Goal: Task Accomplishment & Management: Use online tool/utility

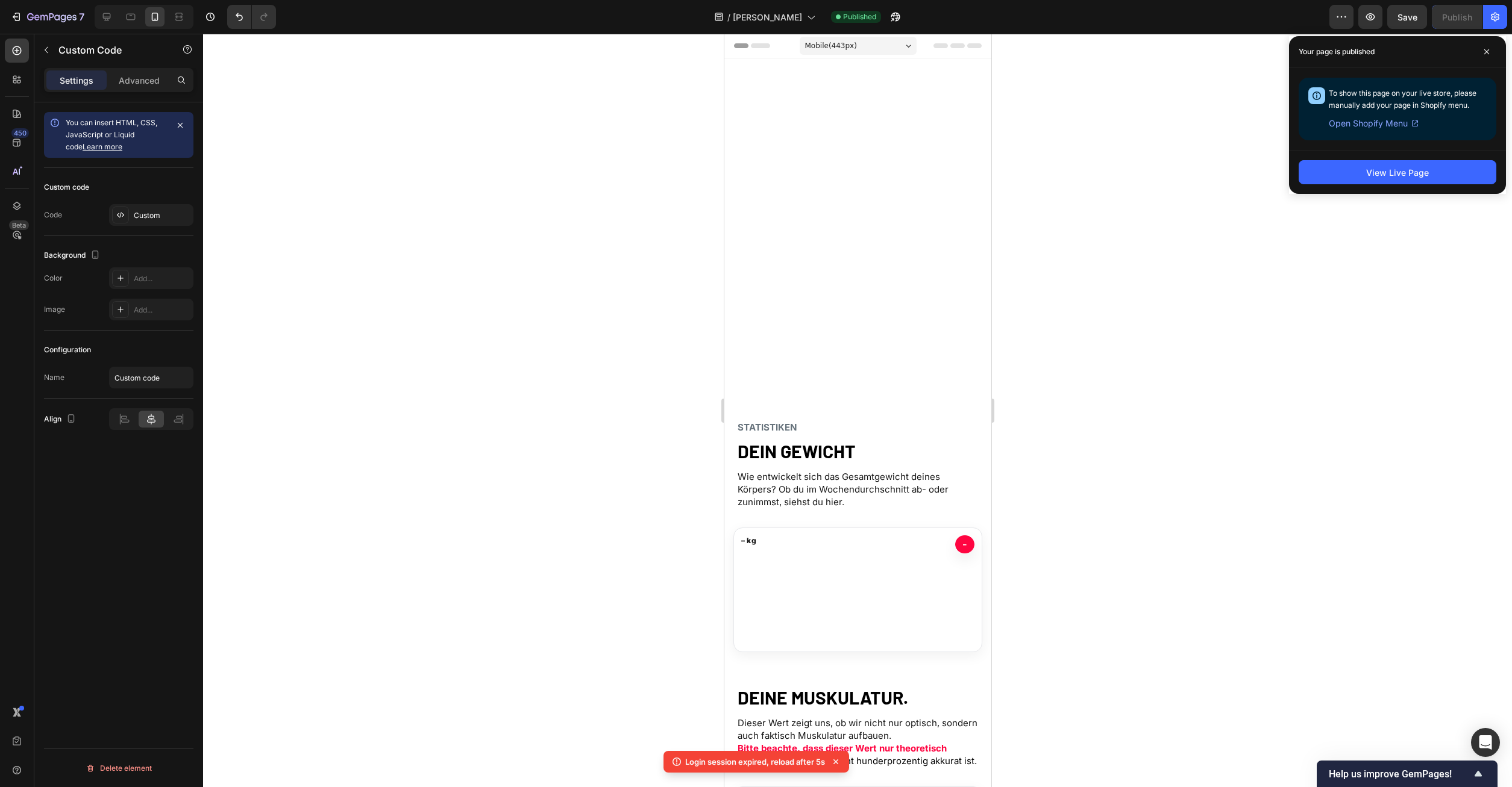
scroll to position [747, 0]
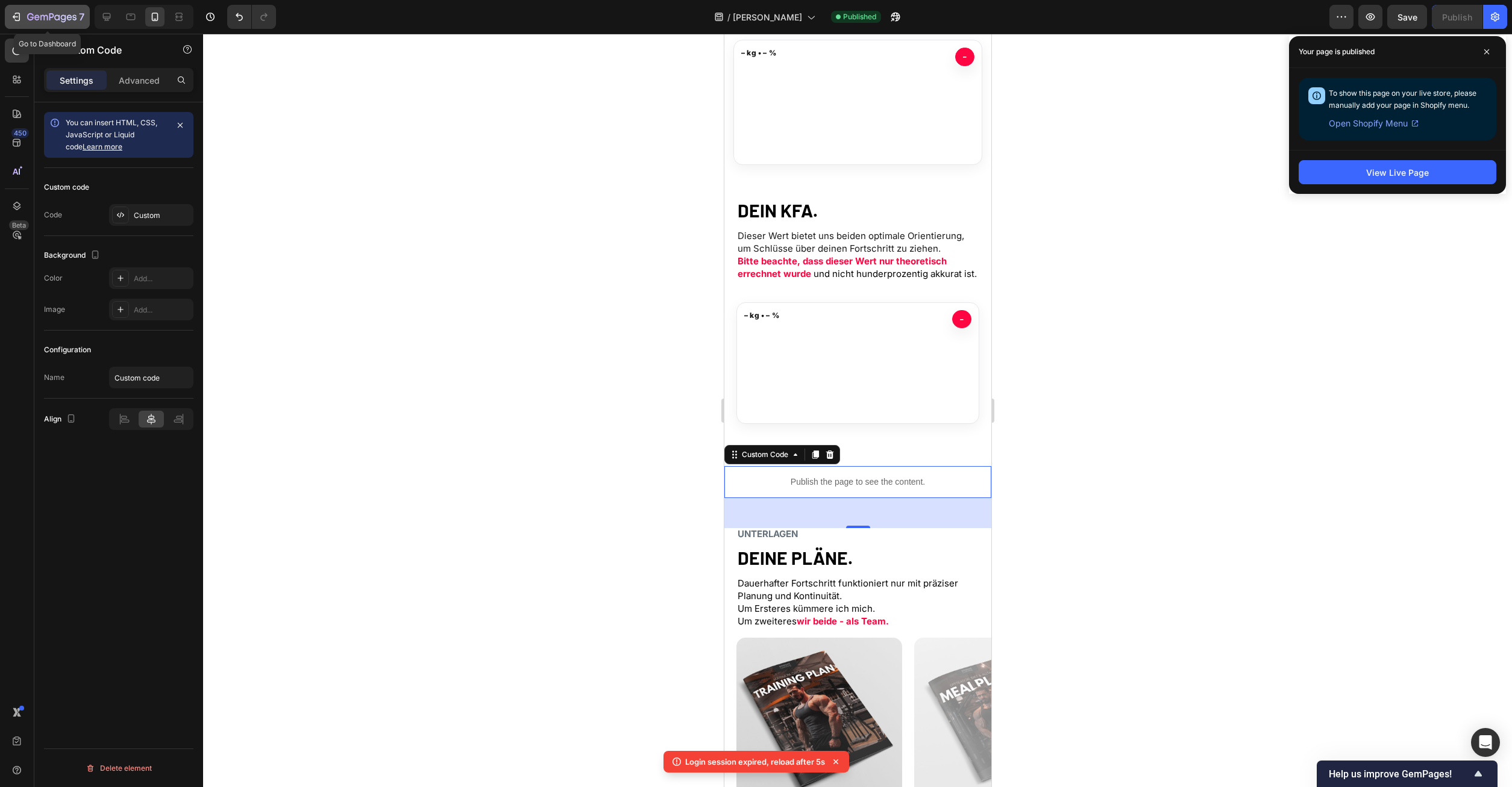
click at [61, 13] on icon "button" at bounding box center [51, 18] width 49 height 11
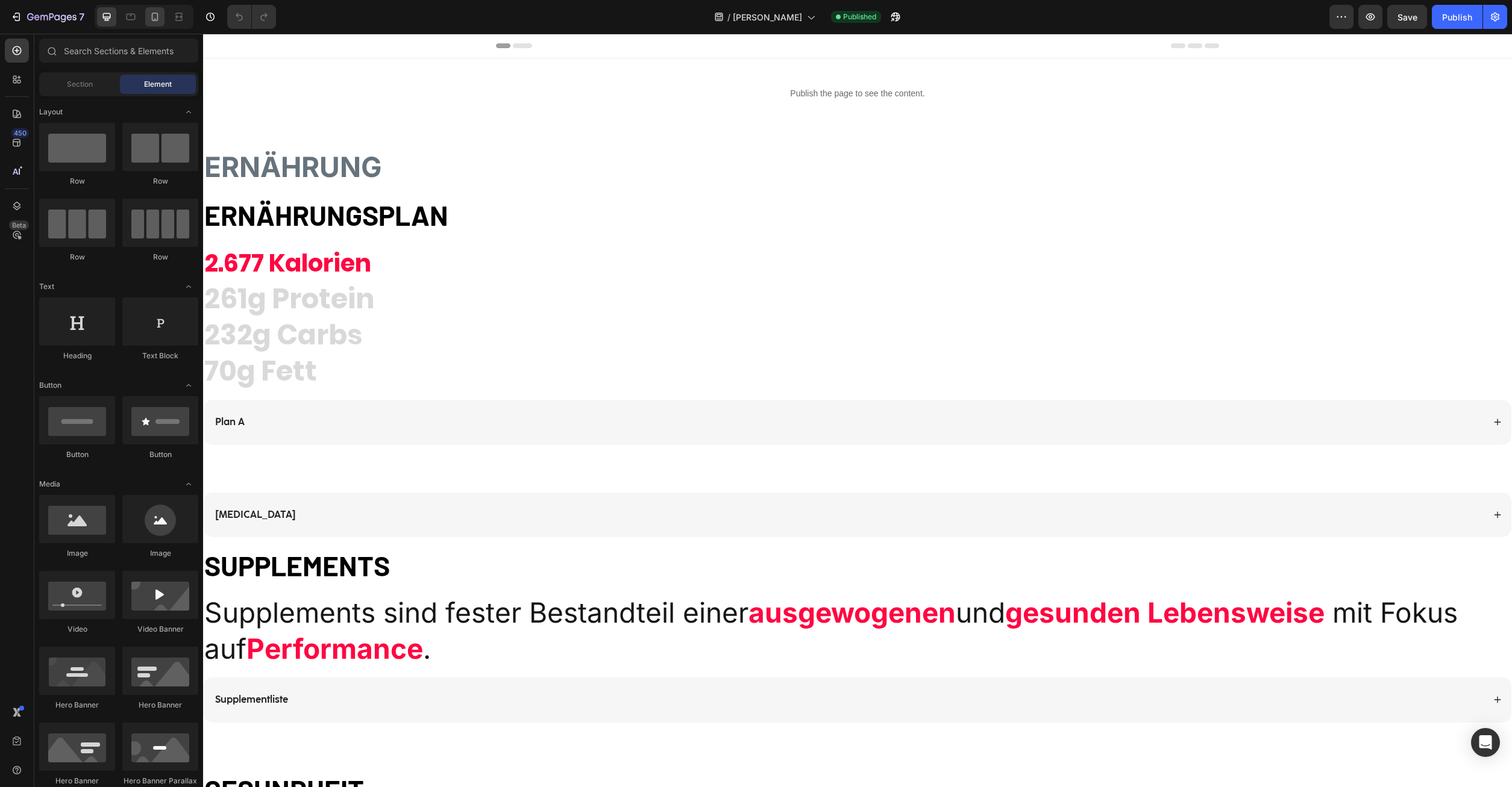
click at [153, 20] on icon at bounding box center [155, 16] width 7 height 9
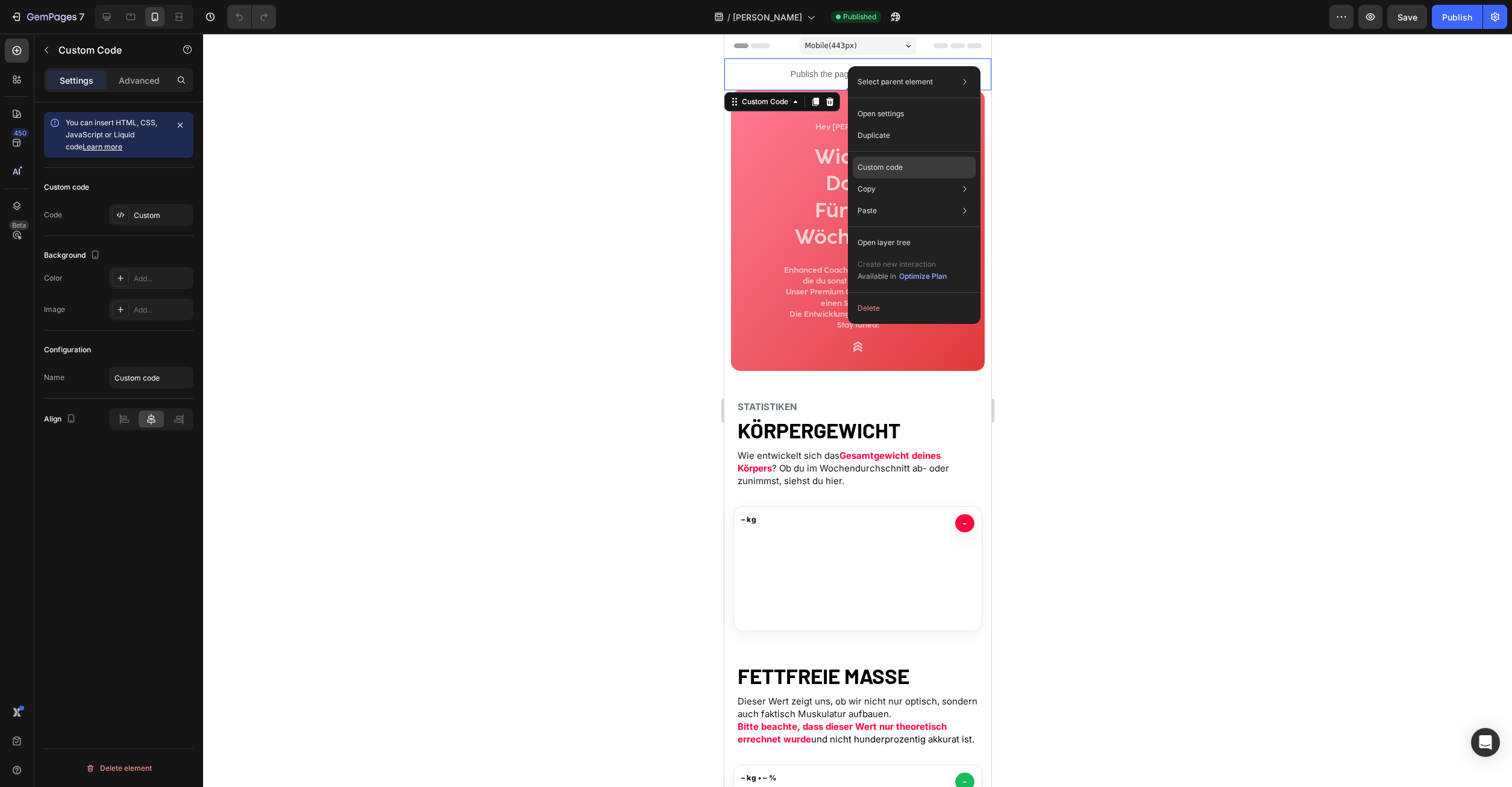
click at [887, 160] on div "Custom code" at bounding box center [914, 167] width 123 height 22
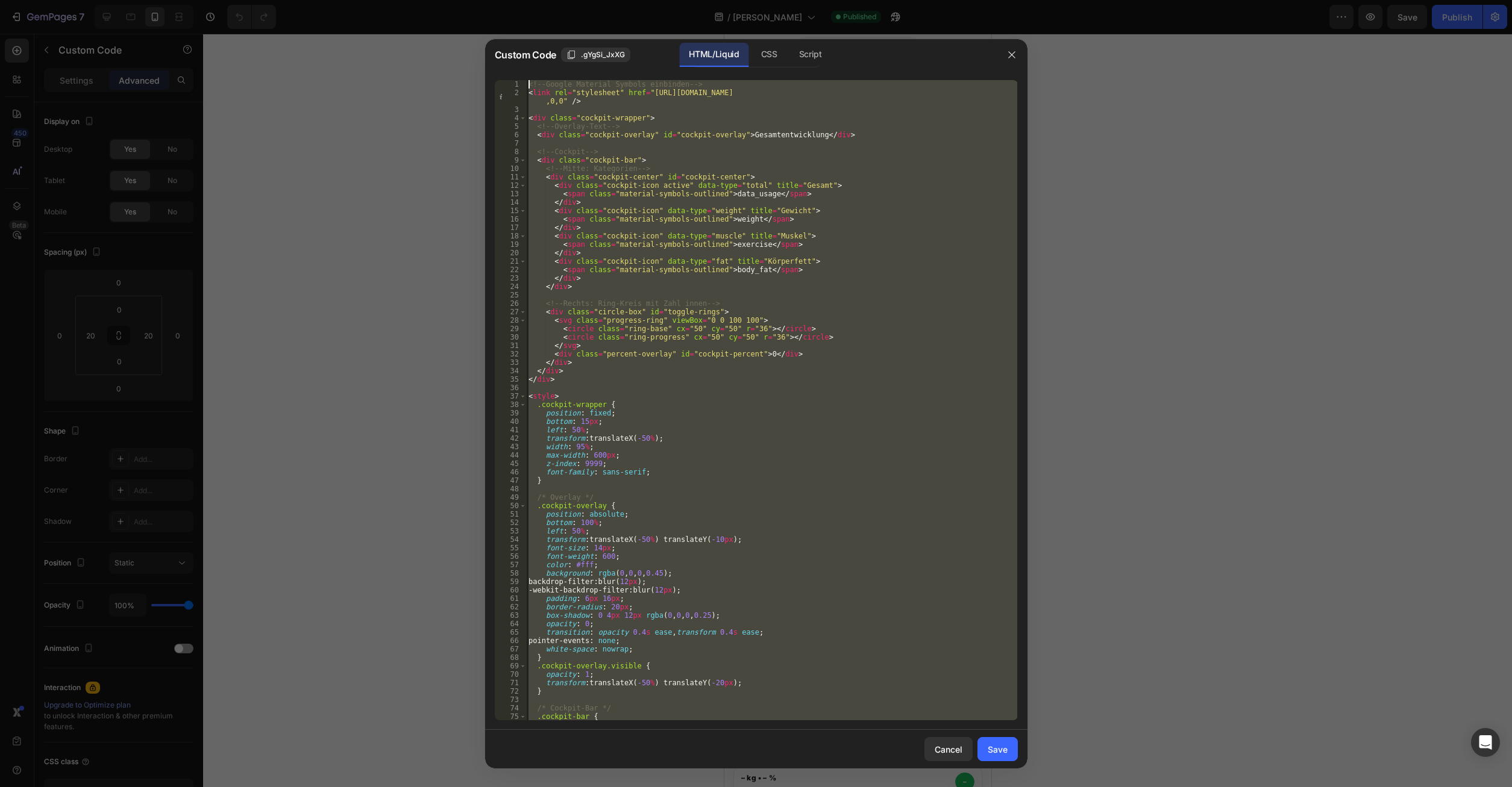
drag, startPoint x: 602, startPoint y: 702, endPoint x: 498, endPoint y: 117, distance: 594.2
click at [526, 80] on div "<!-- Google Material Symbols einbinden --> < link rel = "stylesheet" href = "[U…" at bounding box center [771, 400] width 491 height 640
type textarea "<!-- Google Material Symbols einbinden --> <link rel="stylesheet" href="[URL][D…"
paste textarea
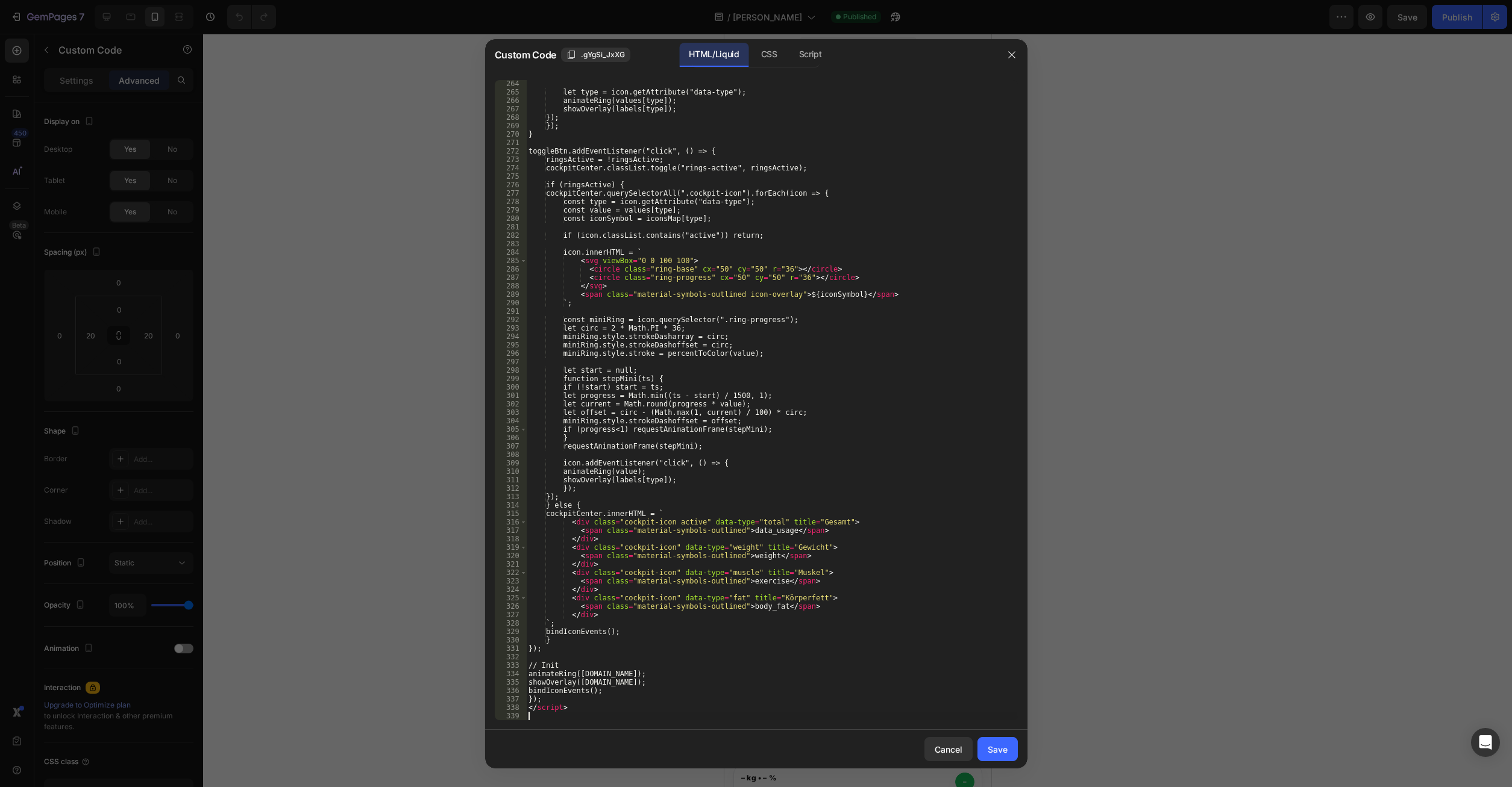
scroll to position [2227, 0]
click at [1008, 744] on button "Save" at bounding box center [997, 749] width 40 height 24
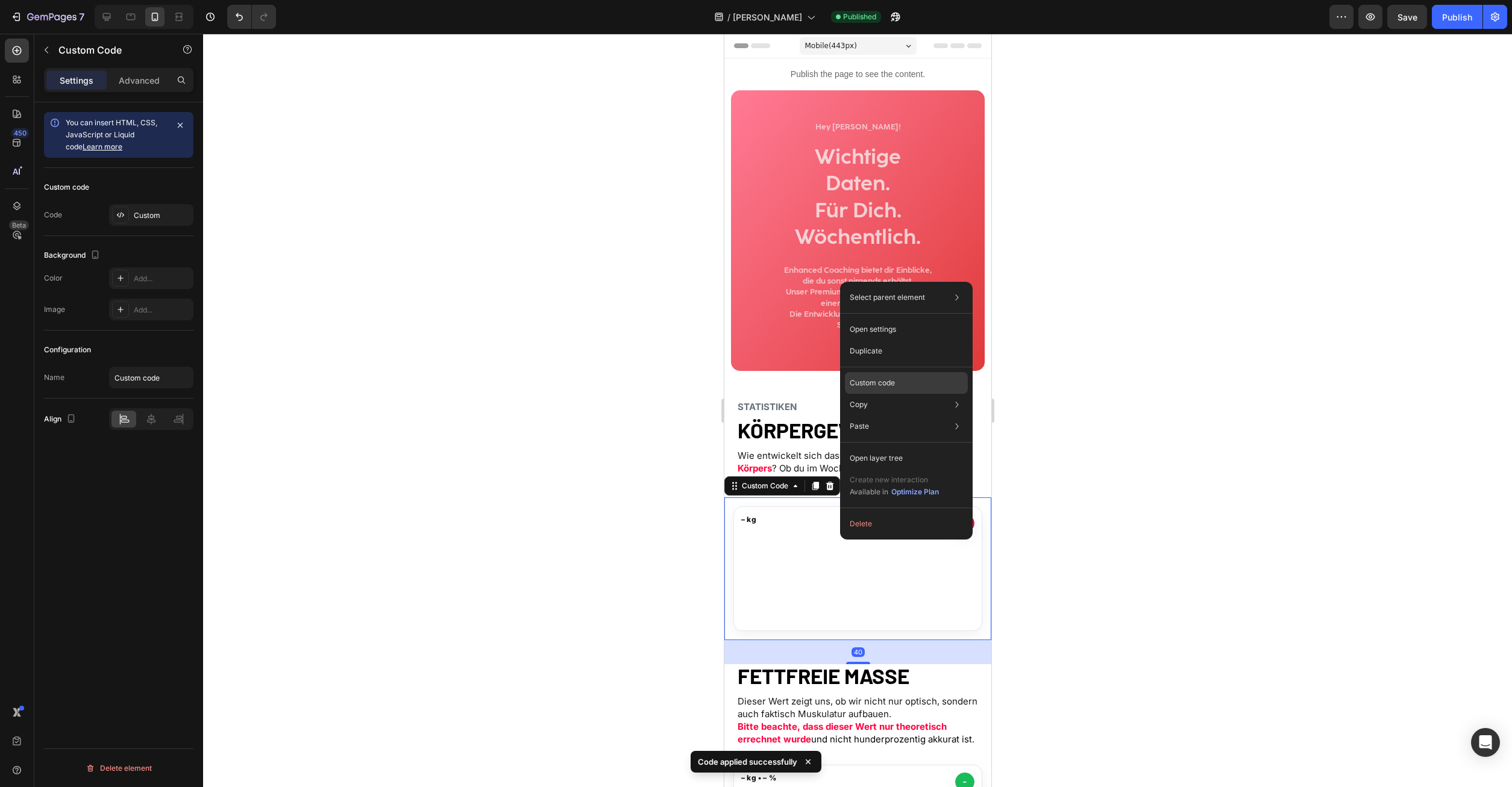
click at [893, 381] on p "Custom code" at bounding box center [872, 383] width 45 height 11
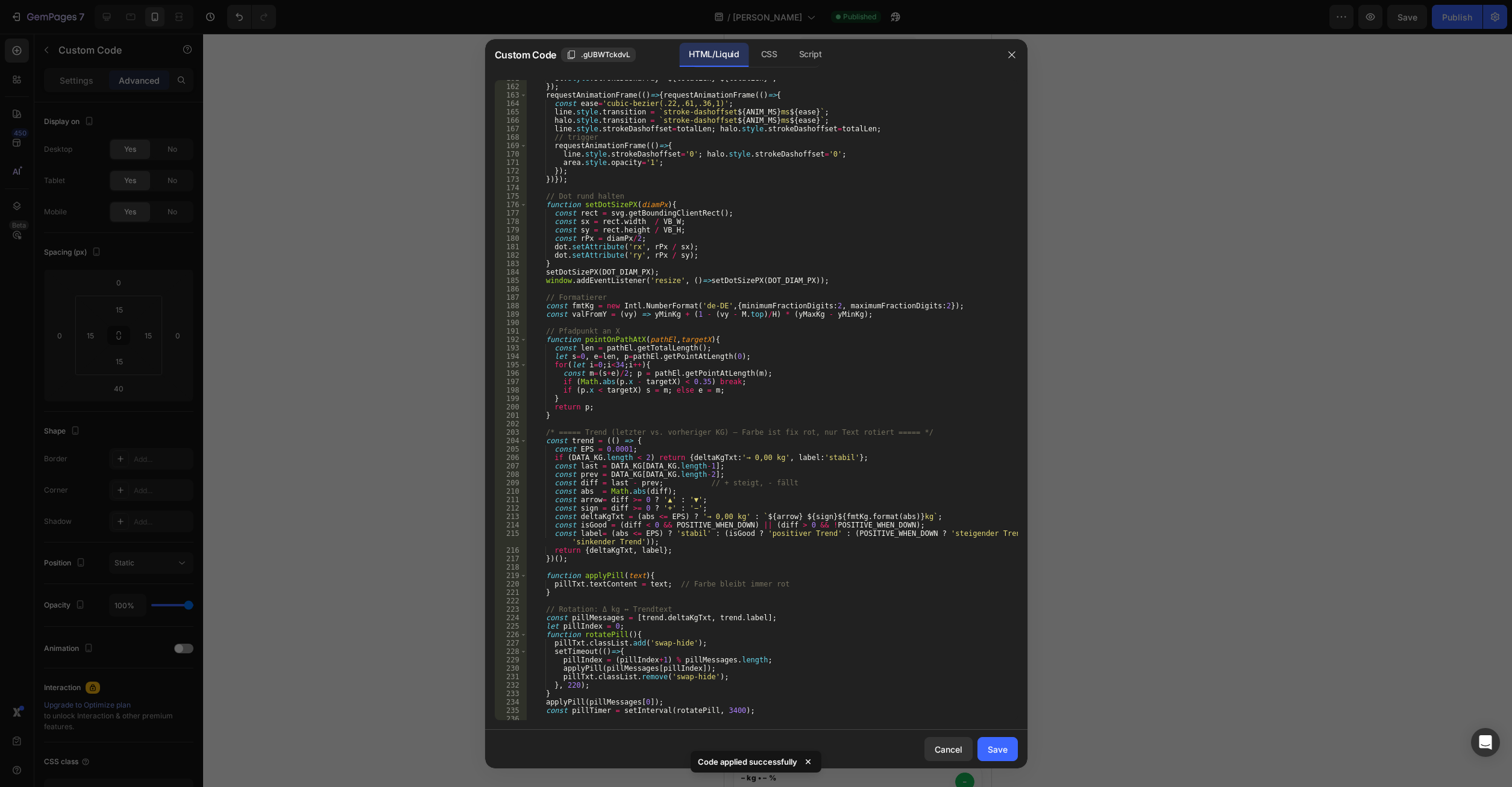
scroll to position [1679, 0]
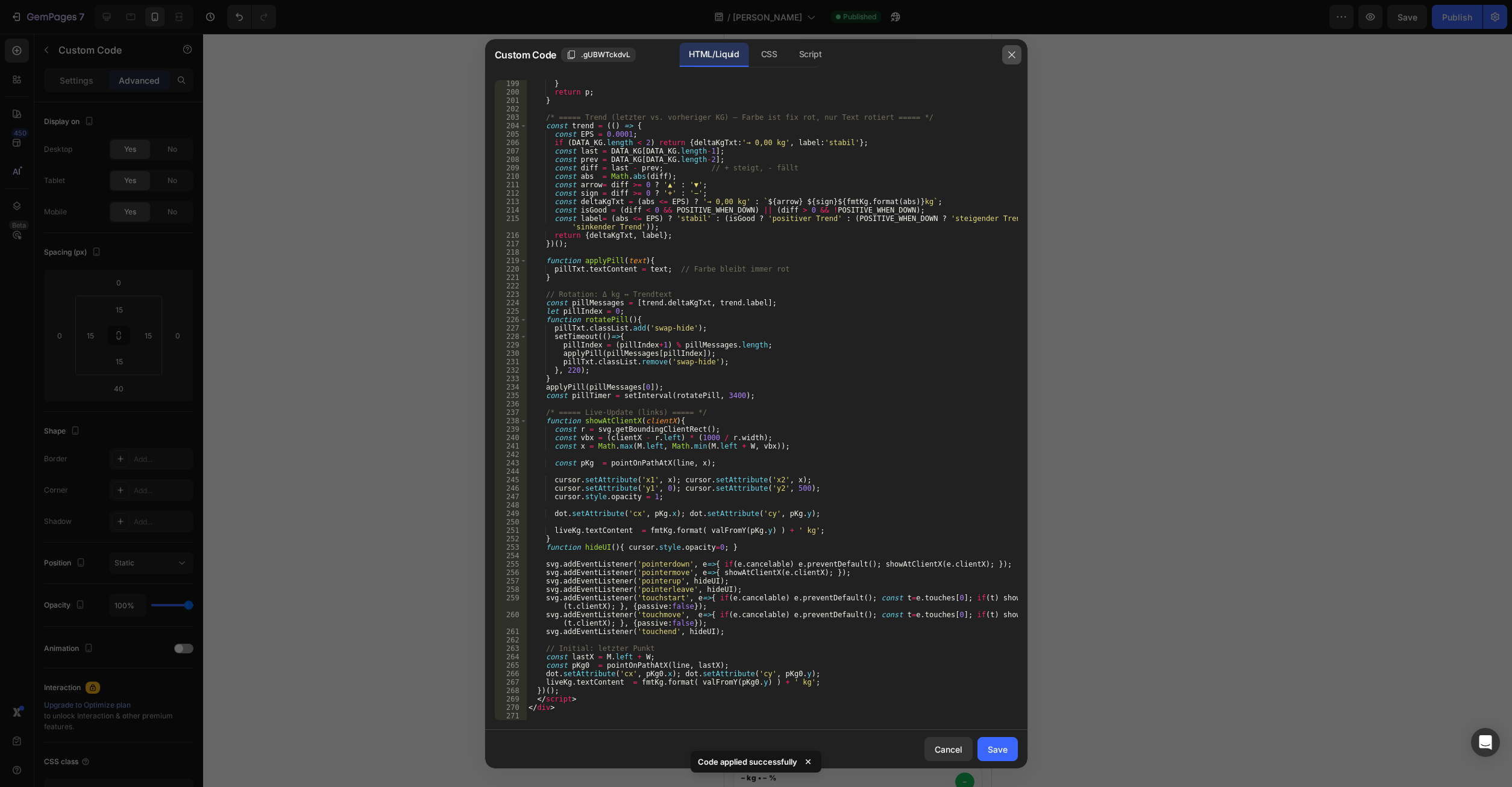
click at [1008, 52] on icon "button" at bounding box center [1011, 55] width 7 height 7
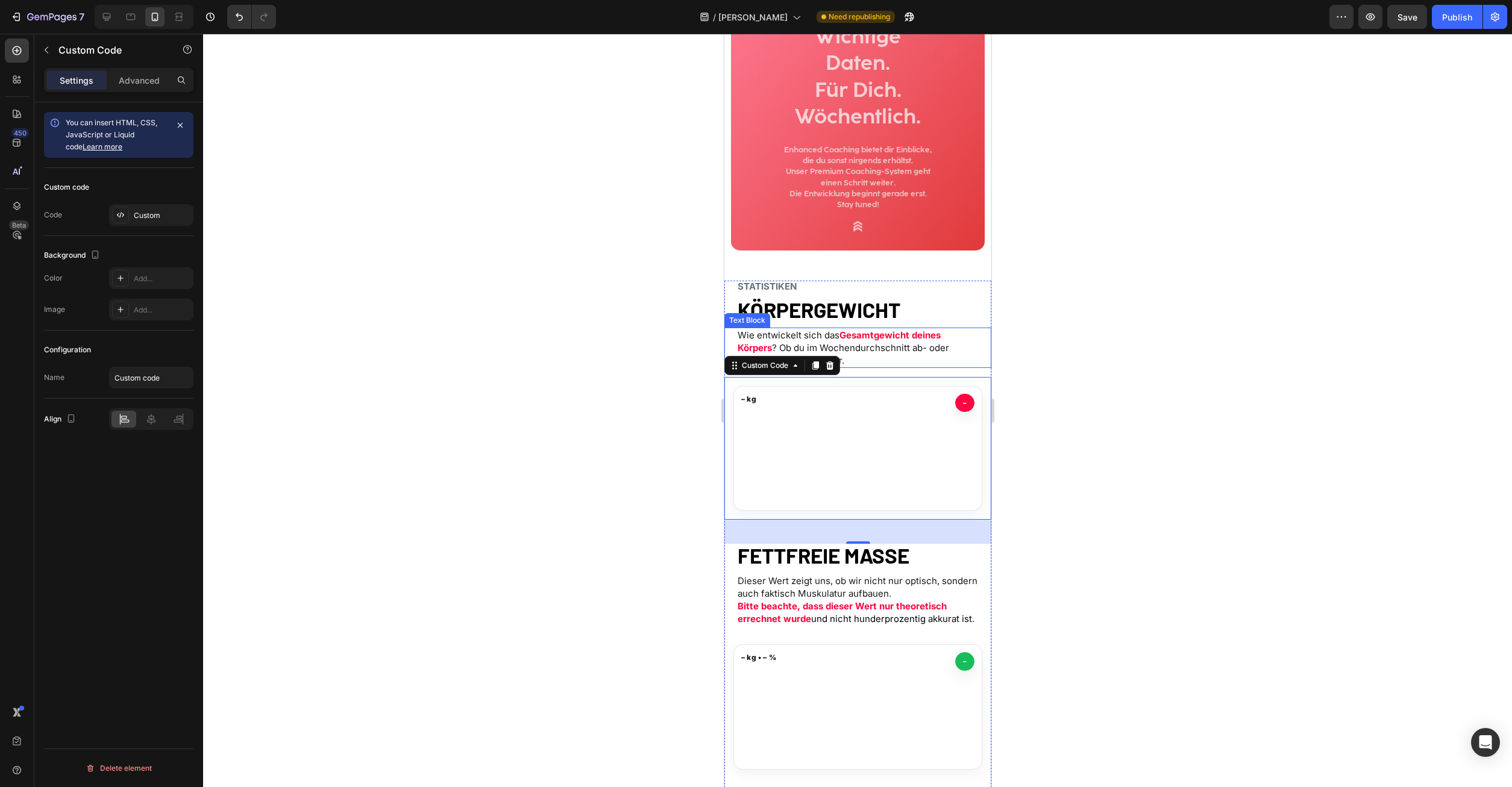
scroll to position [0, 0]
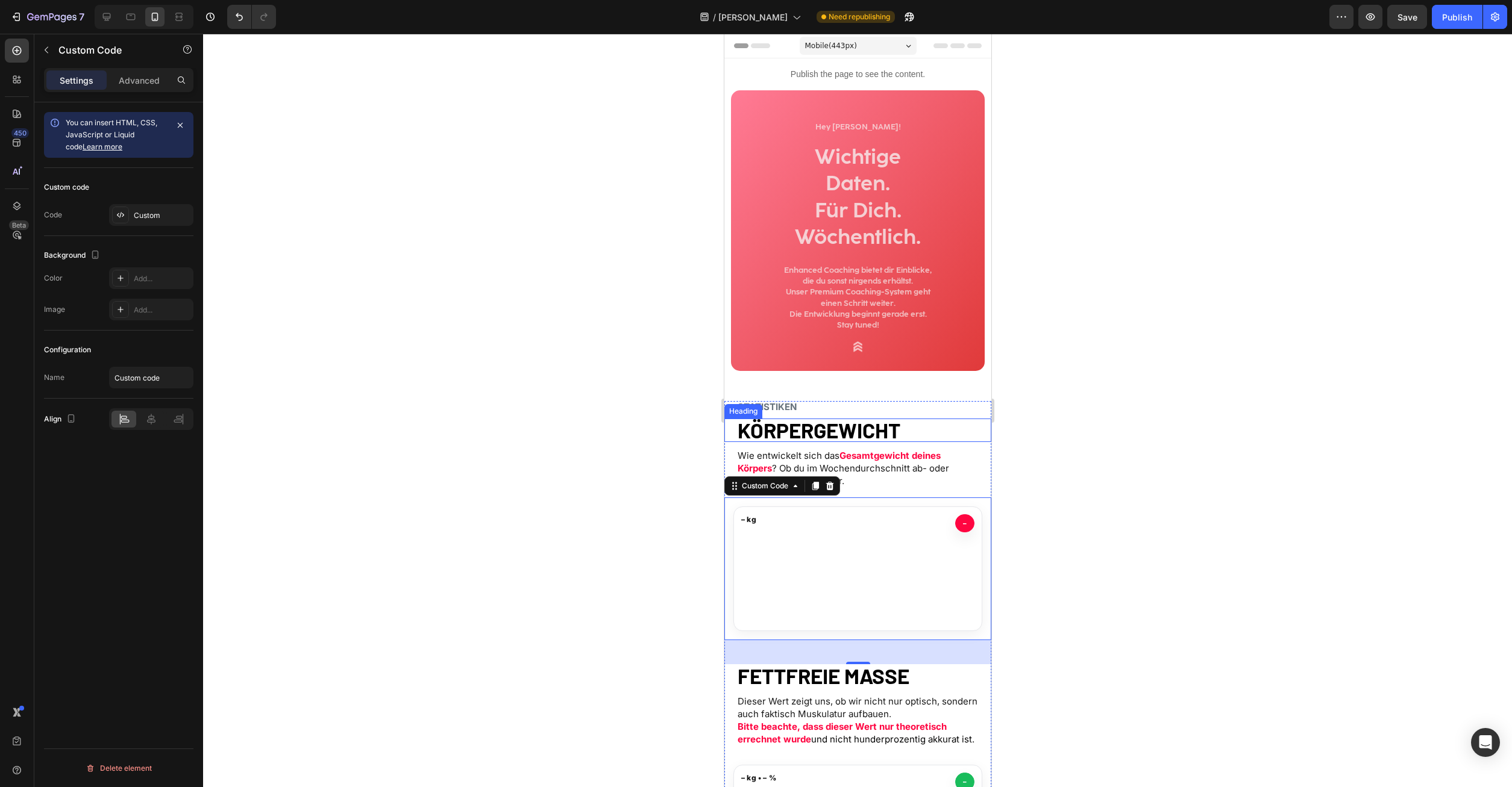
click at [776, 440] on strong "KÖRPERGEWICHT" at bounding box center [818, 430] width 163 height 25
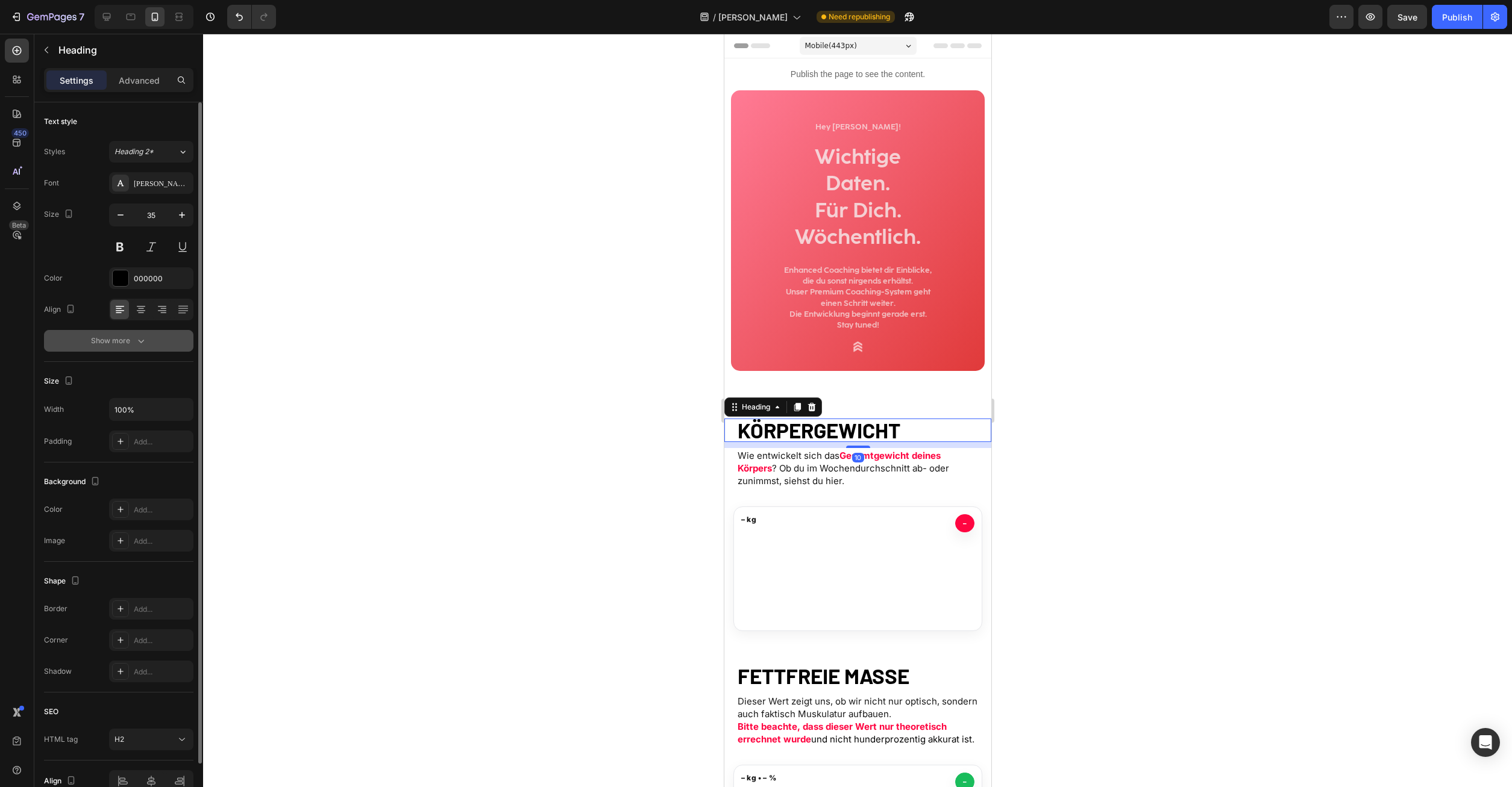
click at [139, 338] on icon "button" at bounding box center [141, 341] width 12 height 12
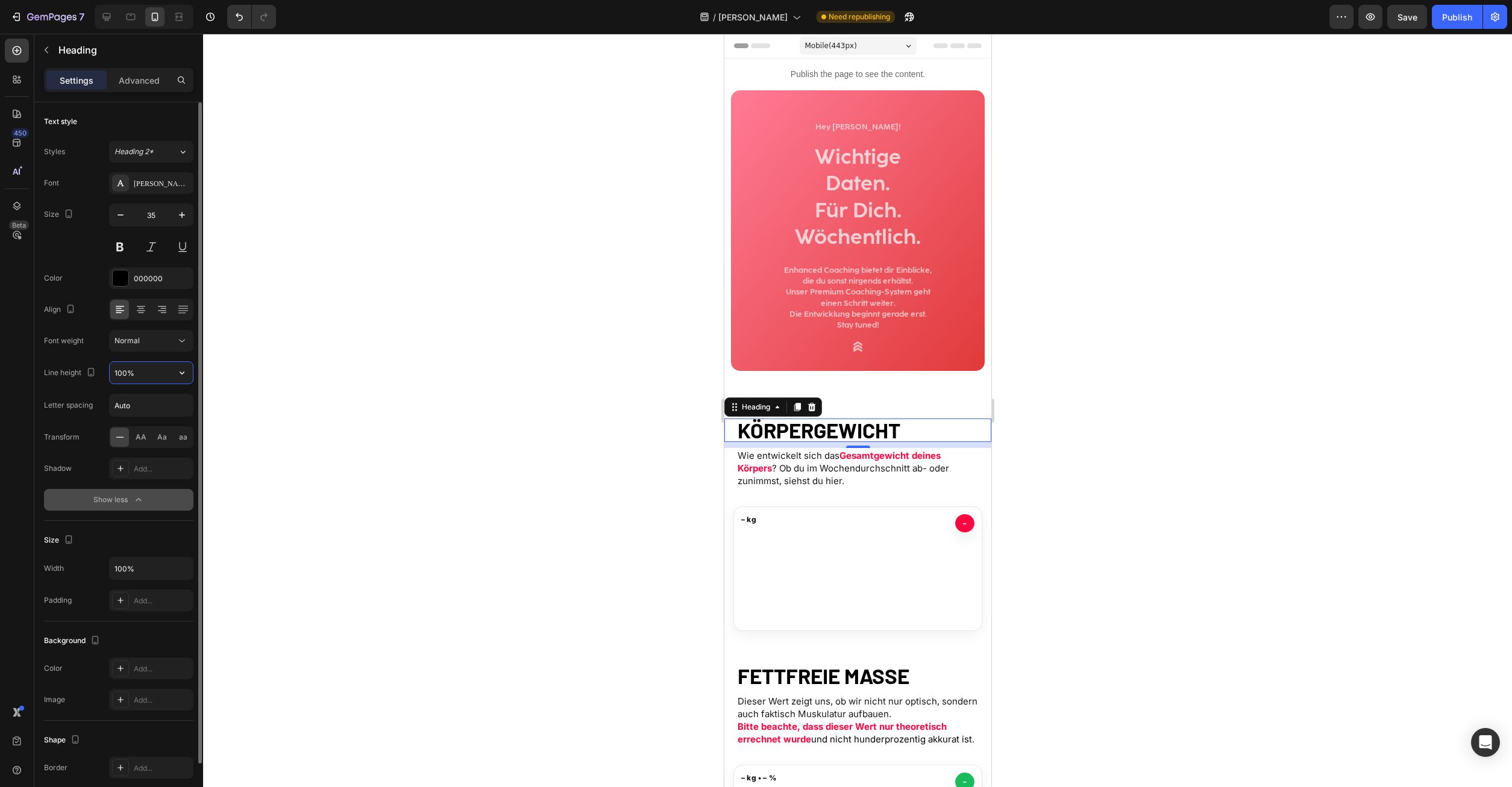
drag, startPoint x: 169, startPoint y: 376, endPoint x: 180, endPoint y: 376, distance: 11.0
click at [170, 376] on input "100%" at bounding box center [151, 372] width 83 height 22
click at [180, 375] on icon "button" at bounding box center [182, 372] width 12 height 12
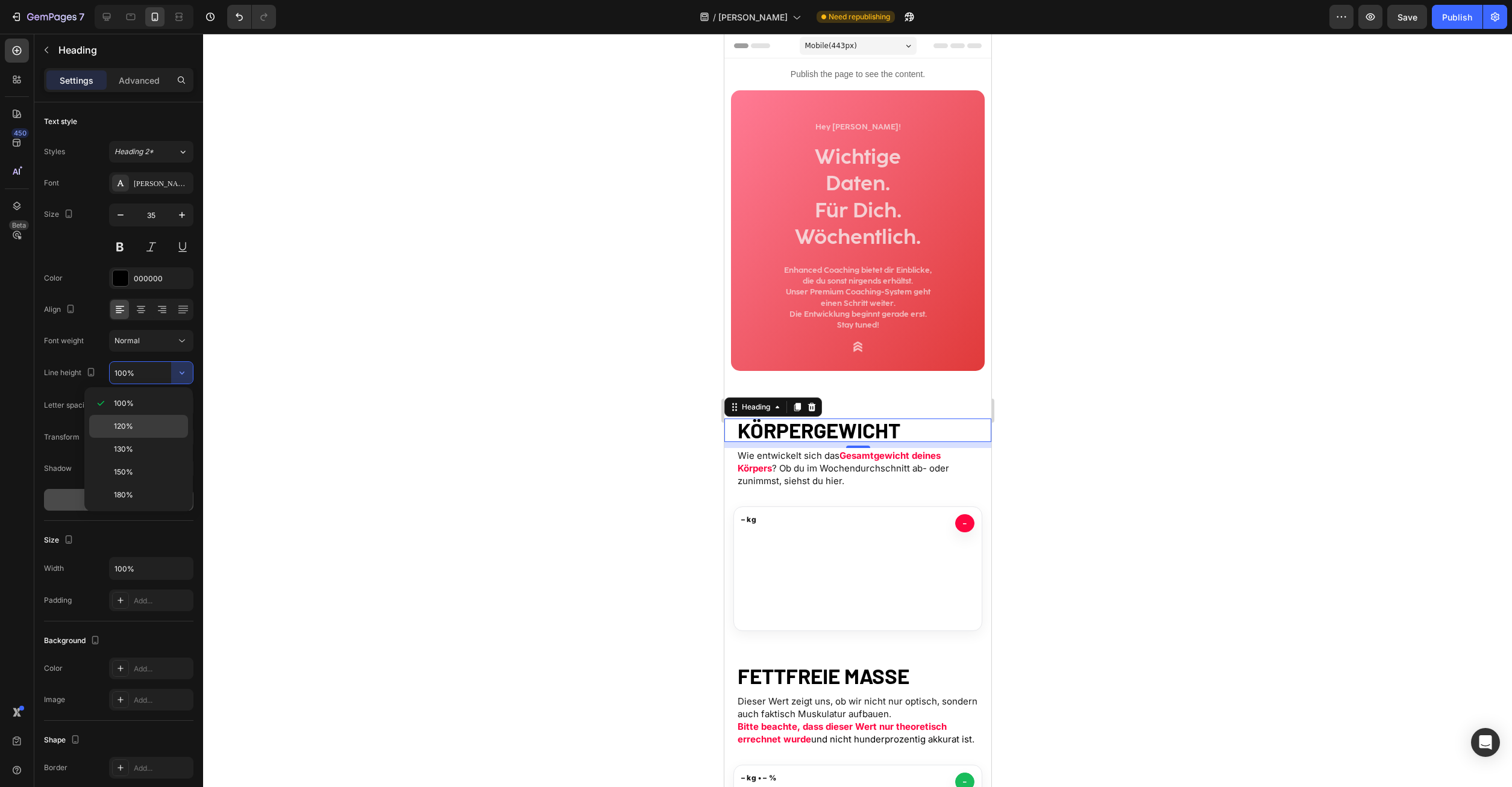
click at [138, 421] on p "120%" at bounding box center [148, 426] width 68 height 11
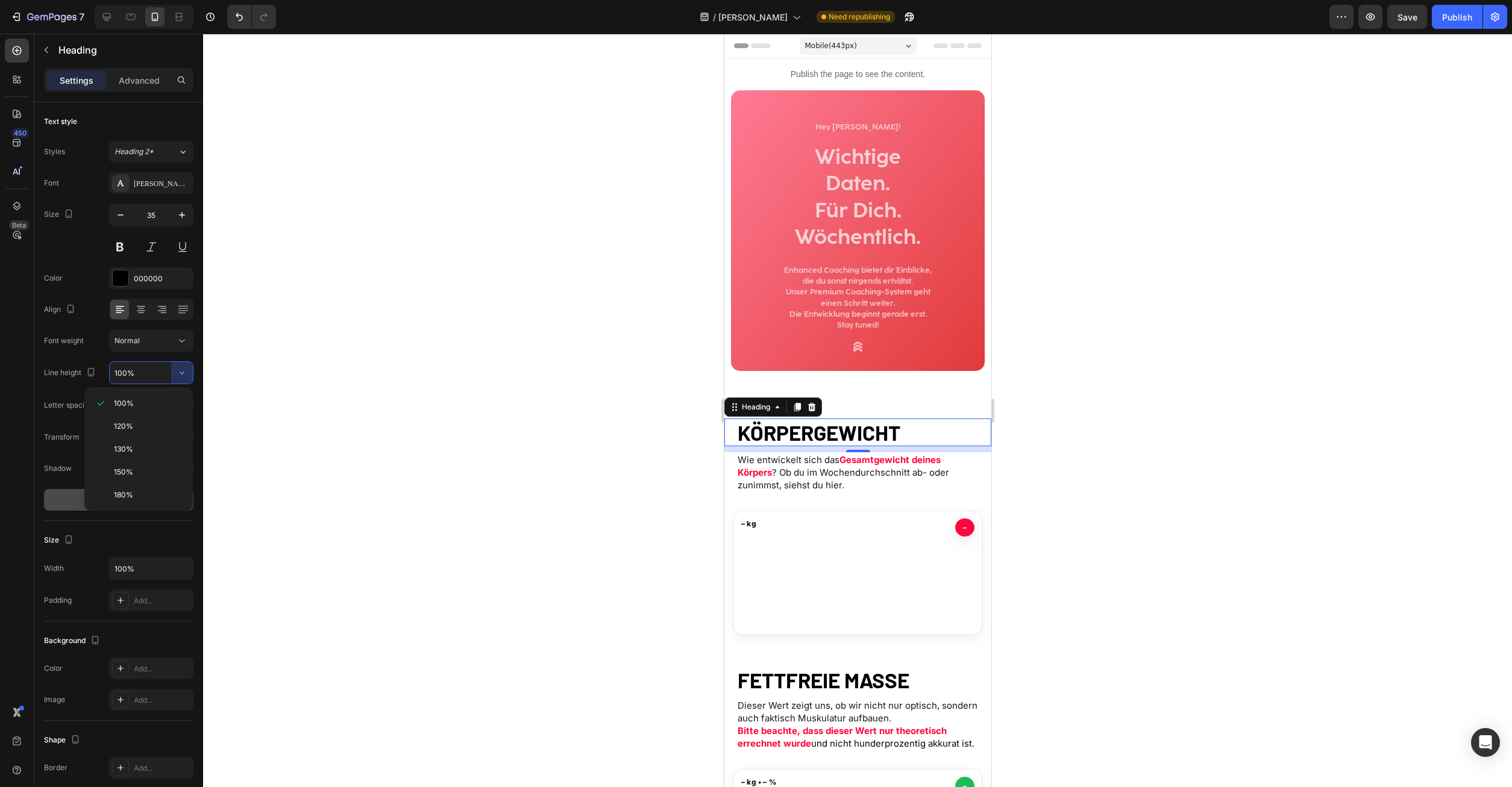
type input "120%"
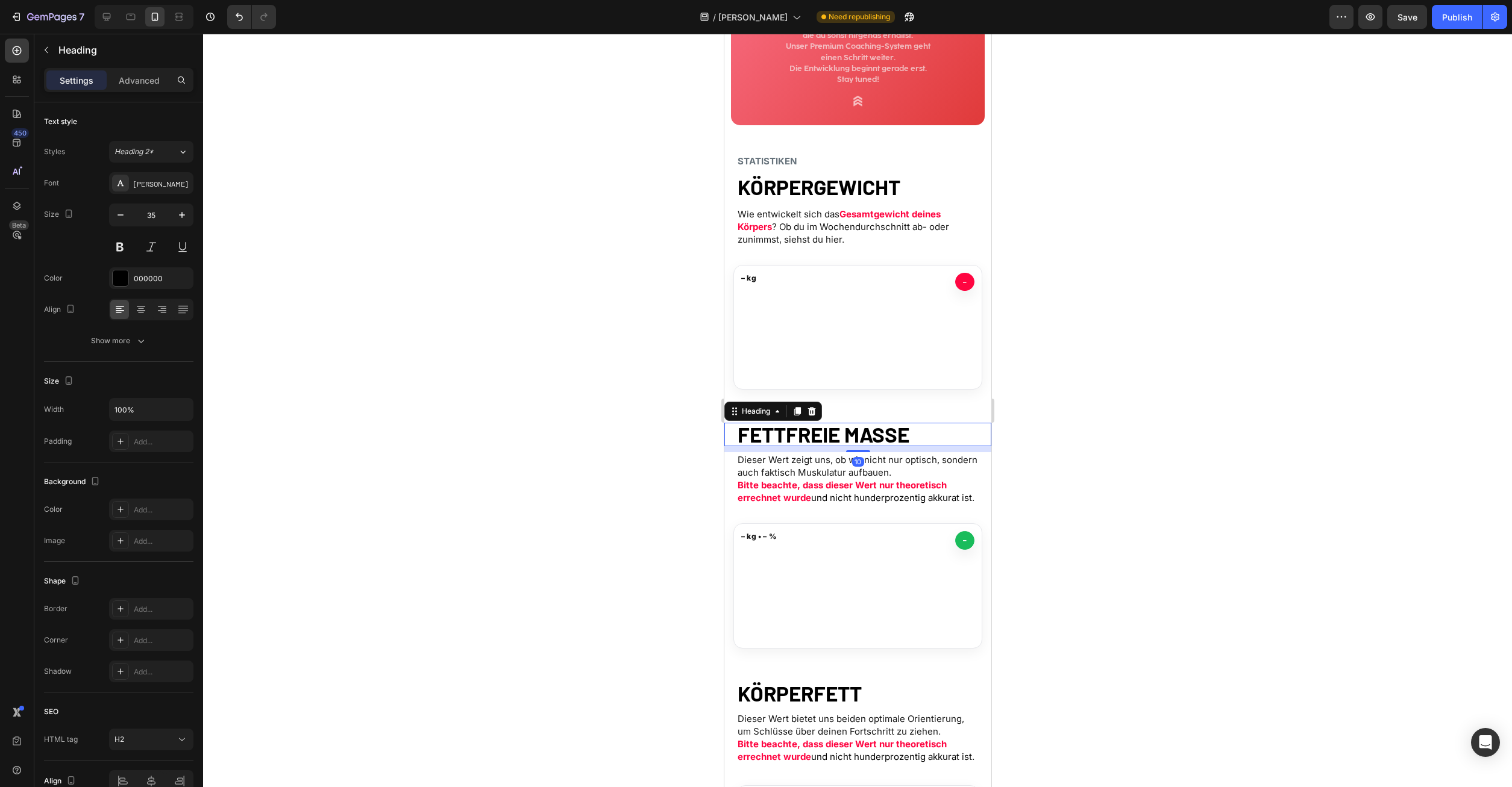
click at [820, 444] on strong "FETTFREIE MASSE" at bounding box center [823, 434] width 172 height 25
click at [132, 338] on div "Show more" at bounding box center [118, 341] width 56 height 12
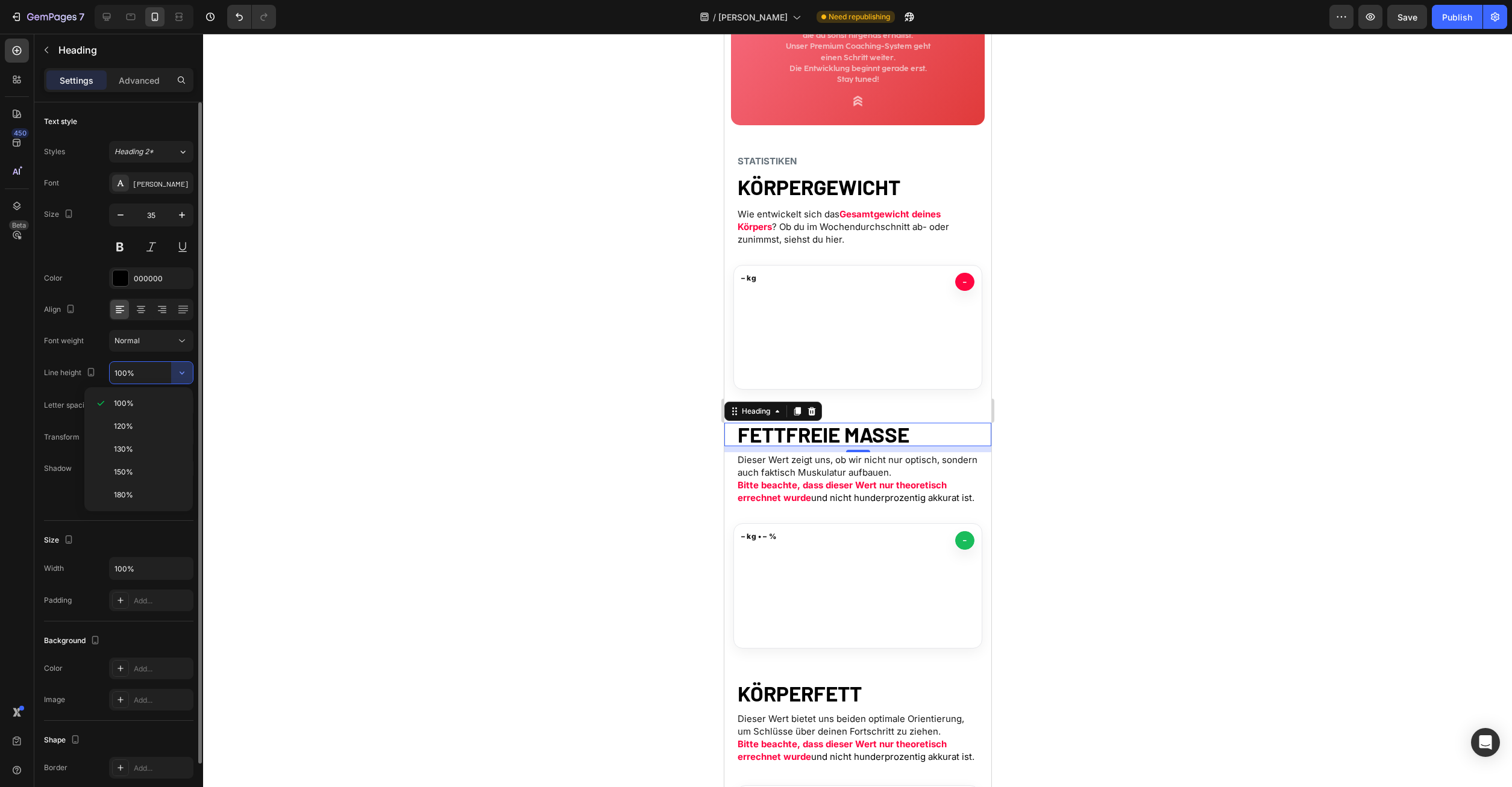
click at [152, 430] on p "120%" at bounding box center [148, 426] width 68 height 11
type input "120%"
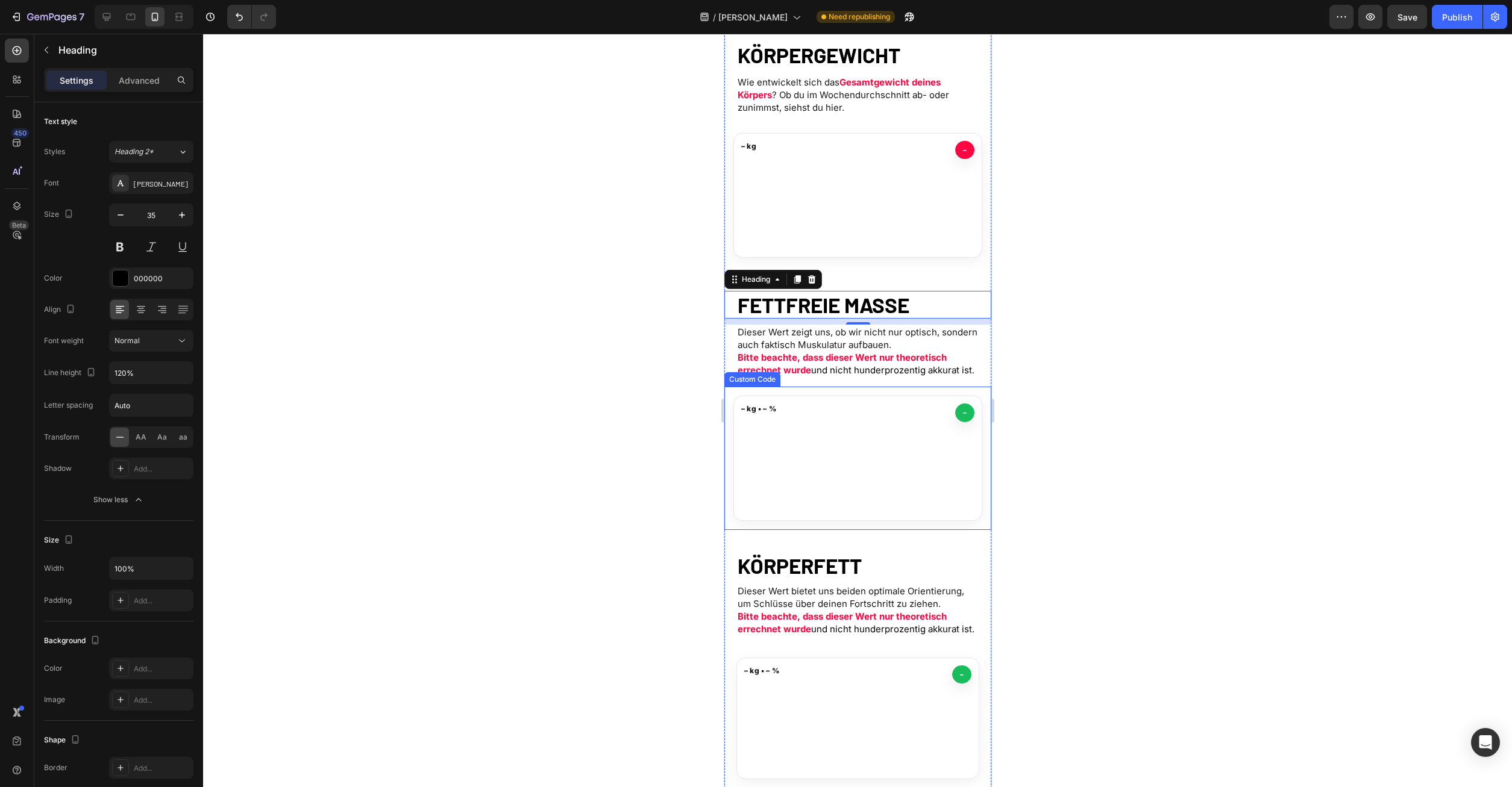
scroll to position [430, 0]
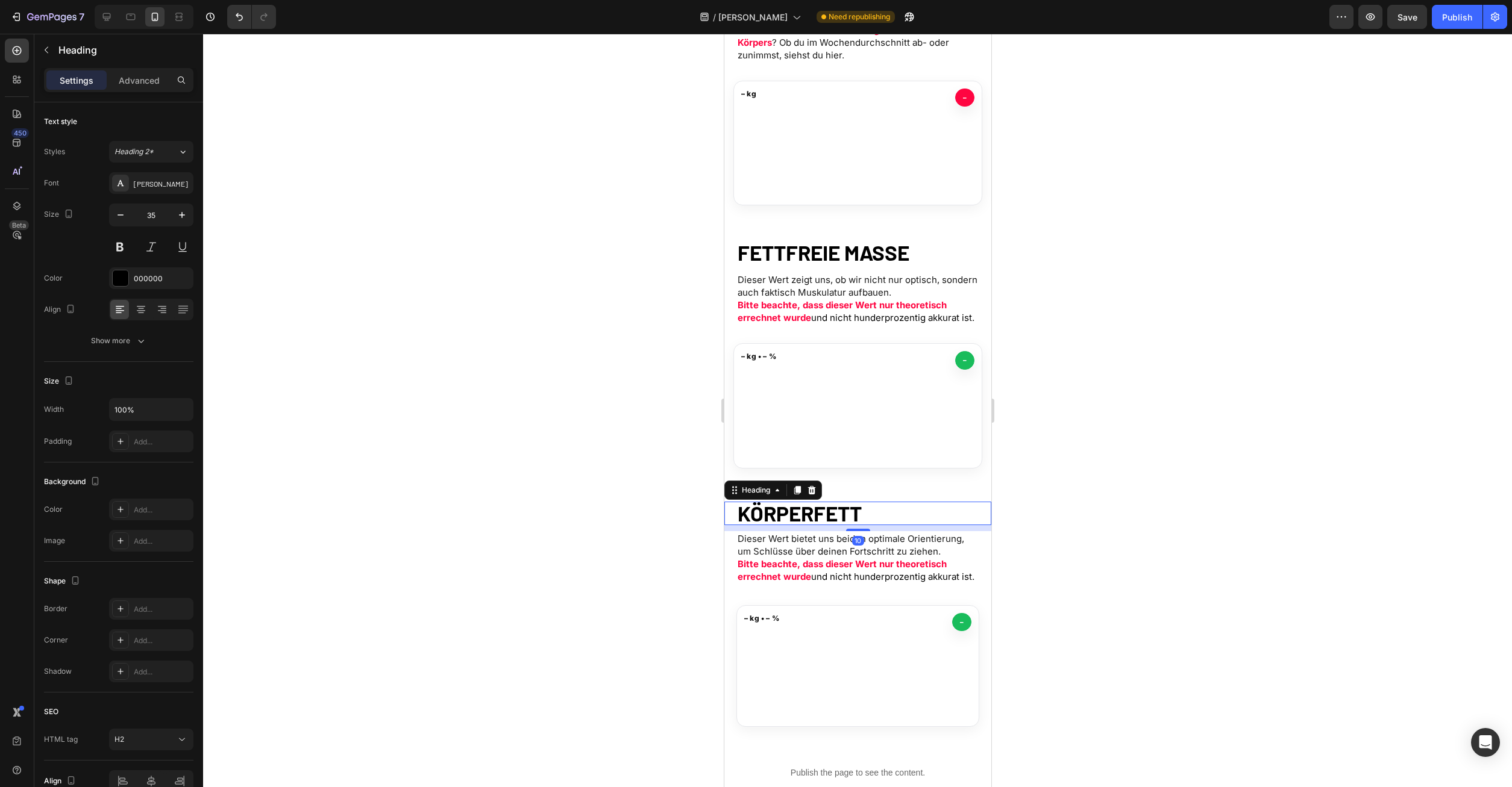
click at [803, 505] on strong "KÖRPERFETT" at bounding box center [799, 513] width 124 height 25
click at [147, 345] on button "Show more" at bounding box center [118, 341] width 149 height 22
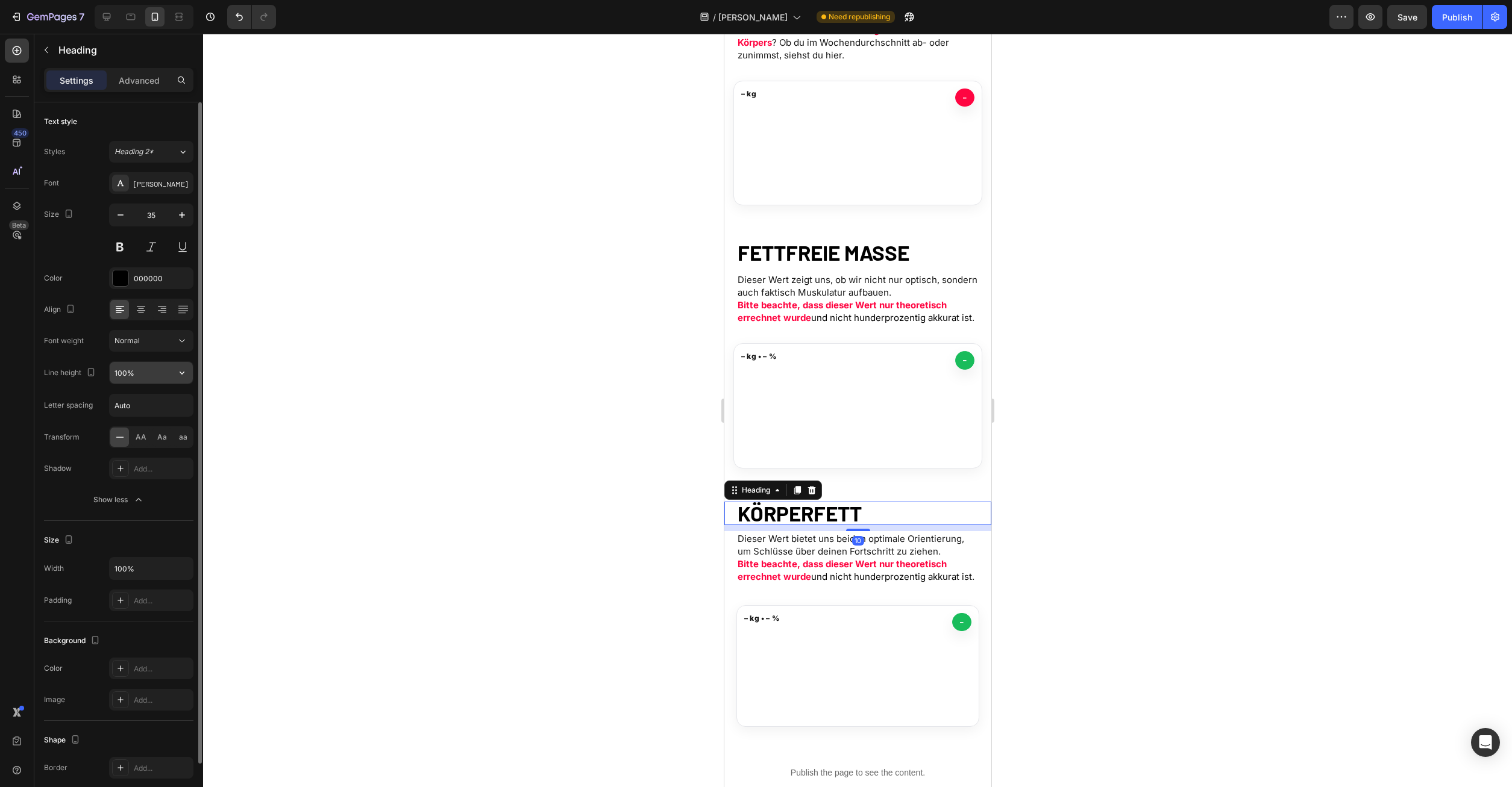
click at [182, 378] on icon "button" at bounding box center [182, 372] width 12 height 12
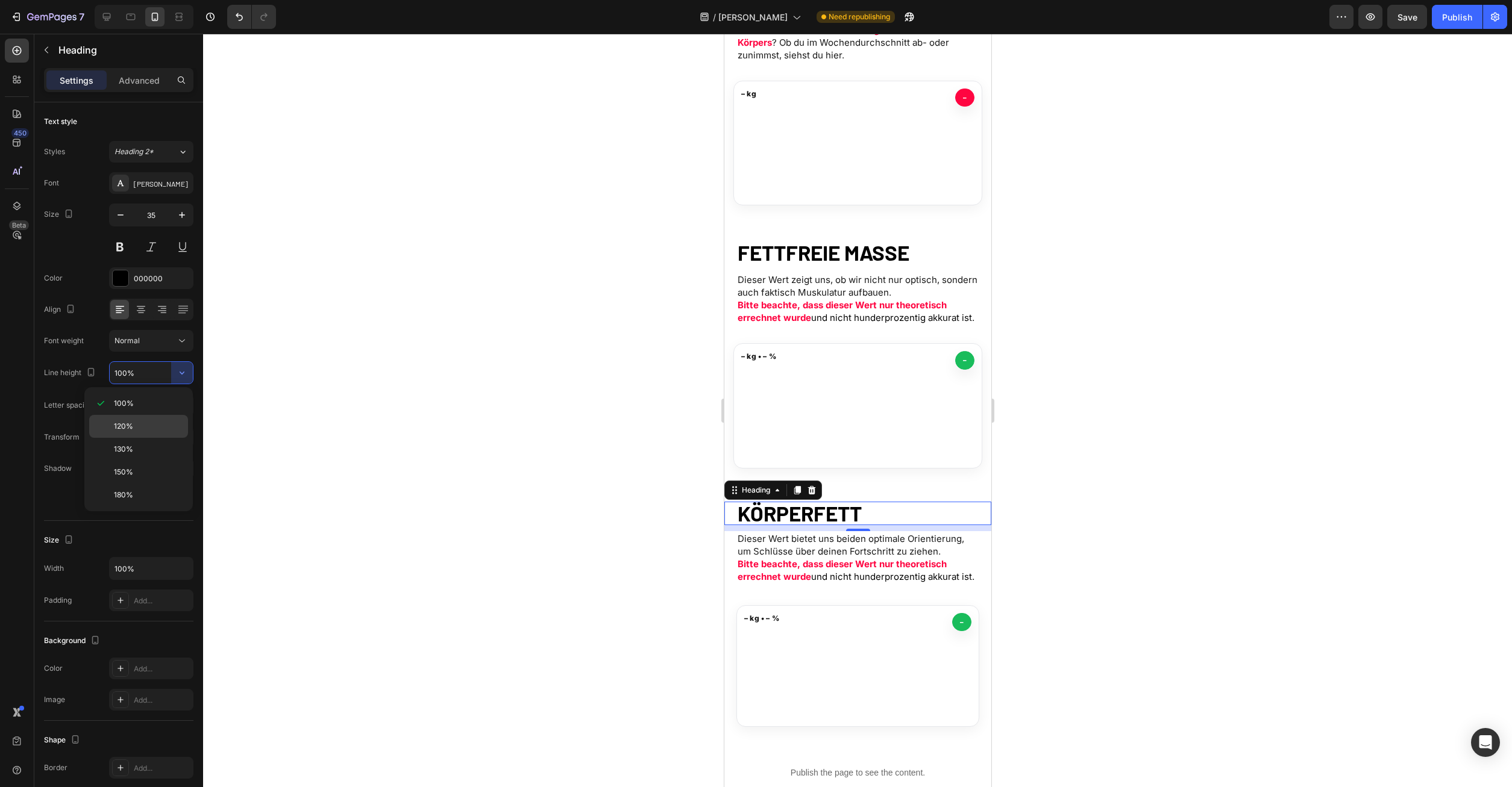
click at [143, 432] on div "120%" at bounding box center [138, 426] width 99 height 23
type input "120%"
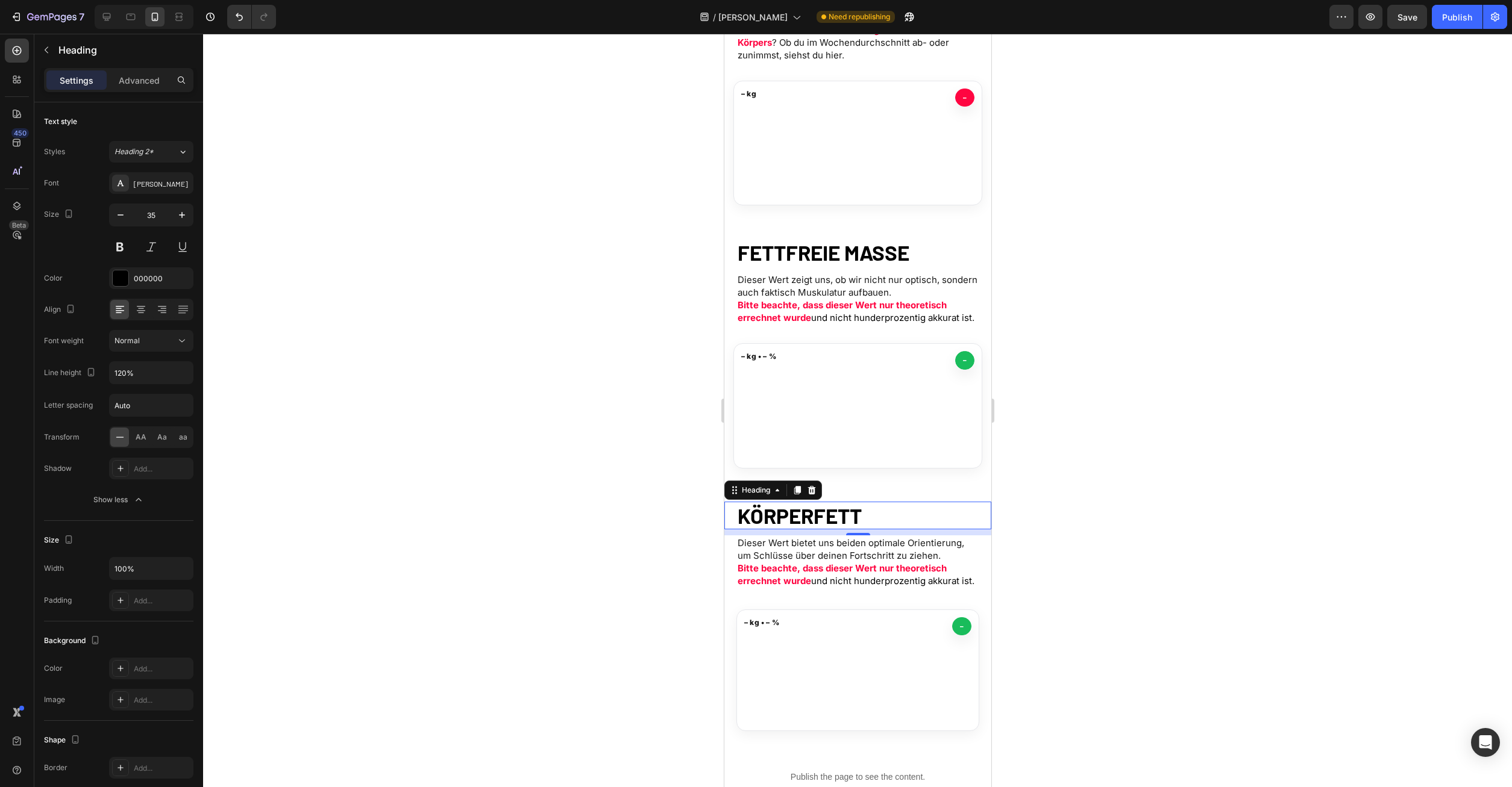
click at [825, 559] on p "Dieser Wert bietet uns beiden optimale Orientierung, um Schlüsse über deinen Fo…" at bounding box center [857, 562] width 240 height 51
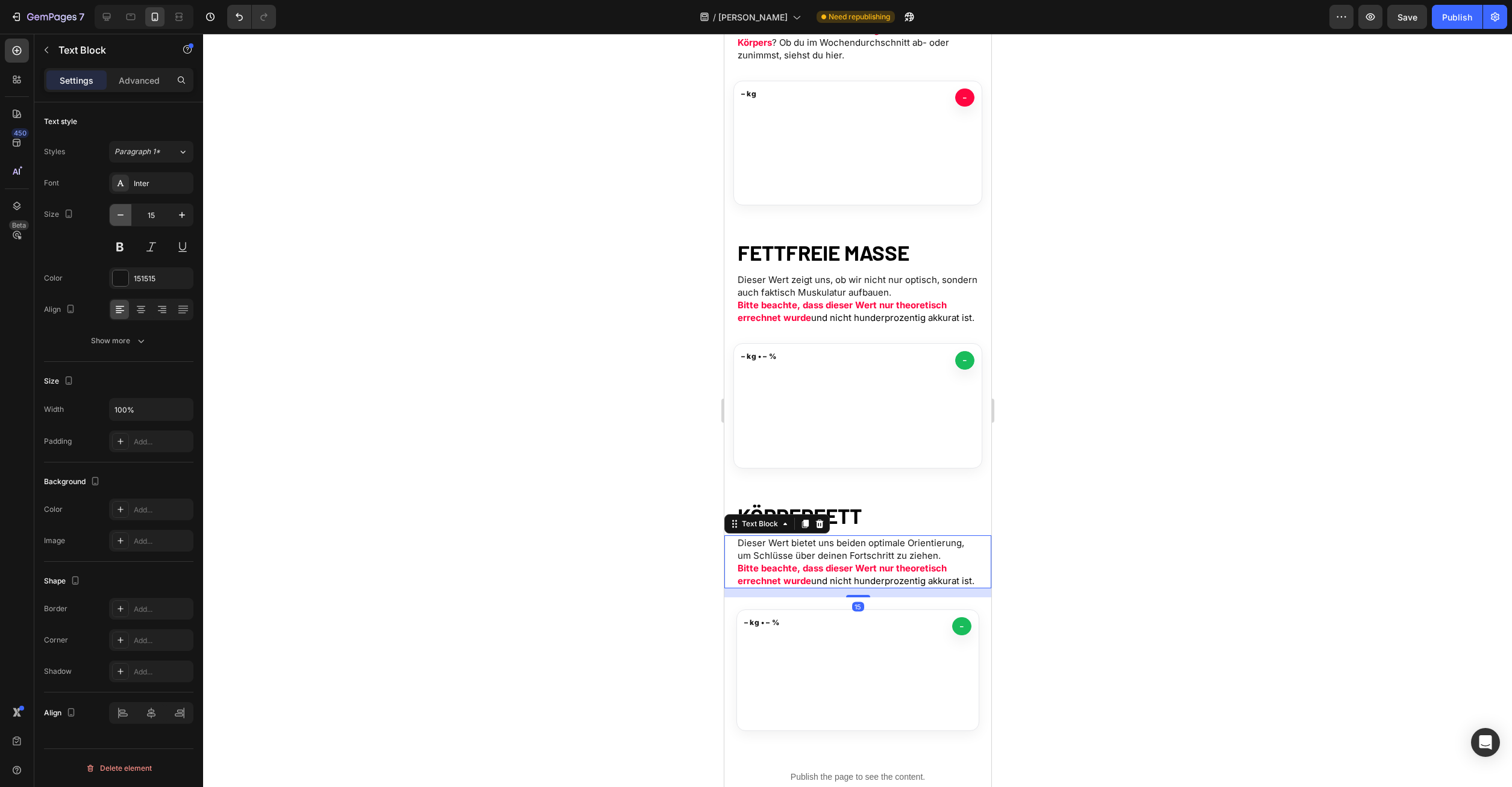
click at [118, 217] on icon "button" at bounding box center [120, 215] width 12 height 12
type input "14"
click at [783, 285] on p "Dieser Wert zeigt uns, ob wir nicht nur optisch, sondern auch faktisch Muskulat…" at bounding box center [857, 299] width 240 height 51
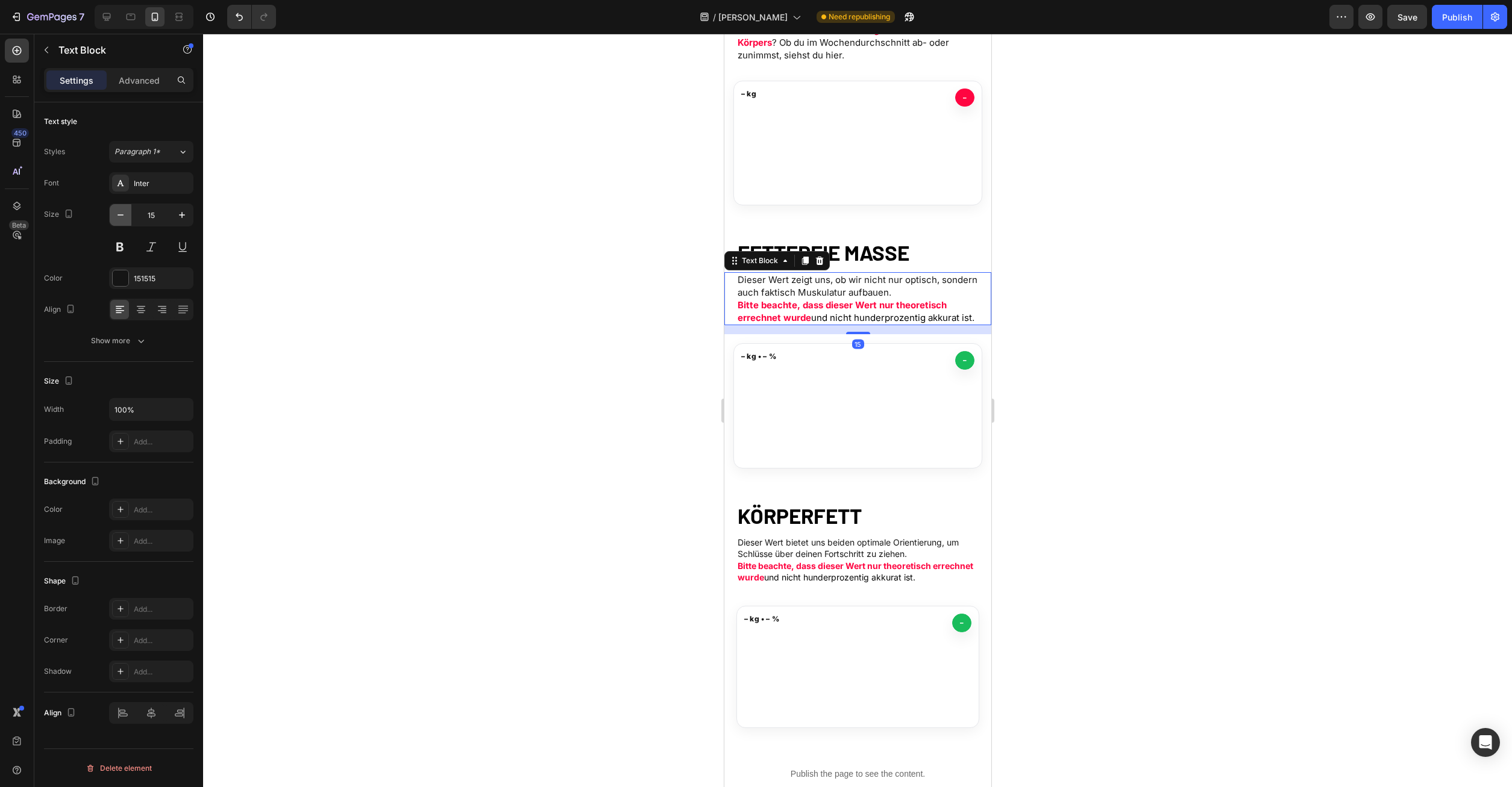
click at [117, 216] on icon "button" at bounding box center [120, 215] width 12 height 12
type input "14"
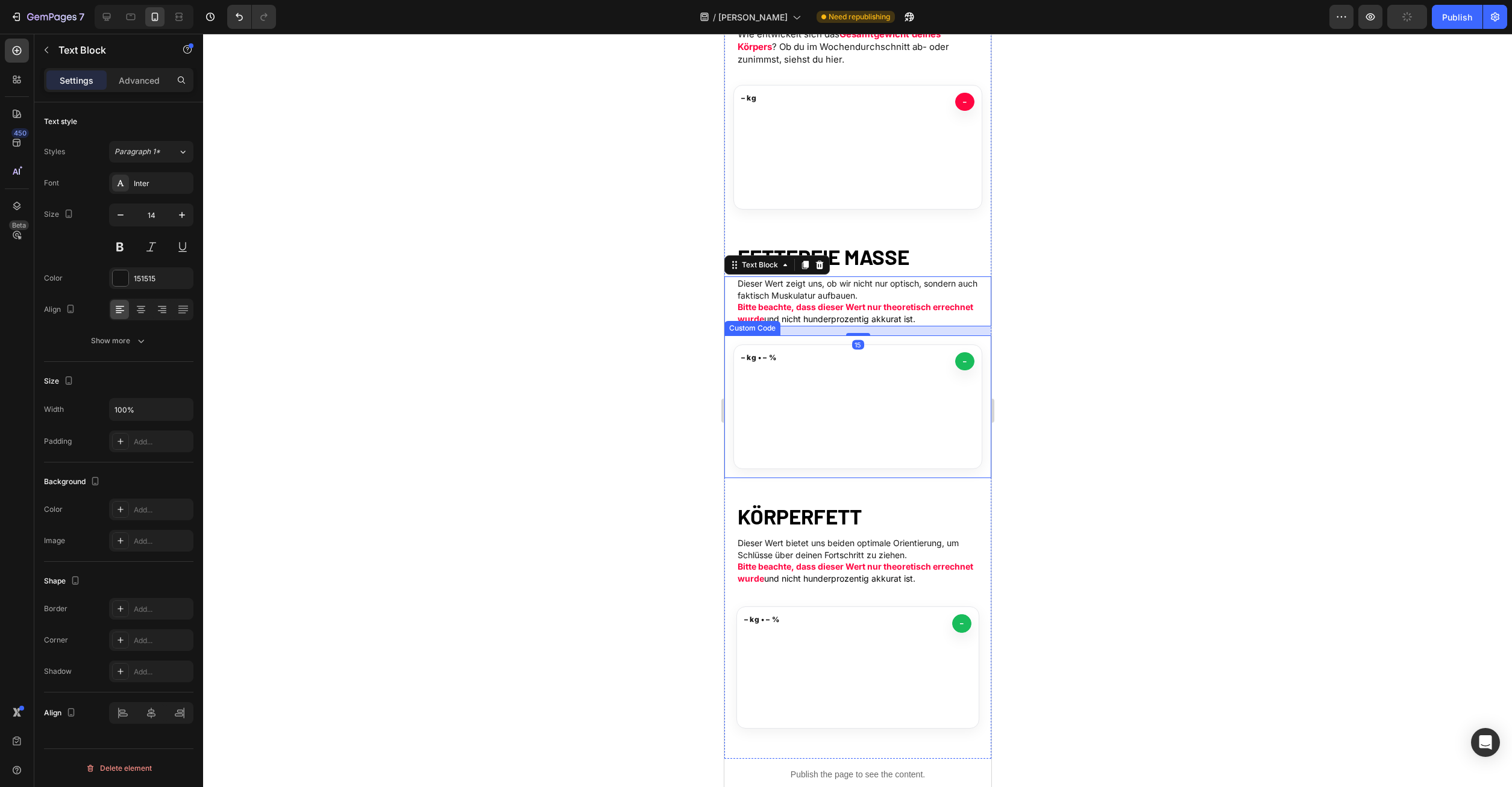
scroll to position [184, 0]
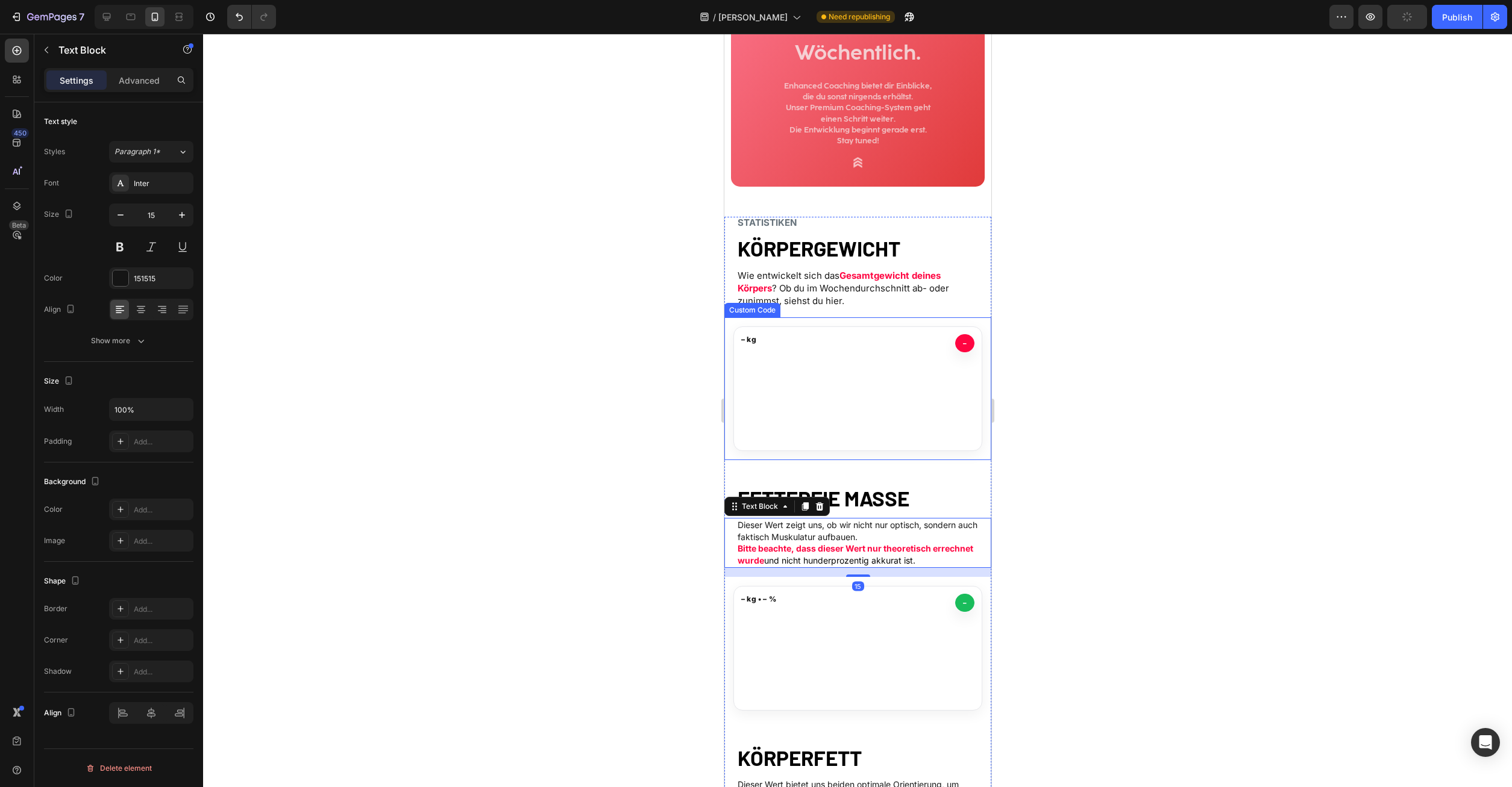
click at [830, 295] on p "Wie entwickelt sich das Gesamtgewicht deines Körpers ? Ob du im Wochendurchschn…" at bounding box center [857, 288] width 240 height 38
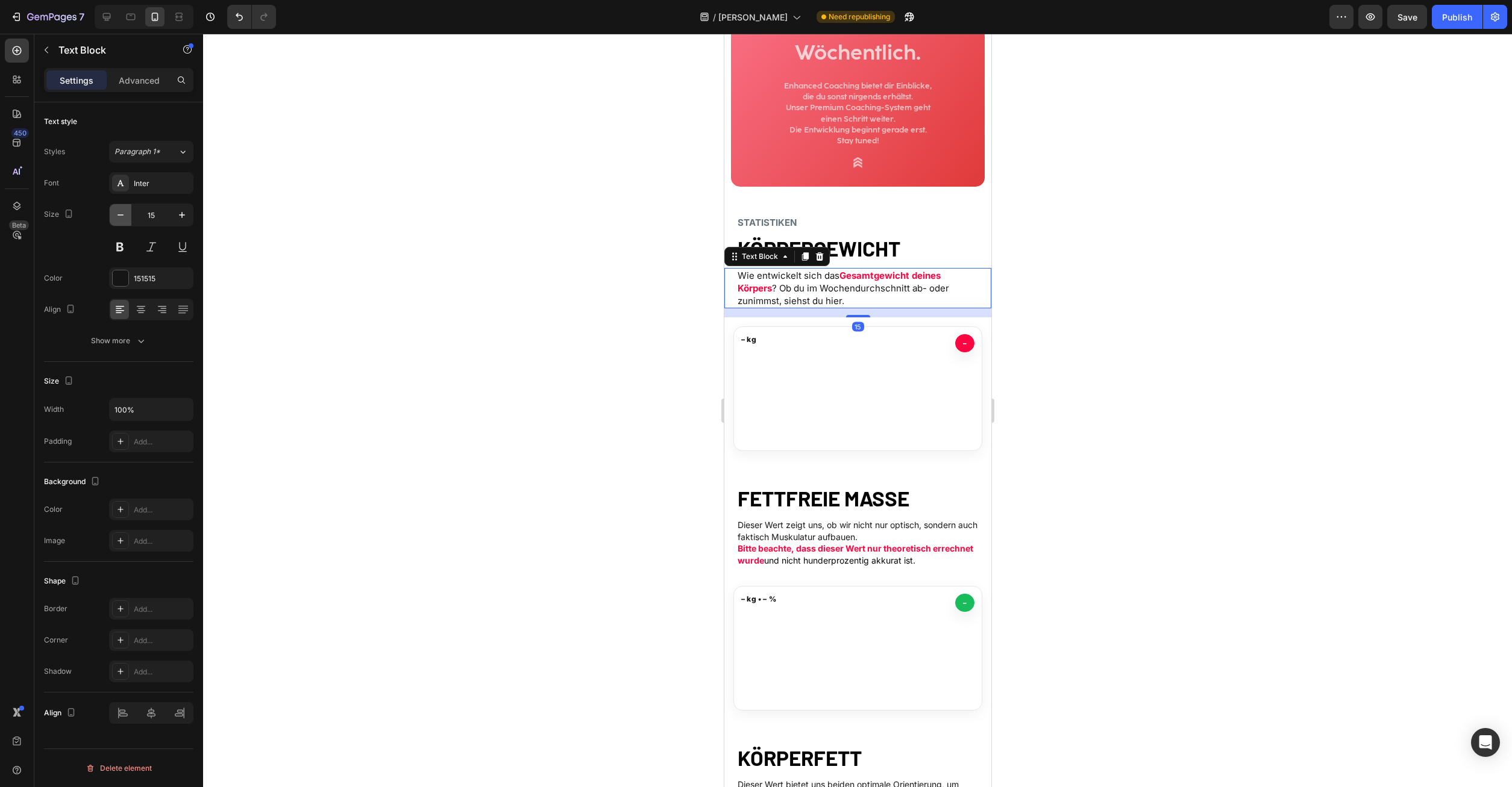
click at [127, 213] on button "button" at bounding box center [120, 215] width 22 height 22
type input "14"
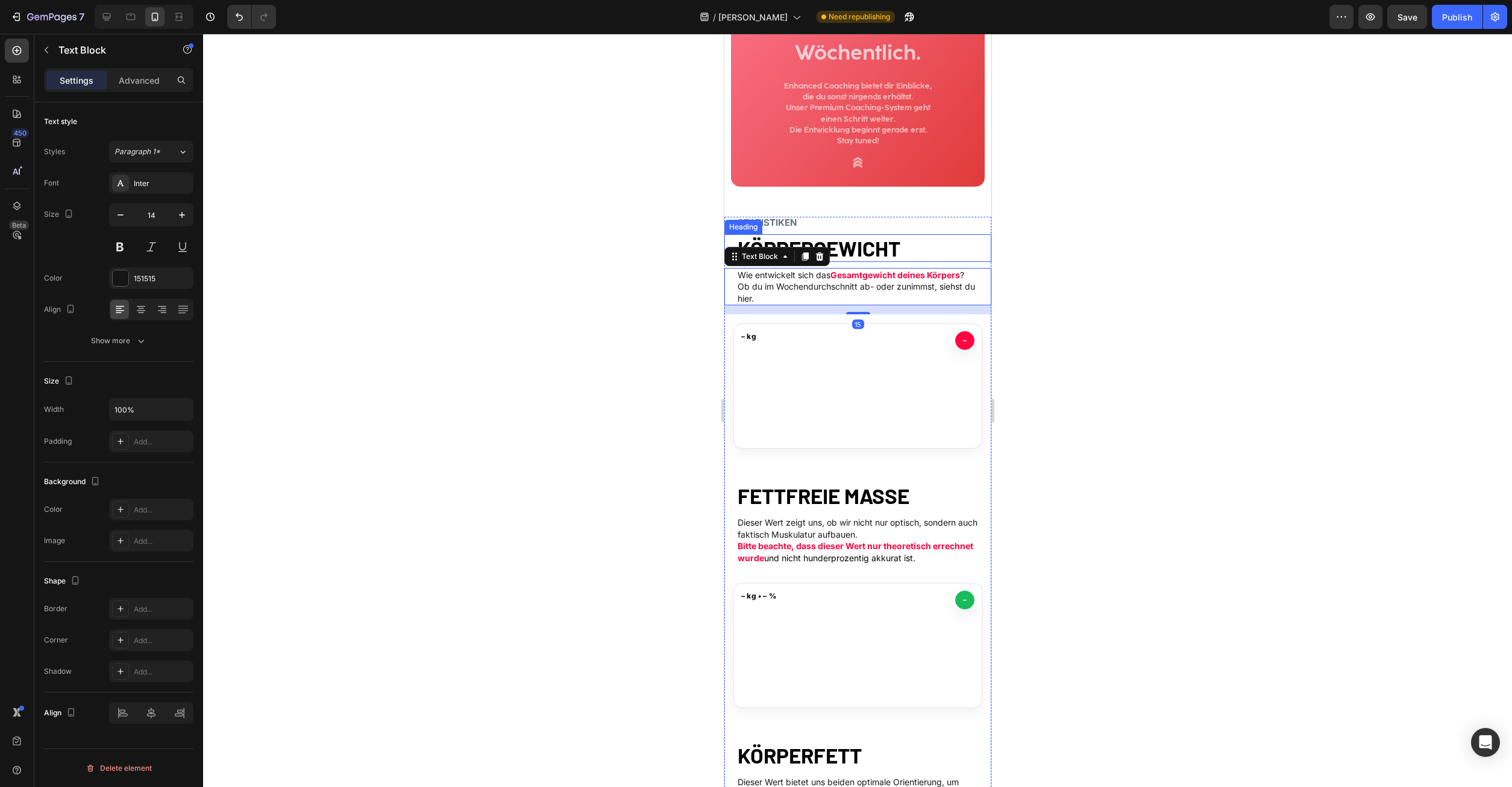
click at [906, 245] on h2 "KÖRPERGEWICHT" at bounding box center [857, 248] width 243 height 28
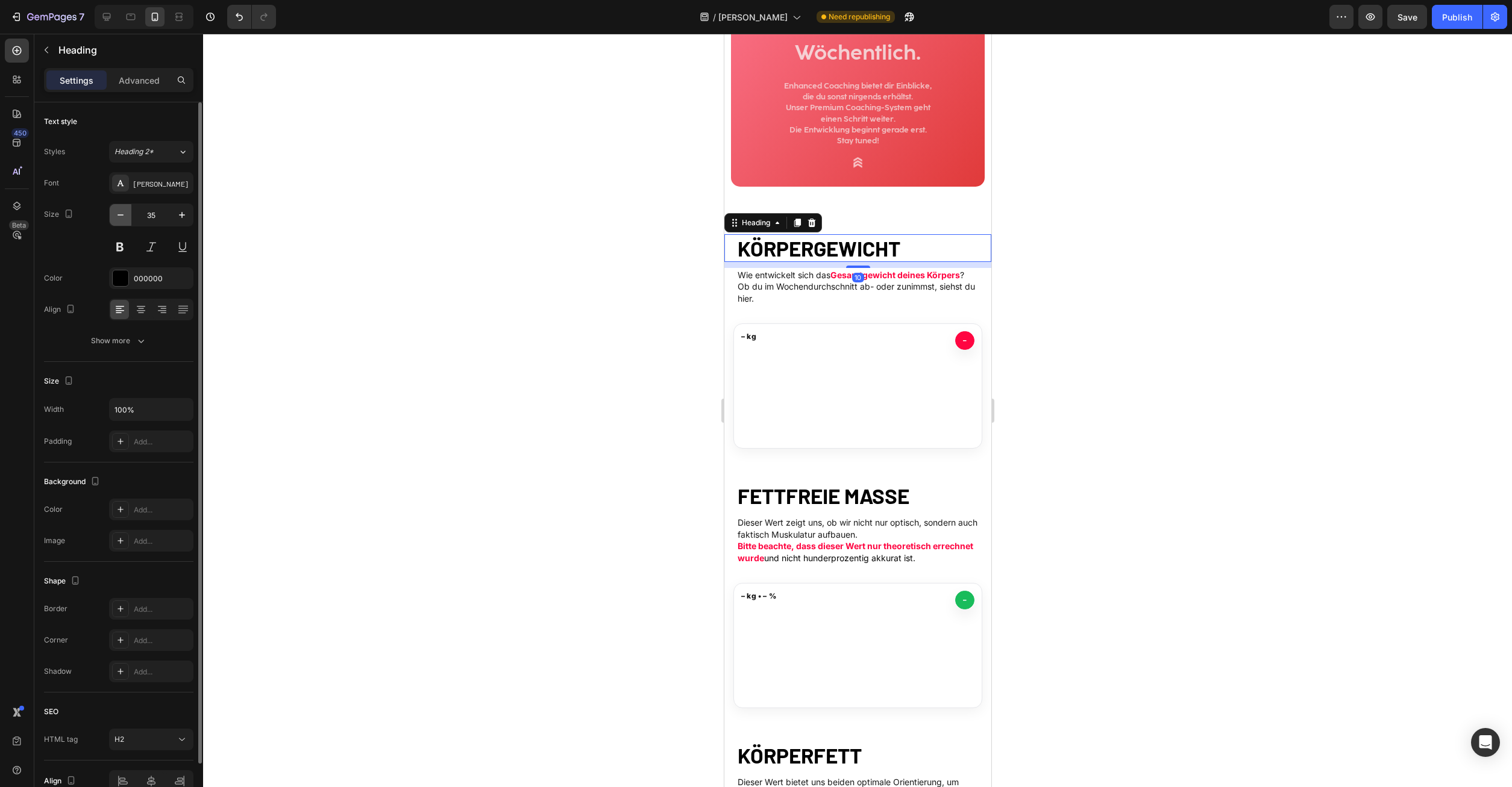
click at [120, 213] on icon "button" at bounding box center [120, 215] width 12 height 12
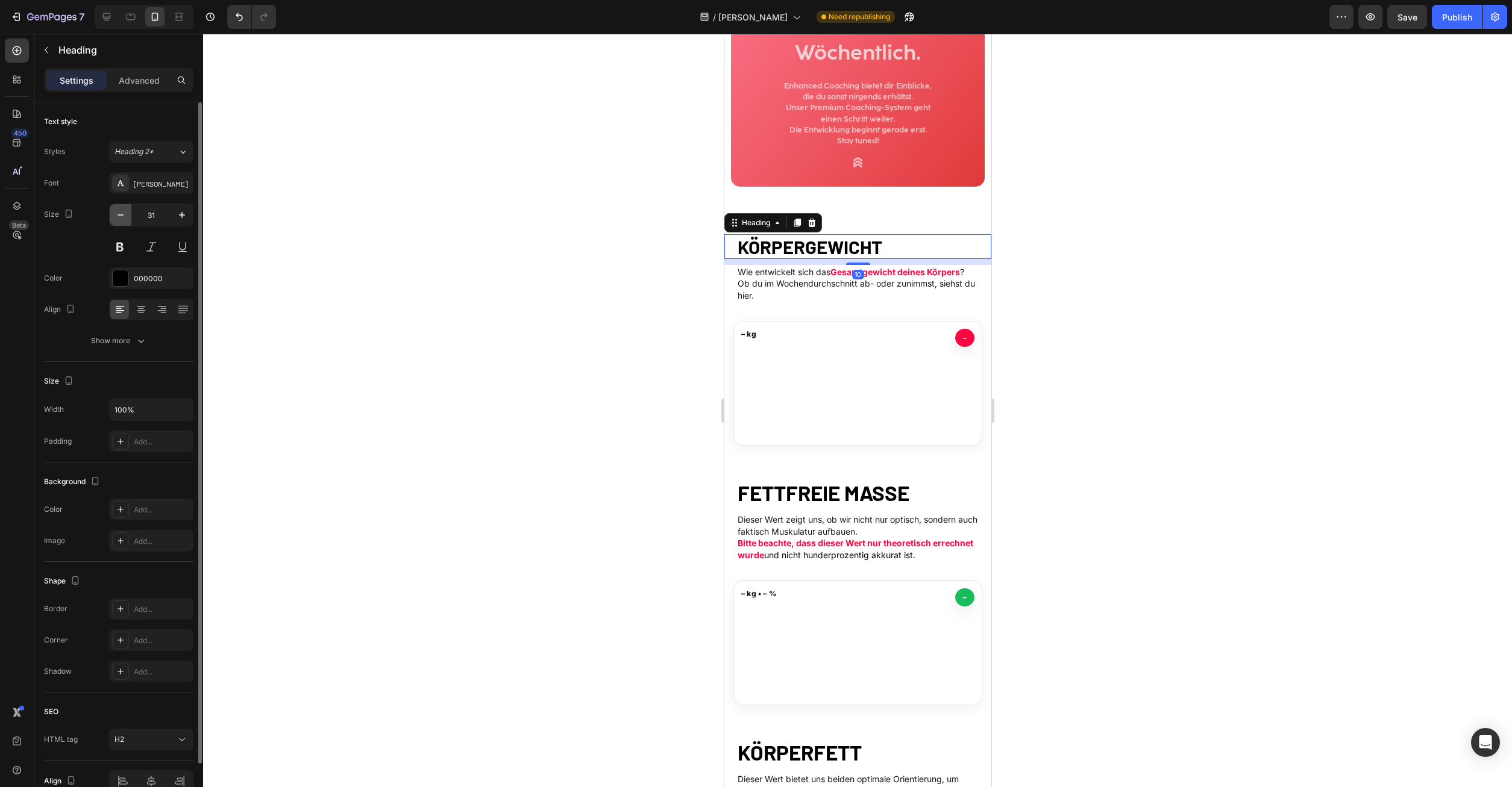
type input "30"
click at [799, 499] on strong "FETTFREIE MASSE" at bounding box center [823, 492] width 172 height 25
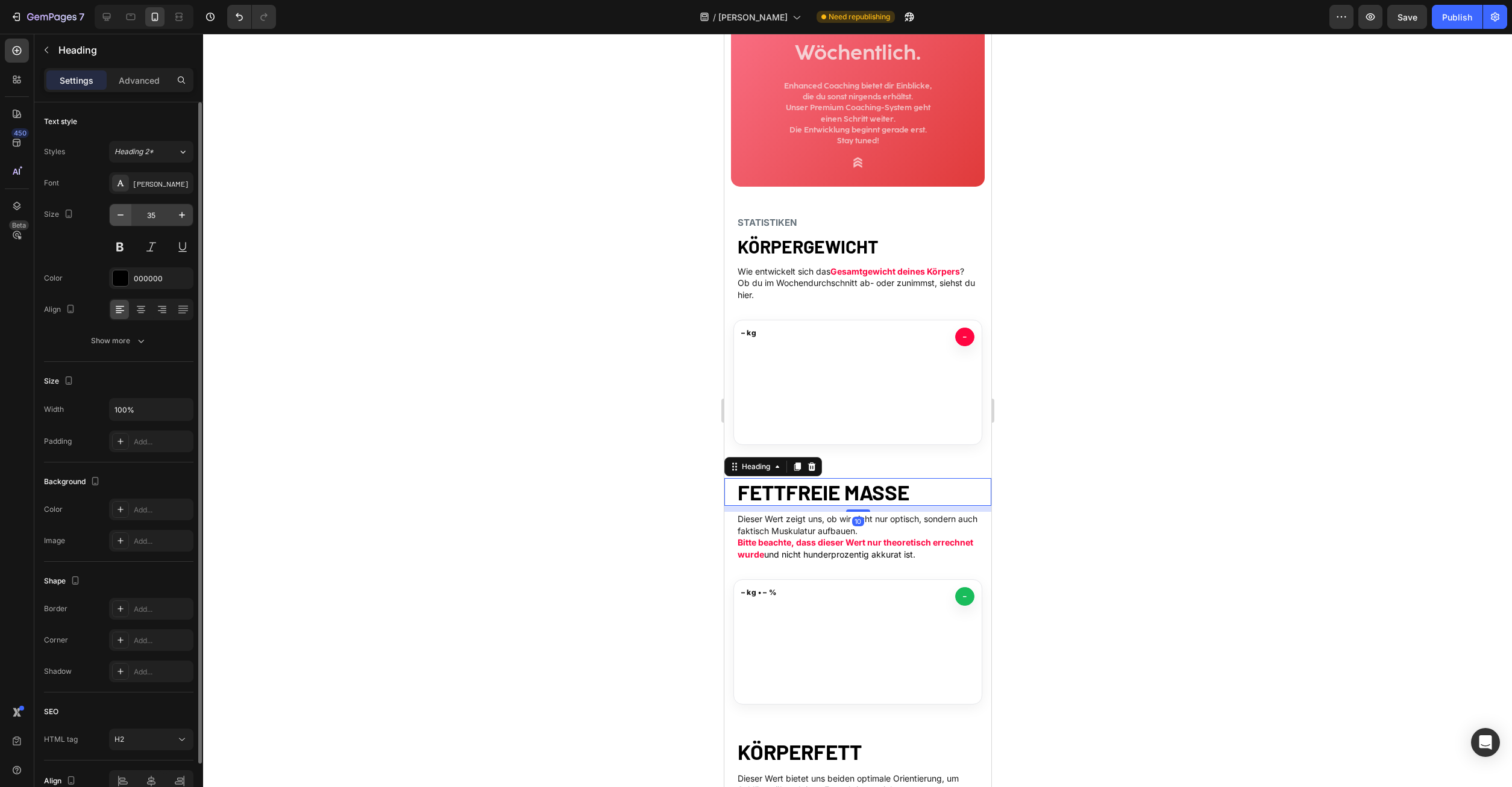
click at [118, 216] on icon "button" at bounding box center [120, 215] width 12 height 12
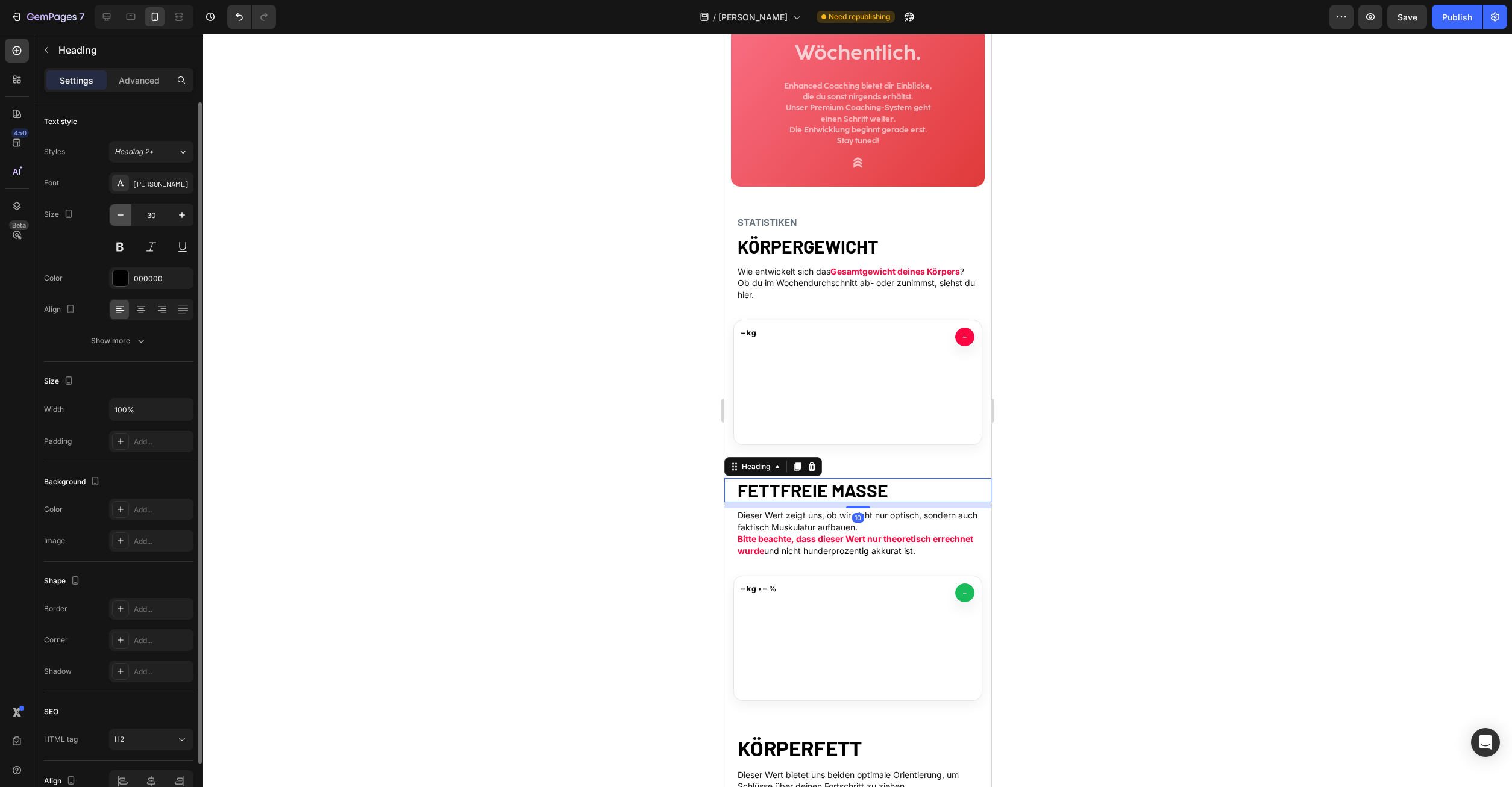
click at [118, 216] on icon "button" at bounding box center [120, 215] width 12 height 12
drag, startPoint x: 180, startPoint y: 220, endPoint x: 405, endPoint y: 310, distance: 242.3
click at [180, 220] on icon "button" at bounding box center [182, 215] width 12 height 12
type input "30"
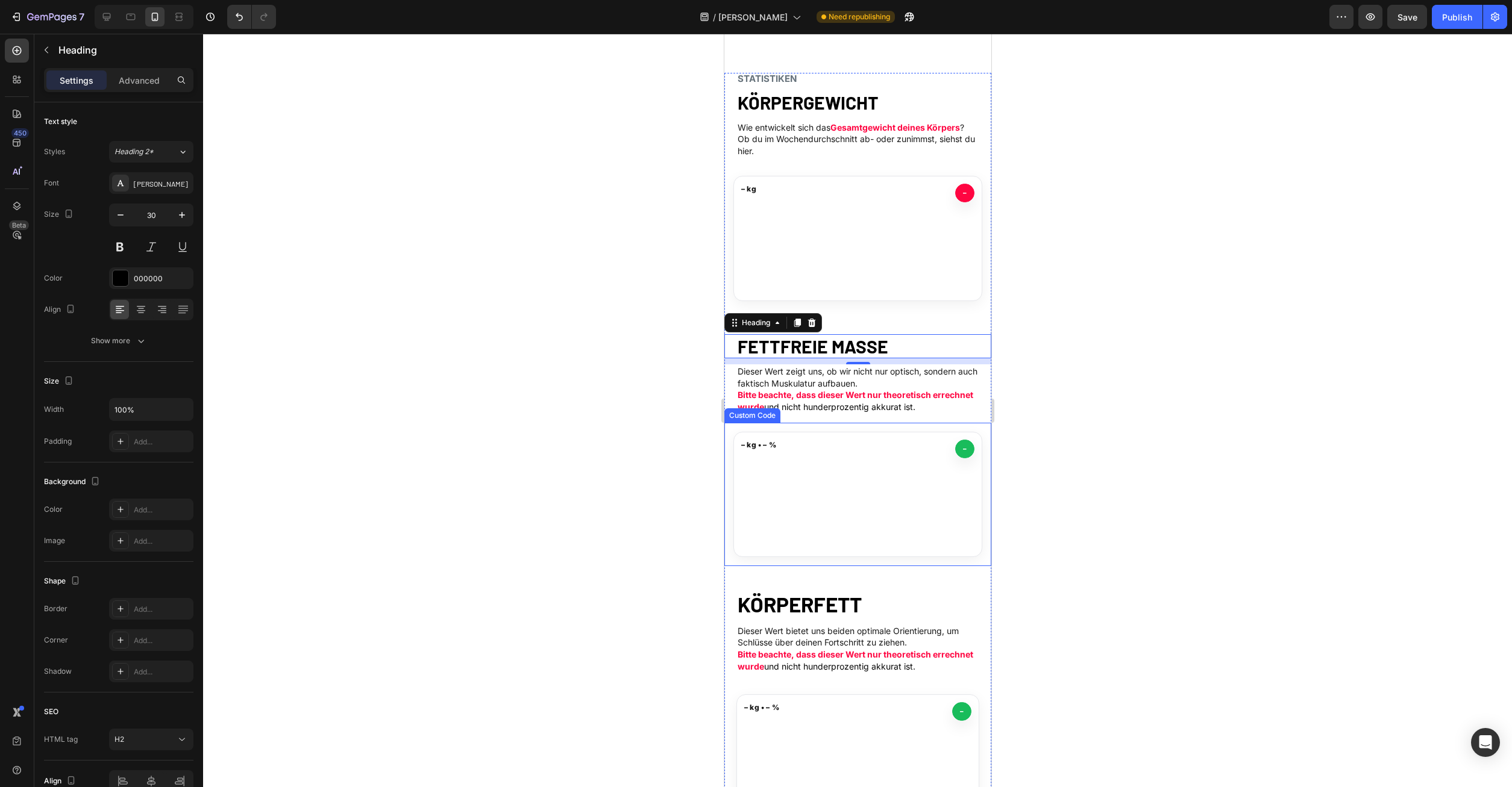
scroll to position [368, 0]
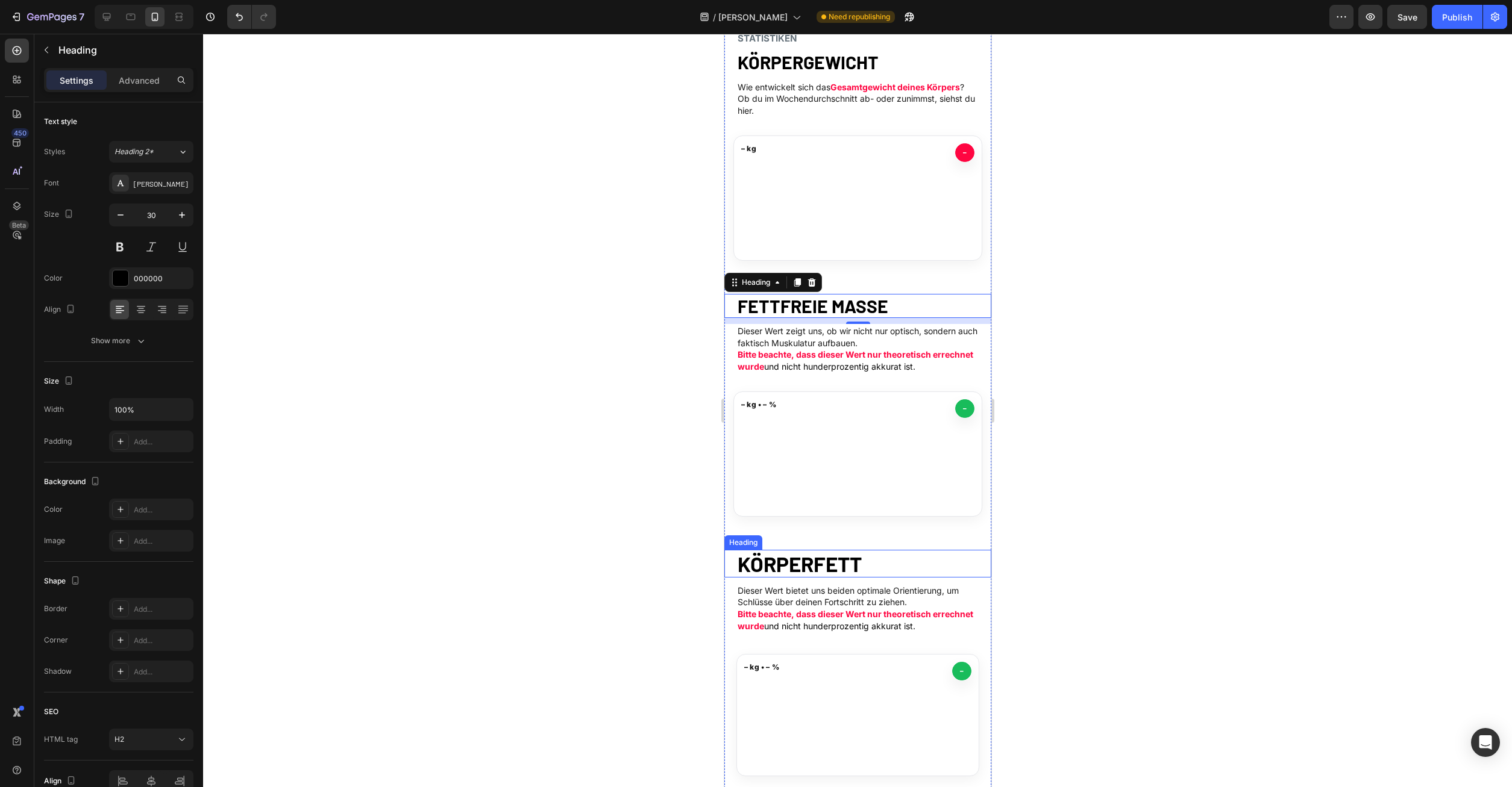
click at [809, 568] on strong "KÖRPERFETT" at bounding box center [799, 564] width 124 height 25
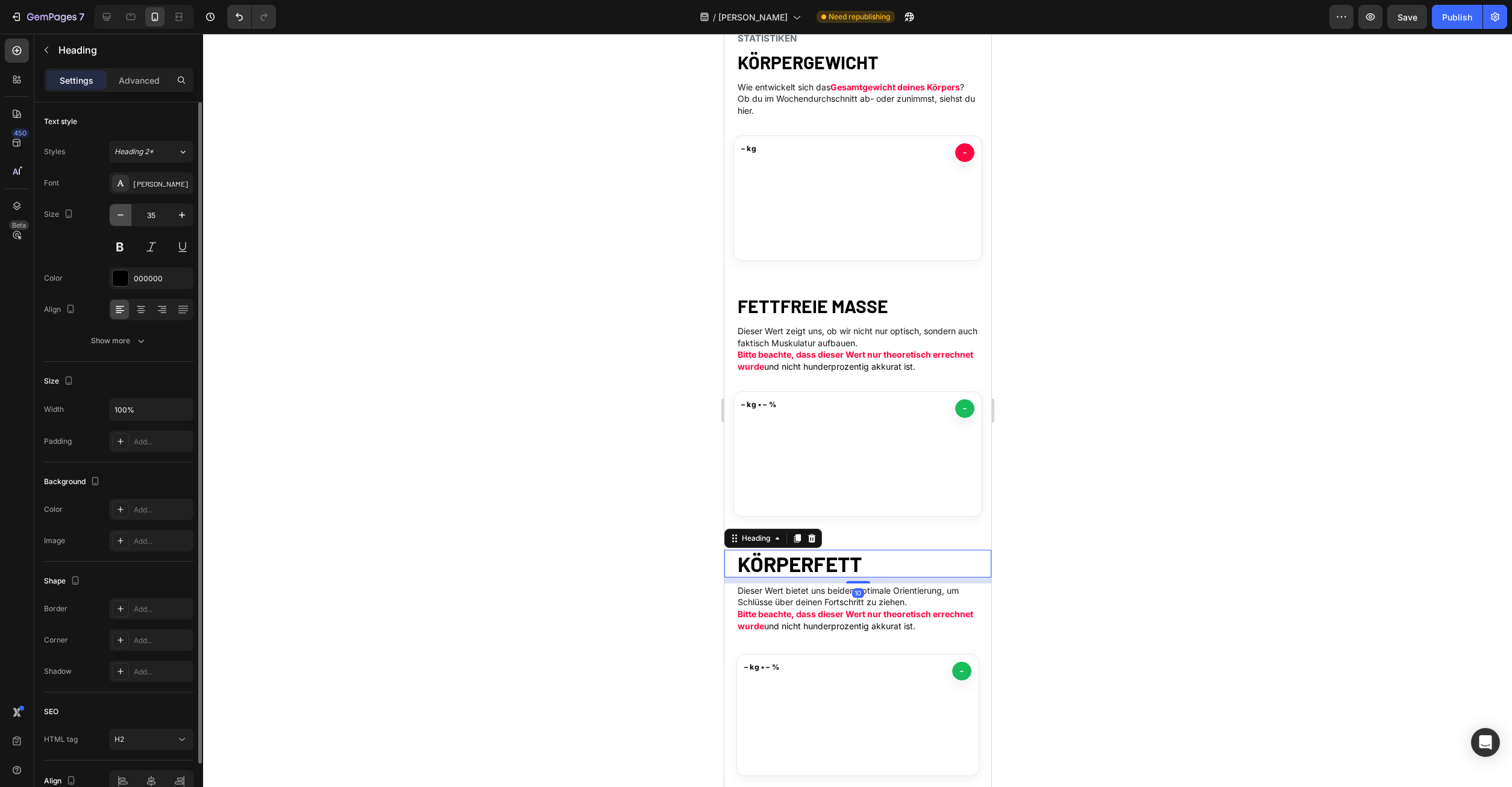
click at [114, 220] on button "button" at bounding box center [120, 215] width 22 height 22
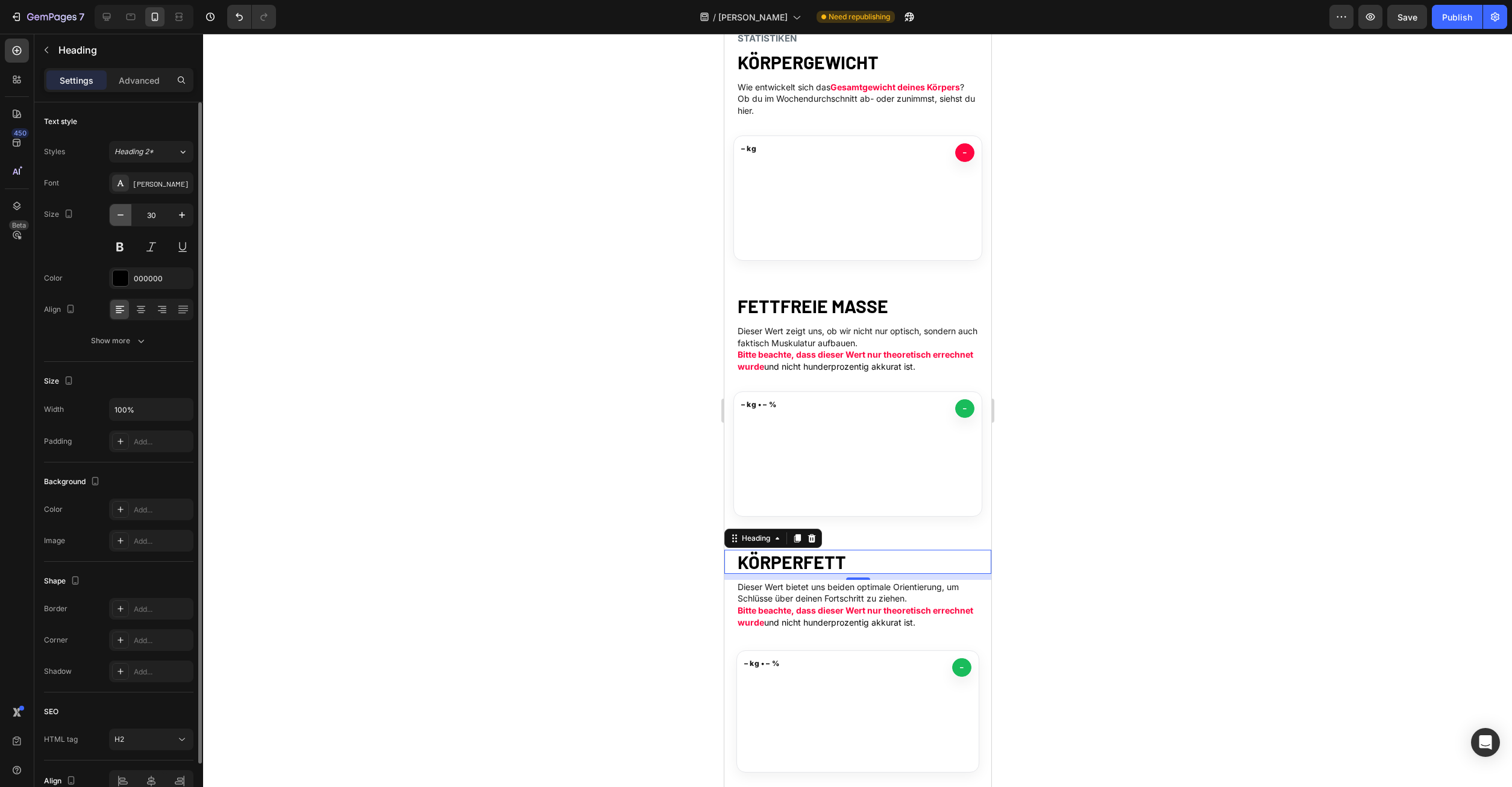
click at [114, 220] on button "button" at bounding box center [120, 215] width 22 height 22
click at [183, 212] on icon "button" at bounding box center [182, 215] width 12 height 12
type input "30"
click at [1008, 248] on div at bounding box center [857, 410] width 1309 height 753
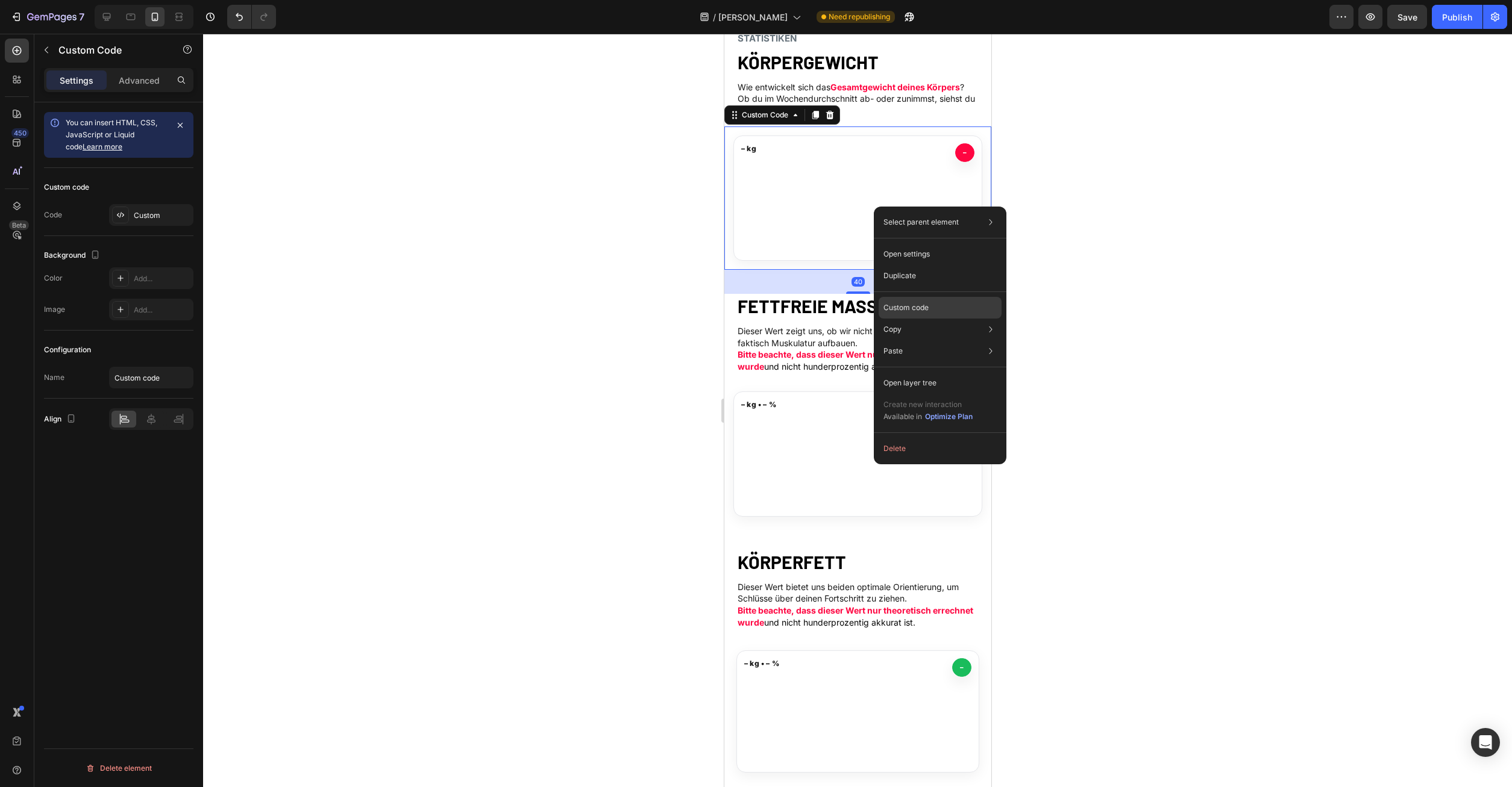
click at [914, 302] on div "Custom code" at bounding box center [940, 307] width 123 height 22
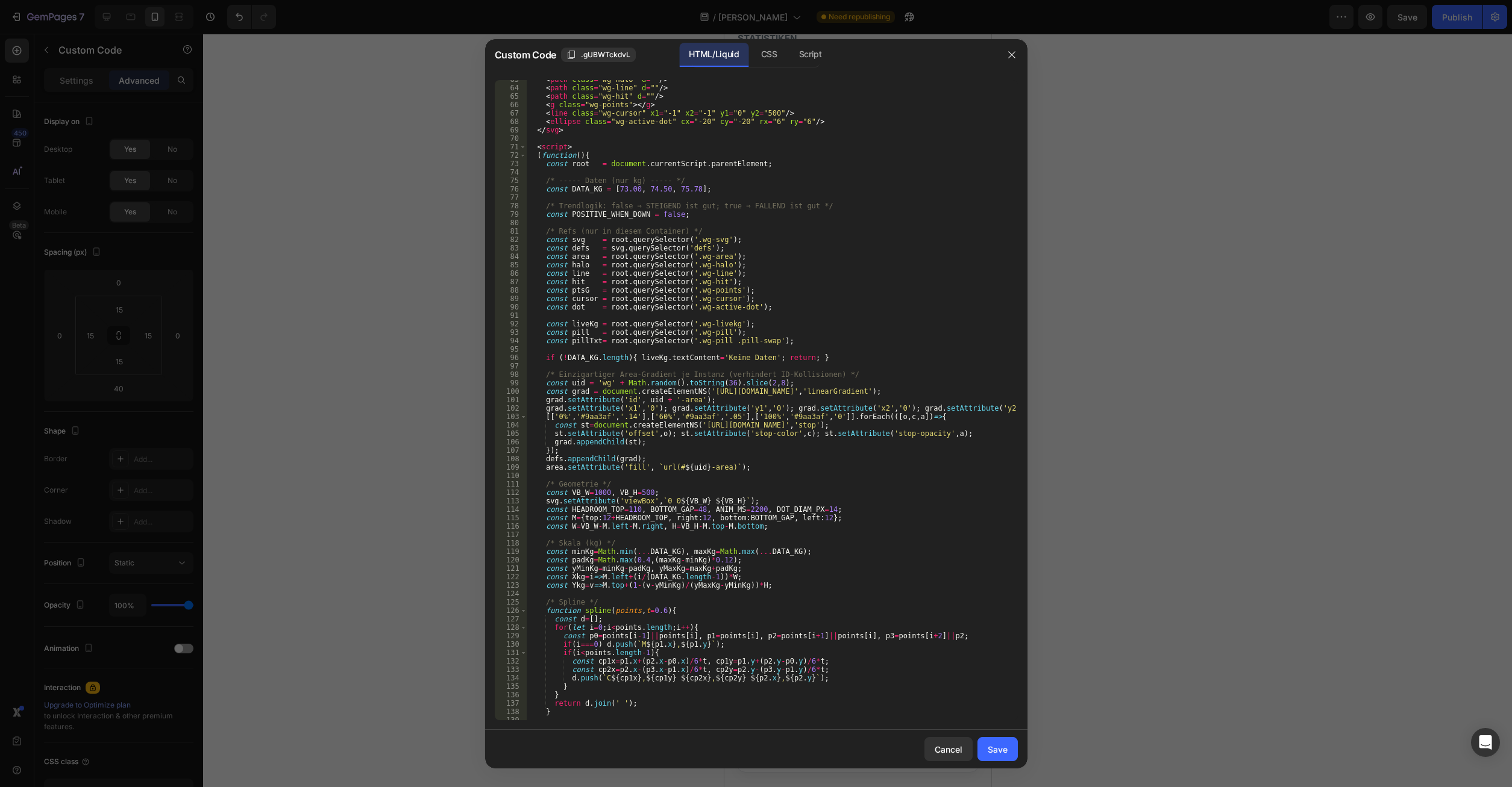
scroll to position [499, 0]
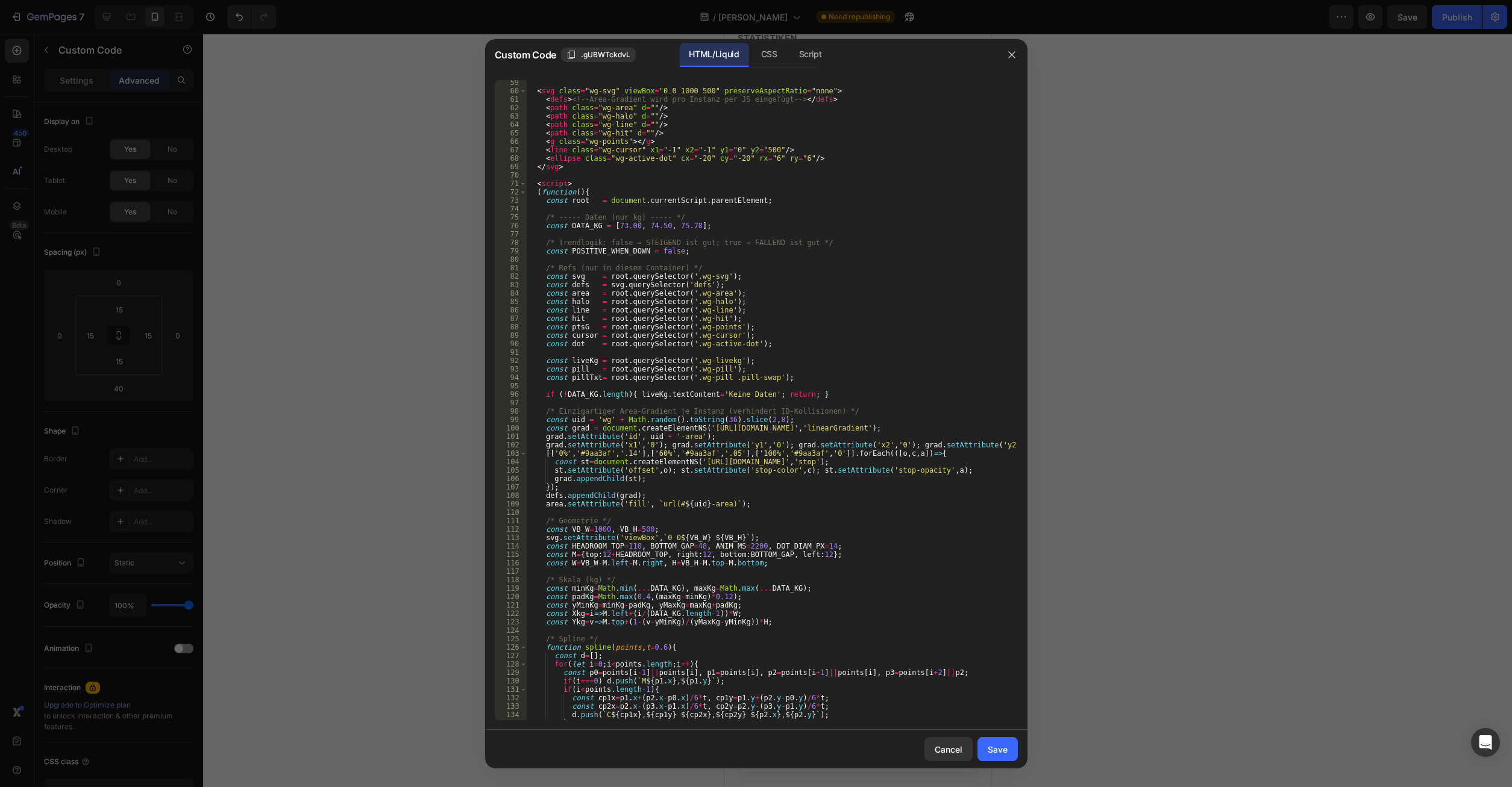
click at [686, 225] on div "< svg class = "wg-svg" viewBox = "0 0 1000 500" preserveAspectRatio = "none" > …" at bounding box center [771, 407] width 491 height 657
click at [690, 227] on div "< svg class = "wg-svg" viewBox = "0 0 1000 500" preserveAspectRatio = "none" > …" at bounding box center [771, 407] width 491 height 657
click at [687, 227] on div "< svg class = "wg-svg" viewBox = "0 0 1000 500" preserveAspectRatio = "none" > …" at bounding box center [771, 407] width 491 height 657
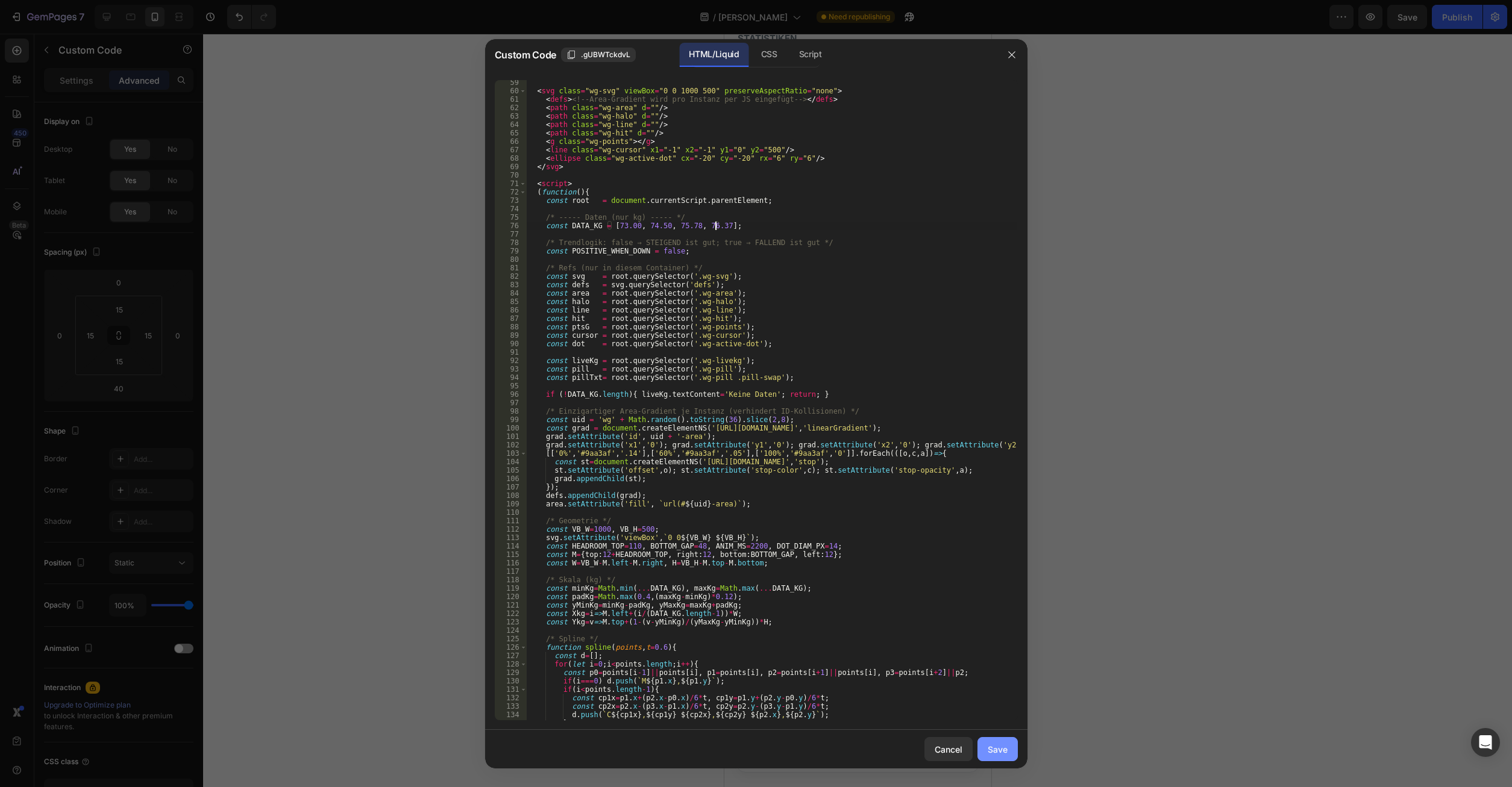
type textarea "const DATA_KG = [73.00, 74.50, 75.78, 76.37];"
click at [1001, 749] on div "Save" at bounding box center [997, 749] width 20 height 13
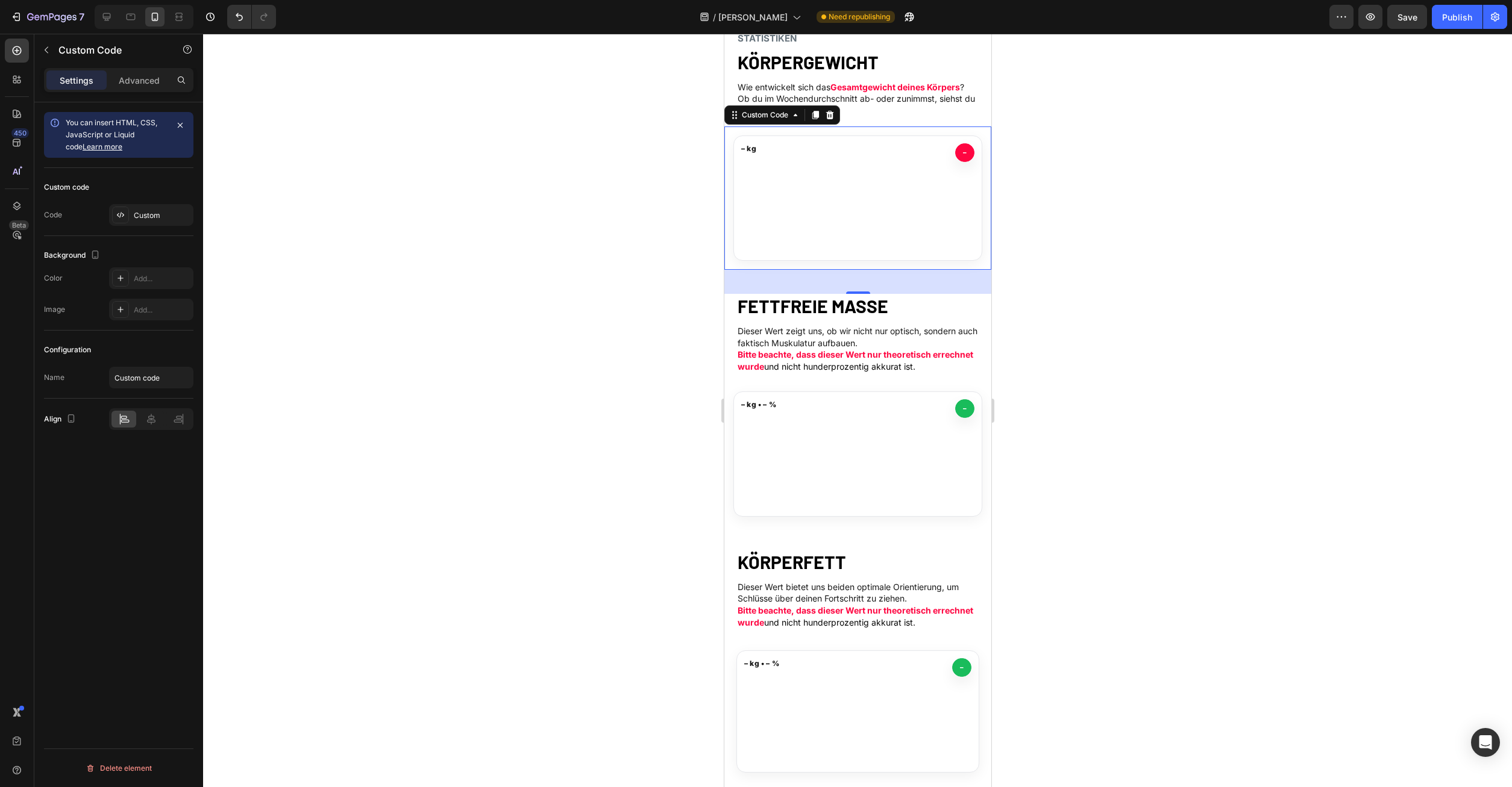
click at [1107, 371] on div at bounding box center [857, 410] width 1309 height 753
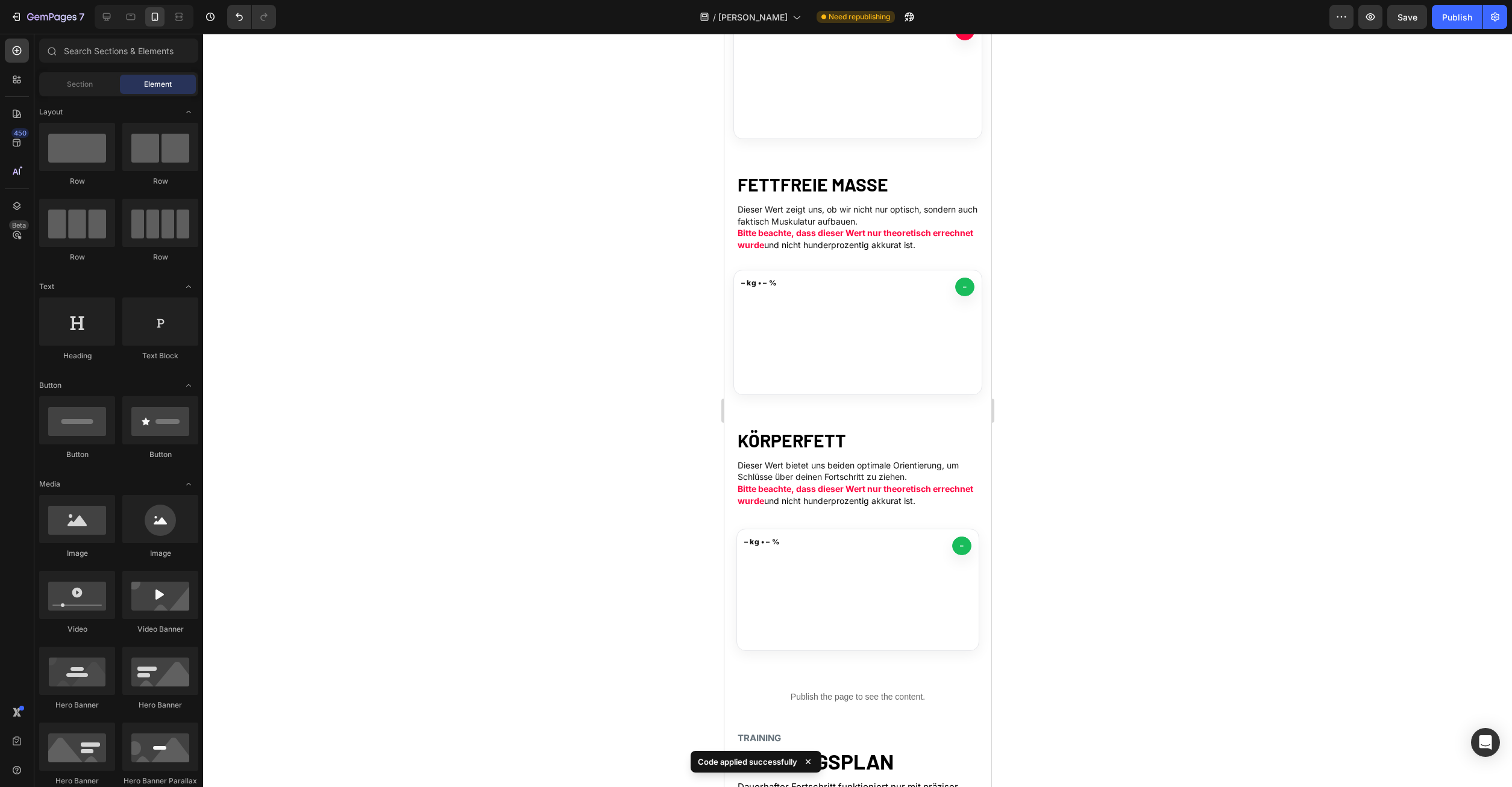
scroll to position [492, 0]
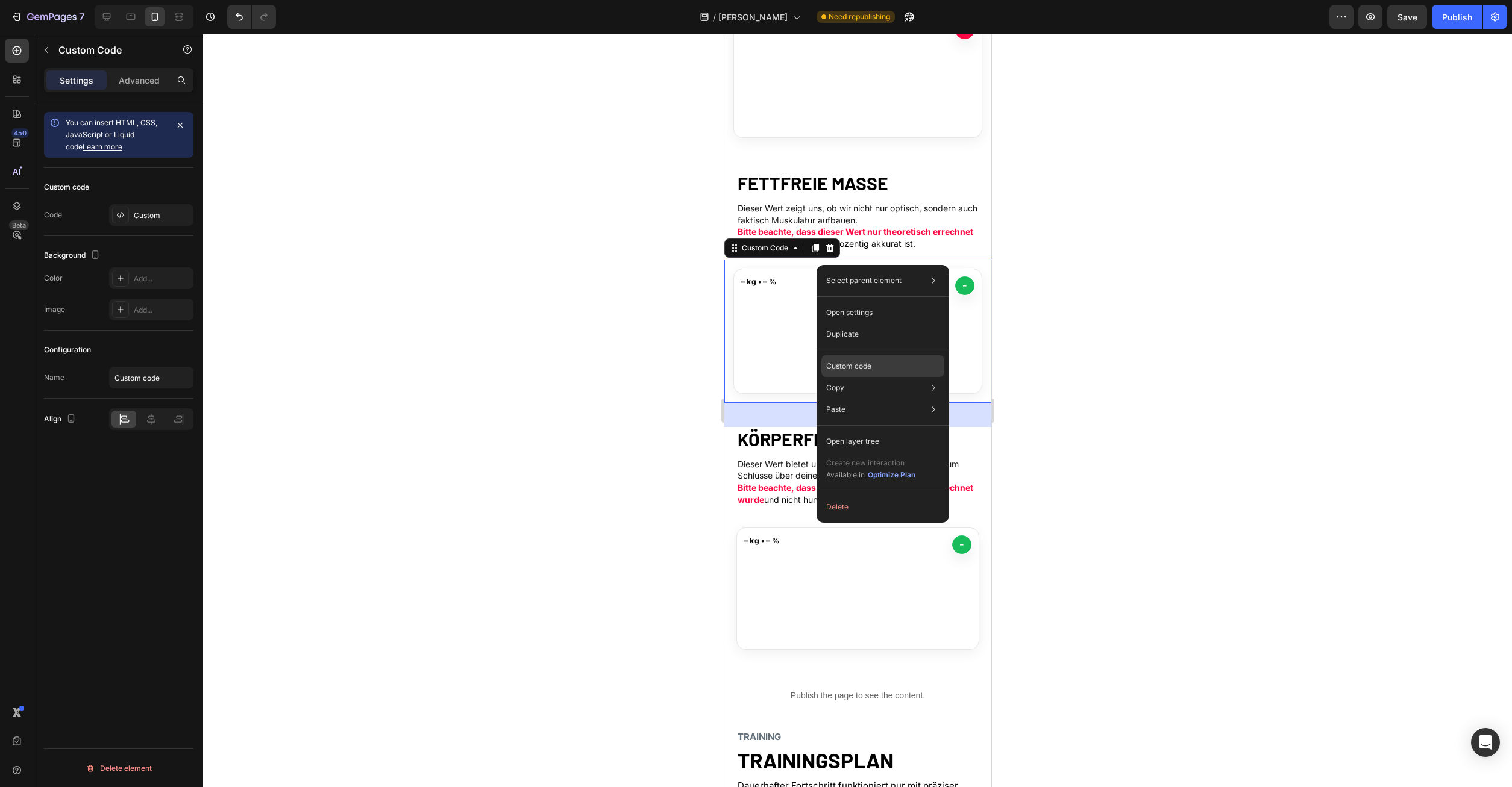
click at [858, 361] on p "Custom code" at bounding box center [848, 366] width 45 height 11
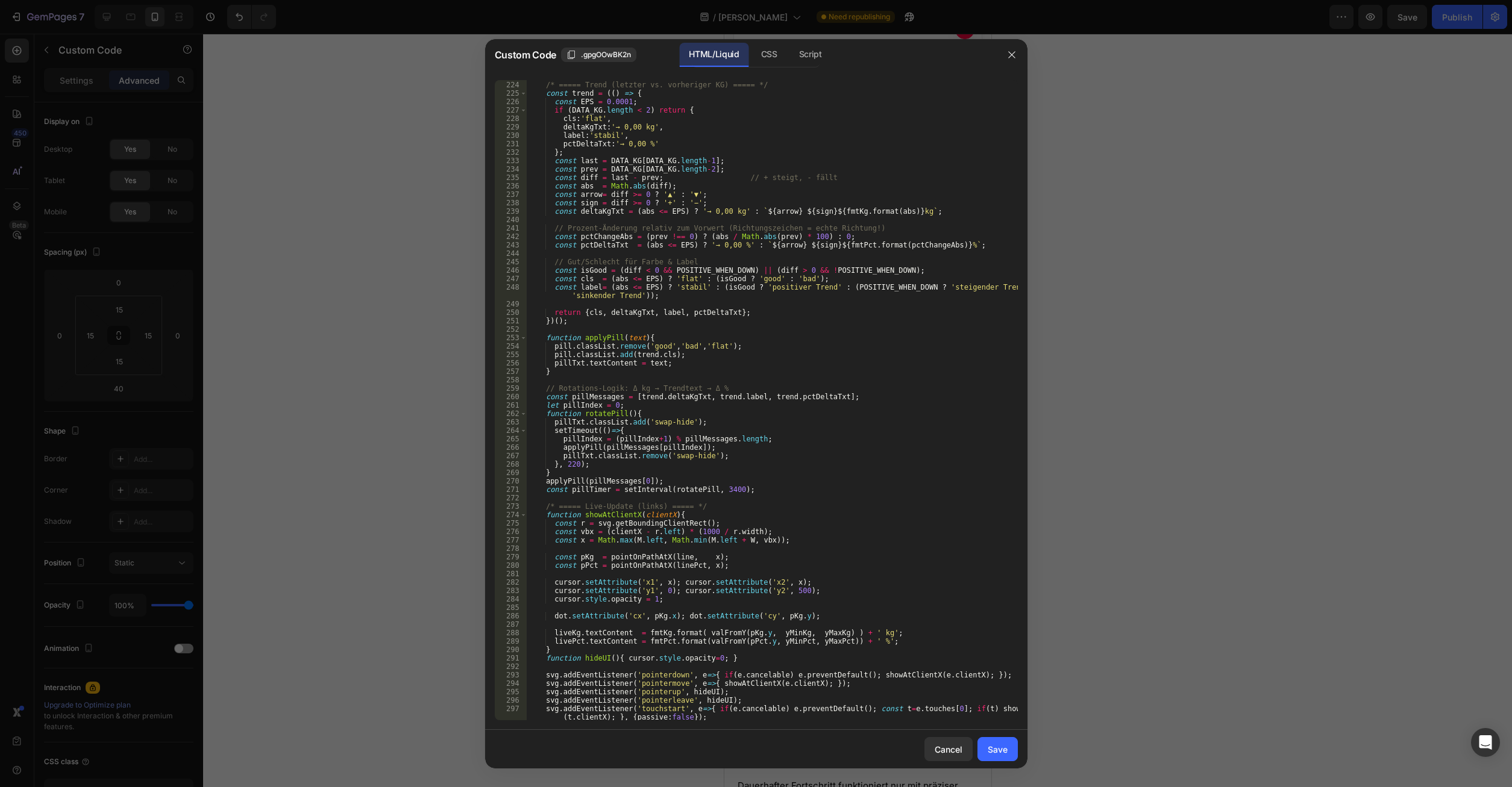
scroll to position [2008, 0]
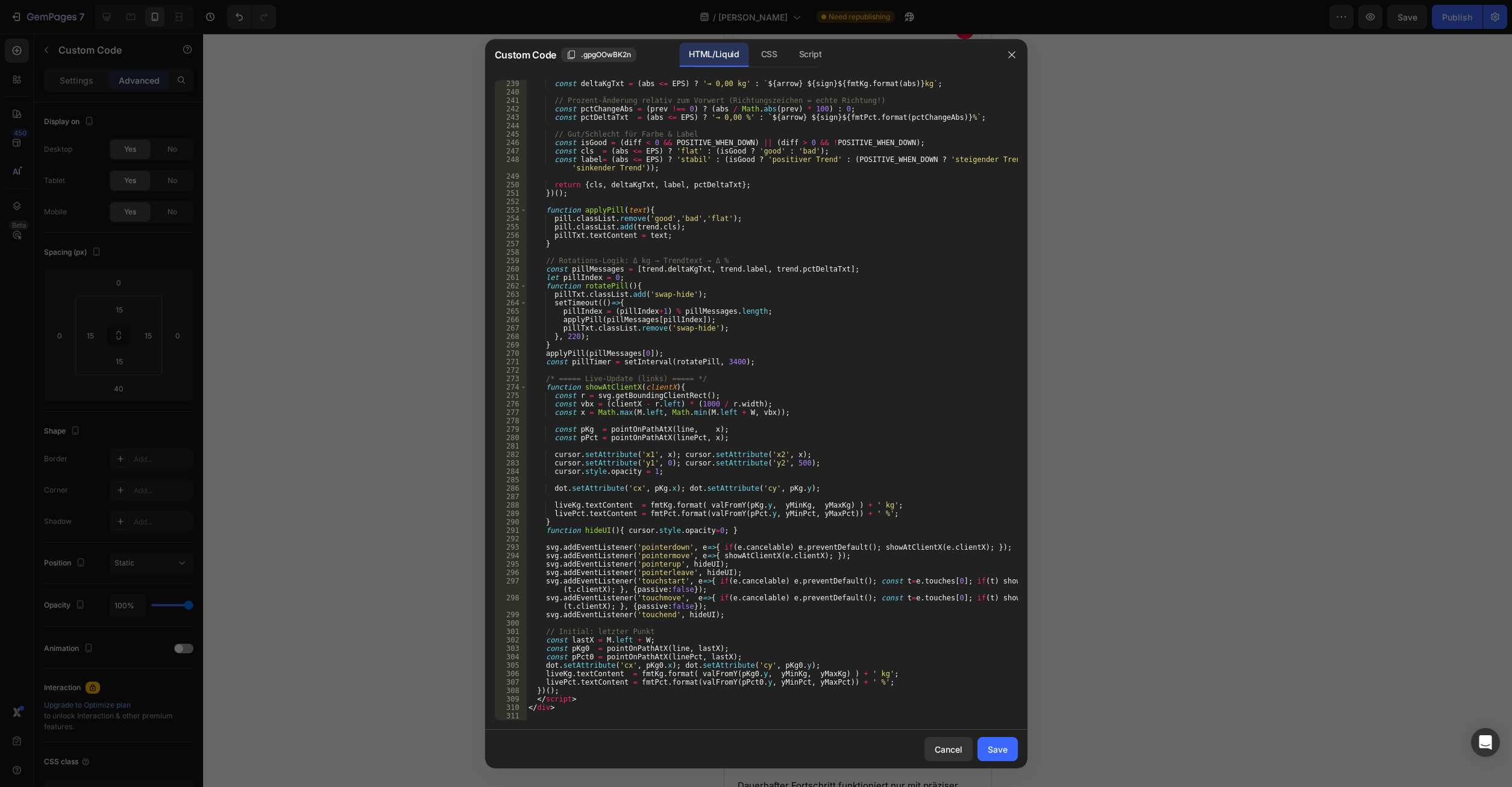
click at [589, 702] on div "const deltaKgTxt = ( abs <= EPS ) ? '→ 0,00 kg' : ` ${ arrow } ${ sign } ${ fmt…" at bounding box center [771, 408] width 491 height 657
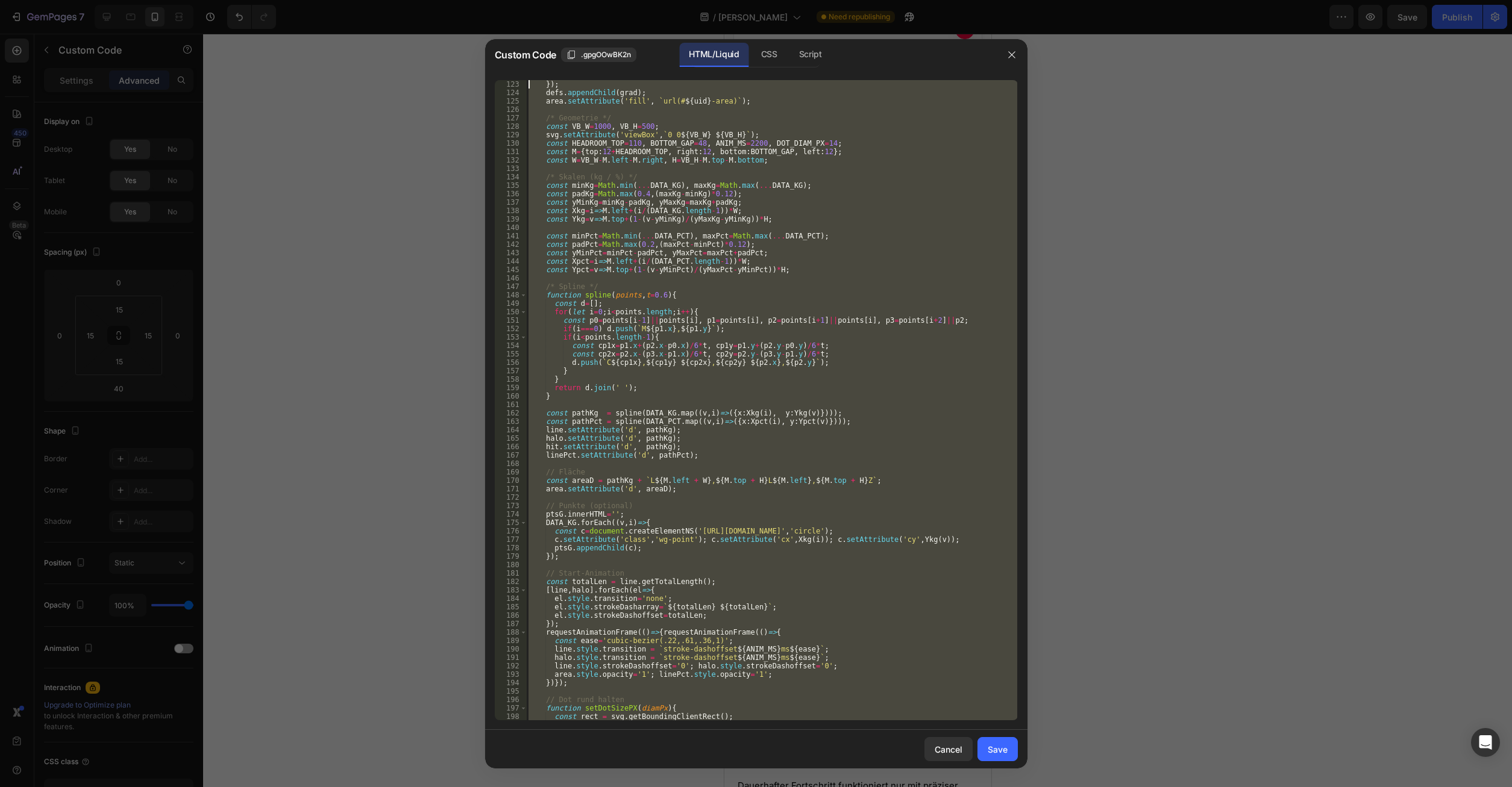
scroll to position [0, 0]
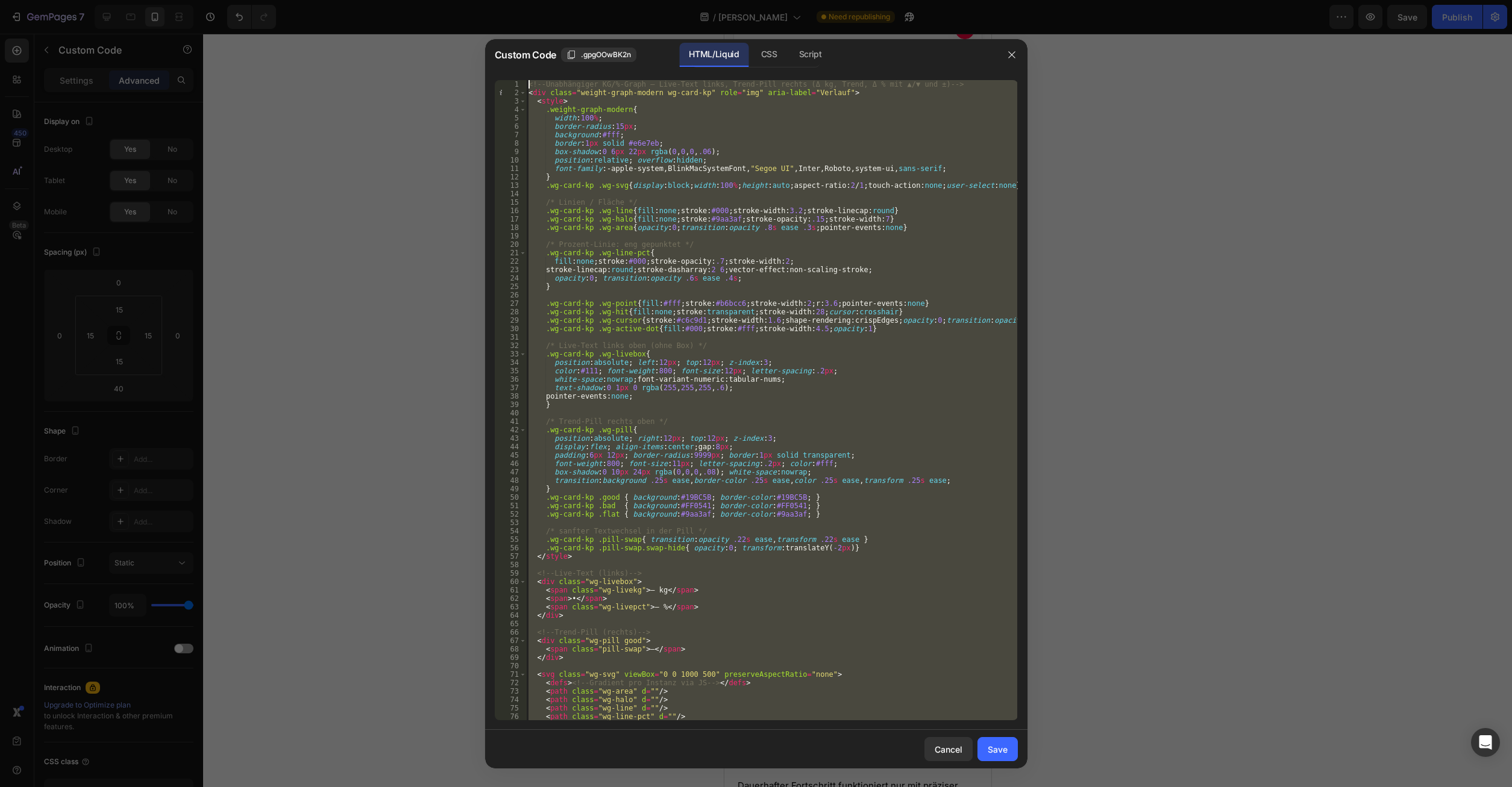
drag, startPoint x: 581, startPoint y: 715, endPoint x: 706, endPoint y: 147, distance: 581.6
click at [526, 80] on div "<!-- Unabhängiger KG/%-Graph – Live-Text links, Trend-Pill rechts (Δ kg, Trend,…" at bounding box center [771, 400] width 491 height 640
type textarea "<!-- Unabhängiger KG/%-Graph – Live-Text links, Trend-Pill rechts (Δ kg, Trend,…"
paste textarea
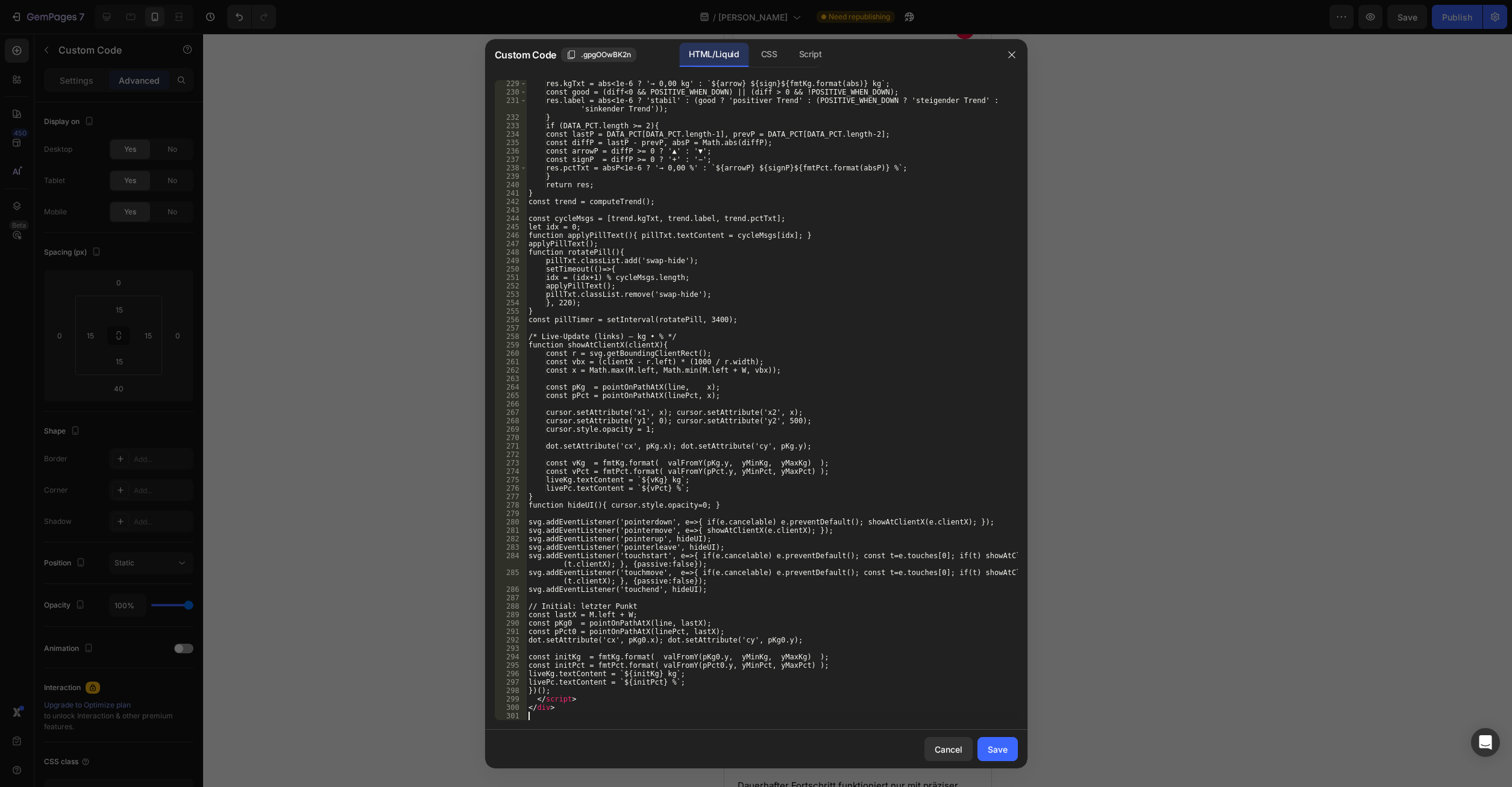
scroll to position [1932, 0]
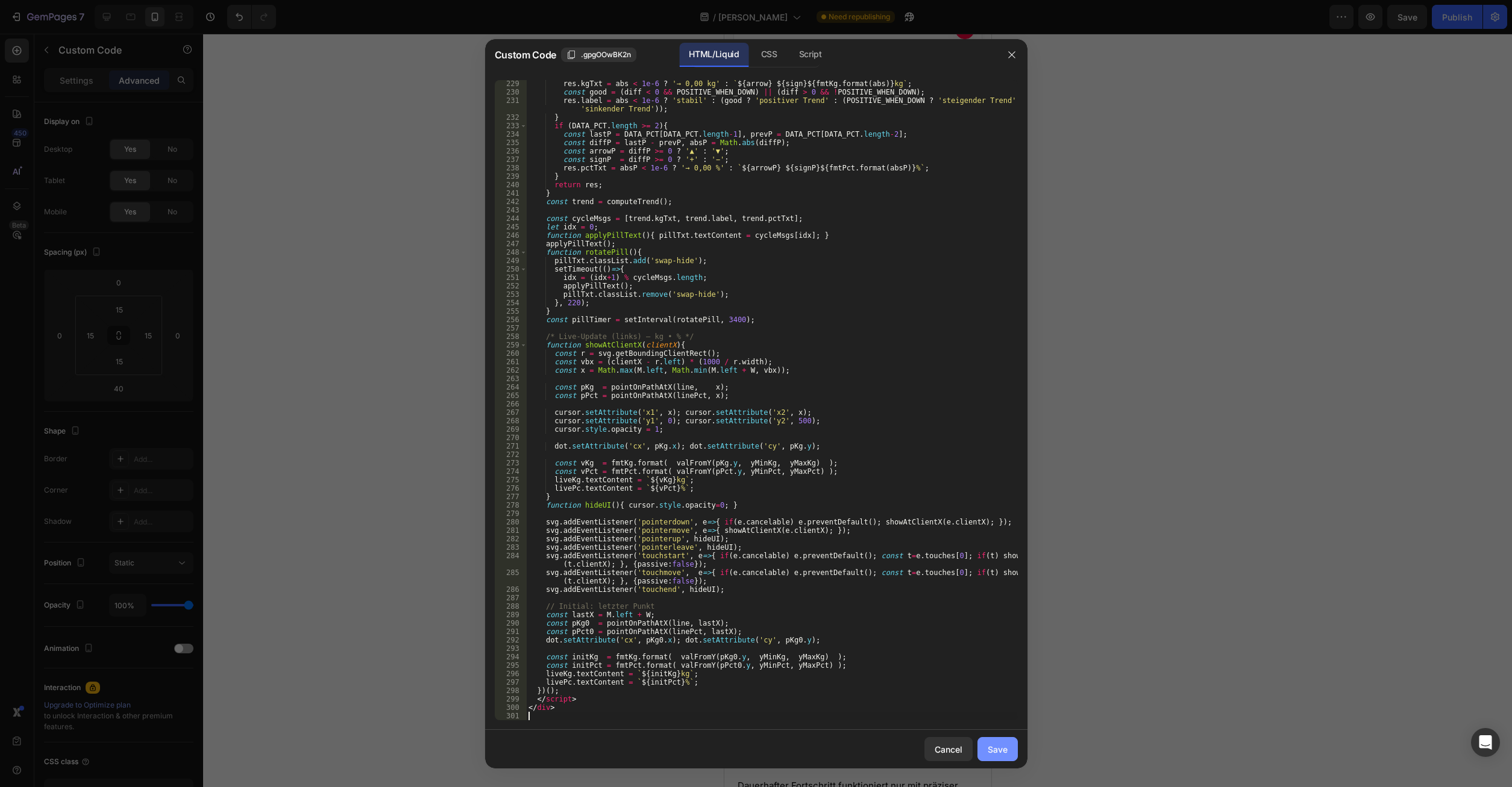
click at [997, 752] on div "Save" at bounding box center [997, 749] width 20 height 13
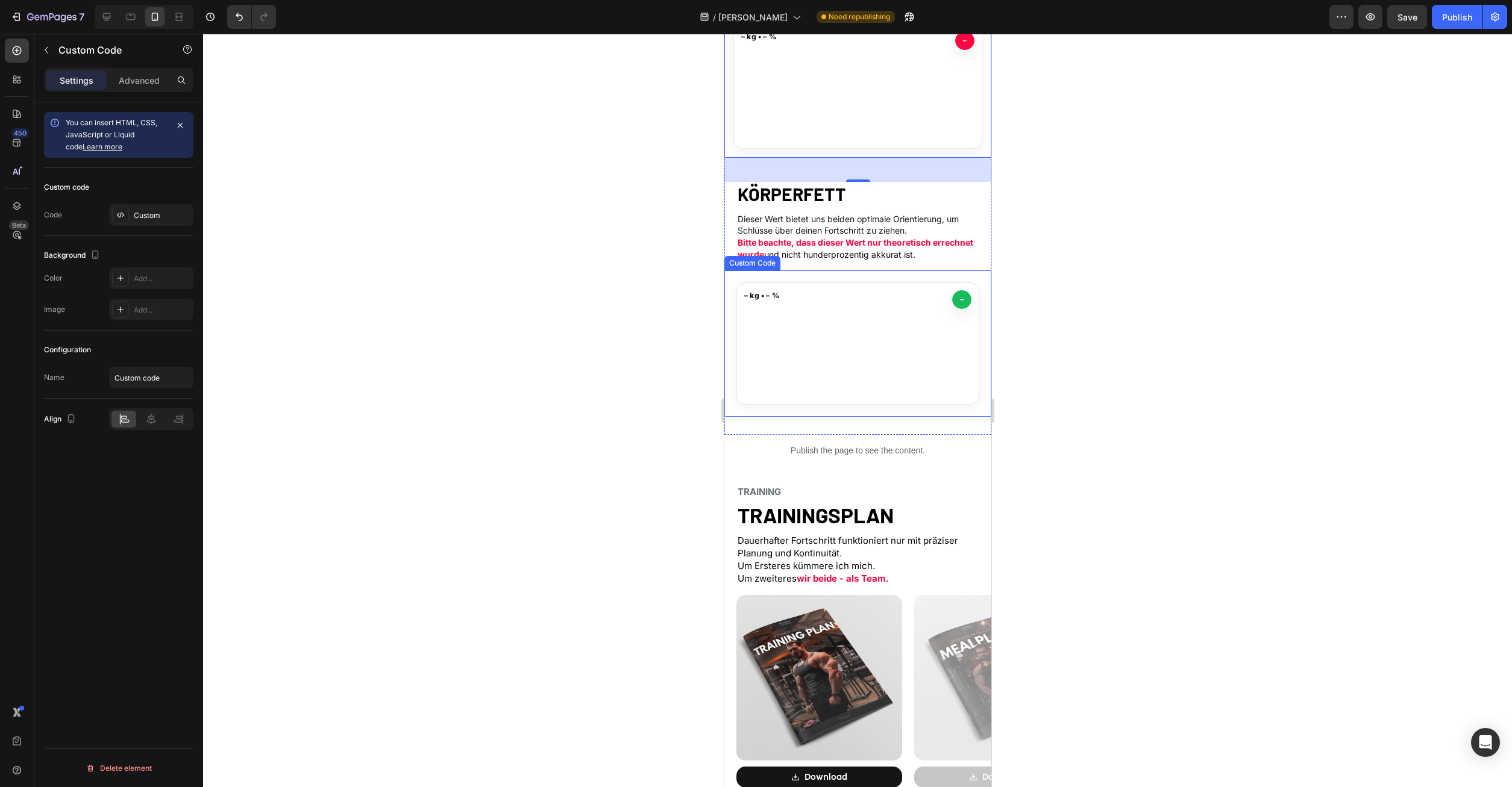
scroll to position [860, 0]
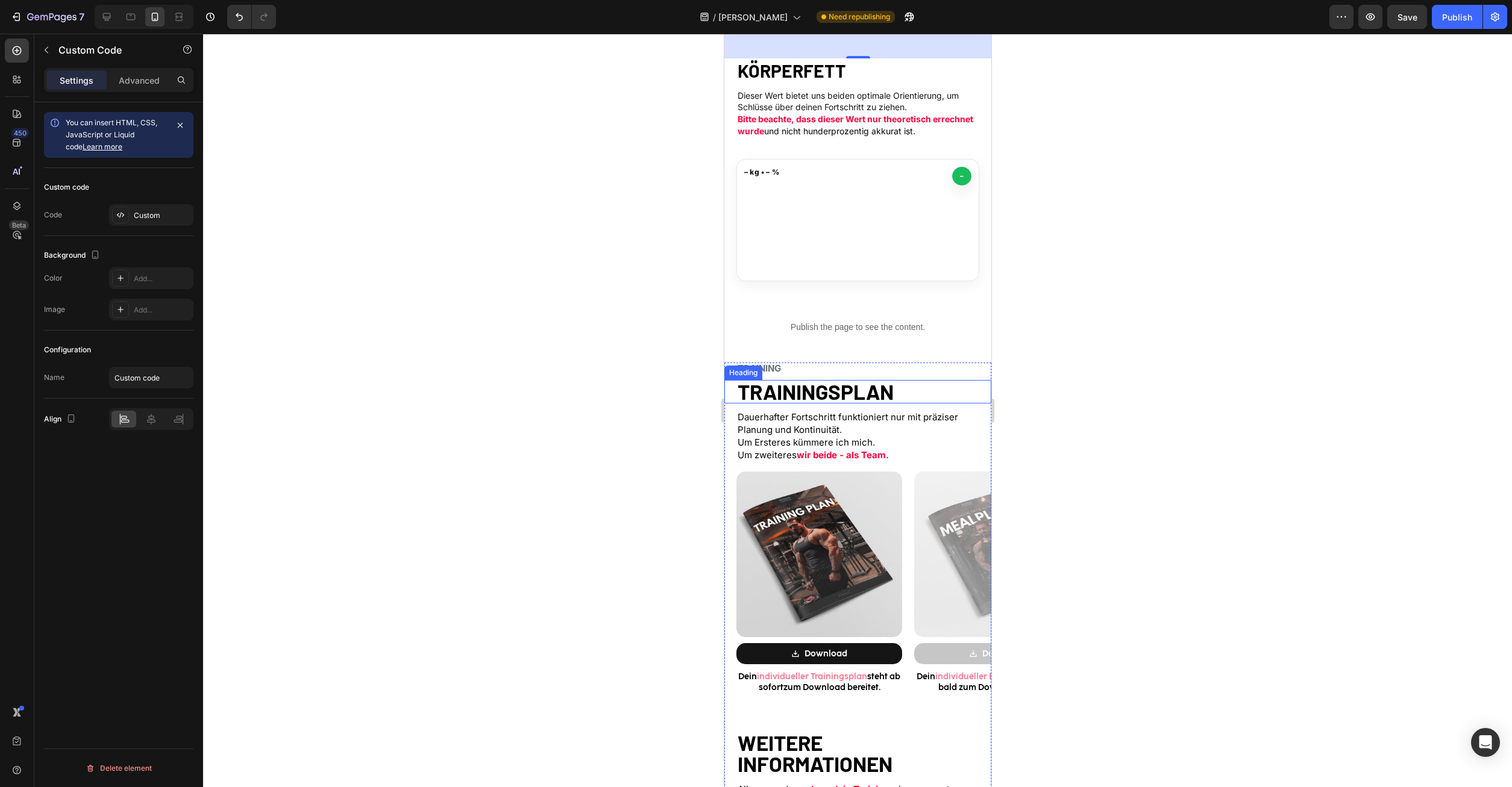
click at [806, 411] on span "Dauerhafter Fortschritt funktioniert nur mit präziser Planung und Kontinuität." at bounding box center [847, 423] width 221 height 24
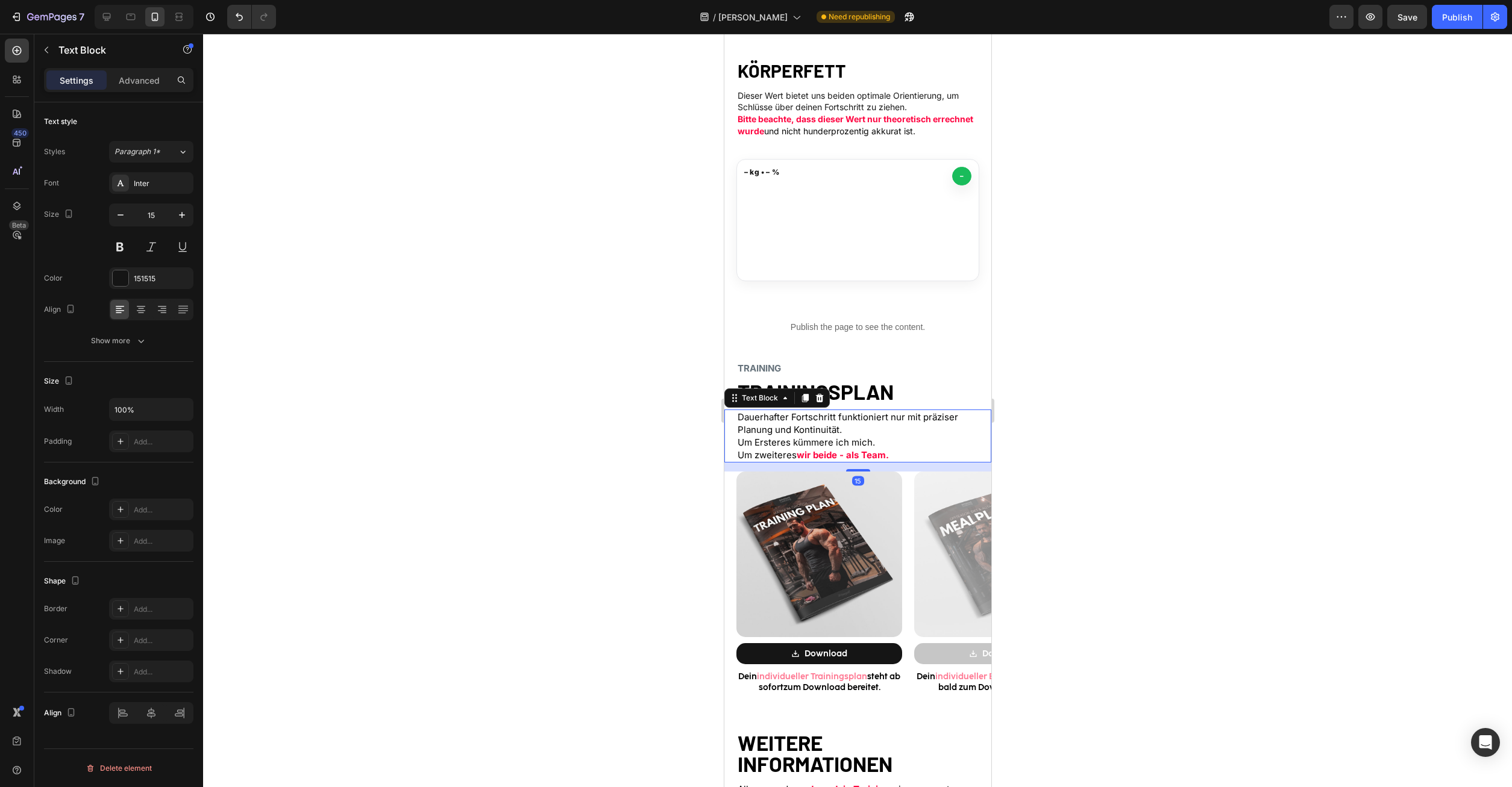
click at [893, 388] on strong "TRAININGSPLAN" at bounding box center [815, 392] width 156 height 25
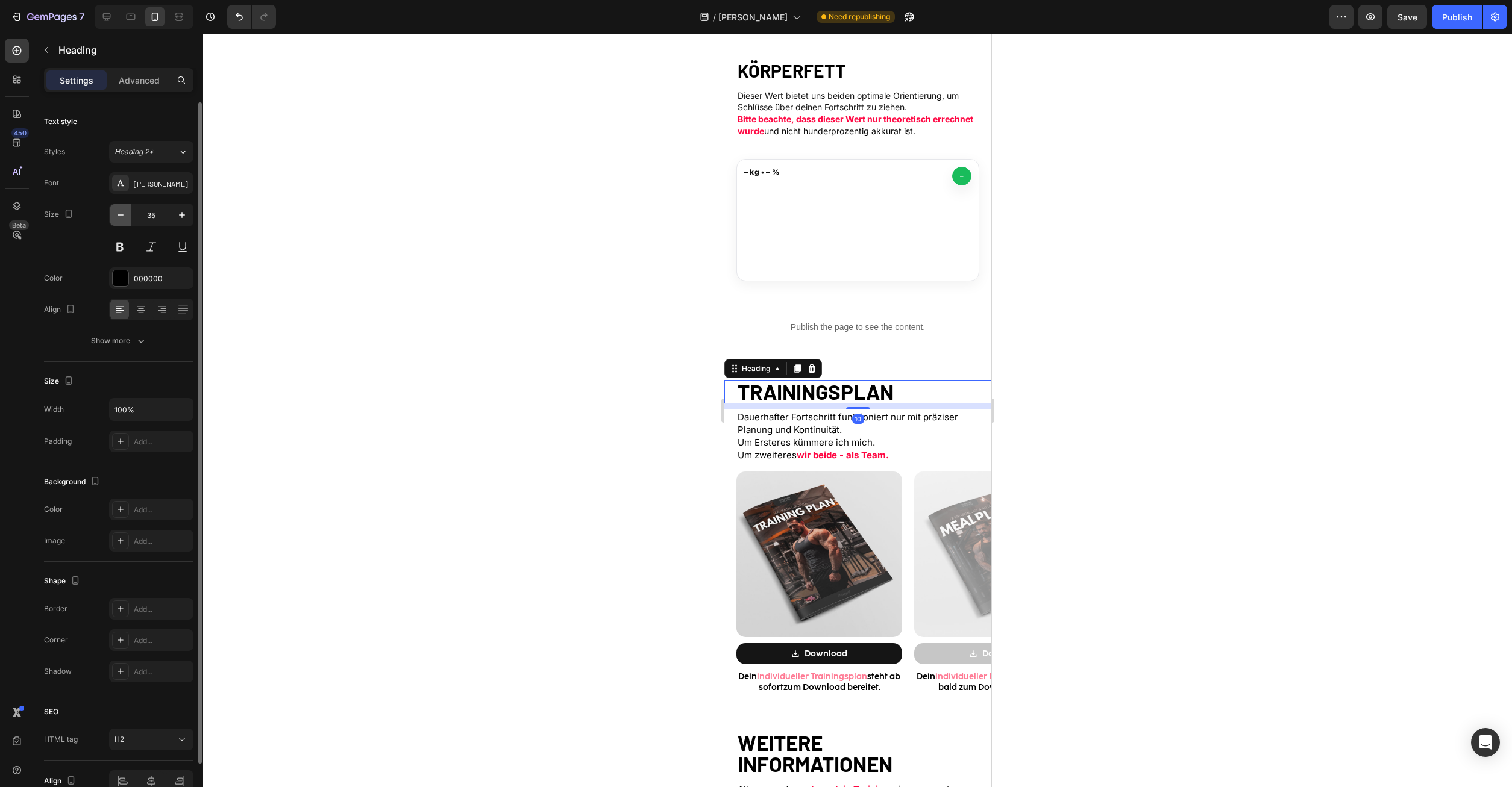
click at [126, 209] on icon "button" at bounding box center [120, 215] width 12 height 12
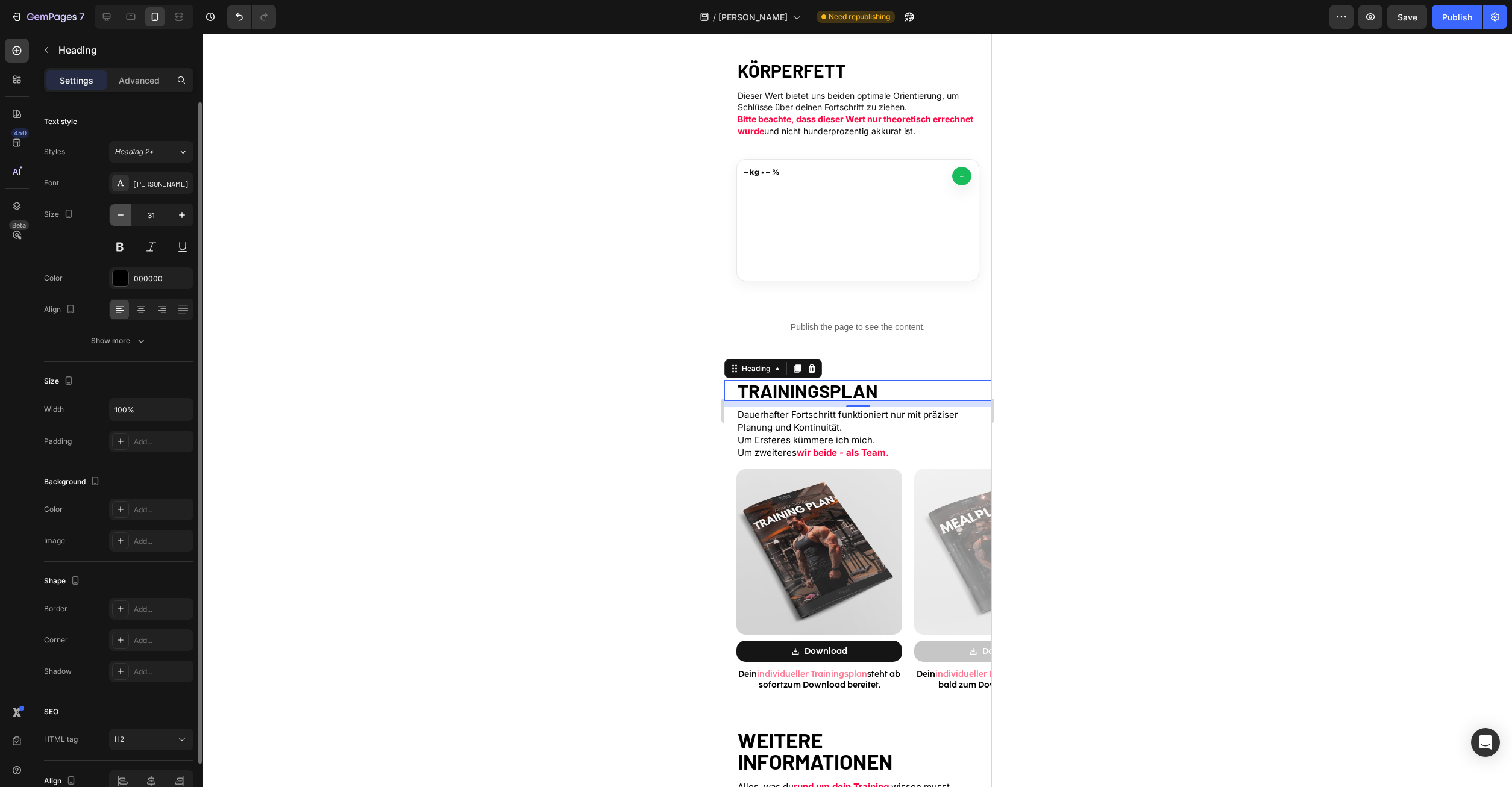
click at [126, 209] on icon "button" at bounding box center [120, 215] width 12 height 12
type input "30"
click at [781, 420] on p "Dauerhafter Fortschritt funktioniert nur mit präziser Planung und Kontinuität. …" at bounding box center [857, 433] width 240 height 51
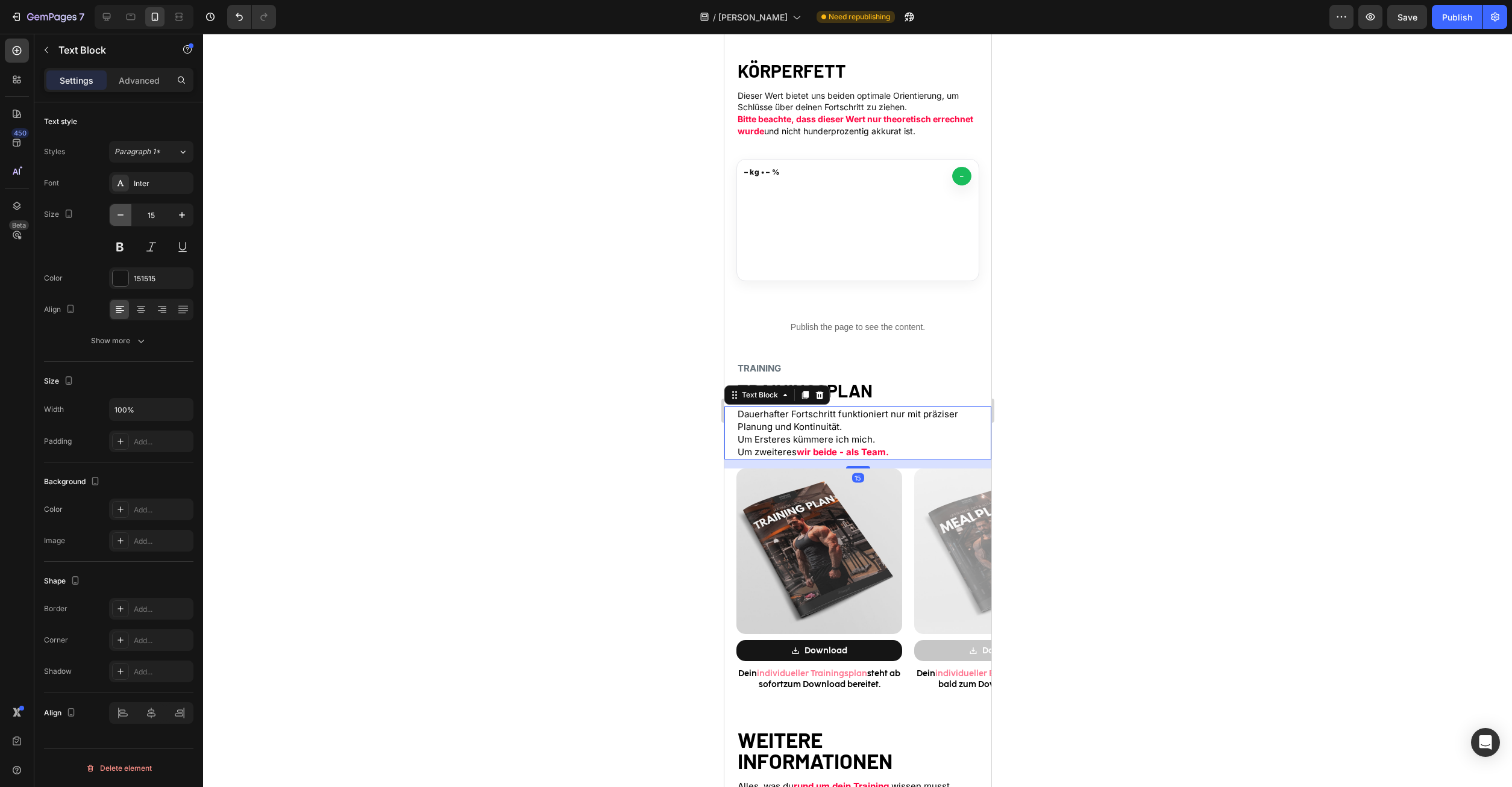
click at [130, 215] on button "button" at bounding box center [120, 215] width 22 height 22
type input "14"
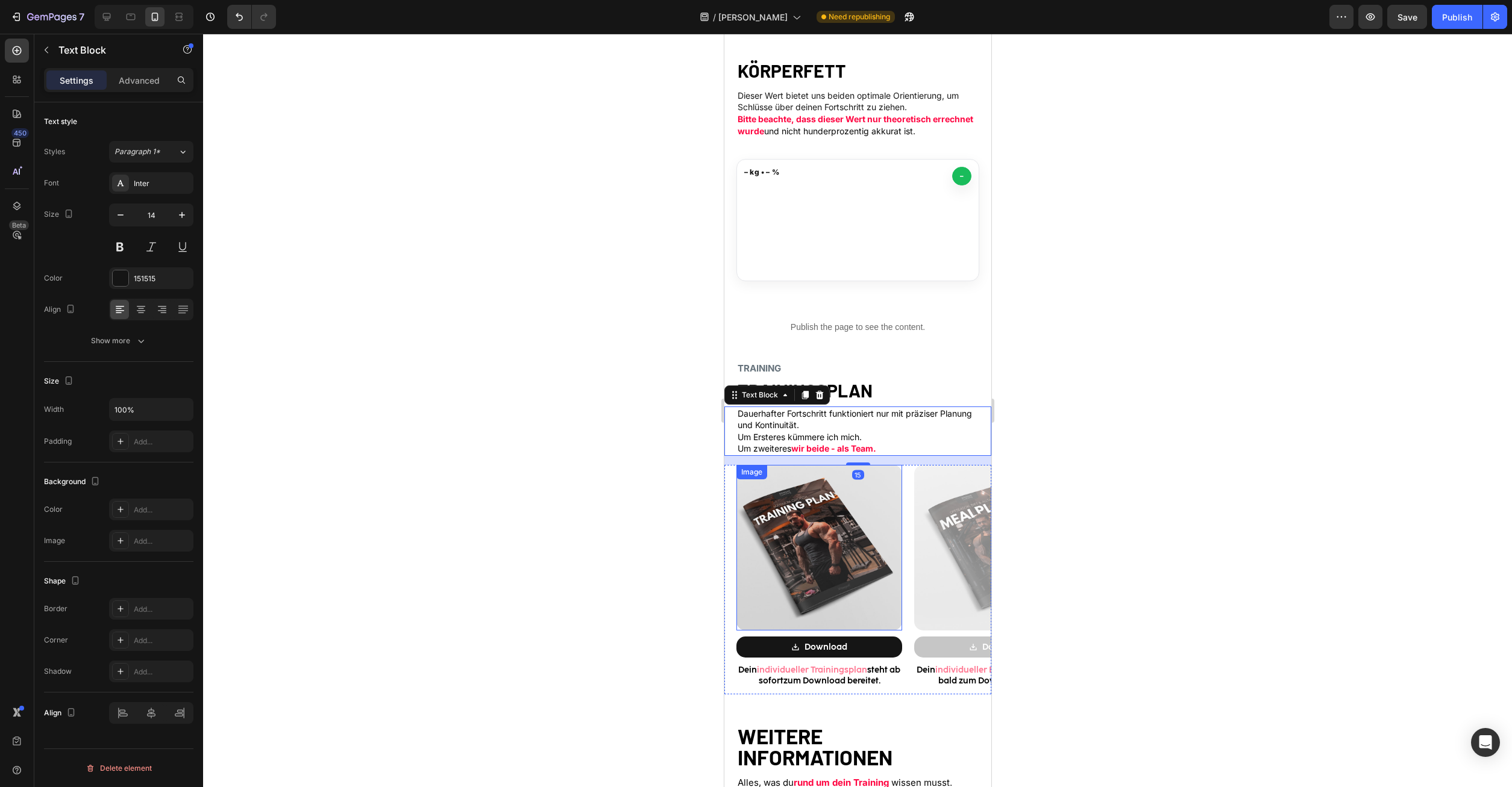
scroll to position [1044, 0]
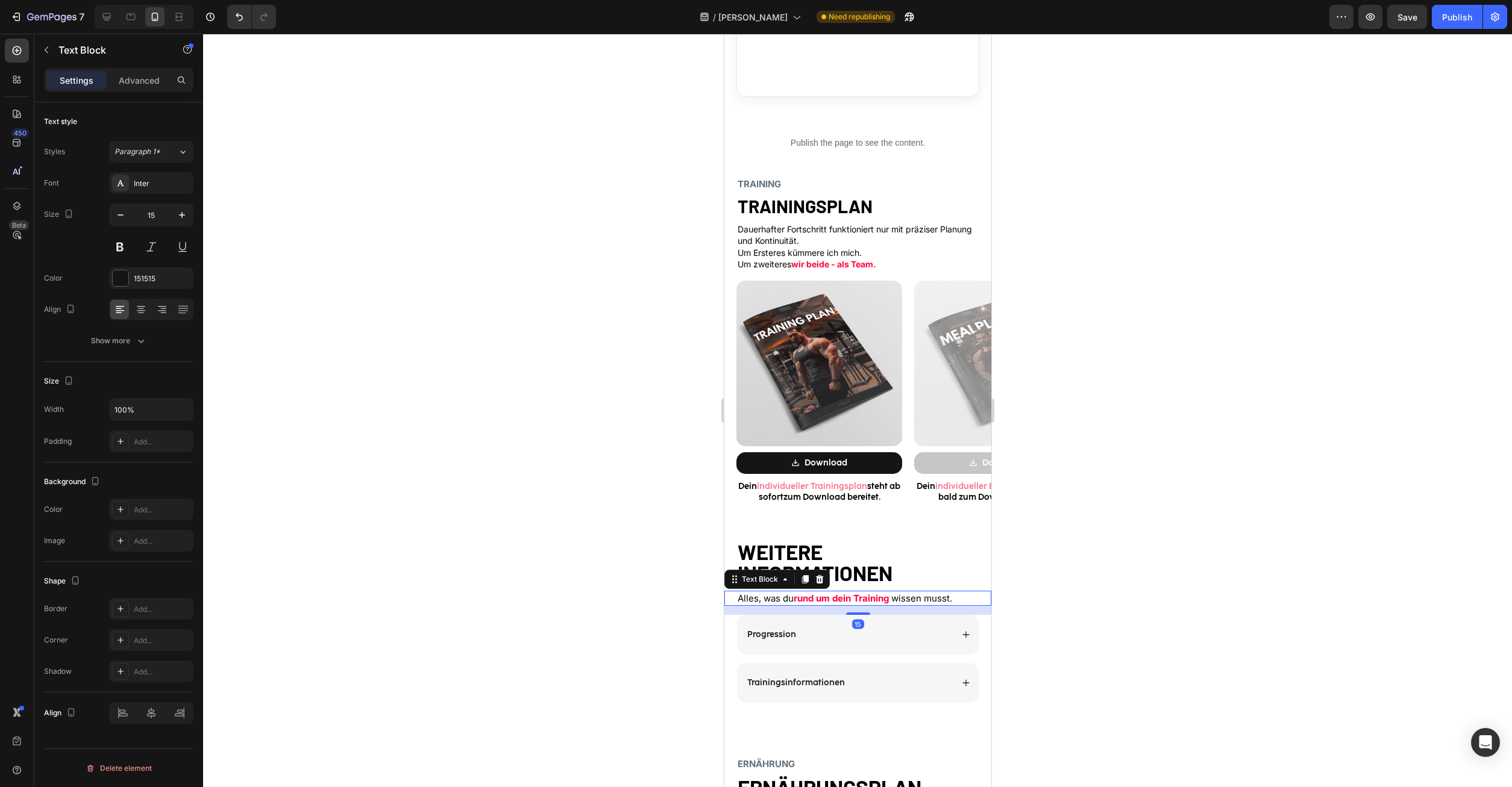
click at [831, 601] on strong "rund um dein Training" at bounding box center [841, 598] width 95 height 11
click at [120, 218] on icon "button" at bounding box center [120, 215] width 12 height 12
type input "14"
click at [849, 573] on strong "WEITERE INFORMATIONEN" at bounding box center [814, 562] width 155 height 46
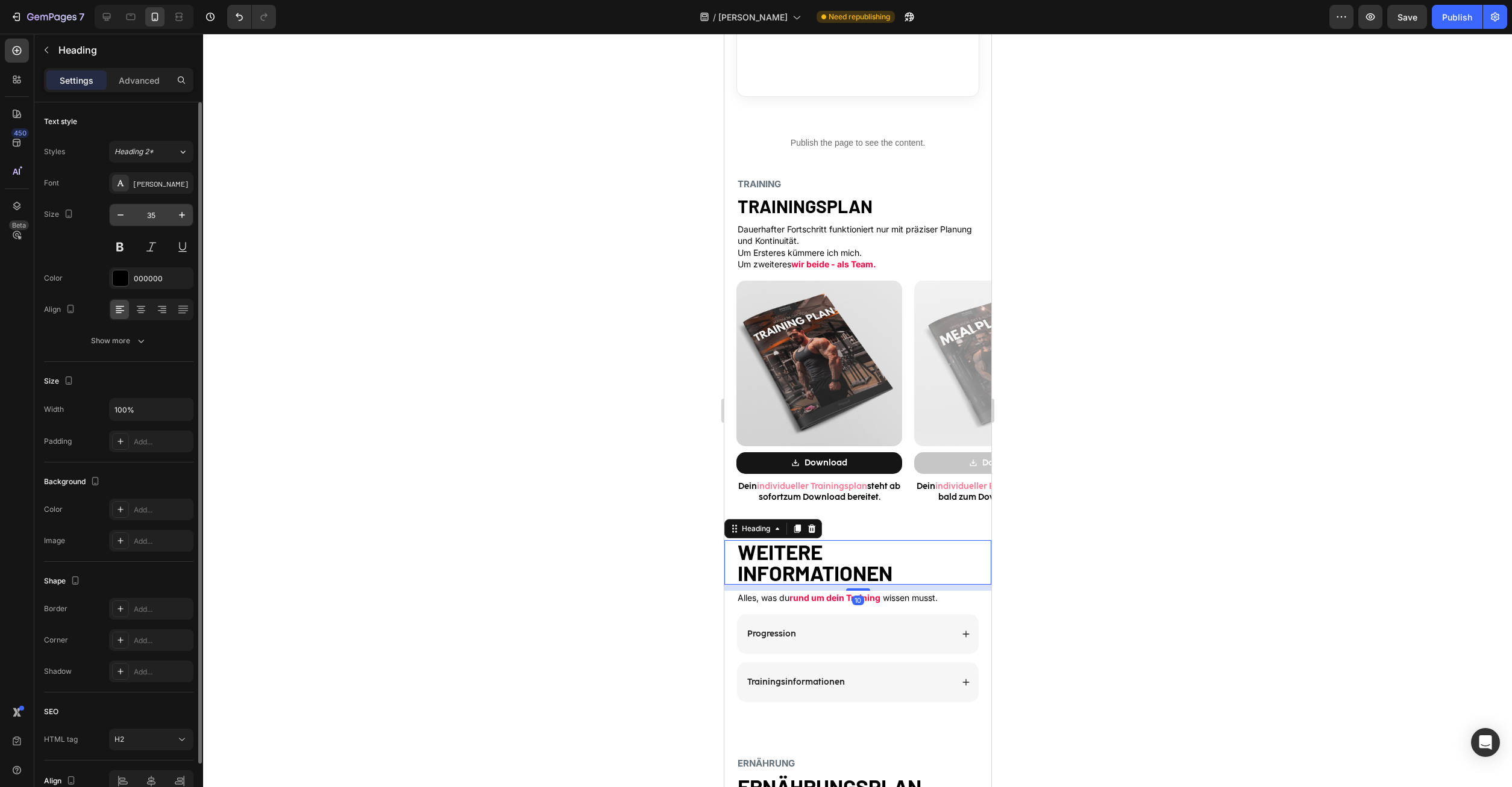
click at [160, 224] on input "35" at bounding box center [151, 215] width 39 height 22
type input "30"
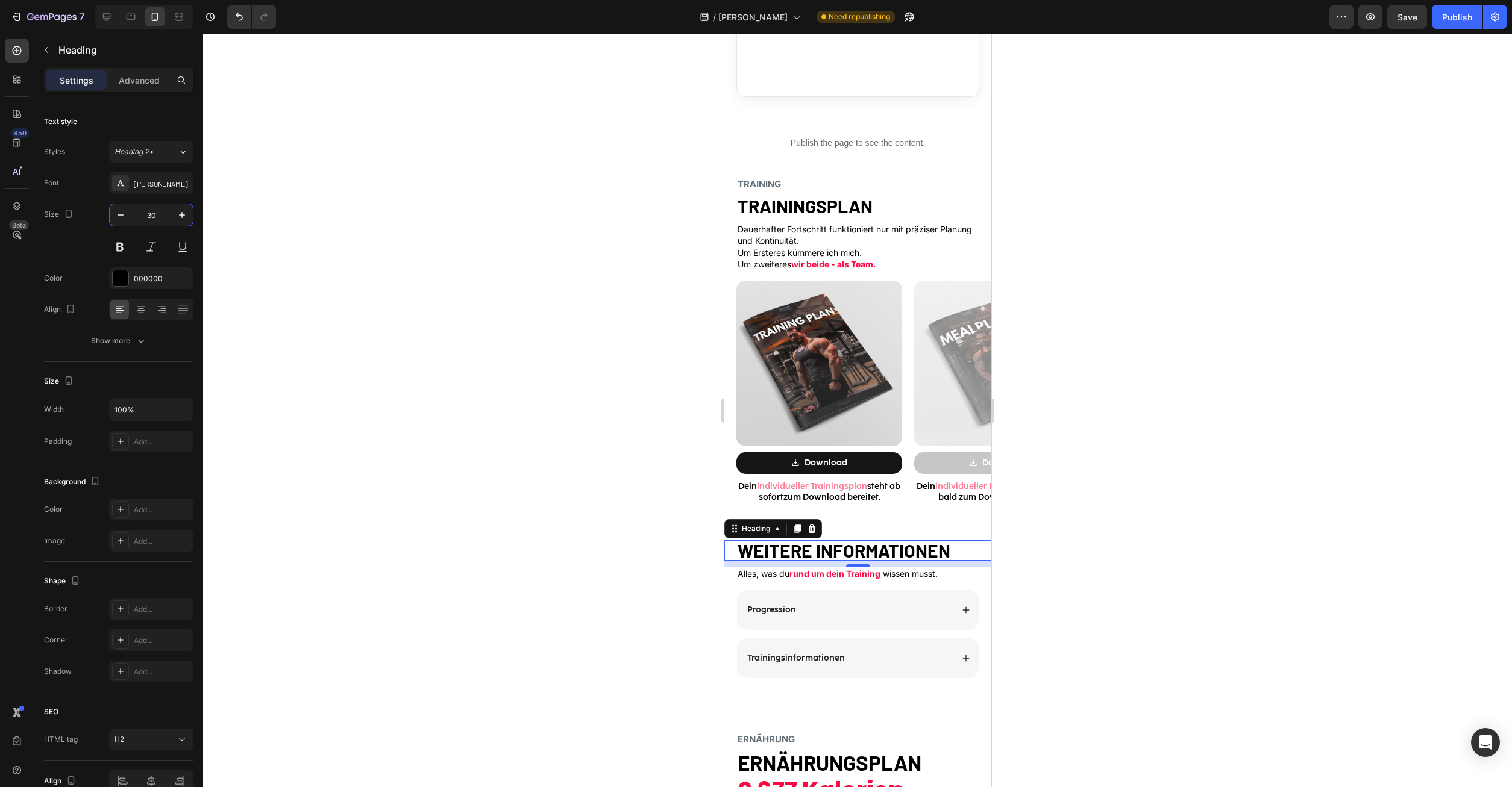
click at [1122, 497] on div at bounding box center [857, 410] width 1309 height 753
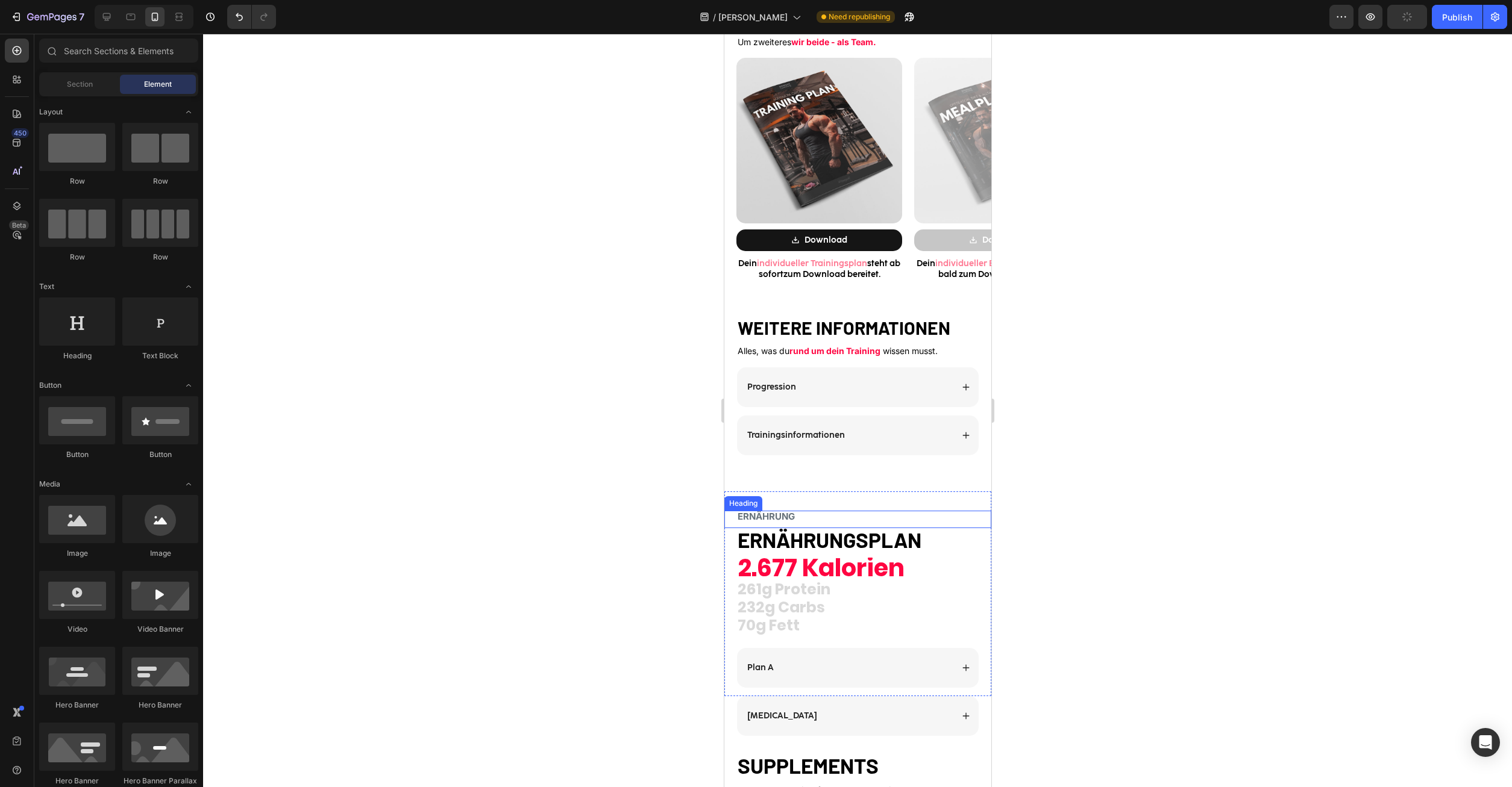
scroll to position [1290, 0]
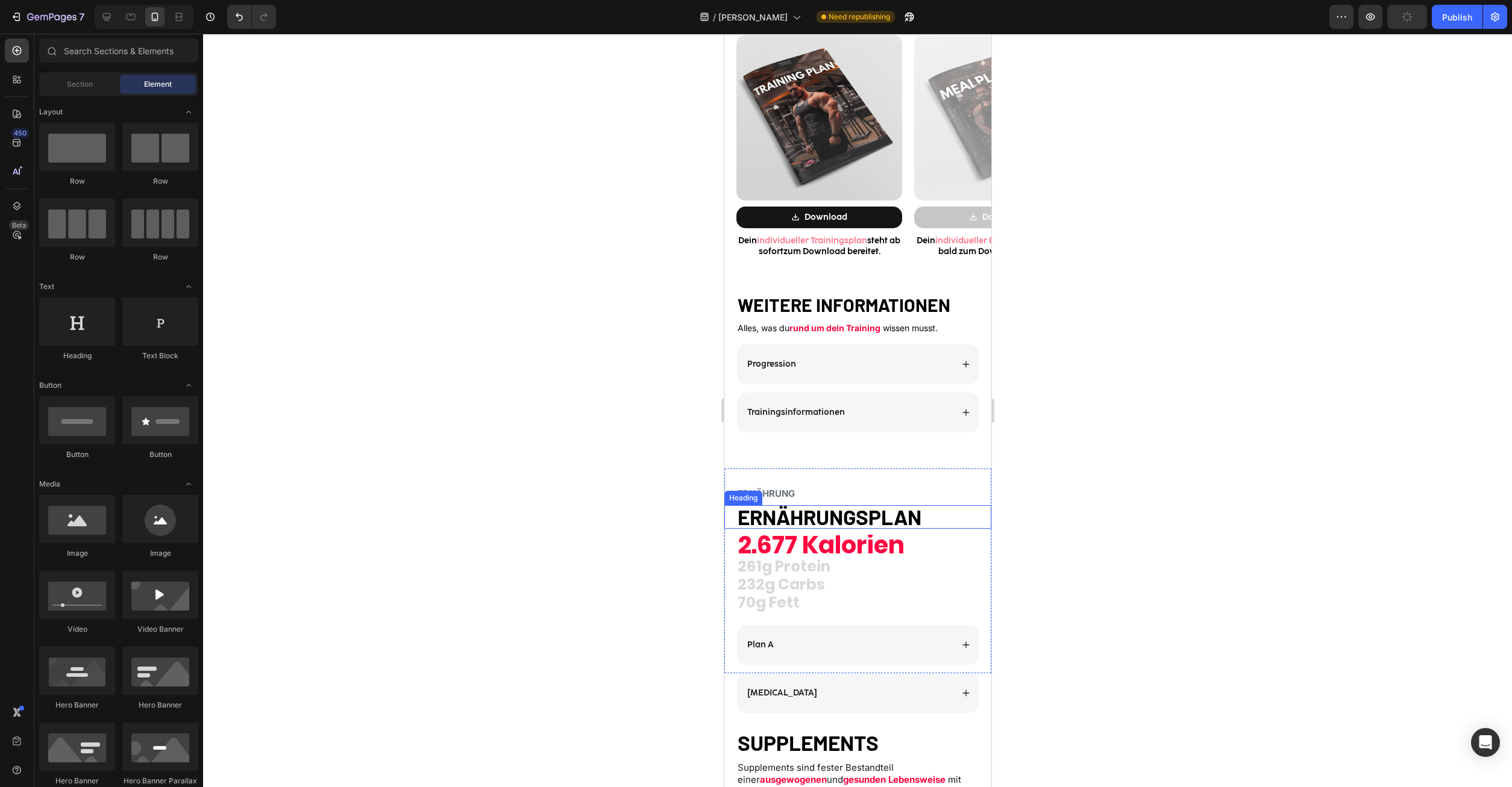
click at [854, 516] on strong "ERNÄHRUNGSPLAN" at bounding box center [829, 517] width 184 height 25
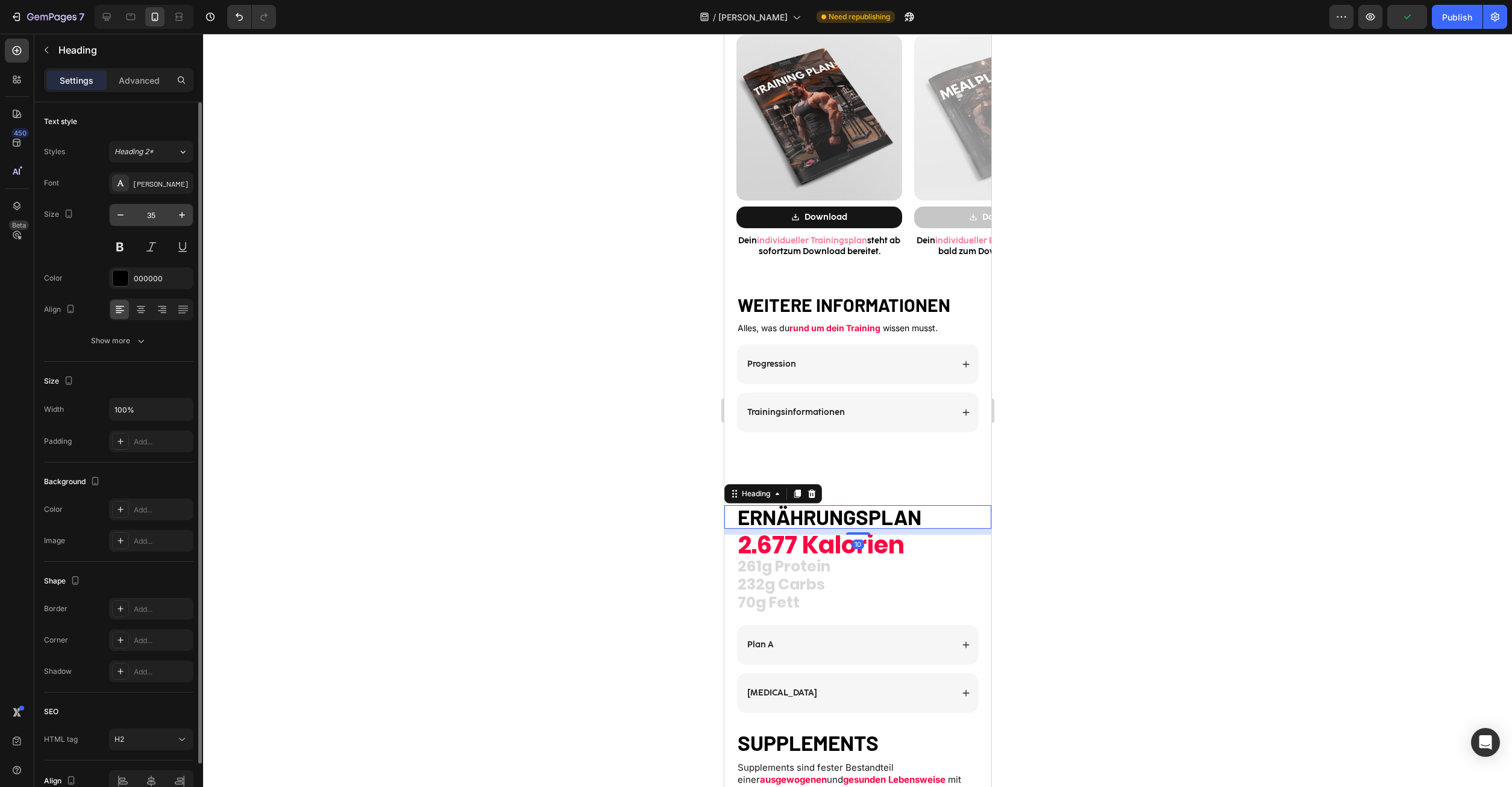
click at [154, 222] on input "35" at bounding box center [151, 215] width 39 height 22
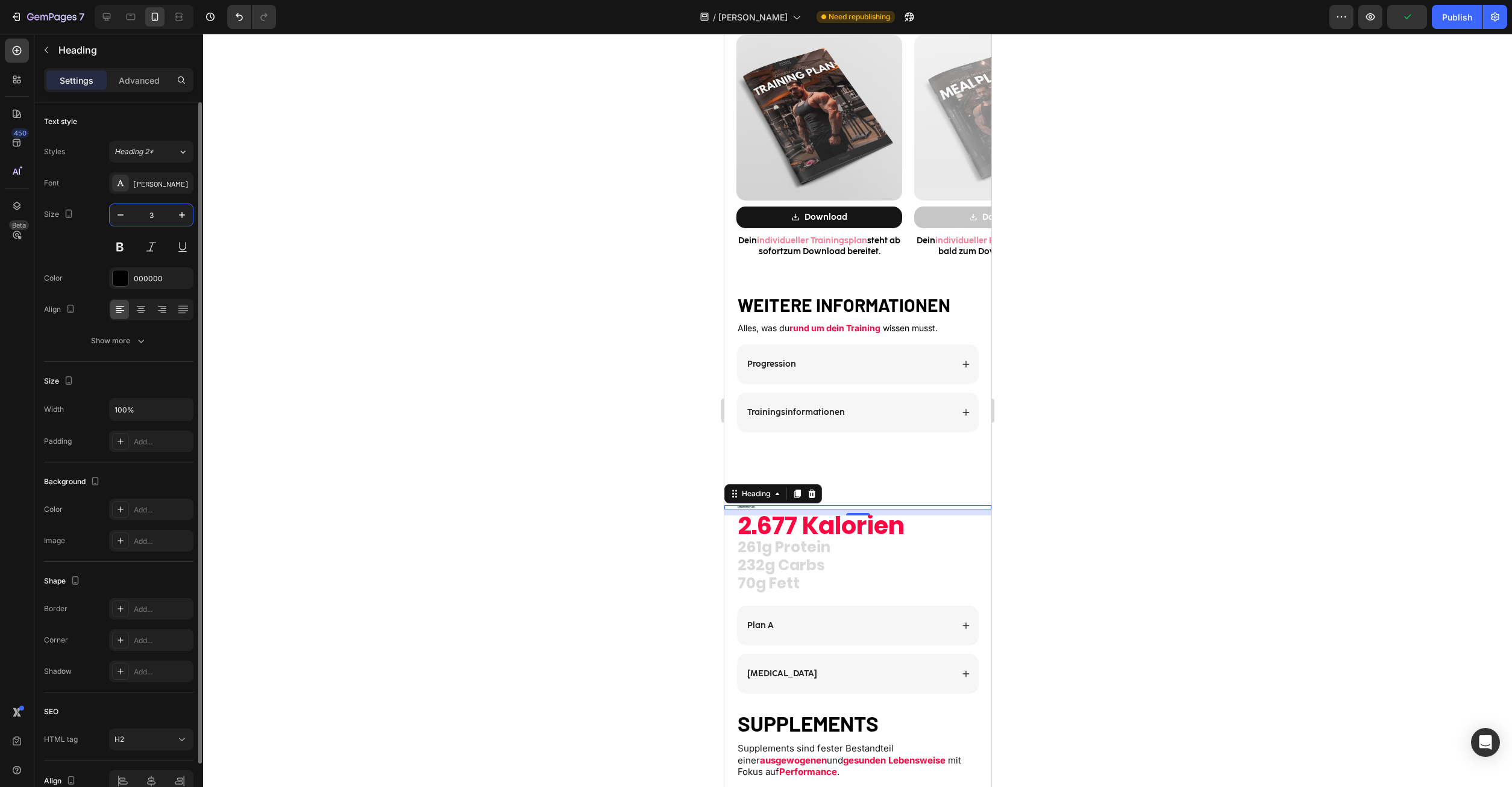
type input "30"
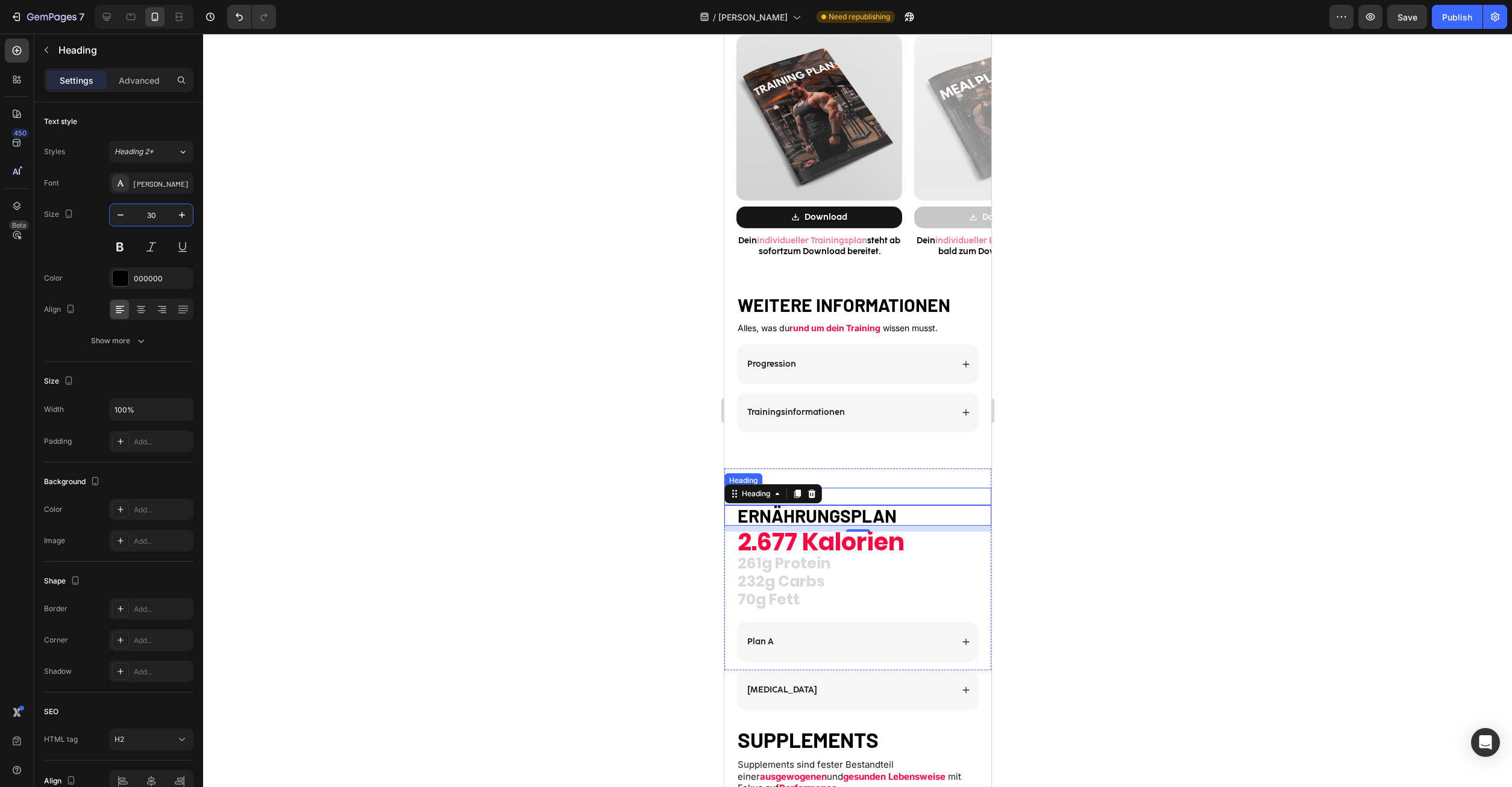
click at [850, 499] on h2 "ERNÄHRUNG" at bounding box center [857, 493] width 243 height 11
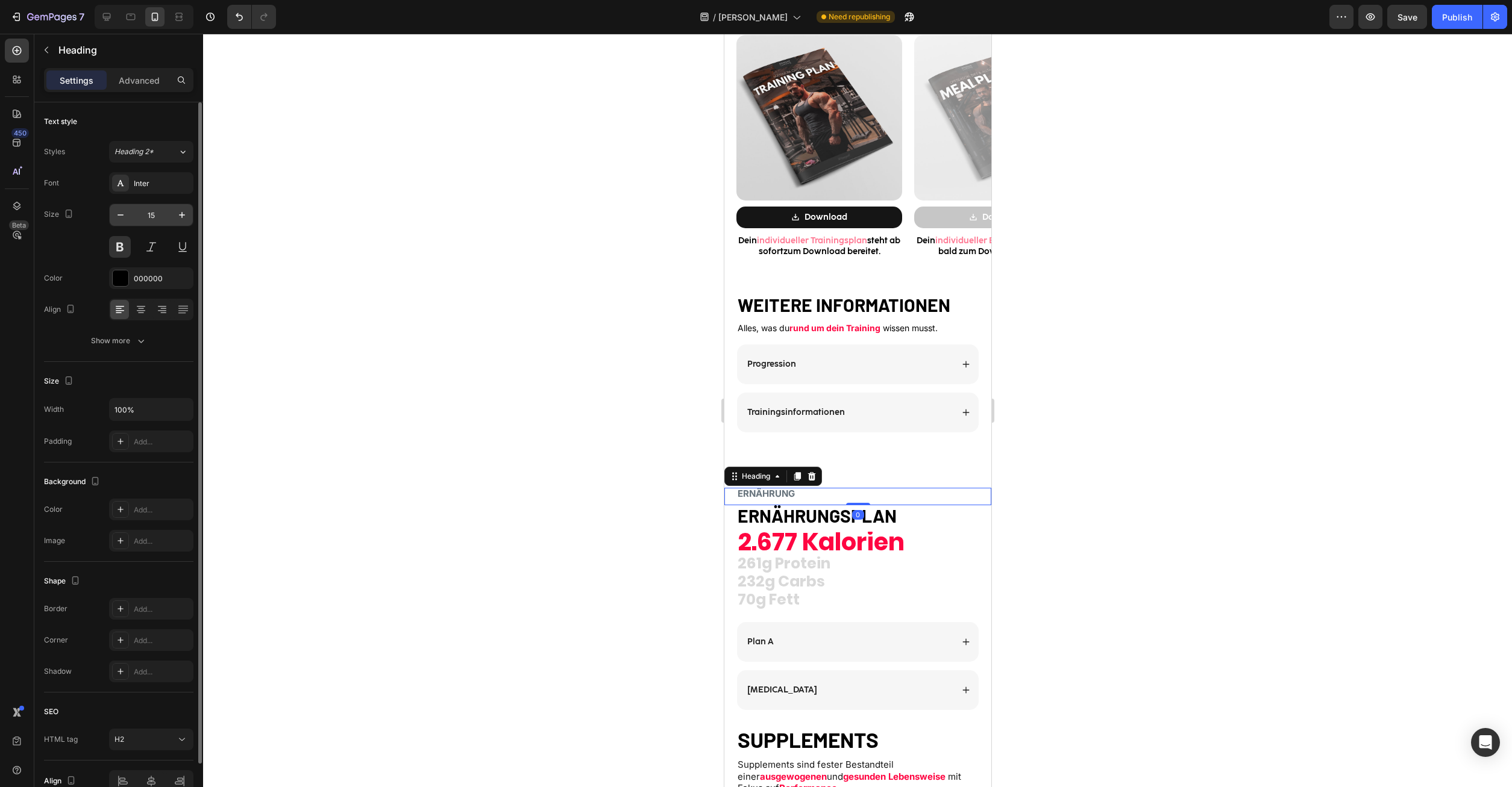
click at [155, 215] on input "15" at bounding box center [151, 215] width 39 height 22
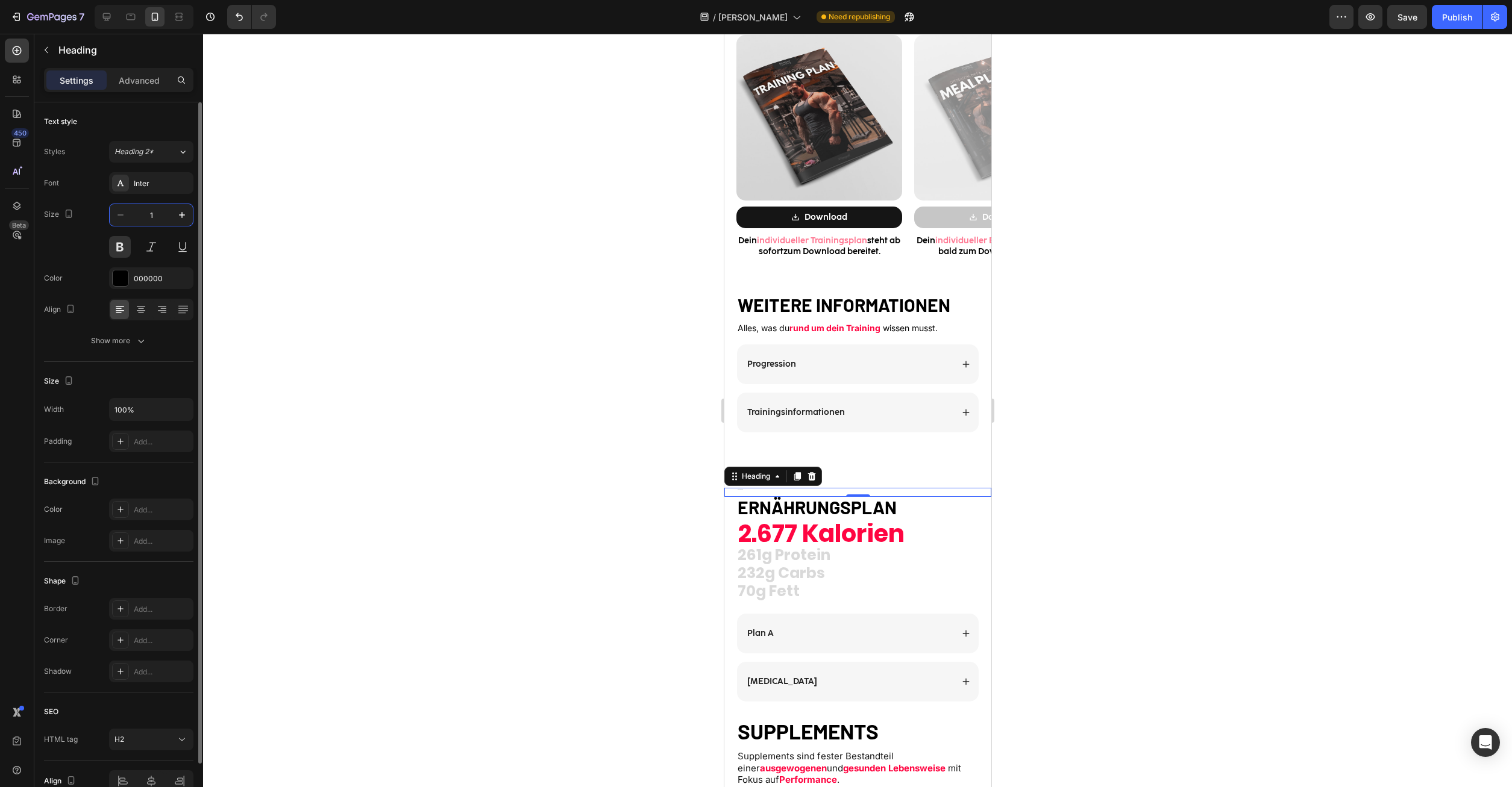
type input "10"
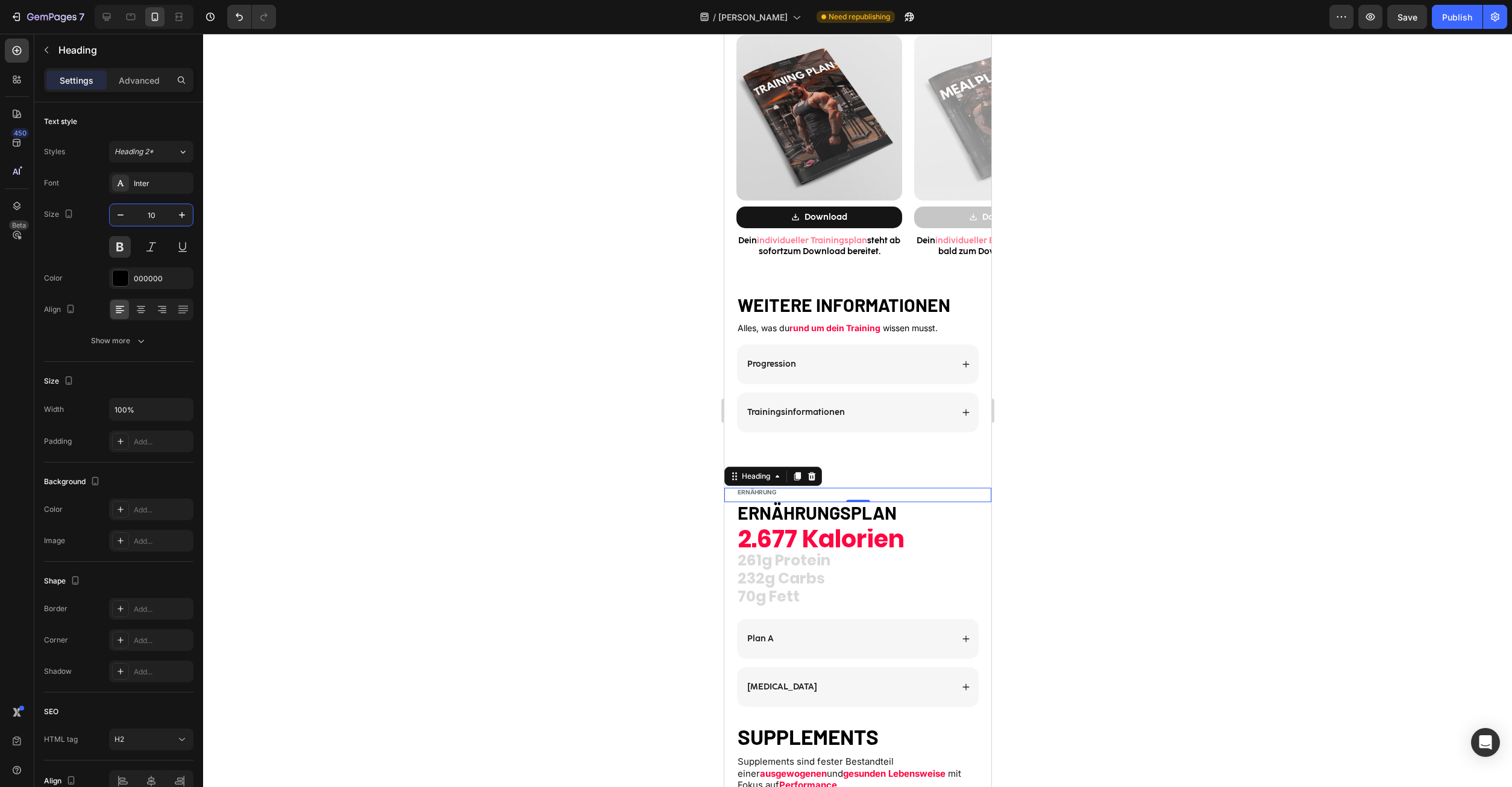
click at [438, 112] on div at bounding box center [857, 410] width 1309 height 753
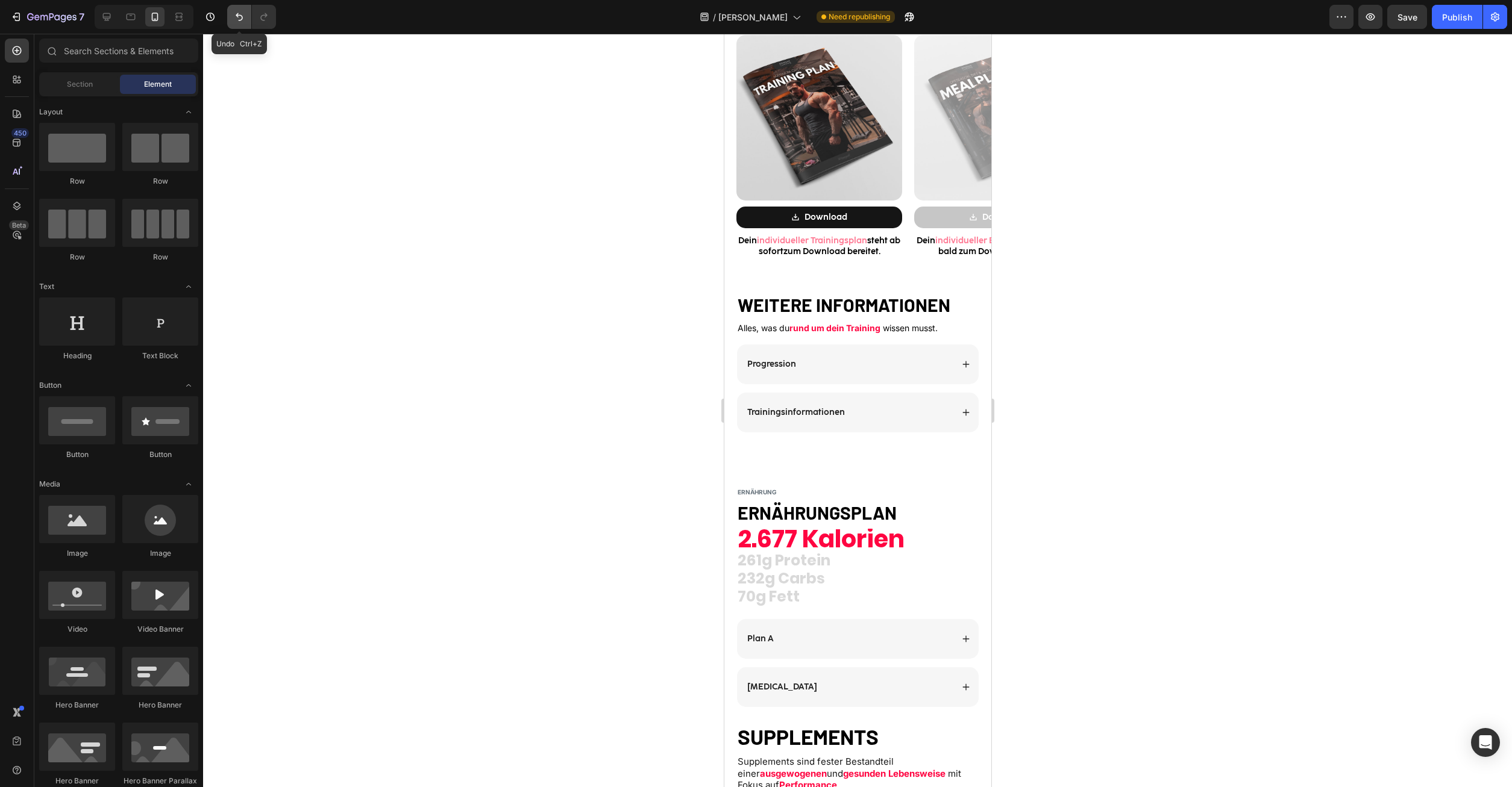
click at [244, 24] on button "Undo/Redo" at bounding box center [239, 16] width 24 height 24
click at [233, 18] on button "Undo/Redo" at bounding box center [239, 16] width 24 height 24
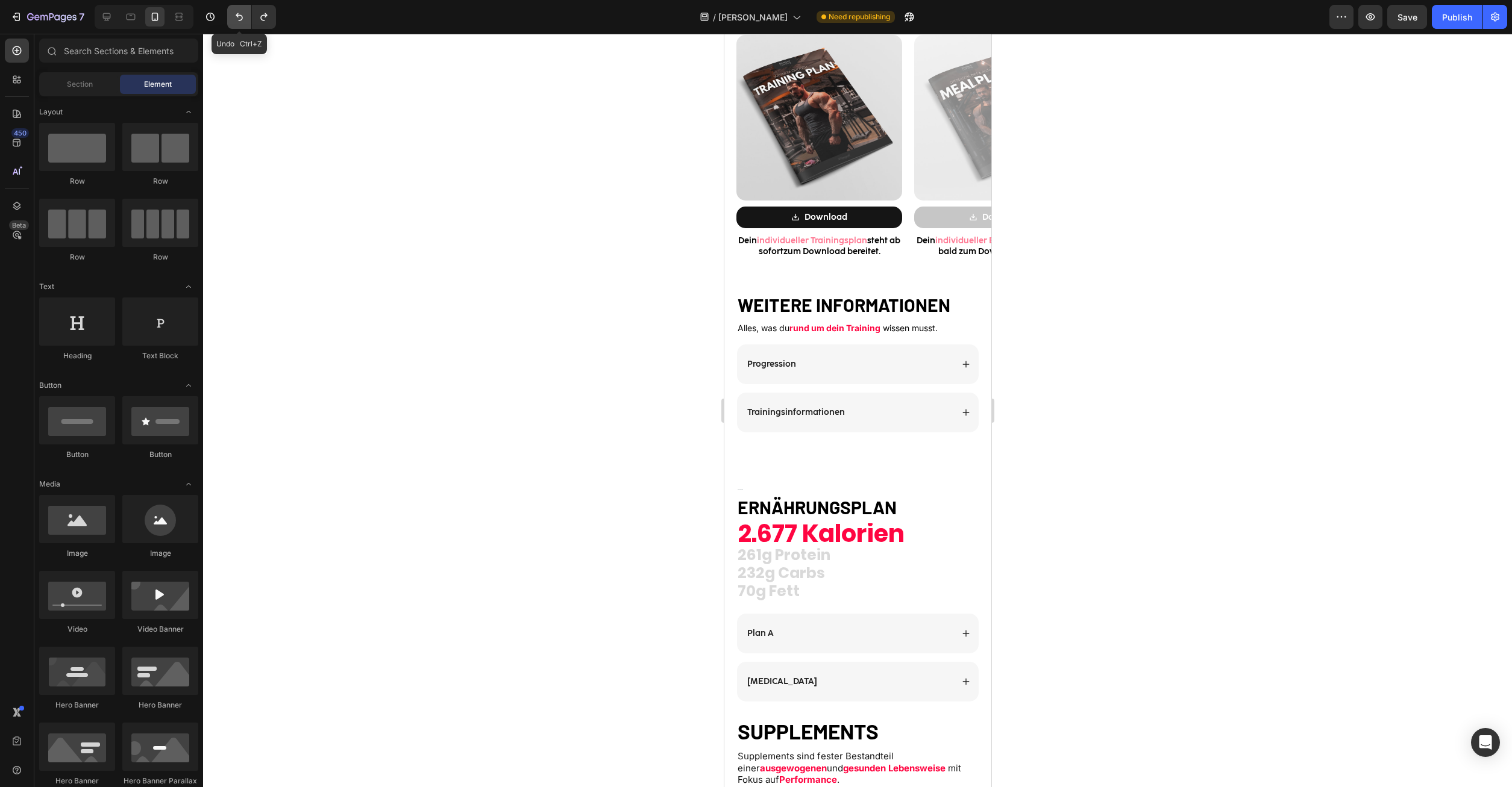
click at [233, 18] on button "Undo/Redo" at bounding box center [239, 16] width 24 height 24
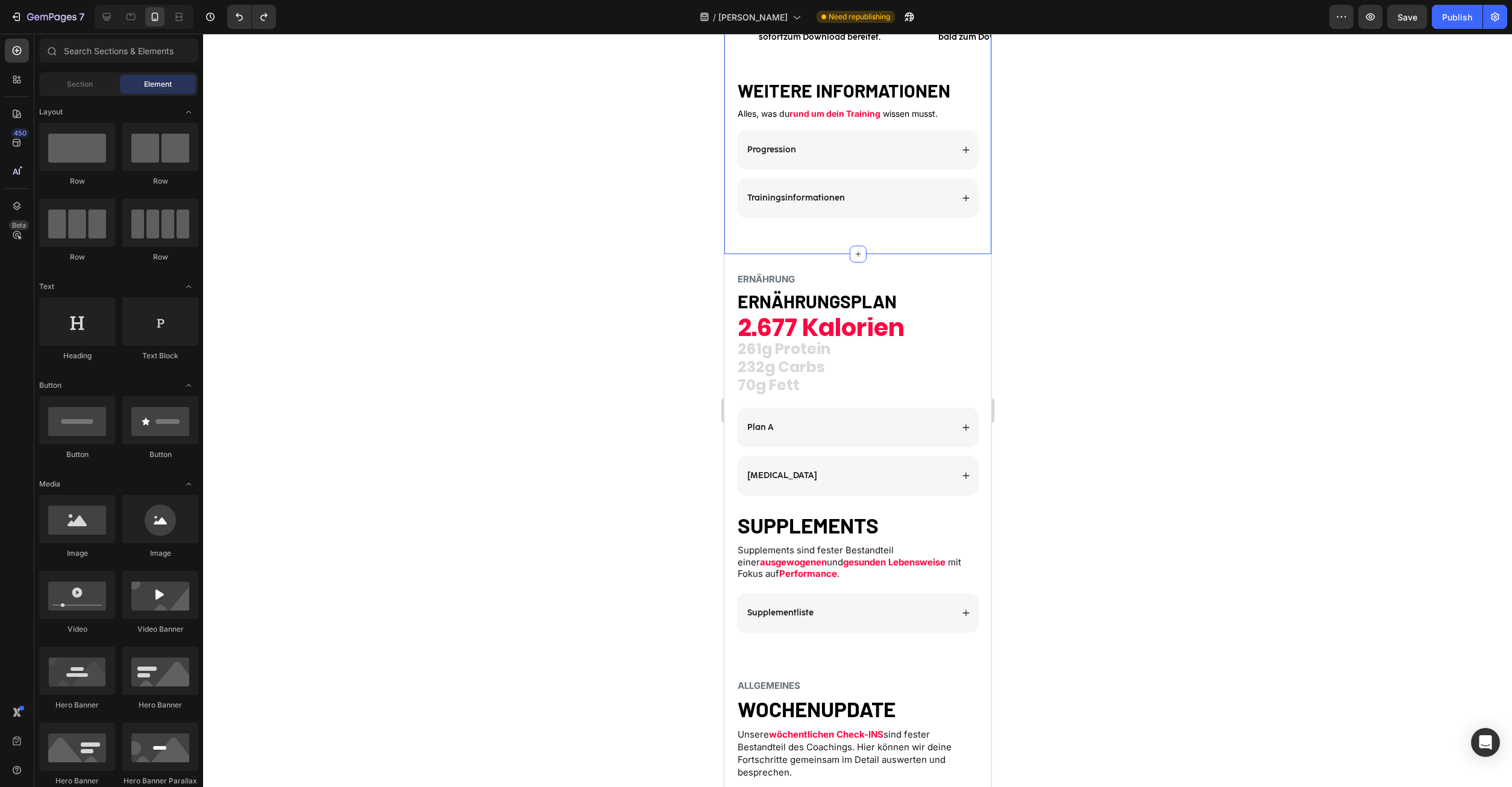
scroll to position [1598, 0]
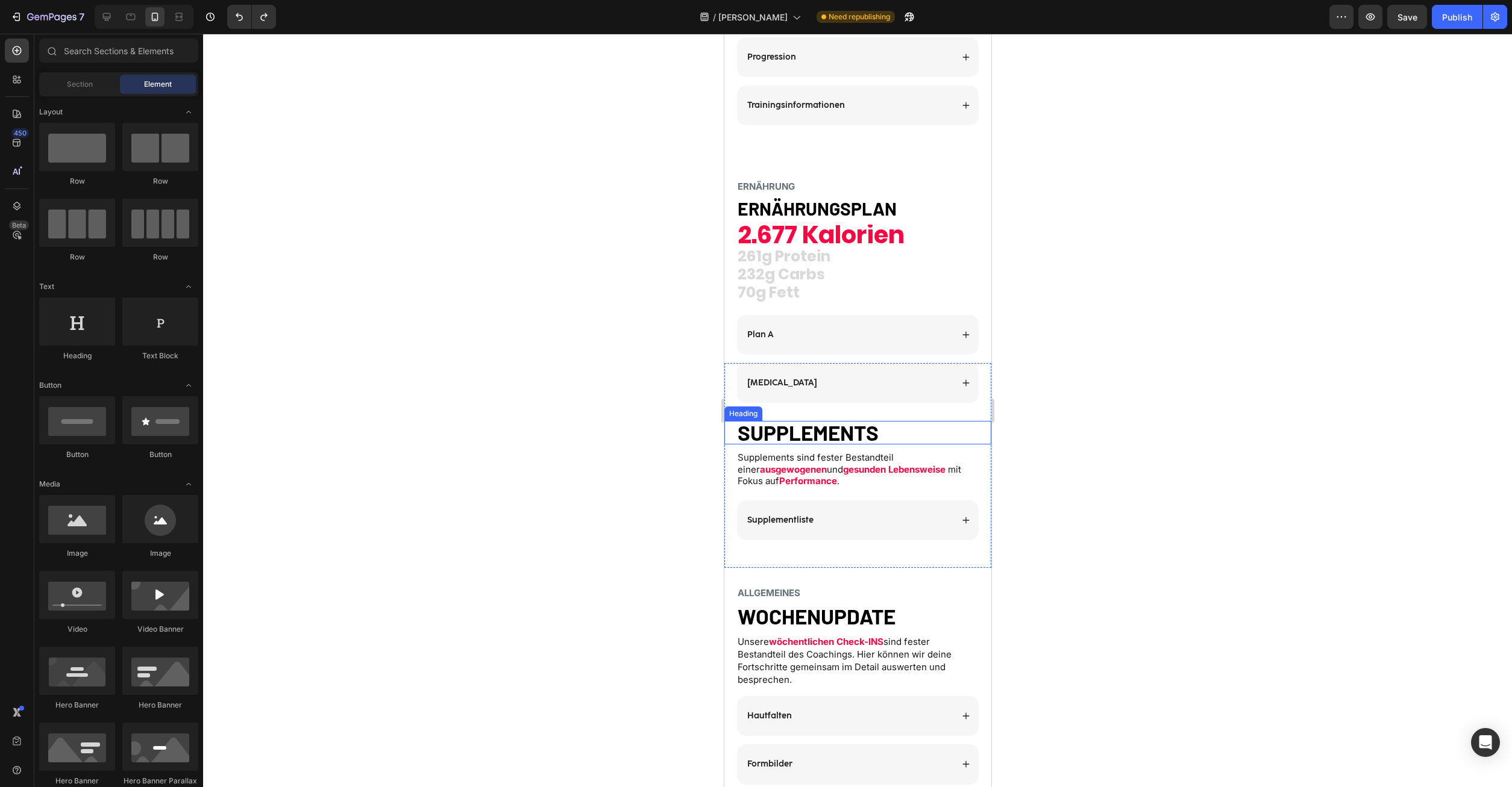
click at [854, 434] on strong "SUPPLEMENTS" at bounding box center [808, 432] width 141 height 25
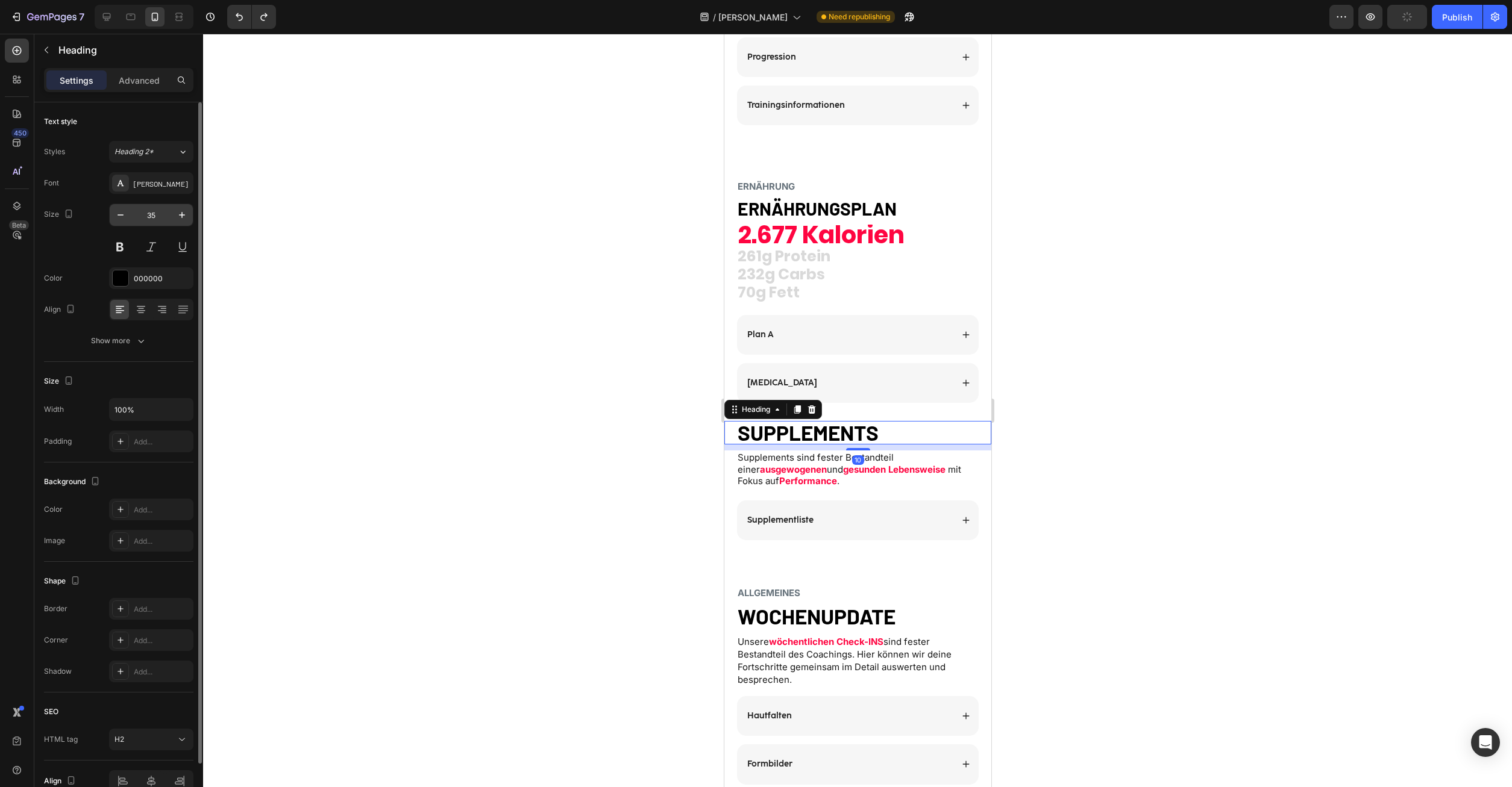
click at [155, 215] on input "35" at bounding box center [151, 215] width 39 height 22
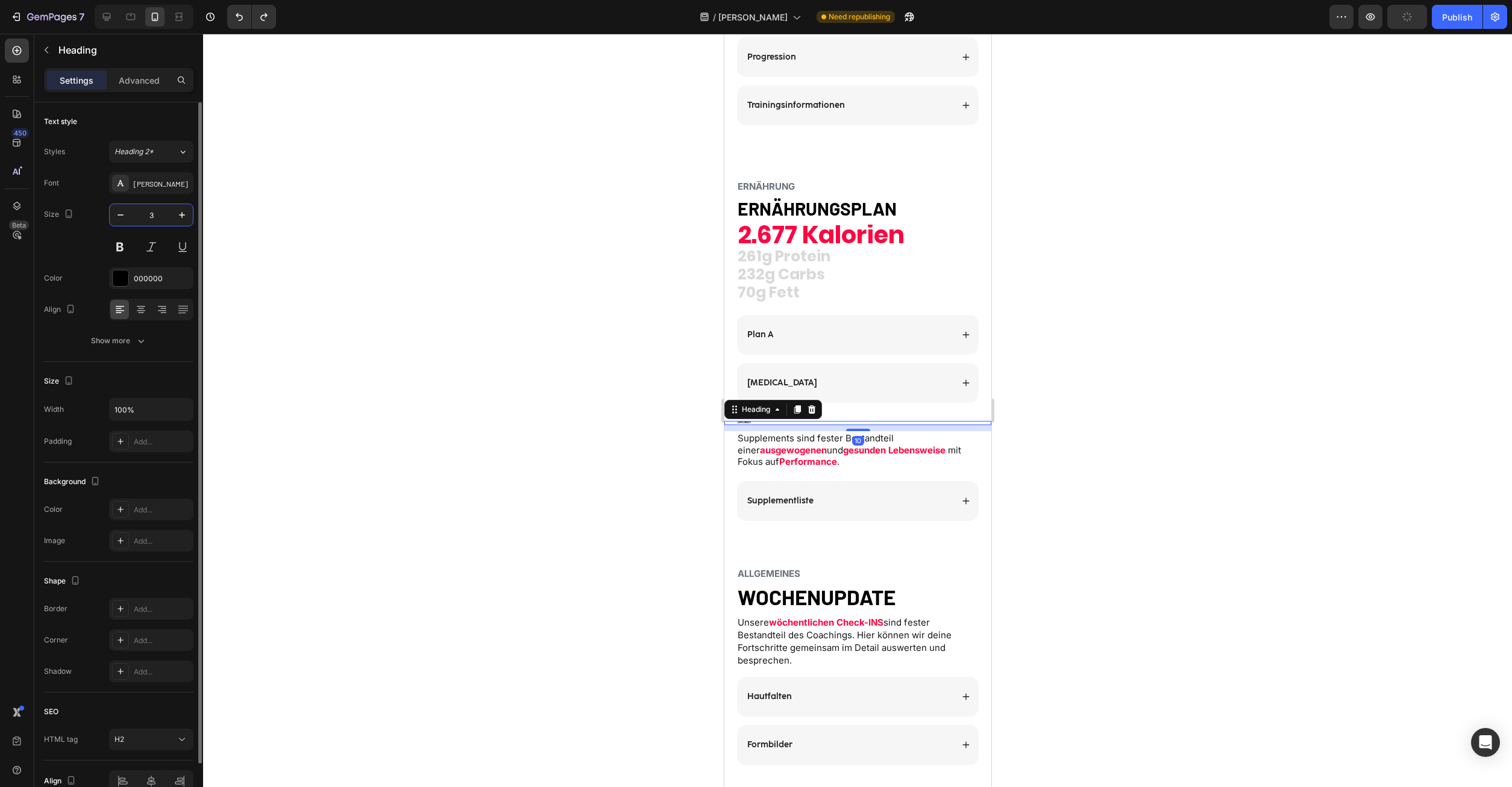
type input "30"
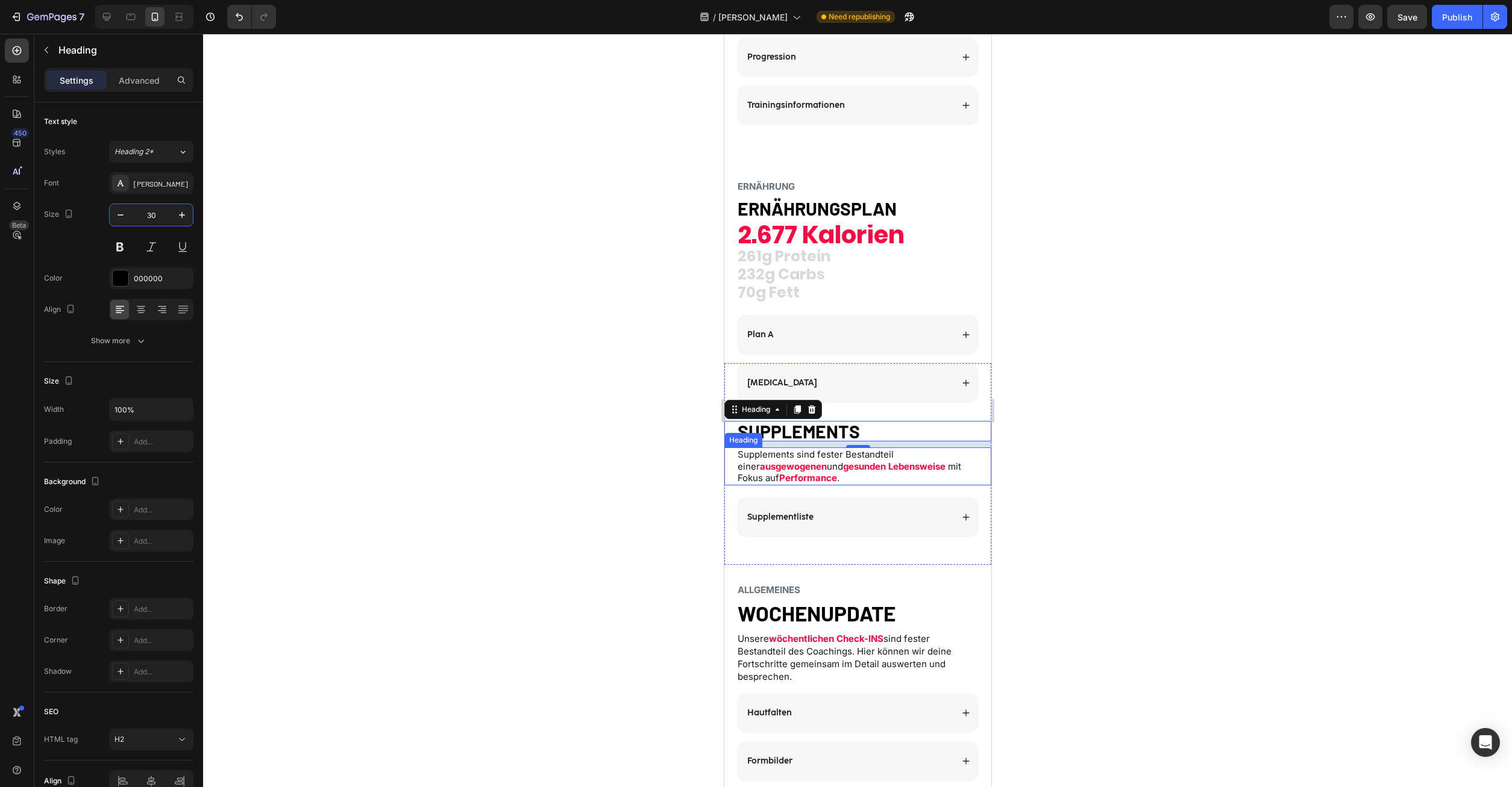
click at [793, 480] on strong "Performance" at bounding box center [808, 478] width 58 height 11
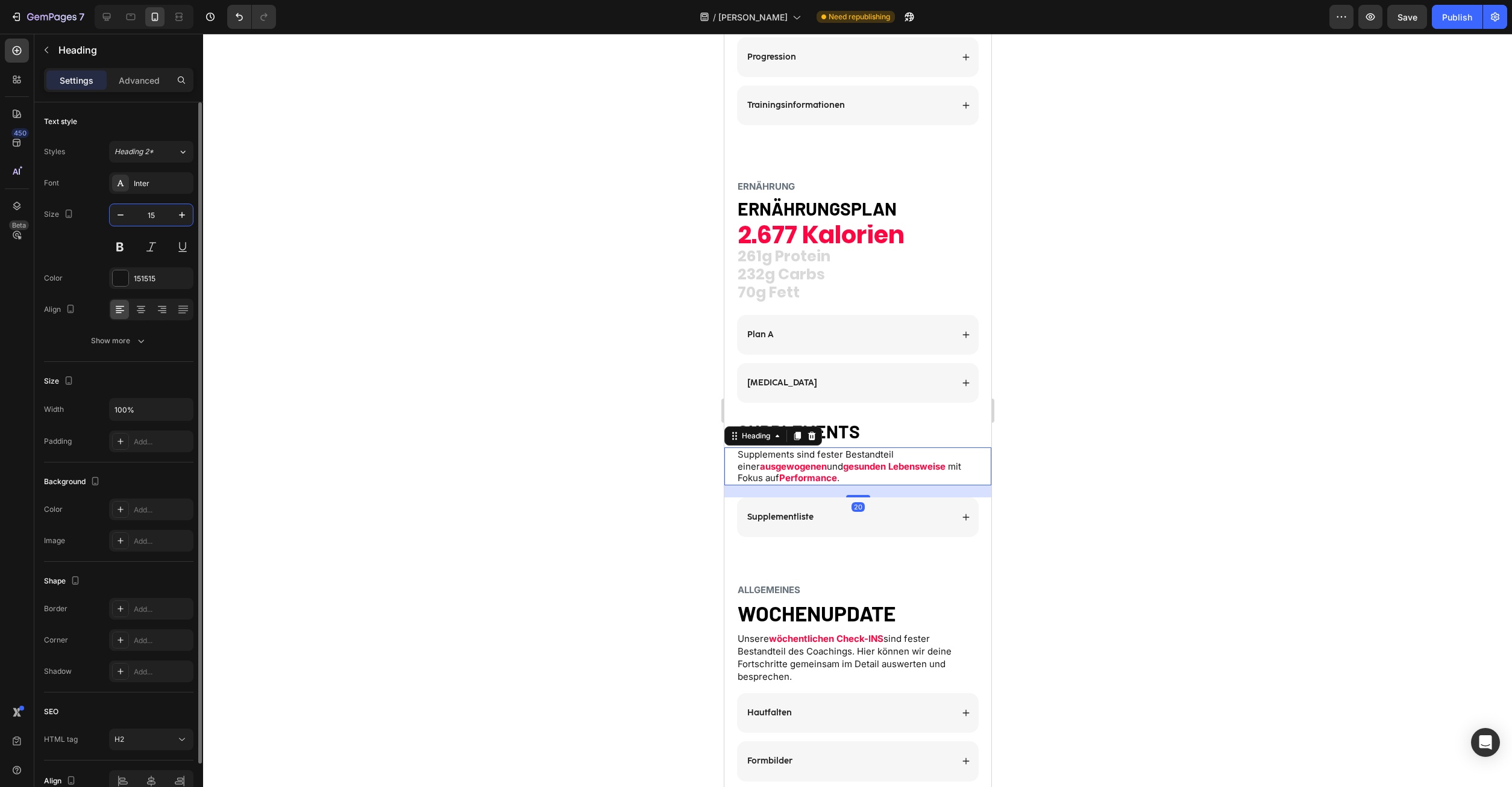
click at [152, 214] on input "15" at bounding box center [151, 215] width 39 height 22
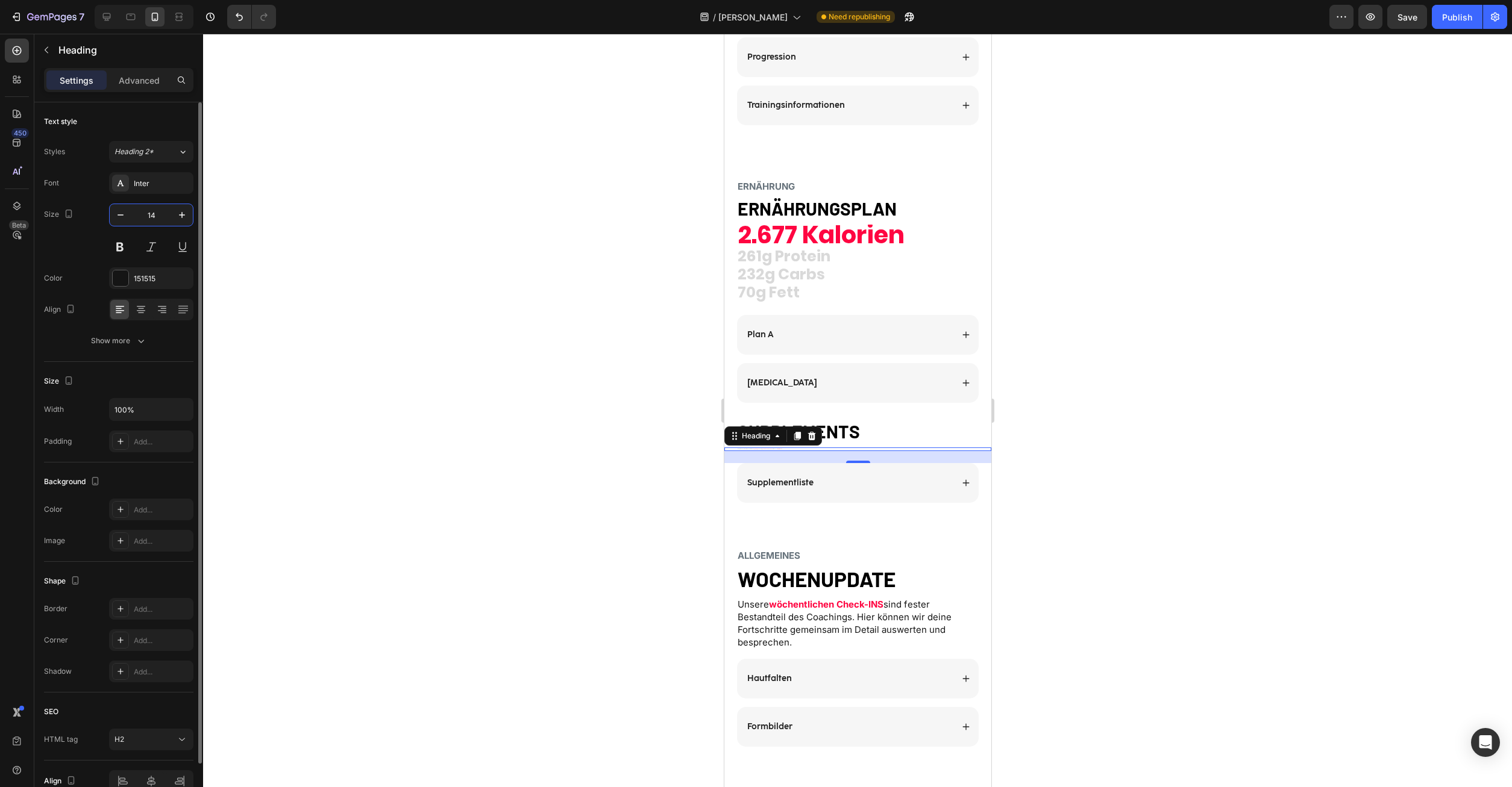
type input "14"
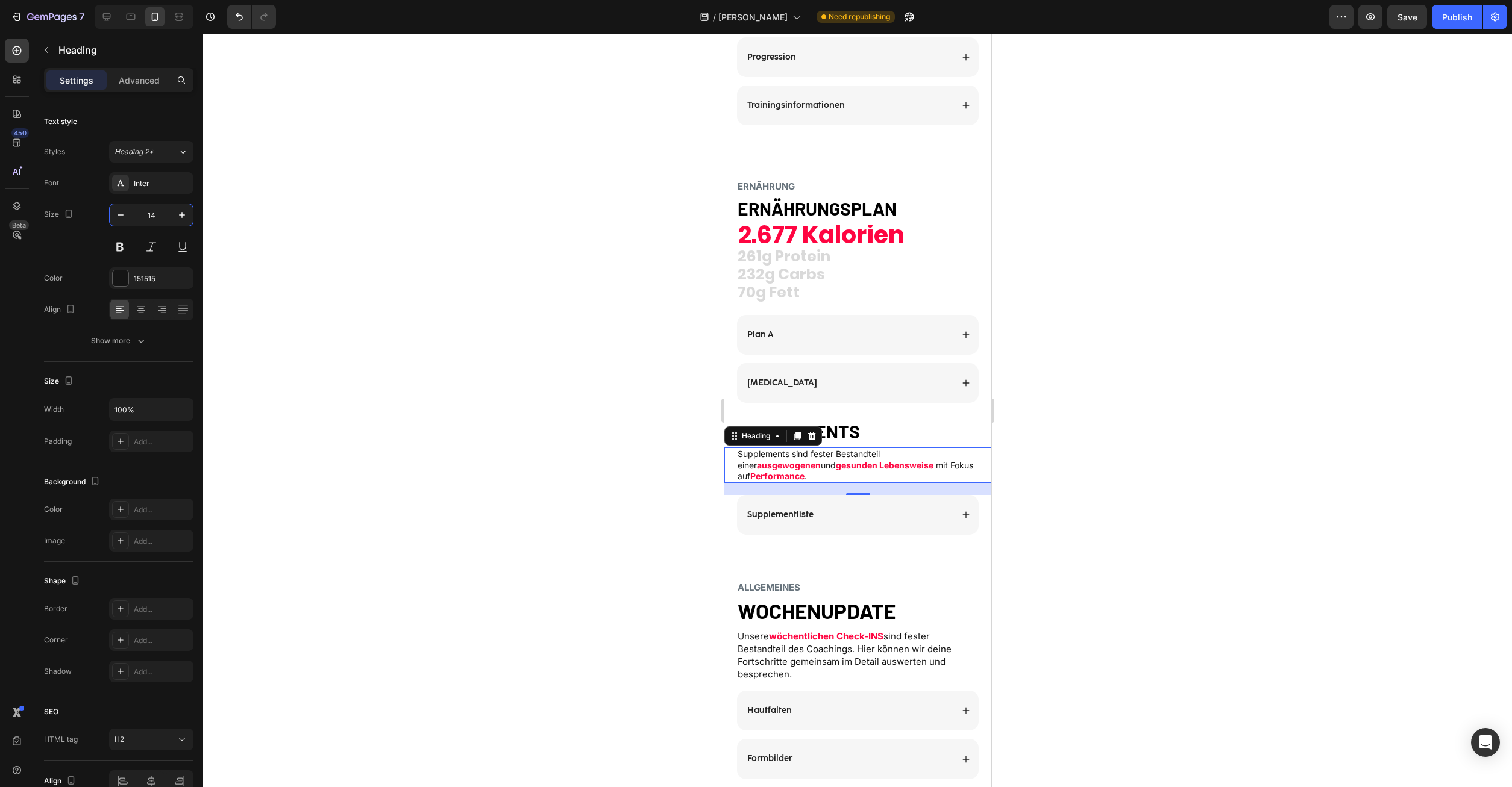
click at [775, 636] on p "Unsere wöchentlichen Check-INS sind fester Bestandteil des Coachings. Hier könn…" at bounding box center [857, 655] width 240 height 51
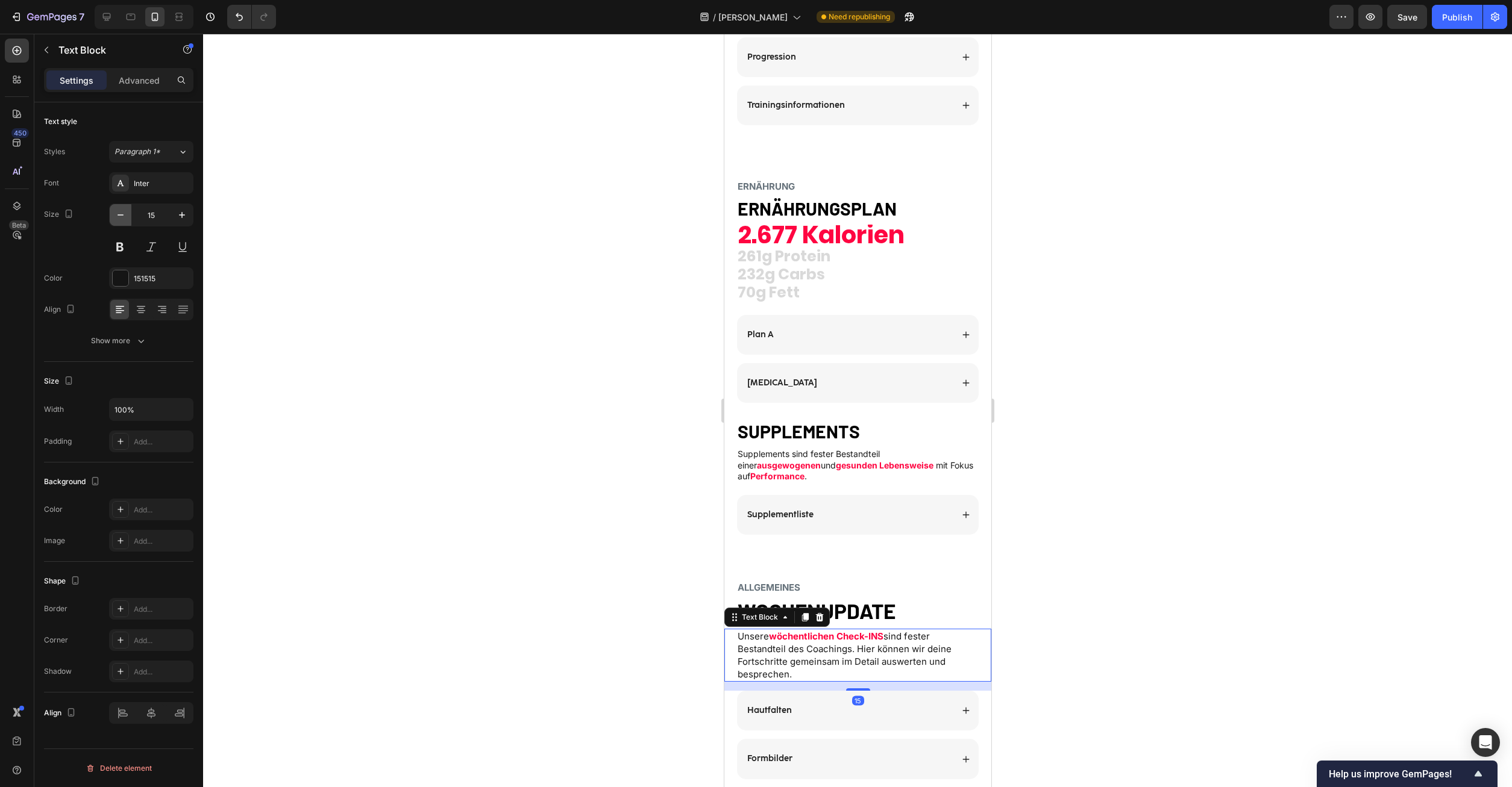
click at [113, 215] on button "button" at bounding box center [120, 215] width 22 height 22
type input "14"
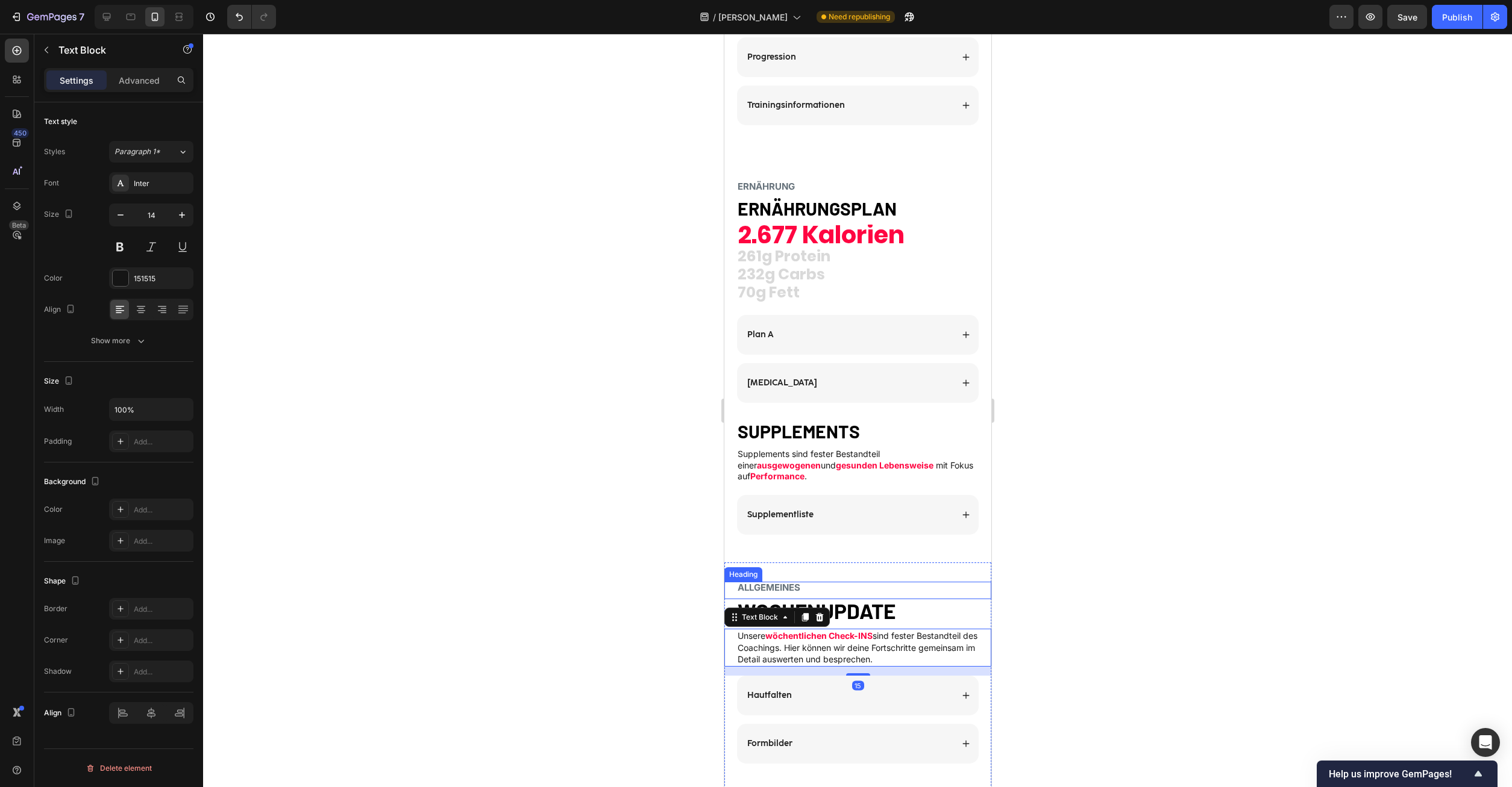
click at [848, 586] on div "ALLGEMEINES Heading" at bounding box center [857, 590] width 267 height 18
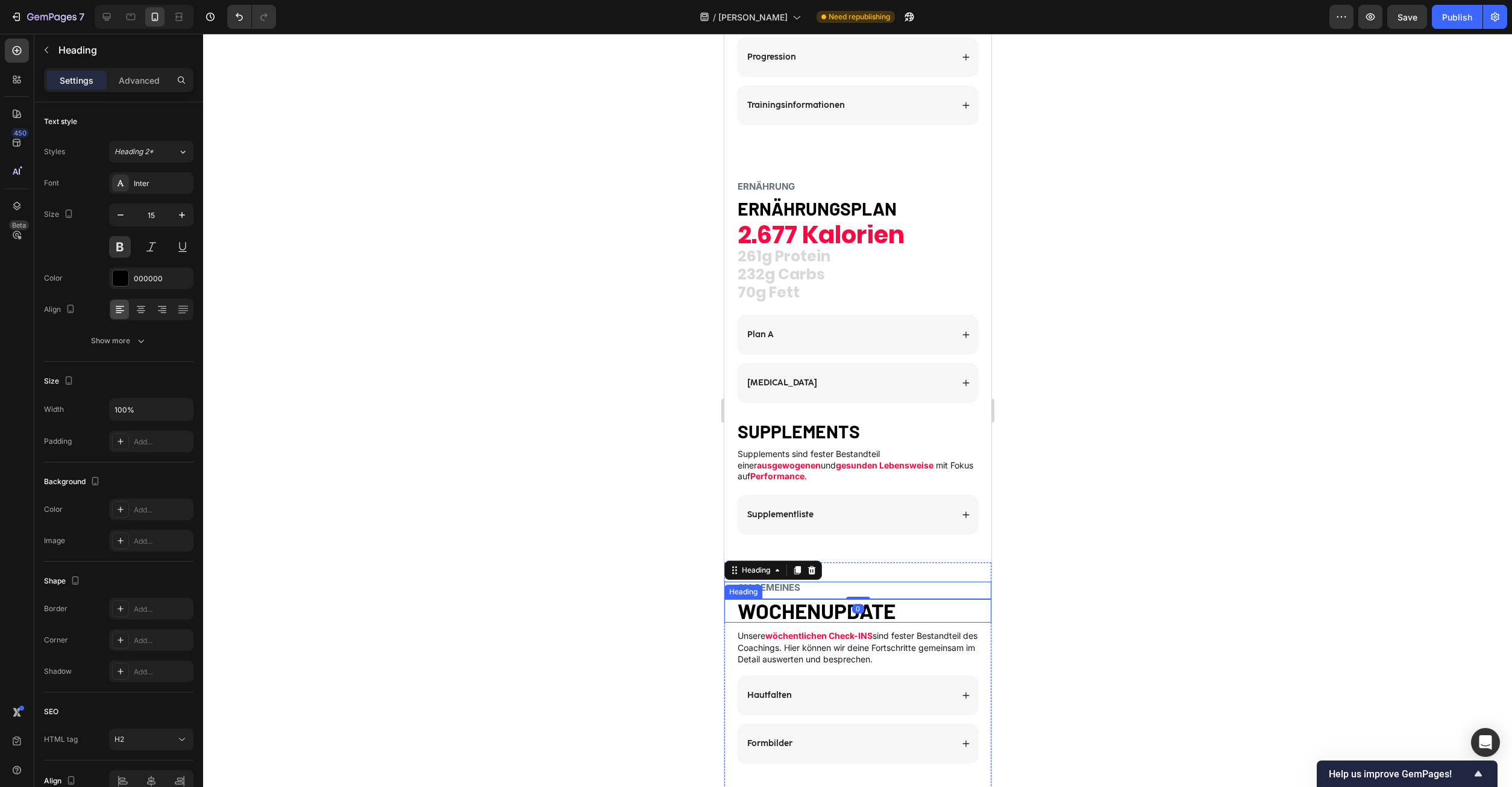
click at [854, 604] on div "0" at bounding box center [857, 609] width 12 height 10
click at [832, 598] on strong "WOCHENUPDATE" at bounding box center [816, 611] width 158 height 25
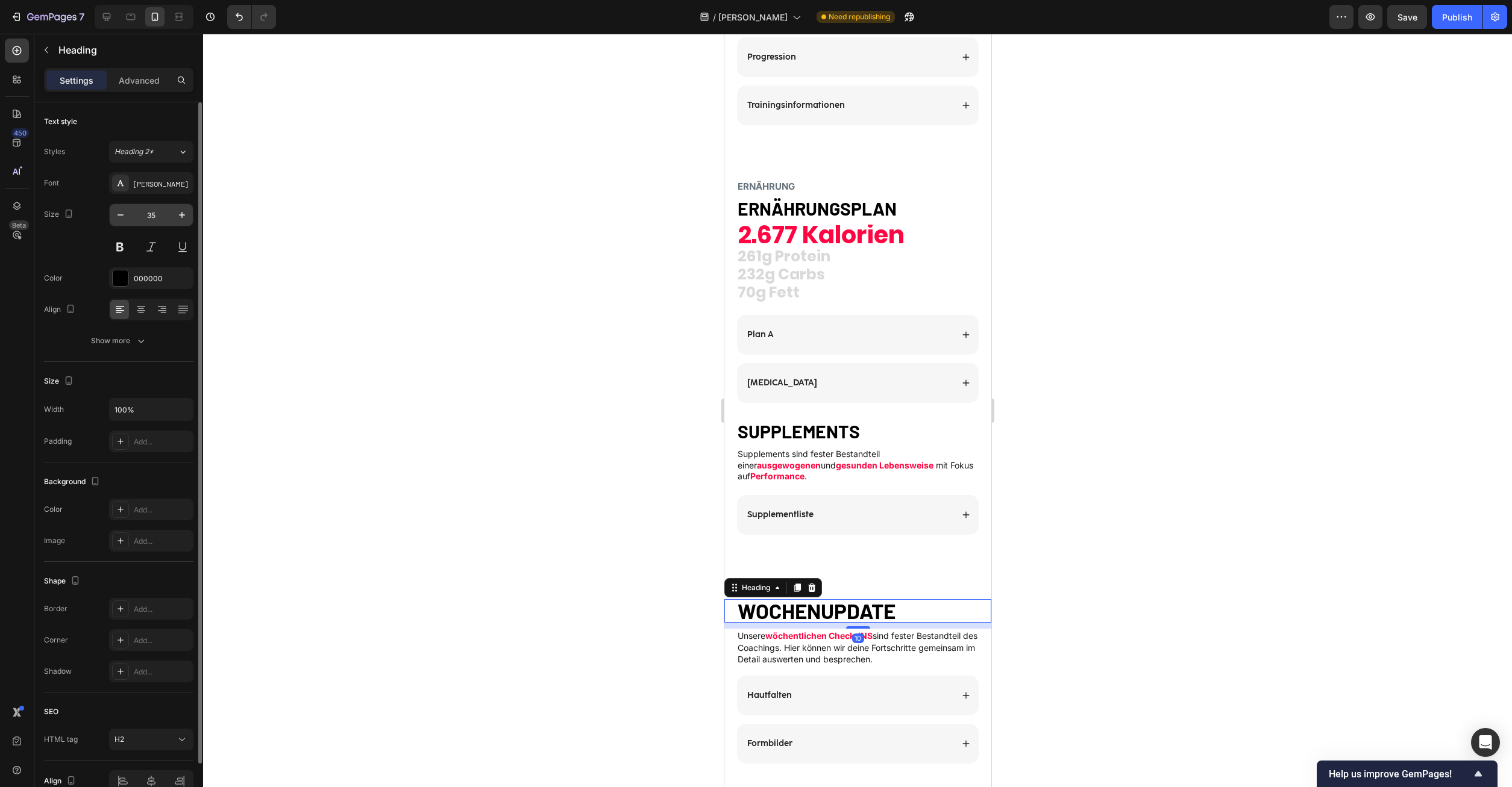
click at [151, 218] on input "35" at bounding box center [151, 215] width 39 height 22
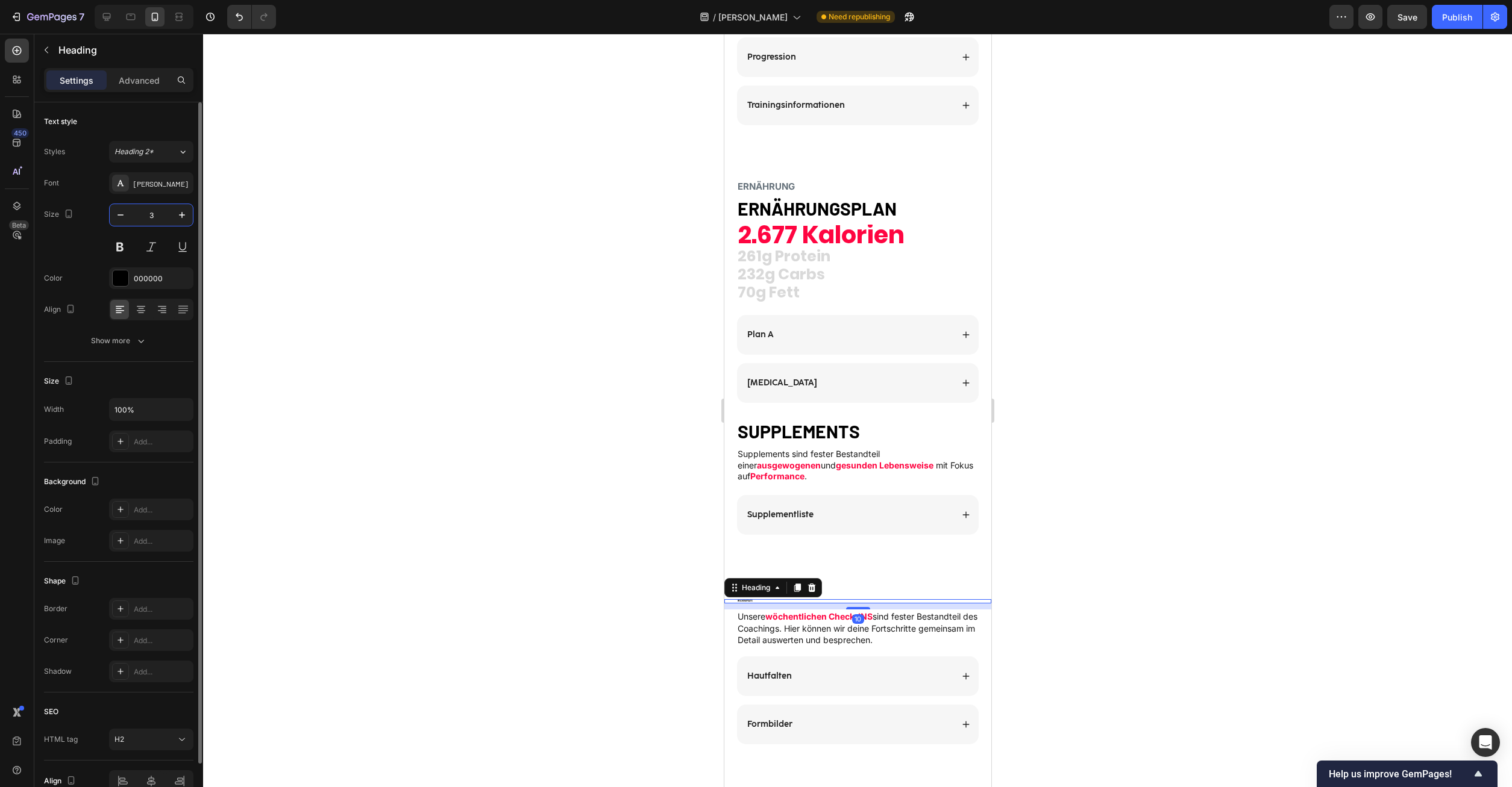
type input "30"
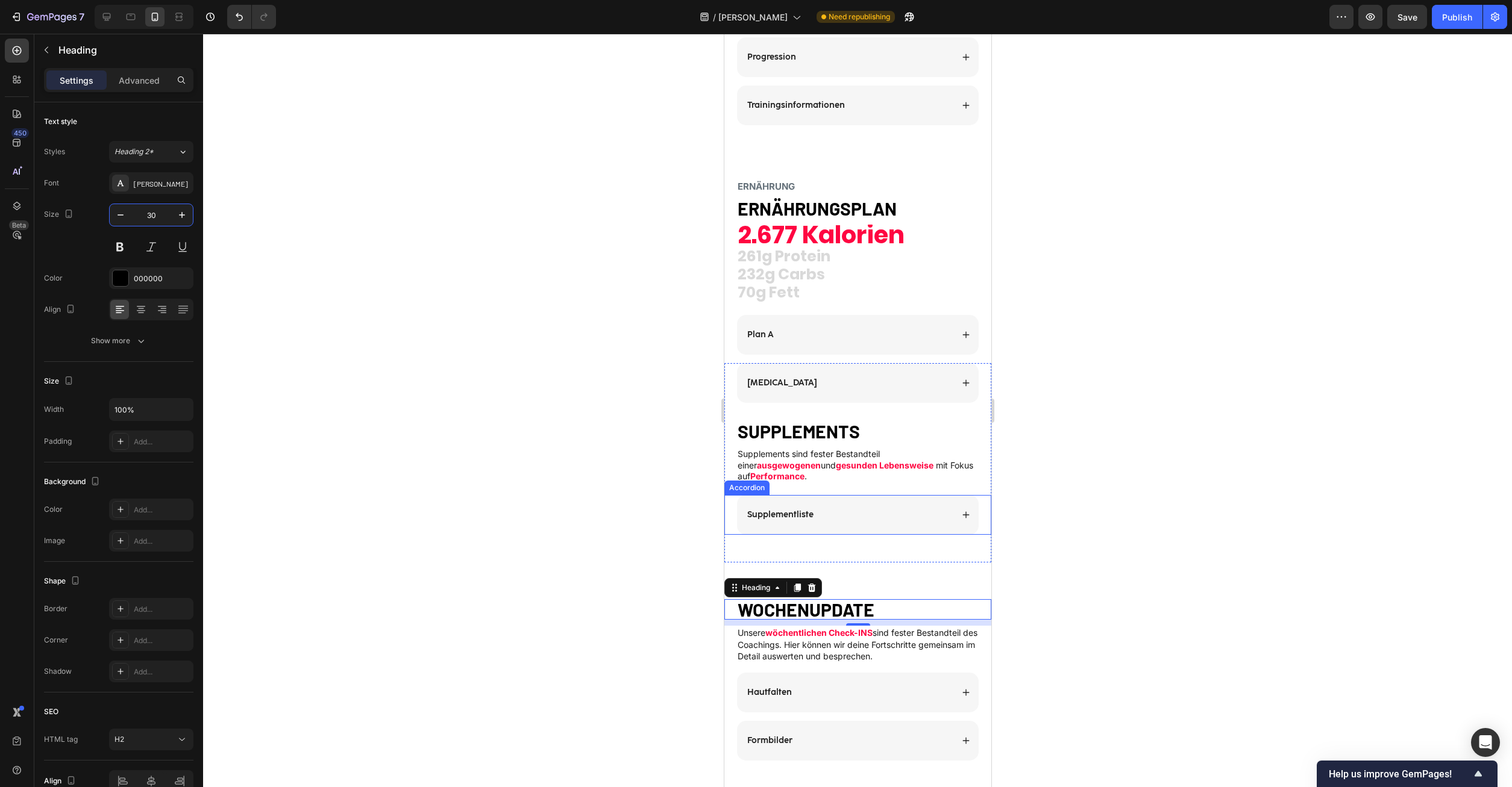
scroll to position [1904, 0]
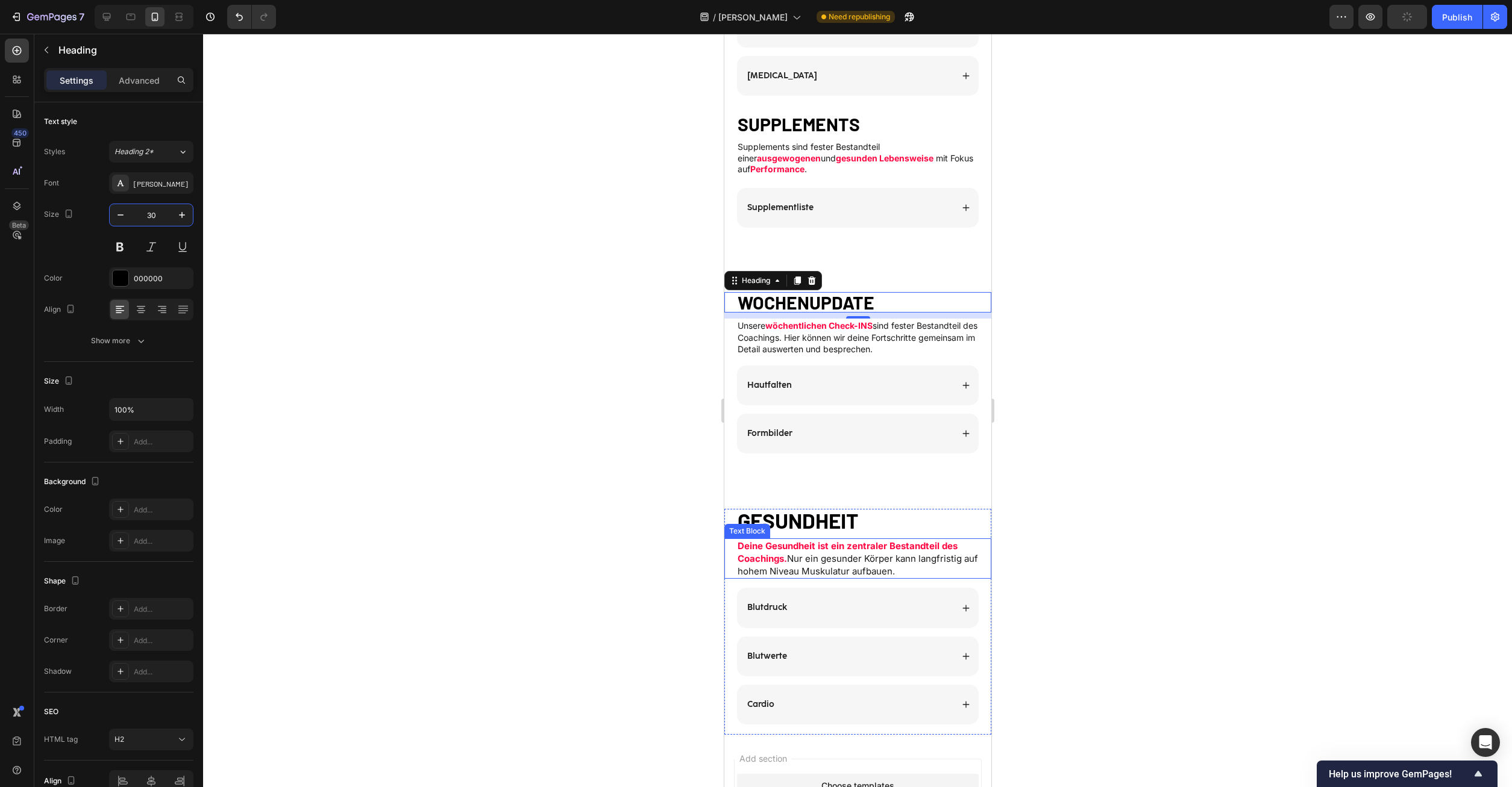
click at [809, 517] on strong "GESUNDHEIT" at bounding box center [797, 520] width 120 height 25
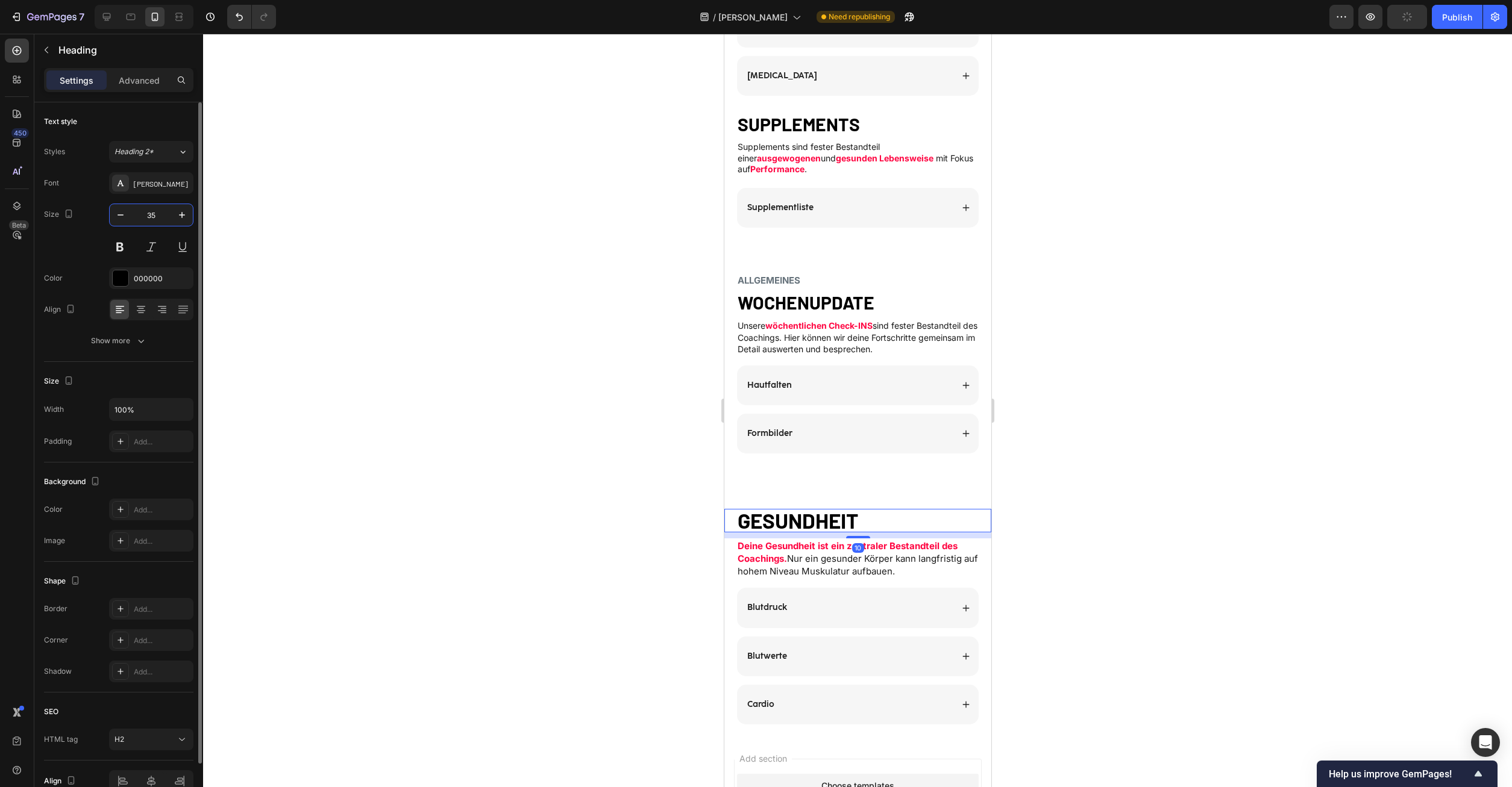
click at [159, 213] on input "35" at bounding box center [151, 215] width 39 height 22
type input "30"
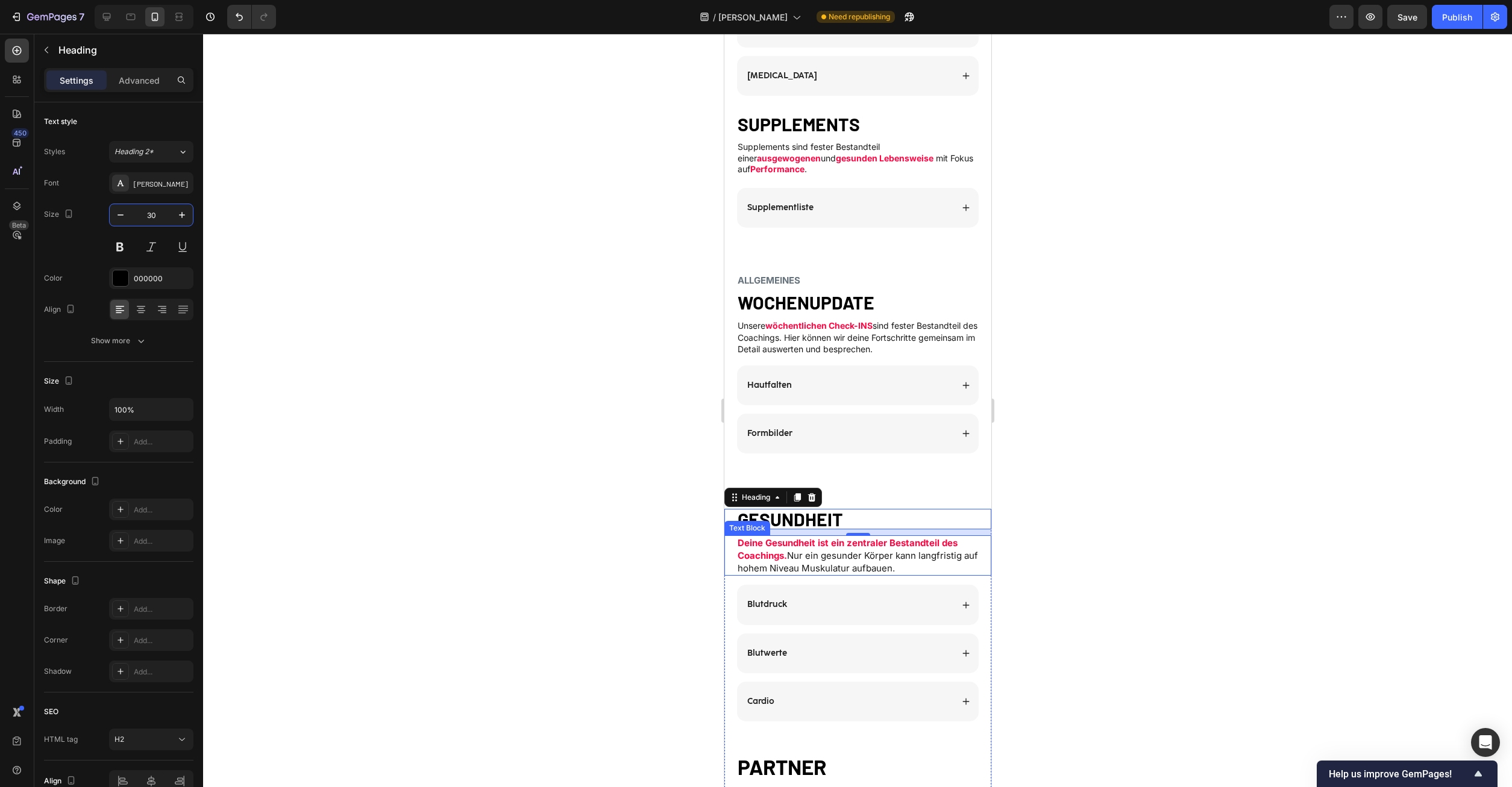
click at [787, 538] on strong "Deine Gesundheit ist ein zentraler Bestandteil des Coachings." at bounding box center [847, 549] width 220 height 24
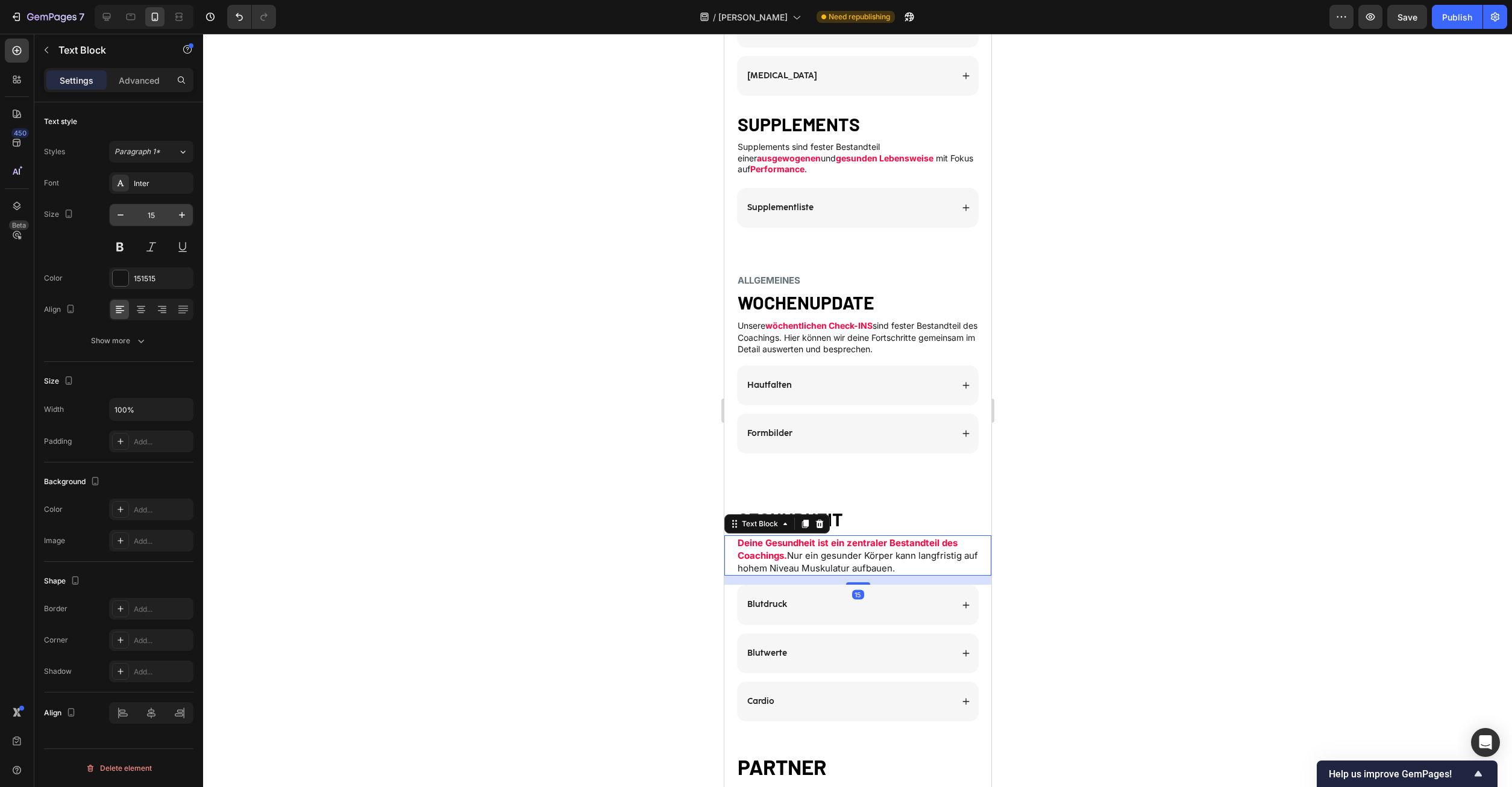
click at [151, 216] on input "15" at bounding box center [151, 215] width 39 height 22
click at [117, 211] on icon "button" at bounding box center [120, 215] width 12 height 12
type input "14"
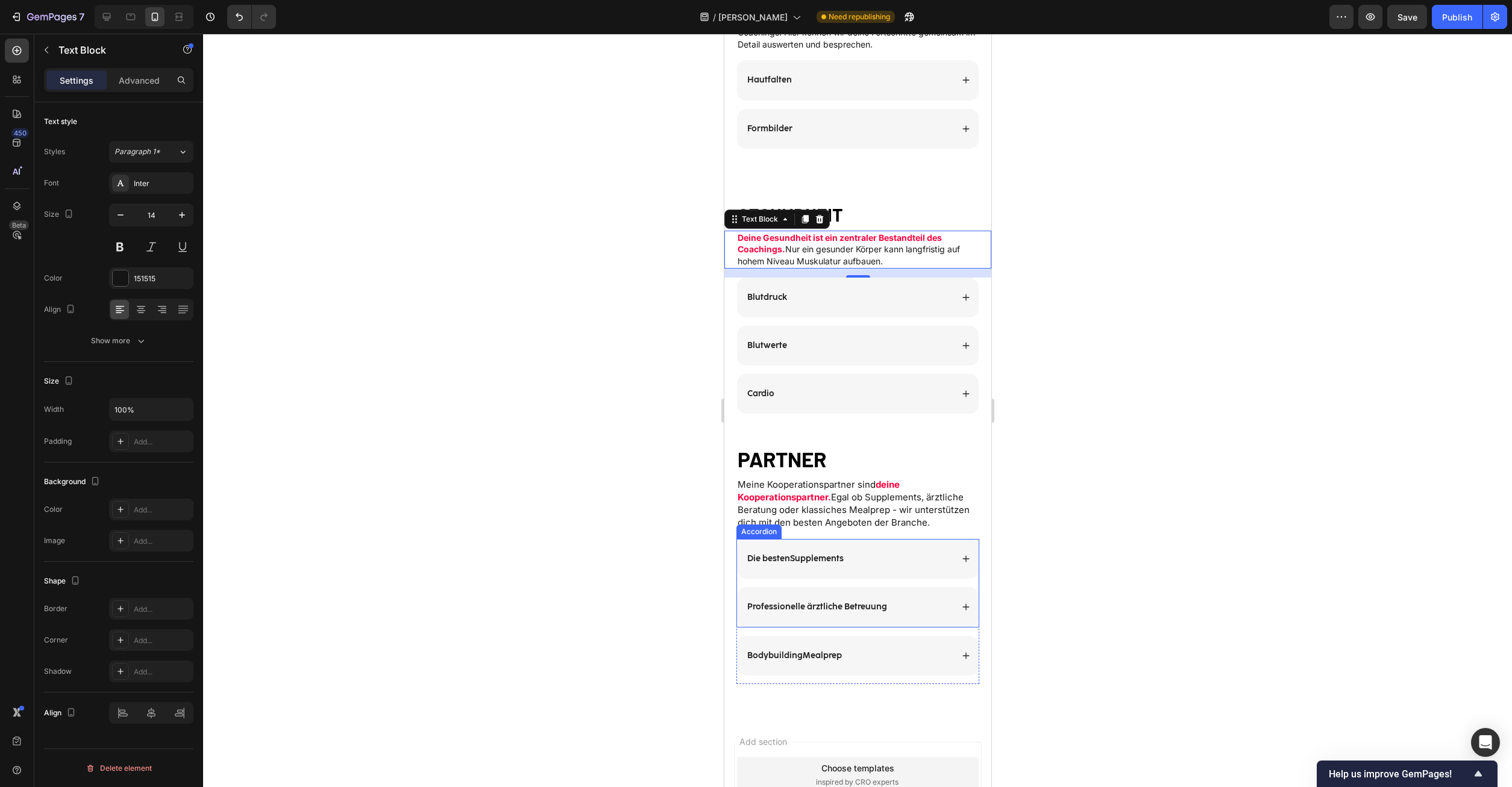
scroll to position [2212, 0]
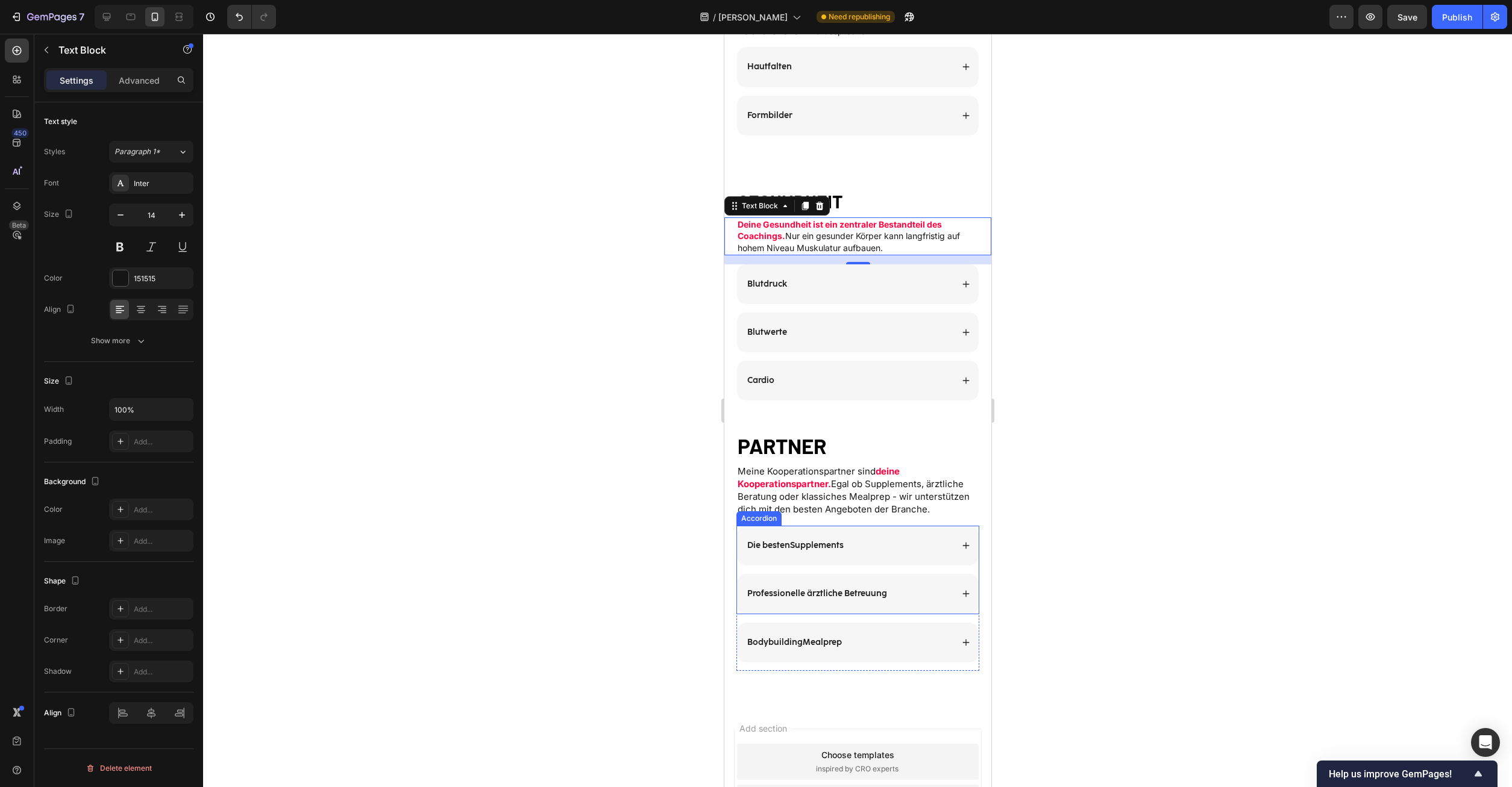
click at [815, 486] on strong "deine Kooperationspartner." at bounding box center [818, 478] width 162 height 24
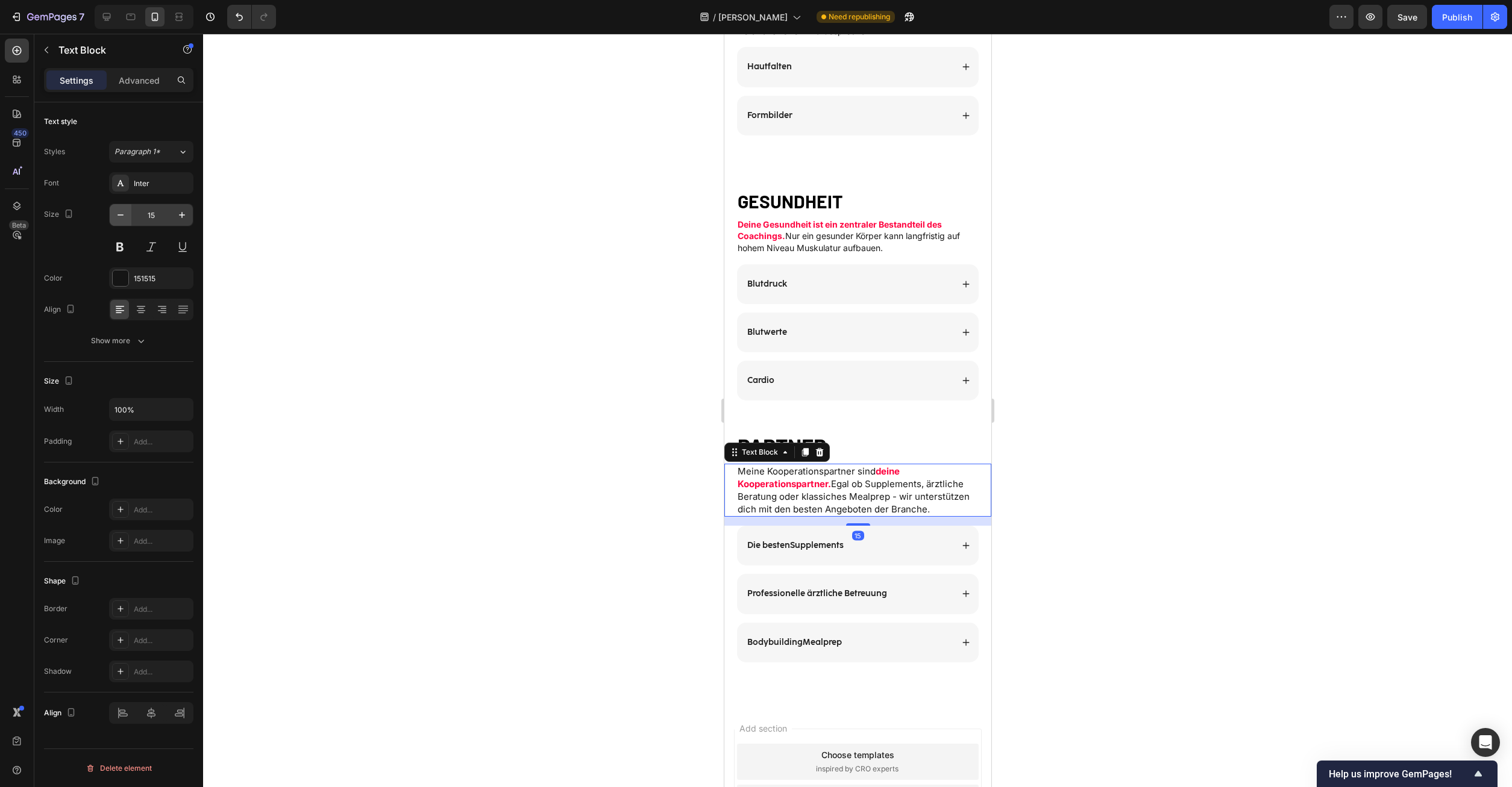
click at [111, 211] on button "button" at bounding box center [120, 215] width 22 height 22
type input "14"
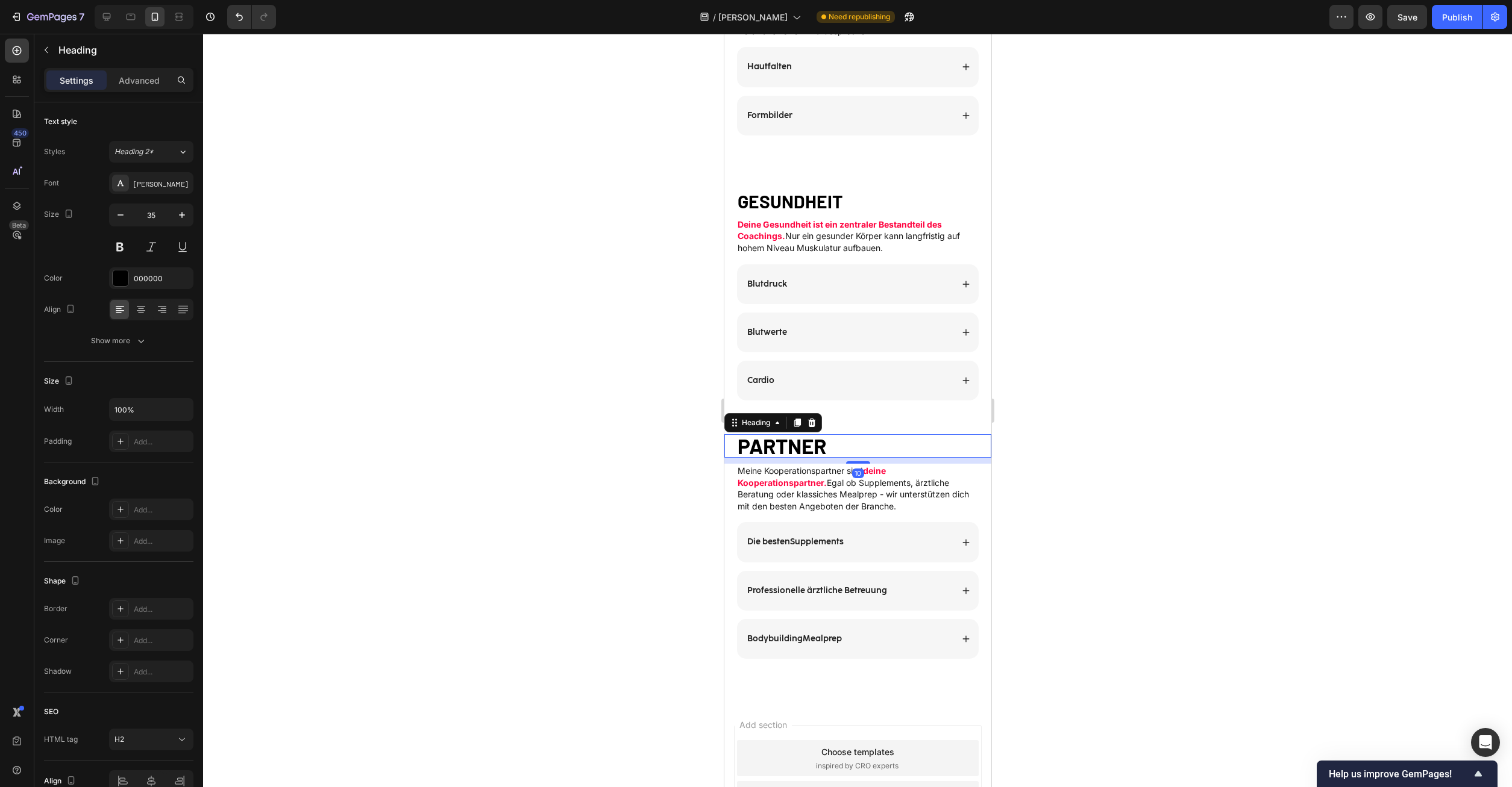
drag, startPoint x: 831, startPoint y: 449, endPoint x: 1238, endPoint y: 376, distance: 413.5
click at [831, 449] on h2 "PARTNER" at bounding box center [857, 446] width 243 height 24
click at [155, 211] on input "35" at bounding box center [151, 215] width 39 height 22
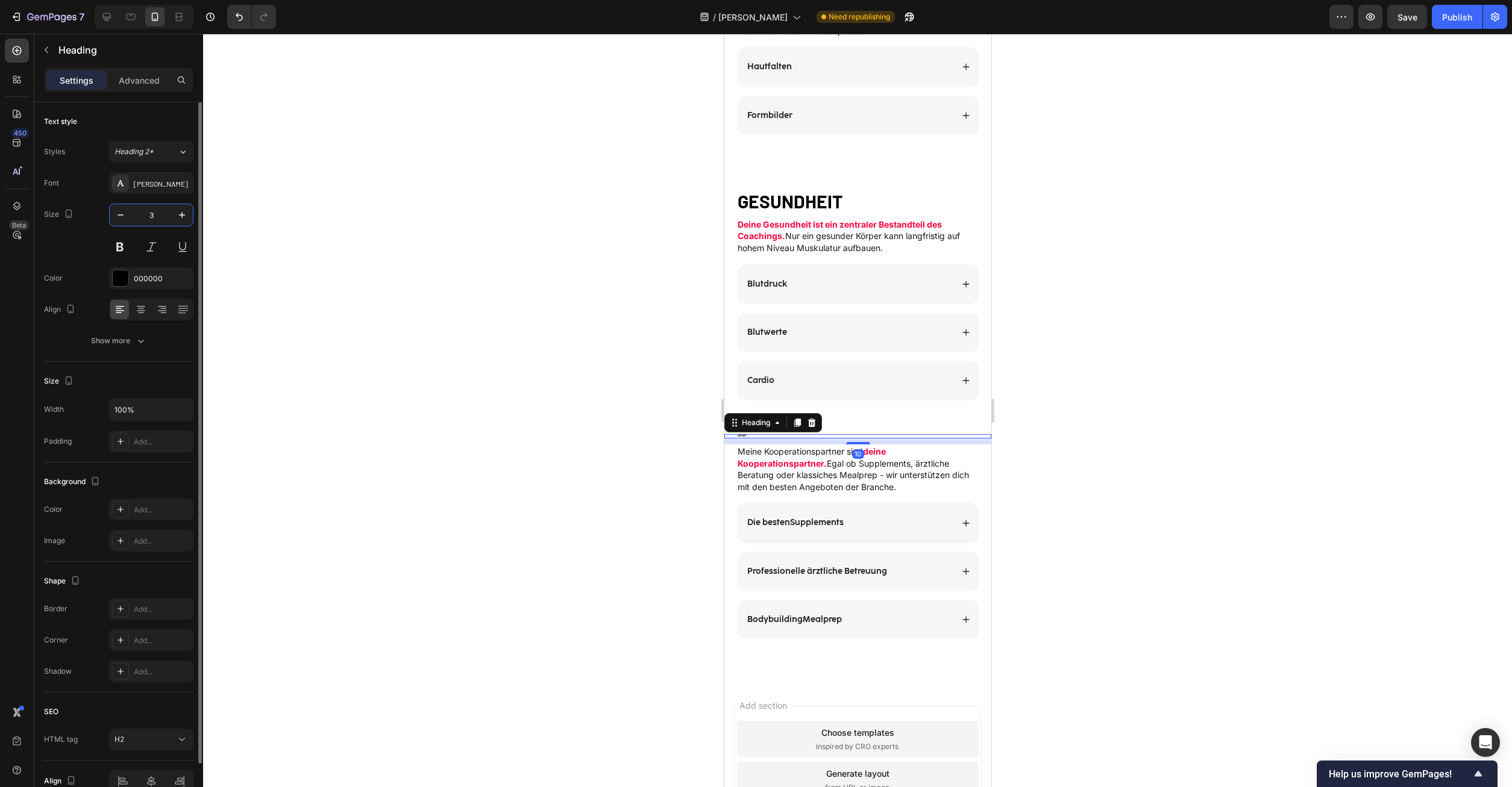
type input "30"
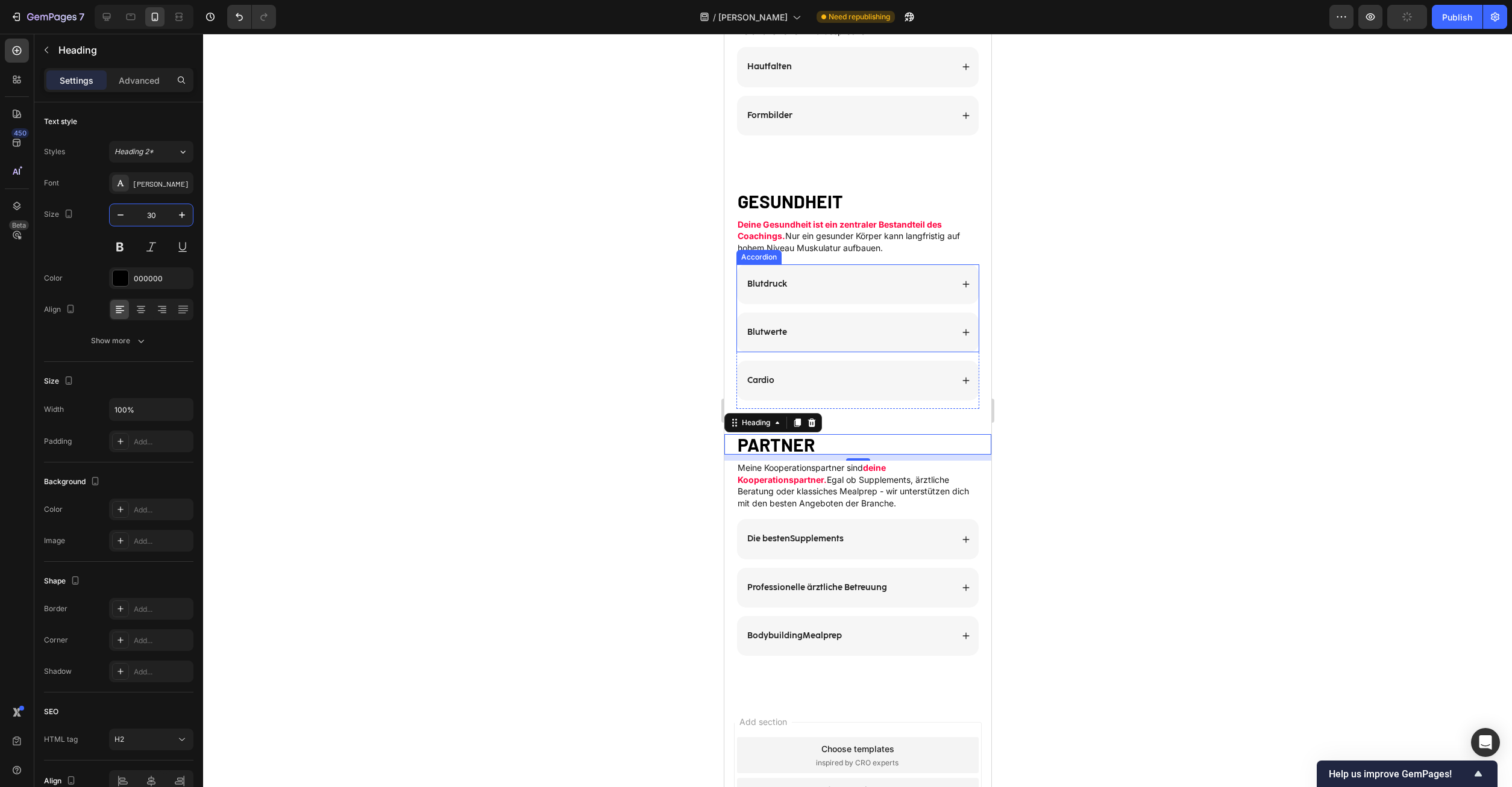
click at [1135, 326] on div at bounding box center [857, 410] width 1309 height 753
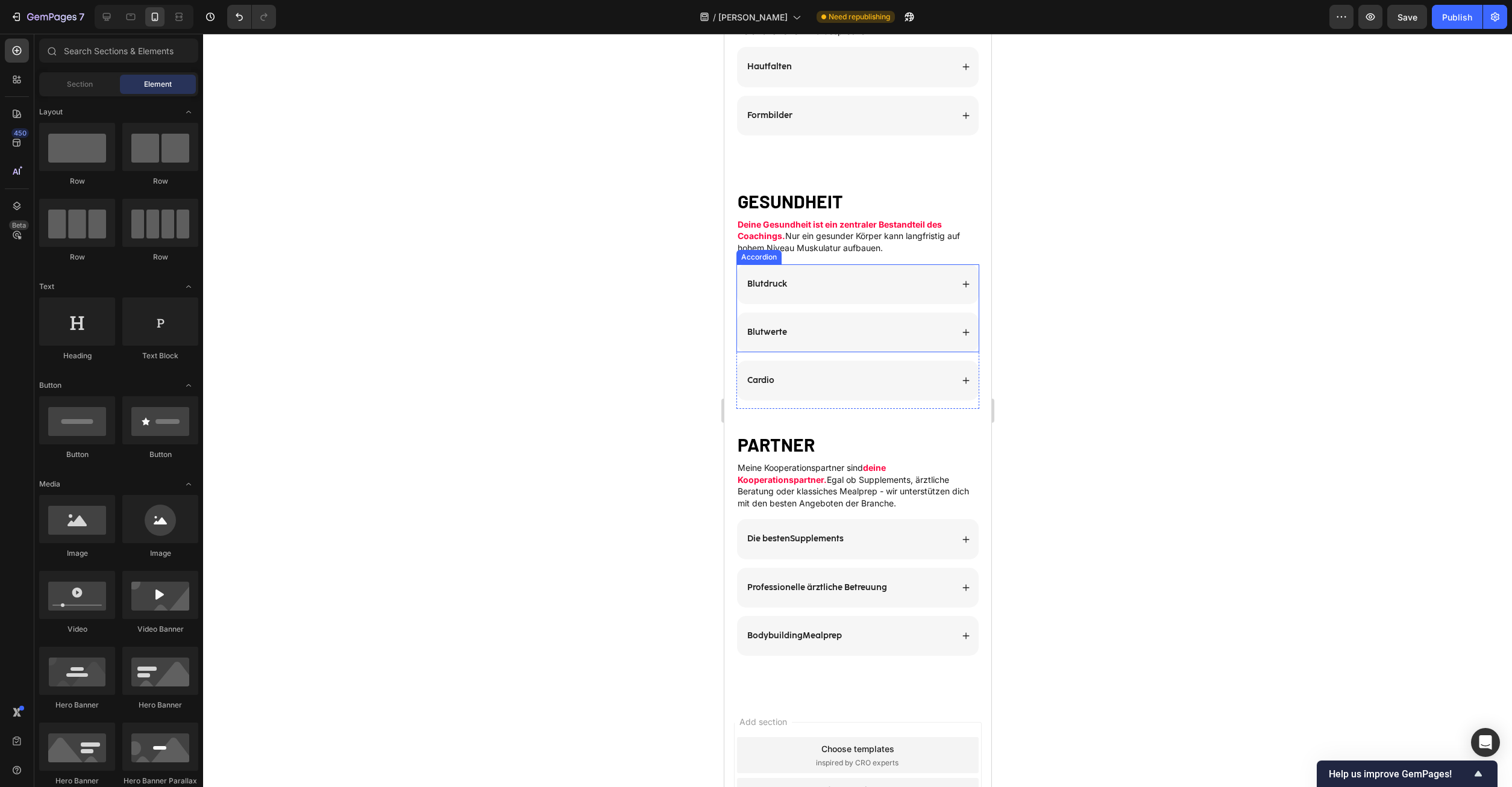
click at [974, 307] on div "Blutdruck Blutwerte" at bounding box center [857, 309] width 243 height 88
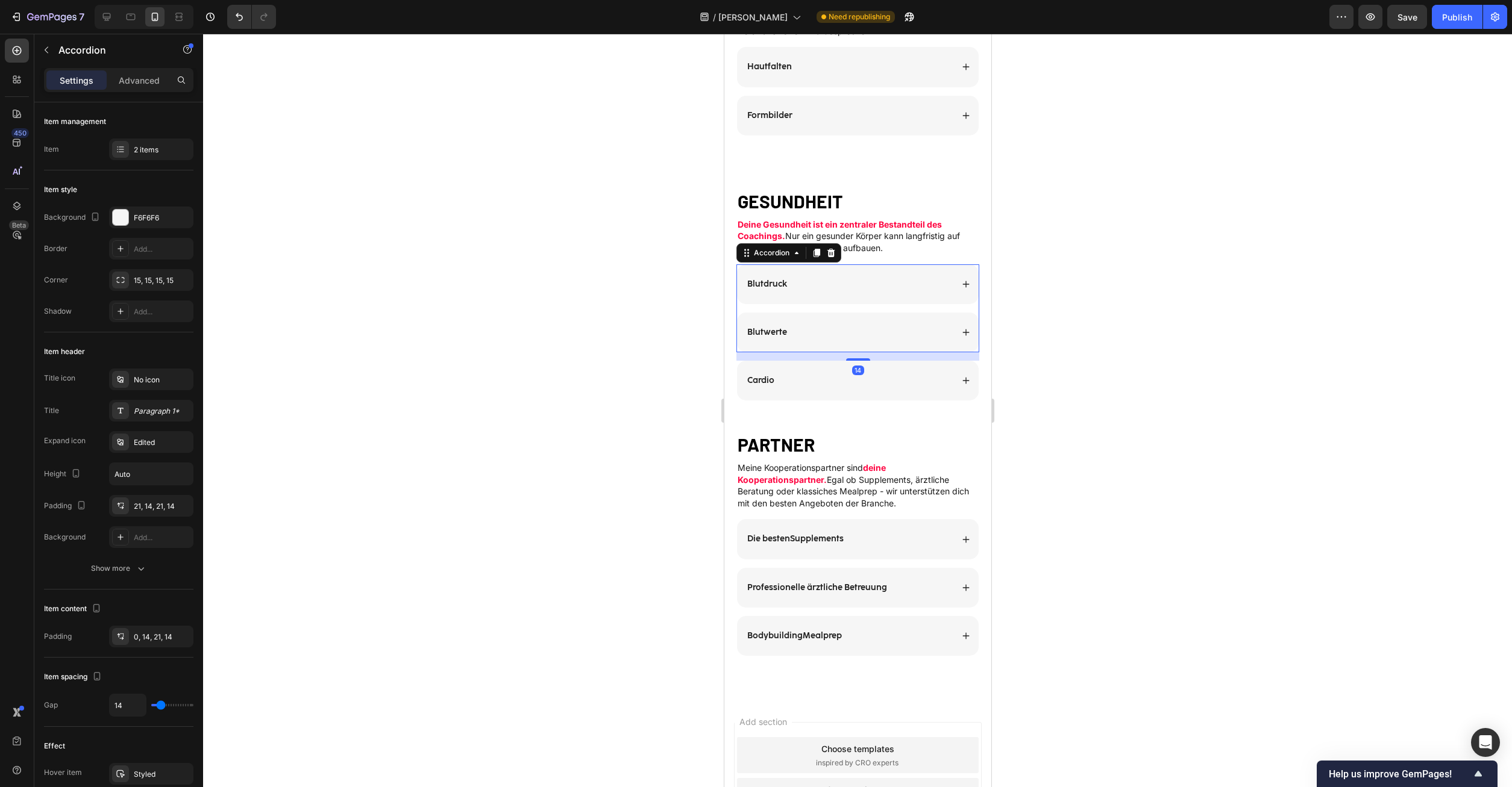
click at [1114, 411] on div at bounding box center [857, 410] width 1309 height 753
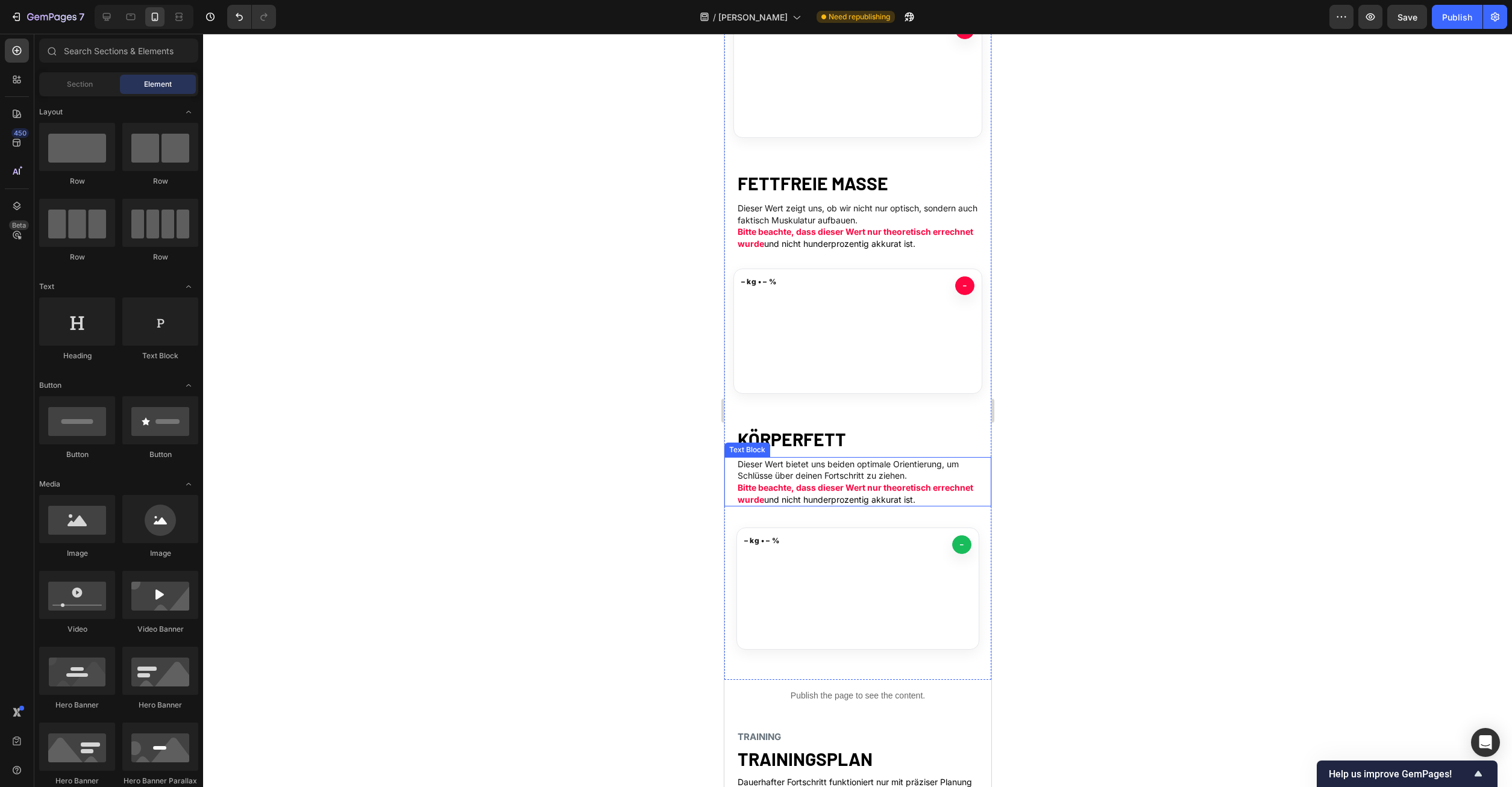
scroll to position [922, 0]
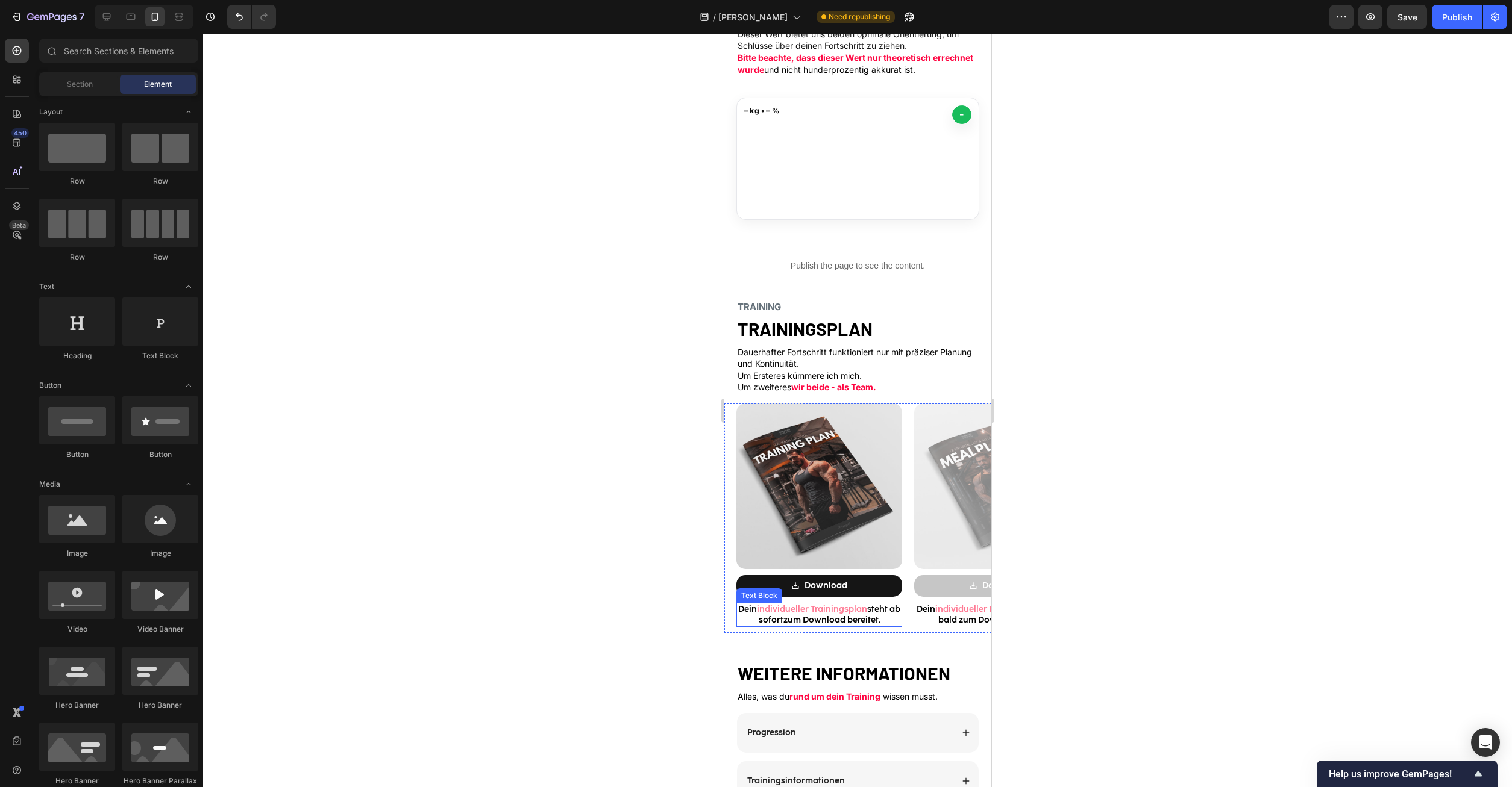
click at [834, 610] on span "individueller Trainingsplan" at bounding box center [812, 609] width 111 height 11
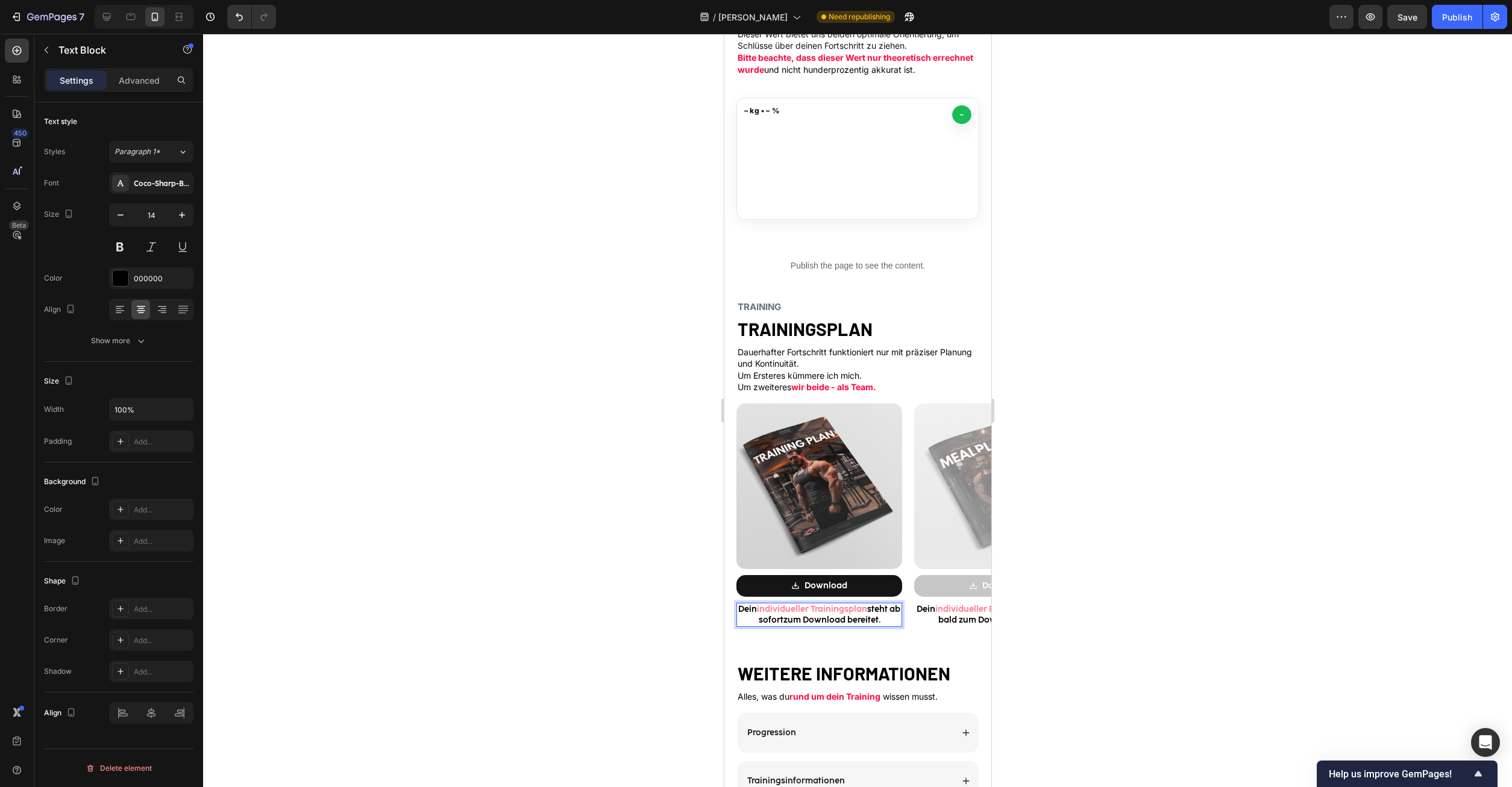
click at [834, 610] on span "individueller Trainingsplan" at bounding box center [812, 609] width 111 height 11
click at [862, 704] on div "TRAINING Heading TRAININGSPLAN Heading Dauerhafter Fortschritt funktioniert nur…" at bounding box center [857, 569] width 267 height 536
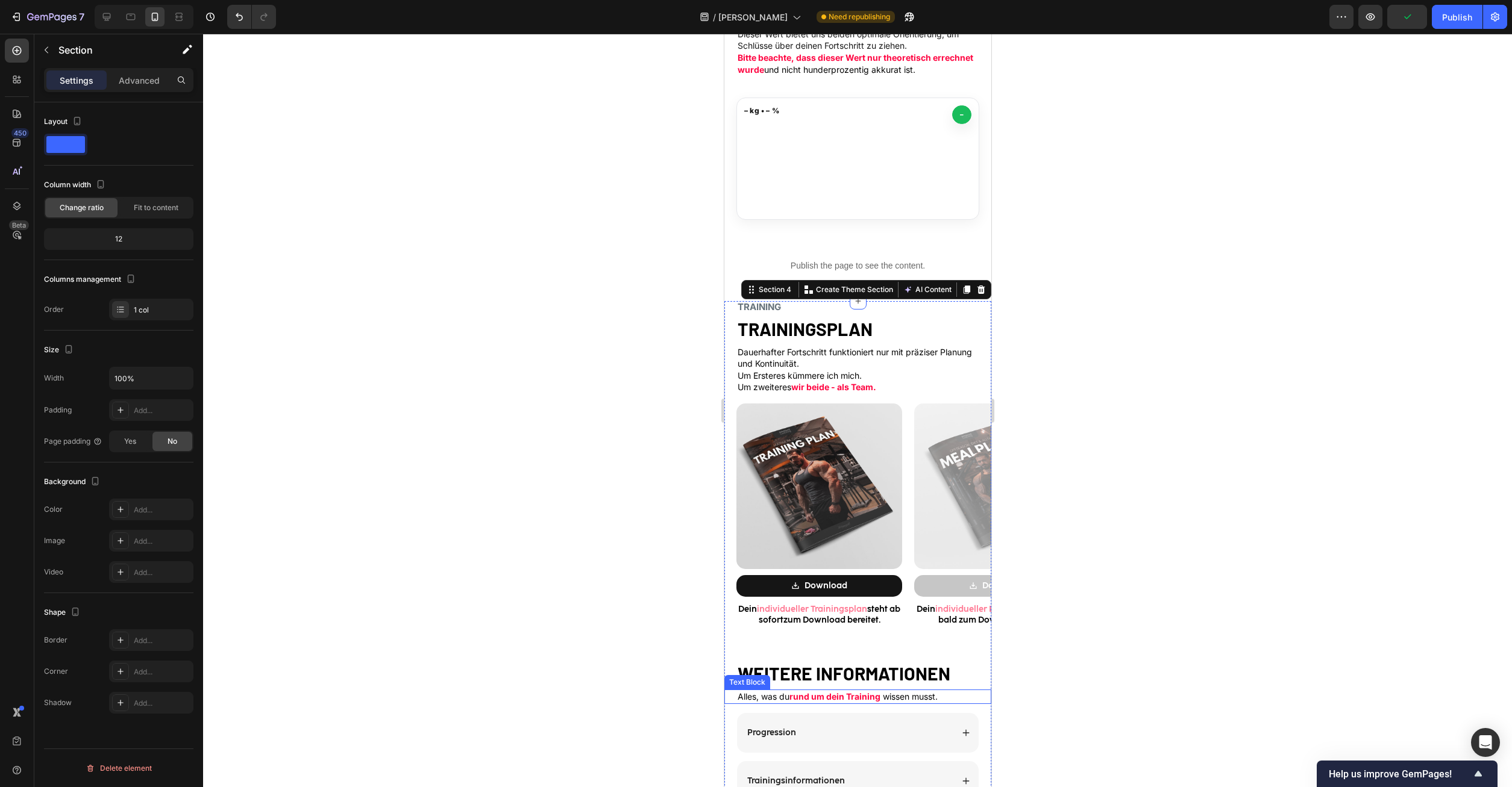
click at [868, 698] on strong "rund um dein Training" at bounding box center [834, 697] width 91 height 11
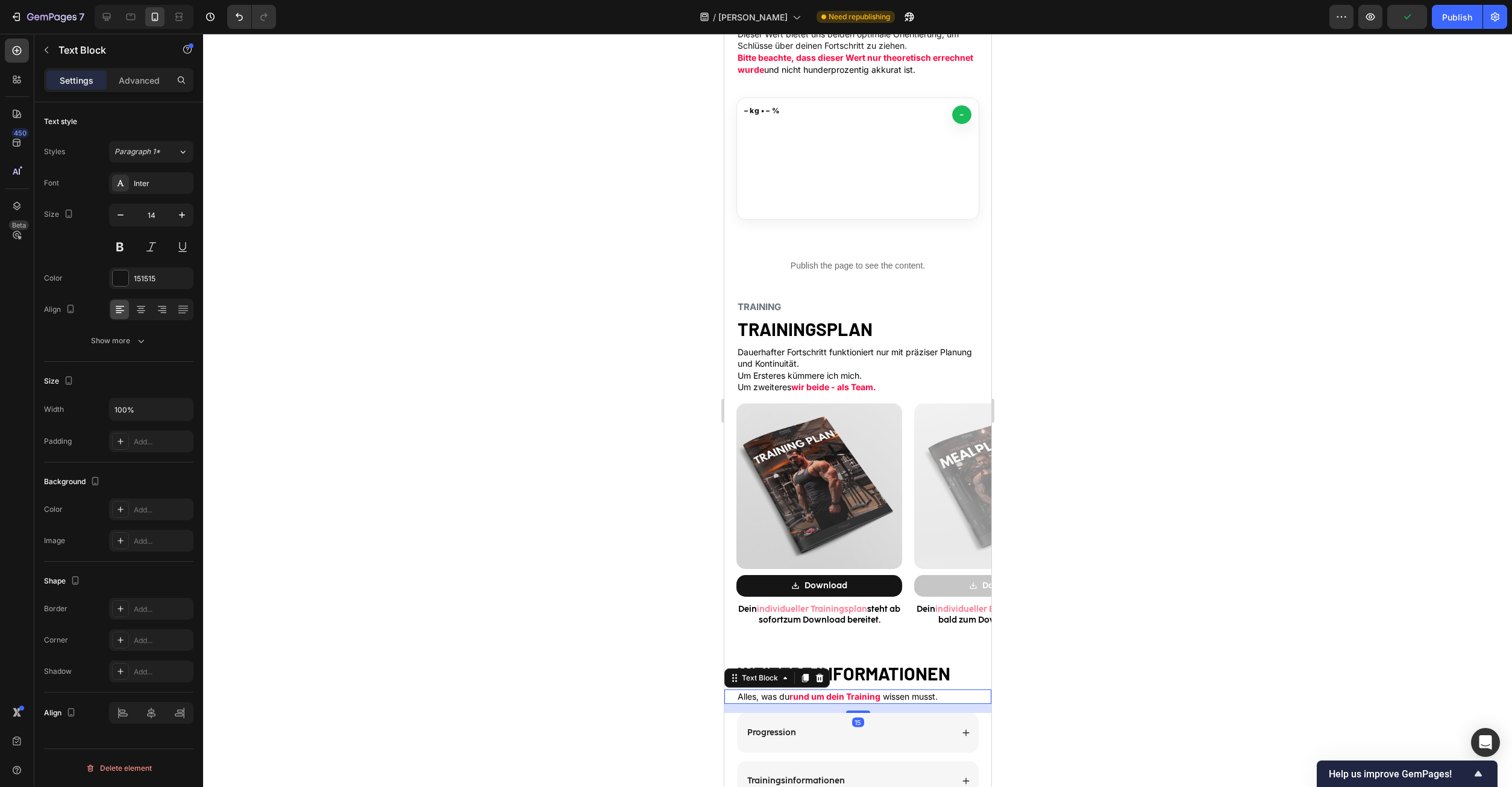
click at [868, 698] on strong "rund um dein Training" at bounding box center [834, 697] width 91 height 11
click at [864, 696] on strong "rund um dein Training" at bounding box center [834, 697] width 91 height 11
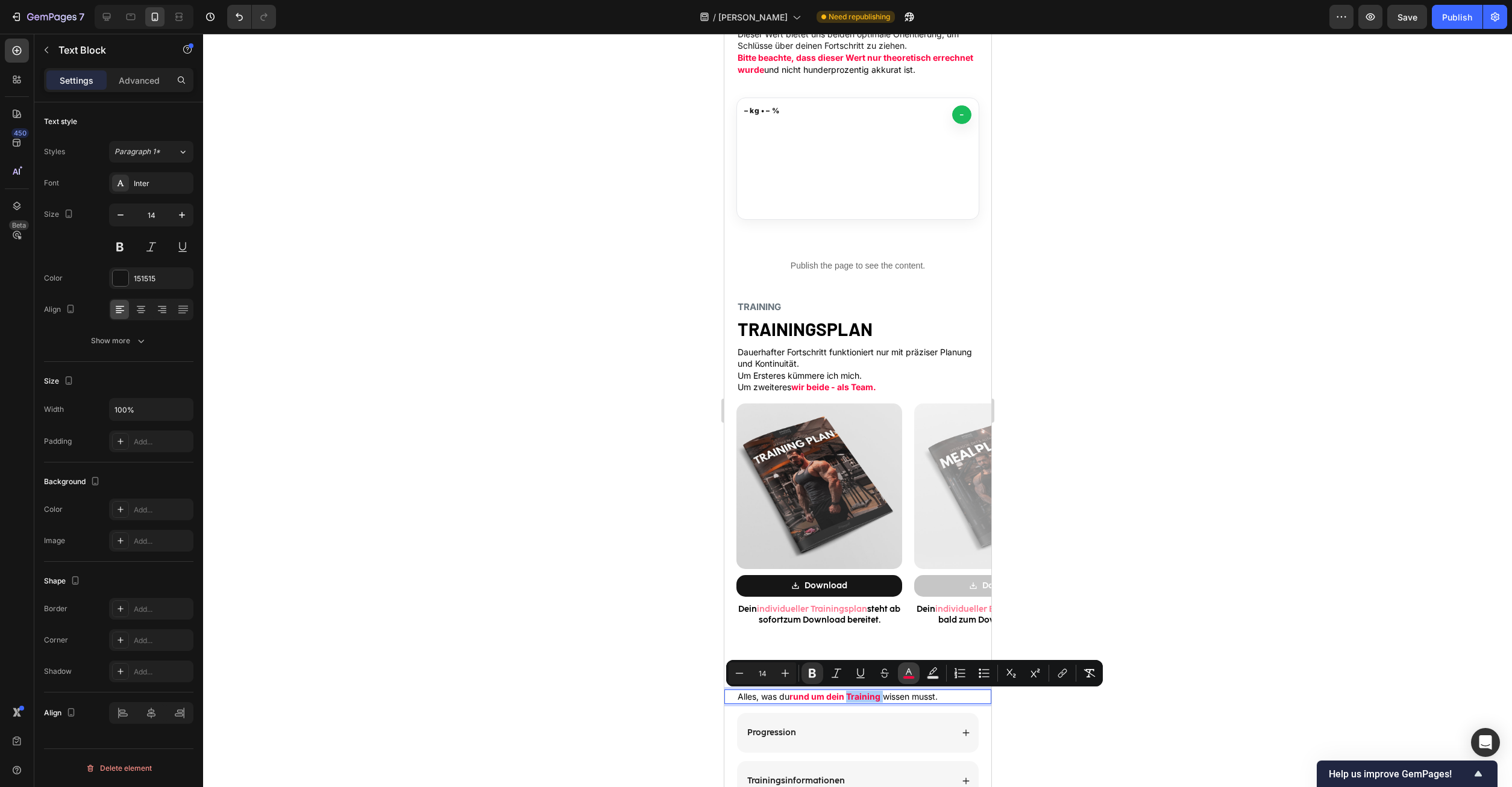
click at [911, 676] on rect "Editor contextual toolbar" at bounding box center [908, 678] width 11 height 3
type input "FF0541"
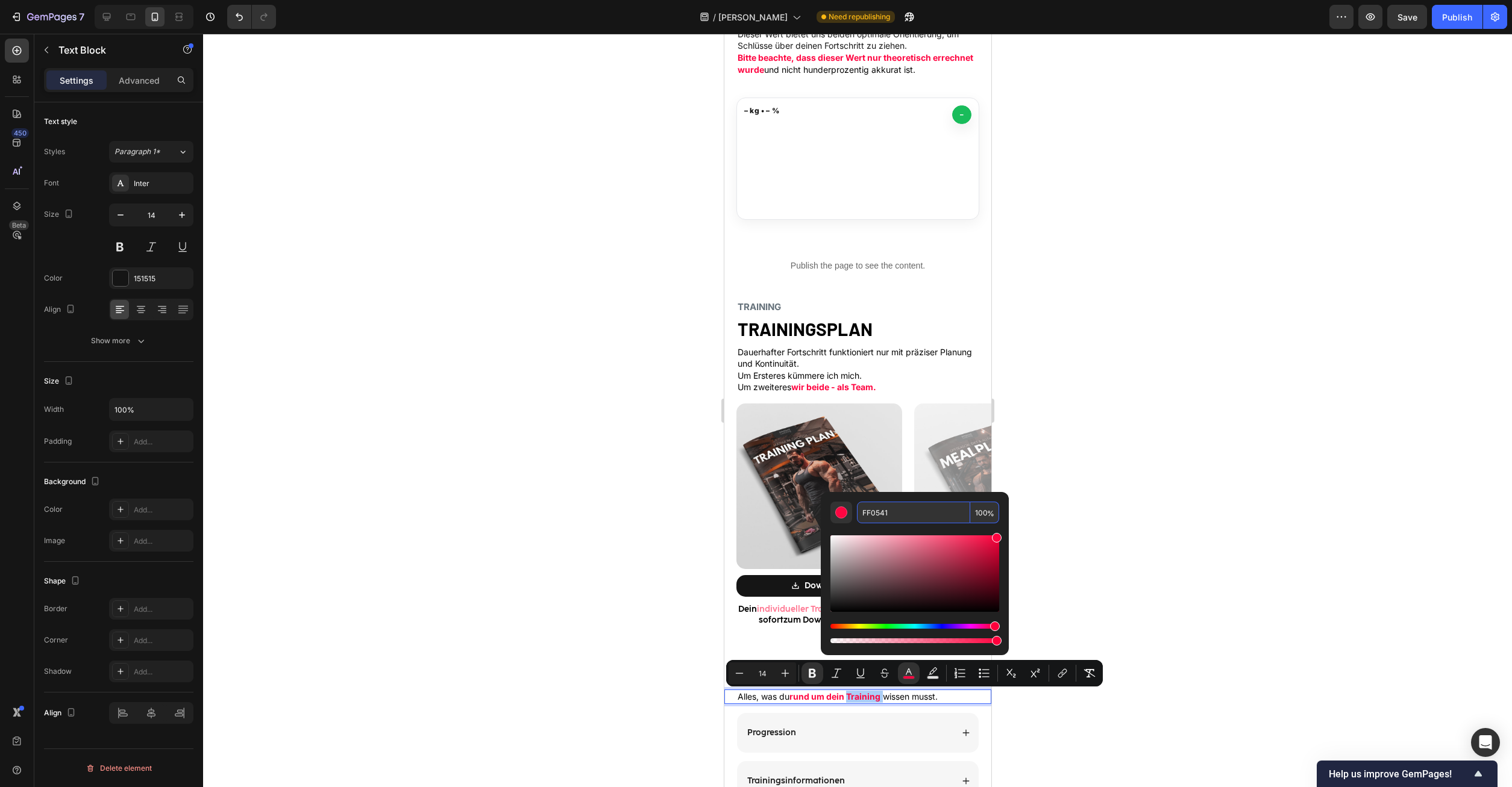
click at [888, 513] on input "FF0541" at bounding box center [914, 513] width 113 height 22
copy span "Training"
click at [779, 584] on link "Download" at bounding box center [819, 586] width 166 height 21
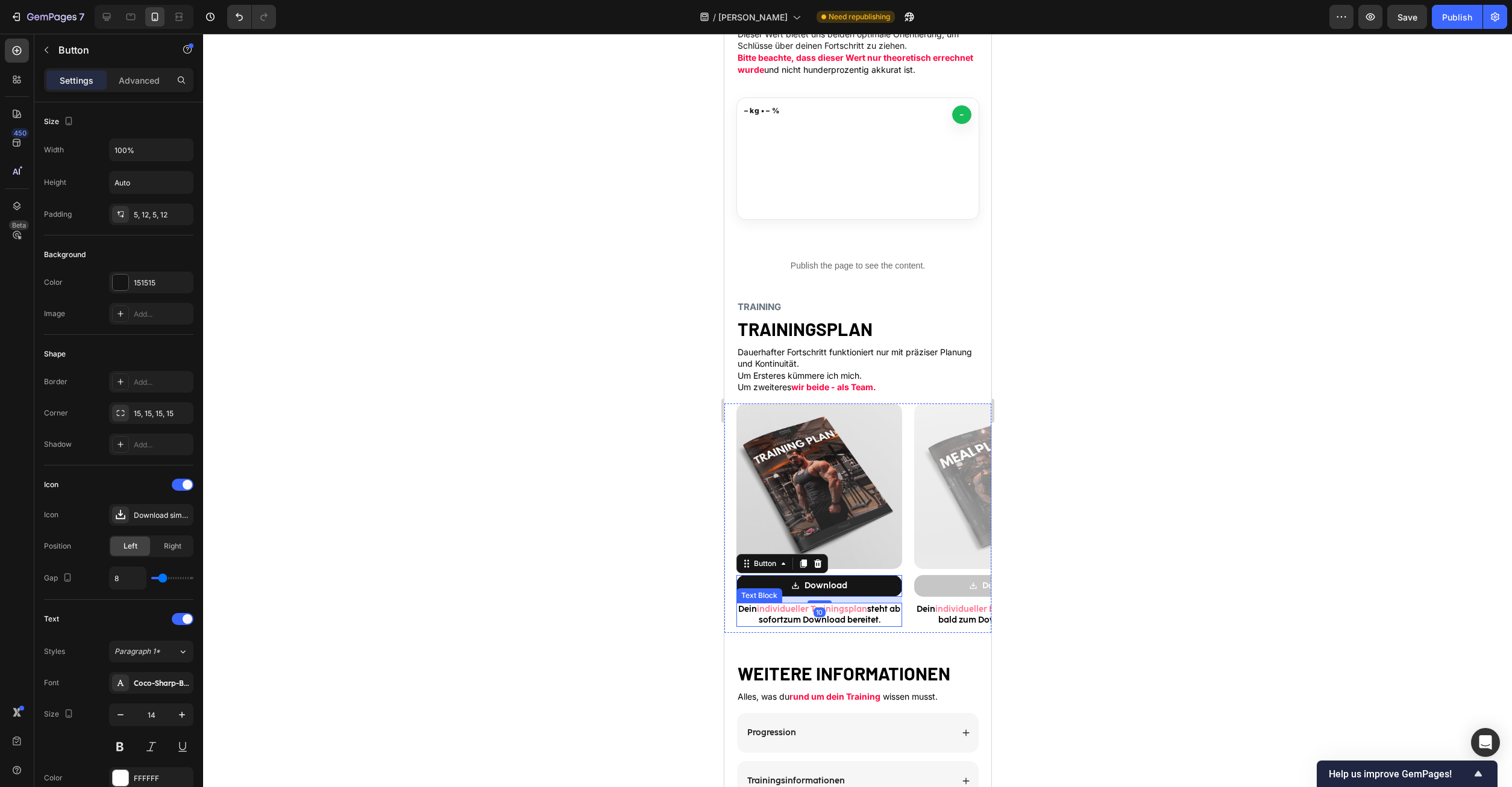
click at [781, 615] on p "Dein individueller Trainingsplan steht ab sofortzum Download bereitet." at bounding box center [819, 615] width 163 height 22
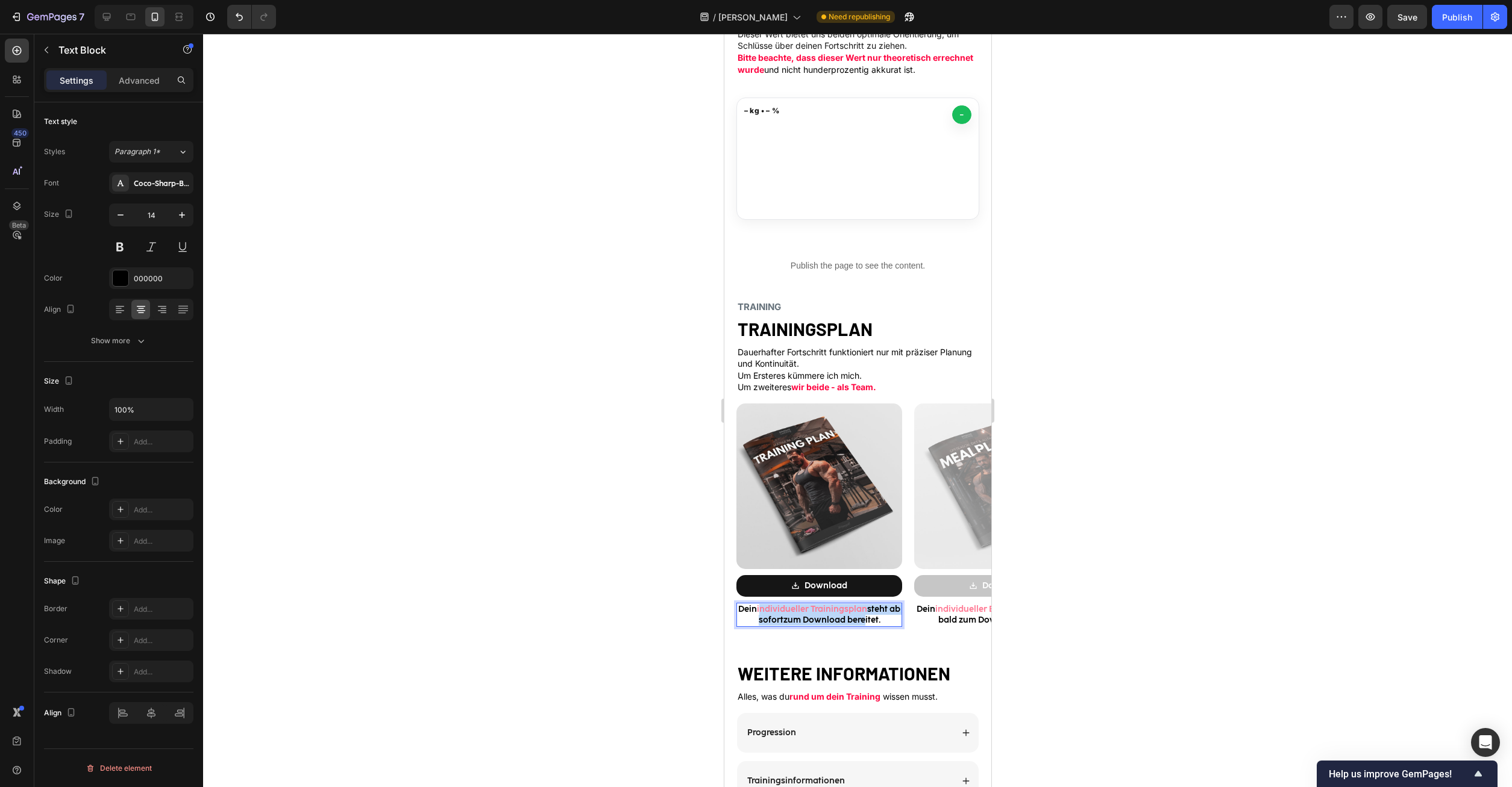
drag, startPoint x: 766, startPoint y: 612, endPoint x: 872, endPoint y: 617, distance: 106.1
click at [871, 617] on p "Dein individueller Trainingsplan steht ab sofortzum Download bereitet." at bounding box center [819, 615] width 163 height 22
click at [866, 611] on span "individueller Trainingsplan" at bounding box center [812, 609] width 111 height 11
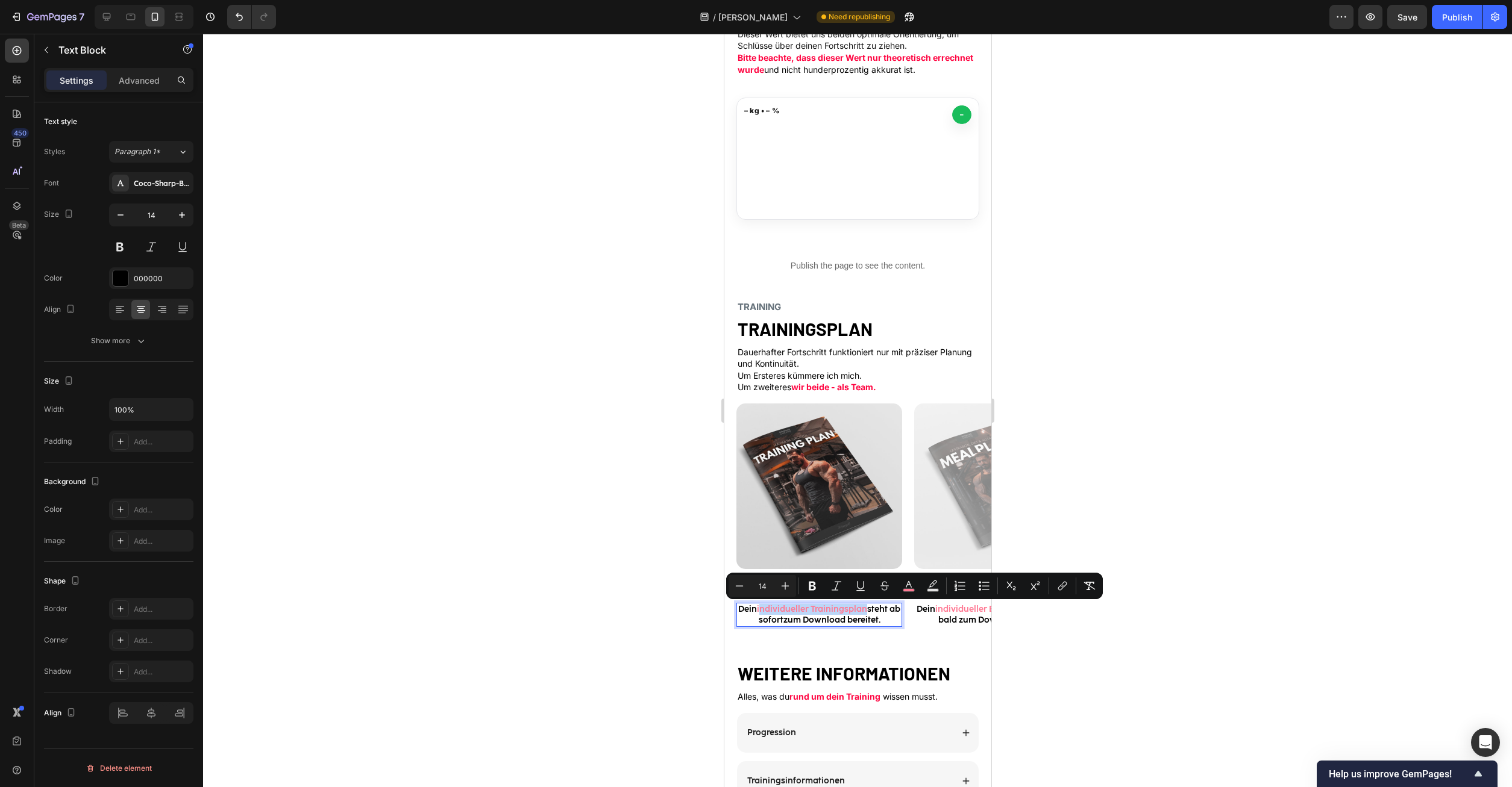
drag, startPoint x: 873, startPoint y: 610, endPoint x: 766, endPoint y: 612, distance: 107.0
click at [766, 612] on span "individueller Trainingsplan" at bounding box center [812, 609] width 111 height 11
drag, startPoint x: 764, startPoint y: 611, endPoint x: 872, endPoint y: 614, distance: 108.0
click at [872, 614] on p "Dein individueller Trainingsplan steht ab sofortzum Download bereitet." at bounding box center [819, 615] width 163 height 22
click at [912, 586] on icon "Editor contextual toolbar" at bounding box center [908, 586] width 12 height 12
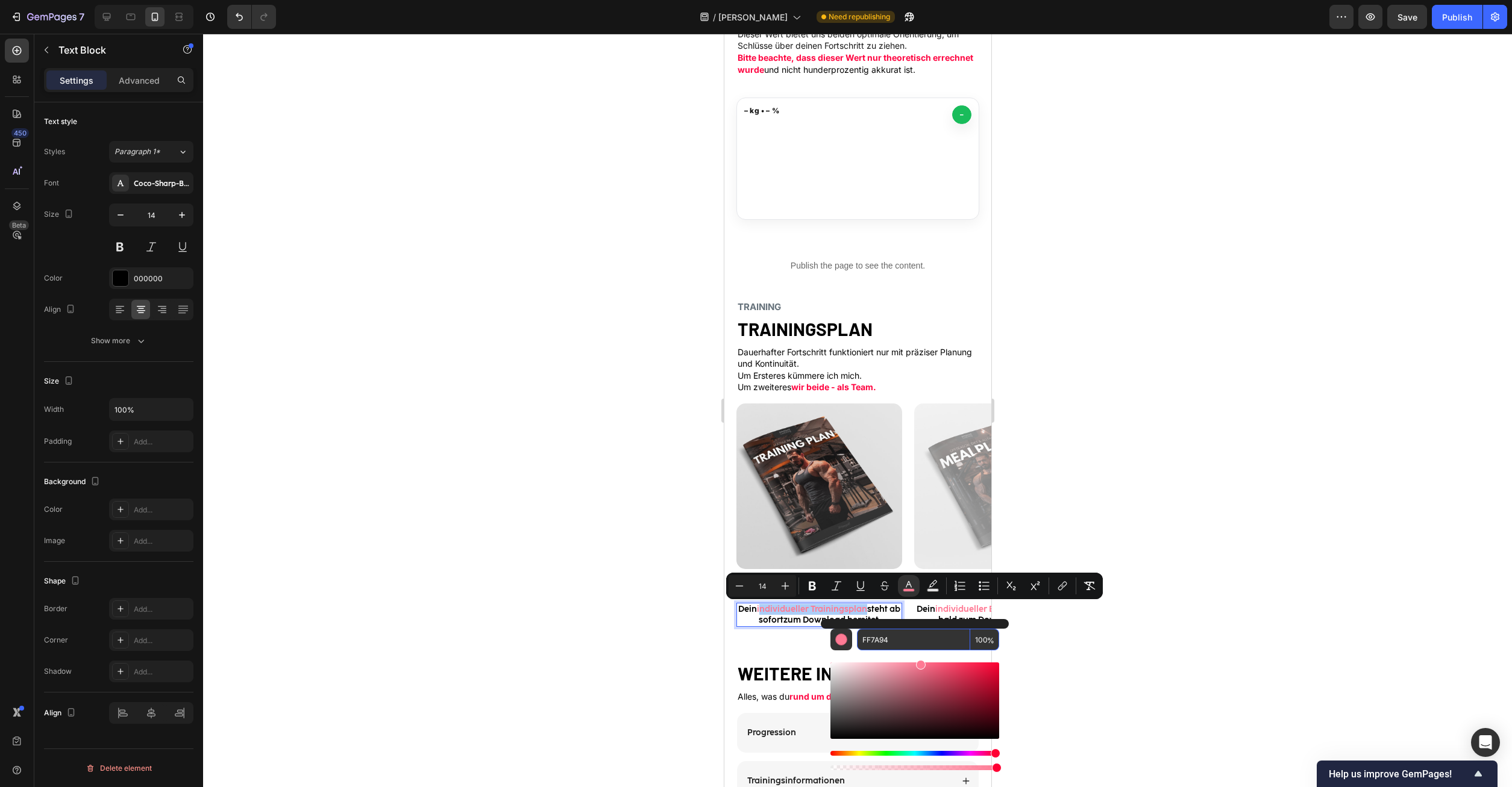
click at [900, 642] on input "FF7A94" at bounding box center [914, 640] width 113 height 22
paste input "0541"
type input "FF0541"
click at [796, 619] on p "Dein individueller Trainingsplan steht ab sofortzum Download bereitet." at bounding box center [819, 615] width 163 height 22
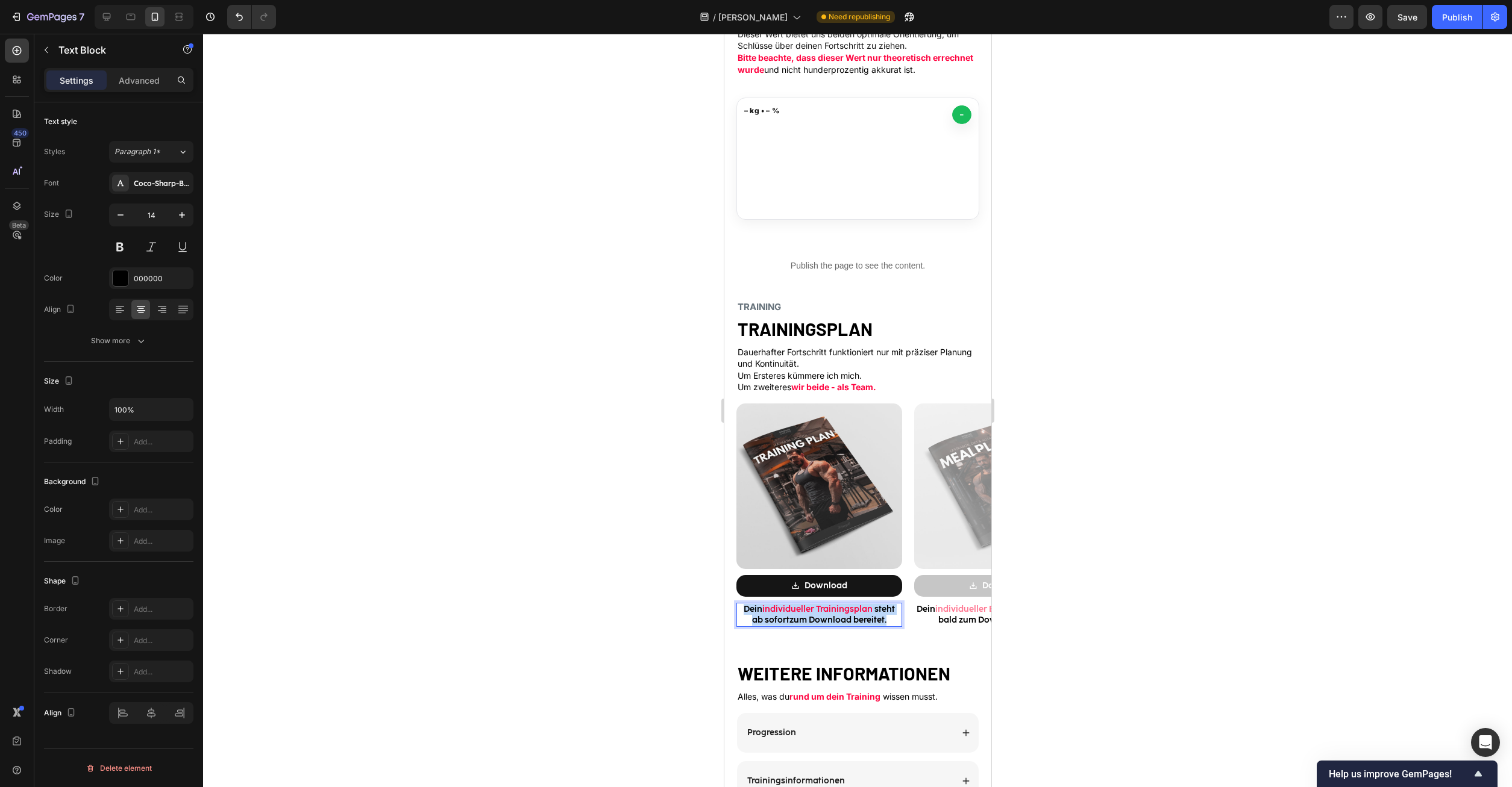
drag, startPoint x: 891, startPoint y: 622, endPoint x: 740, endPoint y: 607, distance: 151.7
click at [740, 607] on p "Dein individueller Trainingsplan steht ab sofortzum Download bereitet." at bounding box center [819, 615] width 163 height 22
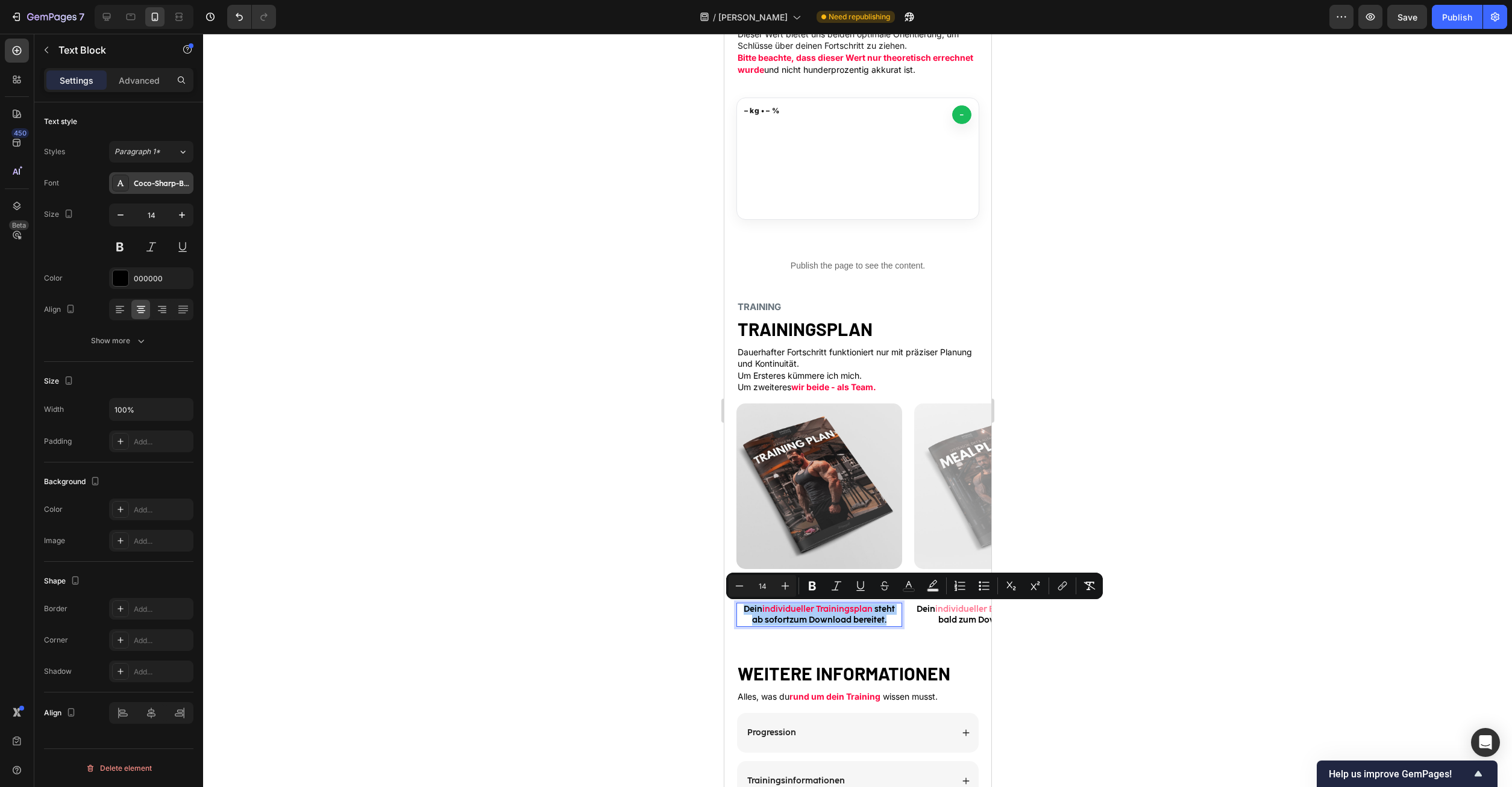
click at [172, 178] on div "Coco-Sharp-Bold-trial" at bounding box center [162, 184] width 57 height 11
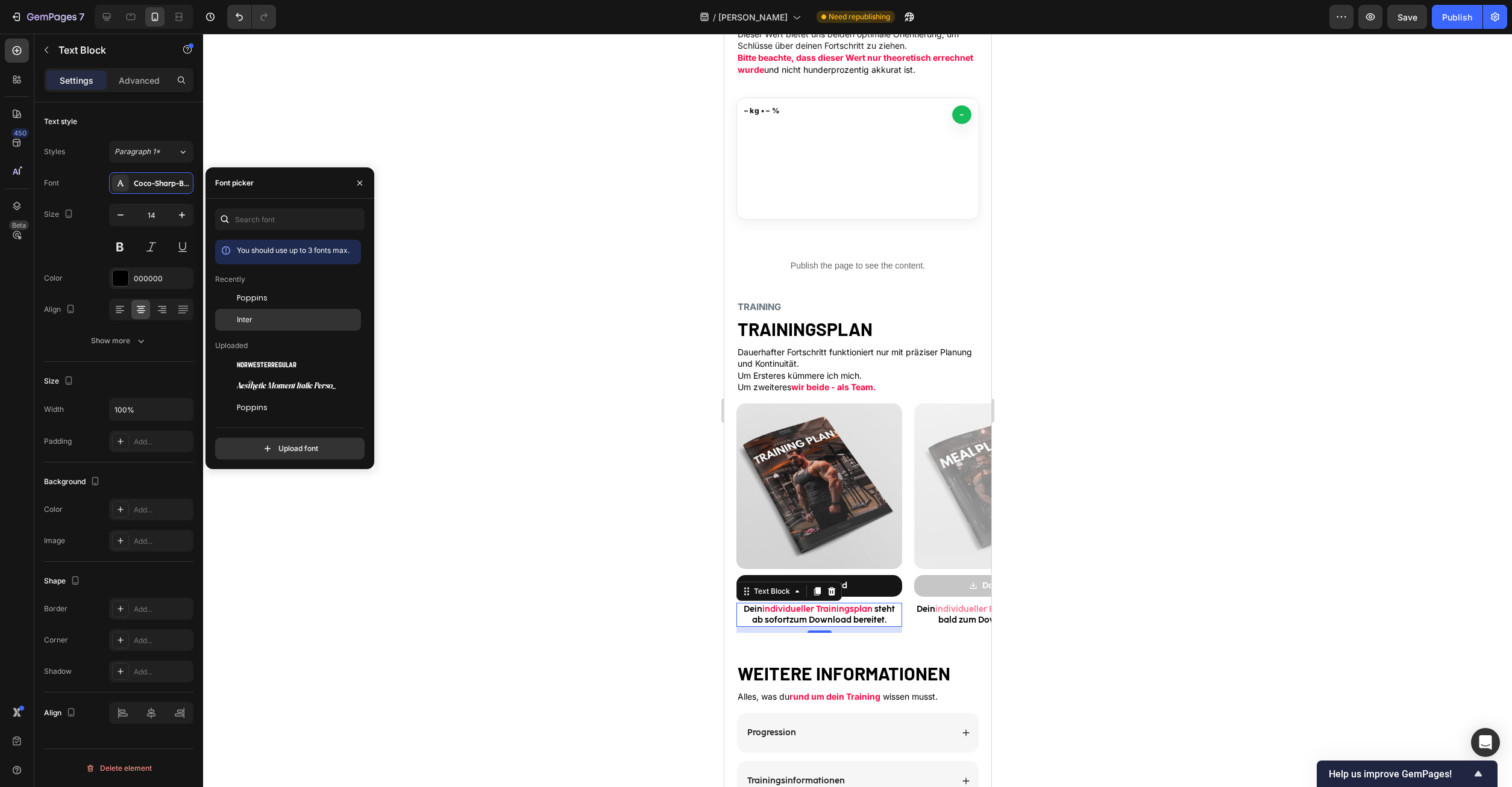
click at [255, 321] on div "Inter" at bounding box center [298, 320] width 122 height 11
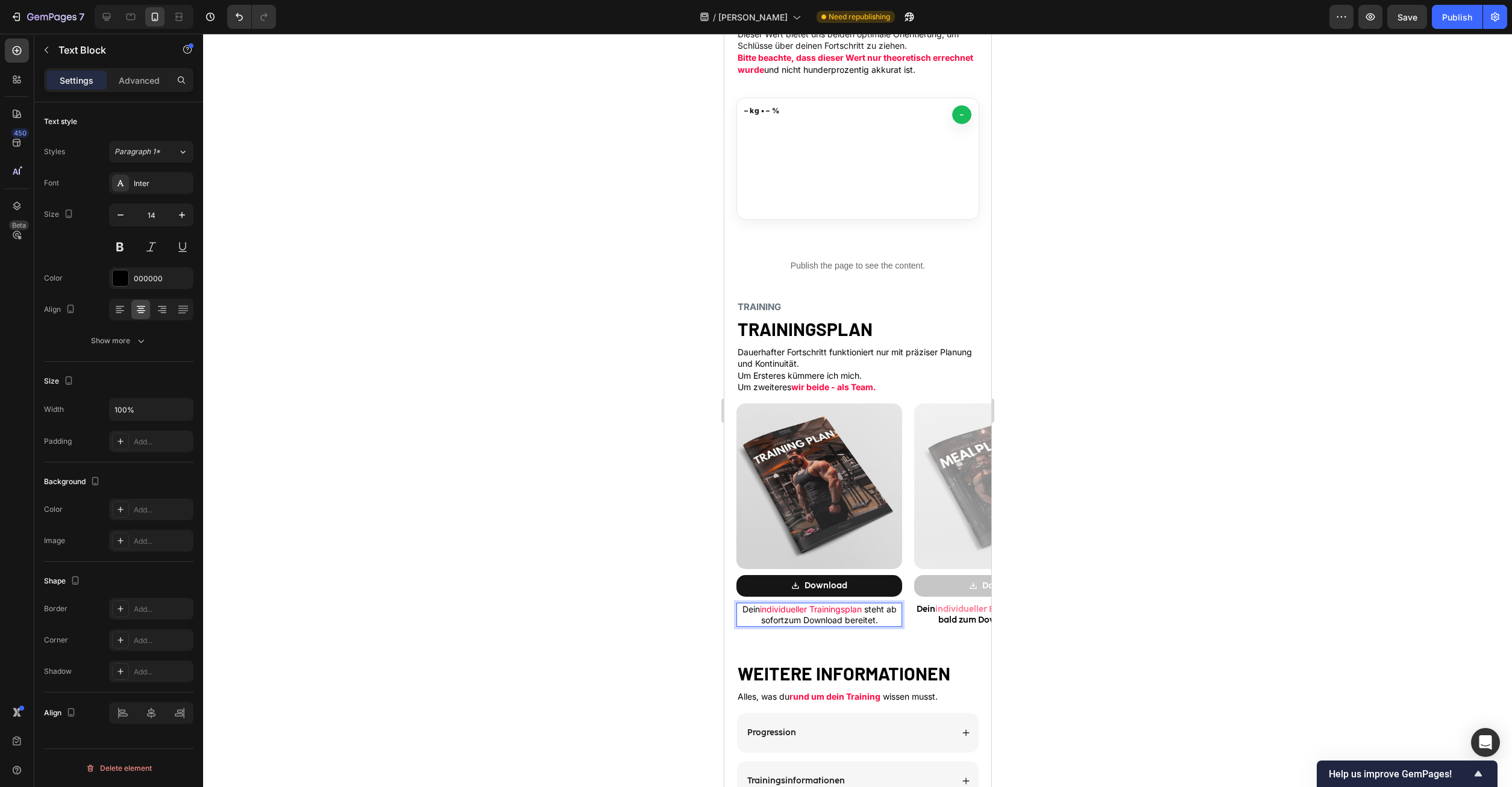
drag, startPoint x: 864, startPoint y: 611, endPoint x: 760, endPoint y: 611, distance: 104.0
click at [760, 611] on p "Dein individueller Trainingsplan steht ab sofortzum Download bereitet." at bounding box center [819, 615] width 163 height 22
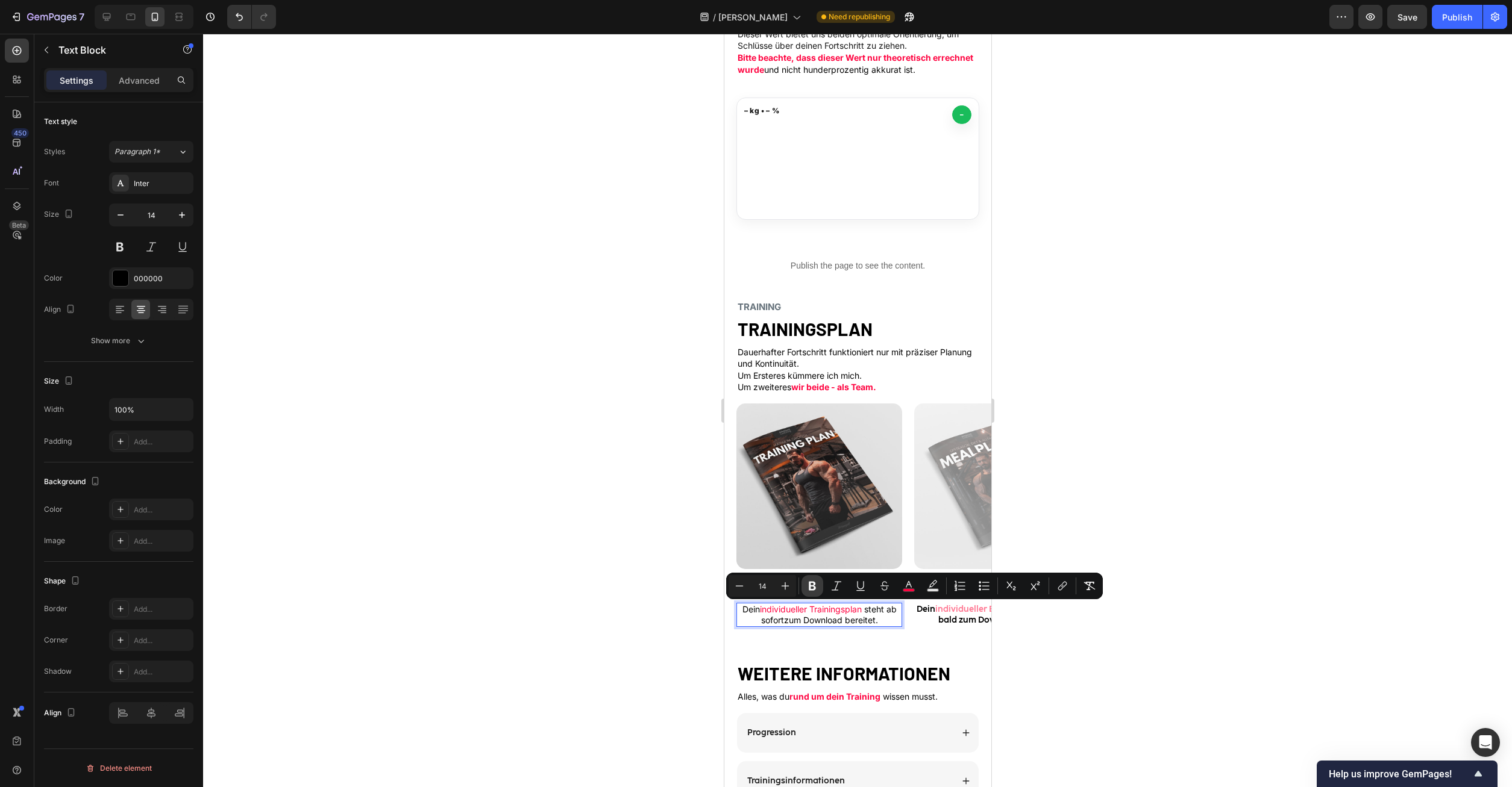
drag, startPoint x: 812, startPoint y: 584, endPoint x: 182, endPoint y: 588, distance: 630.0
click at [812, 584] on icon "Editor contextual toolbar" at bounding box center [812, 586] width 12 height 12
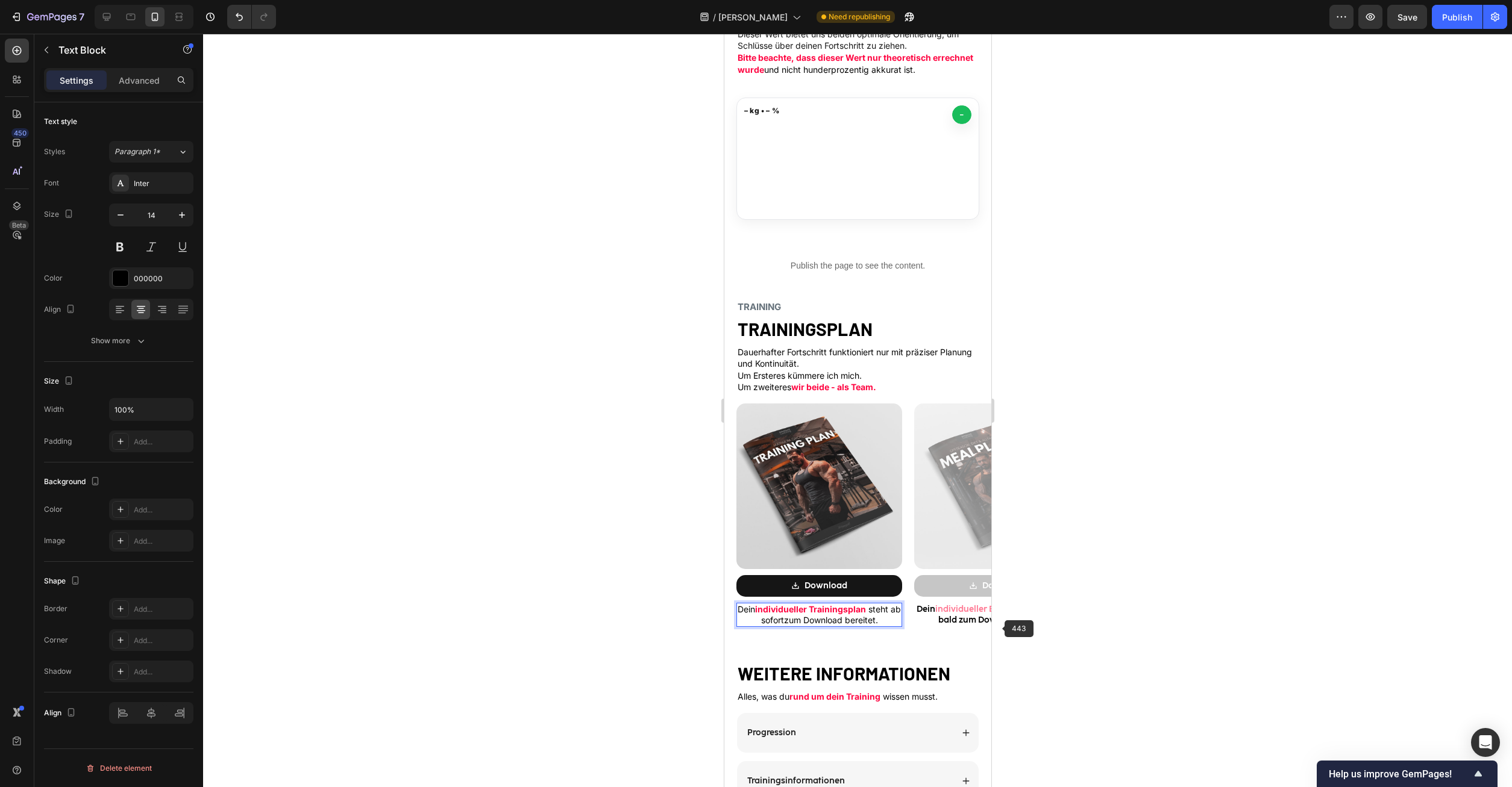
click at [1006, 630] on div at bounding box center [857, 410] width 1309 height 753
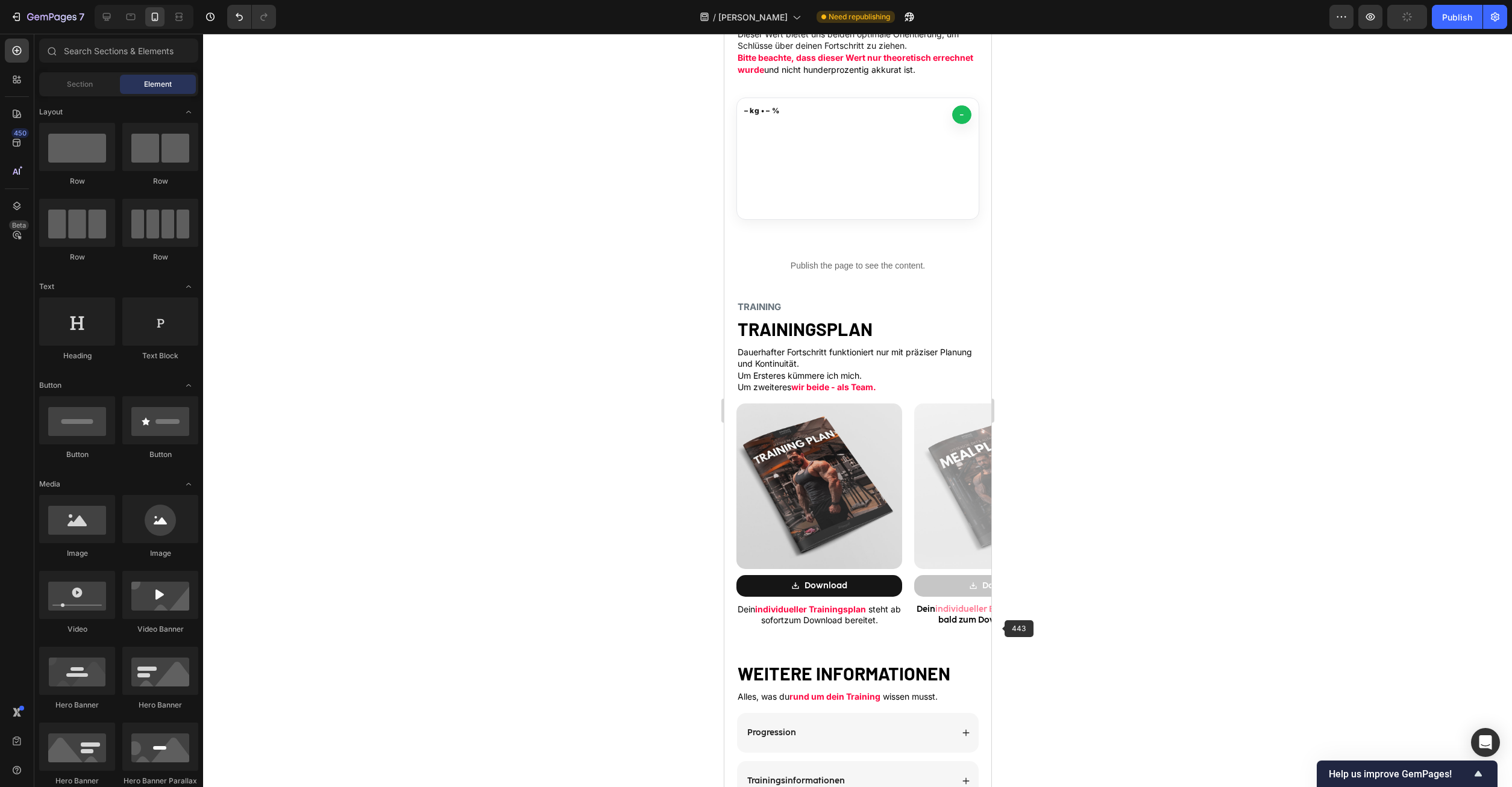
click at [945, 616] on p "Dein individueller Ernährungsplan steht bald zum Download bereitet." at bounding box center [997, 615] width 163 height 22
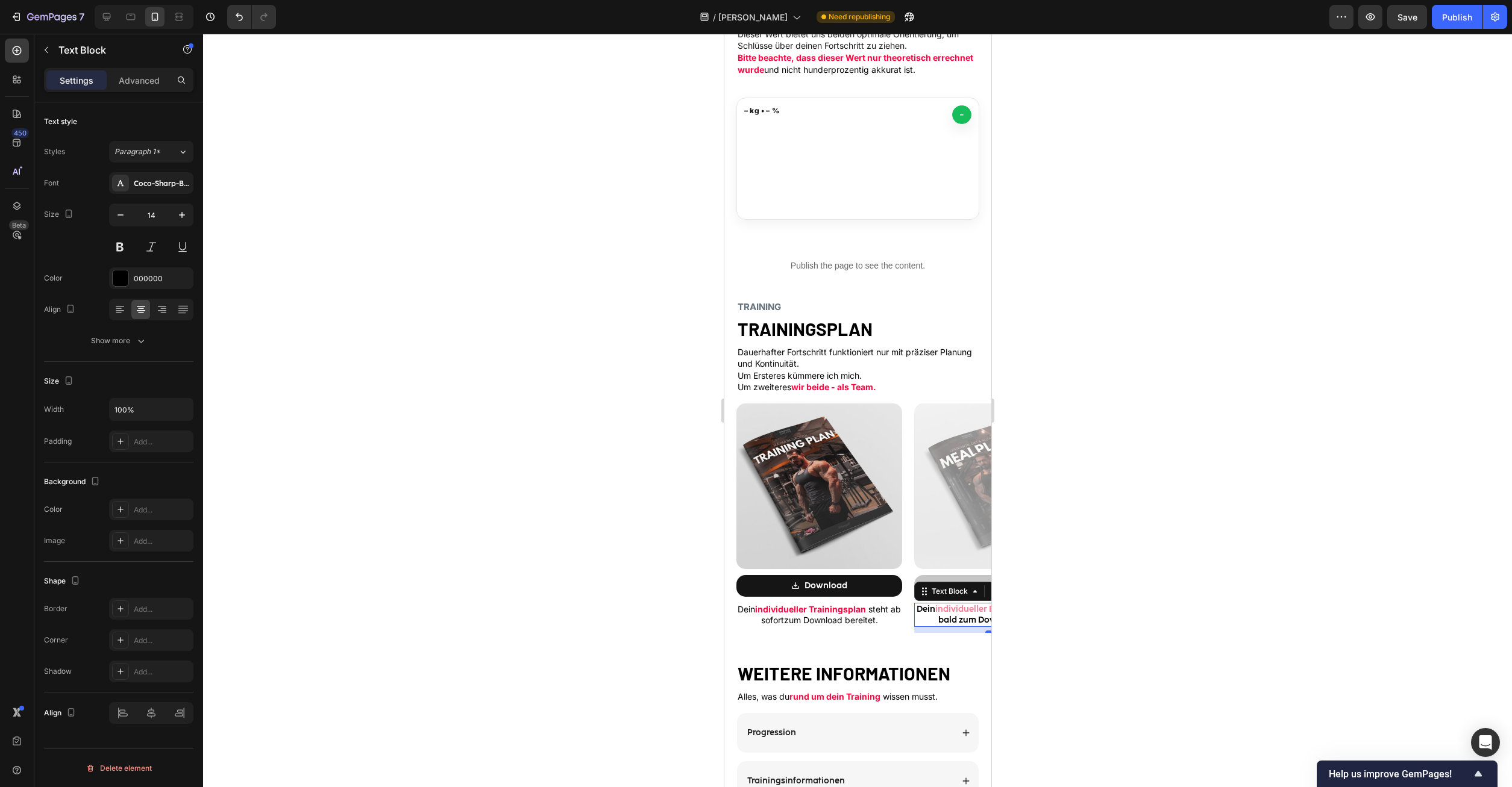
click at [1100, 638] on div at bounding box center [857, 410] width 1309 height 753
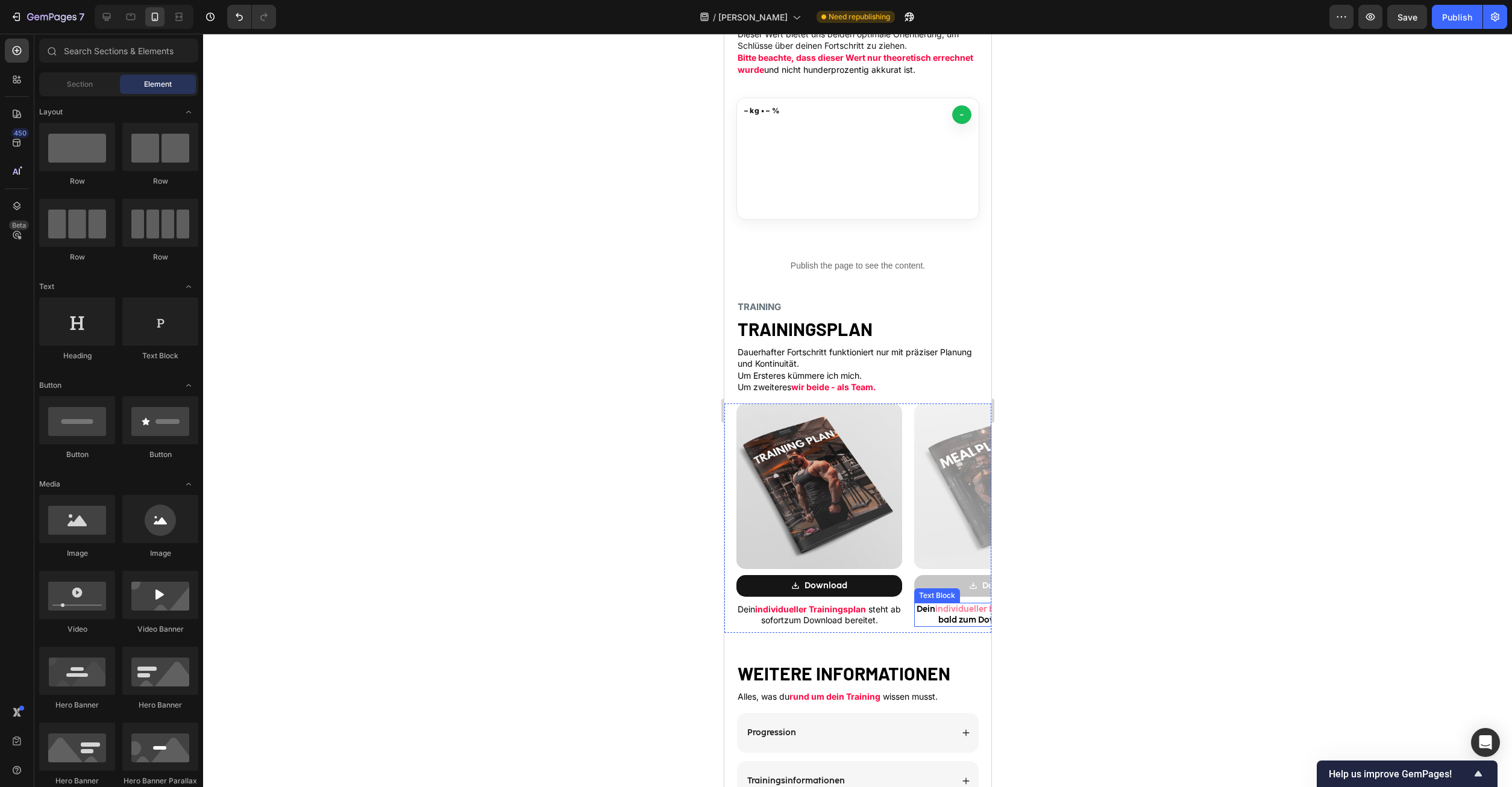
click at [948, 613] on span "individueller Ernährungsplan" at bounding box center [995, 609] width 122 height 11
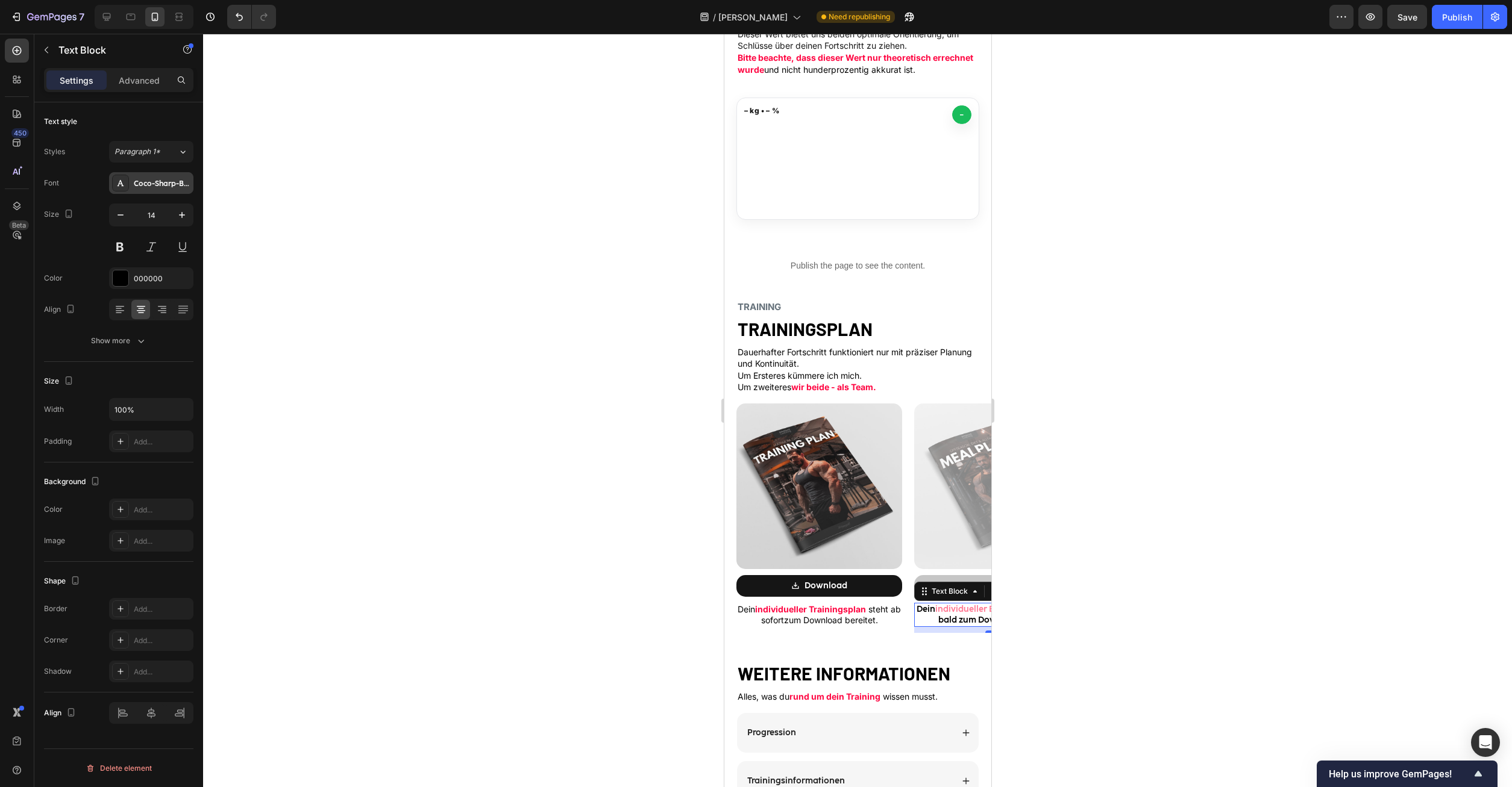
click at [166, 182] on div "Coco-Sharp-Bold-trial" at bounding box center [162, 184] width 57 height 11
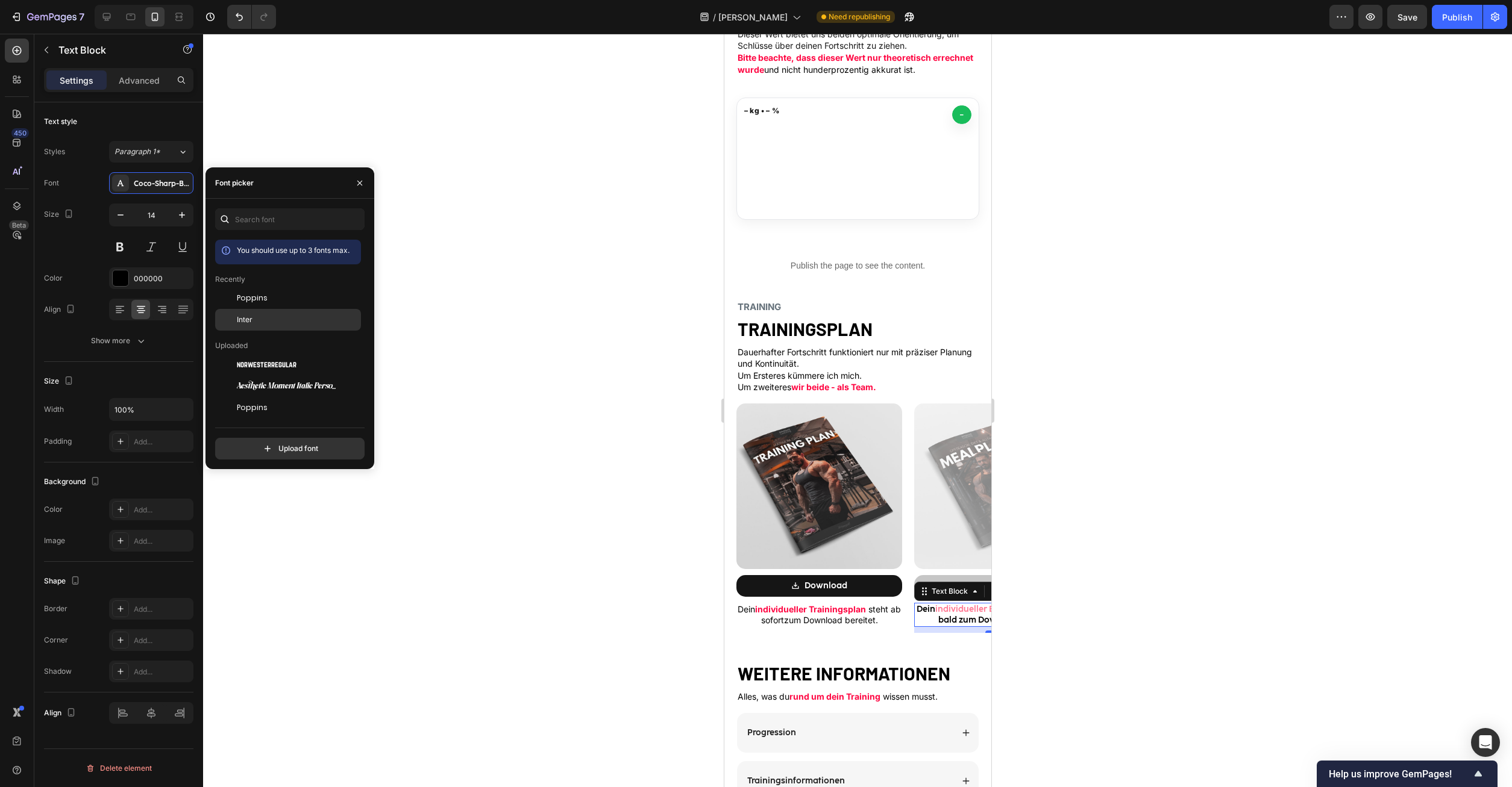
click at [251, 324] on span "Inter" at bounding box center [245, 320] width 16 height 11
click at [910, 607] on div "Image Download Button Dein individueller Ernährungsplan steht bald zum Download…" at bounding box center [990, 518] width 178 height 230
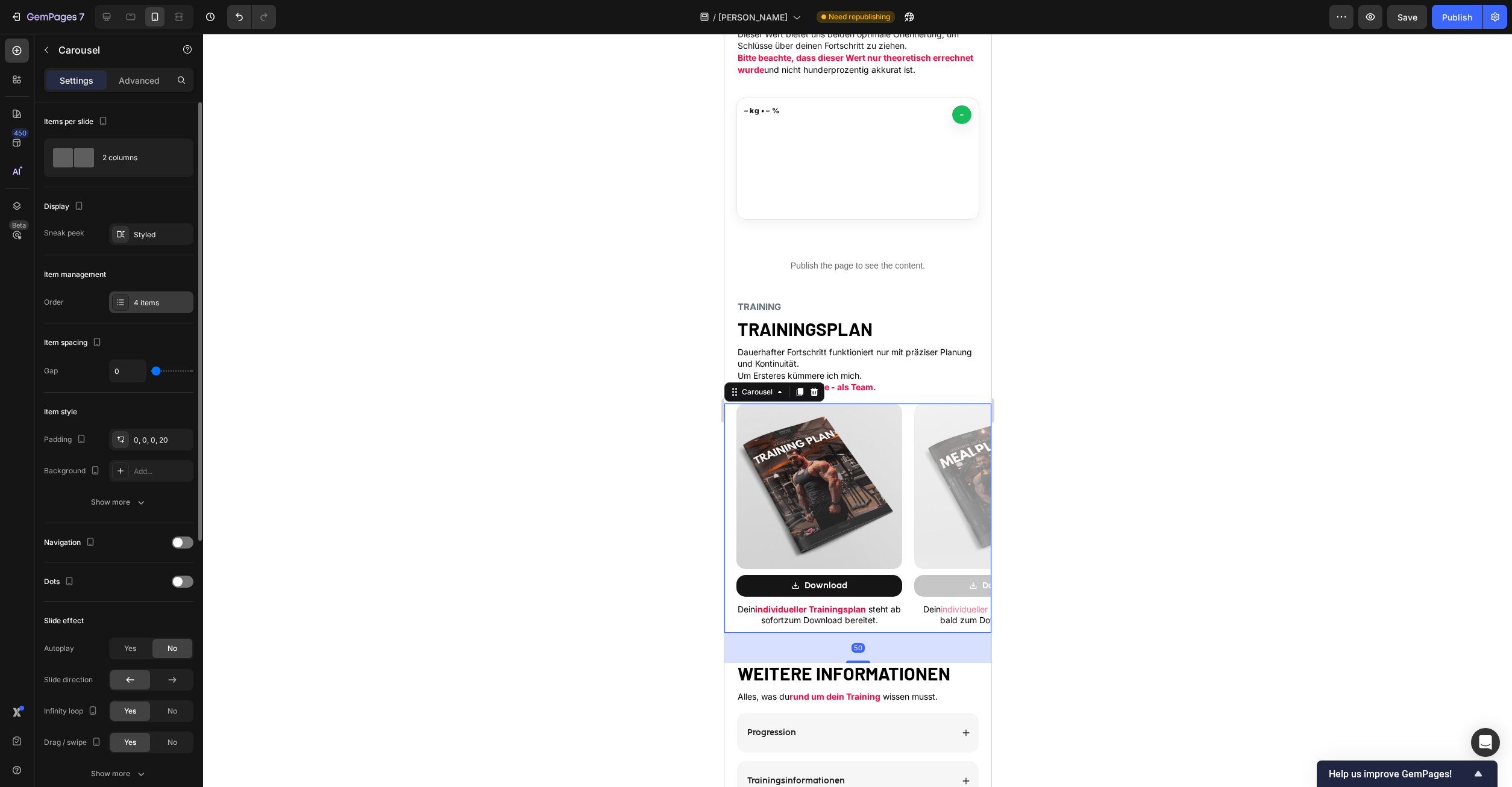
click at [149, 295] on div "4 items" at bounding box center [151, 302] width 84 height 22
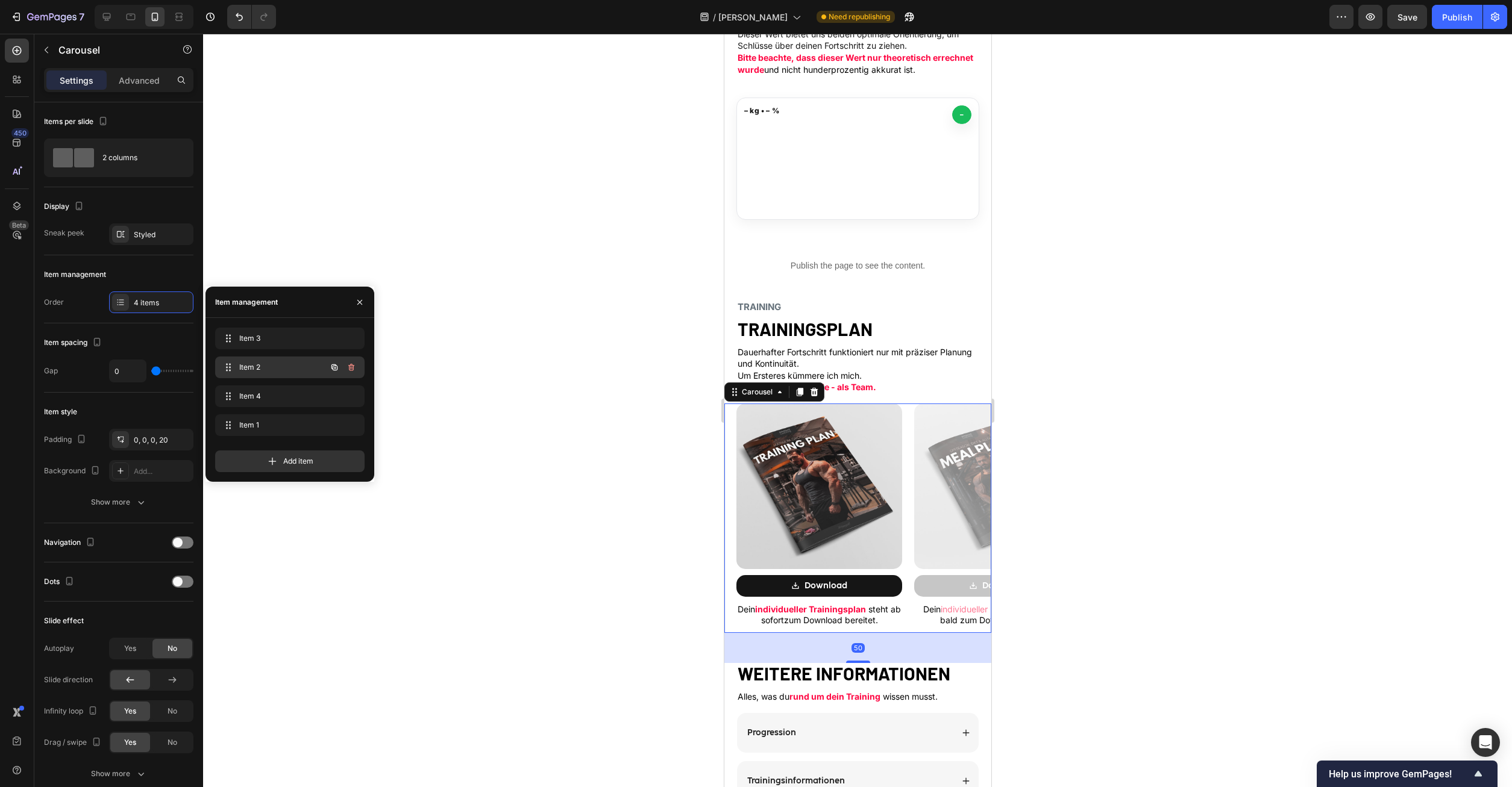
click at [273, 367] on span "Item 2" at bounding box center [273, 367] width 68 height 11
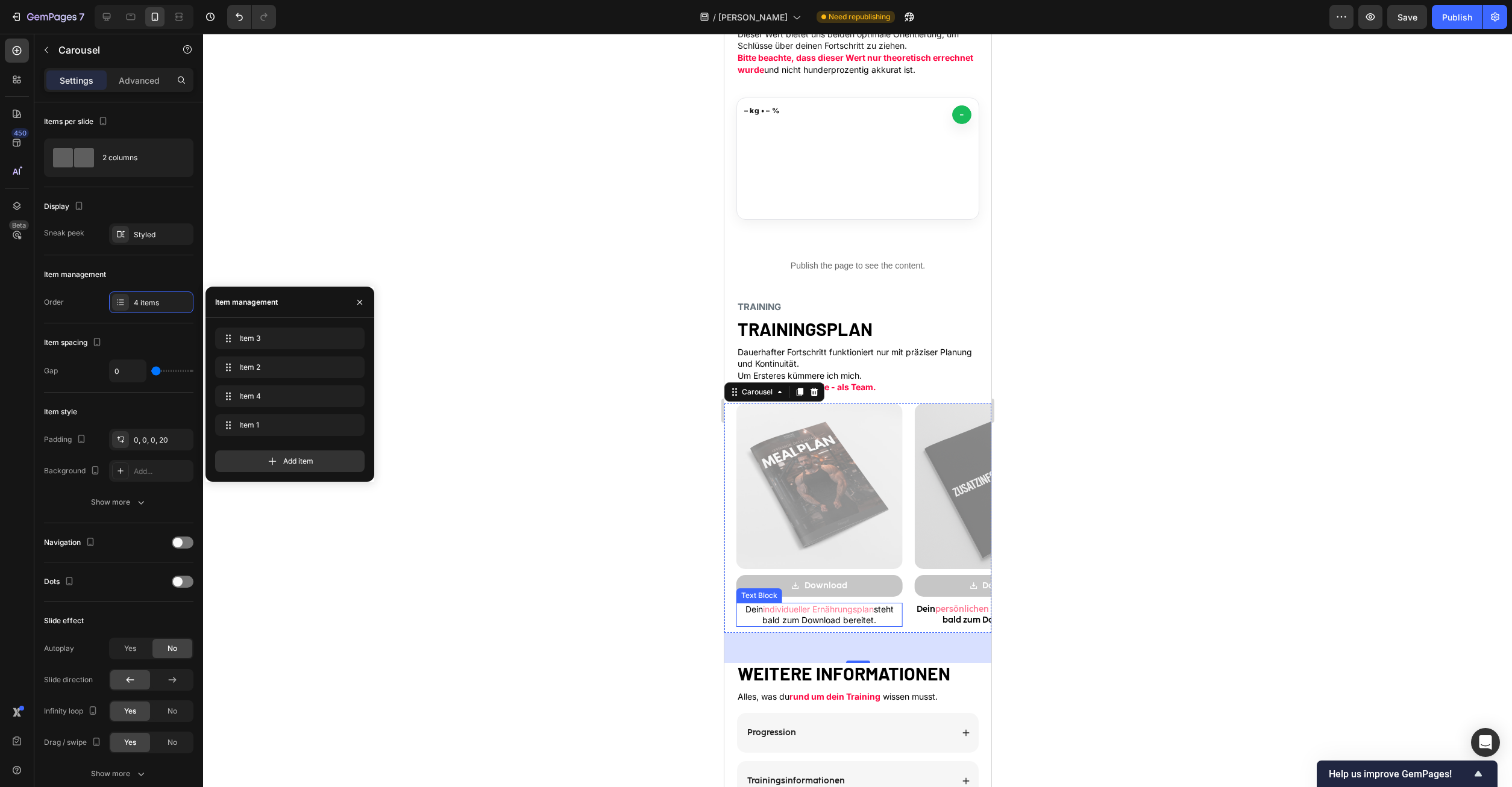
click at [808, 614] on span "individueller Ernährungsplan" at bounding box center [818, 609] width 111 height 11
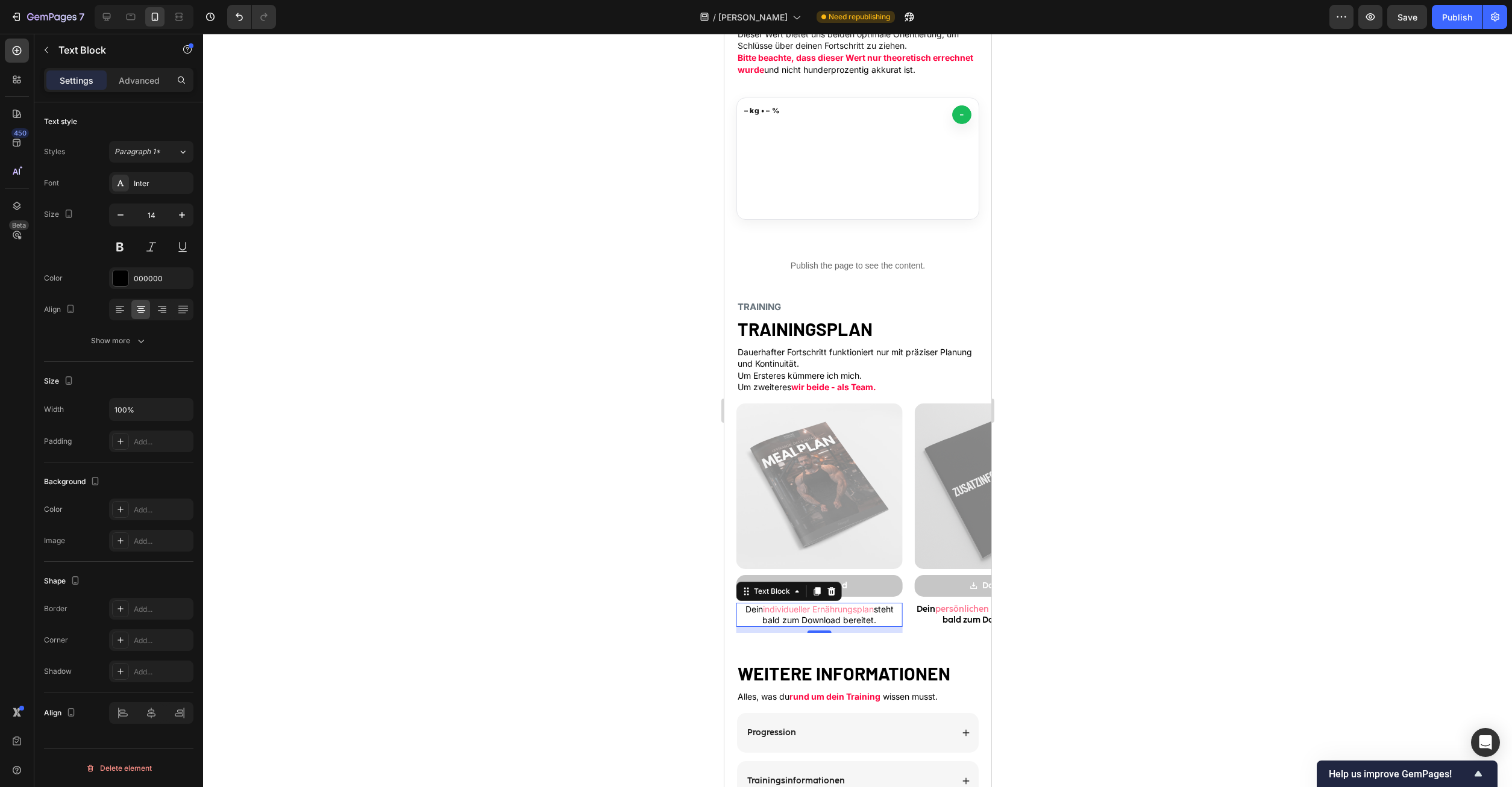
click at [854, 610] on span "individueller Ernährungsplan" at bounding box center [818, 609] width 111 height 11
drag, startPoint x: 872, startPoint y: 612, endPoint x: 787, endPoint y: 609, distance: 85.1
click at [780, 608] on span "individueller Ernährungsplan" at bounding box center [818, 609] width 111 height 11
click at [825, 616] on p "Dein individueller Ernährungsplan steht bald zum Download bereitet." at bounding box center [819, 615] width 163 height 22
drag, startPoint x: 872, startPoint y: 611, endPoint x: 825, endPoint y: 613, distance: 47.0
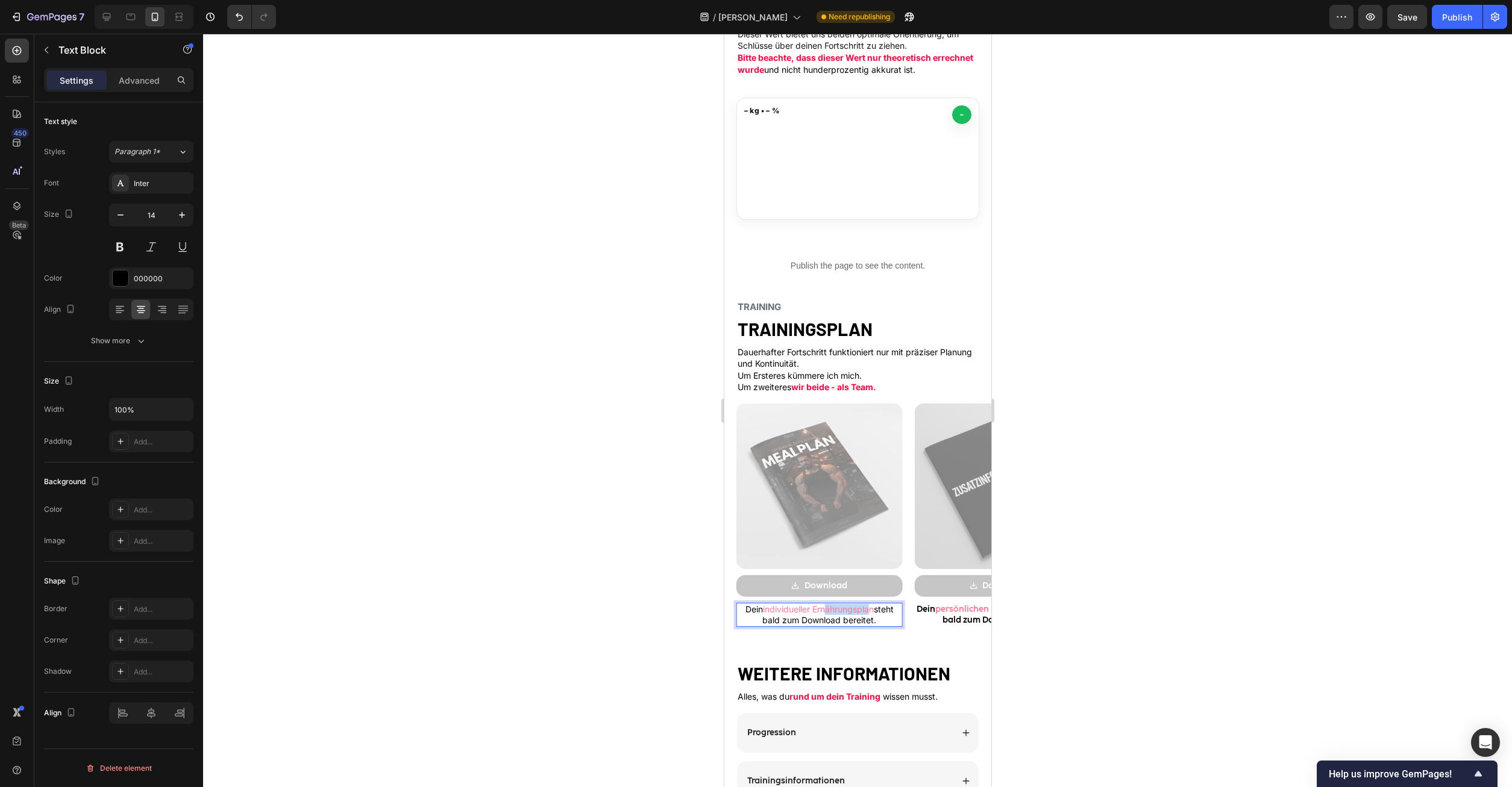
click at [825, 613] on span "individueller Ernährungsplan" at bounding box center [818, 609] width 111 height 11
click at [881, 615] on p "Dein individueller Ernährungsplan steht bald zum Download bereitet." at bounding box center [819, 615] width 163 height 22
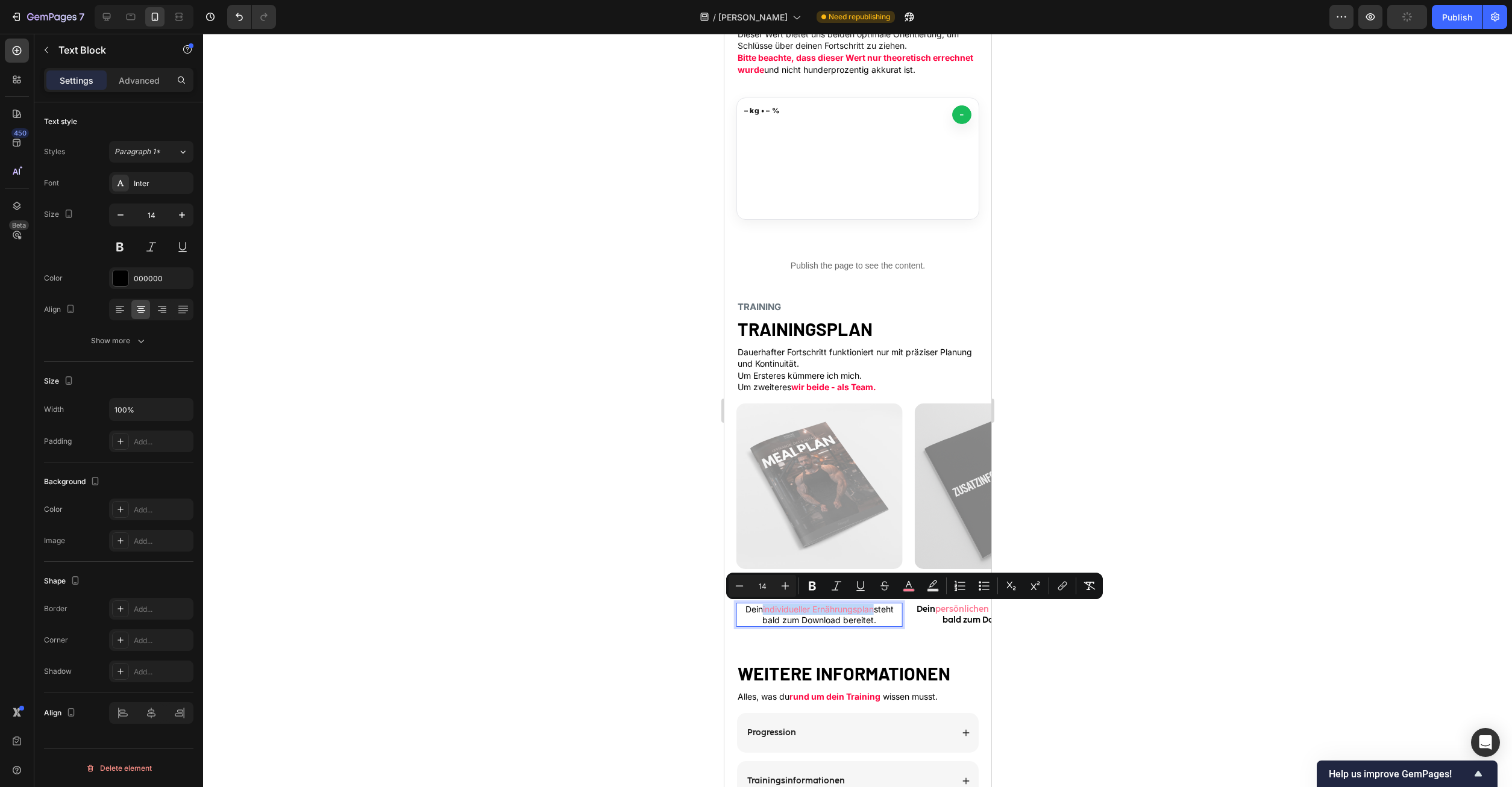
drag, startPoint x: 873, startPoint y: 610, endPoint x: 762, endPoint y: 612, distance: 111.0
click at [762, 612] on span "individueller Ernährungsplan" at bounding box center [818, 609] width 111 height 11
click at [910, 582] on icon "Editor contextual toolbar" at bounding box center [908, 586] width 12 height 12
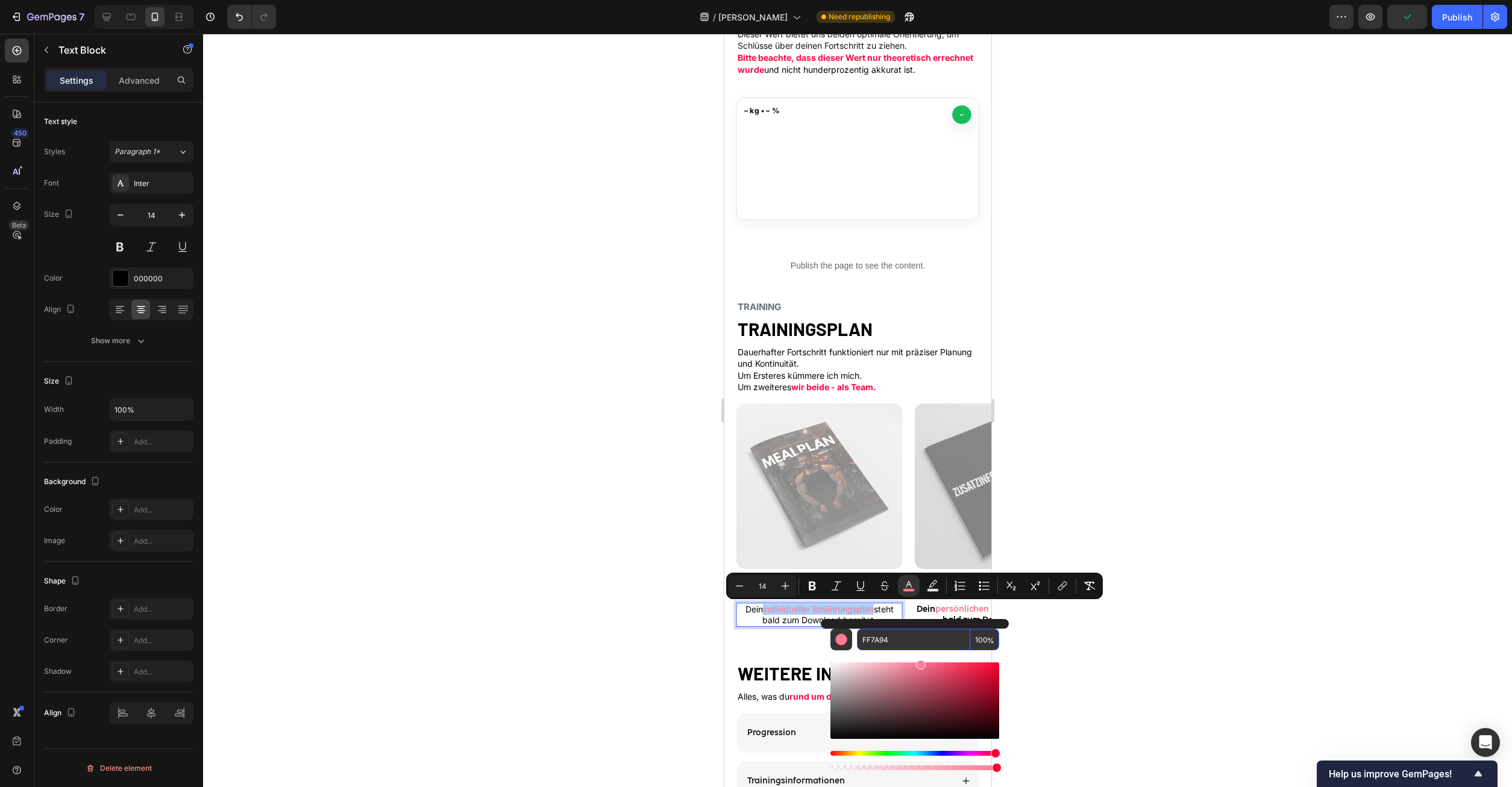
click at [886, 631] on input "FF7A94" at bounding box center [914, 640] width 113 height 22
paste input "0541"
type input "FF0541"
click at [812, 581] on icon "Editor contextual toolbar" at bounding box center [812, 586] width 12 height 12
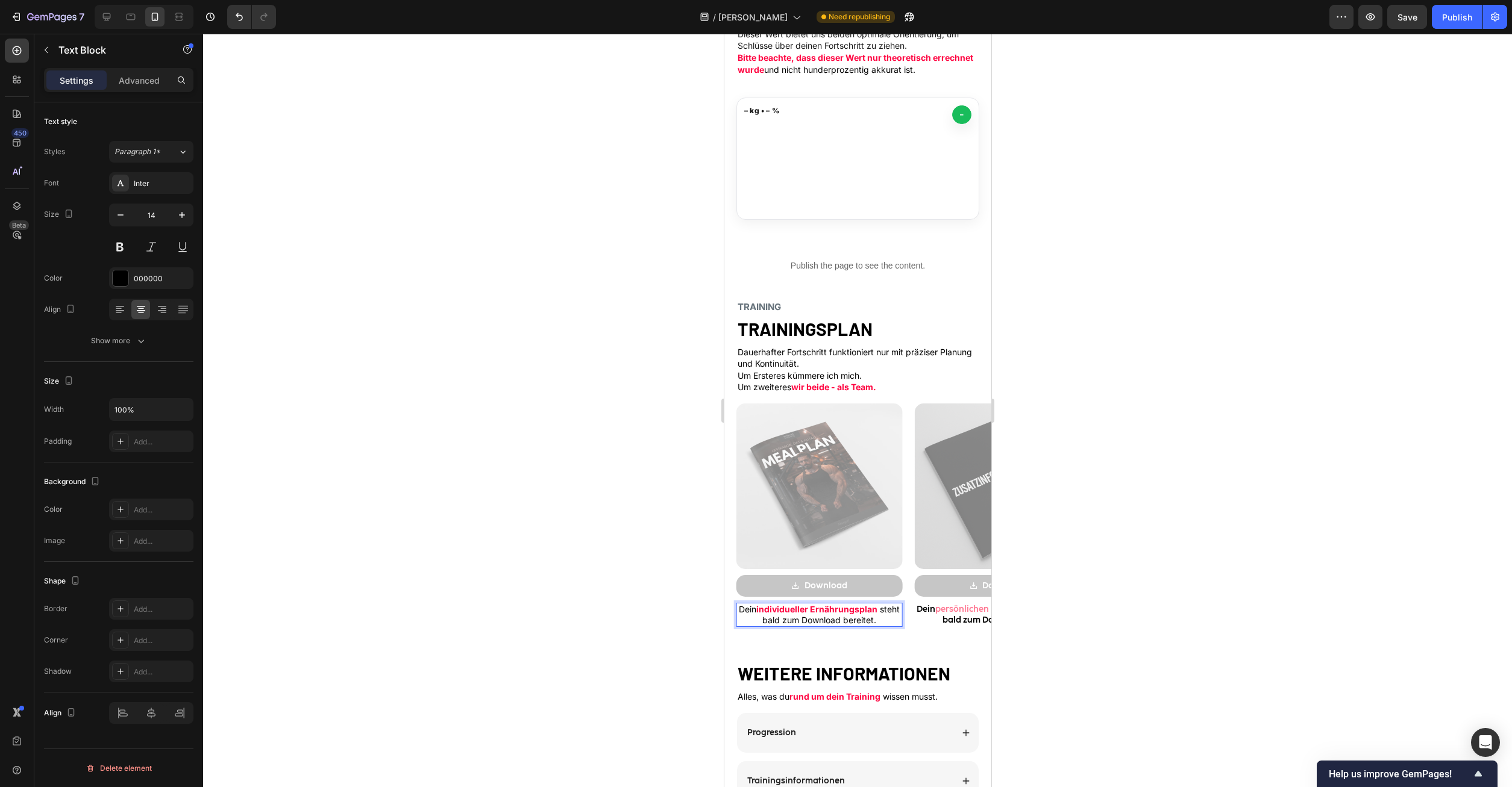
click at [771, 623] on p "Dein individueller Ernährungsplan steht bald zum Download bereitet." at bounding box center [819, 615] width 163 height 22
click at [773, 622] on p "Dein individueller Ernährungsplan steht bald zum Download bereitet." at bounding box center [819, 615] width 163 height 22
click at [824, 621] on p "Dein individueller Ernährungsplan steht bald zum Download bereitet." at bounding box center [819, 615] width 163 height 22
click at [1058, 653] on div at bounding box center [857, 410] width 1309 height 753
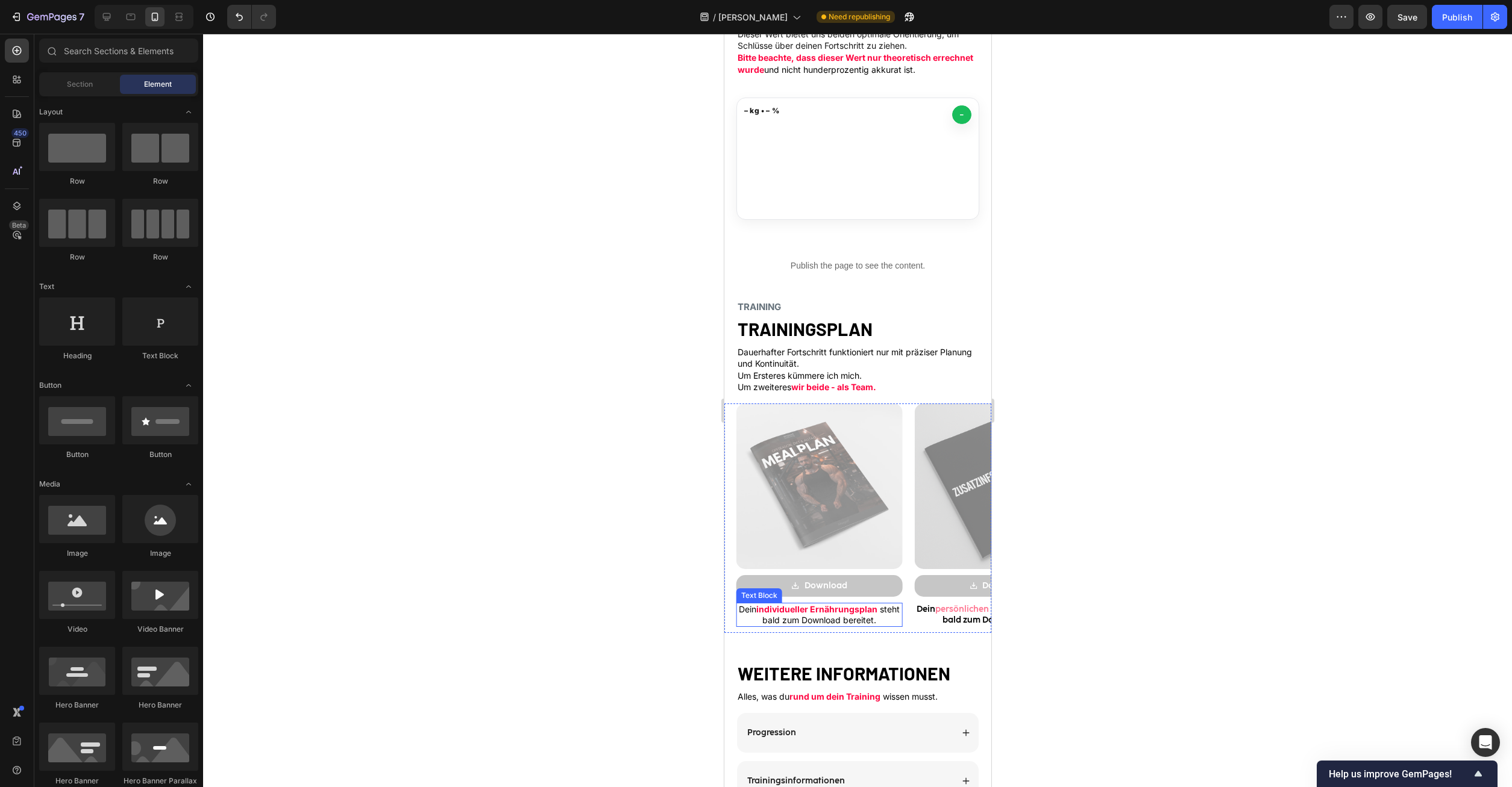
click at [773, 617] on p "Dein individueller Ernährungsplan steht bald zum Download bereitet." at bounding box center [819, 615] width 163 height 22
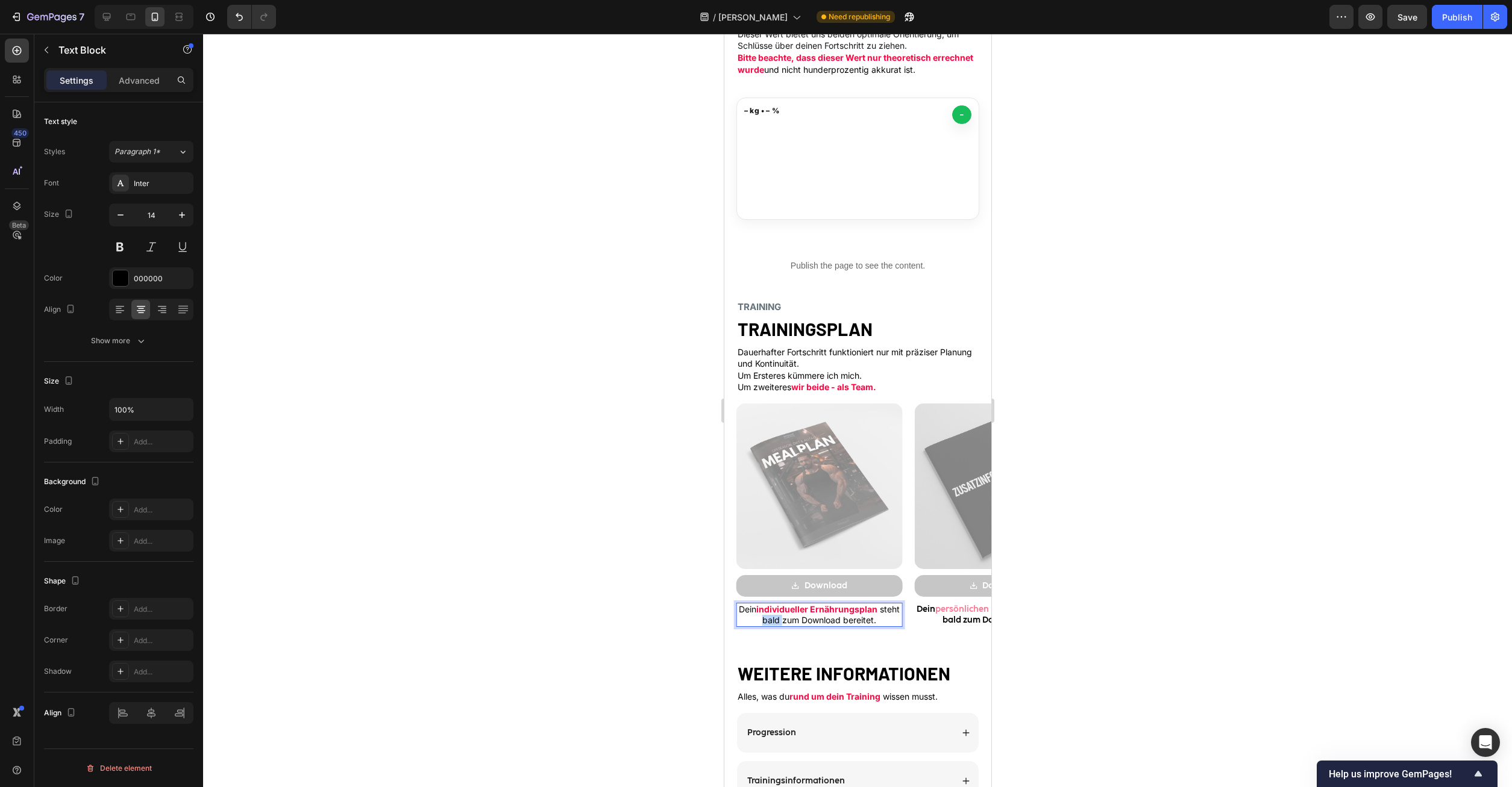
click at [773, 620] on p "Dein individueller Ernährungsplan steht bald zum Download bereitet." at bounding box center [819, 615] width 163 height 22
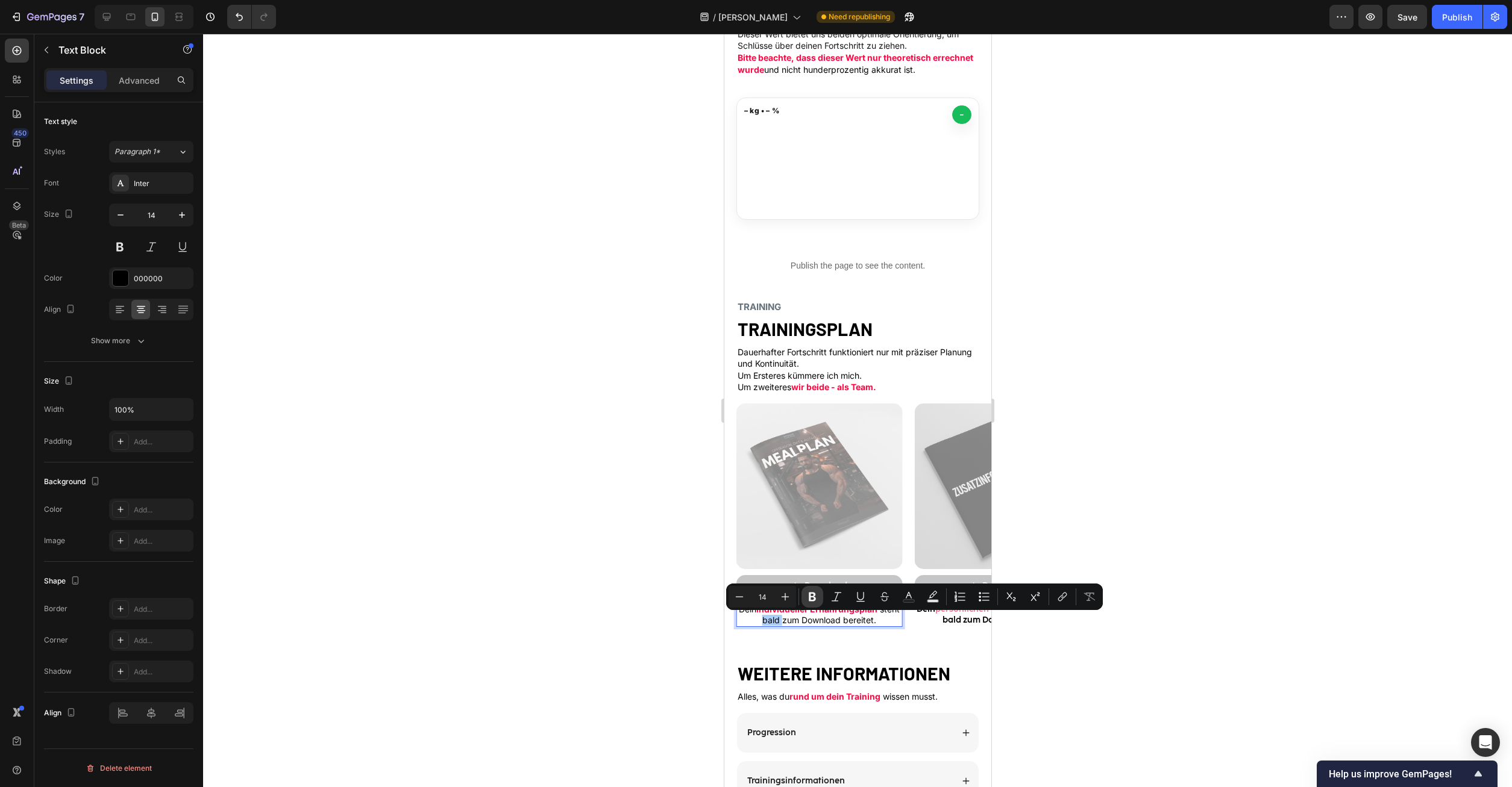
click at [808, 591] on icon "Editor contextual toolbar" at bounding box center [812, 597] width 12 height 12
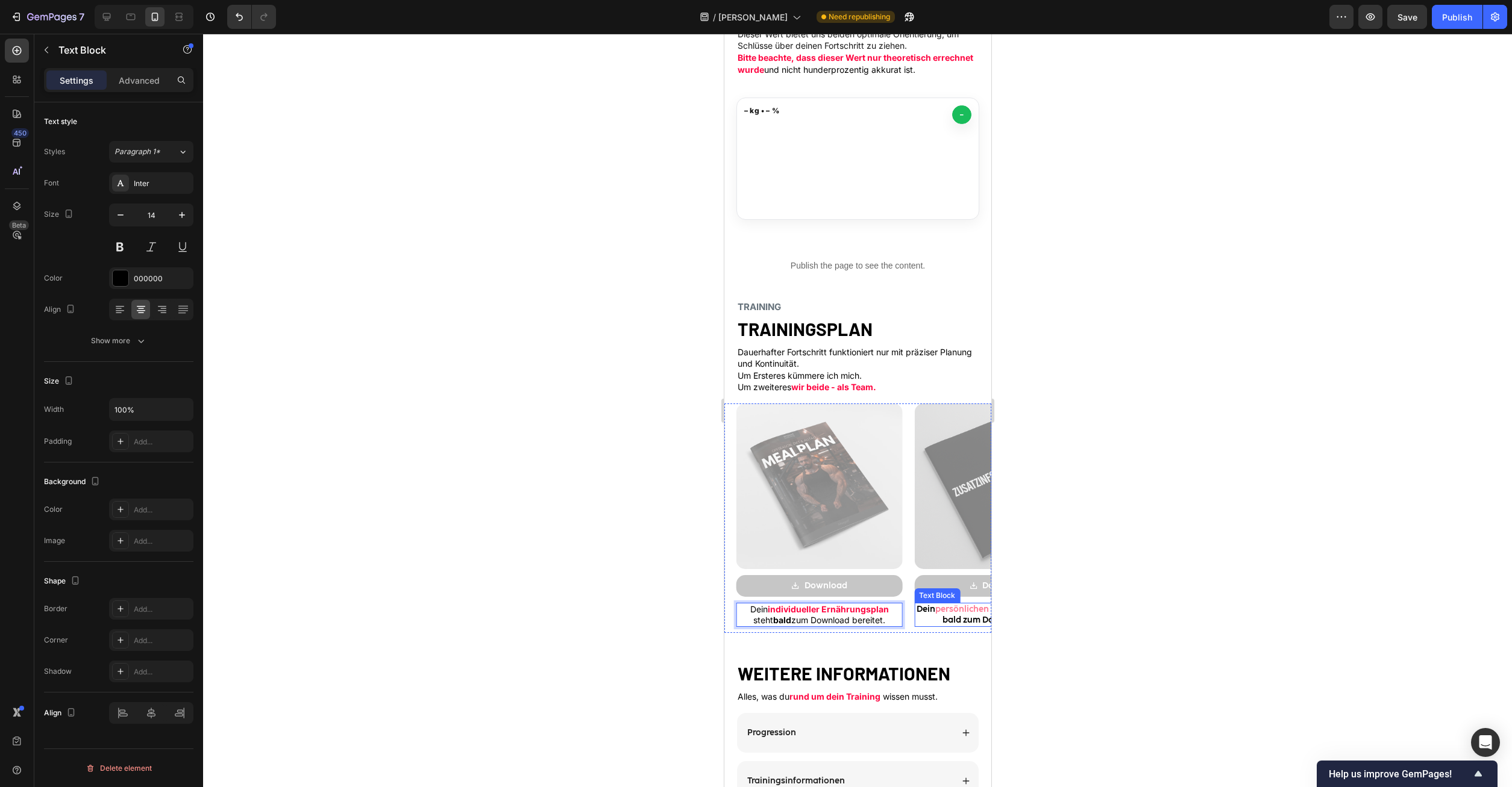
click at [968, 623] on p "Dein persönlichen Informationen stehen bald zum Download bereit." at bounding box center [997, 615] width 163 height 22
click at [151, 185] on div "Coco-Sharp-Bold-trial" at bounding box center [162, 184] width 57 height 11
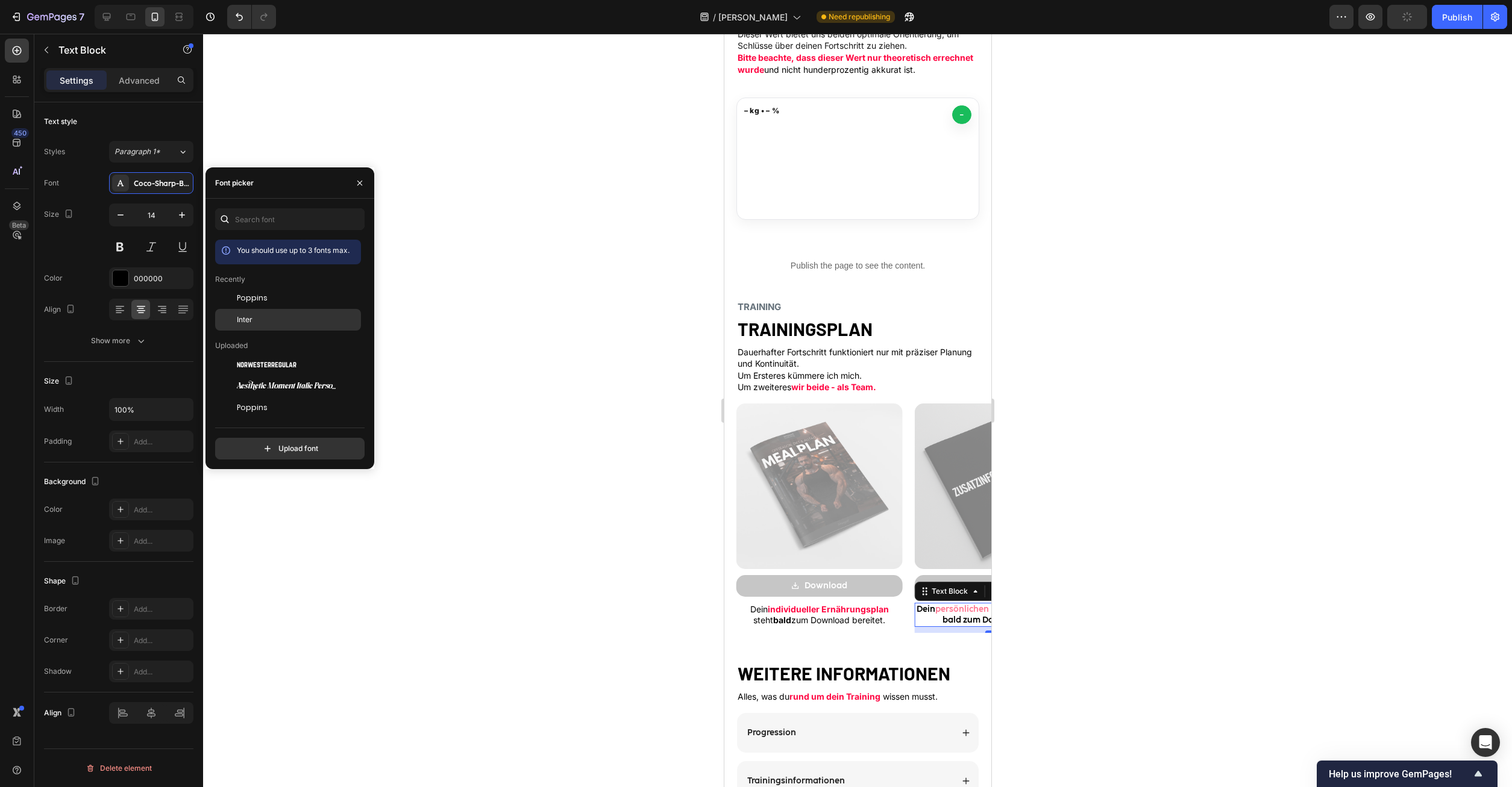
click at [253, 315] on div "Inter" at bounding box center [298, 320] width 122 height 11
click at [906, 616] on div "Image Download Button Dein persönlichen Informationen stehen bald zum Download …" at bounding box center [990, 518] width 178 height 230
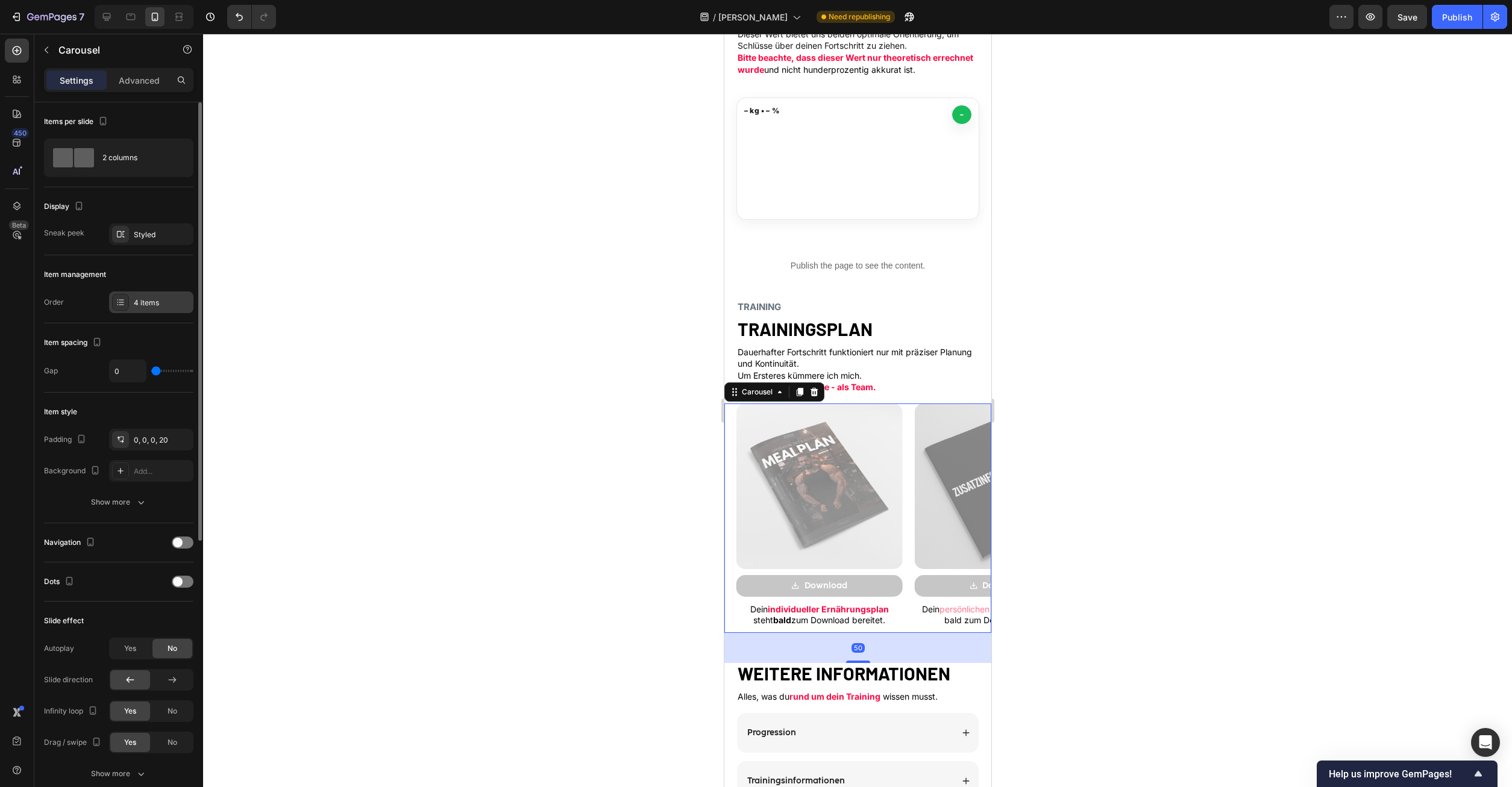
click at [142, 297] on div "4 items" at bounding box center [151, 302] width 84 height 22
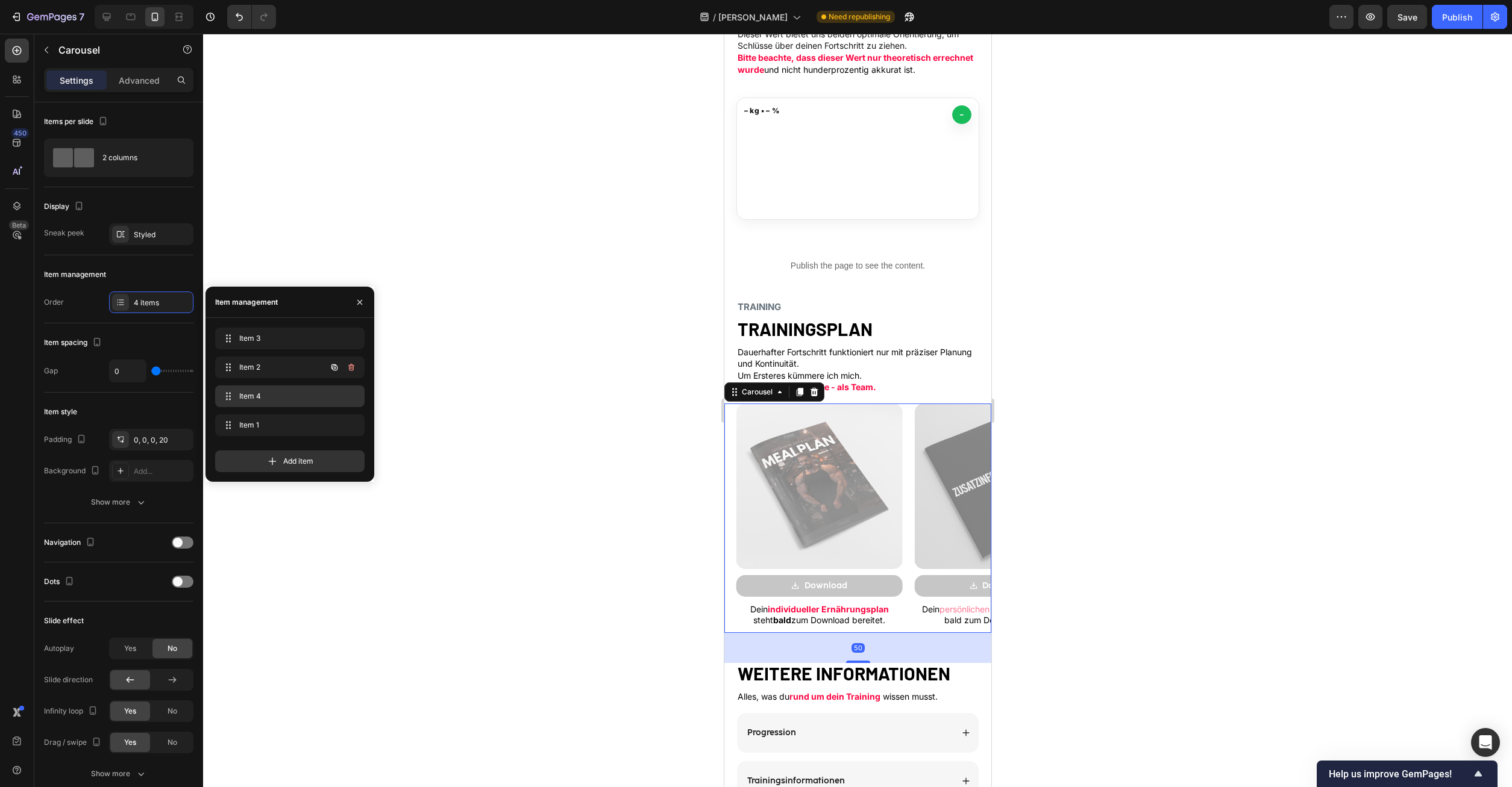
click at [253, 394] on span "Item 4" at bounding box center [287, 396] width 96 height 11
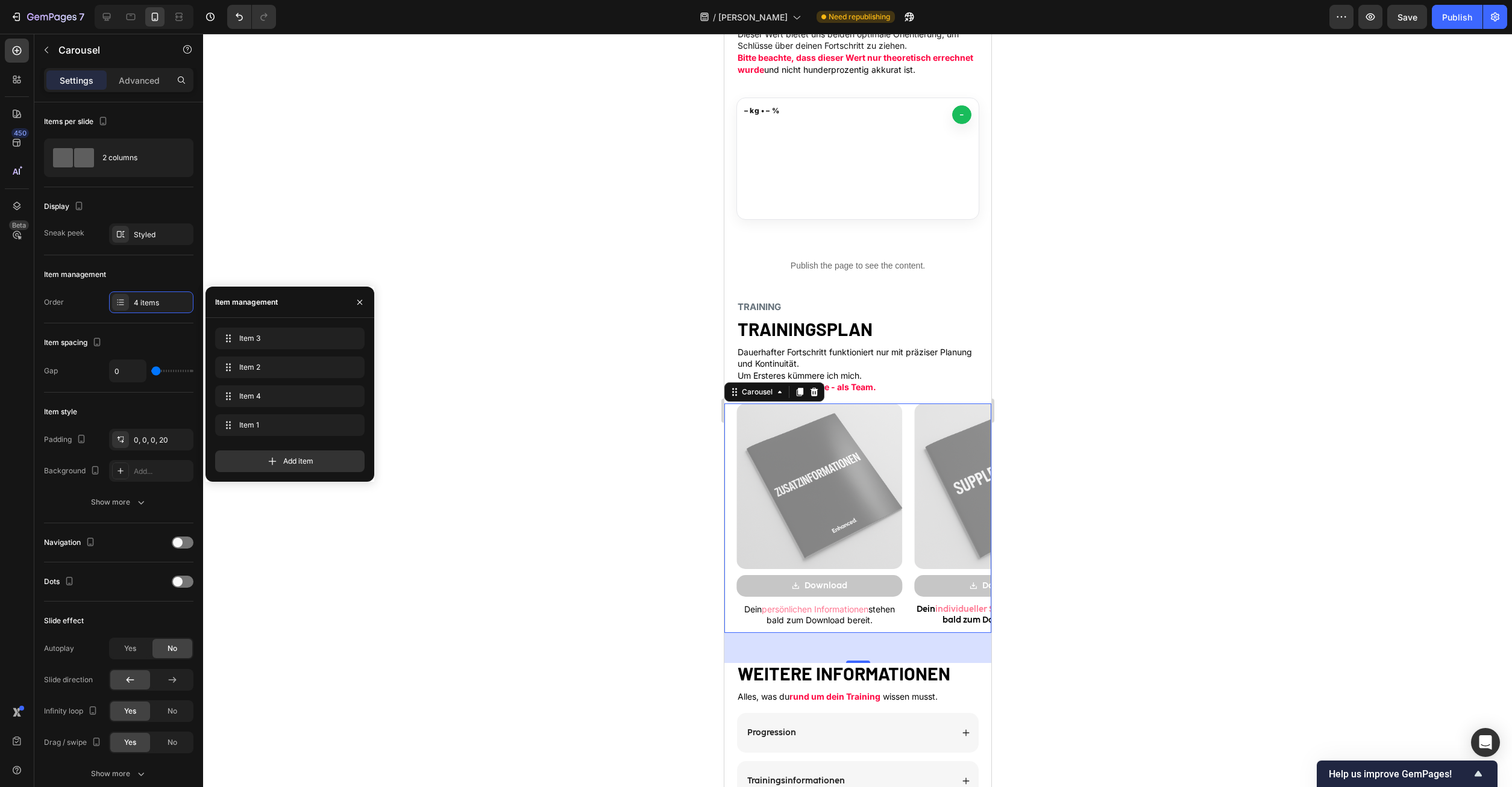
click at [825, 611] on span "persönlichen Informationen" at bounding box center [814, 609] width 107 height 11
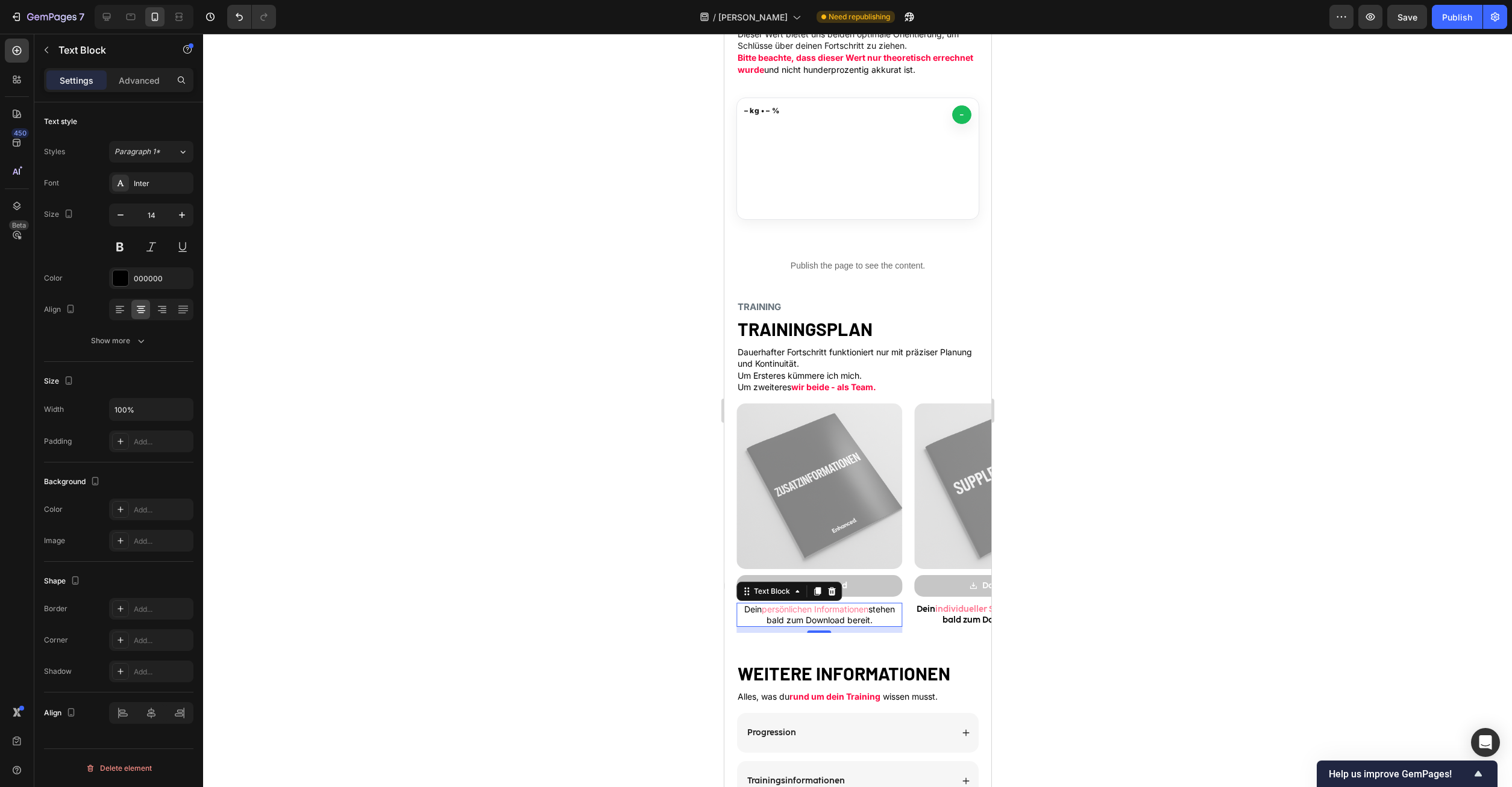
click at [825, 611] on span "persönlichen Informationen" at bounding box center [814, 609] width 107 height 11
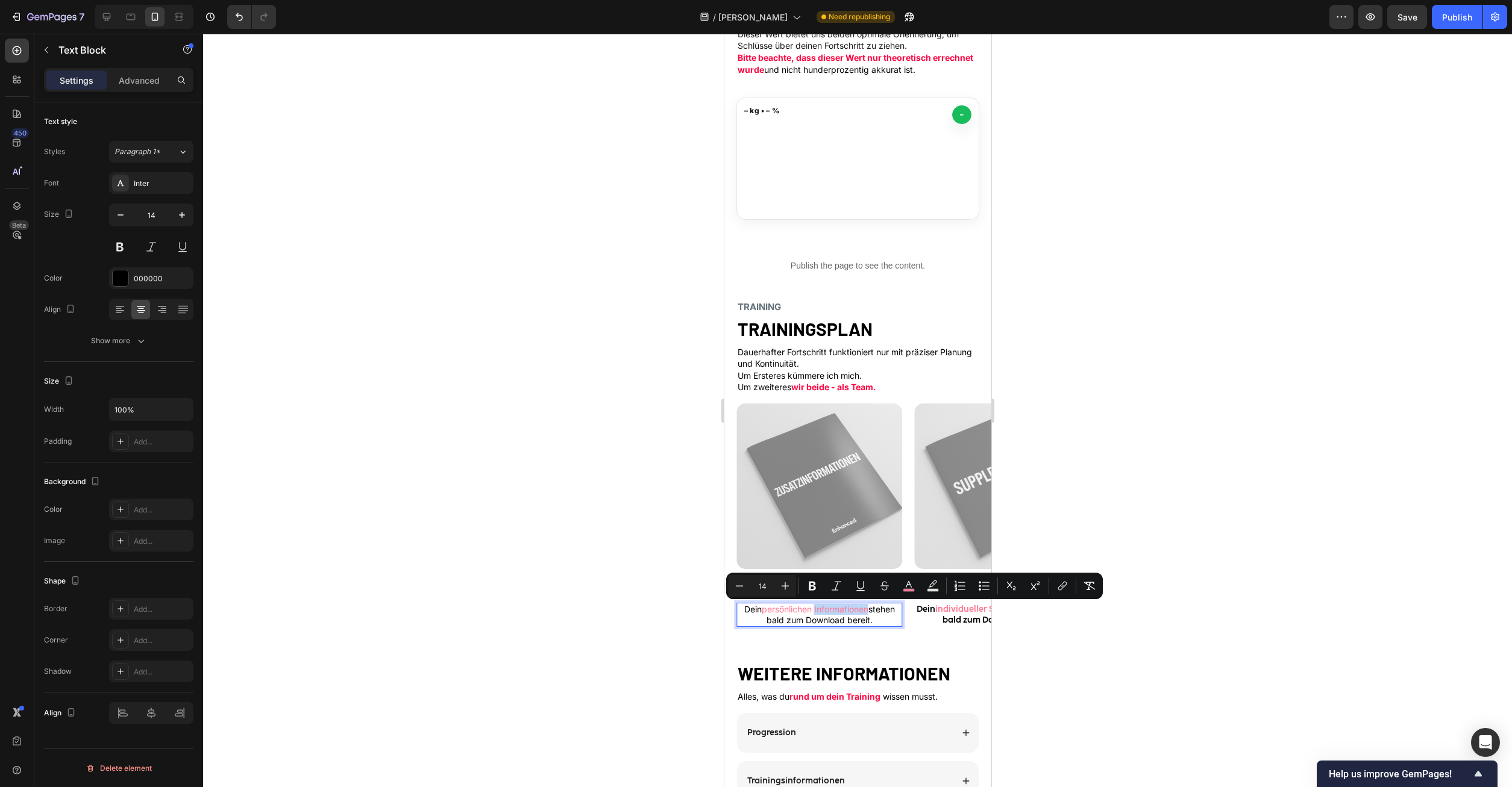
drag, startPoint x: 760, startPoint y: 609, endPoint x: 870, endPoint y: 612, distance: 110.0
click at [868, 612] on span "persönlichen Informationen" at bounding box center [814, 609] width 107 height 11
click at [904, 619] on div "Image Download Button Dein individueller Supplementplan steht bald zum Download…" at bounding box center [990, 518] width 178 height 230
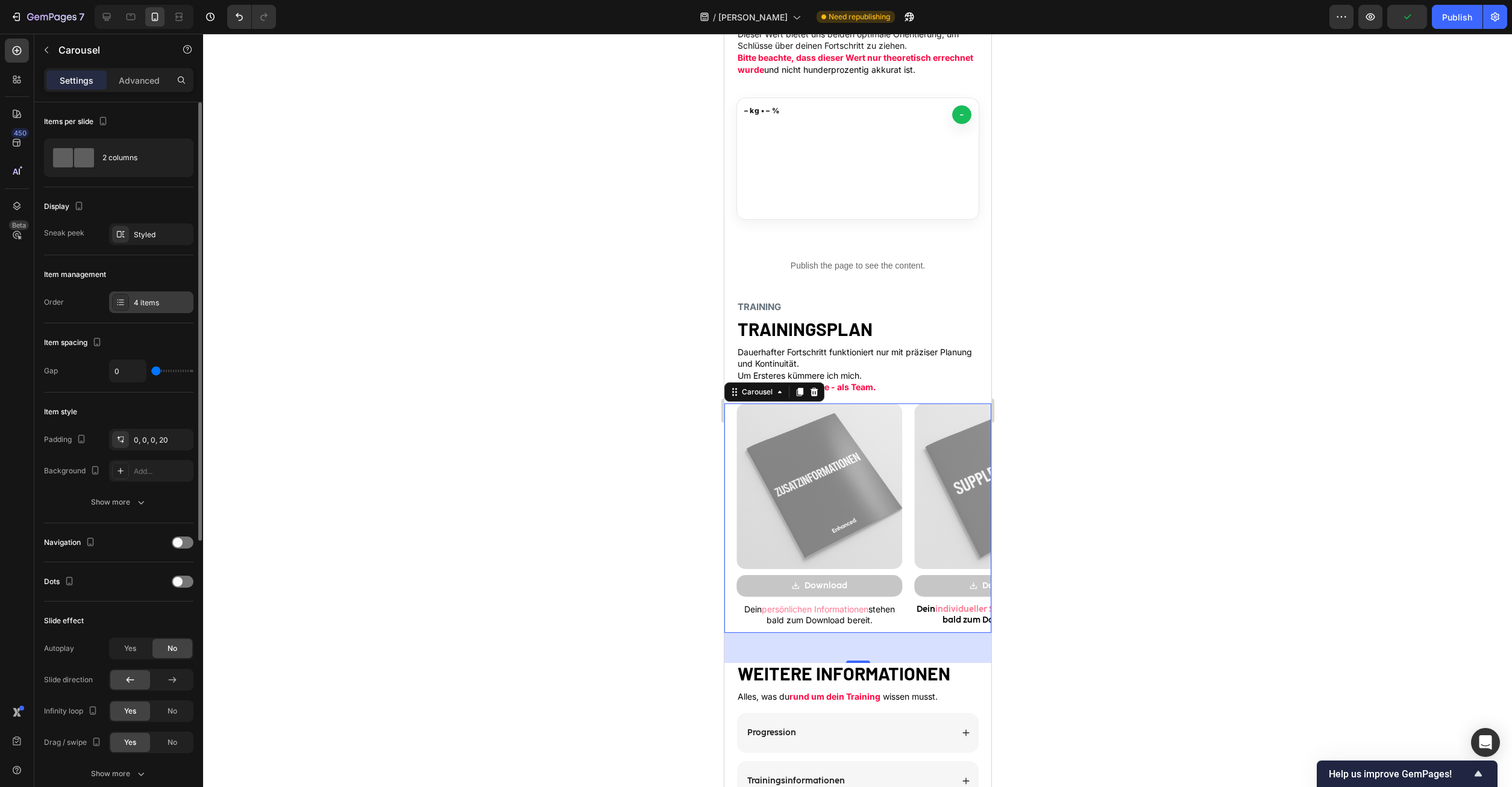
click at [149, 303] on div "4 items" at bounding box center [162, 303] width 57 height 11
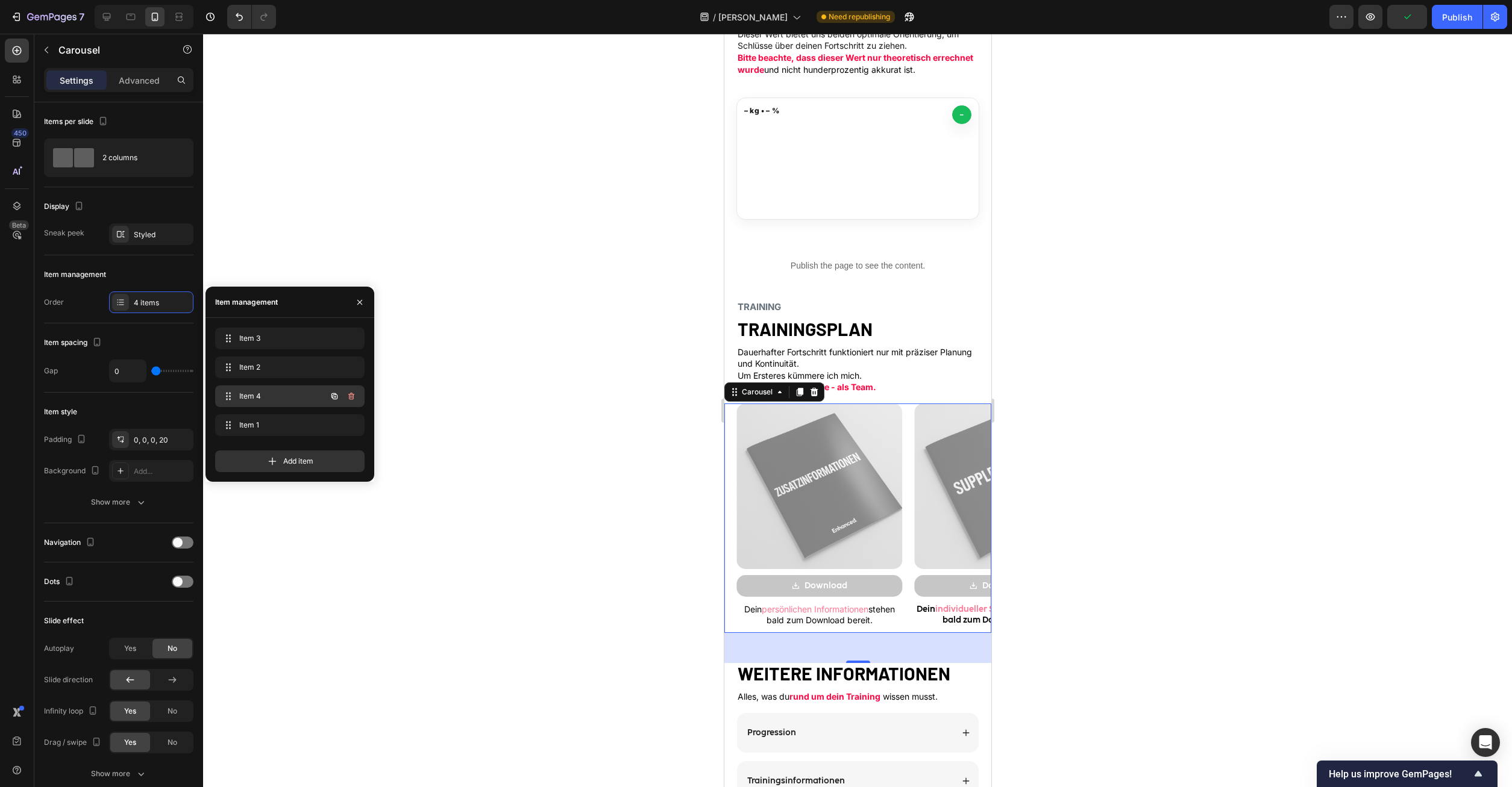
click at [353, 394] on icon "button" at bounding box center [351, 396] width 10 height 10
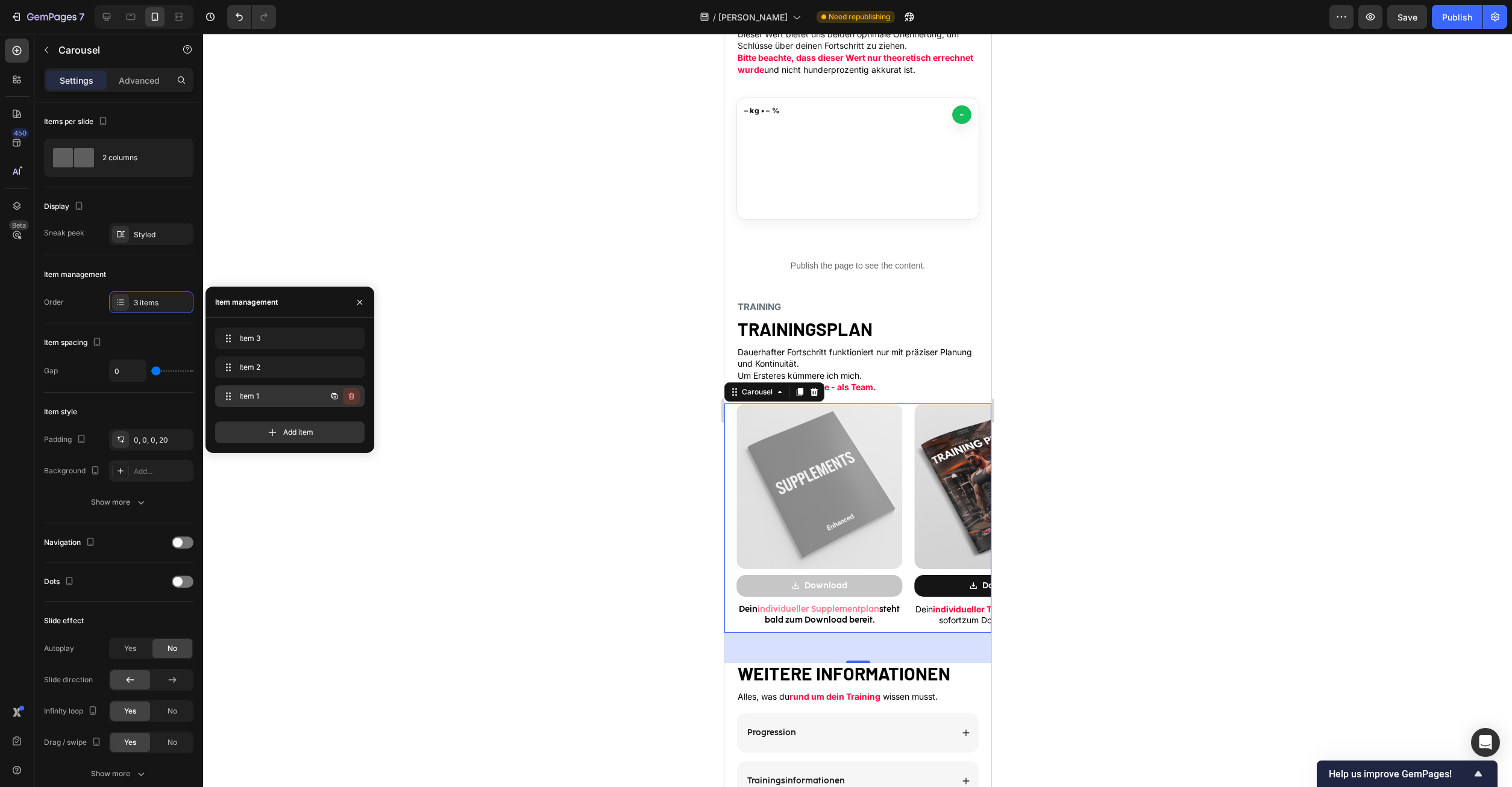
click at [352, 397] on icon "button" at bounding box center [352, 397] width 1 height 3
click at [340, 397] on div "Delete" at bounding box center [343, 396] width 22 height 11
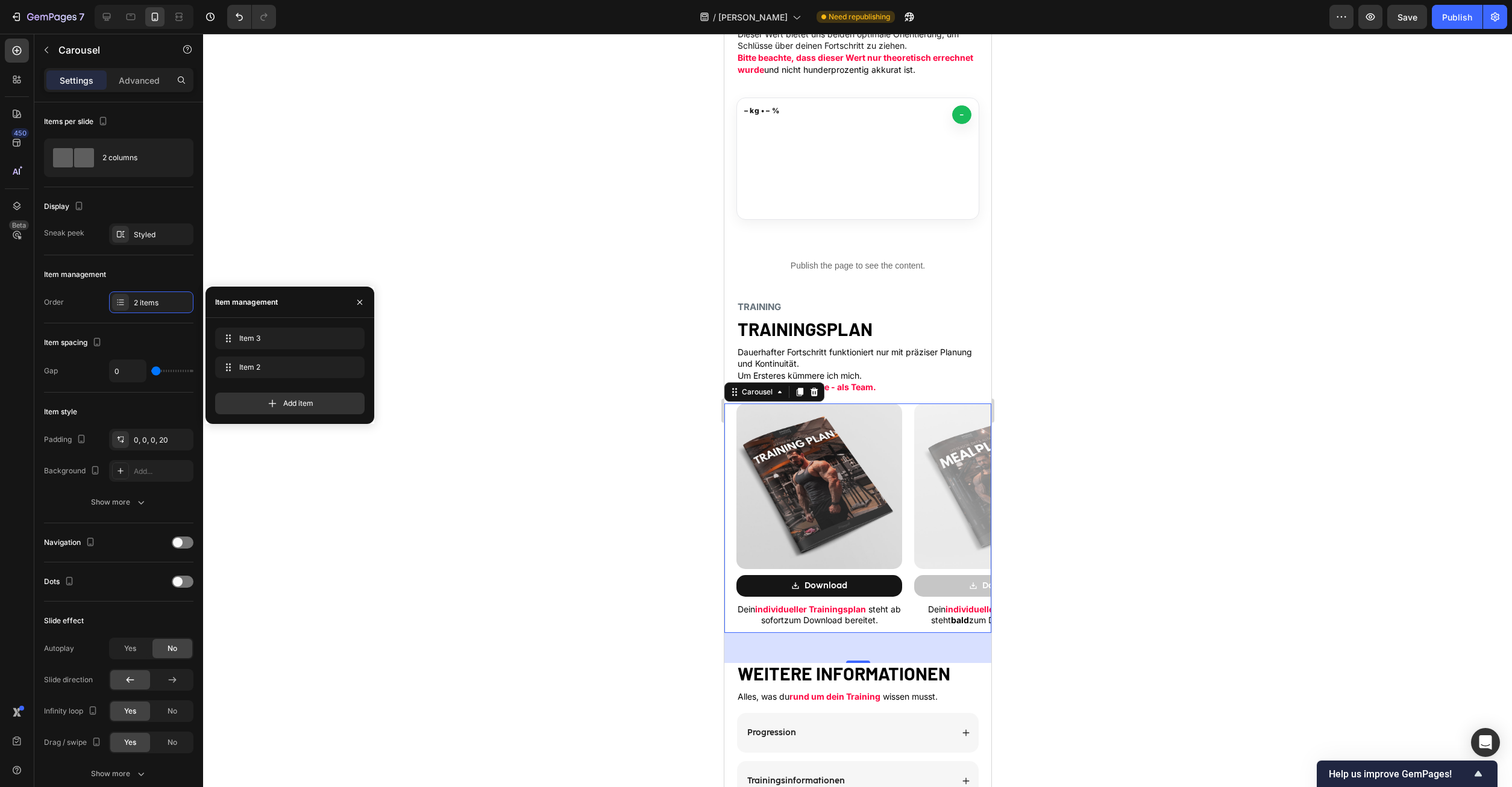
click at [1068, 480] on div at bounding box center [857, 410] width 1309 height 753
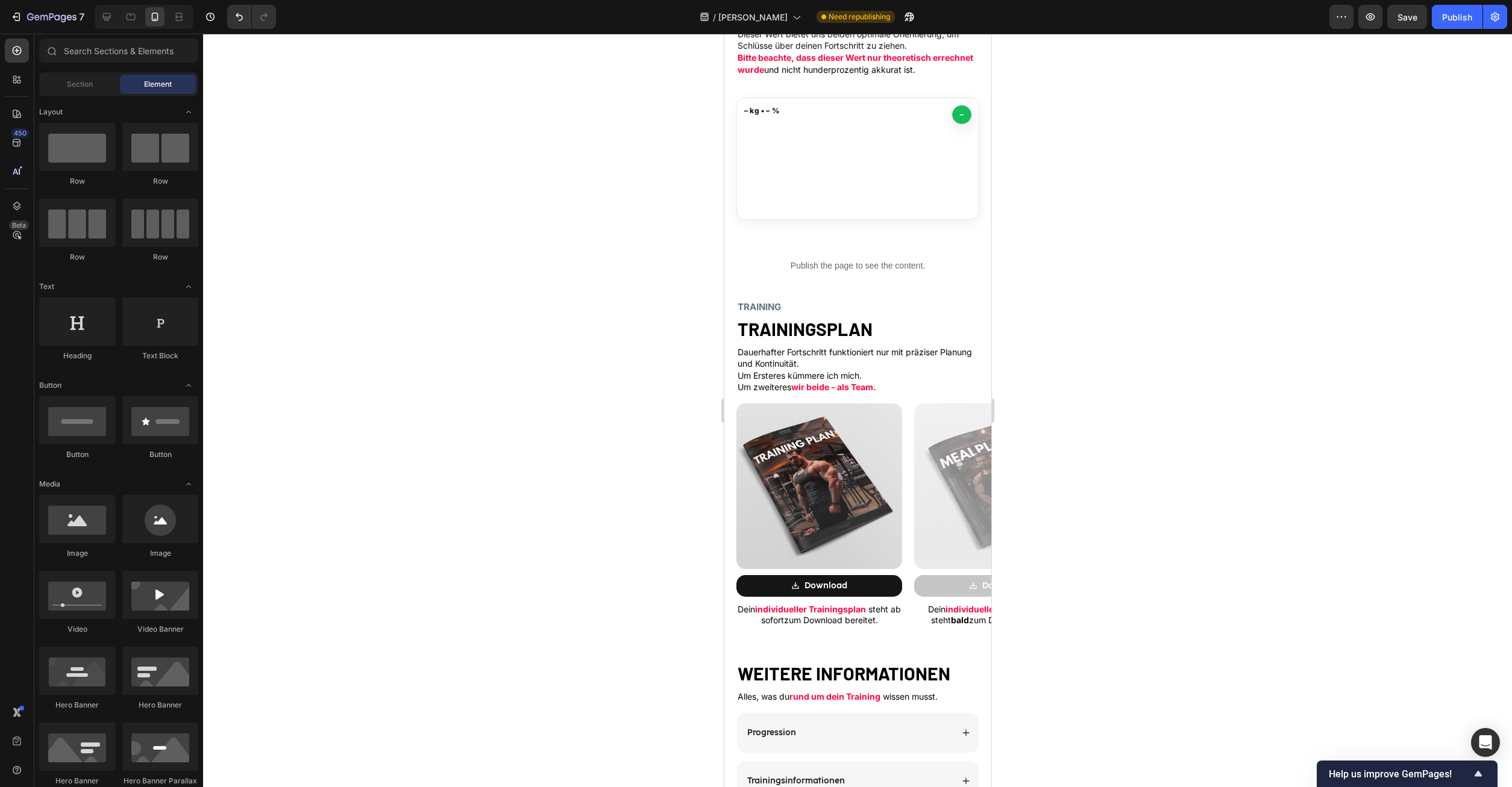
click at [1068, 480] on div at bounding box center [857, 410] width 1309 height 753
click at [1469, 11] on div "Publish" at bounding box center [1457, 16] width 30 height 13
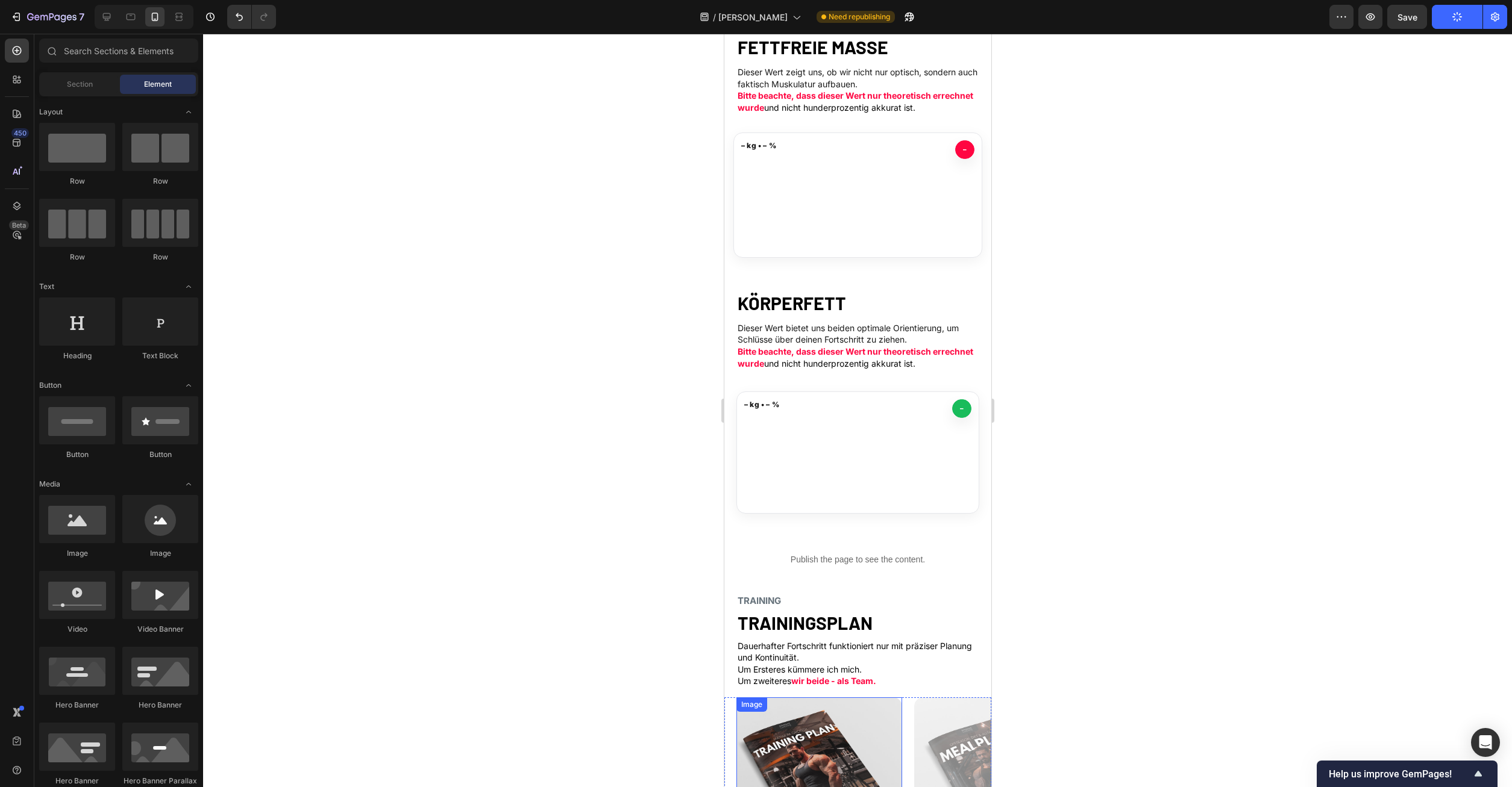
scroll to position [615, 0]
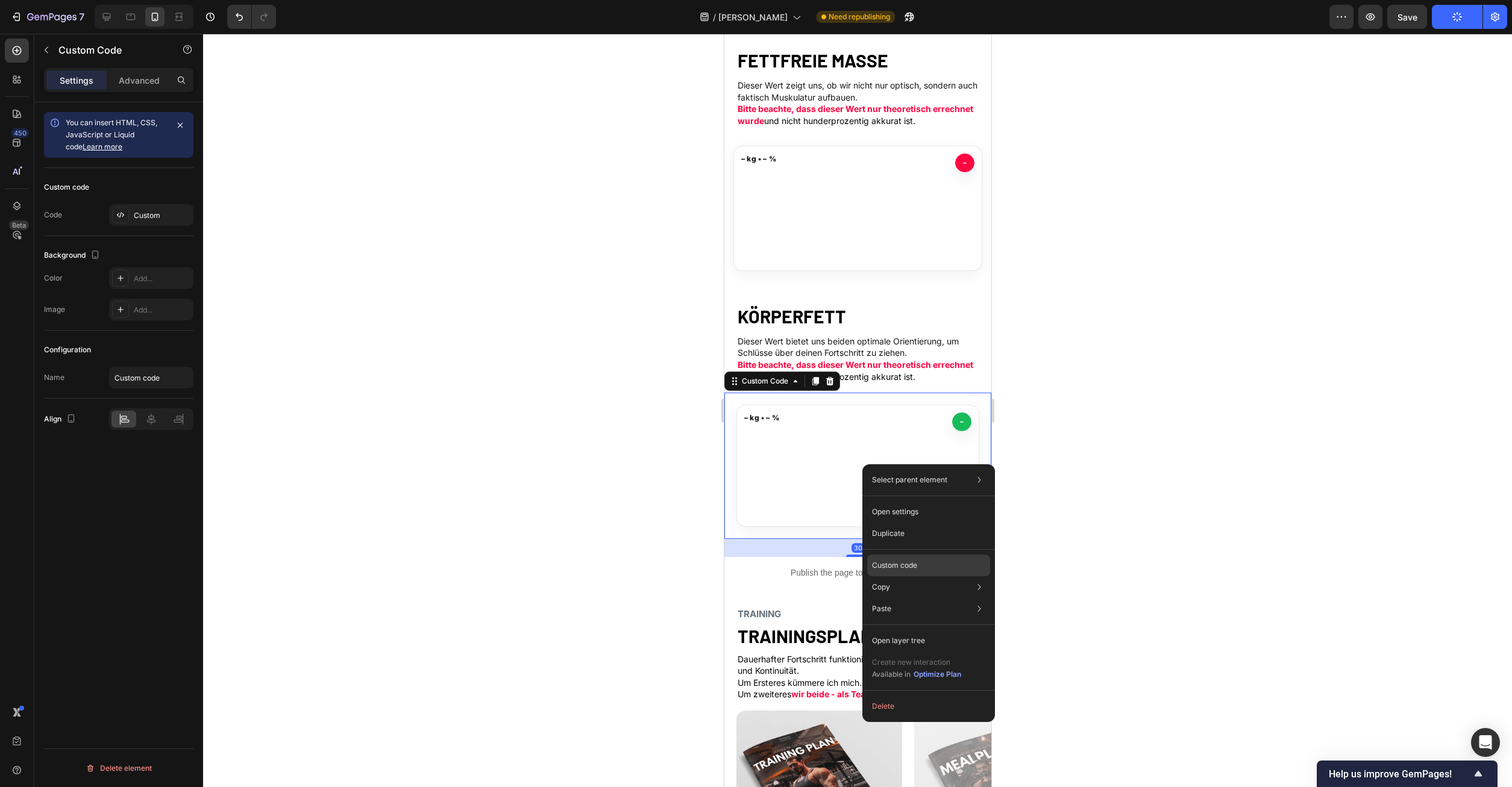
click at [909, 561] on p "Custom code" at bounding box center [895, 565] width 45 height 11
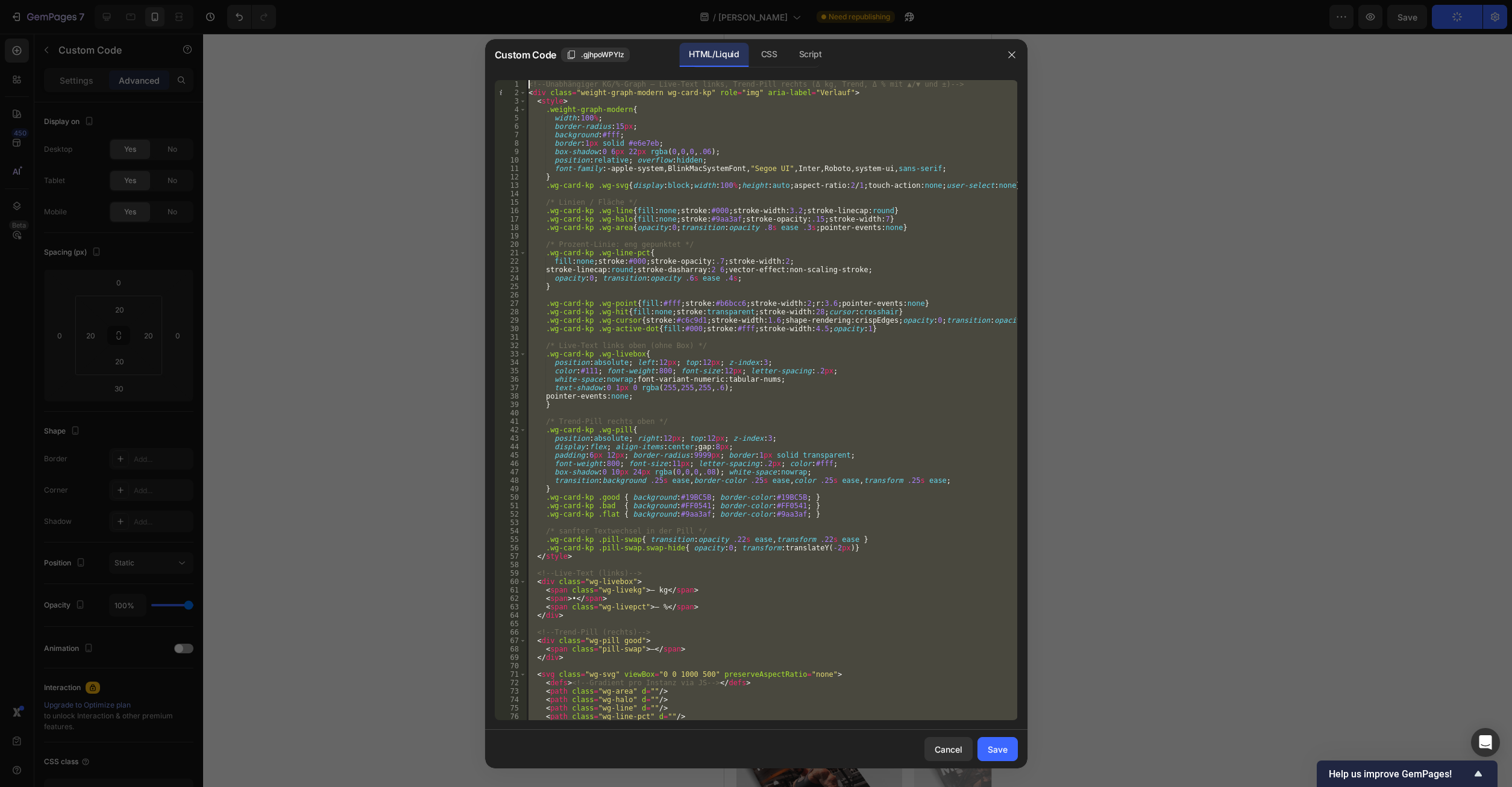
scroll to position [0, 0]
drag, startPoint x: 570, startPoint y: 714, endPoint x: 379, endPoint y: -51, distance: 788.5
click at [526, 80] on div "<!-- Unabhängiger KG/%-Graph – Live-Text links, Trend-Pill rechts (Δ kg, Trend,…" at bounding box center [771, 400] width 491 height 640
type textarea "<!-- Unabhängiger KG/%-Graph – Live-Text links, Trend-Pill rechts (Δ kg, Trend,…"
paste textarea
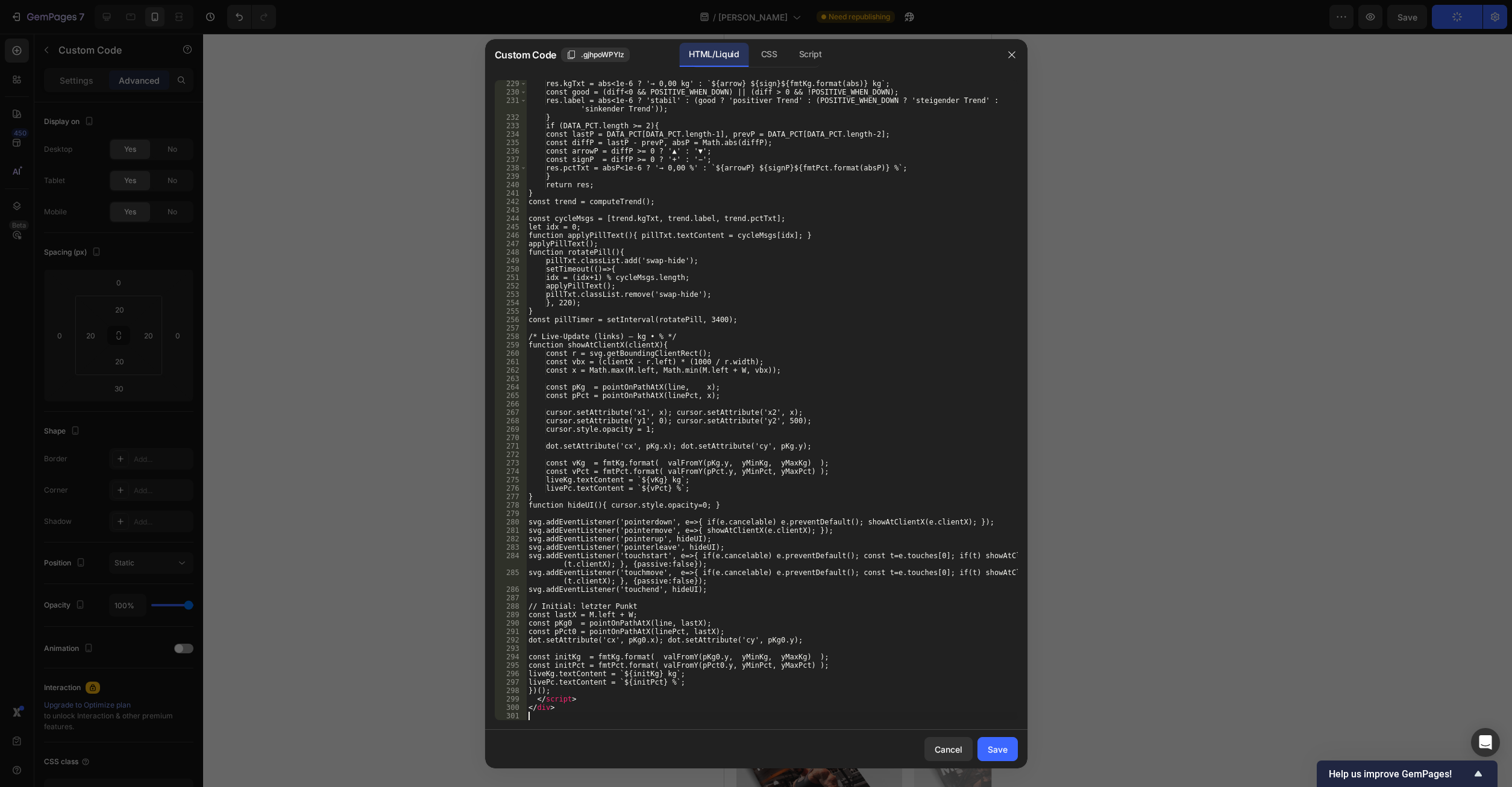
scroll to position [1932, 0]
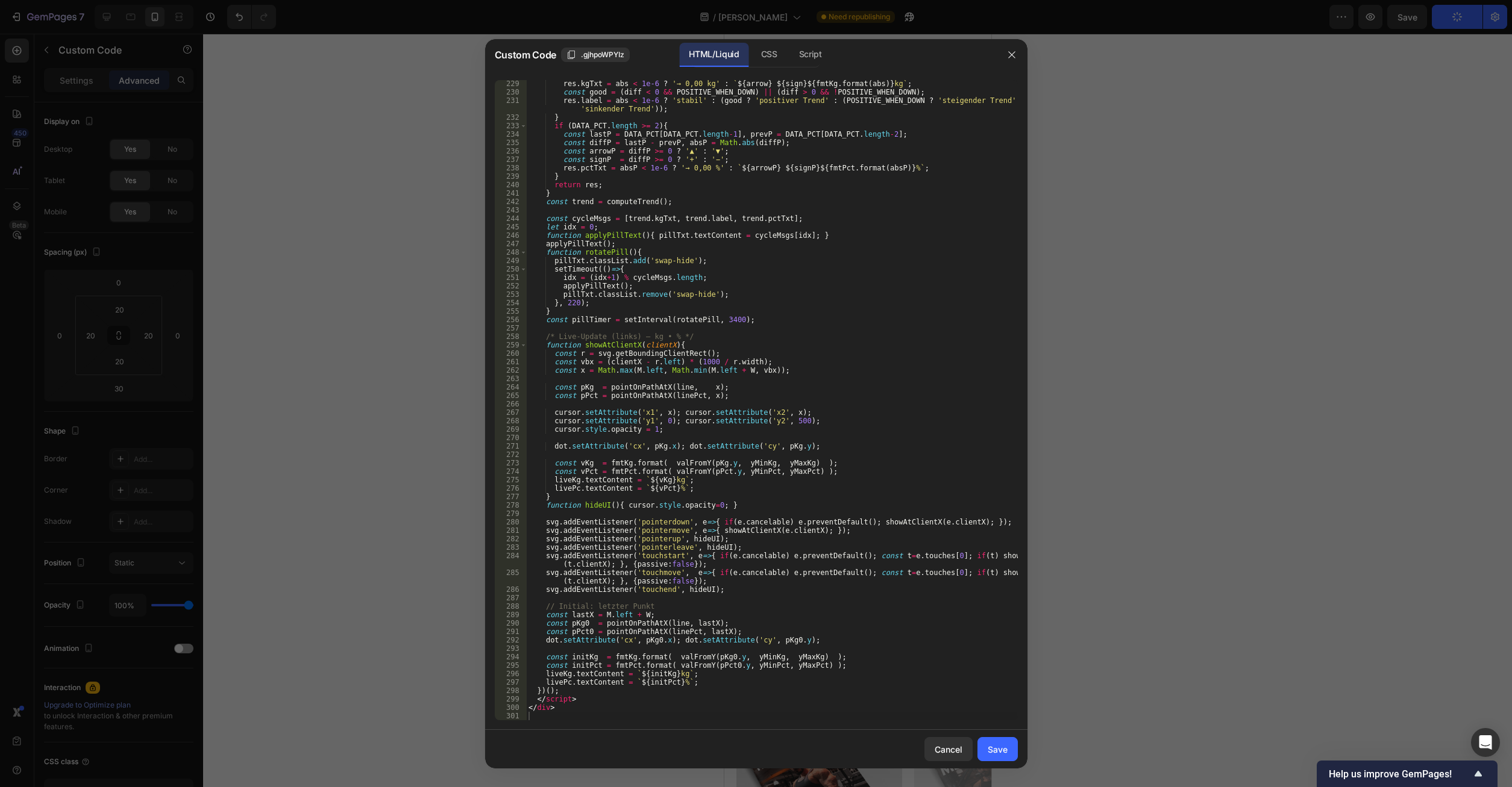
drag, startPoint x: 581, startPoint y: 721, endPoint x: 295, endPoint y: -51, distance: 823.3
click at [485, 70] on div "229 230 231 232 233 234 235 236 237 238 239 240 241 242 243 244 245 246 247 248…" at bounding box center [756, 400] width 542 height 659
click at [579, 723] on div "229 230 231 232 233 234 235 236 237 238 239 240 241 242 243 244 245 246 247 248…" at bounding box center [756, 400] width 542 height 659
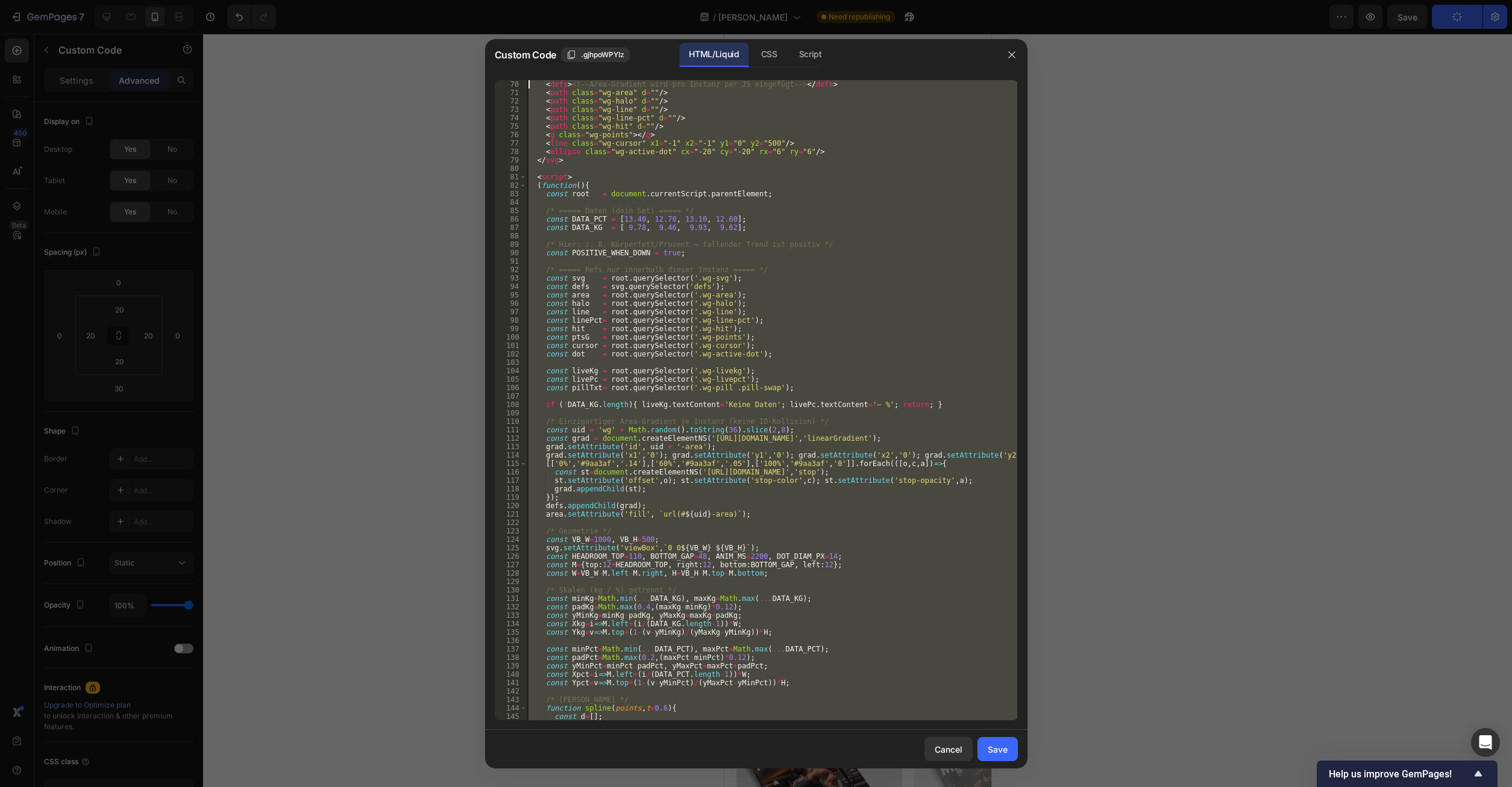
scroll to position [0, 0]
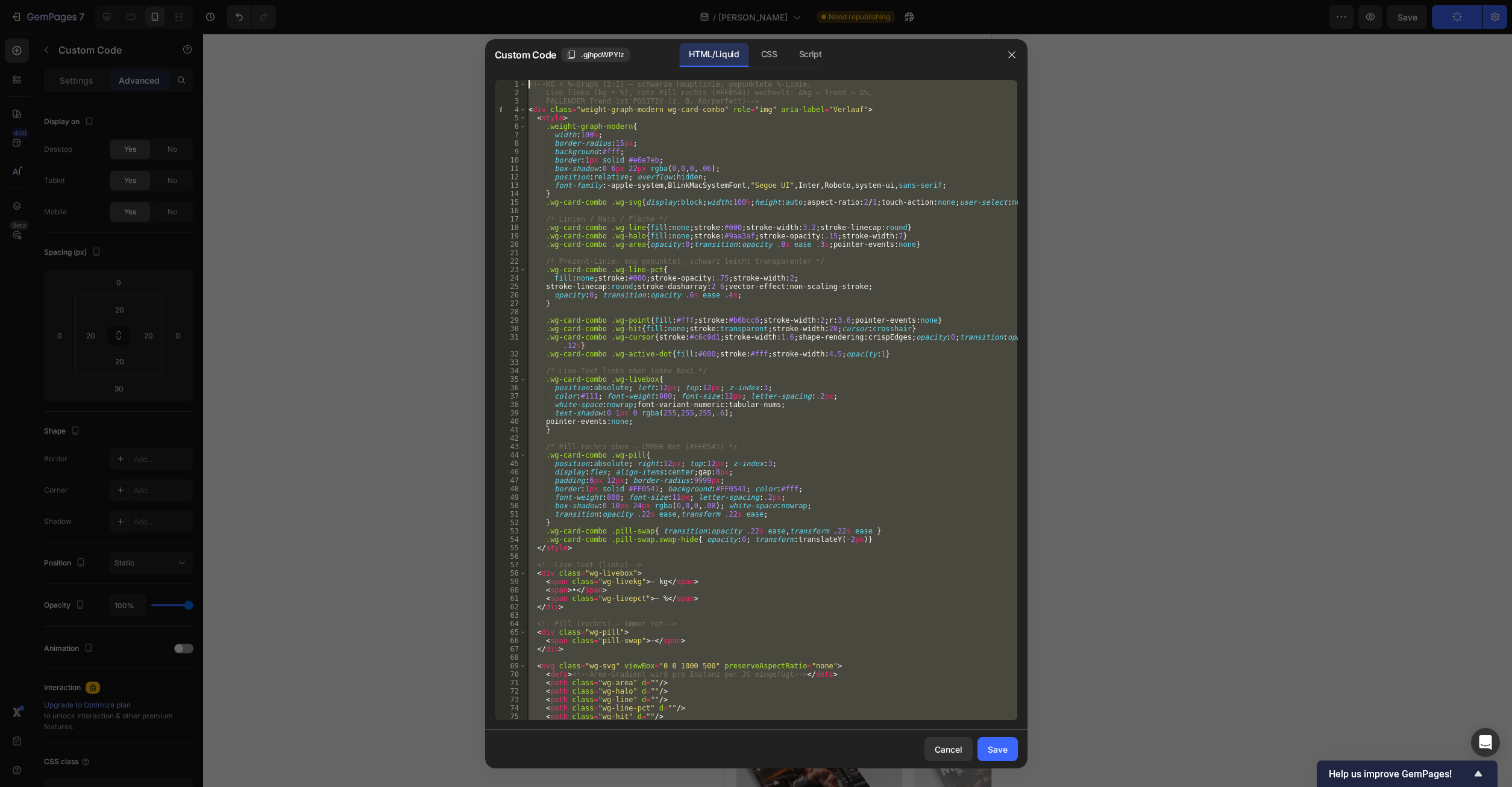
drag, startPoint x: 557, startPoint y: 716, endPoint x: 407, endPoint y: -51, distance: 781.5
click at [526, 80] on div "<!-- KG + %-Graph (2:1) – schwarze Hauptlinie, gepunktete %-Linie, Live links (…" at bounding box center [771, 400] width 491 height 640
type textarea "<!-- KG + %-Graph (2:1) – schwarze Hauptlinie, gepunktete %-Linie, Live links (…"
paste textarea
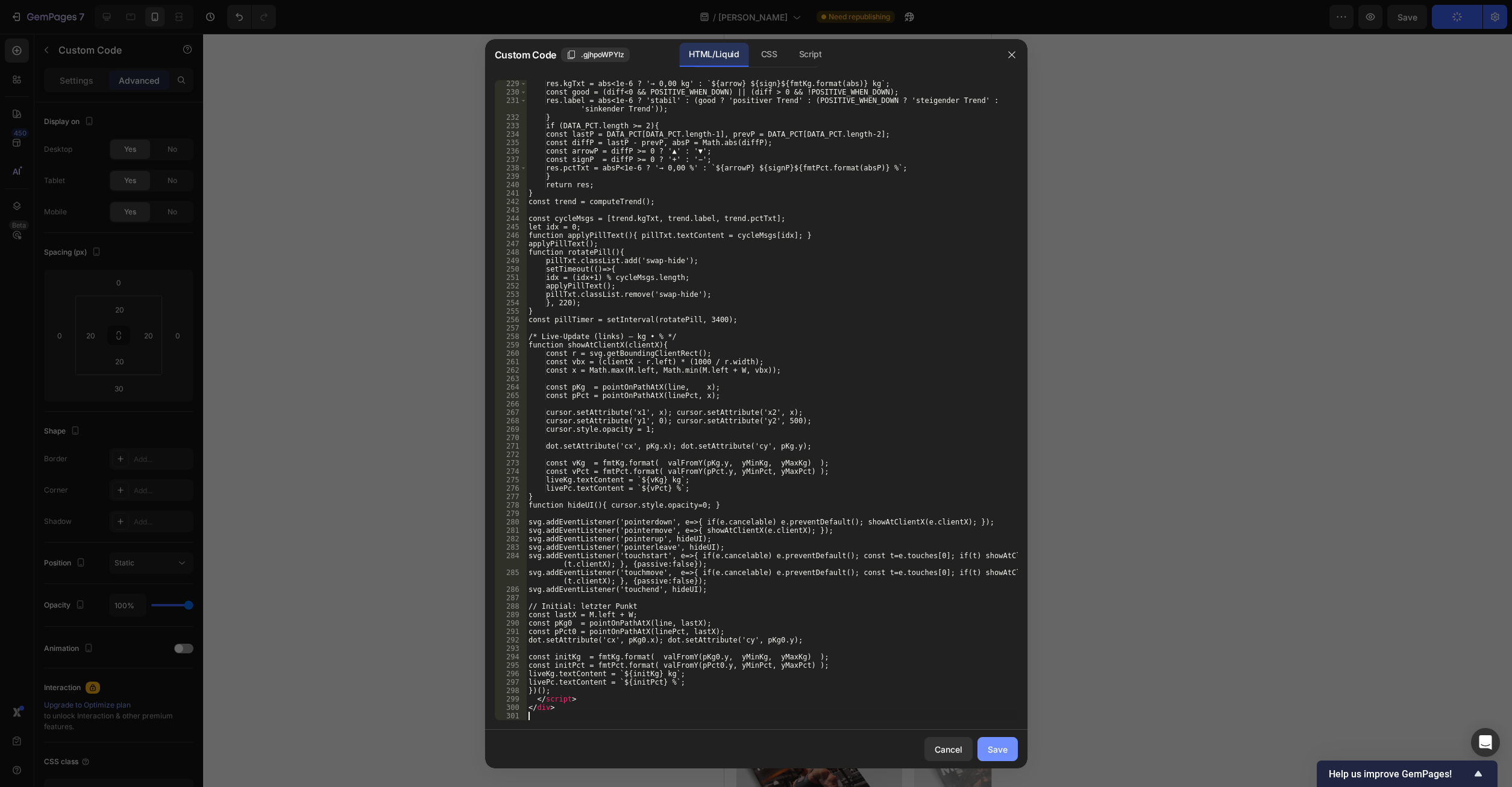
scroll to position [1932, 0]
click at [1010, 753] on button "Save" at bounding box center [997, 749] width 40 height 24
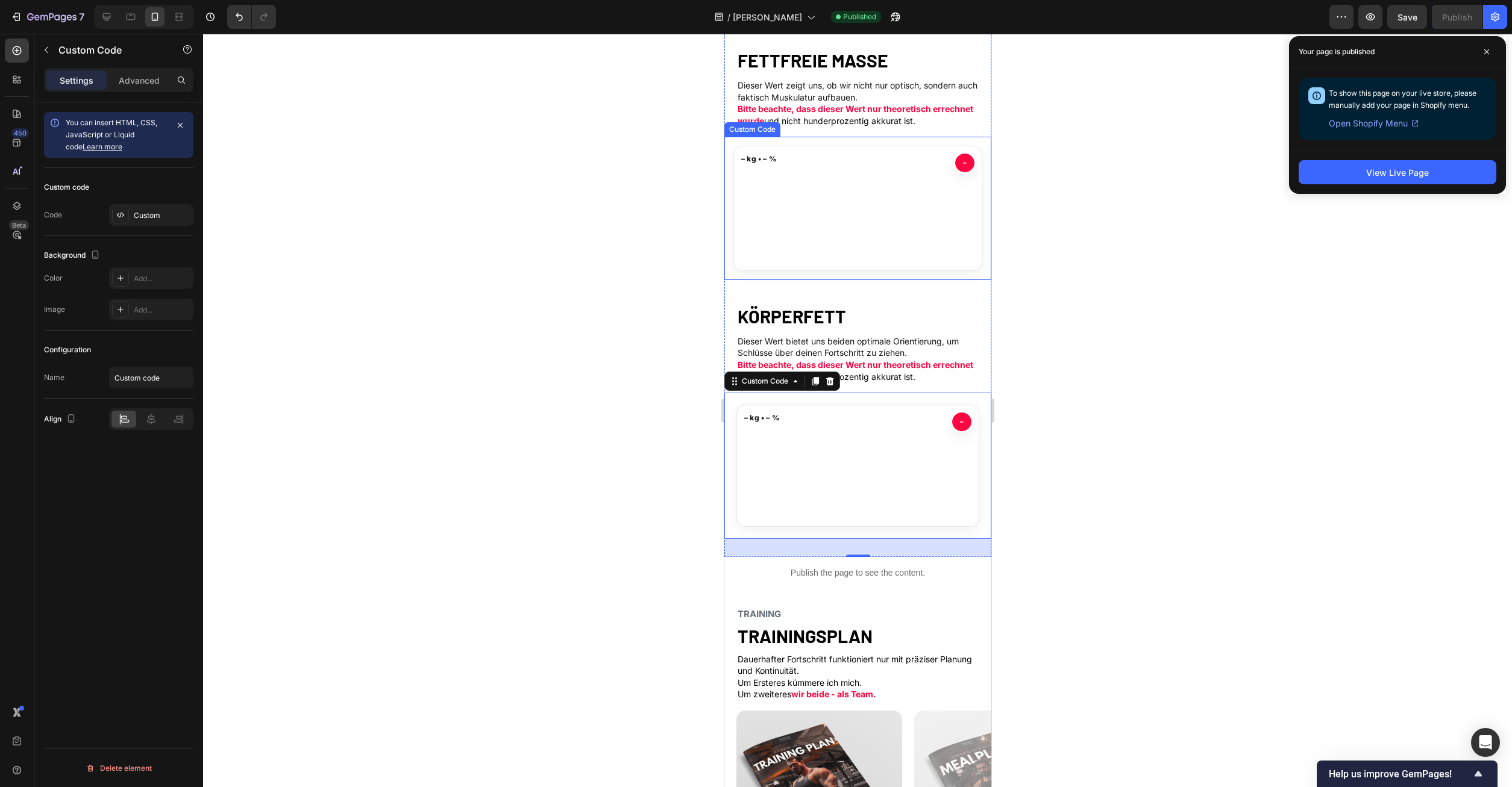
scroll to position [368, 0]
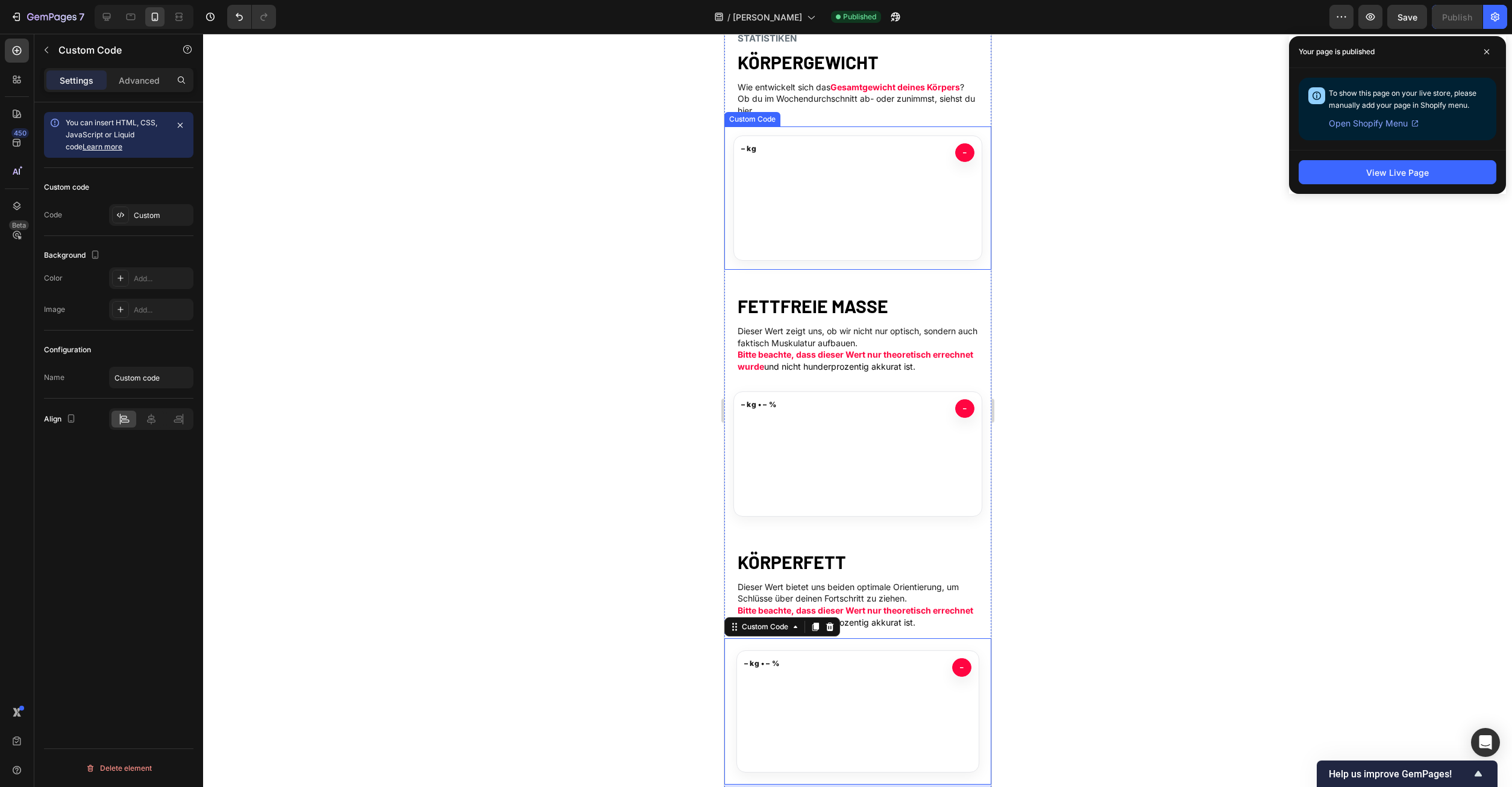
click at [764, 207] on icon "Verlauf" at bounding box center [857, 198] width 248 height 124
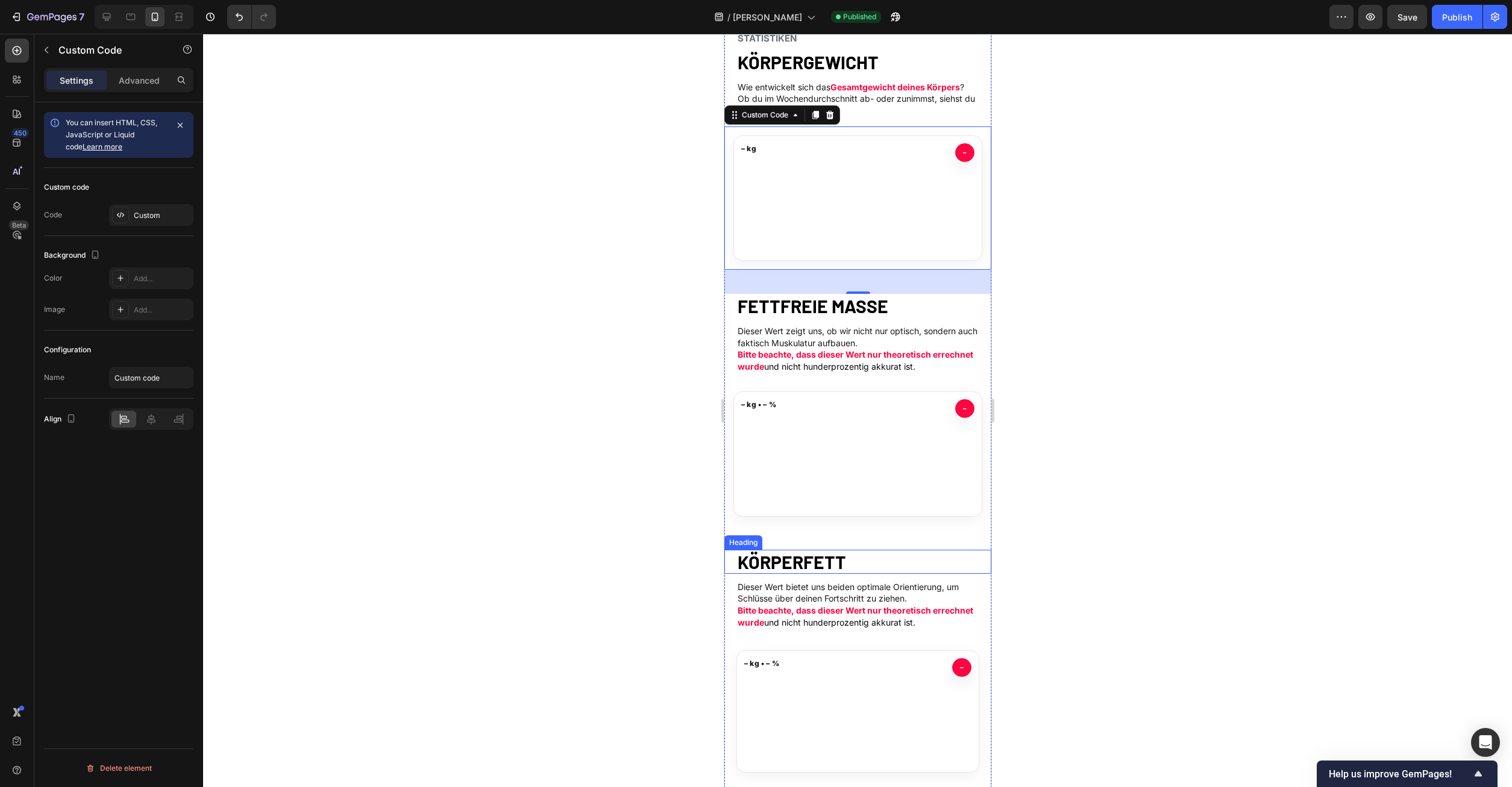
scroll to position [123, 0]
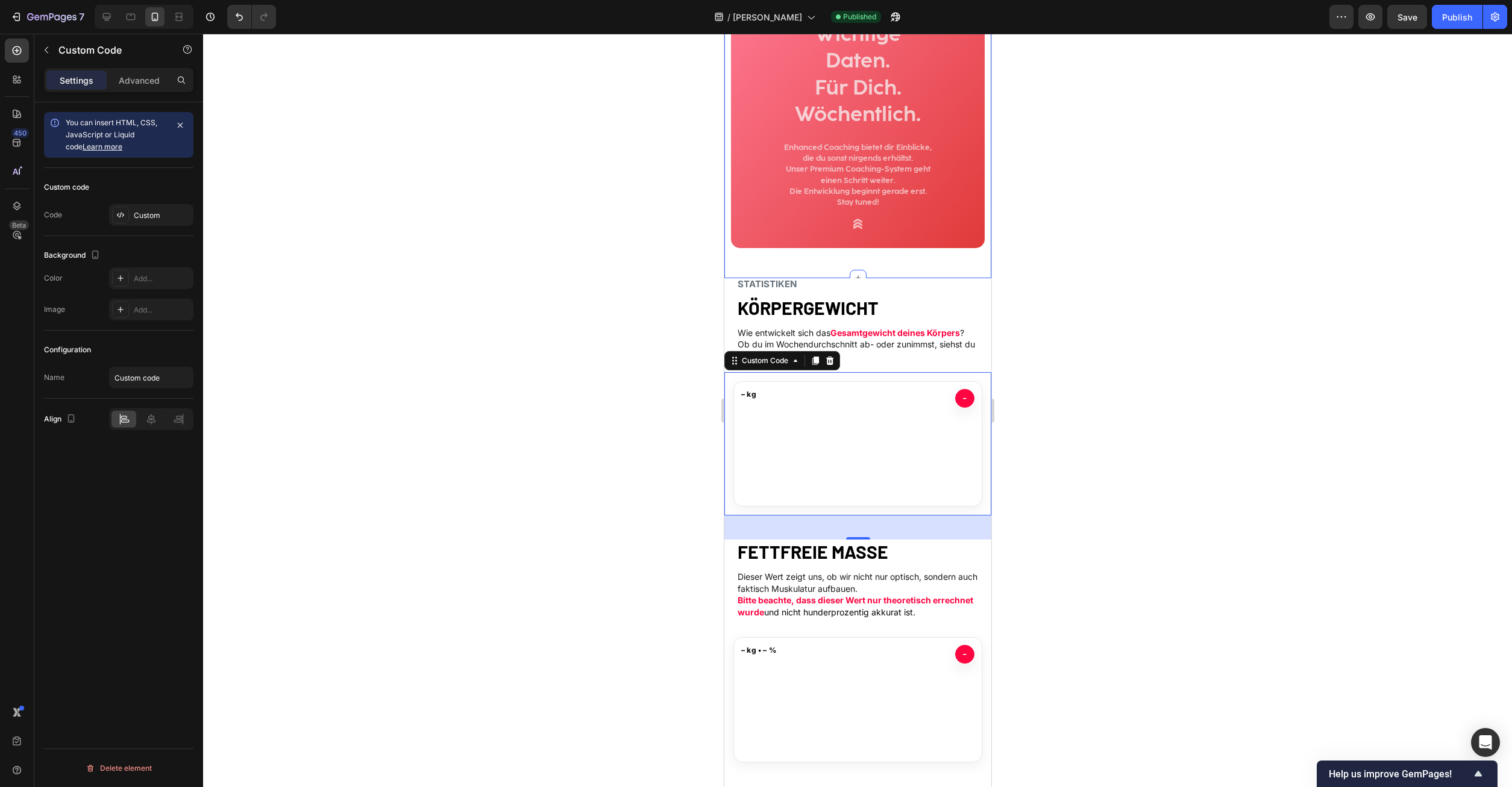
click at [783, 278] on div "Publish the page to see the content. Custom Code Hey Nadir! Text Block Wichtige…" at bounding box center [857, 107] width 267 height 343
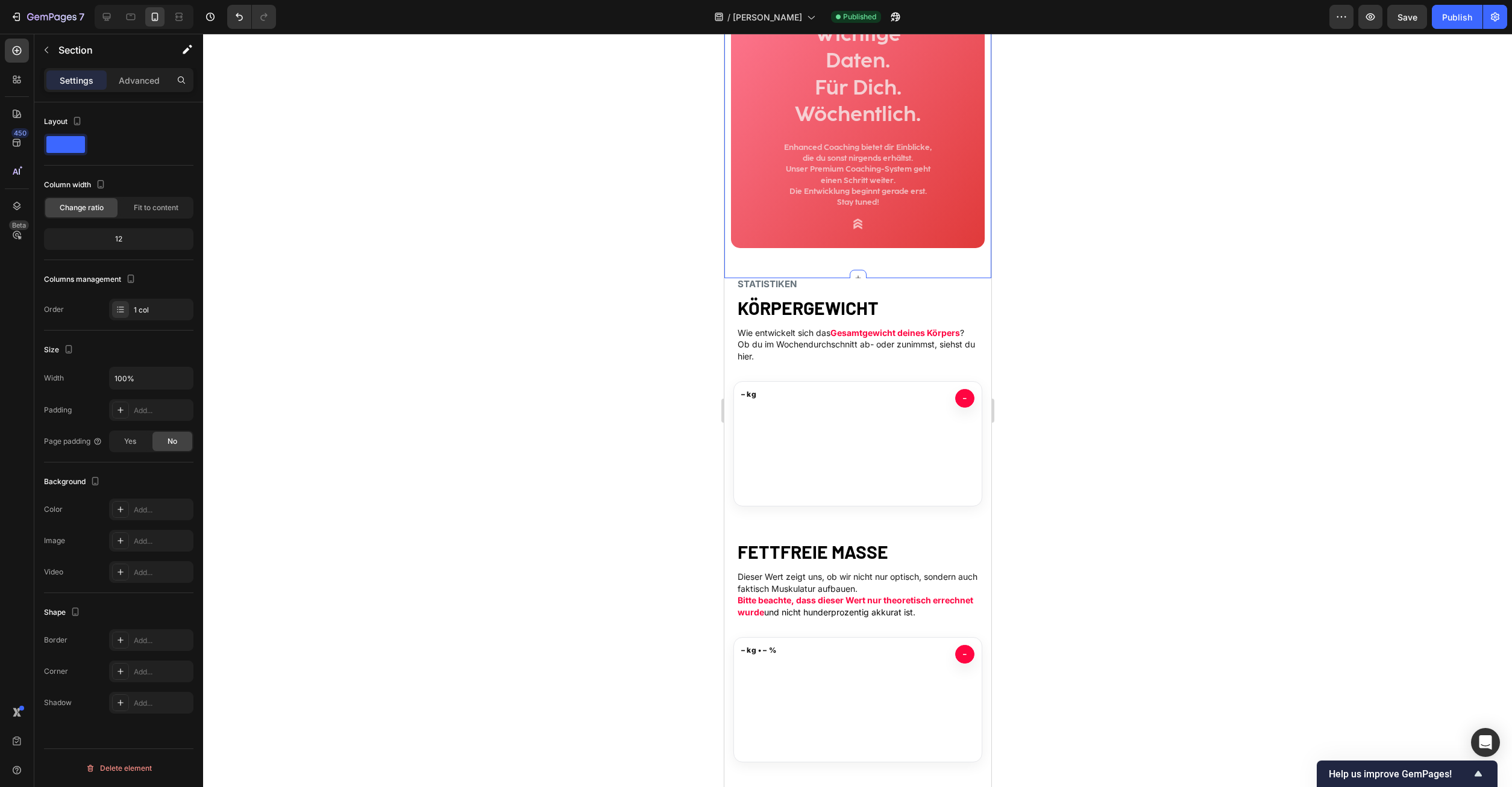
click at [781, 282] on strong "STATISTIKEN" at bounding box center [767, 284] width 59 height 11
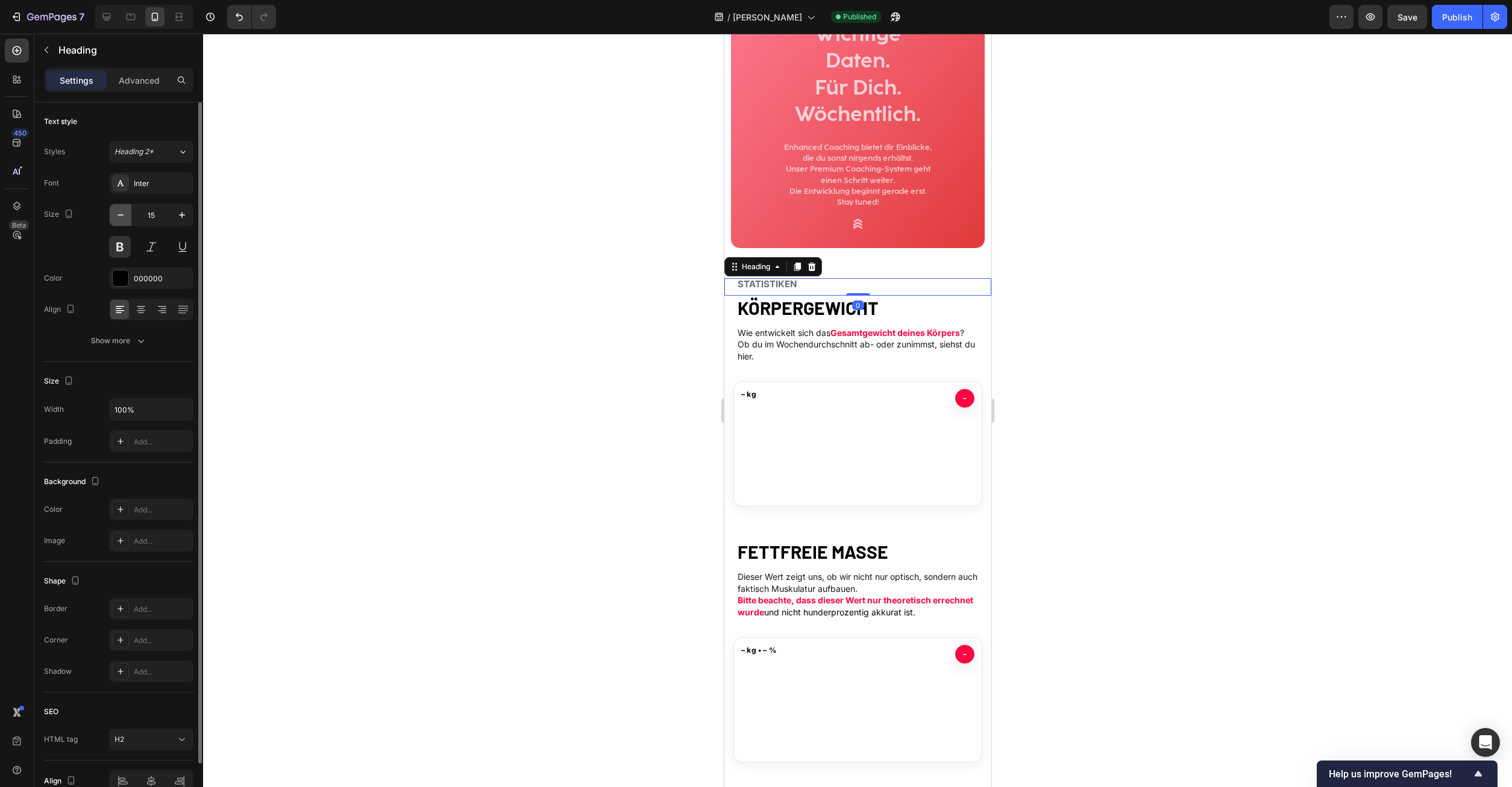
click at [122, 213] on icon "button" at bounding box center [120, 215] width 12 height 12
type input "14"
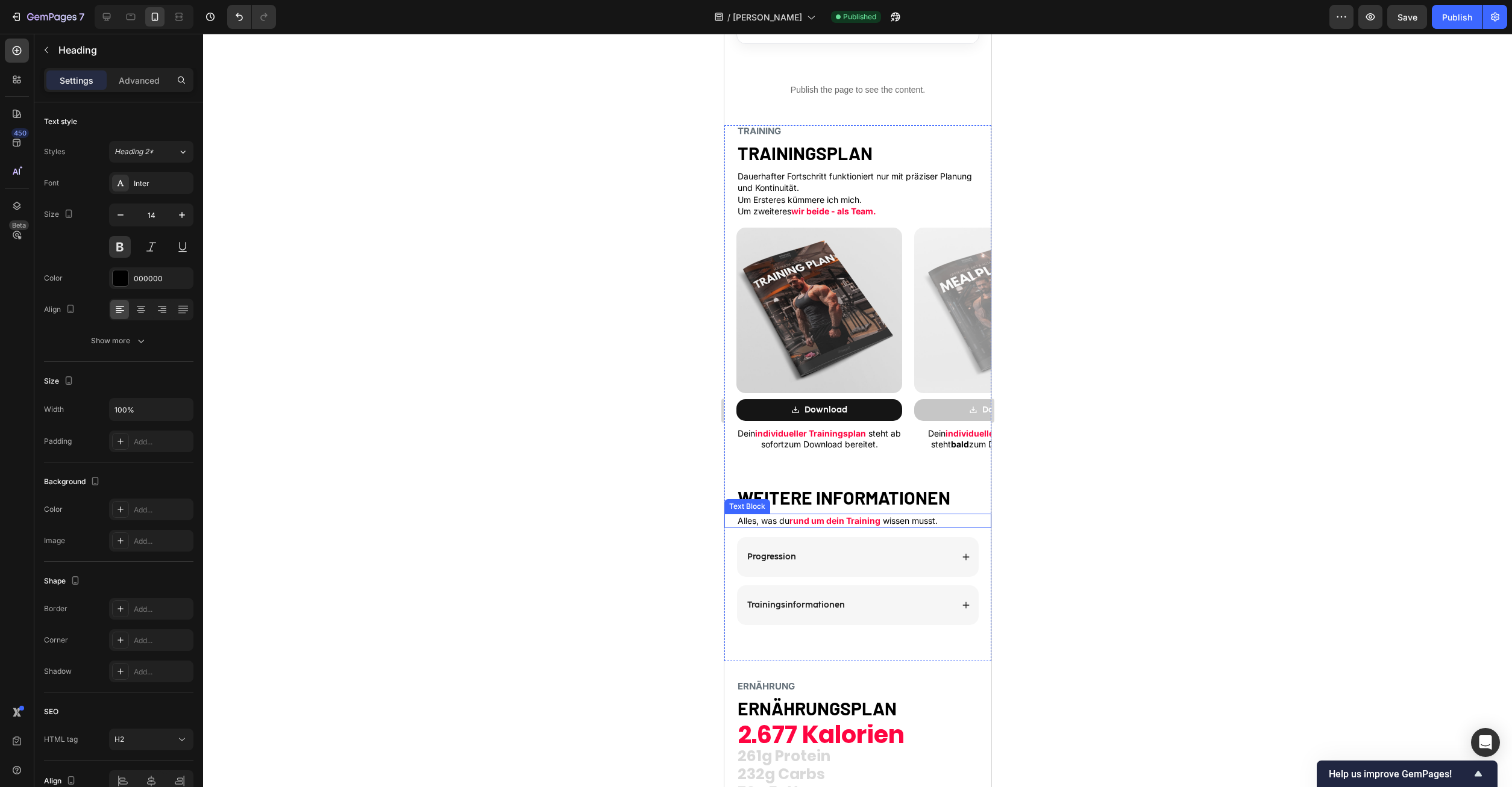
scroll to position [1106, 0]
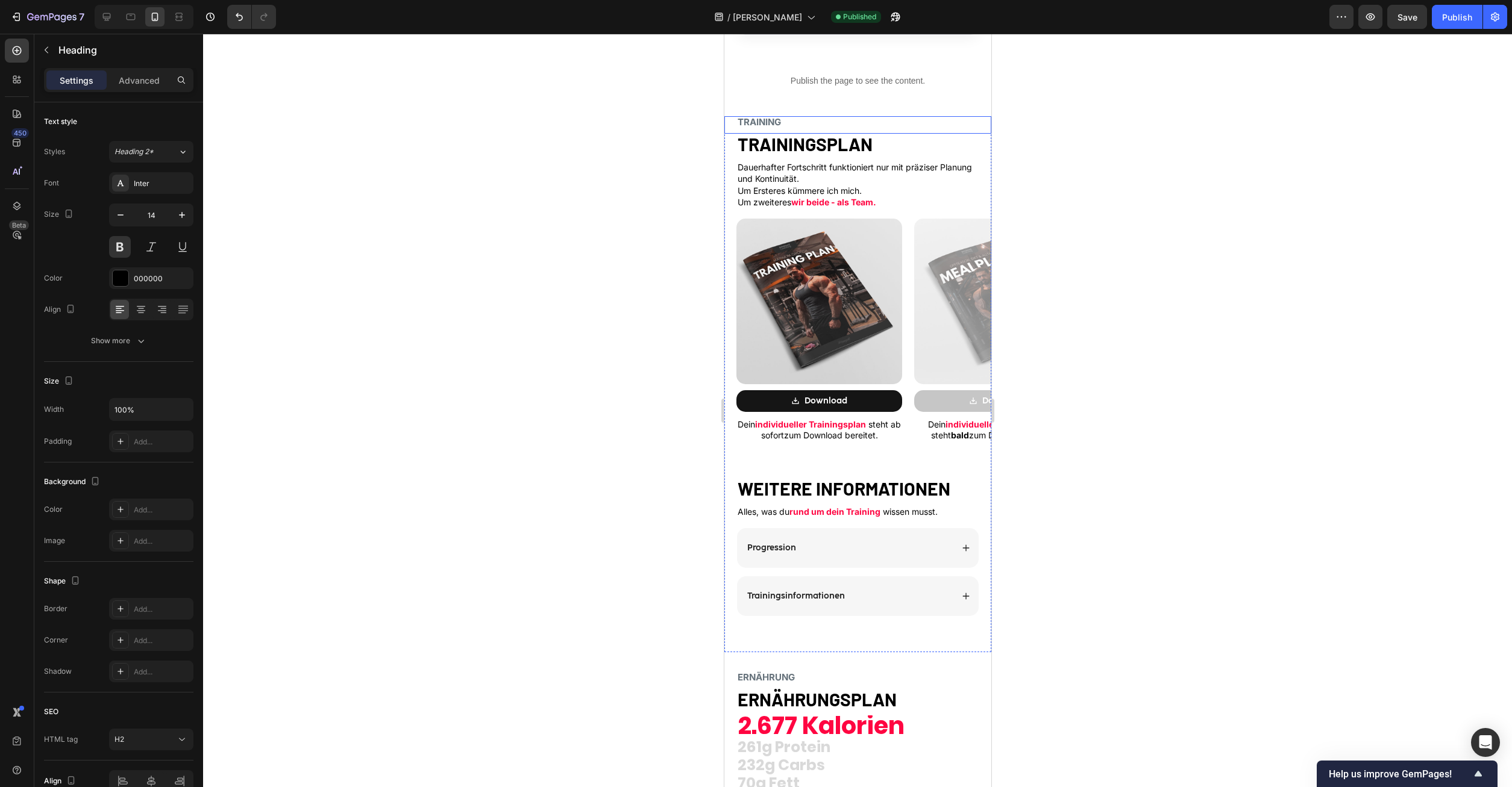
click at [785, 130] on div "TRAINING Heading" at bounding box center [857, 125] width 267 height 18
click at [126, 216] on button "button" at bounding box center [120, 215] width 22 height 22
type input "14"
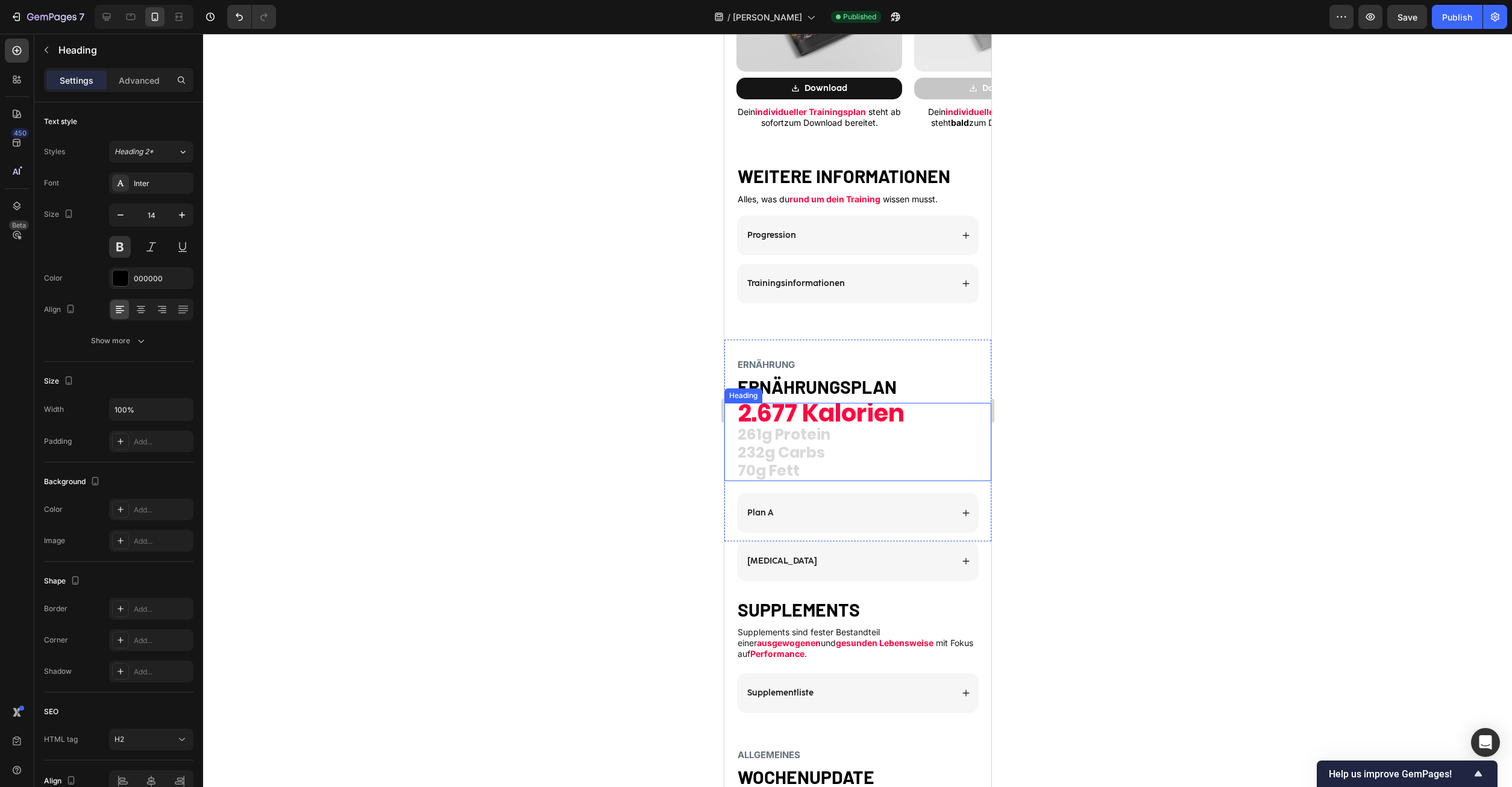
scroll to position [1413, 0]
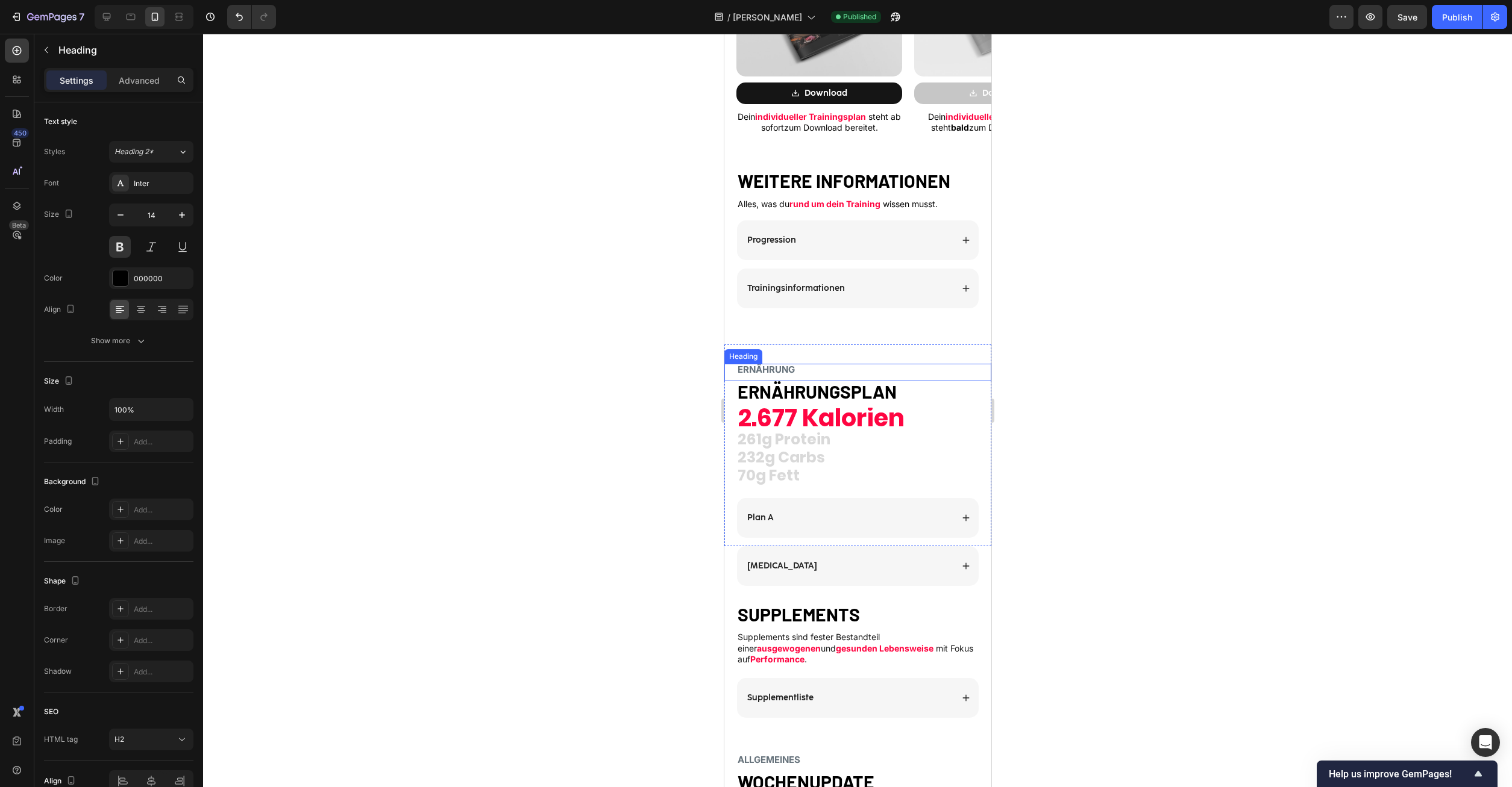
click at [773, 366] on strong "ERNÄHRUNG" at bounding box center [766, 369] width 57 height 11
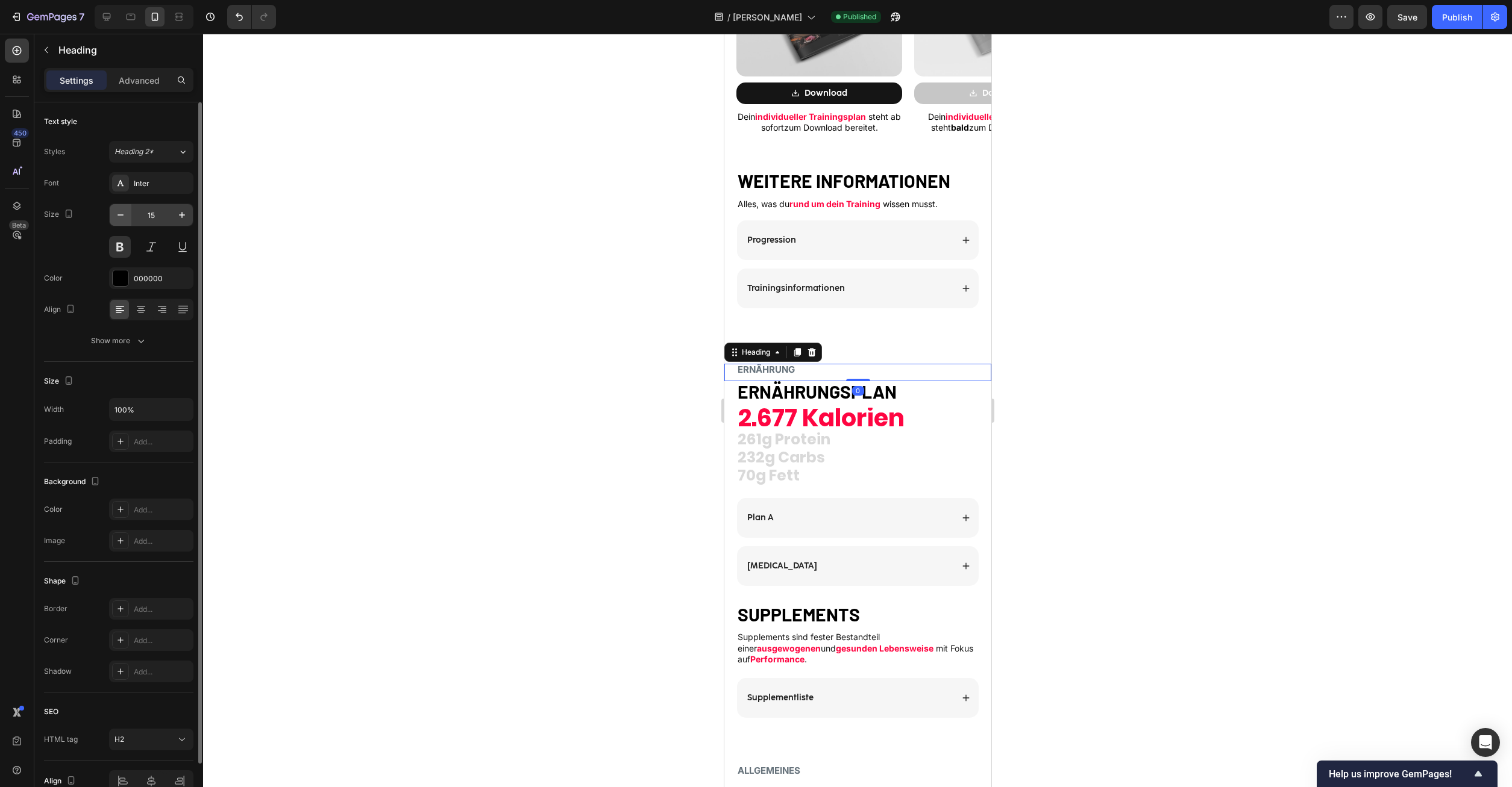
click at [120, 205] on button "button" at bounding box center [120, 215] width 22 height 22
type input "14"
click at [1030, 395] on div at bounding box center [857, 410] width 1309 height 753
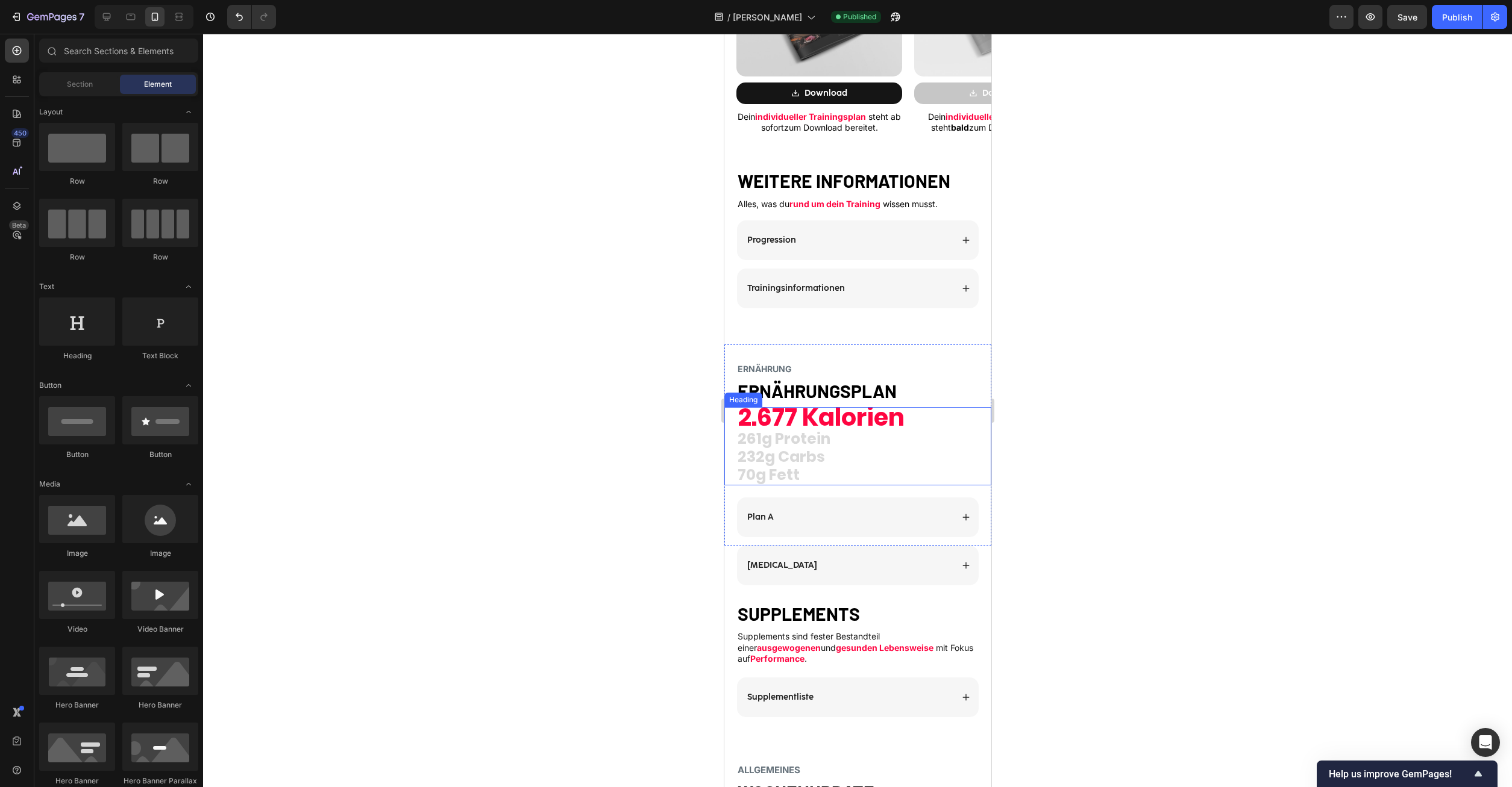
click at [876, 424] on span "2.677 Kalorien" at bounding box center [821, 417] width 167 height 34
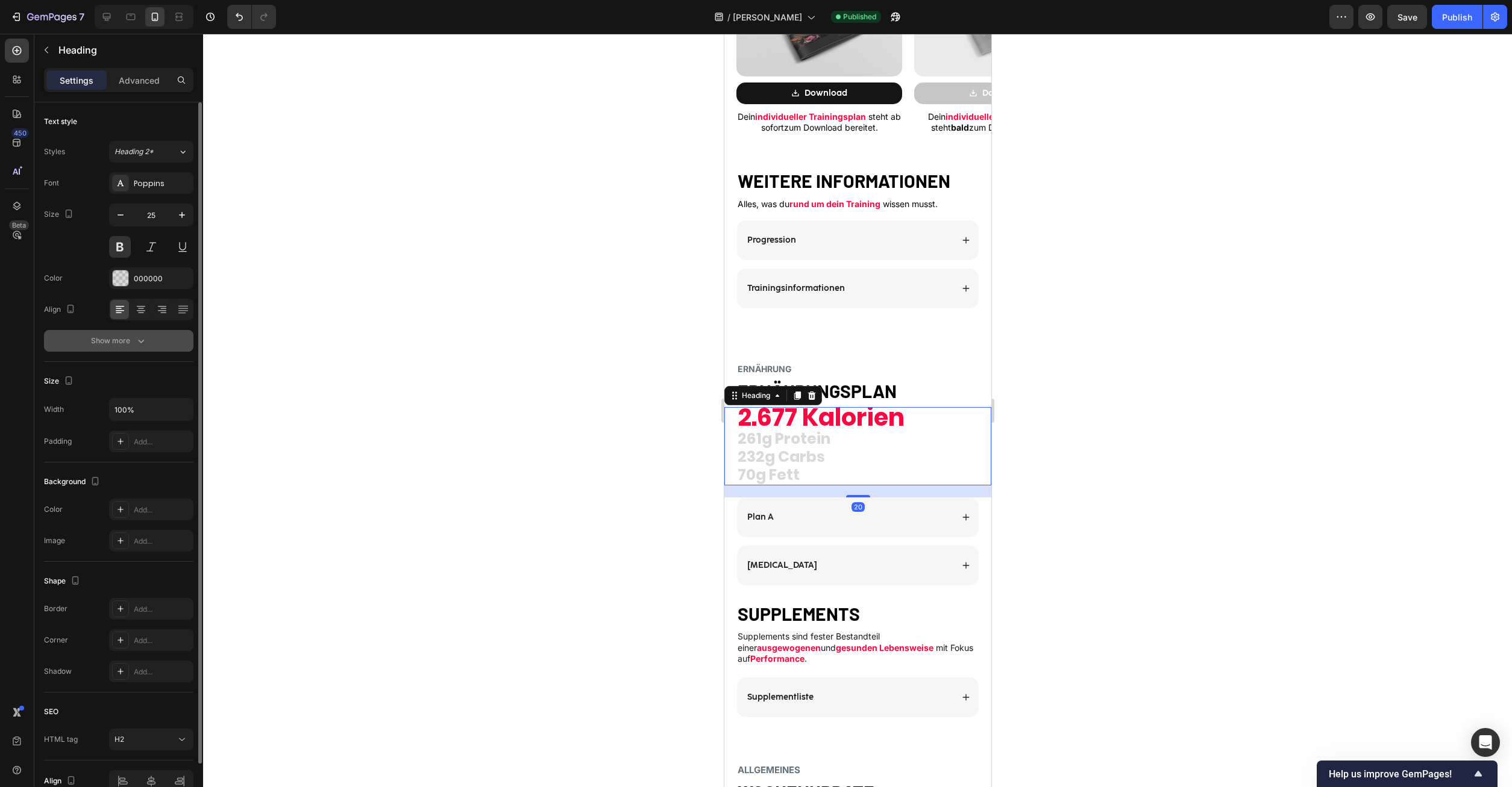
click at [155, 336] on button "Show more" at bounding box center [118, 341] width 149 height 22
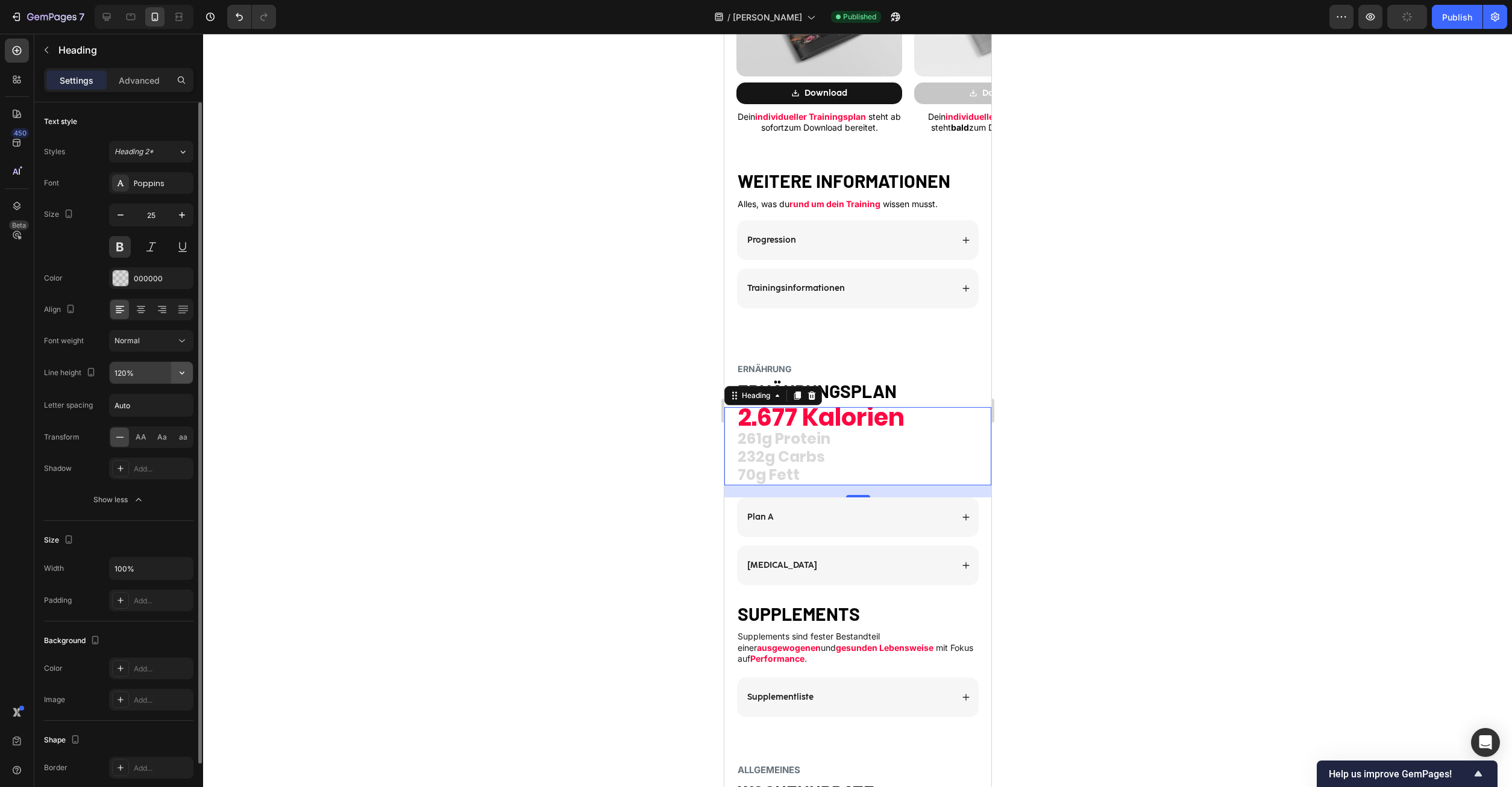
click at [184, 371] on icon "button" at bounding box center [182, 372] width 12 height 12
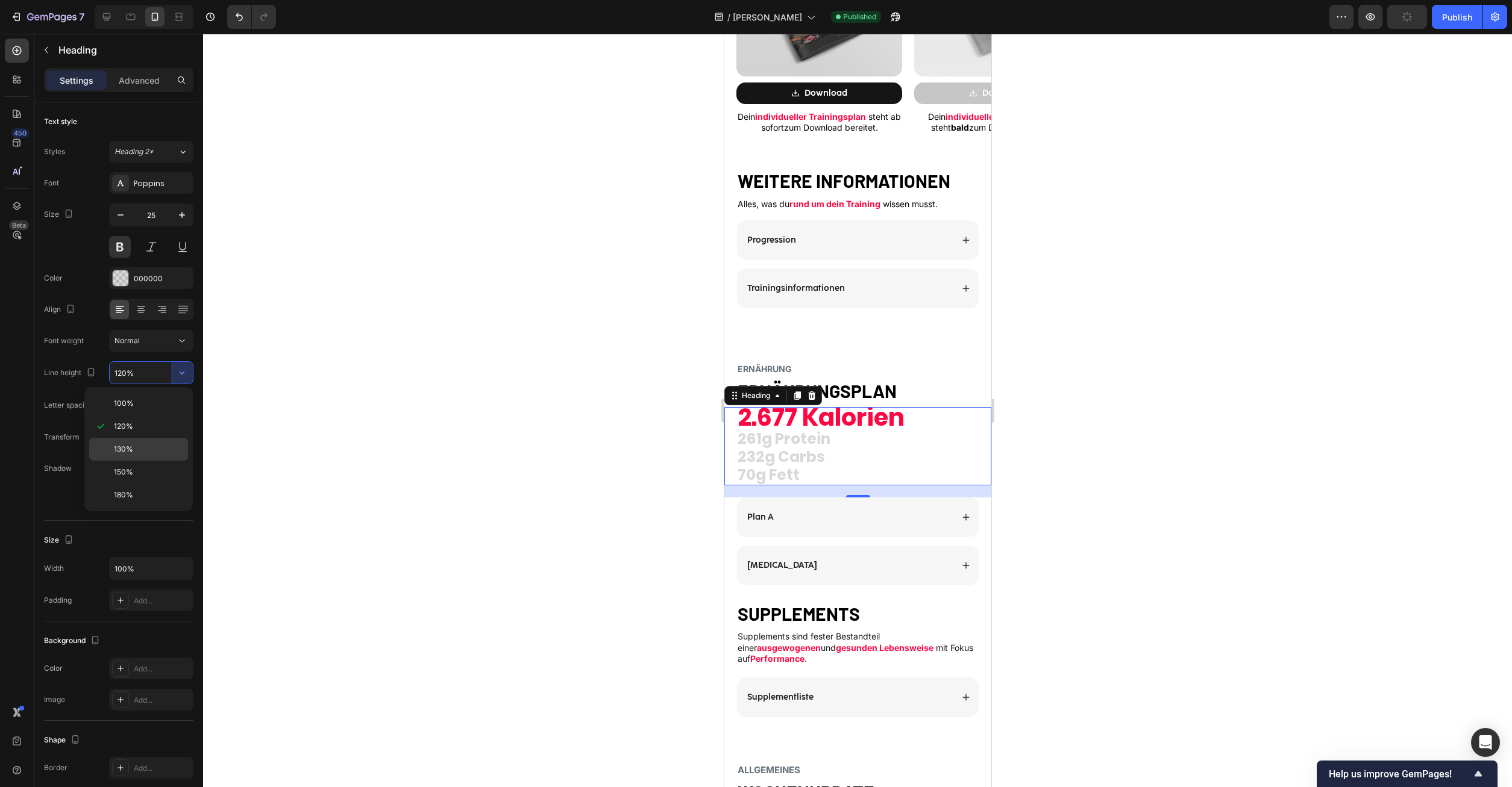
click at [149, 449] on p "130%" at bounding box center [148, 449] width 68 height 11
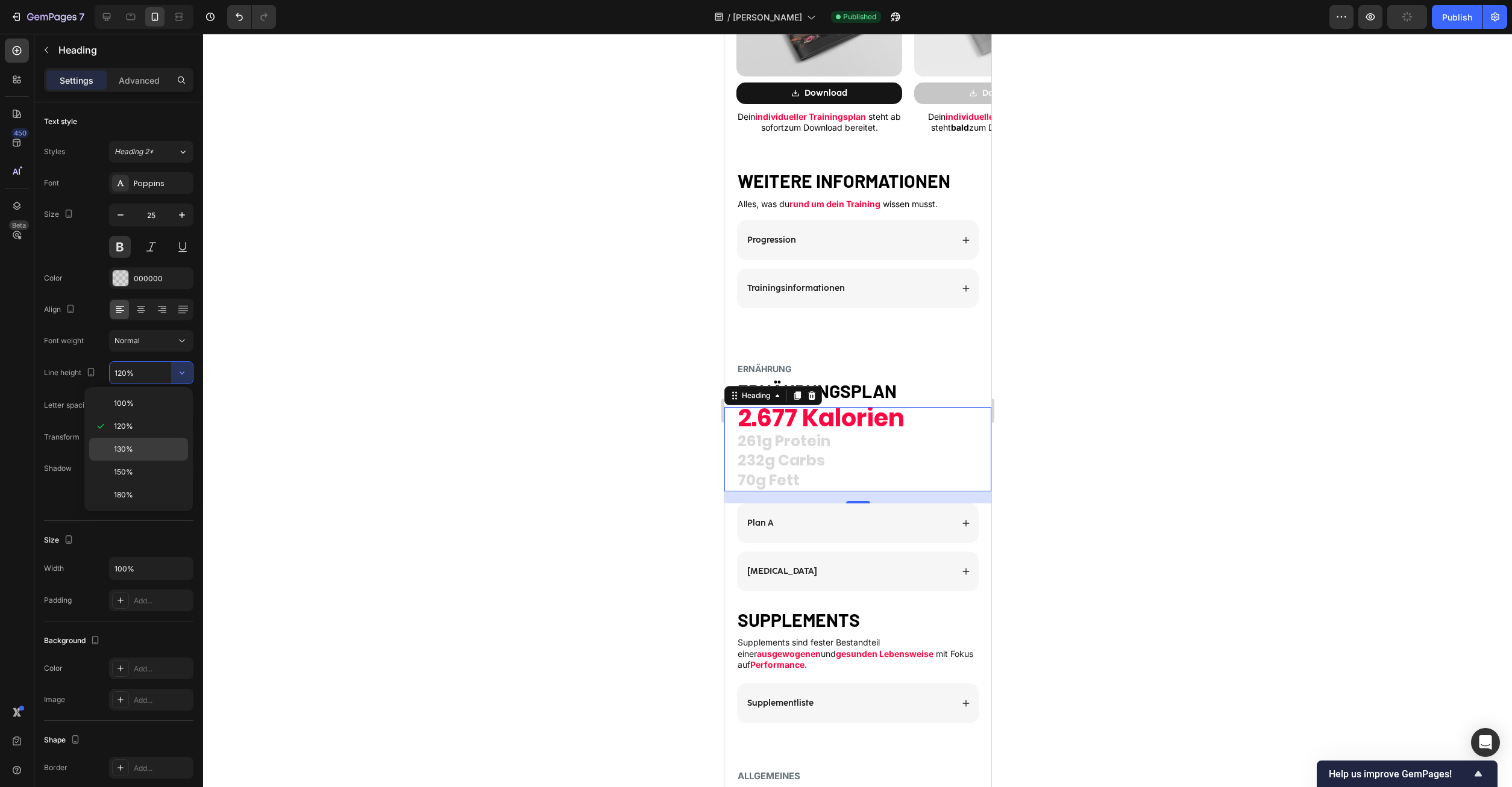
type input "130%"
click at [1168, 457] on div at bounding box center [857, 410] width 1309 height 753
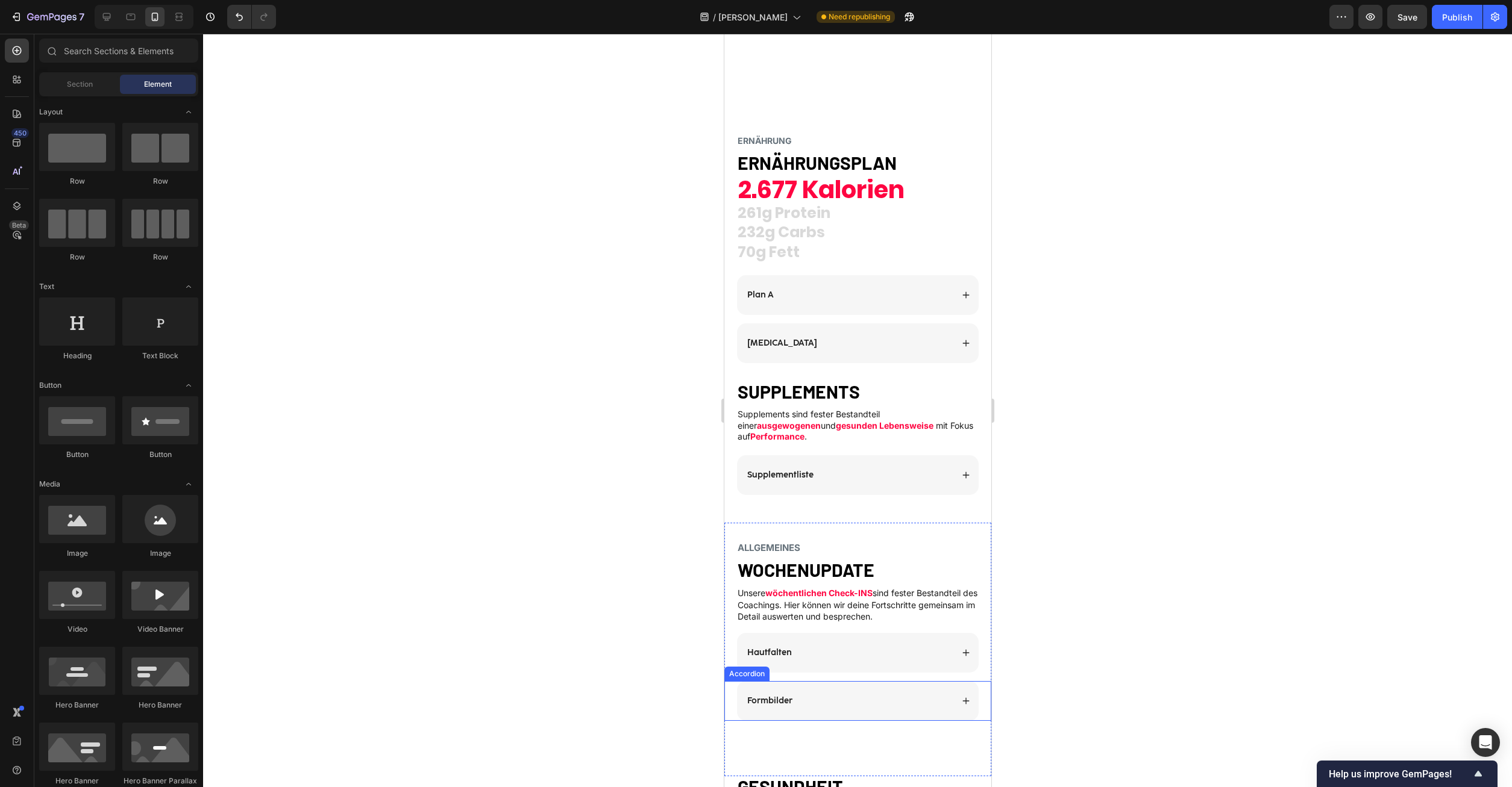
scroll to position [1782, 0]
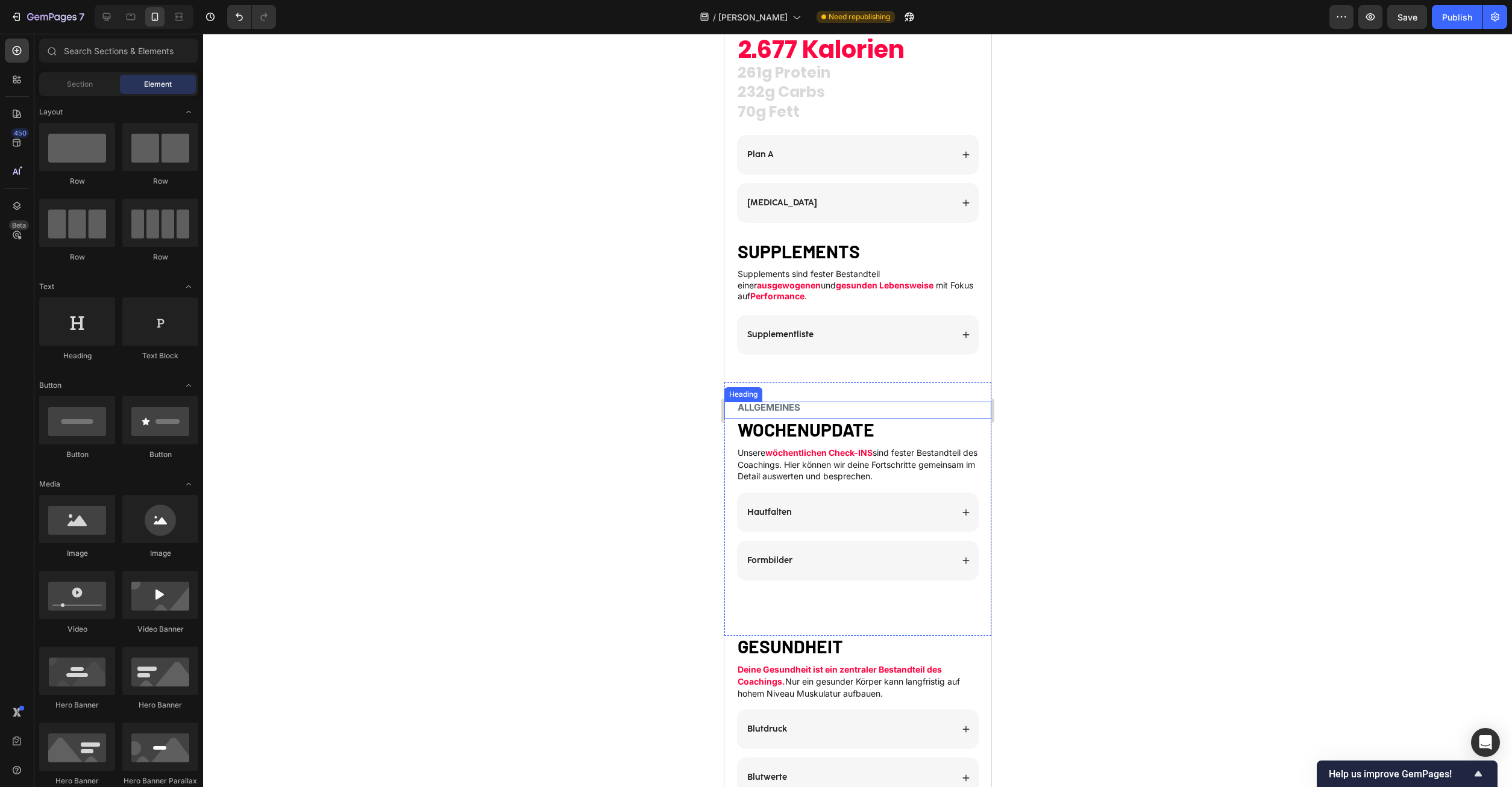
click at [765, 402] on strong "ALLGEMEINES" at bounding box center [768, 407] width 63 height 11
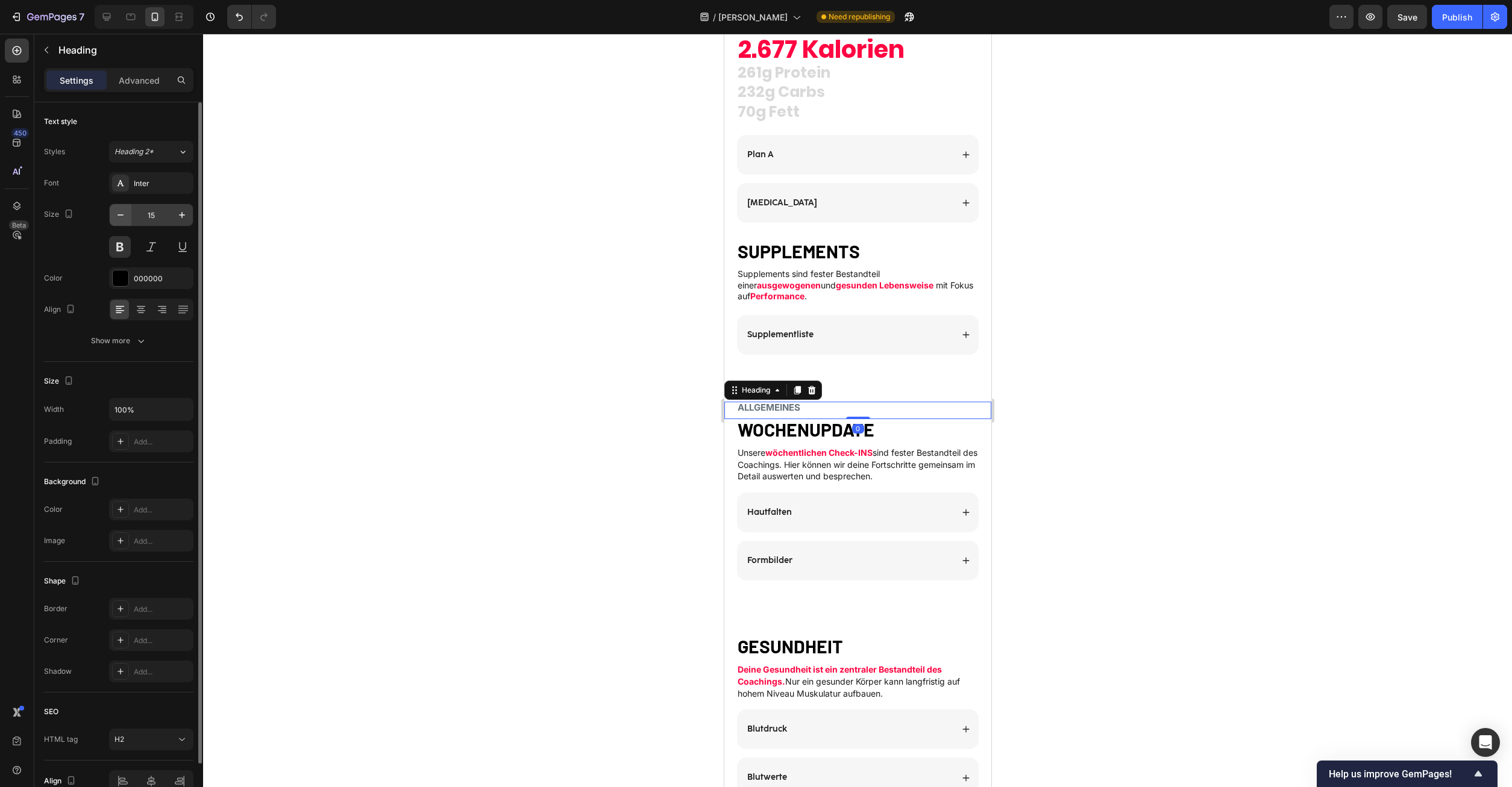
click at [120, 210] on icon "button" at bounding box center [120, 215] width 12 height 12
type input "14"
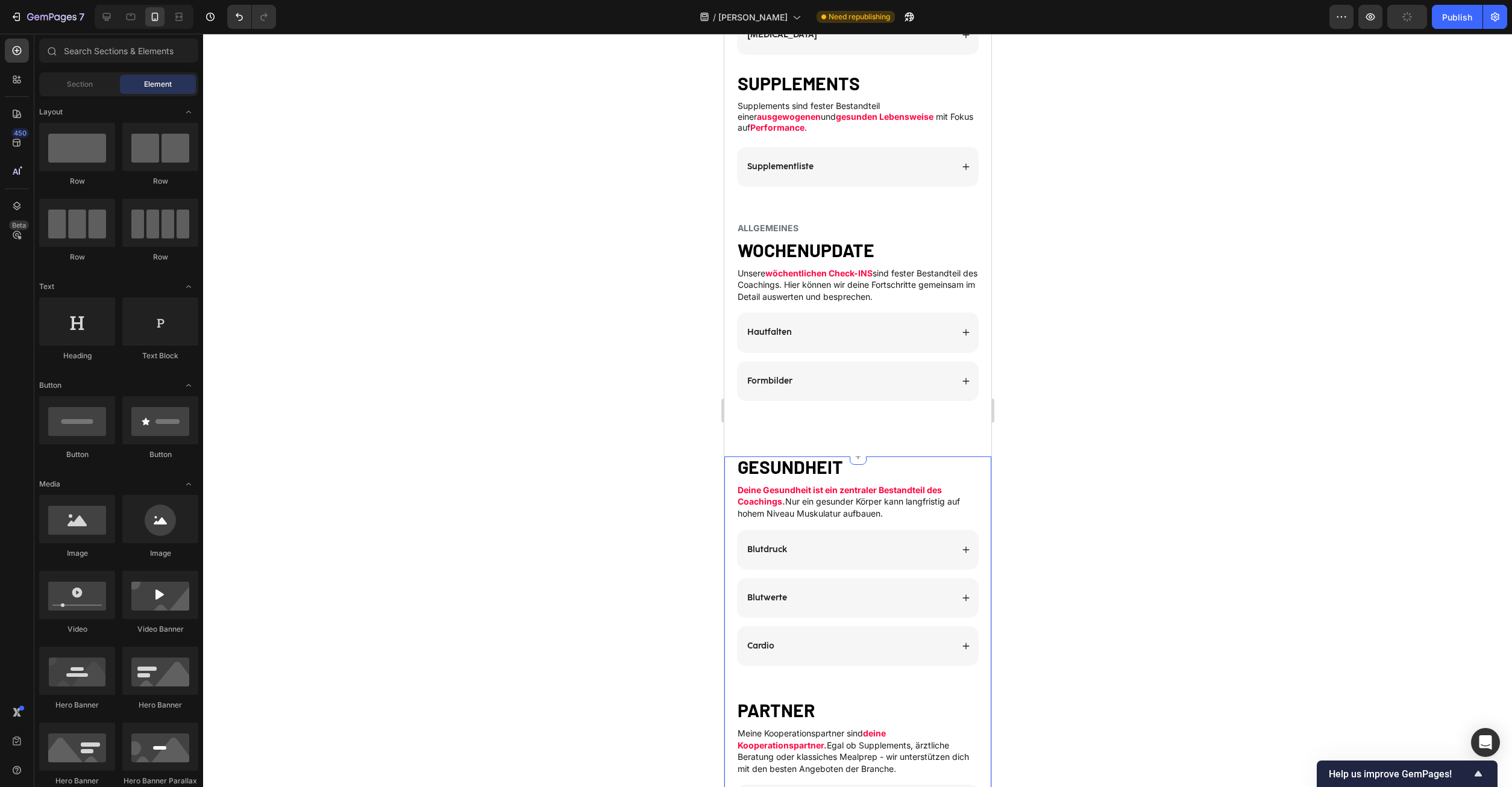
scroll to position [2012, 0]
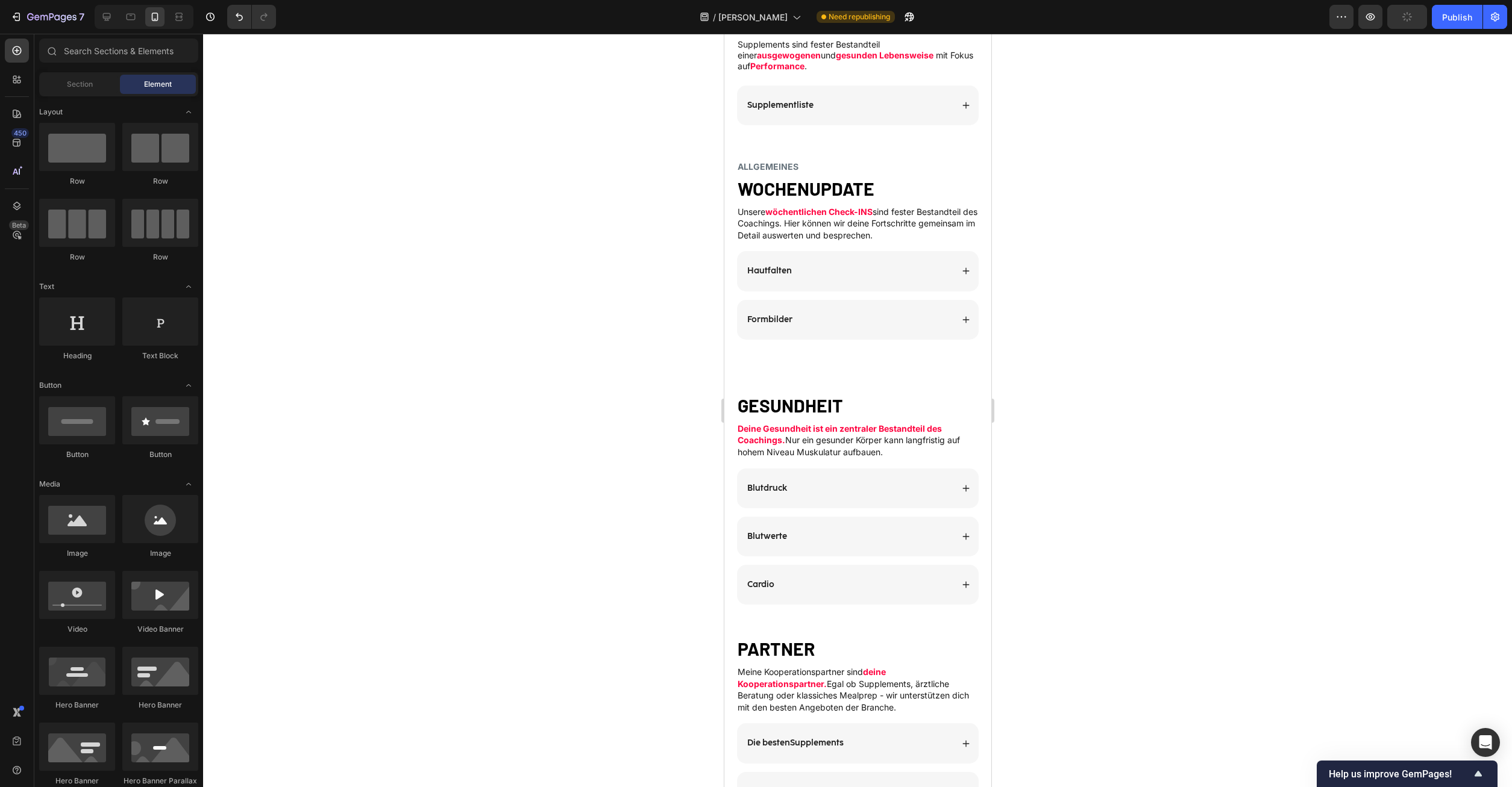
click at [972, 525] on div "Blutwerte" at bounding box center [857, 536] width 242 height 39
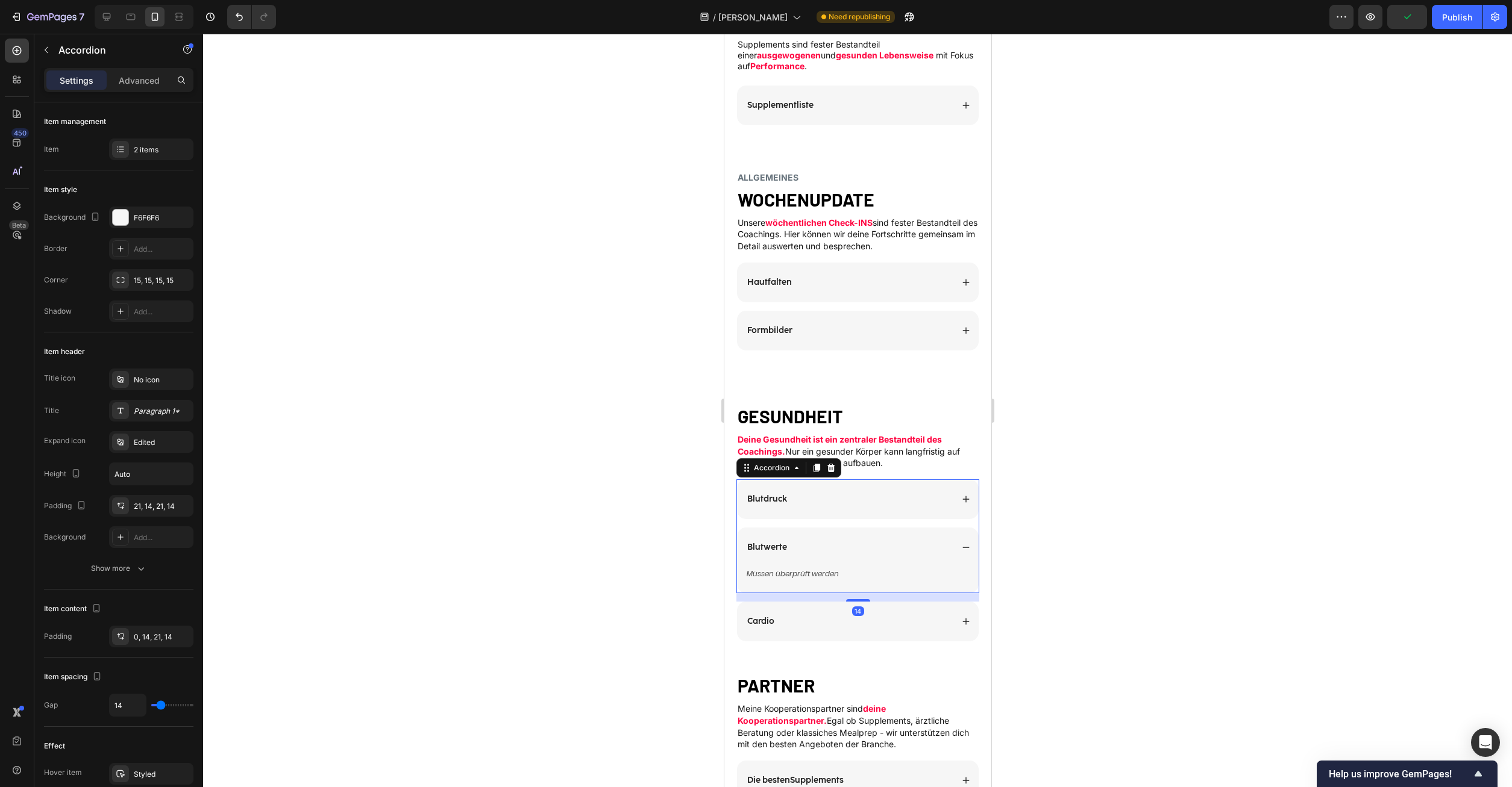
click at [911, 528] on div "Blutwerte" at bounding box center [857, 547] width 242 height 39
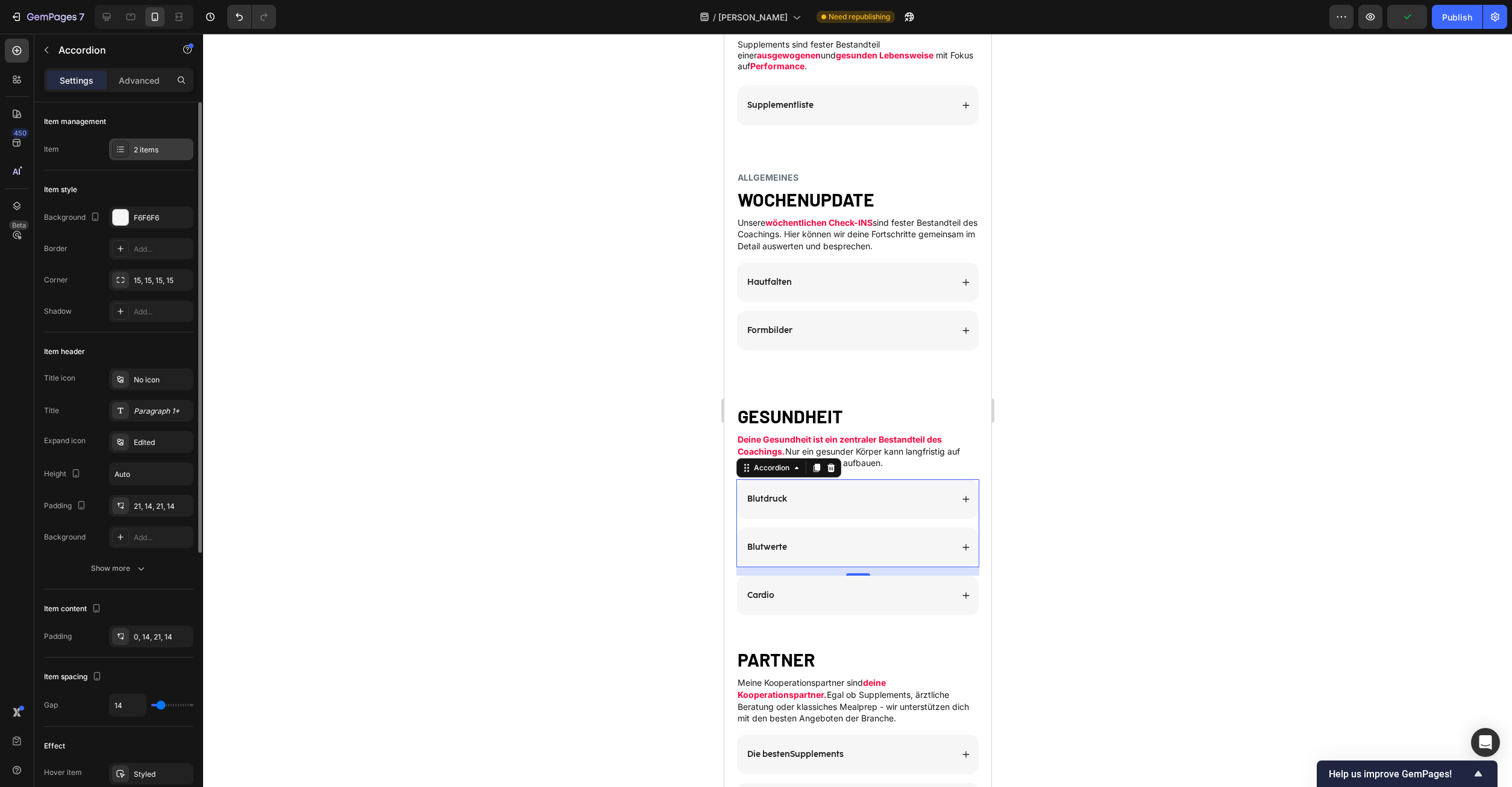
click at [144, 147] on div "2 items" at bounding box center [162, 150] width 57 height 11
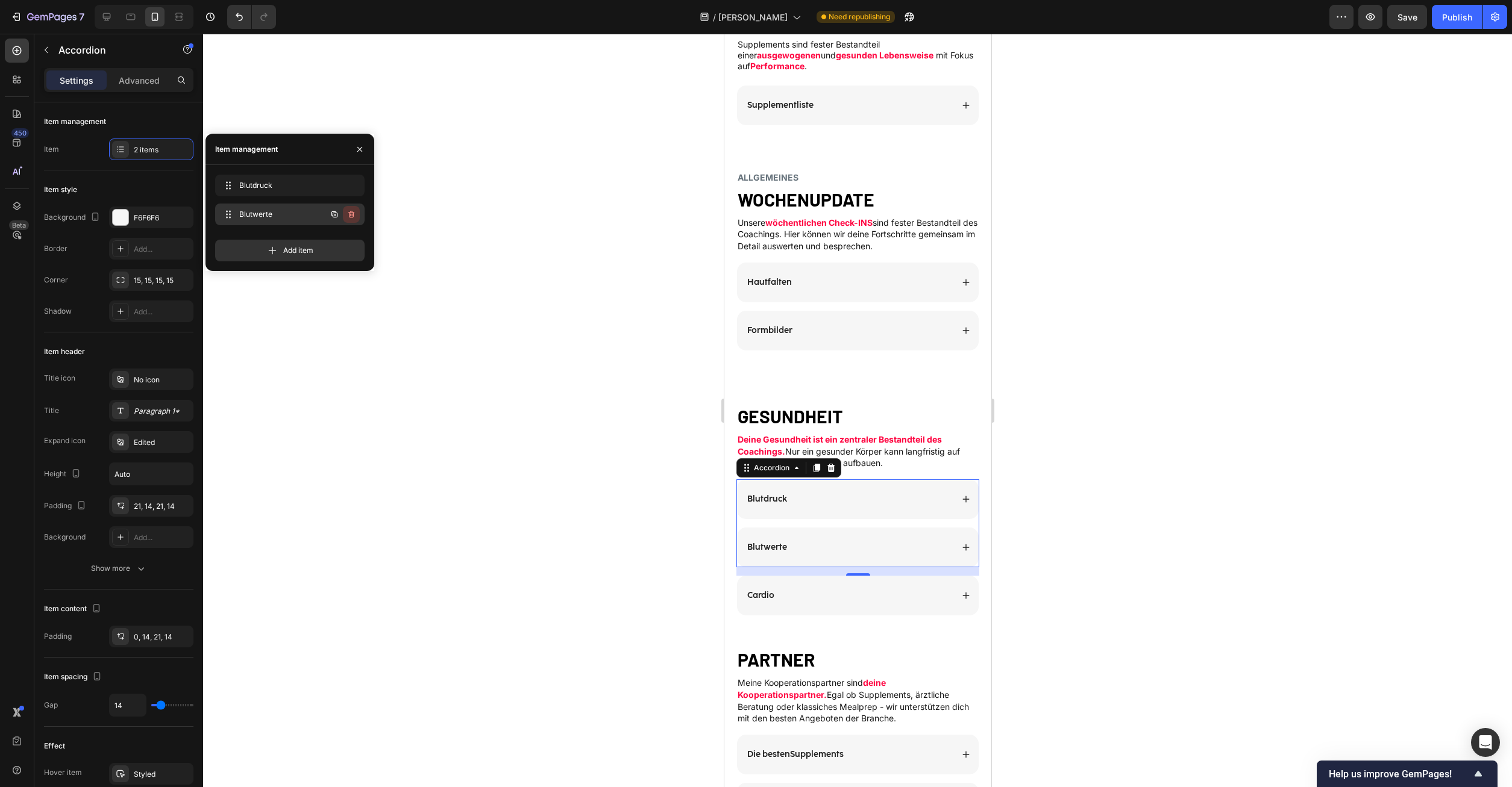
click at [354, 218] on icon "button" at bounding box center [351, 215] width 10 height 10
click at [346, 216] on div "Delete" at bounding box center [343, 215] width 22 height 11
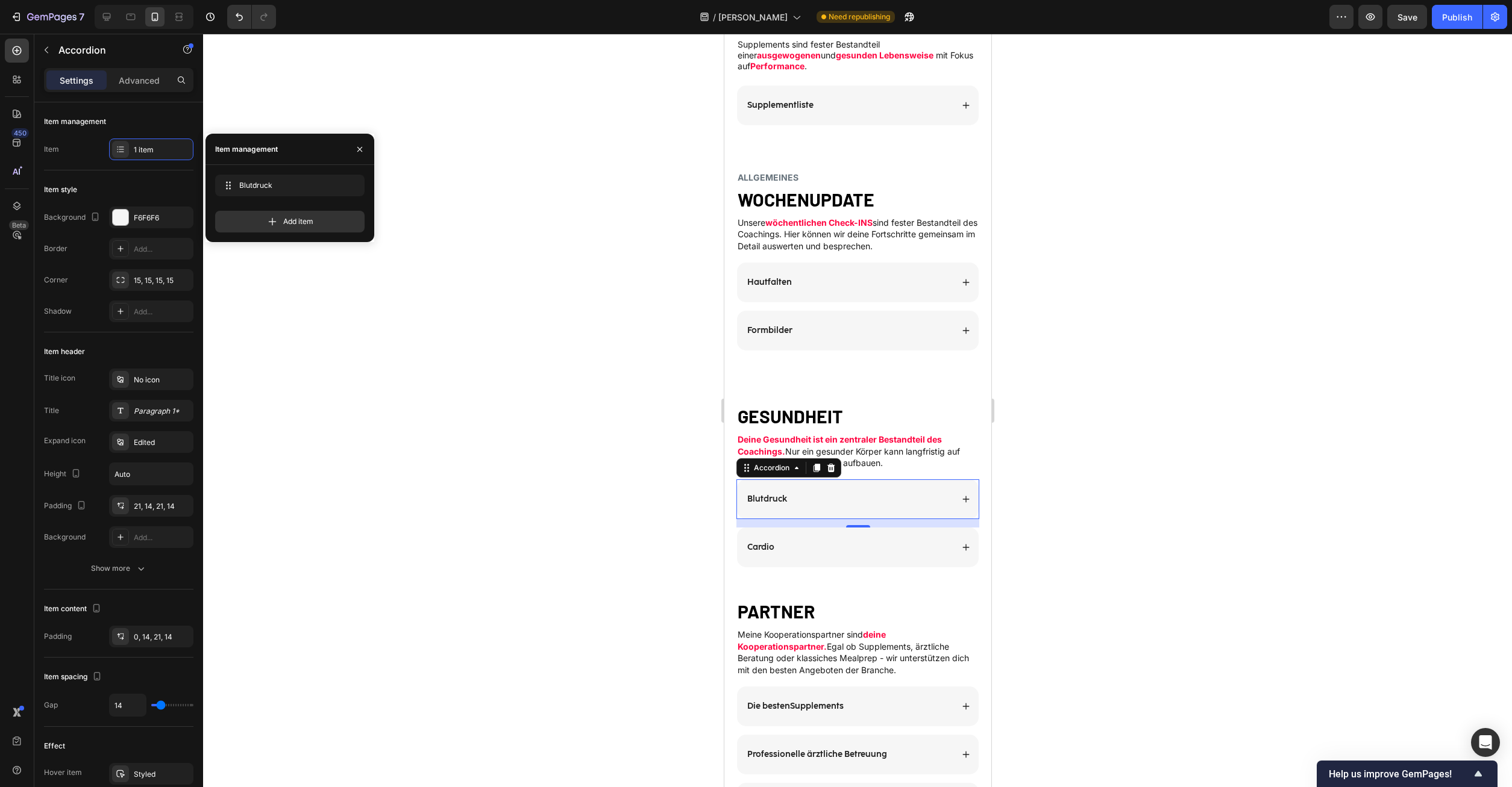
click at [958, 488] on div "Blutdruck" at bounding box center [857, 499] width 242 height 39
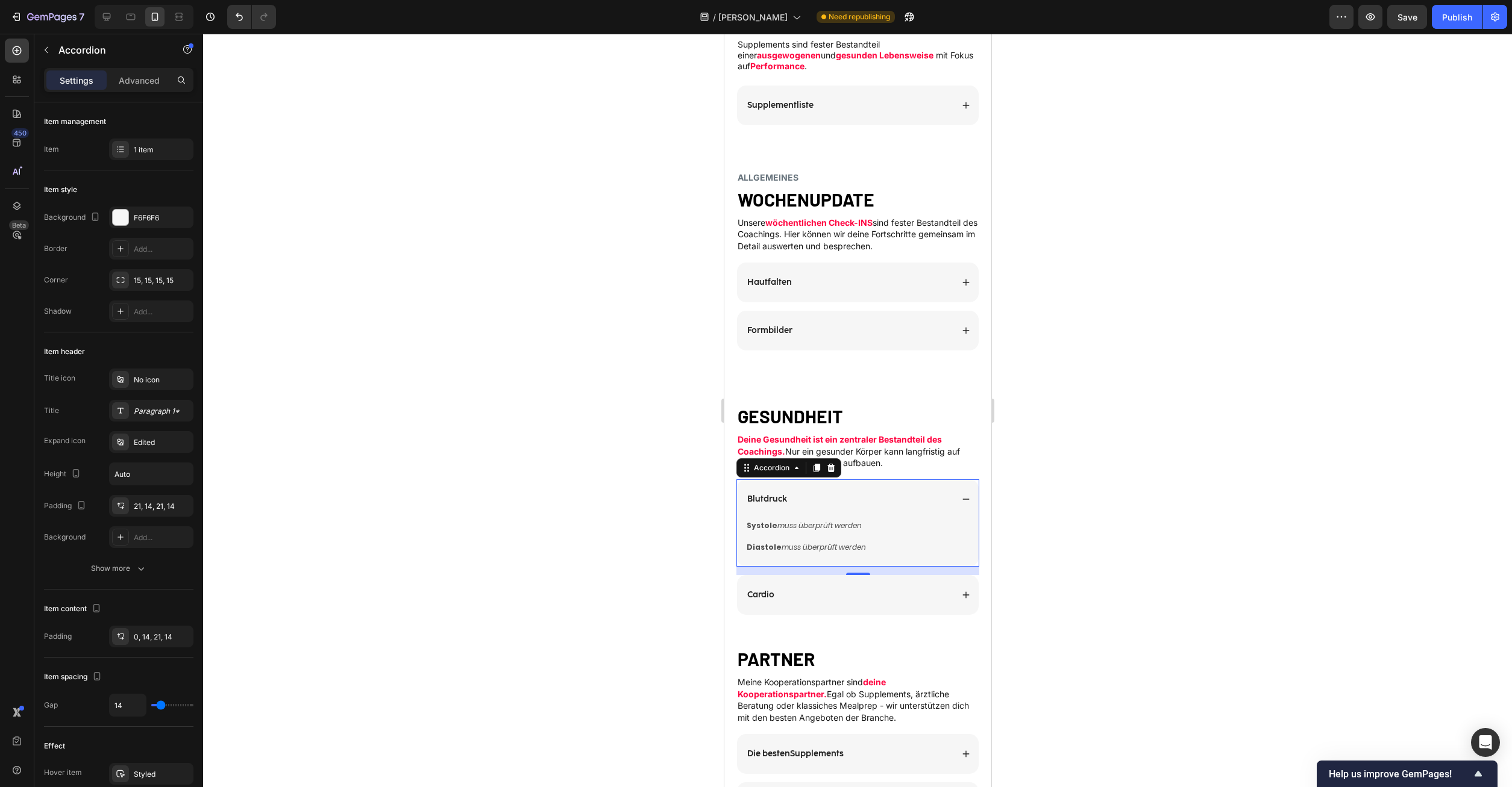
click at [966, 495] on icon at bounding box center [965, 499] width 9 height 9
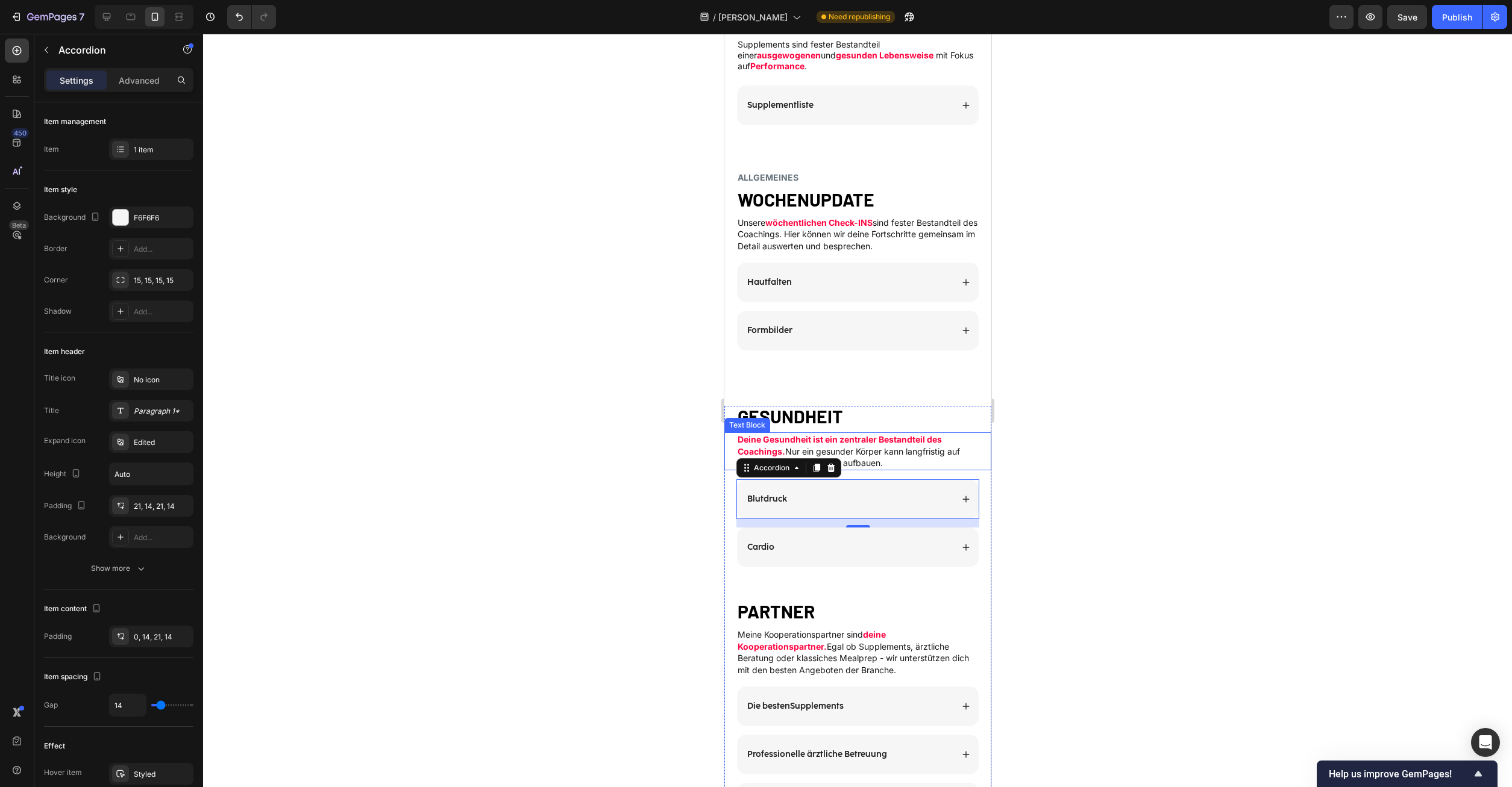
click at [955, 417] on div "GESUNDHEIT Heading Deine Gesundheit ist ein zentraler Bestandteil des Coachings…" at bounding box center [857, 636] width 267 height 459
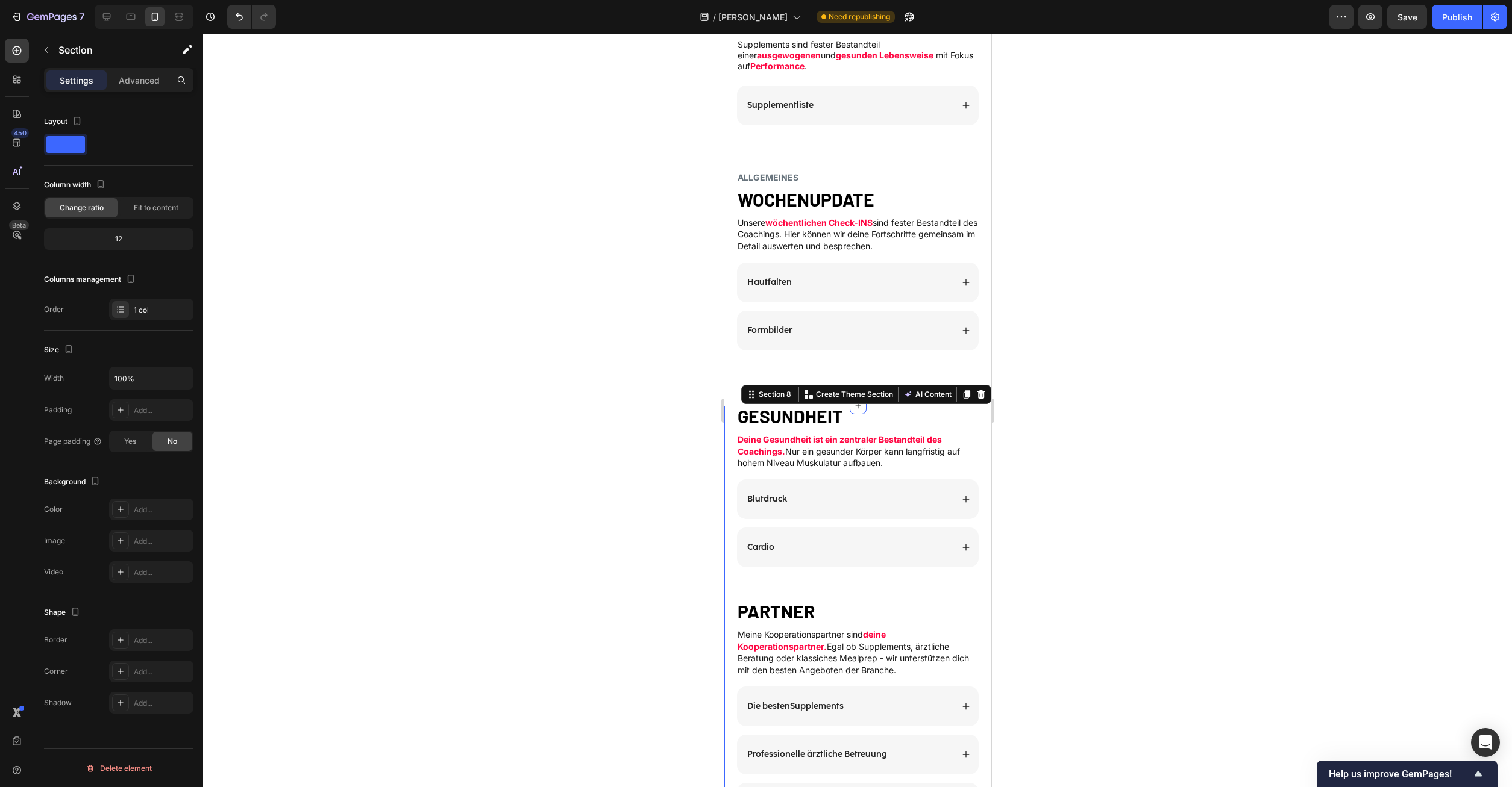
click at [893, 406] on h2 "GESUNDHEIT" at bounding box center [857, 416] width 243 height 20
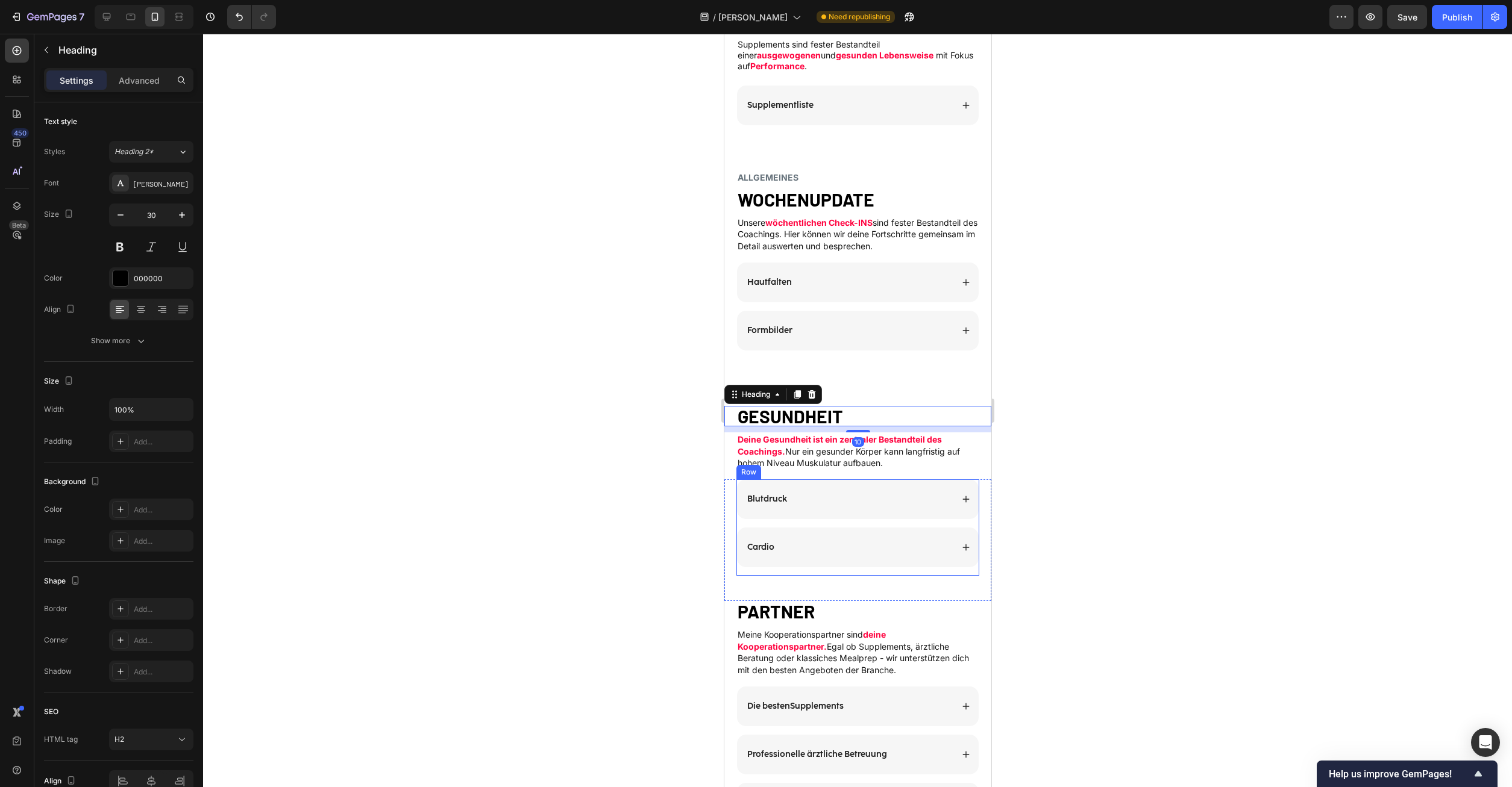
click at [792, 540] on div "Cardio" at bounding box center [848, 547] width 207 height 14
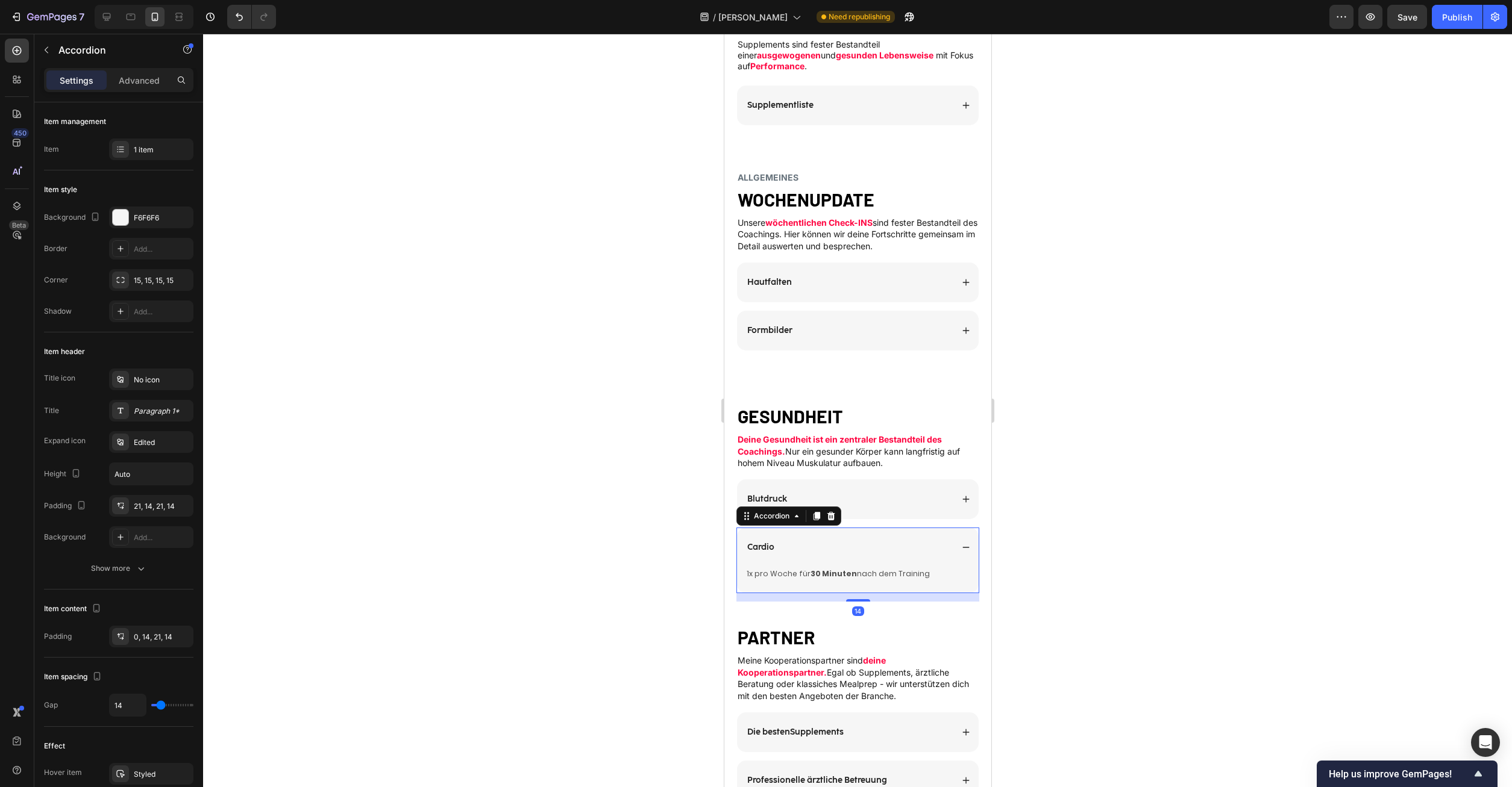
click at [814, 540] on div "Cardio" at bounding box center [848, 547] width 207 height 14
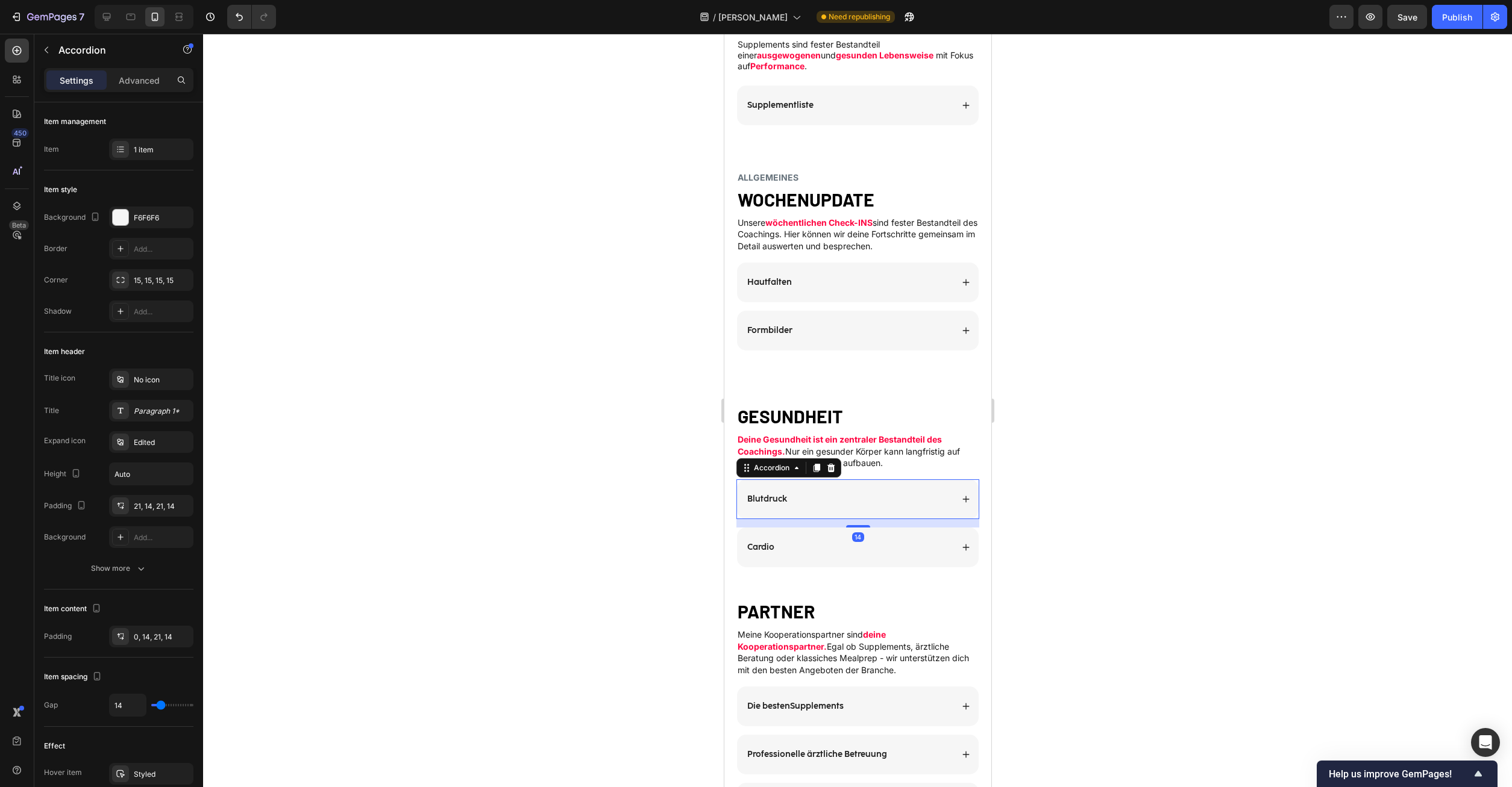
click at [927, 492] on div "Blutdruck" at bounding box center [848, 499] width 207 height 14
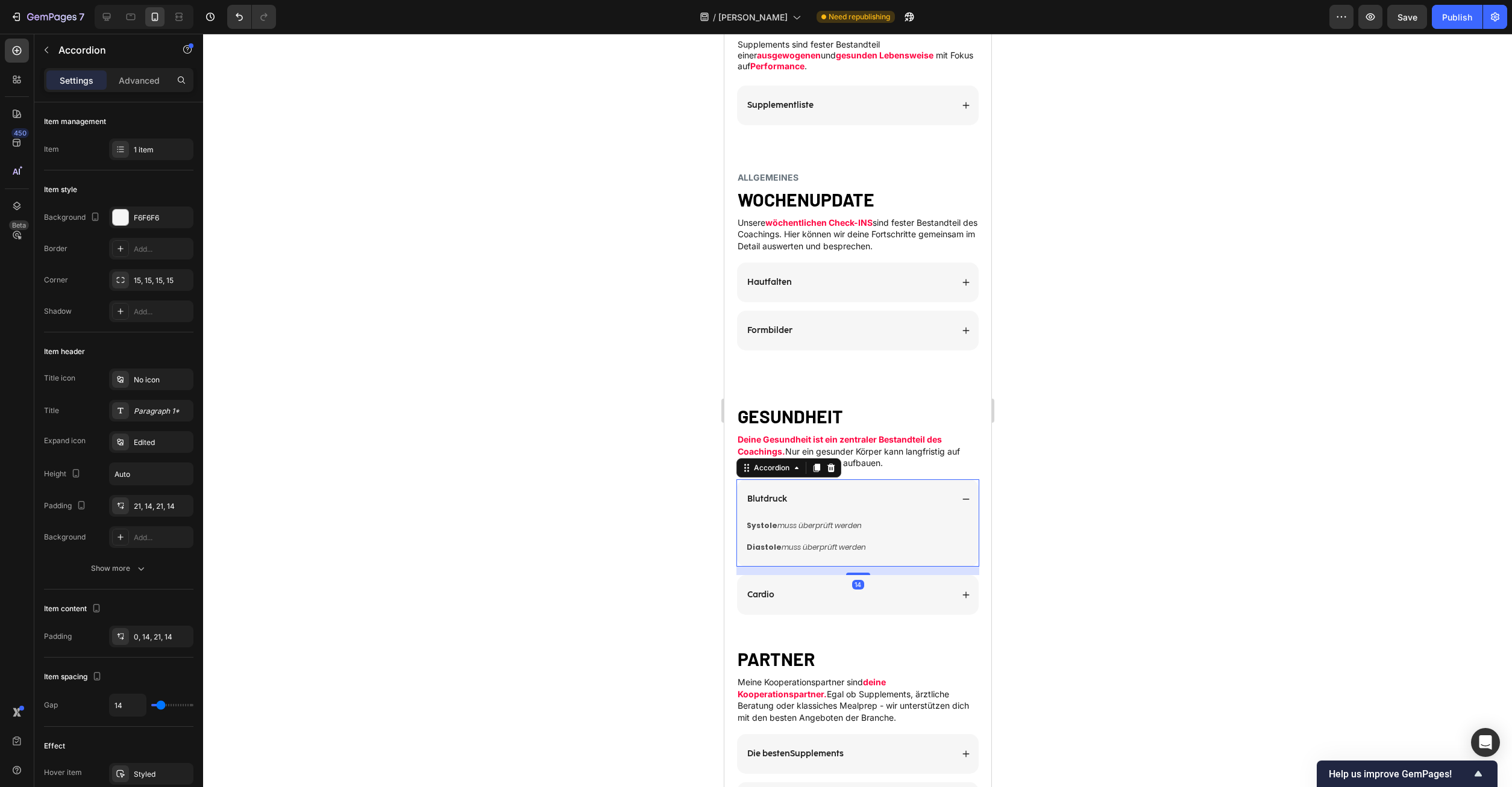
click at [936, 492] on div "Blutdruck" at bounding box center [848, 499] width 207 height 14
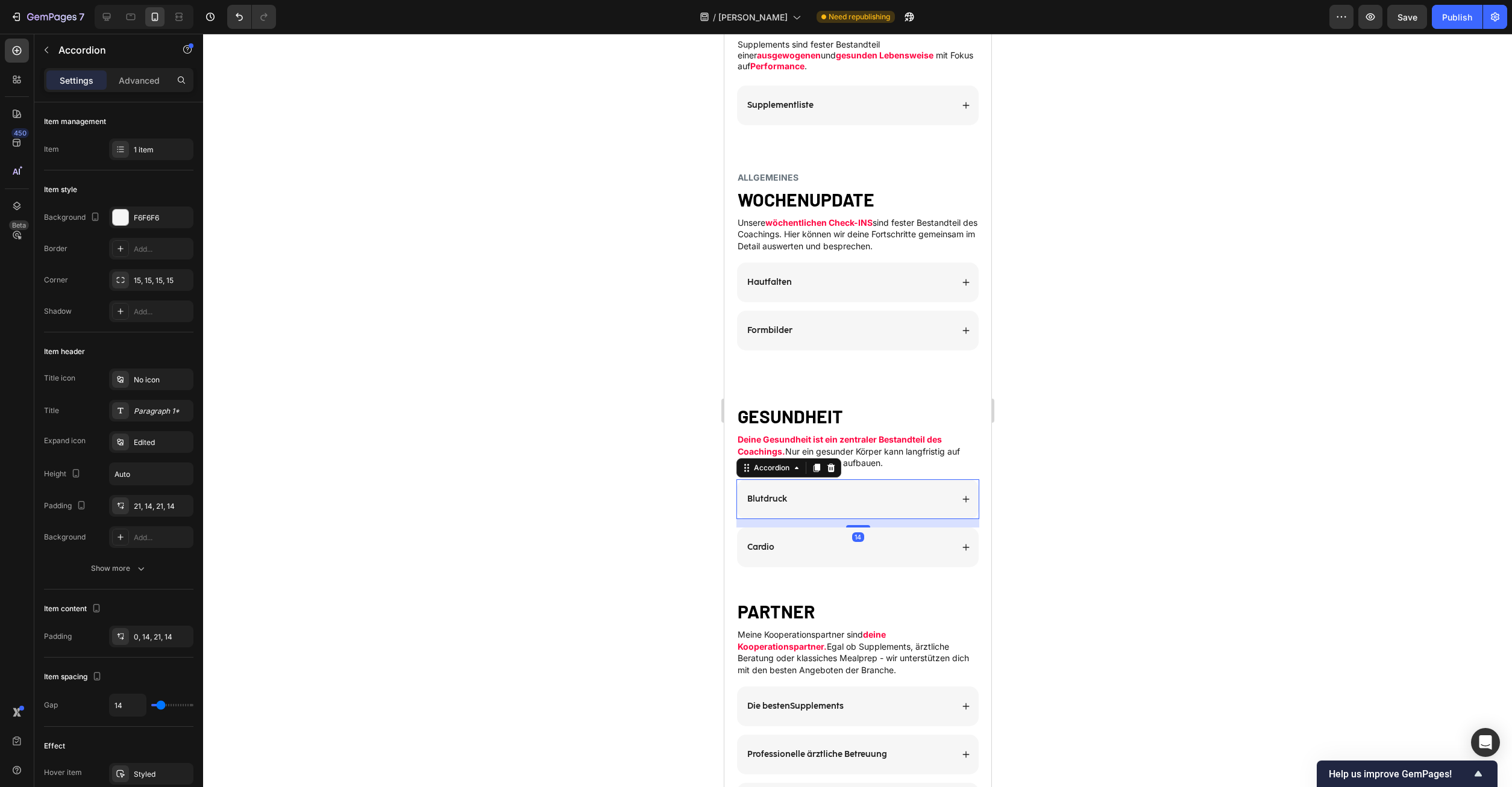
click at [1098, 509] on div at bounding box center [857, 410] width 1309 height 753
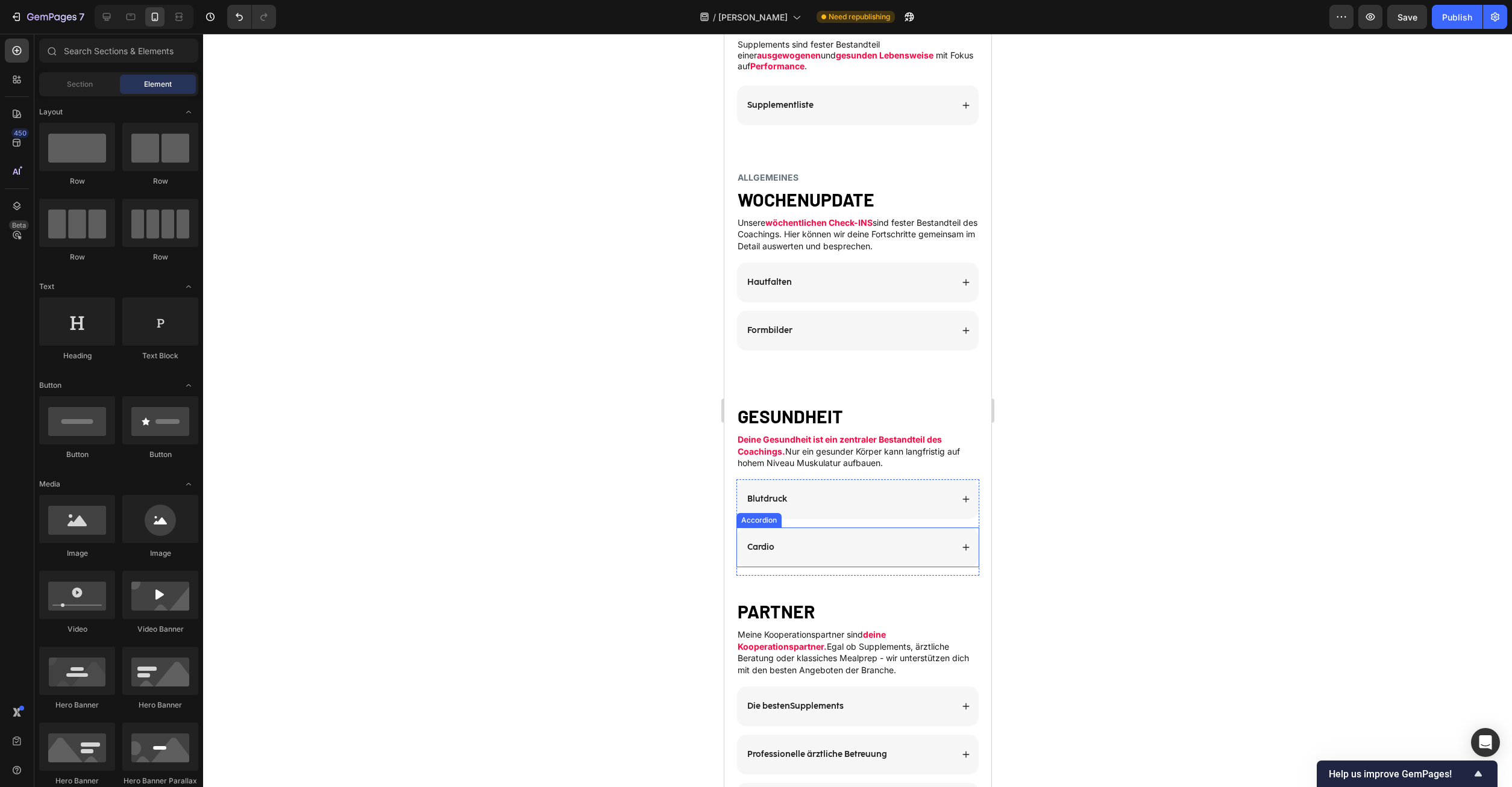
scroll to position [2196, 0]
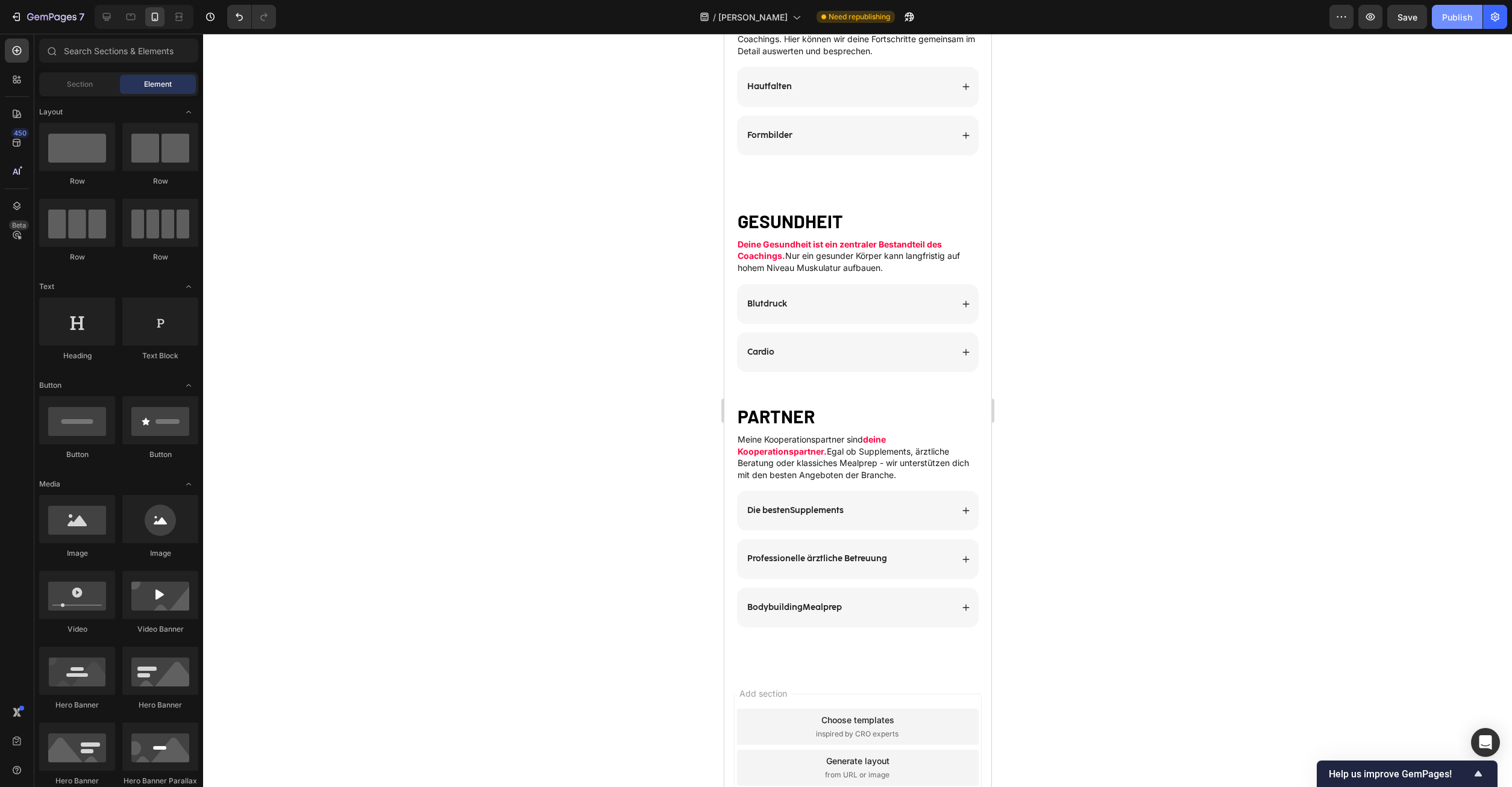
click at [1453, 18] on div "Publish" at bounding box center [1457, 16] width 30 height 13
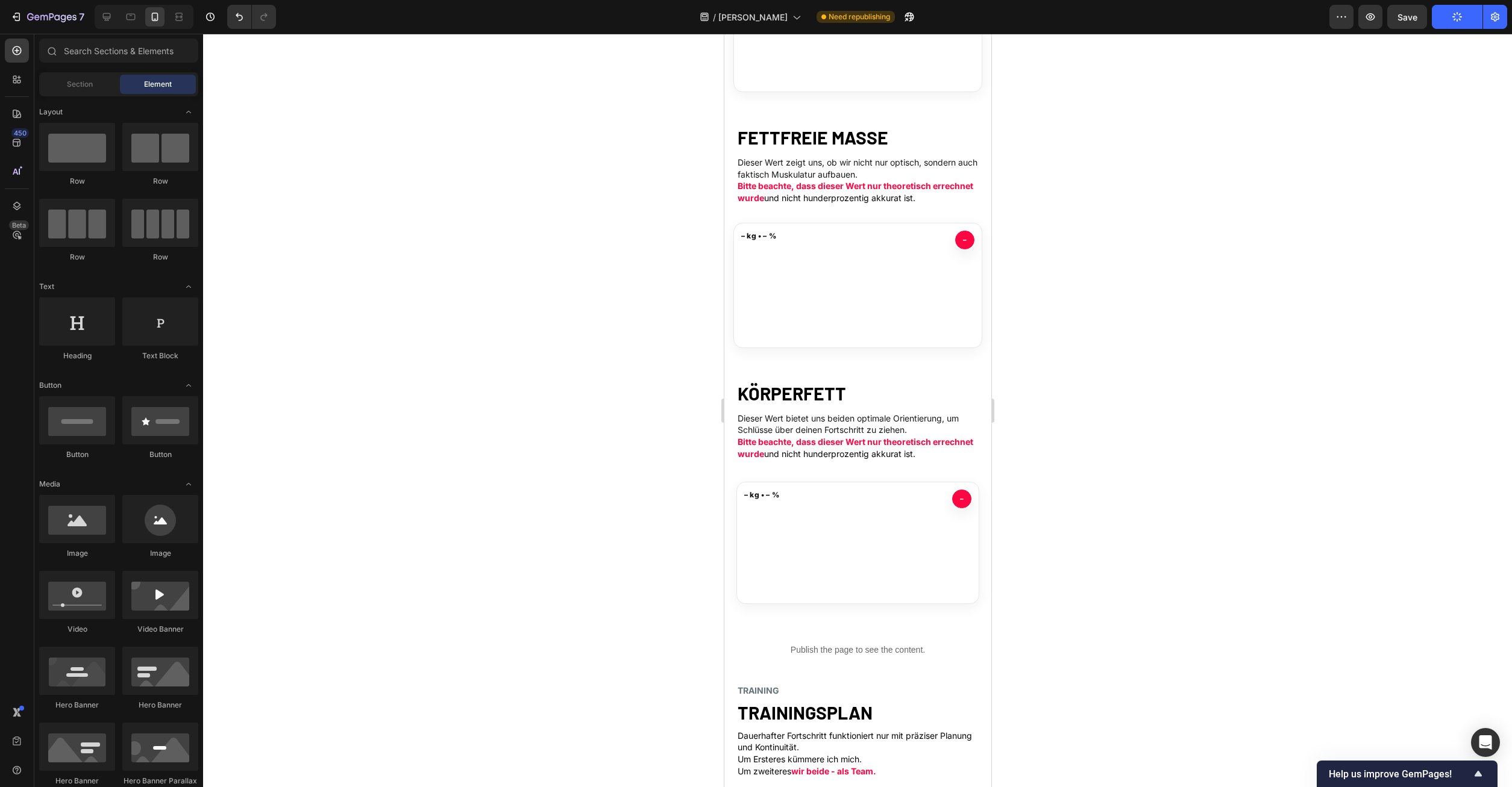
scroll to position [291, 0]
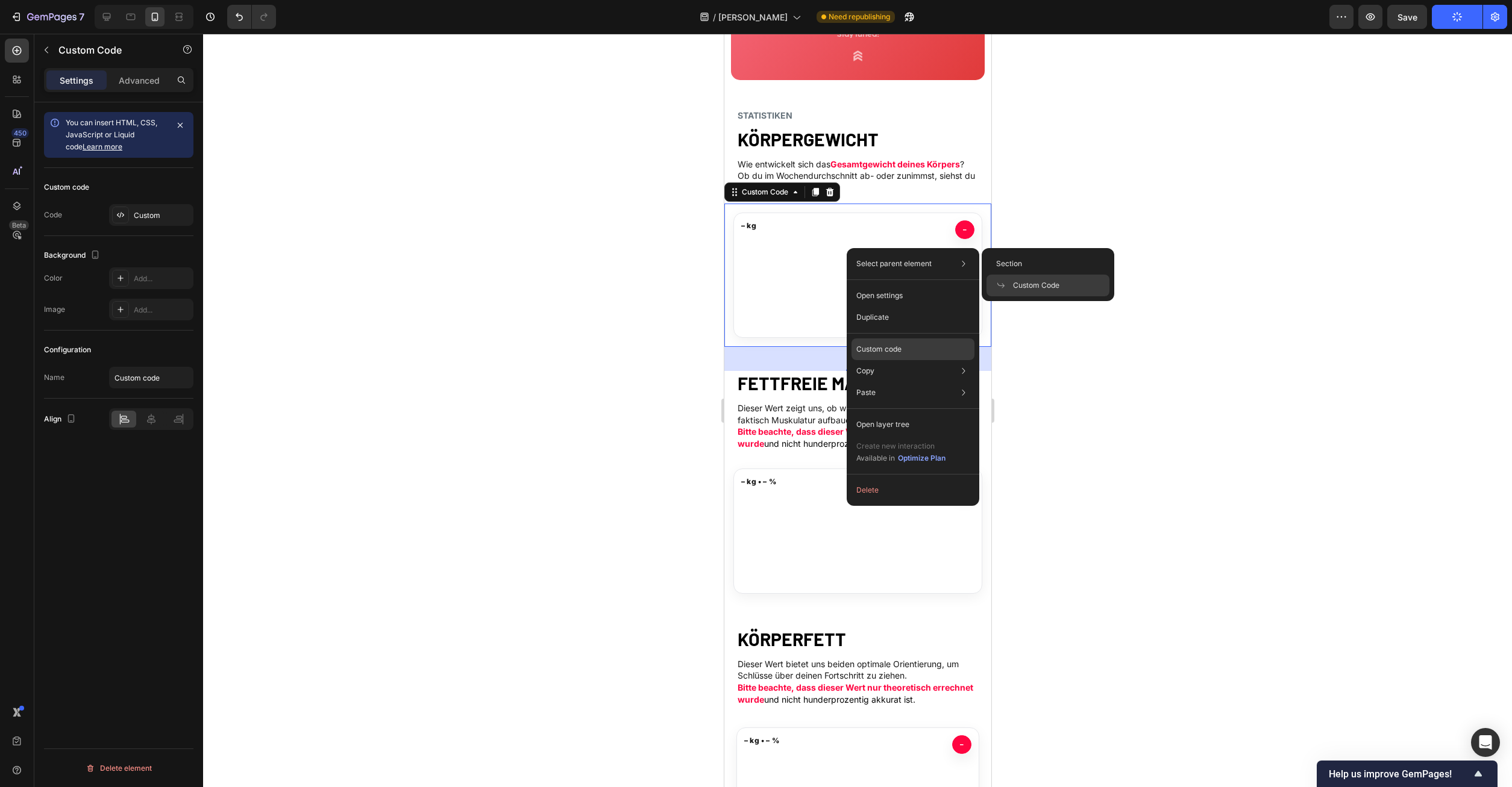
click at [897, 345] on p "Custom code" at bounding box center [879, 349] width 45 height 11
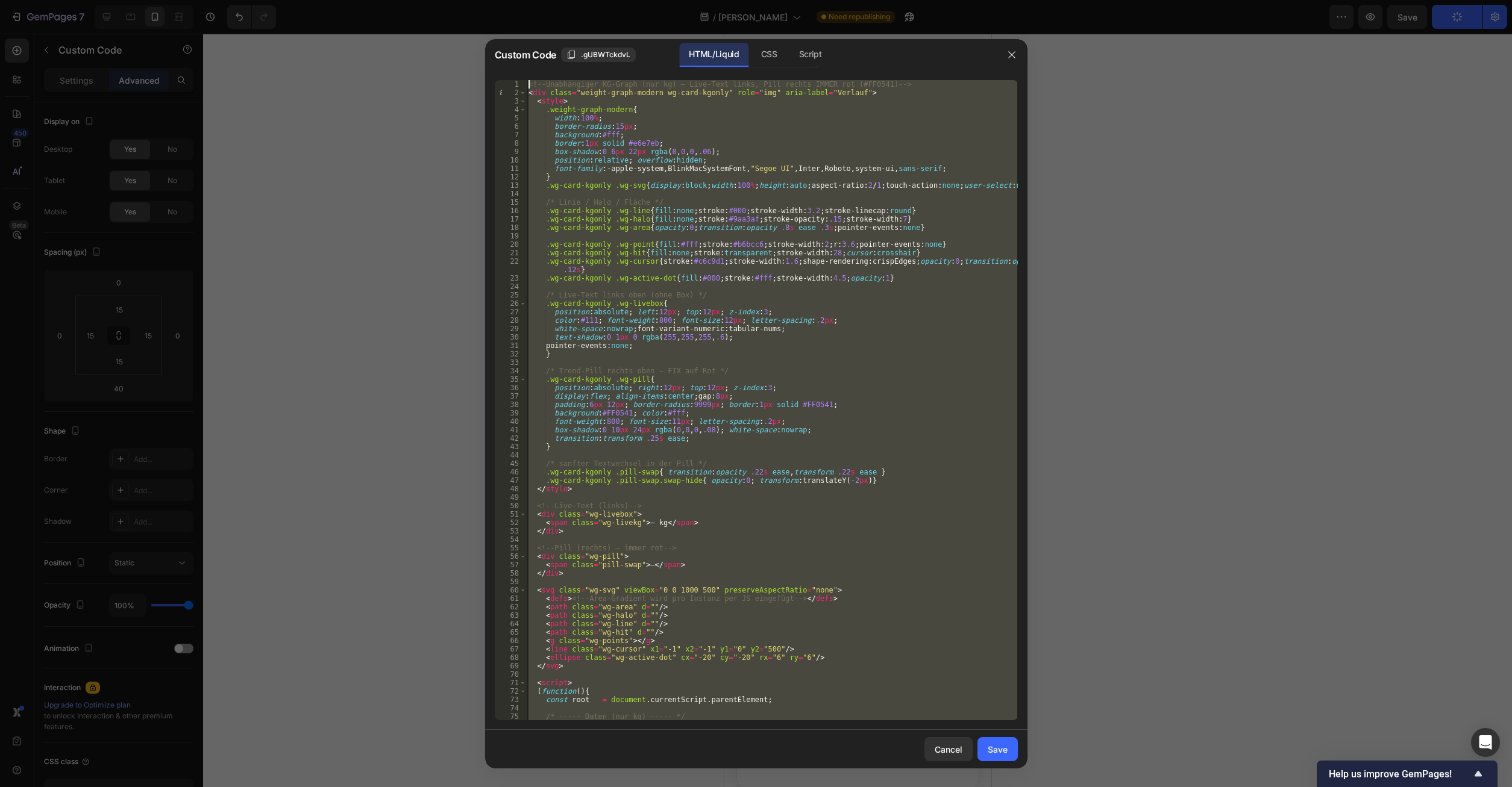
scroll to position [0, 0]
drag, startPoint x: 576, startPoint y: 711, endPoint x: 410, endPoint y: -51, distance: 779.9
click at [526, 80] on div "<!-- Unabhängiger KG-Graph (nur kg) – Live-Text links, Pill rechts IMMER rot (#…" at bounding box center [771, 400] width 491 height 640
type textarea "<!-- Unabhängiger KG-Graph (nur kg) – Live-Text links, Pill rechts IMMER rot (#…"
paste textarea
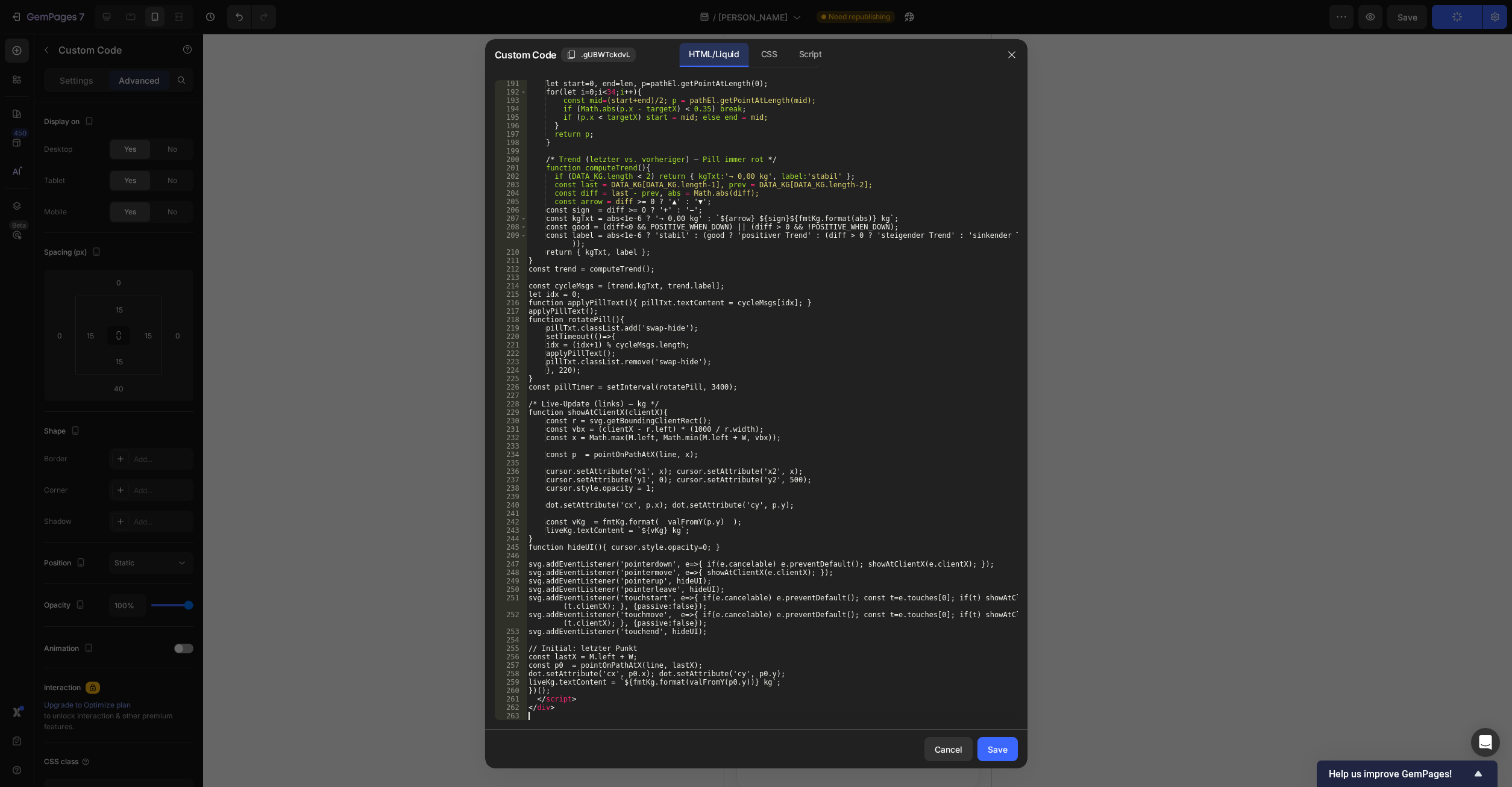
scroll to position [1612, 0]
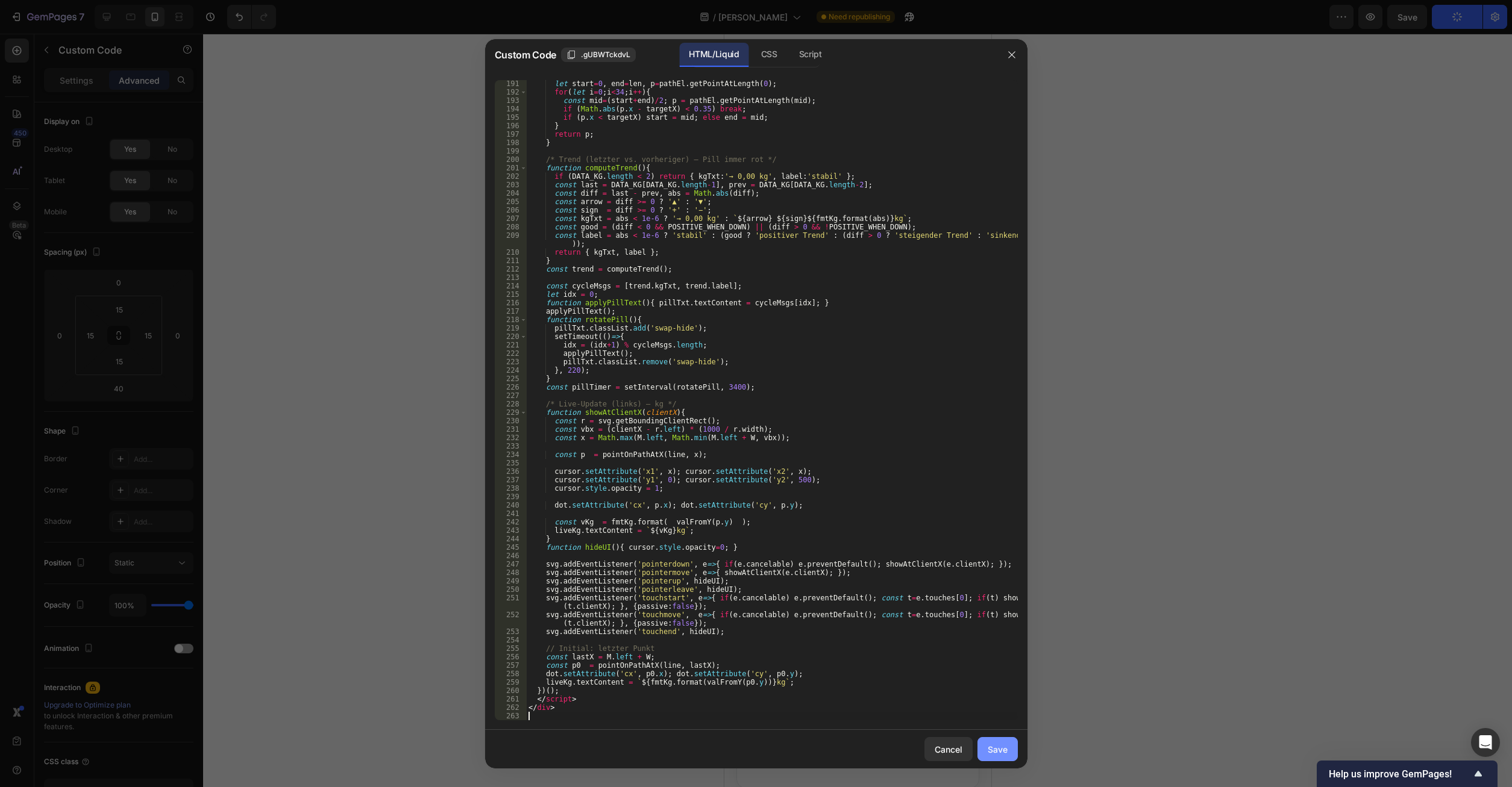
click at [1011, 746] on button "Save" at bounding box center [997, 749] width 40 height 24
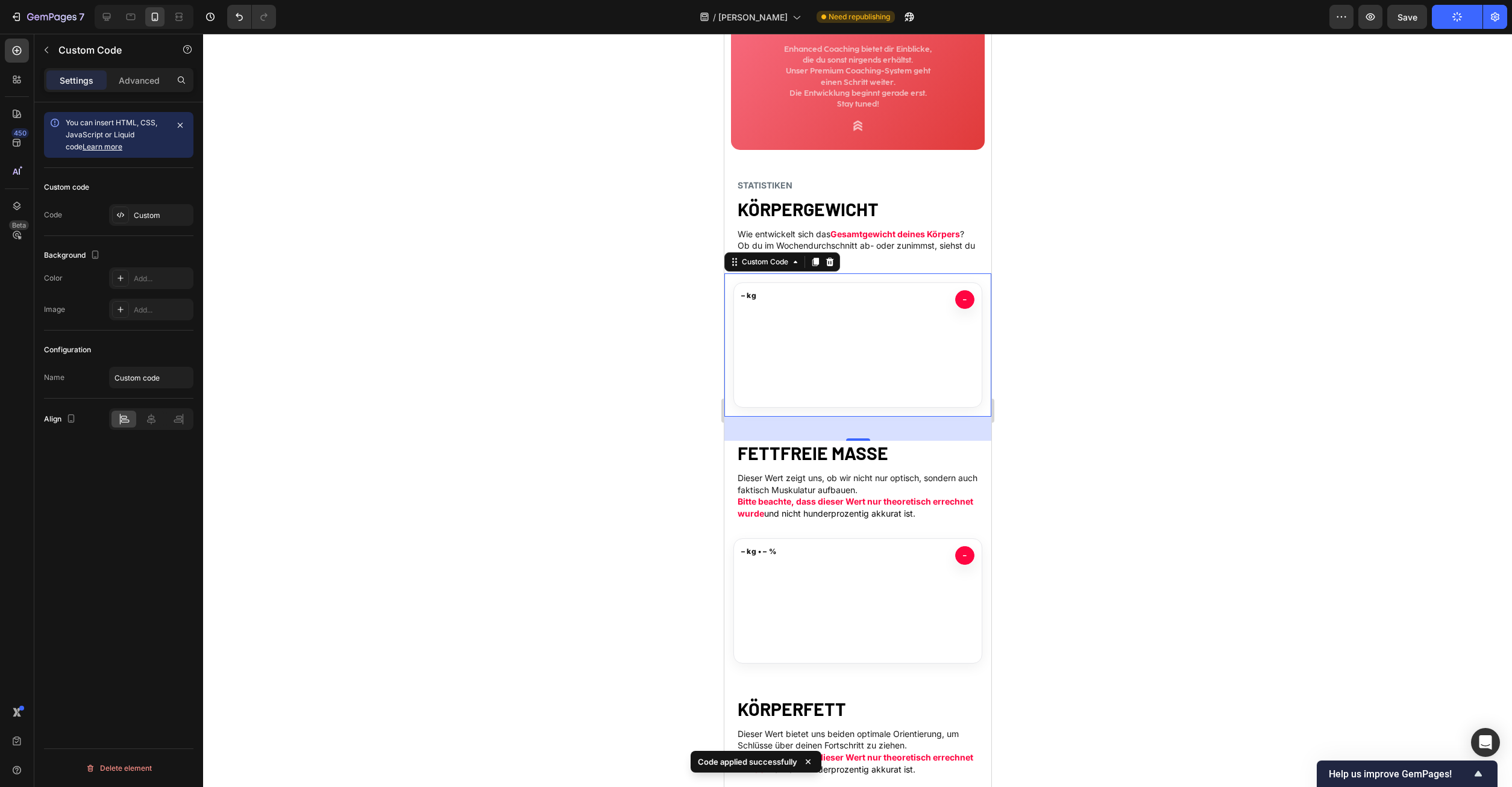
scroll to position [168, 0]
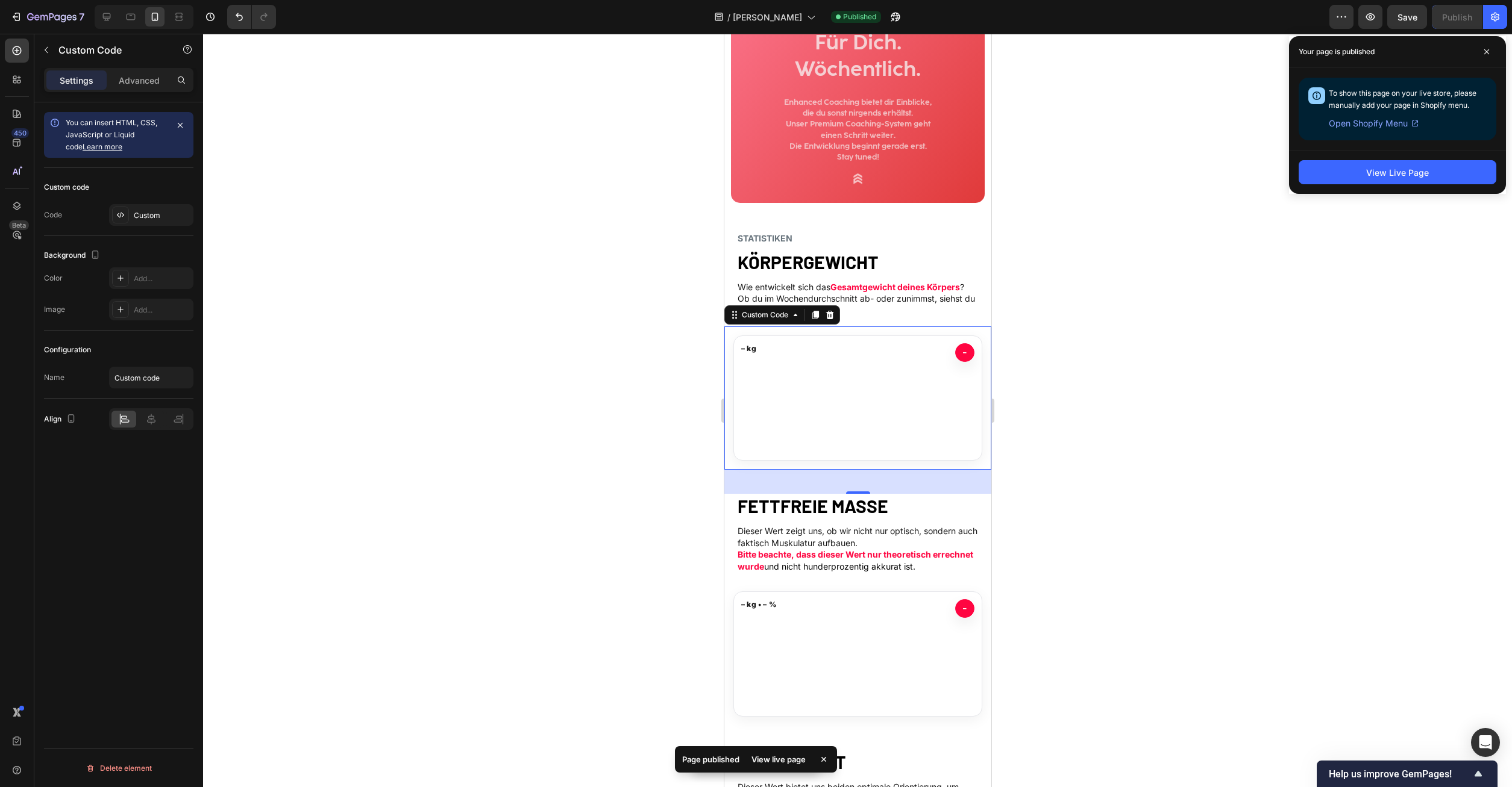
click at [1178, 235] on div at bounding box center [857, 410] width 1309 height 753
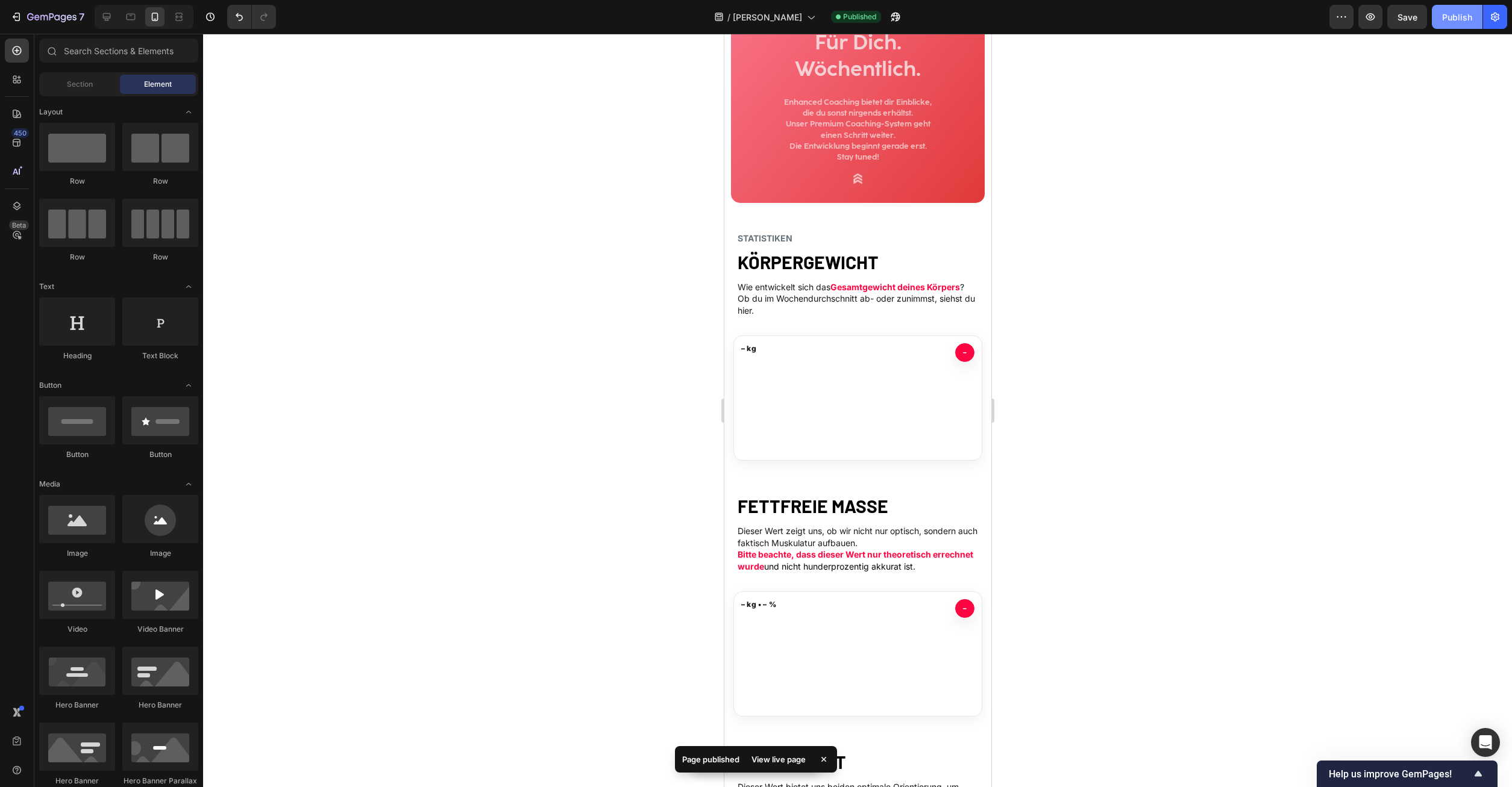
click at [1457, 14] on div "Publish" at bounding box center [1457, 16] width 30 height 13
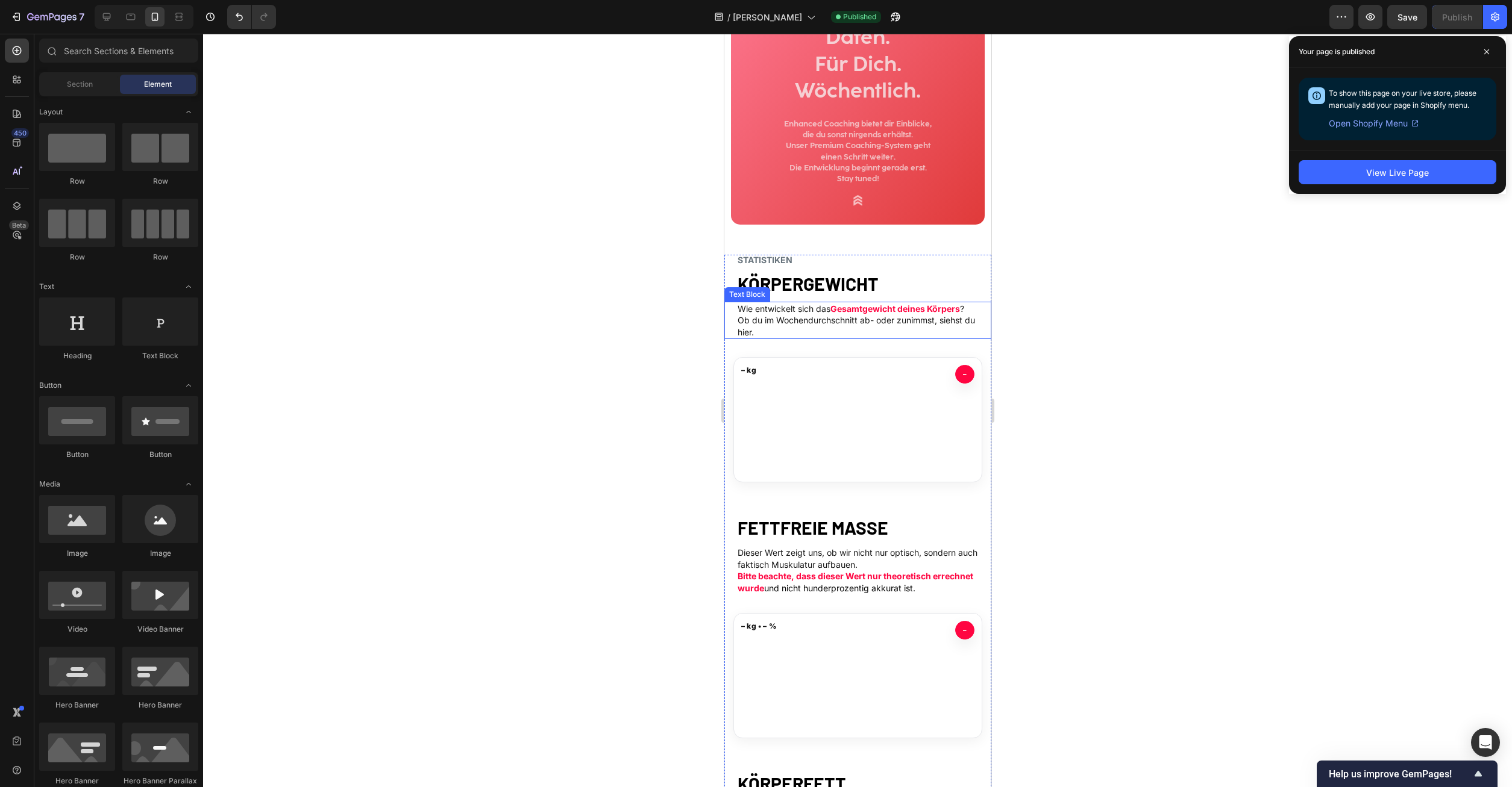
scroll to position [0, 0]
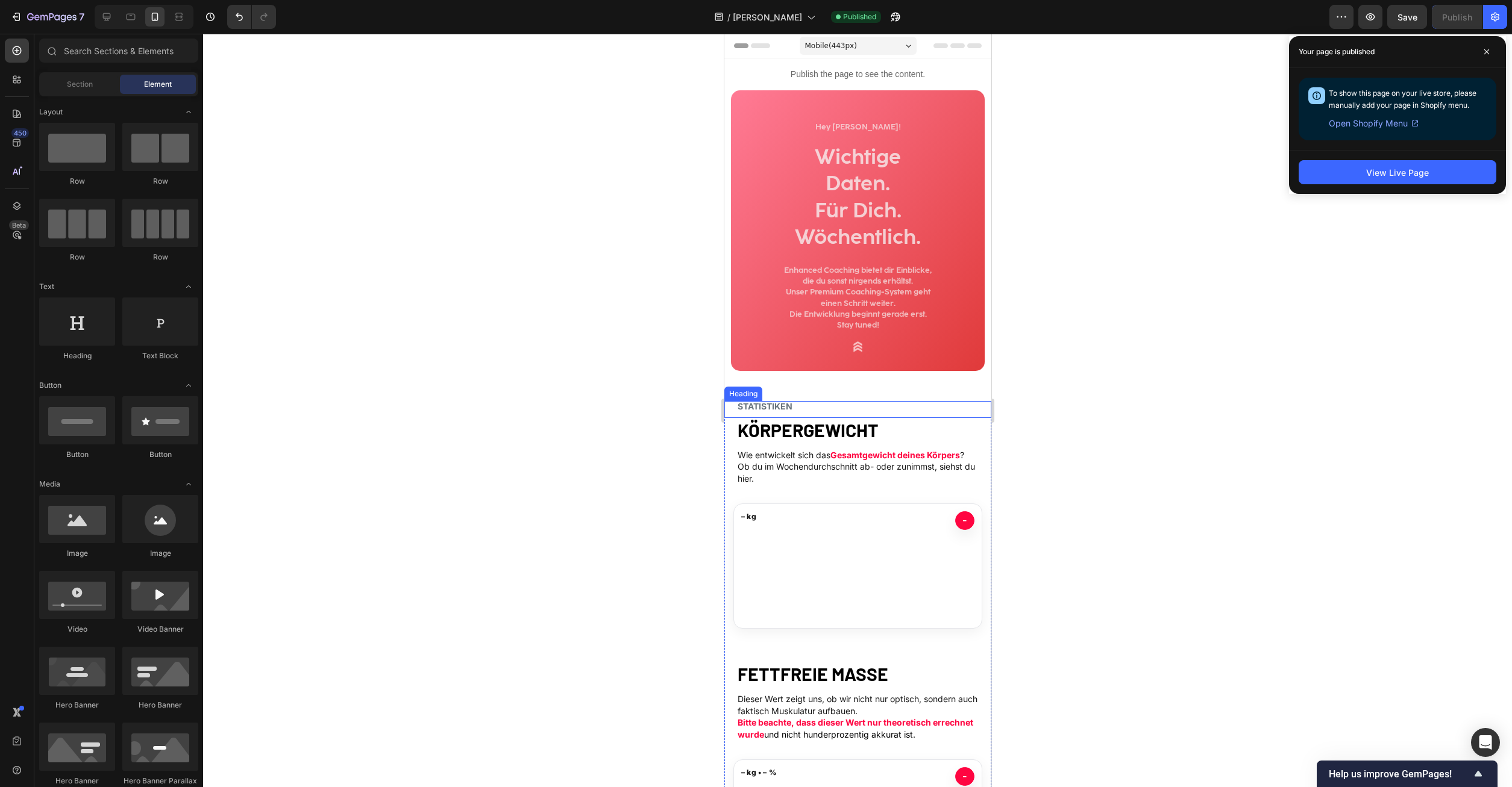
click at [799, 424] on strong "KÖRPERGEWICHT" at bounding box center [808, 430] width 141 height 22
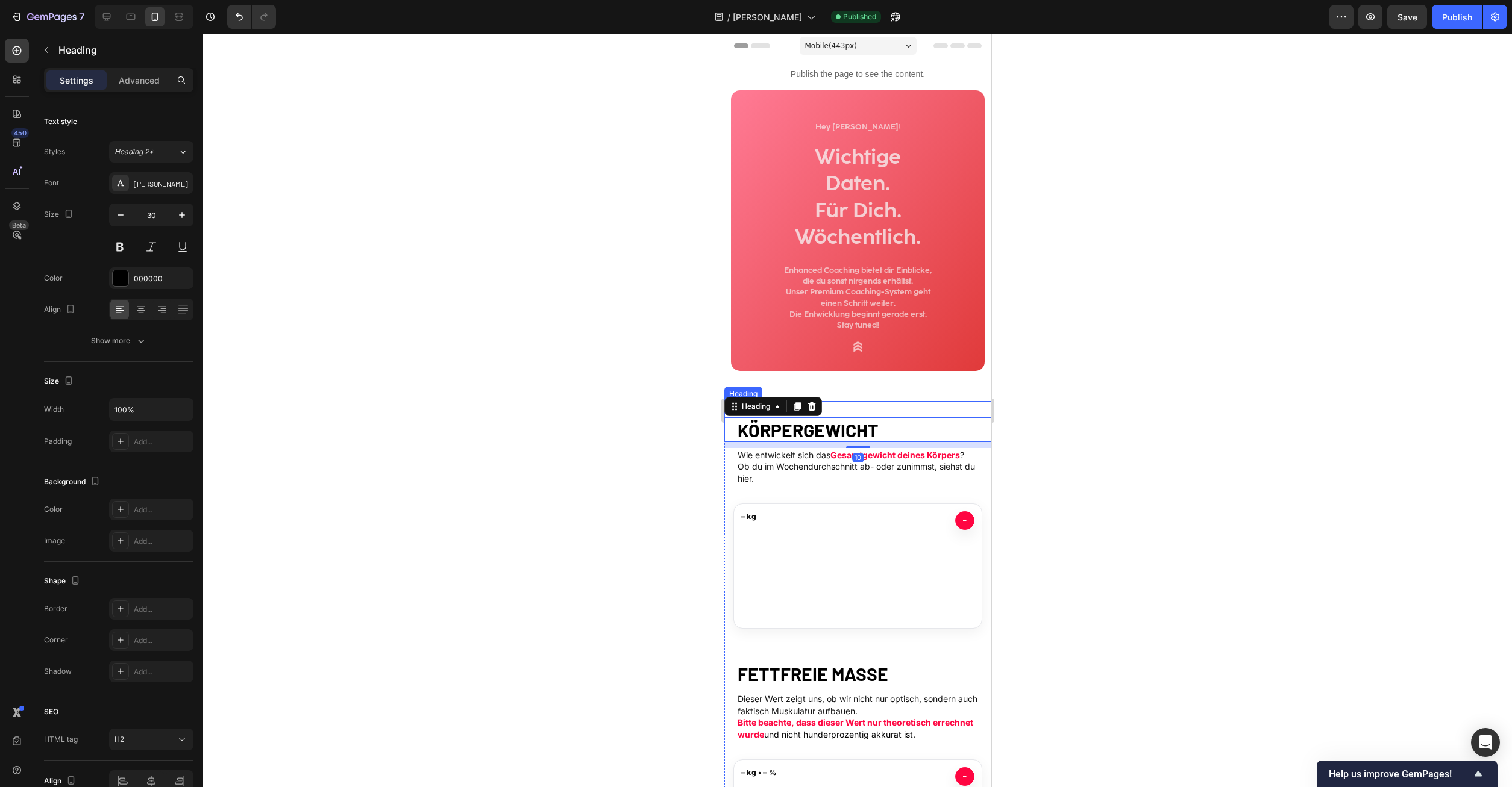
click at [900, 405] on h2 "STATISTIKEN" at bounding box center [857, 407] width 243 height 11
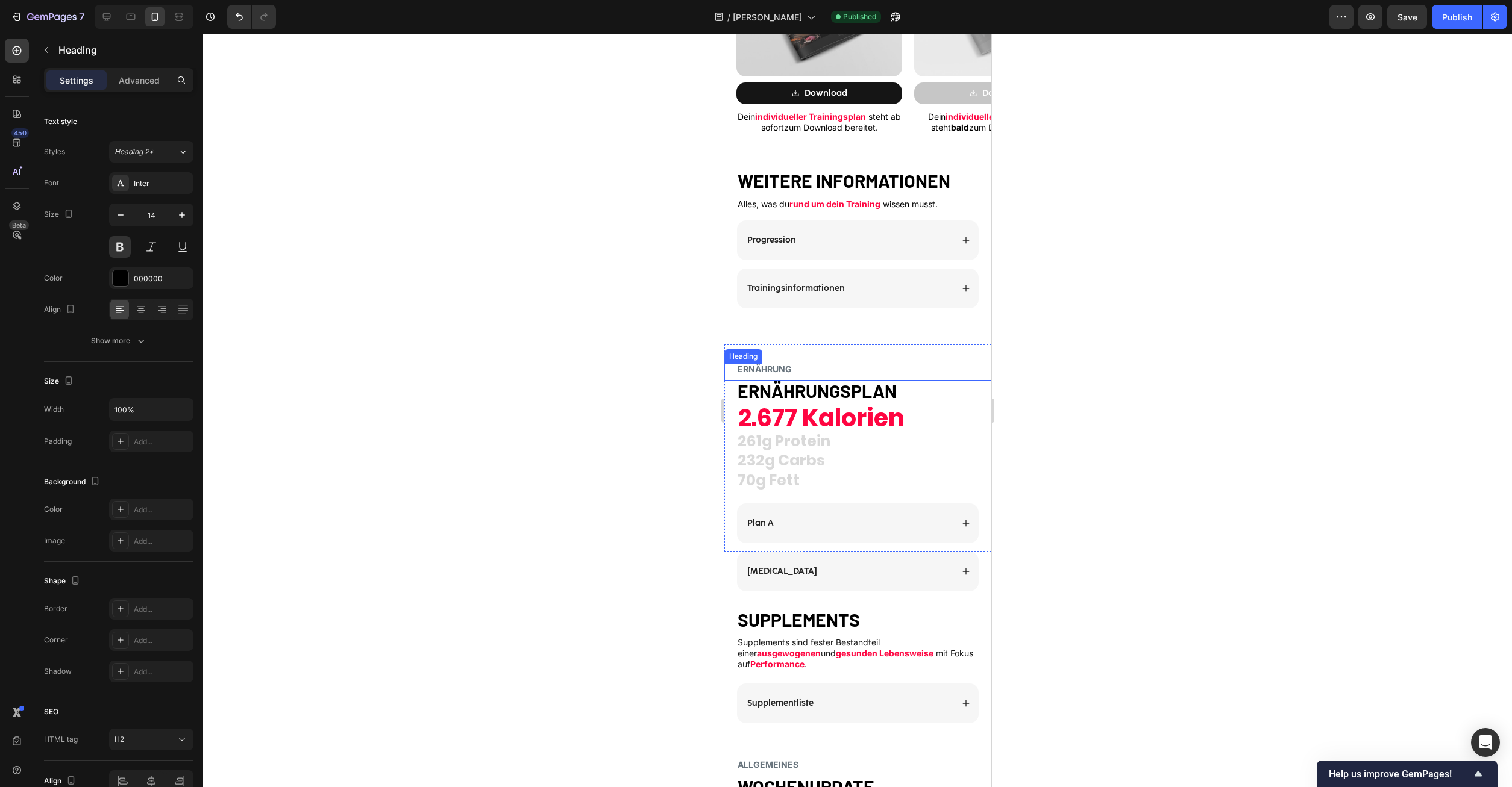
scroll to position [1904, 0]
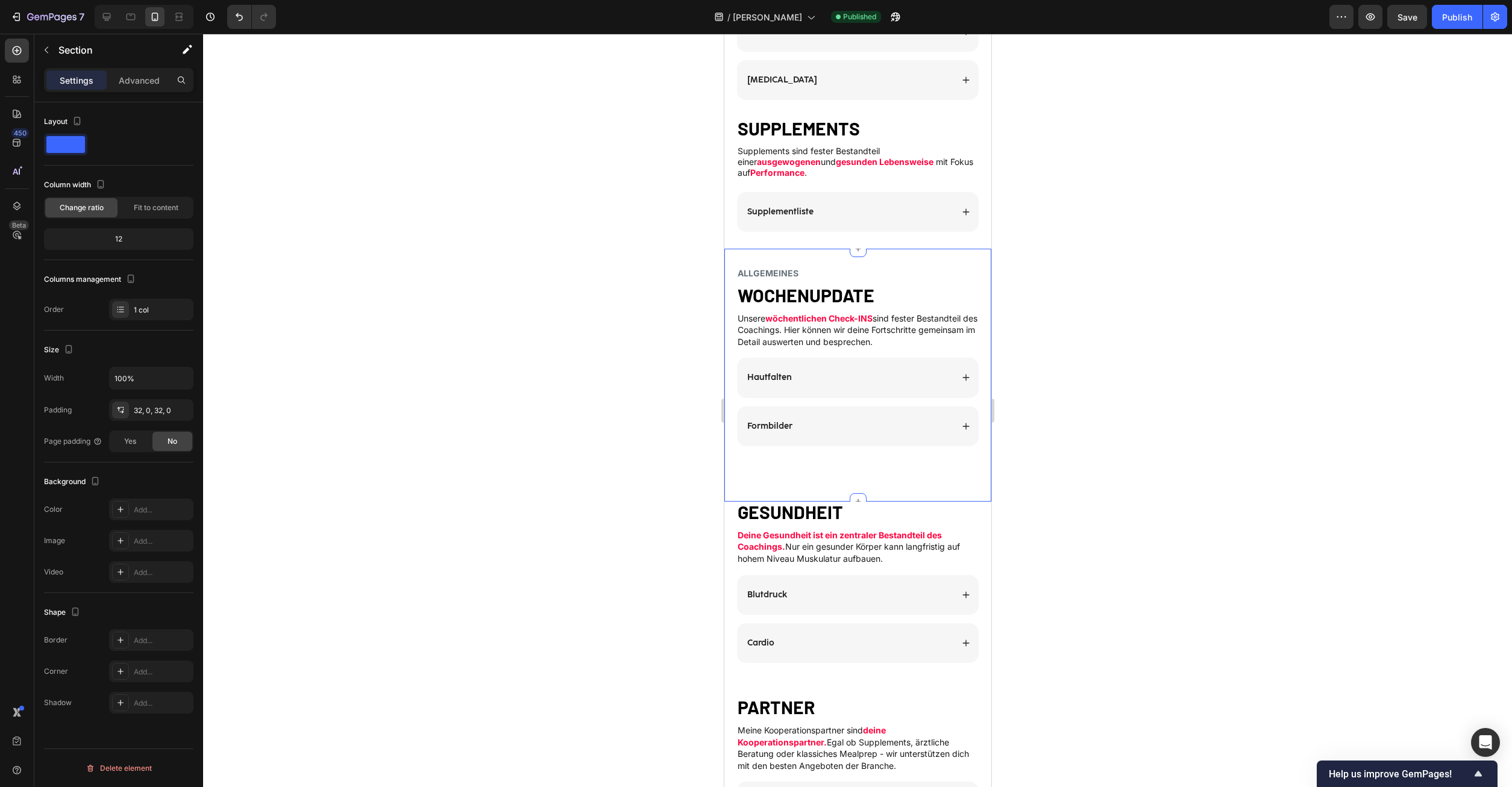
click at [784, 477] on div "ALLGEMEINES Heading WOCHENUPDATE Heading Unsere wöchentlichen Check-INS sind fe…" at bounding box center [857, 375] width 267 height 215
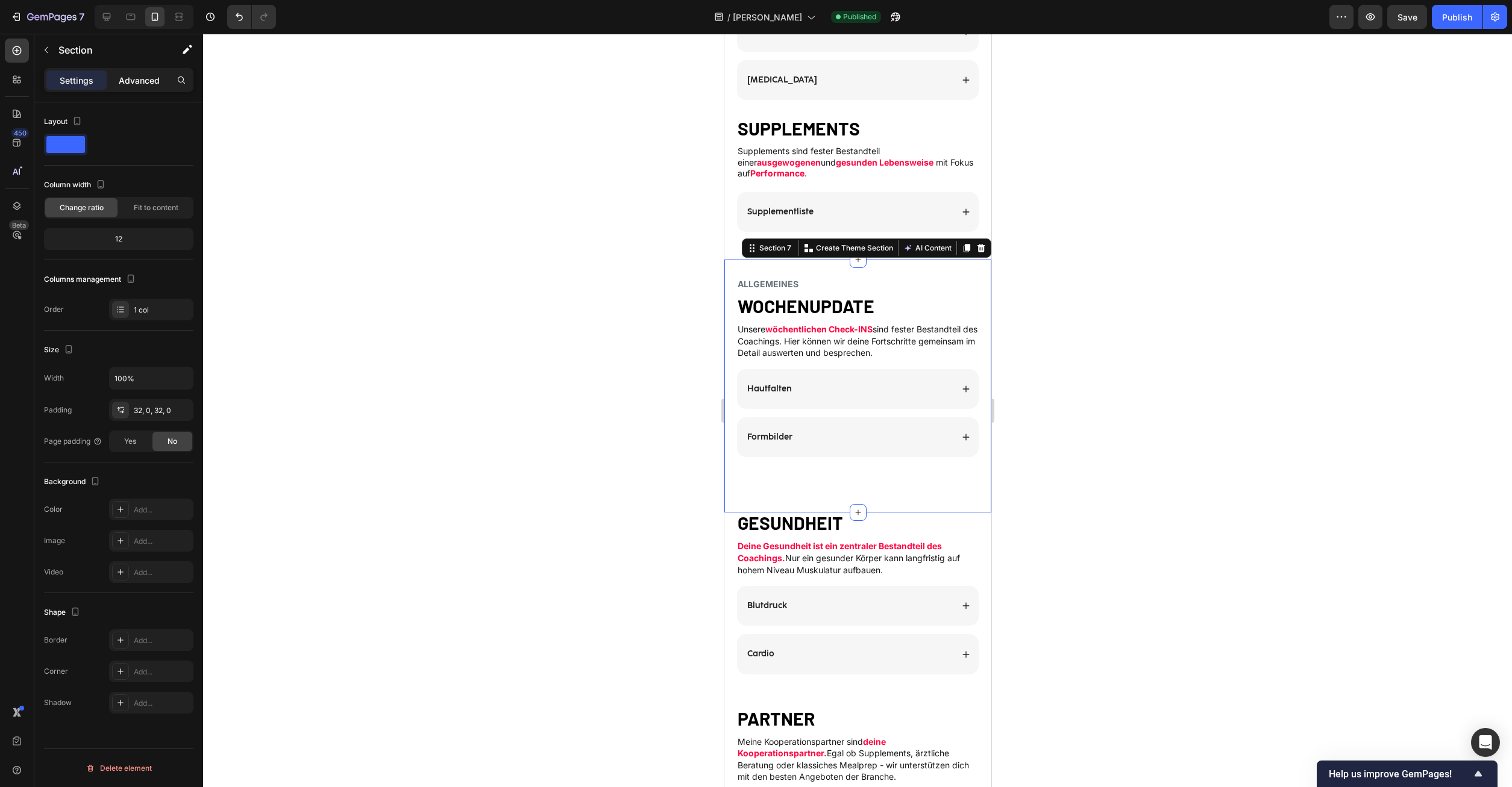
click at [156, 84] on div "Advanced" at bounding box center [140, 80] width 61 height 19
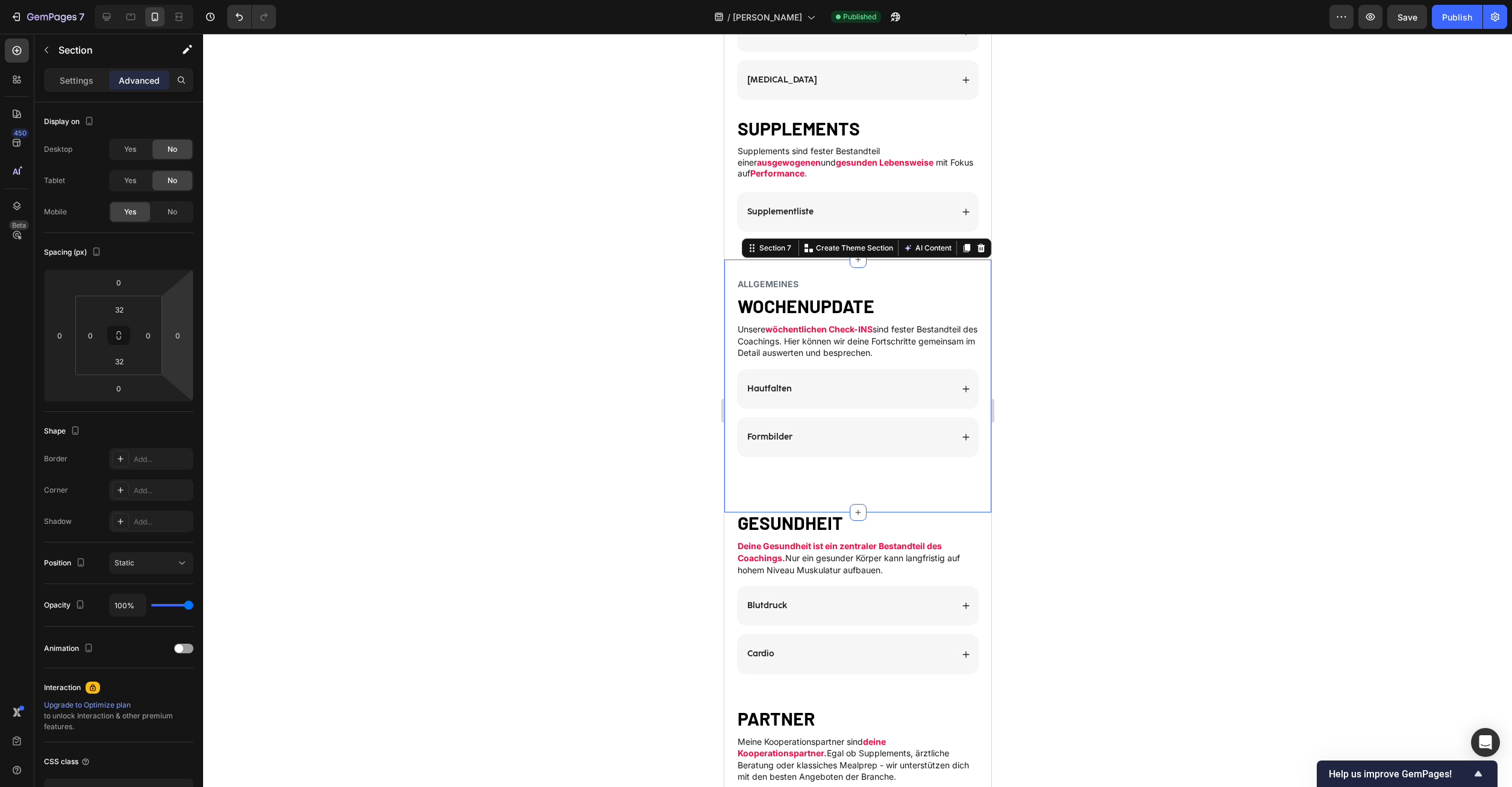
click at [803, 452] on div "ALLGEMEINES Heading WOCHENUPDATE Heading Unsere wöchentlichen Check-INS sind fe…" at bounding box center [857, 386] width 267 height 215
click at [732, 426] on div "Formbilder Accordion" at bounding box center [857, 437] width 267 height 39
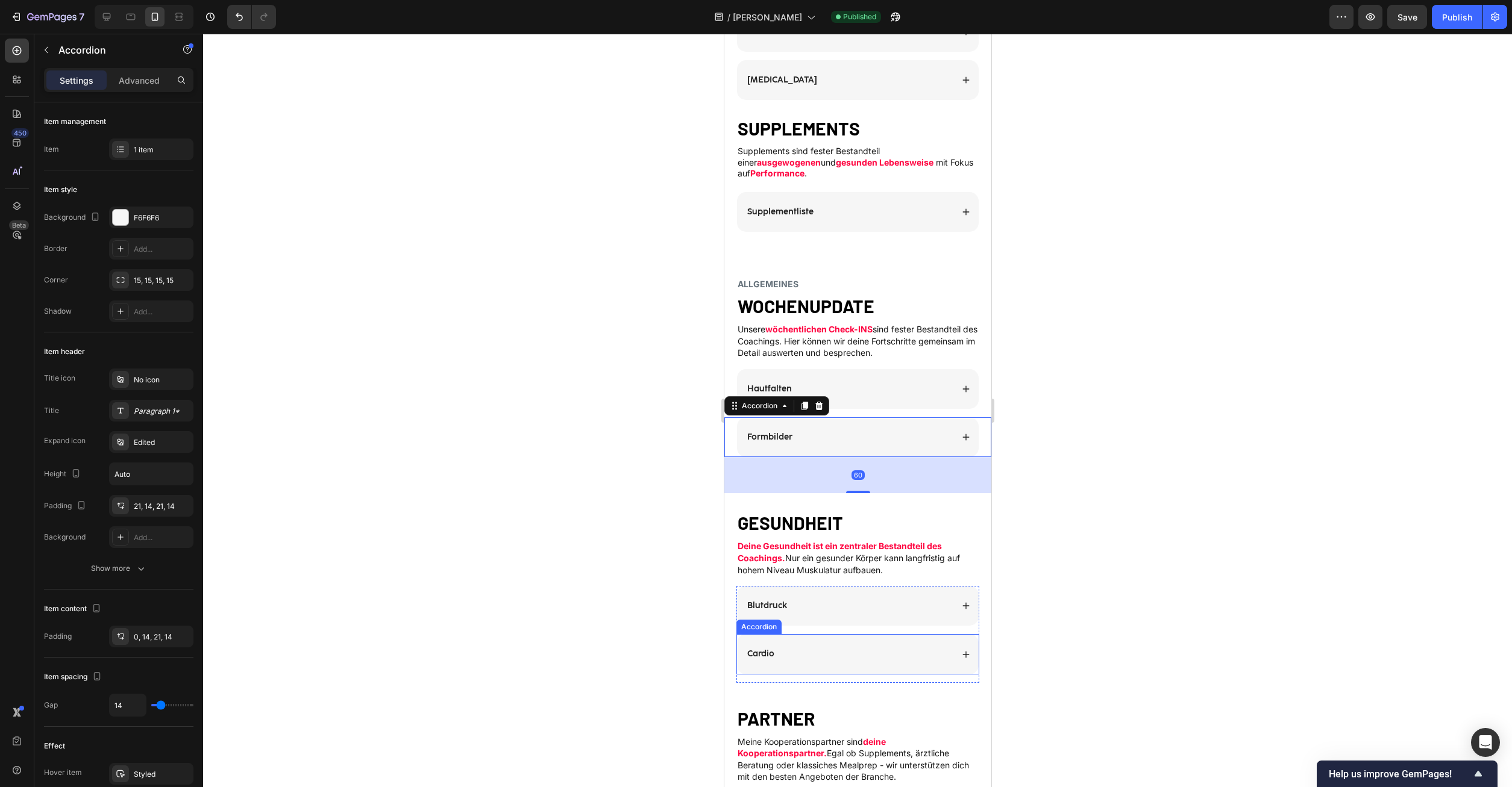
click at [805, 670] on div "Cardio Accordion" at bounding box center [857, 658] width 243 height 48
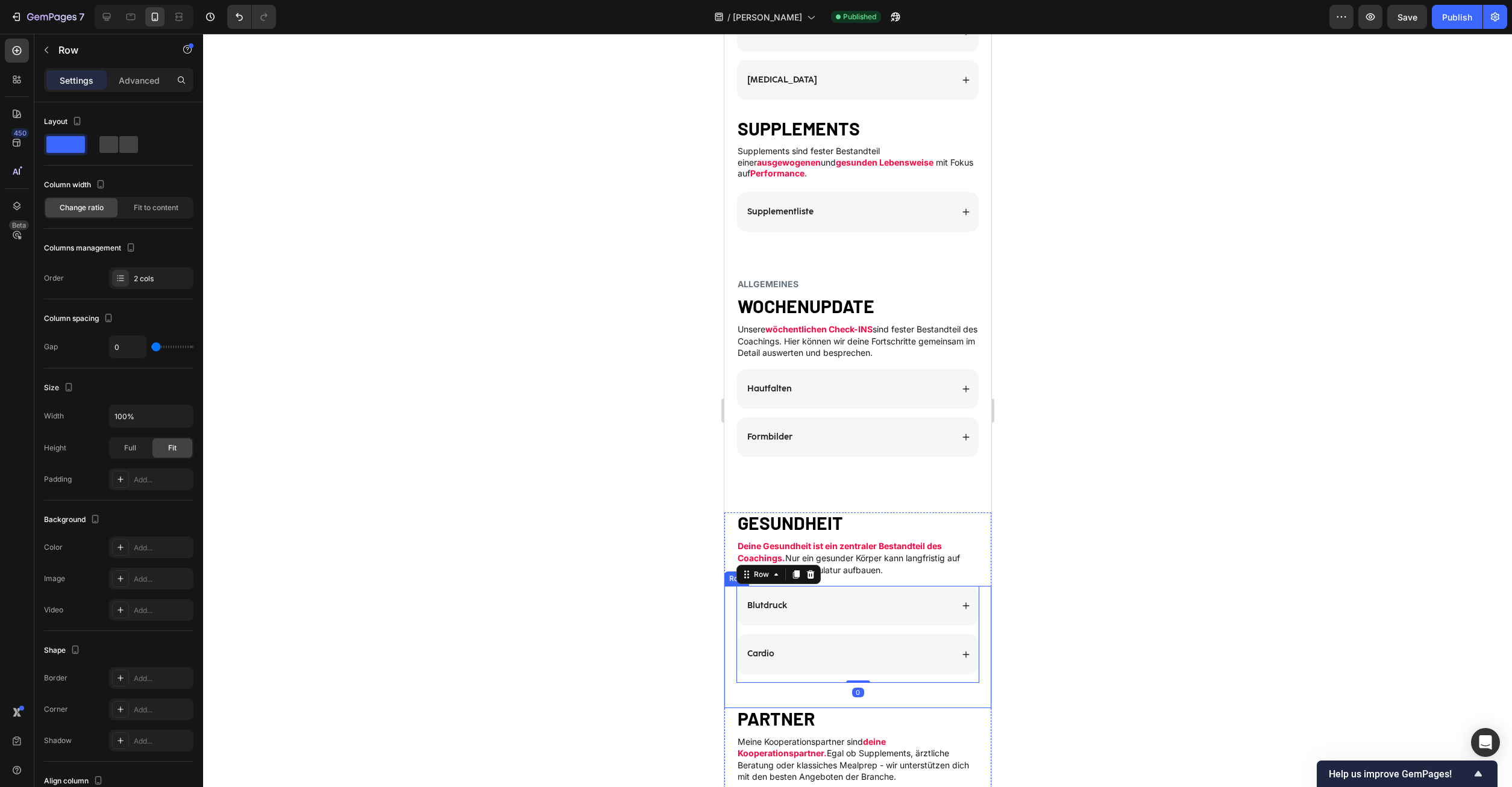
click at [794, 685] on div "Blutdruck Accordion Cardio Accordion Row 0 Row" at bounding box center [857, 647] width 267 height 122
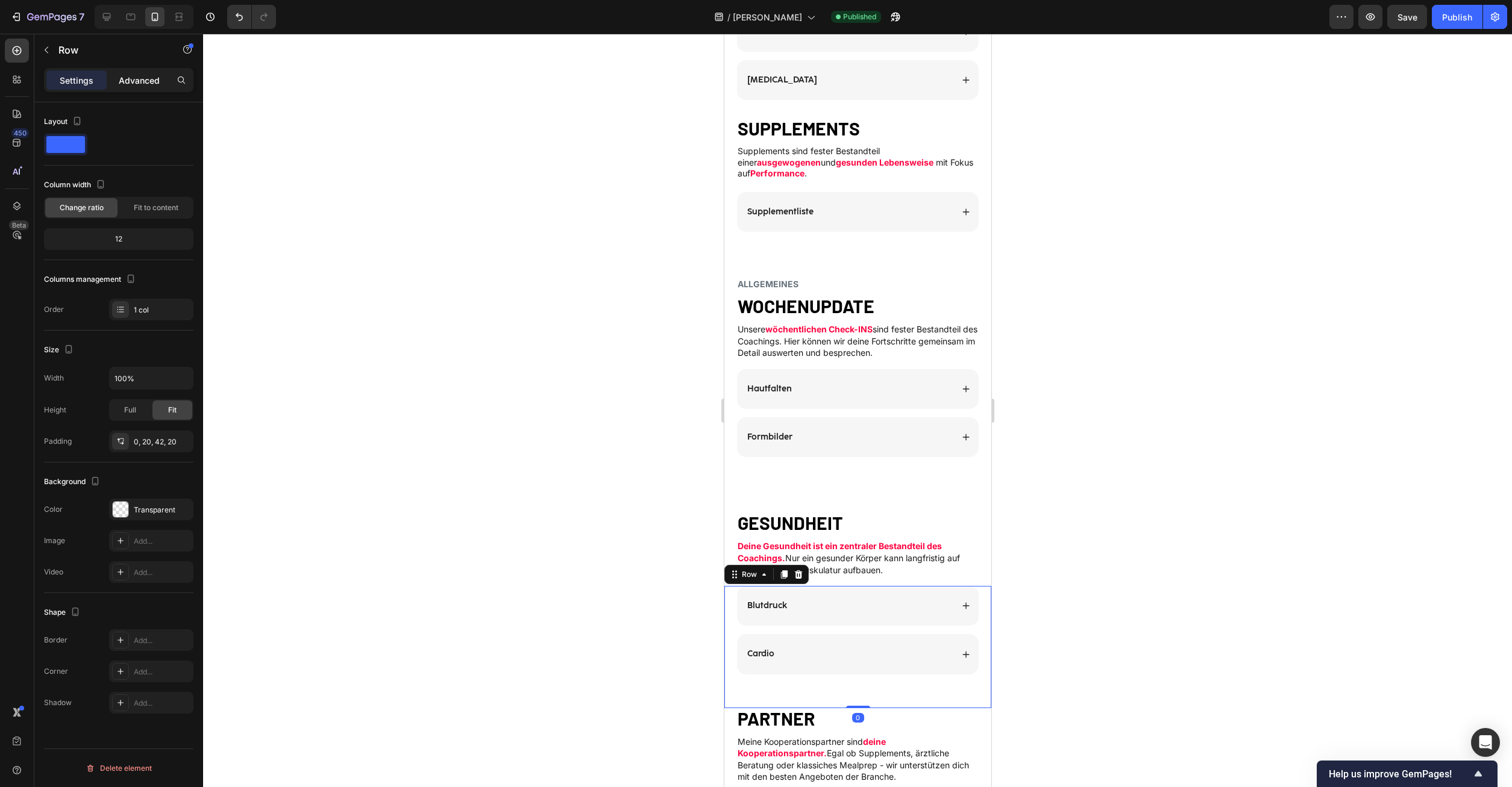
click at [160, 79] on div "Advanced" at bounding box center [140, 80] width 61 height 19
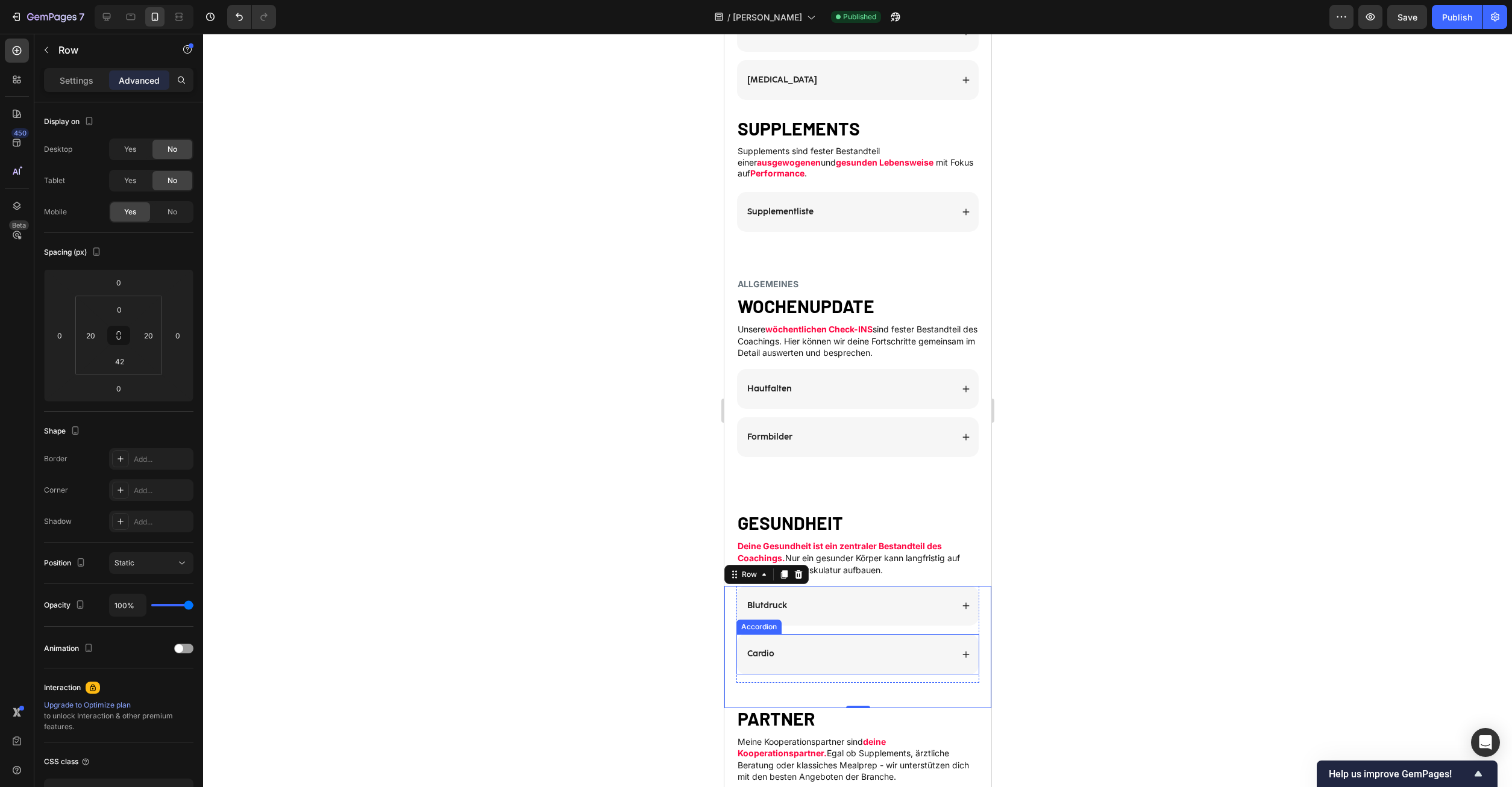
click at [901, 667] on div "Cardio Accordion" at bounding box center [857, 658] width 243 height 48
click at [781, 680] on div "Blutdruck Accordion Cardio Accordion Row 0 Row" at bounding box center [857, 647] width 267 height 122
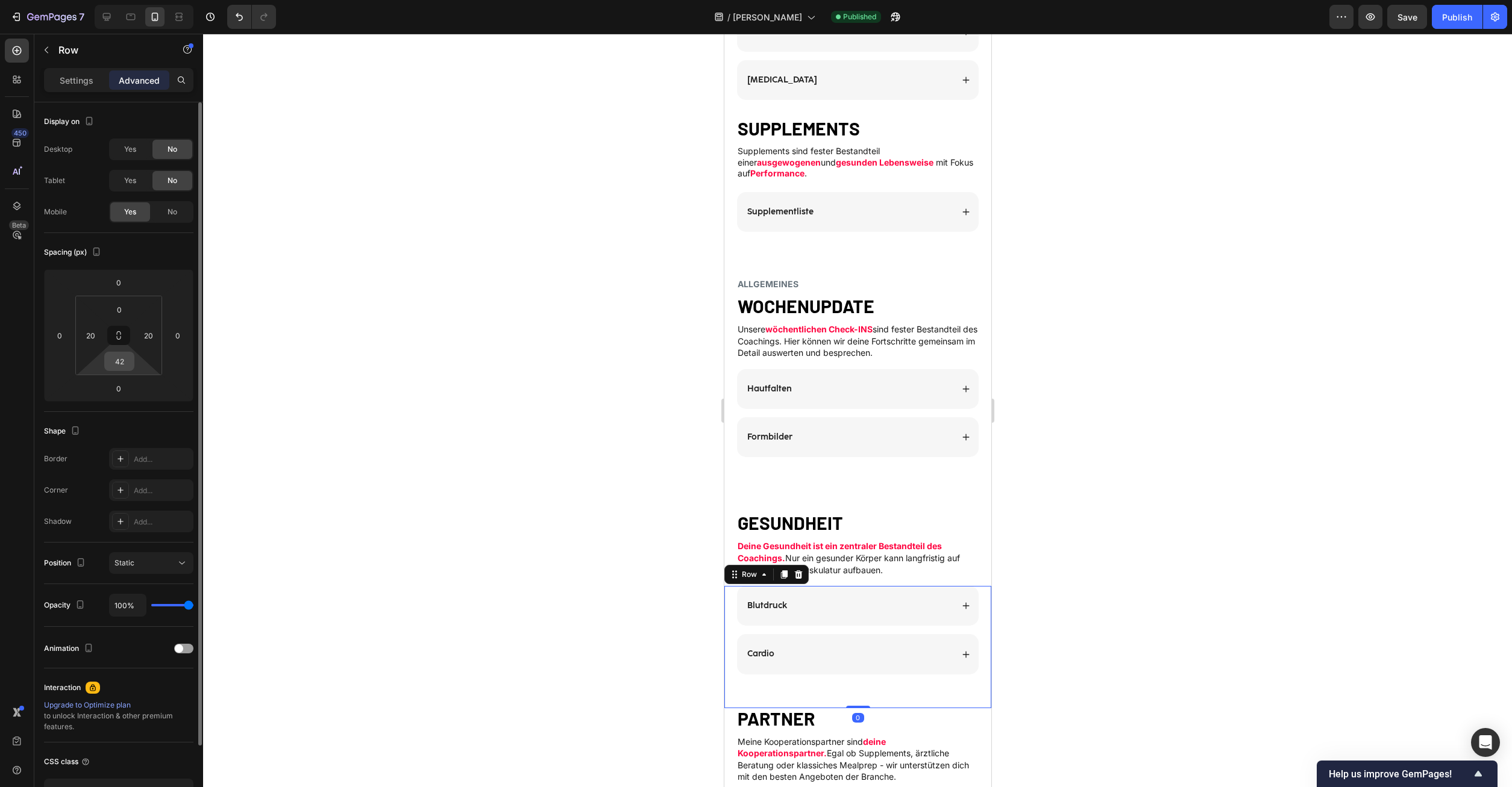
click at [124, 359] on input "42" at bounding box center [119, 361] width 24 height 18
type input "40"
click at [808, 479] on div "ALLGEMEINES Heading WOCHENUPDATE Heading Unsere wöchentlichen Check-INS sind fe…" at bounding box center [857, 386] width 267 height 215
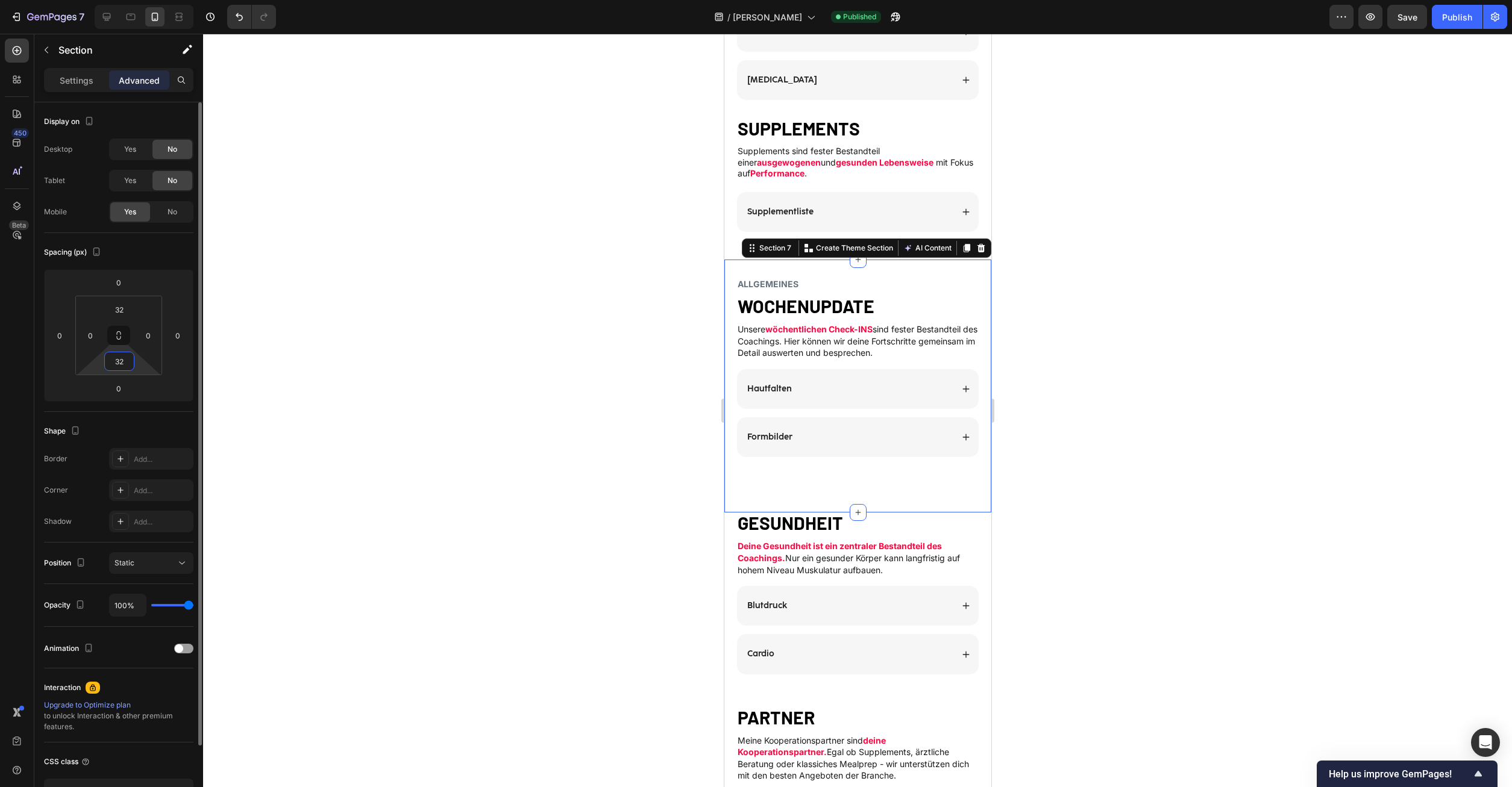
click at [118, 364] on input "32" at bounding box center [119, 361] width 24 height 18
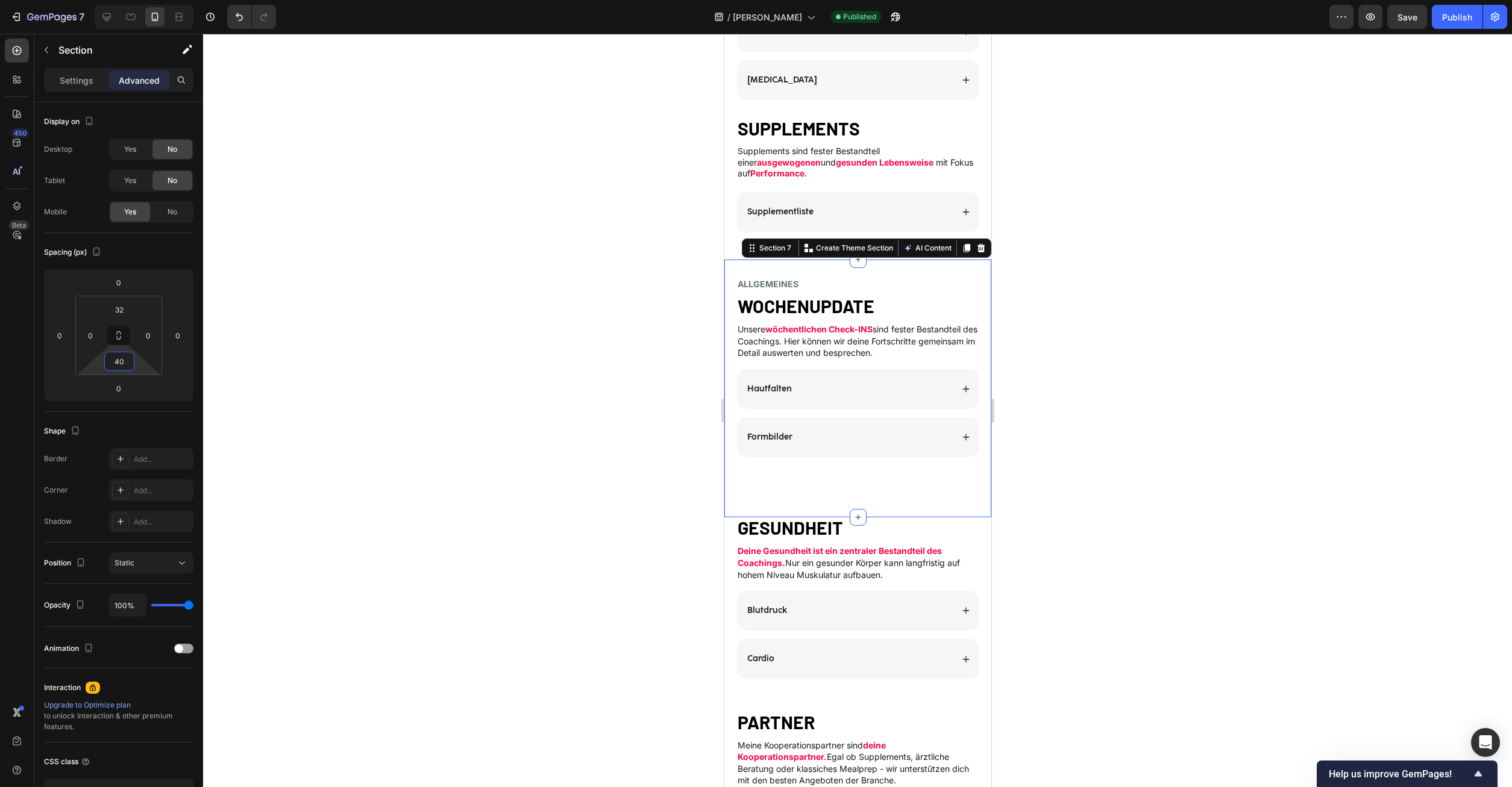
type input "40"
click at [827, 451] on div "ALLGEMEINES Heading WOCHENUPDATE Heading Unsere wöchentlichen Check-INS sind fe…" at bounding box center [857, 386] width 267 height 215
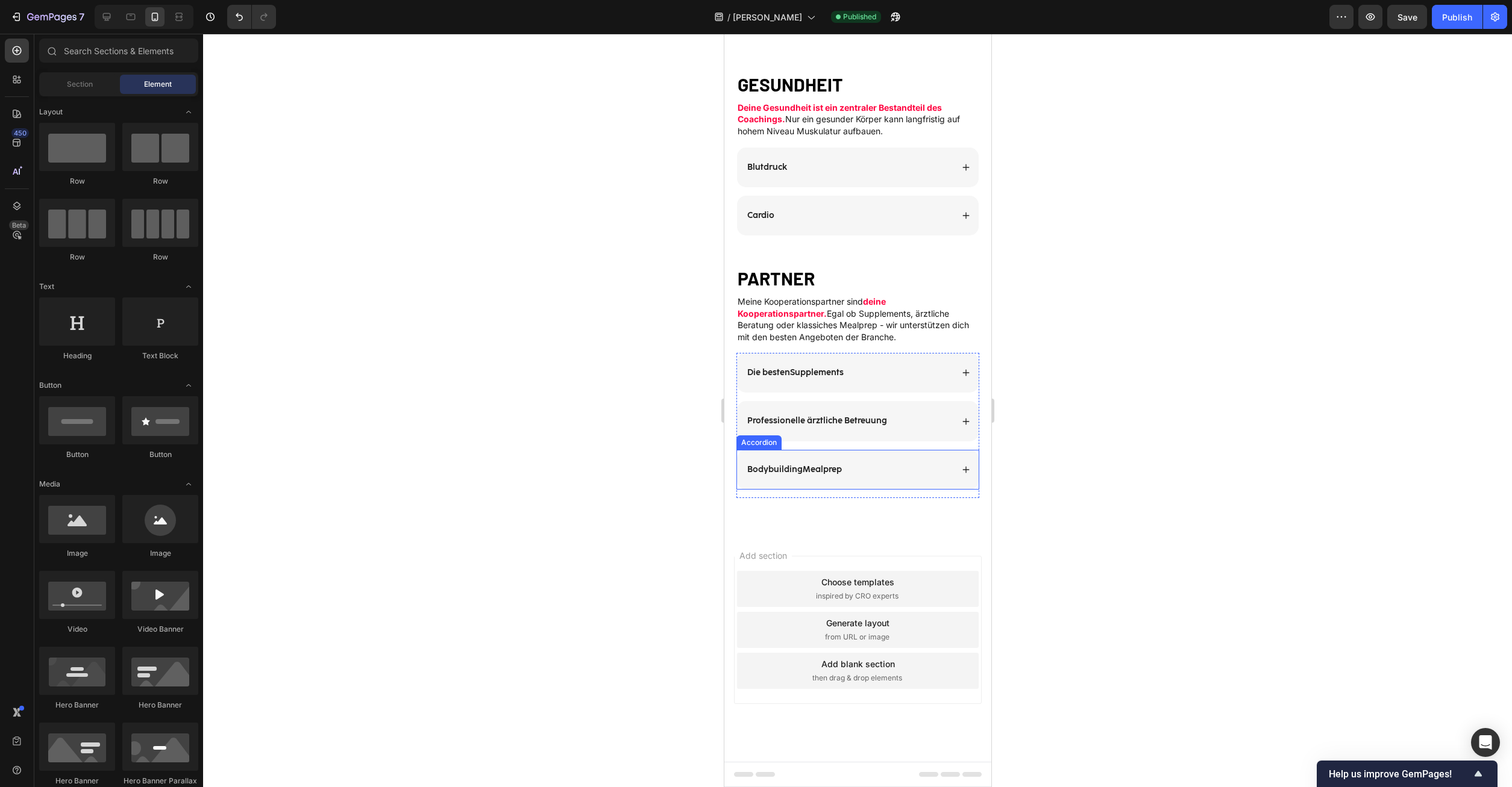
scroll to position [2030, 0]
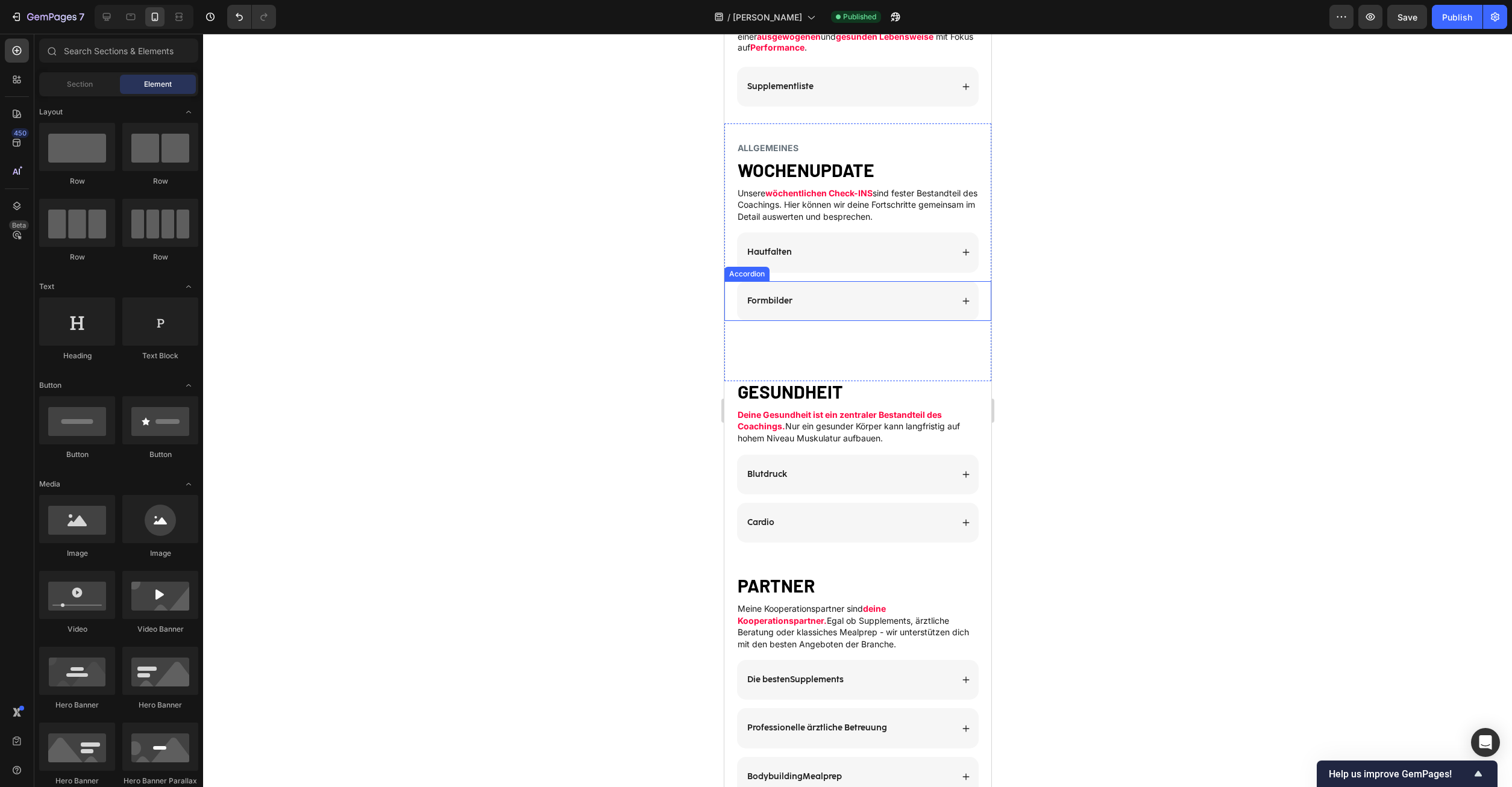
click at [981, 315] on div "Formbilder Accordion" at bounding box center [857, 301] width 267 height 39
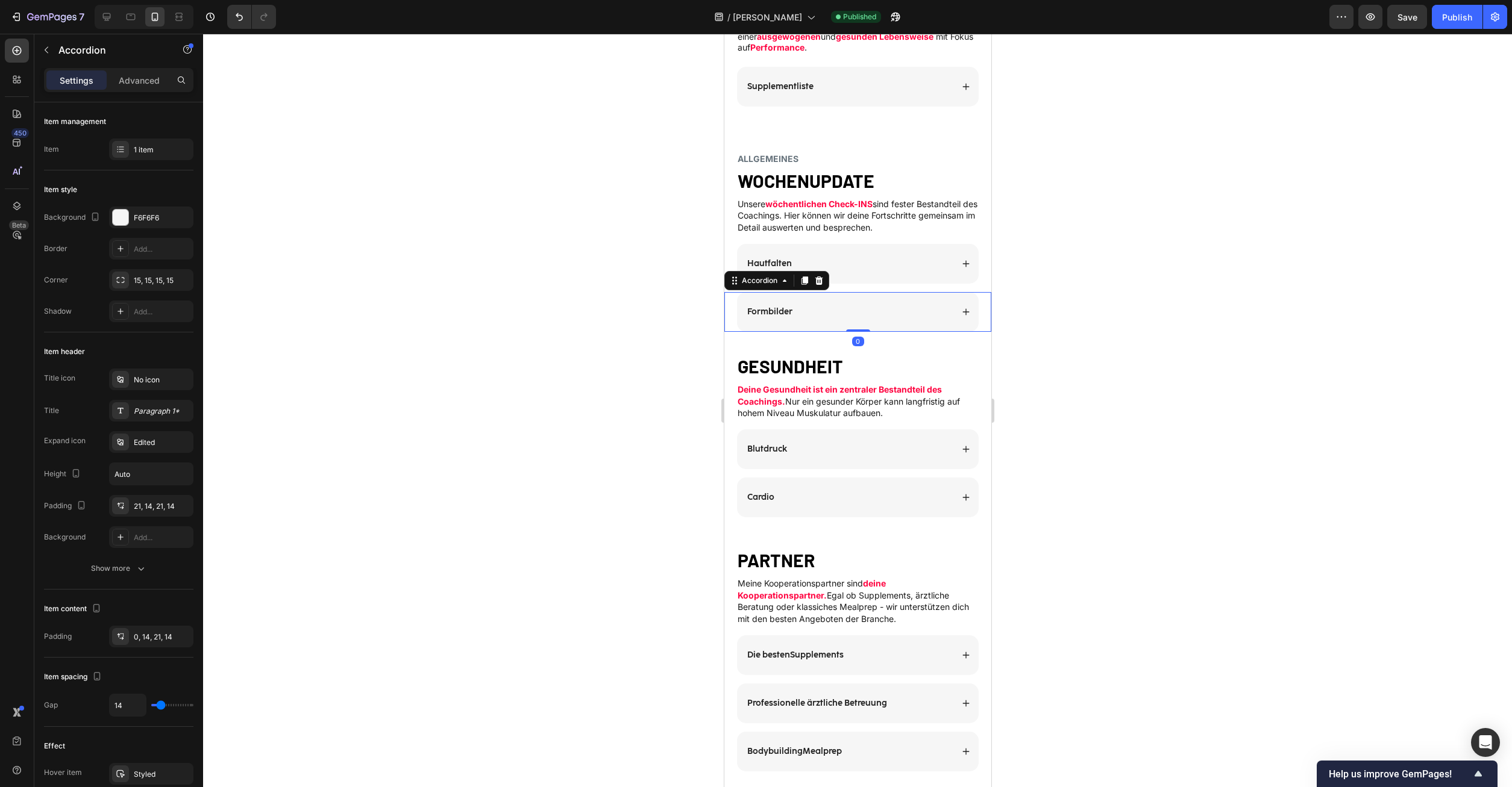
drag, startPoint x: 857, startPoint y: 355, endPoint x: 860, endPoint y: 276, distance: 79.1
click at [860, 276] on div "ALLGEMEINES Heading WOCHENUPDATE Heading Unsere wöchentlichen Check-INS sind fe…" at bounding box center [857, 242] width 267 height 178
type input "100%"
type input "100"
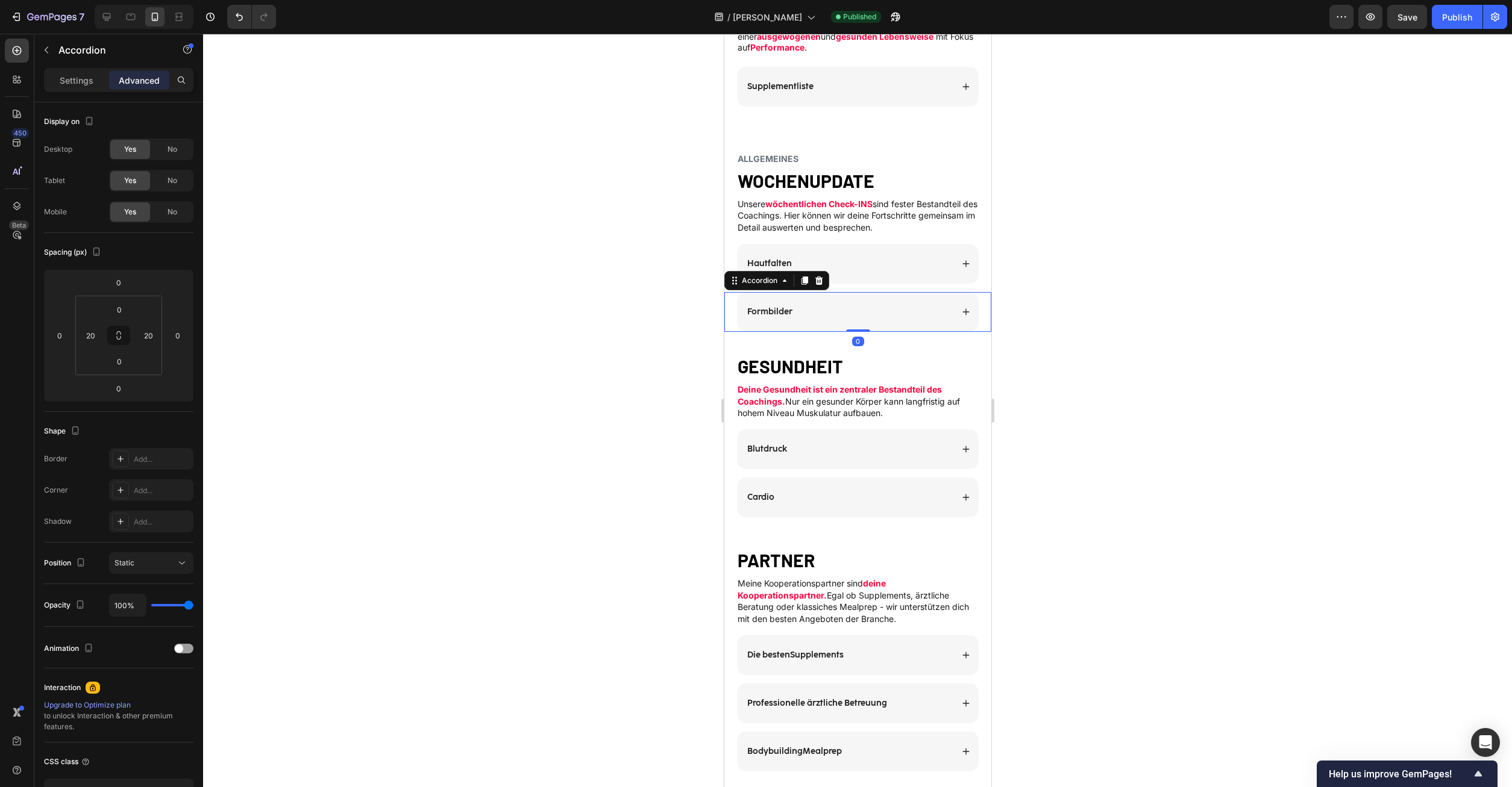
click at [1120, 334] on div at bounding box center [857, 410] width 1309 height 753
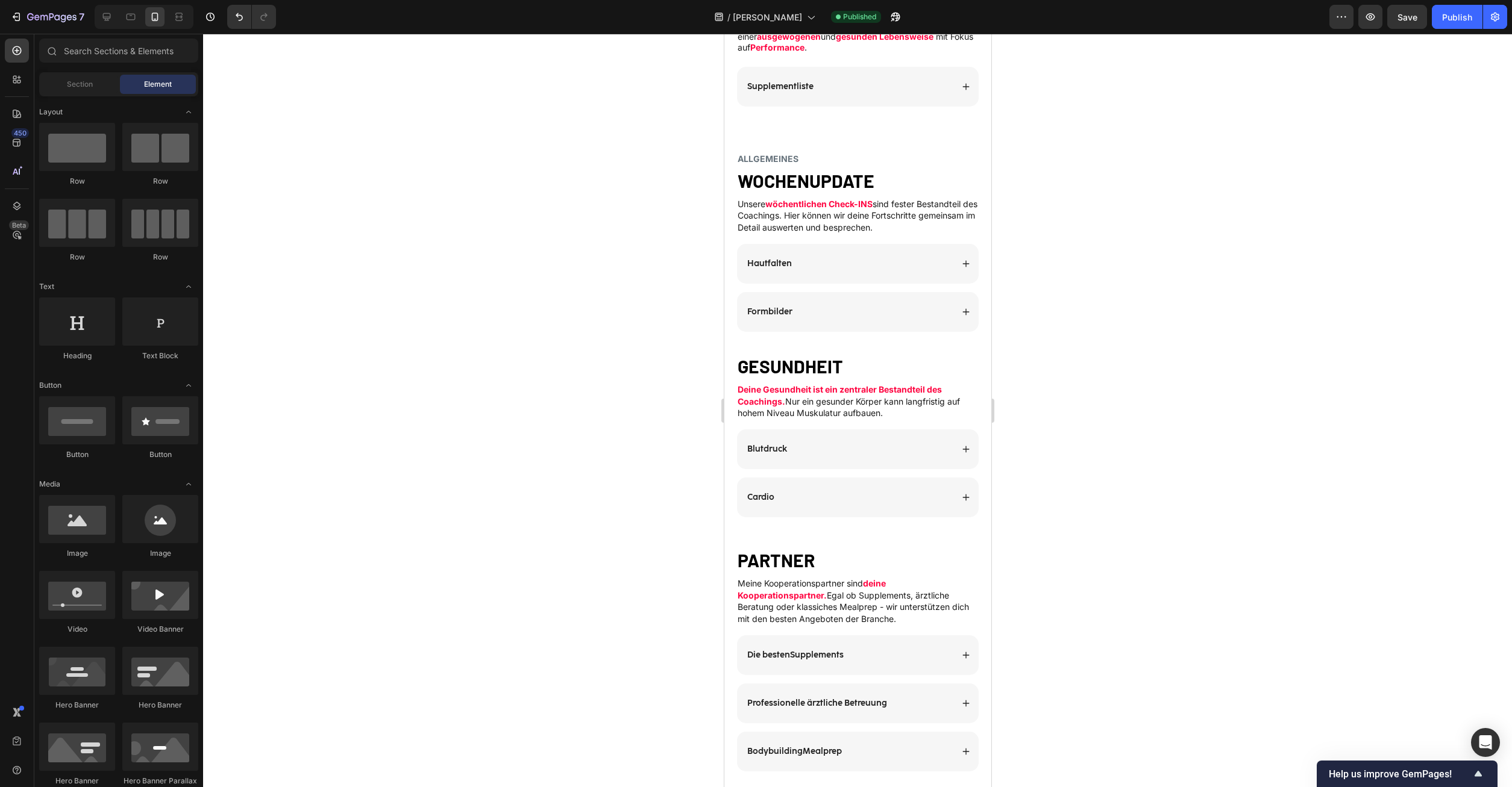
click at [945, 356] on h2 "GESUNDHEIT" at bounding box center [857, 366] width 243 height 20
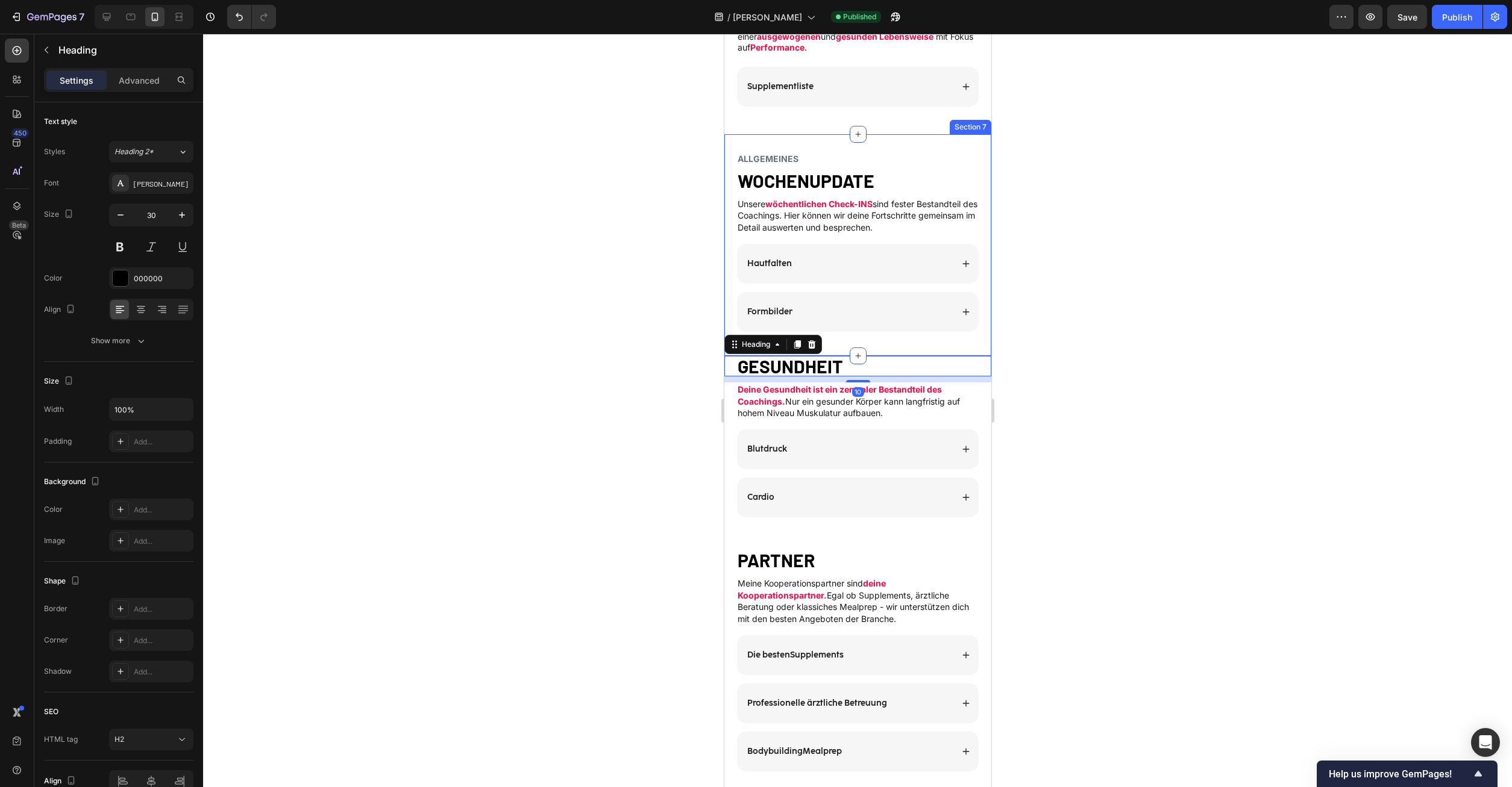
click at [951, 334] on div "ALLGEMEINES Heading WOCHENUPDATE Heading Unsere wöchentlichen Check-INS sind fe…" at bounding box center [857, 245] width 267 height 222
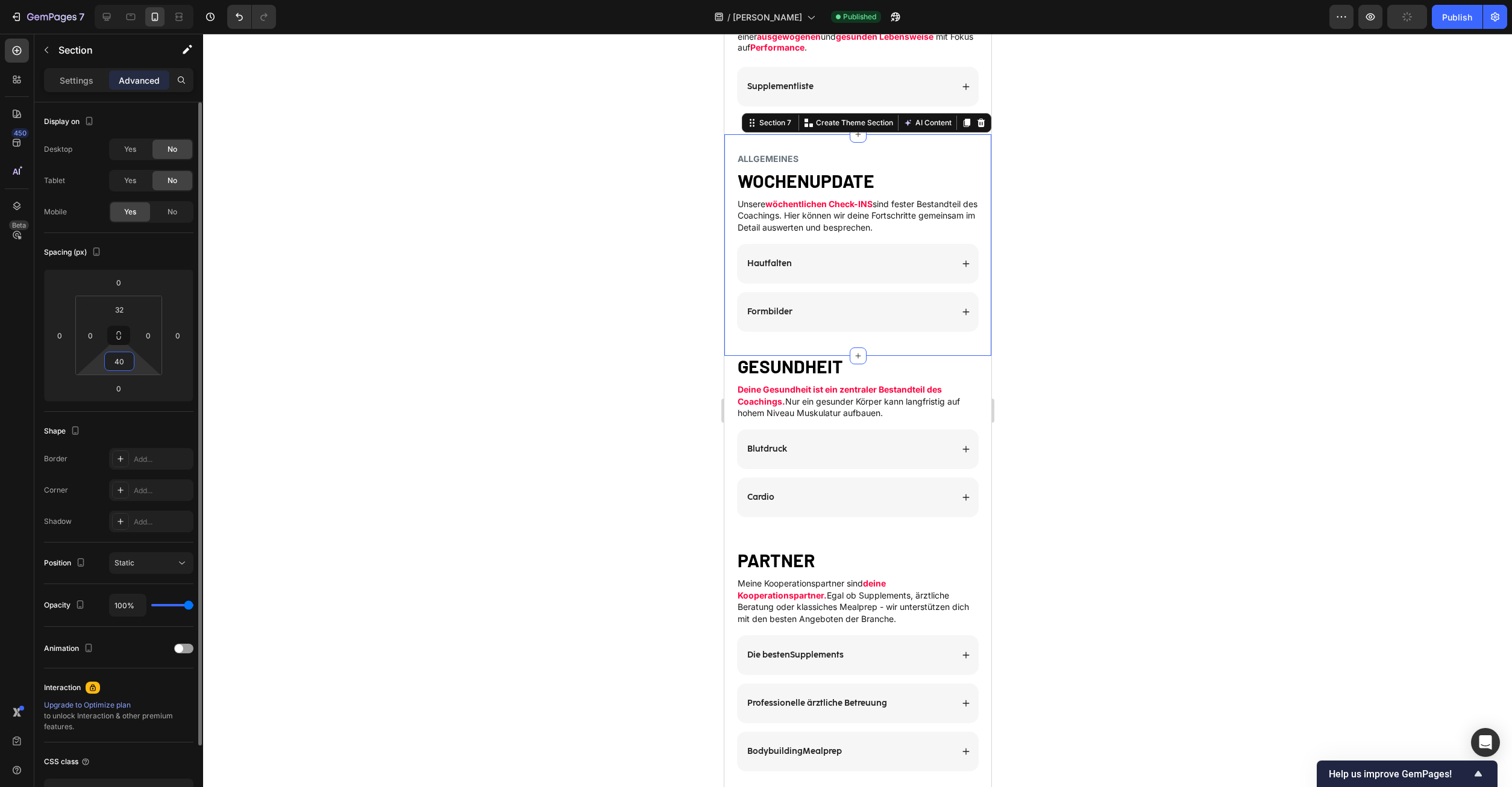
click at [126, 362] on input "40" at bounding box center [119, 361] width 24 height 18
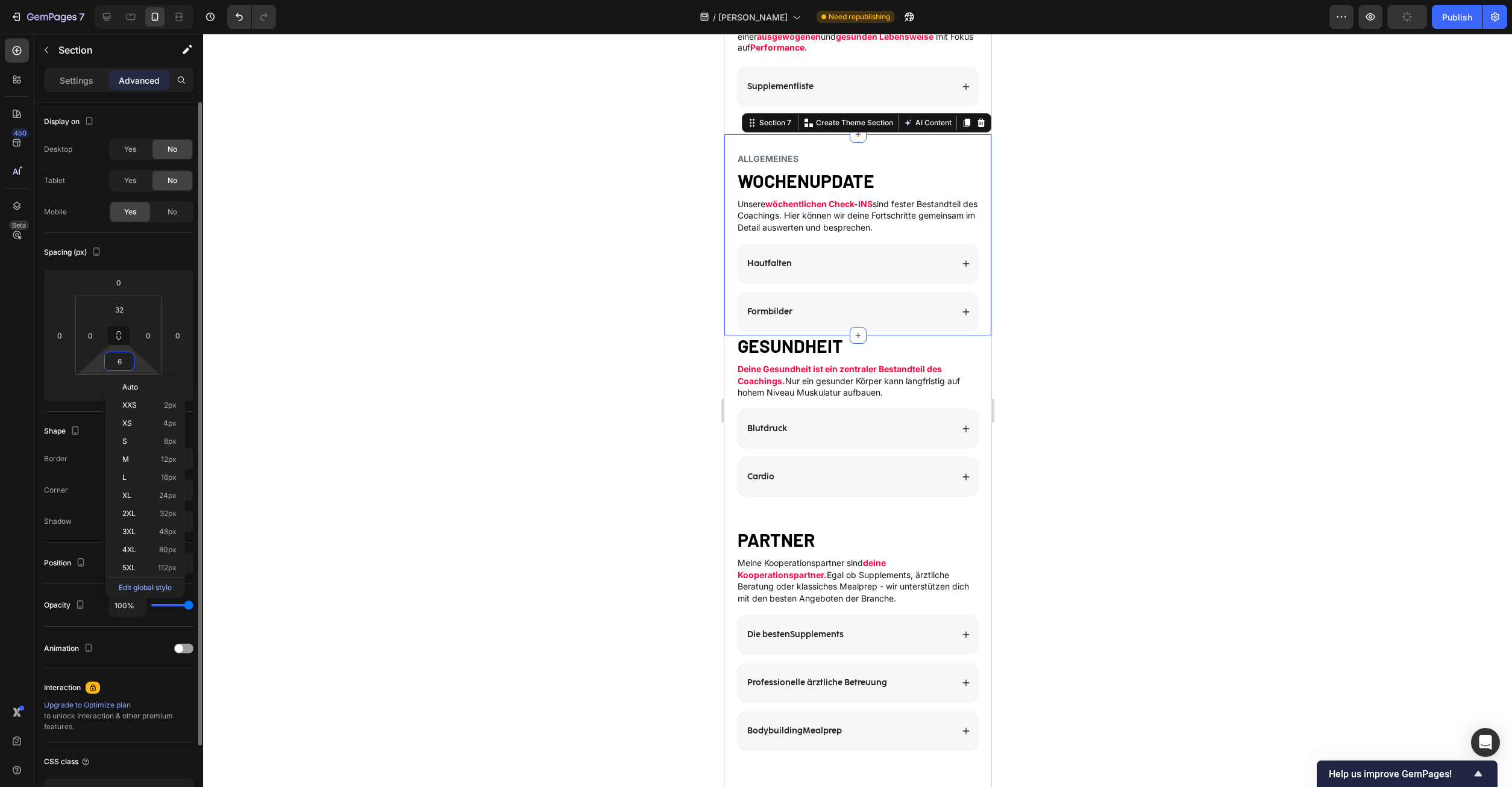
type input "60"
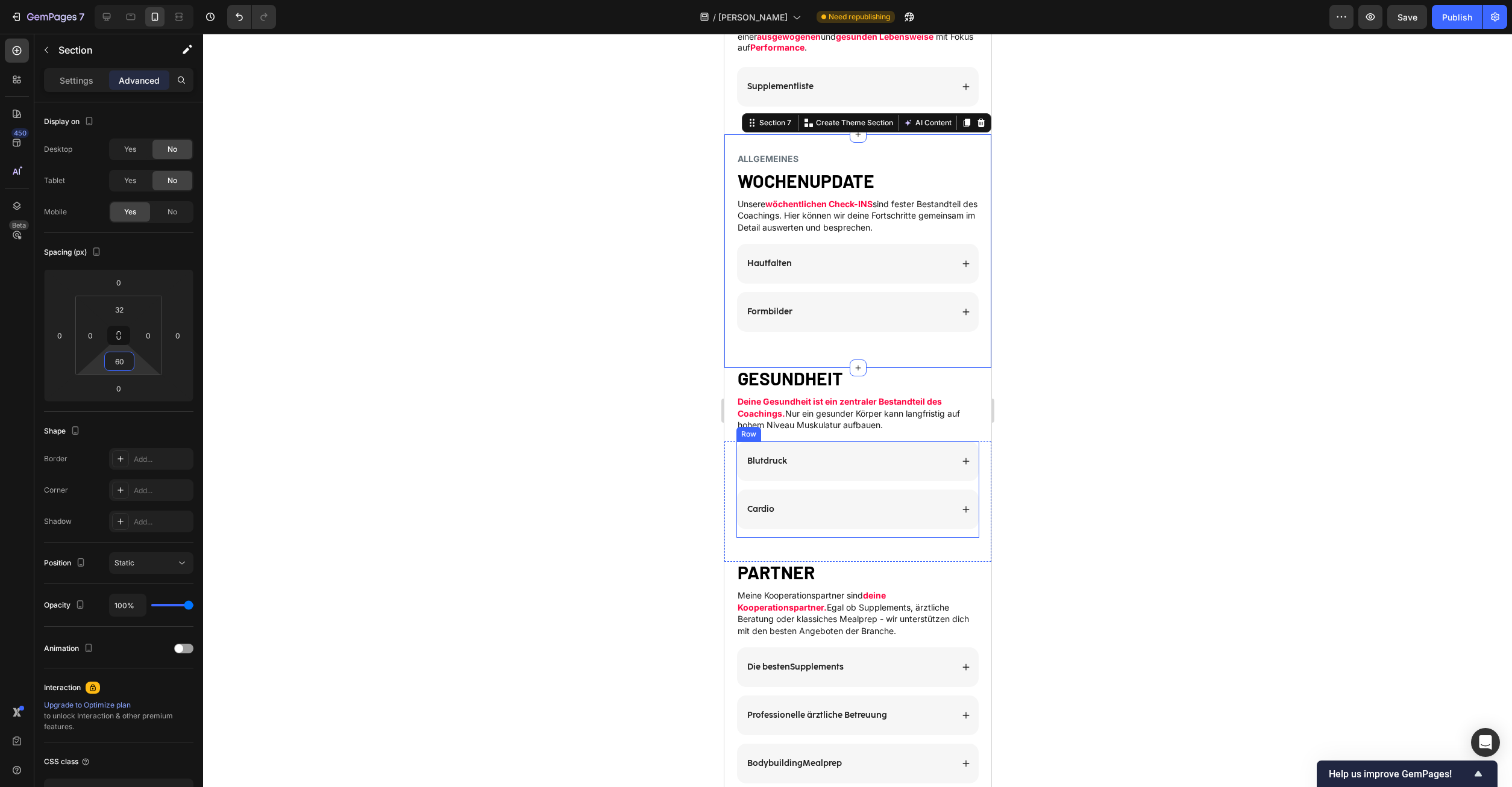
click at [970, 522] on div "Cardio Accordion" at bounding box center [857, 513] width 243 height 48
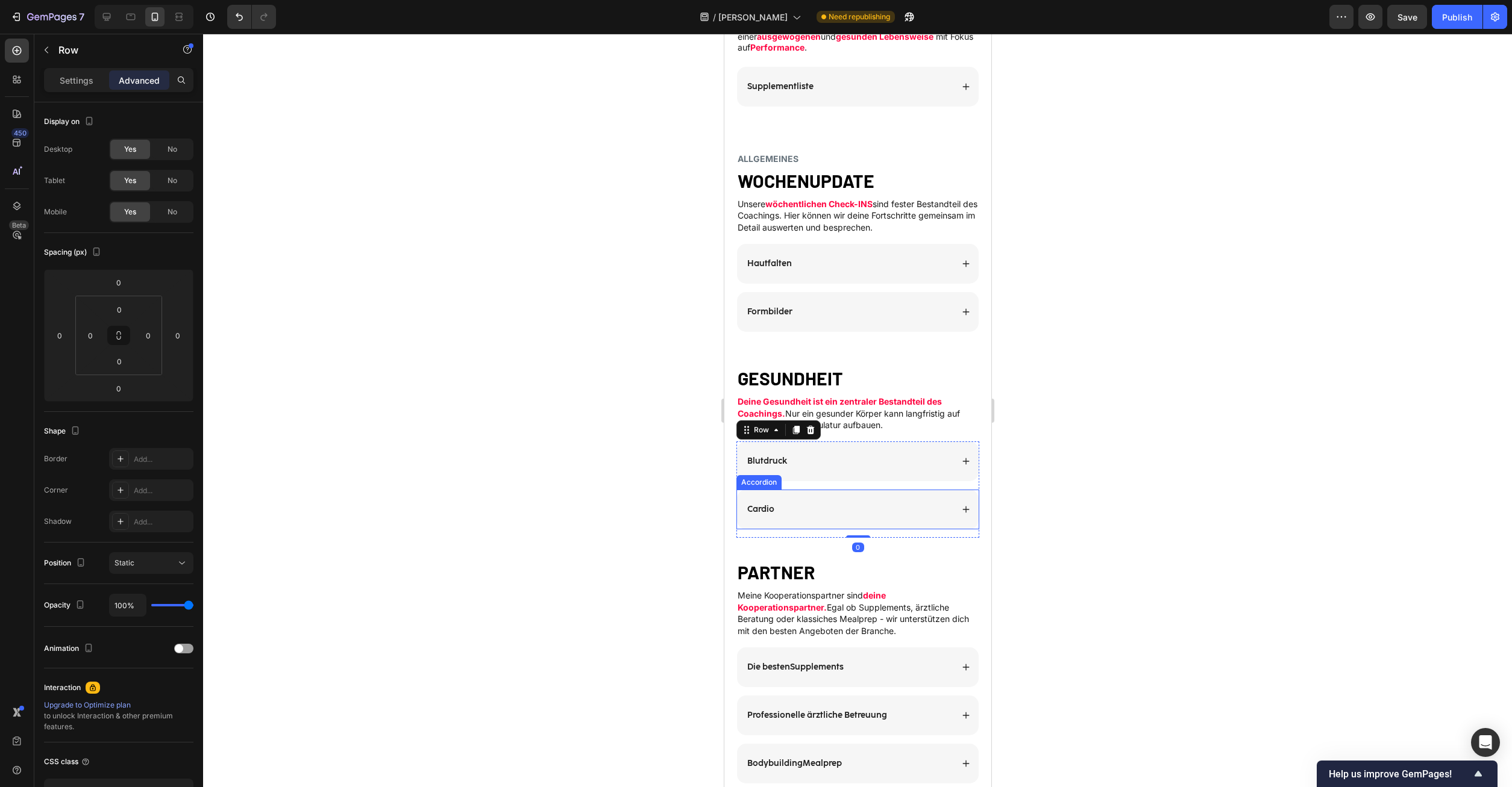
click at [974, 490] on div "Cardio" at bounding box center [857, 509] width 242 height 39
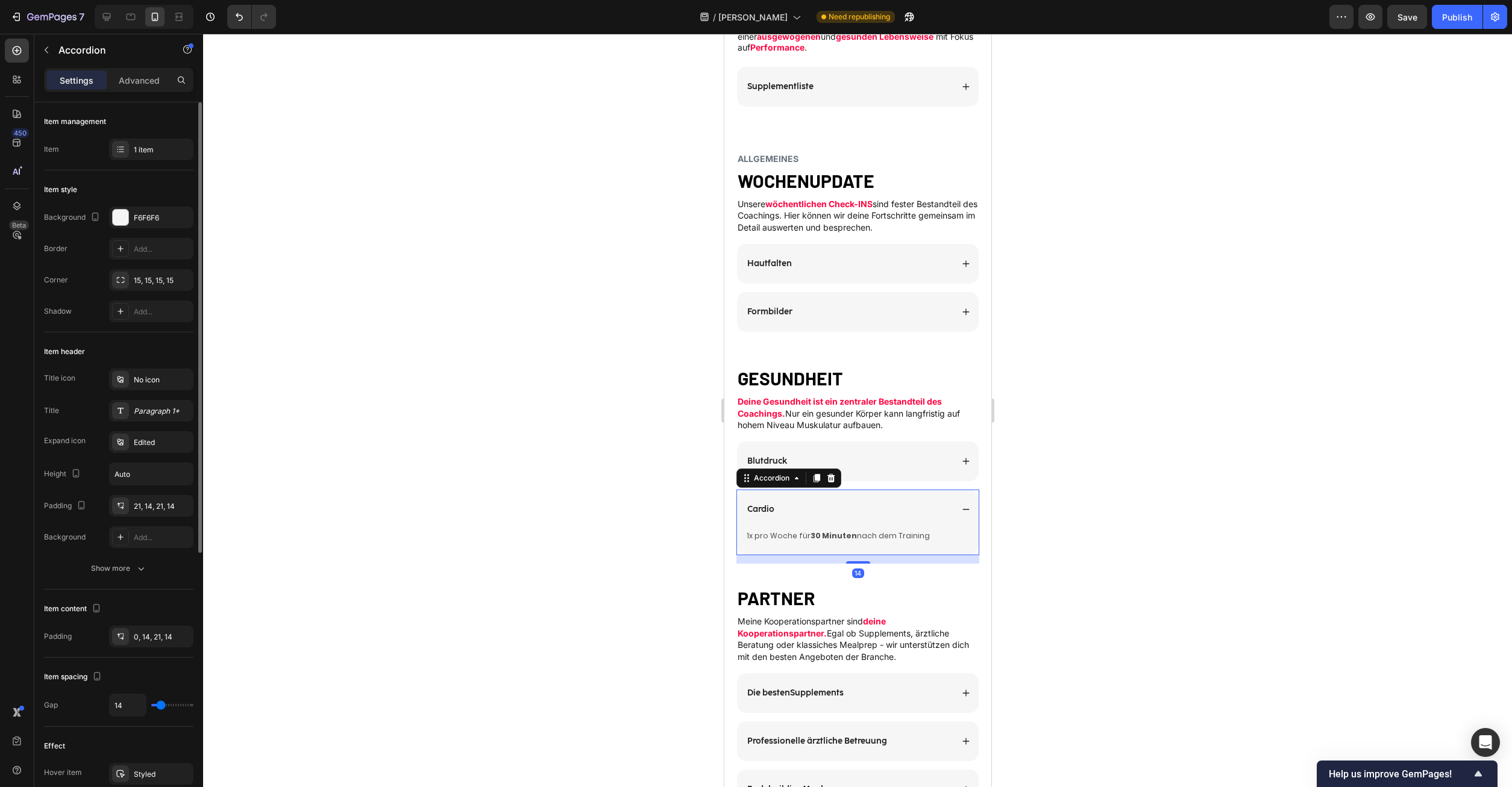
click at [156, 138] on div "Item management Item 1 item" at bounding box center [118, 136] width 149 height 68
click at [142, 93] on div "Settings Advanced" at bounding box center [118, 85] width 169 height 34
click at [143, 82] on p "Advanced" at bounding box center [139, 80] width 41 height 13
type input "100%"
type input "100"
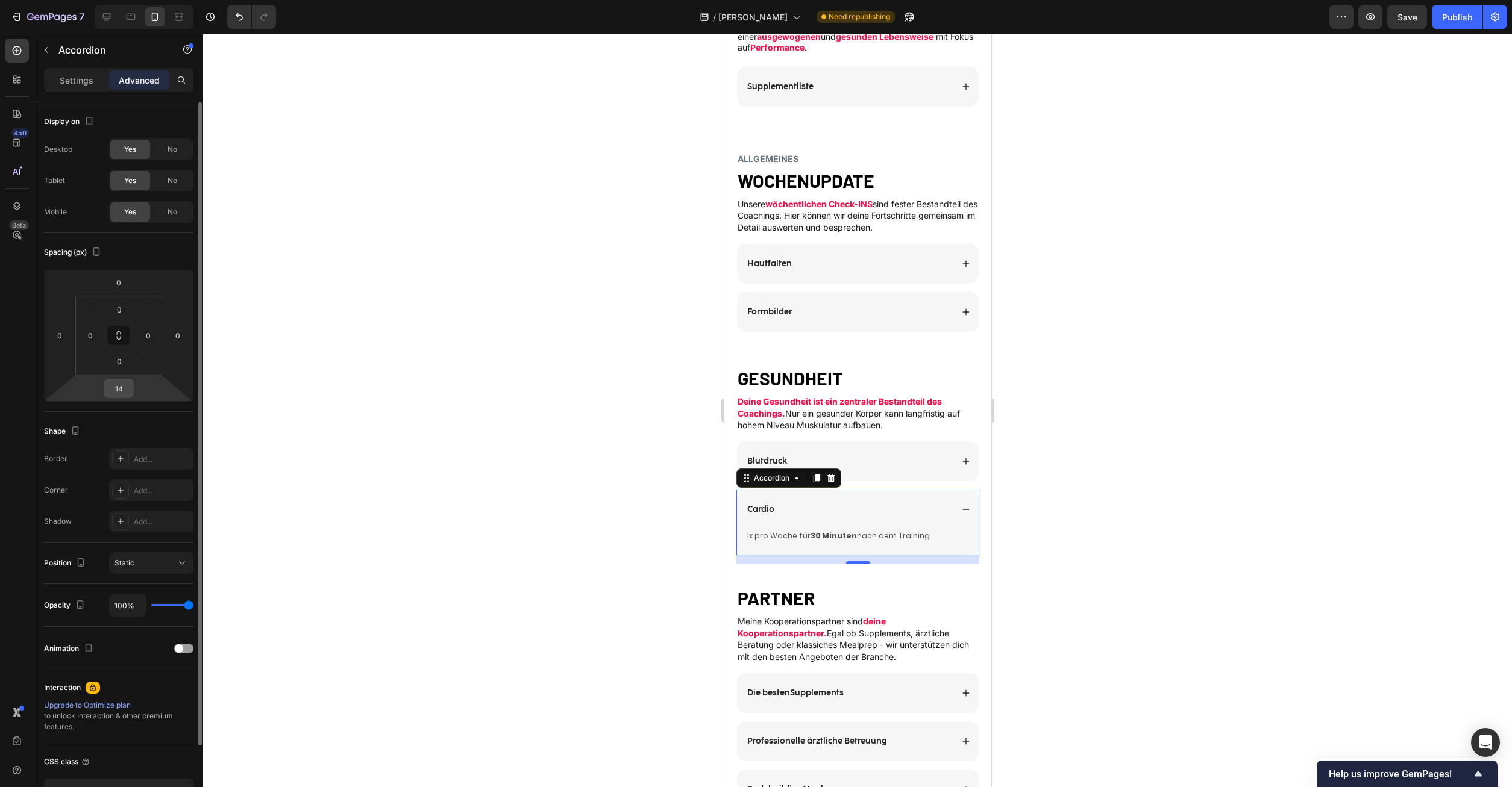
click at [122, 386] on input "14" at bounding box center [118, 388] width 24 height 18
type input "0"
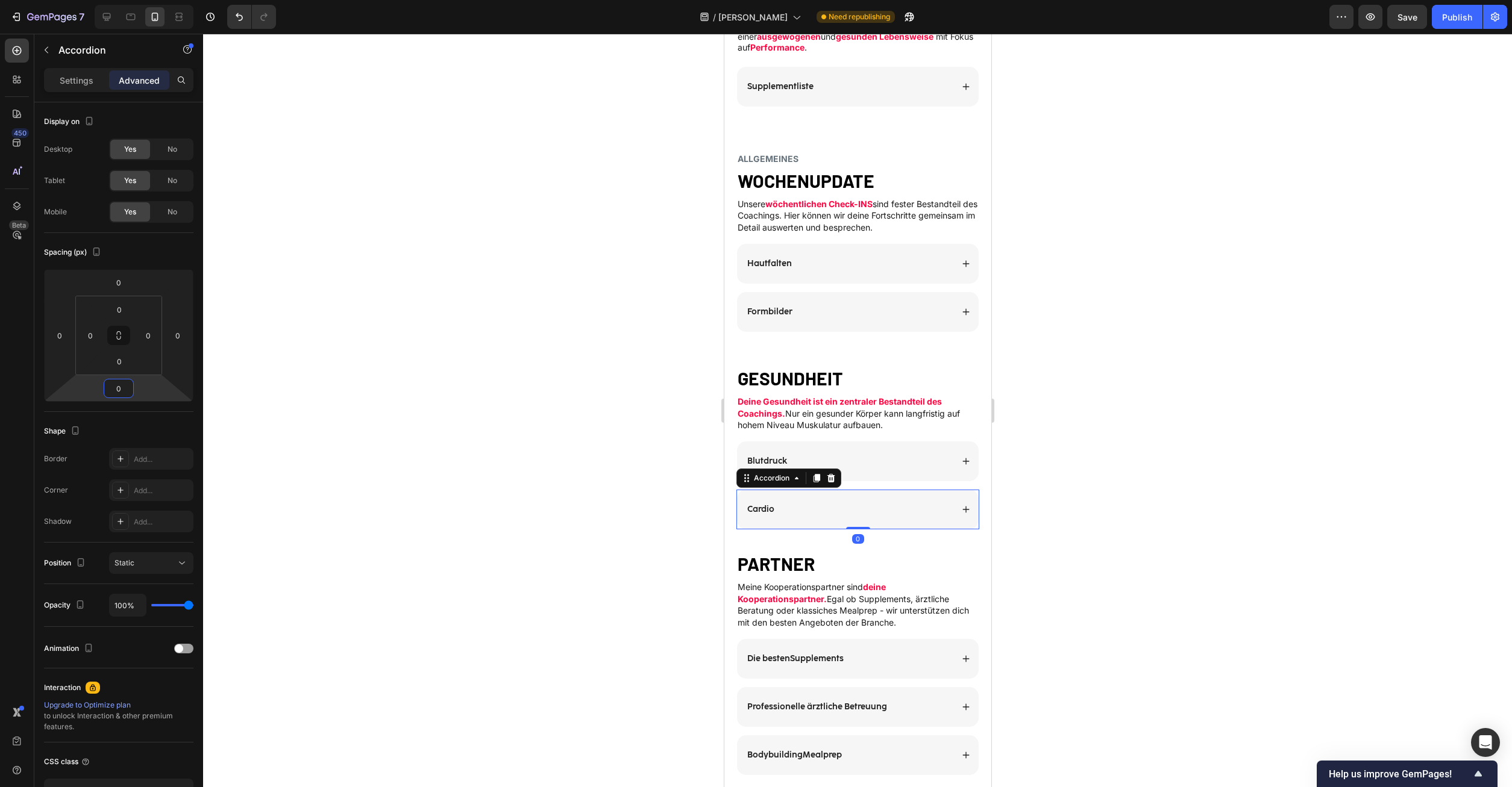
click at [832, 530] on div "Blutdruck Accordion Cardio Accordion 0 Row Row" at bounding box center [857, 497] width 267 height 112
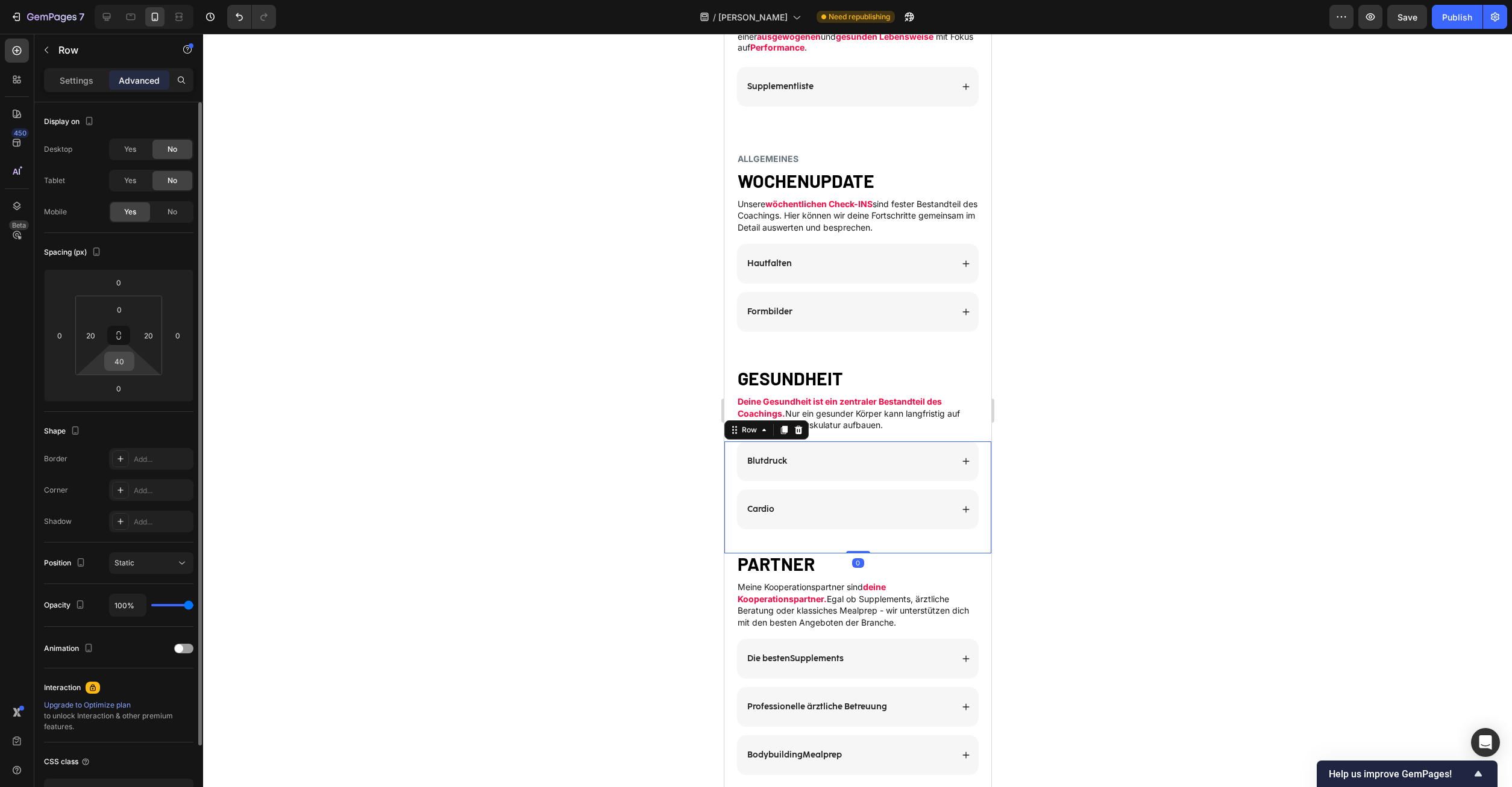
click at [109, 358] on input "40" at bounding box center [119, 361] width 24 height 18
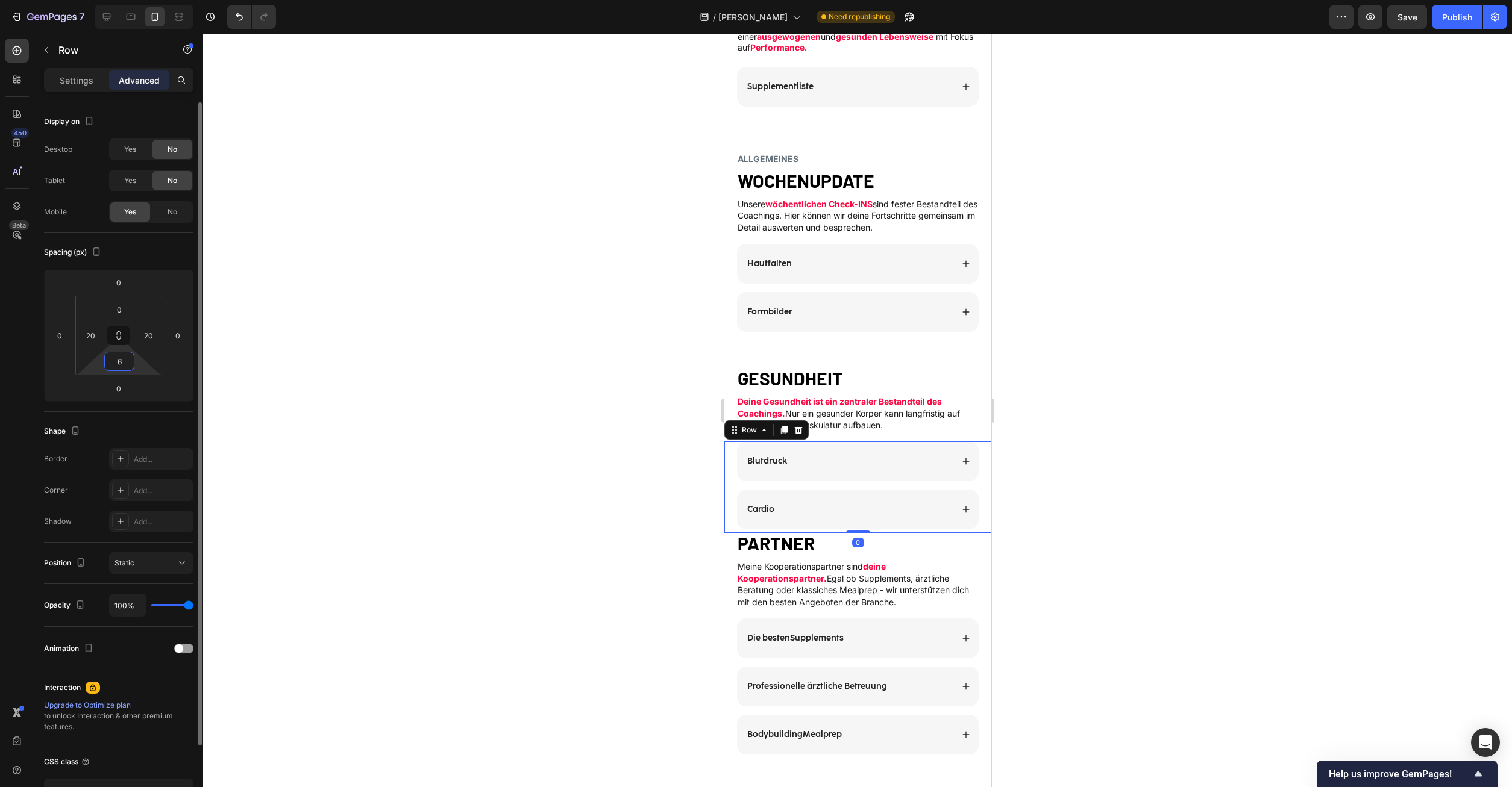
type input "60"
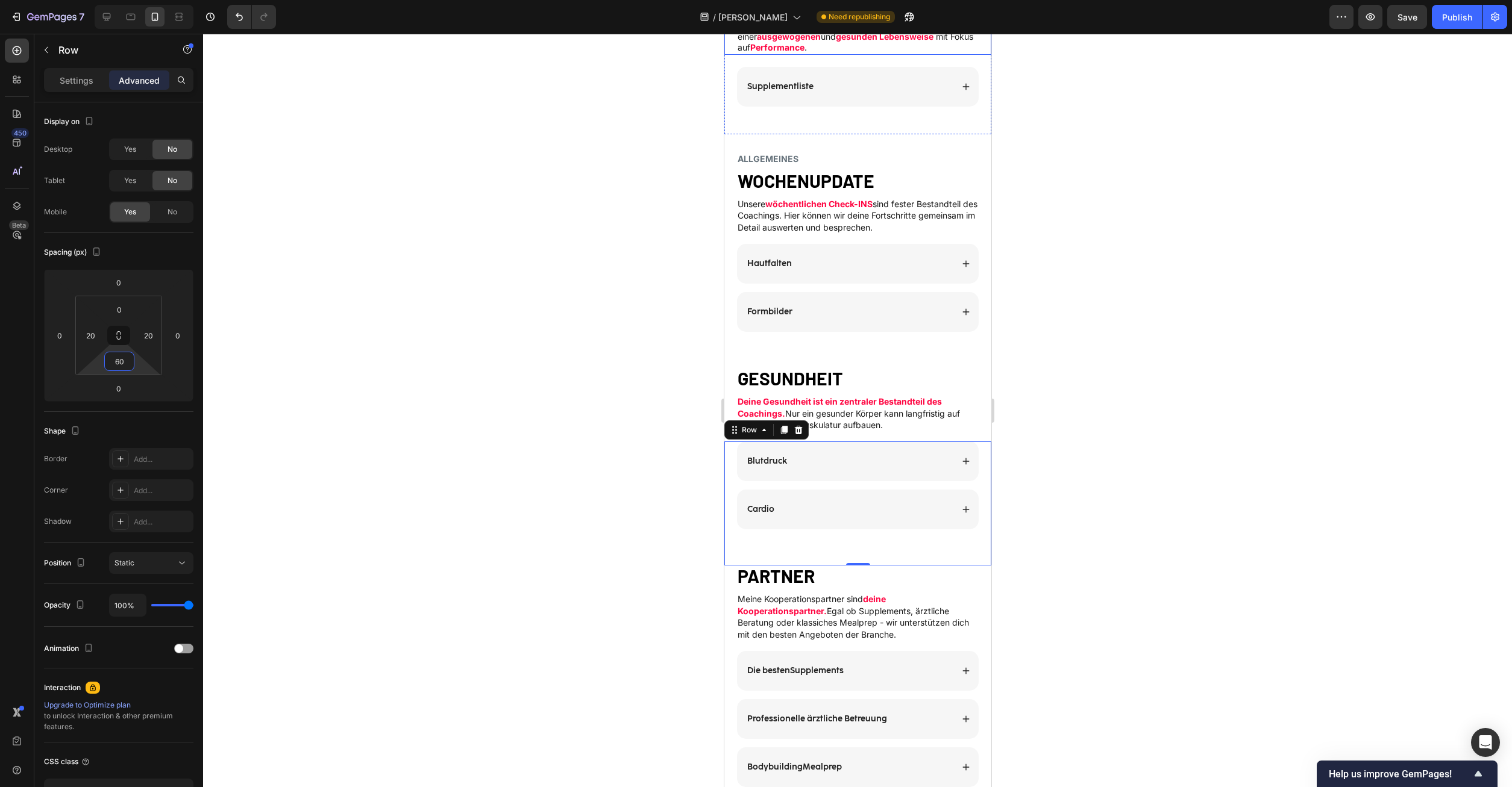
scroll to position [1846, 0]
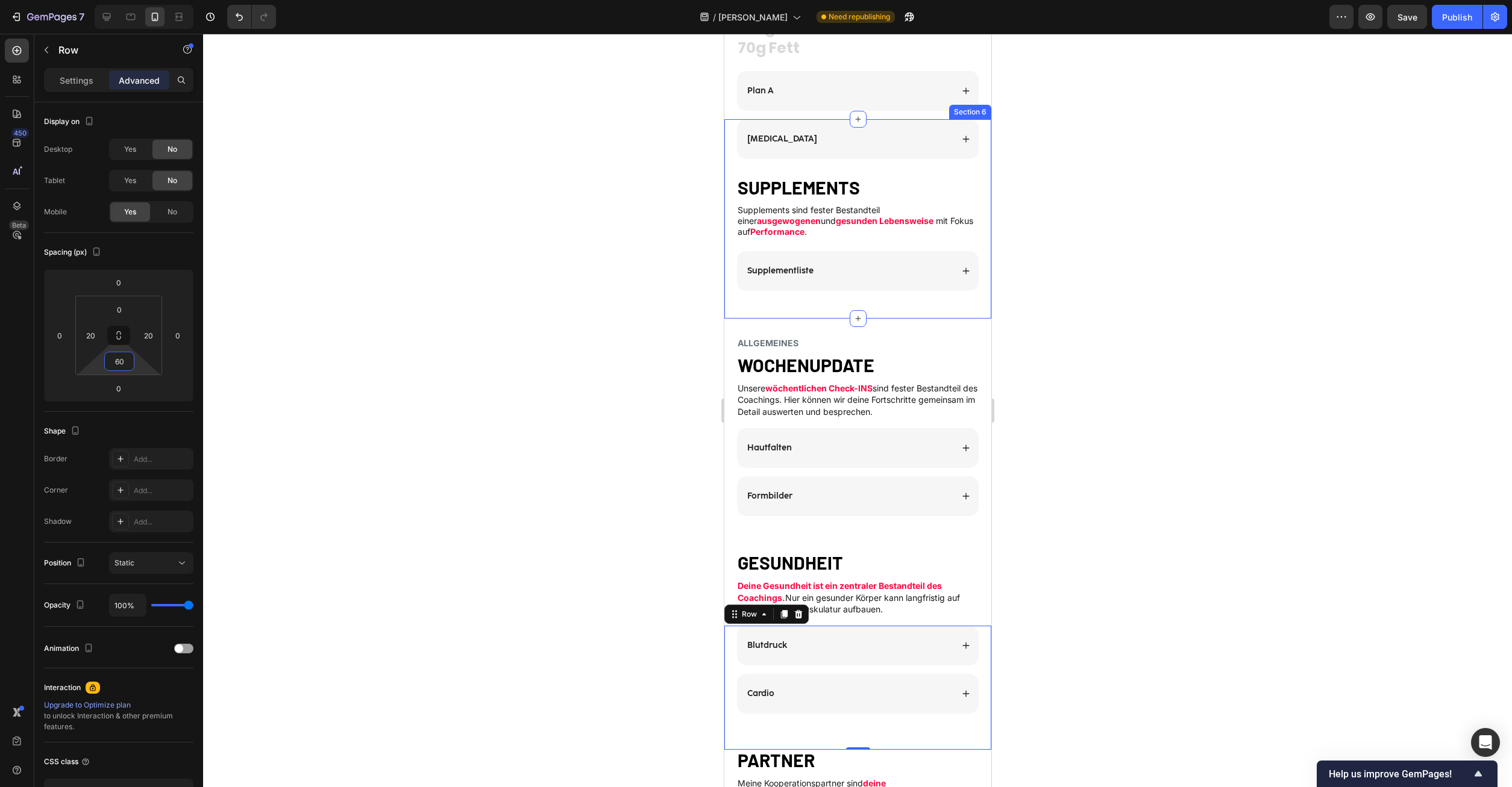
click at [823, 290] on div "Plan B Accordion SUPPLEMENTS Heading Supplements sind fester Bestandteil einer …" at bounding box center [857, 218] width 267 height 199
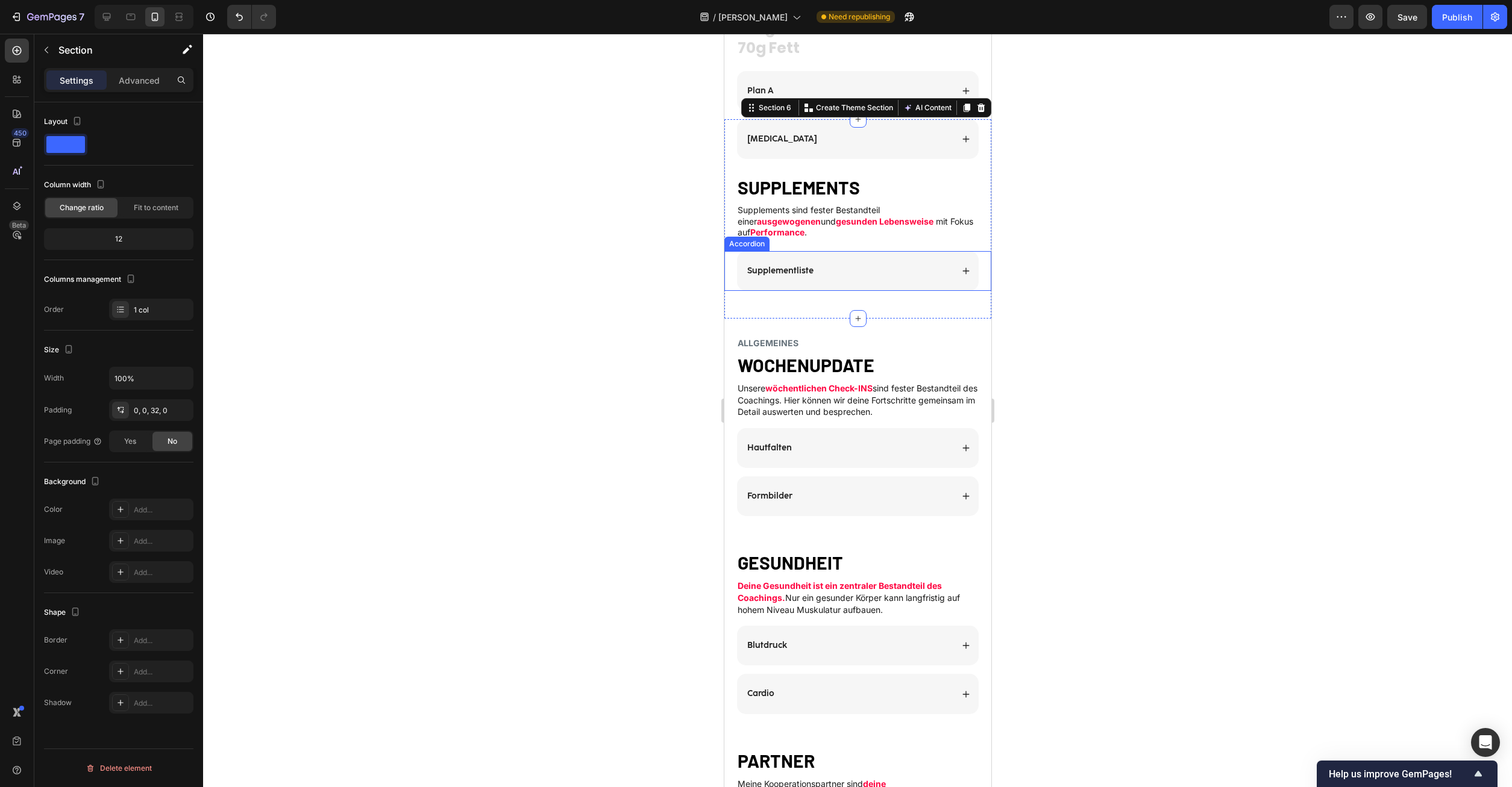
click at [983, 266] on div "Supplementliste Accordion" at bounding box center [857, 271] width 267 height 39
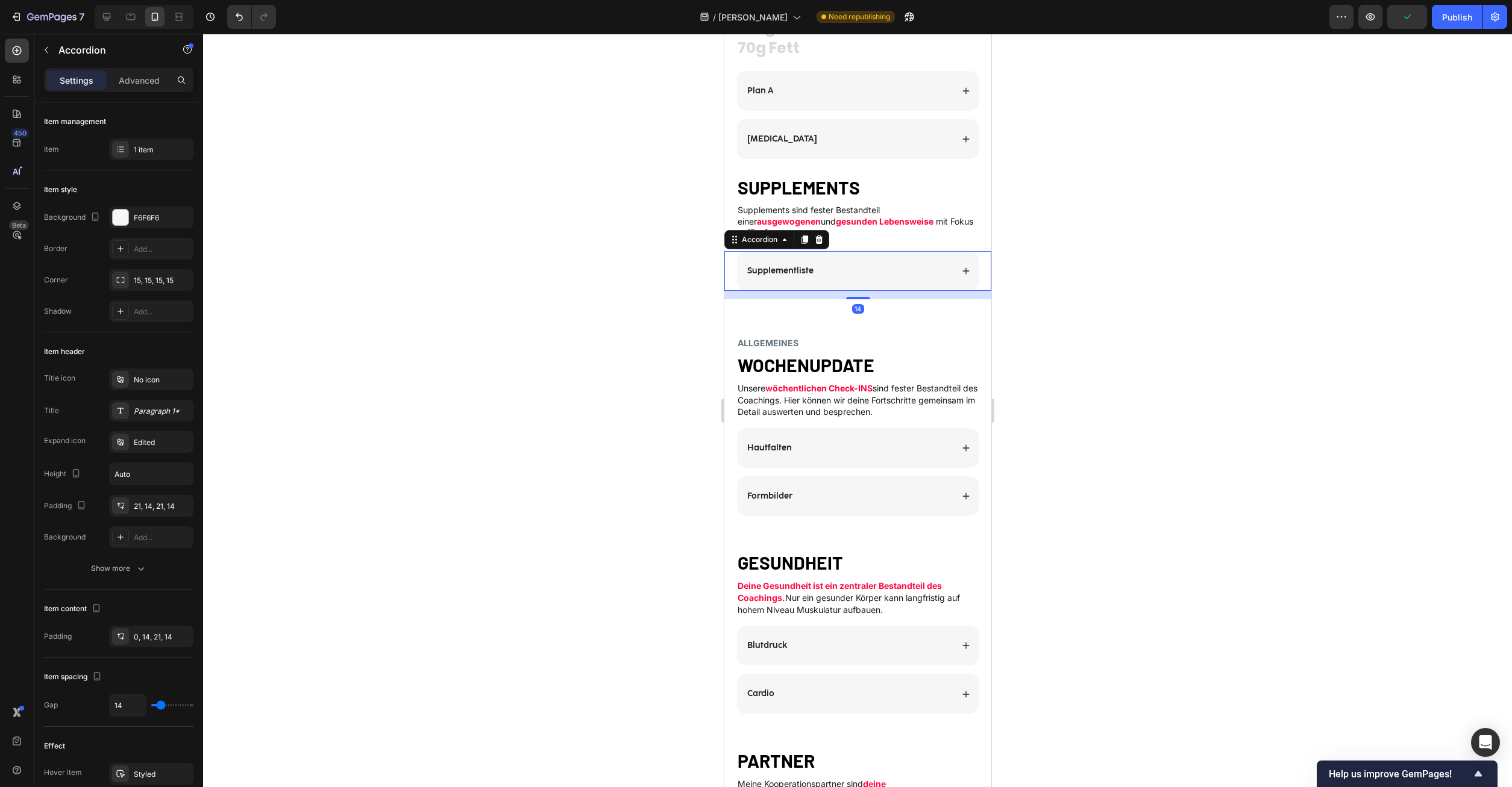
click at [140, 70] on div "Settings Advanced" at bounding box center [118, 80] width 149 height 24
drag, startPoint x: 867, startPoint y: 288, endPoint x: 955, endPoint y: 287, distance: 88.0
click at [877, 258] on div "Supplementliste Accordion 14" at bounding box center [857, 271] width 267 height 39
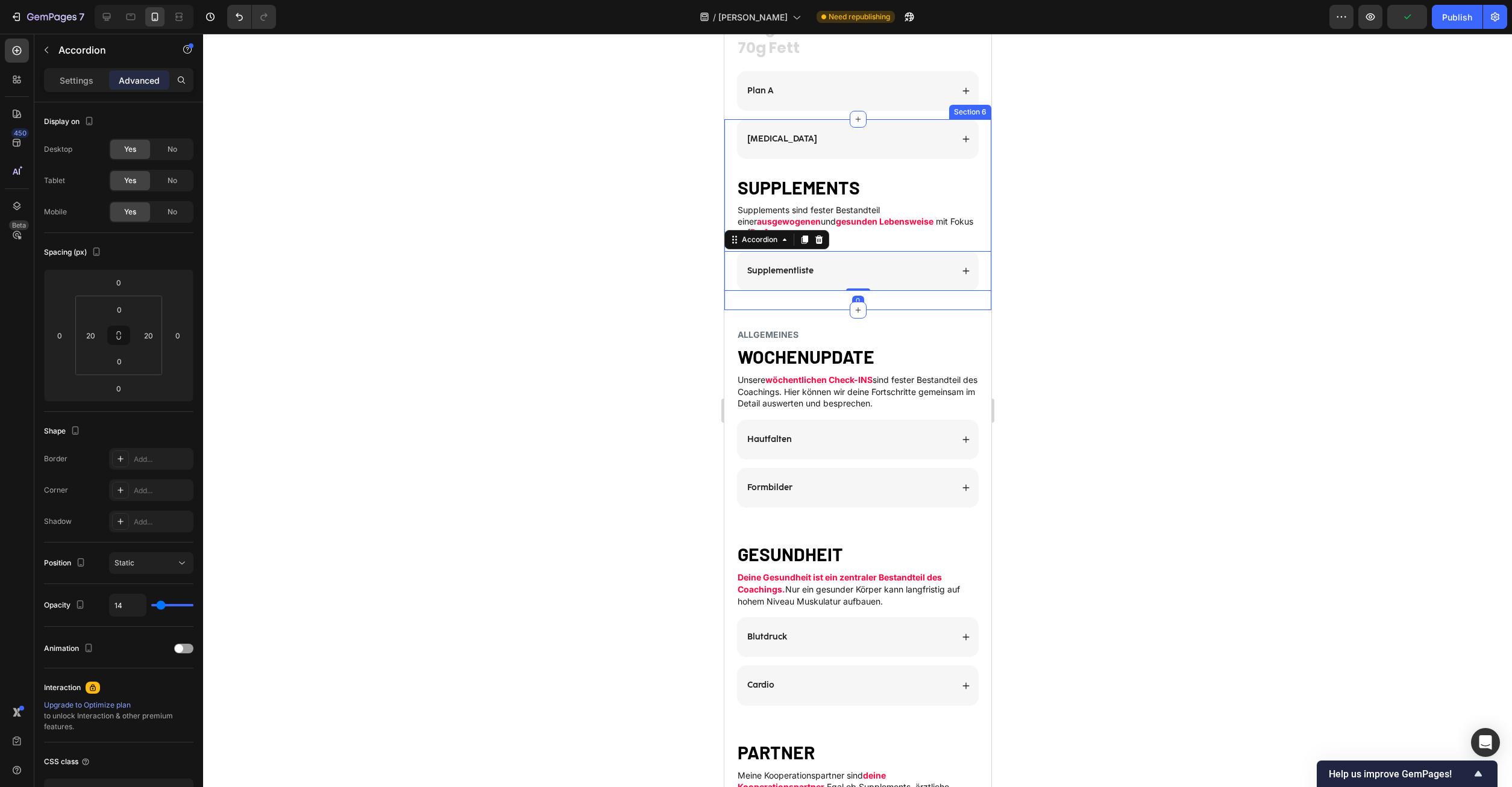
type input "100%"
type input "100"
click at [995, 0] on body "7 Version history / [PERSON_NAME] Need republishing Preview Save Publish 450 Be…" at bounding box center [756, 0] width 1512 height 0
click at [977, 288] on div "Plan B Accordion SUPPLEMENTS Heading Supplements sind fester Bestandteil einer …" at bounding box center [857, 215] width 267 height 191
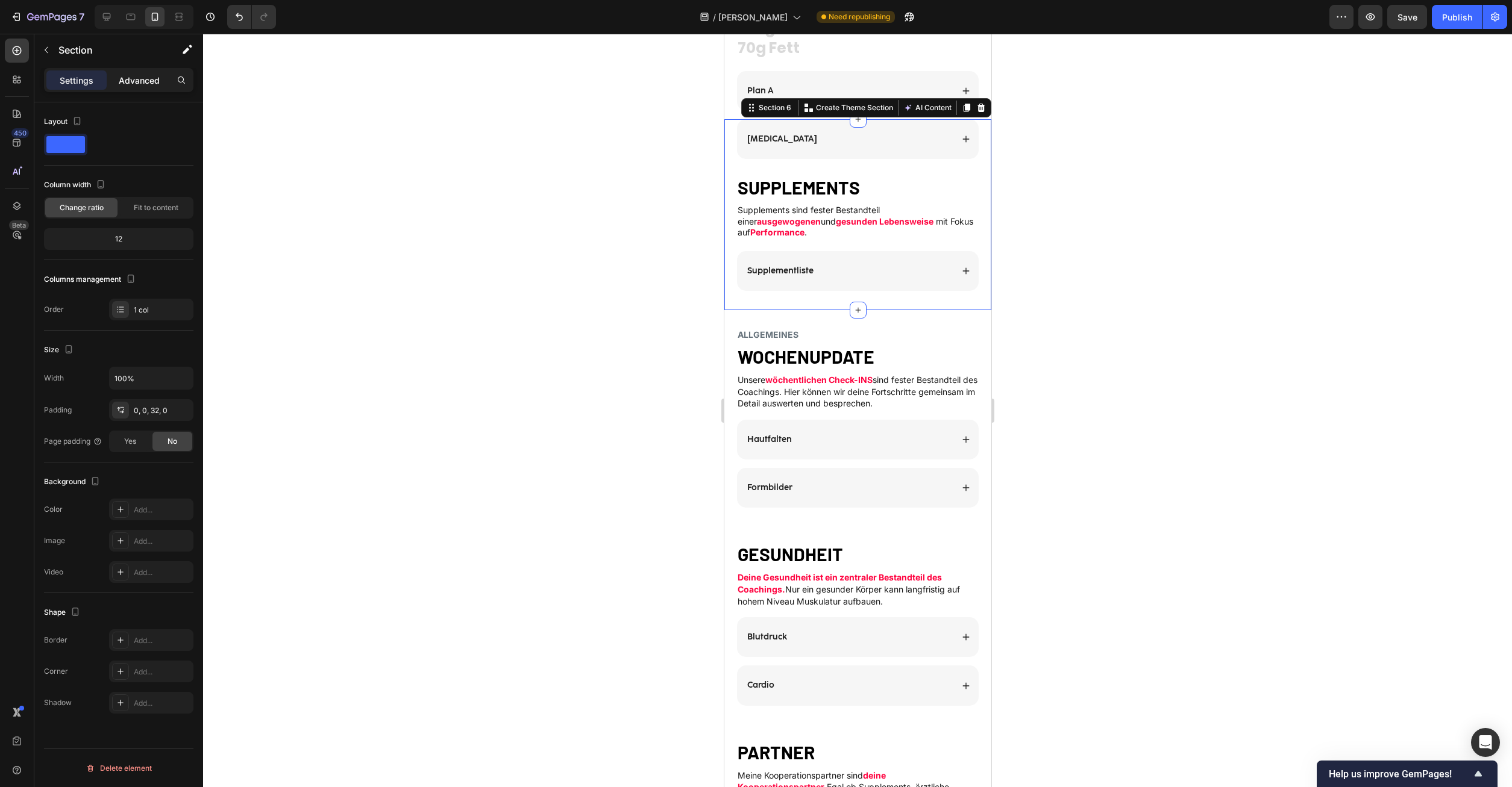
click at [132, 79] on p "Advanced" at bounding box center [139, 80] width 41 height 13
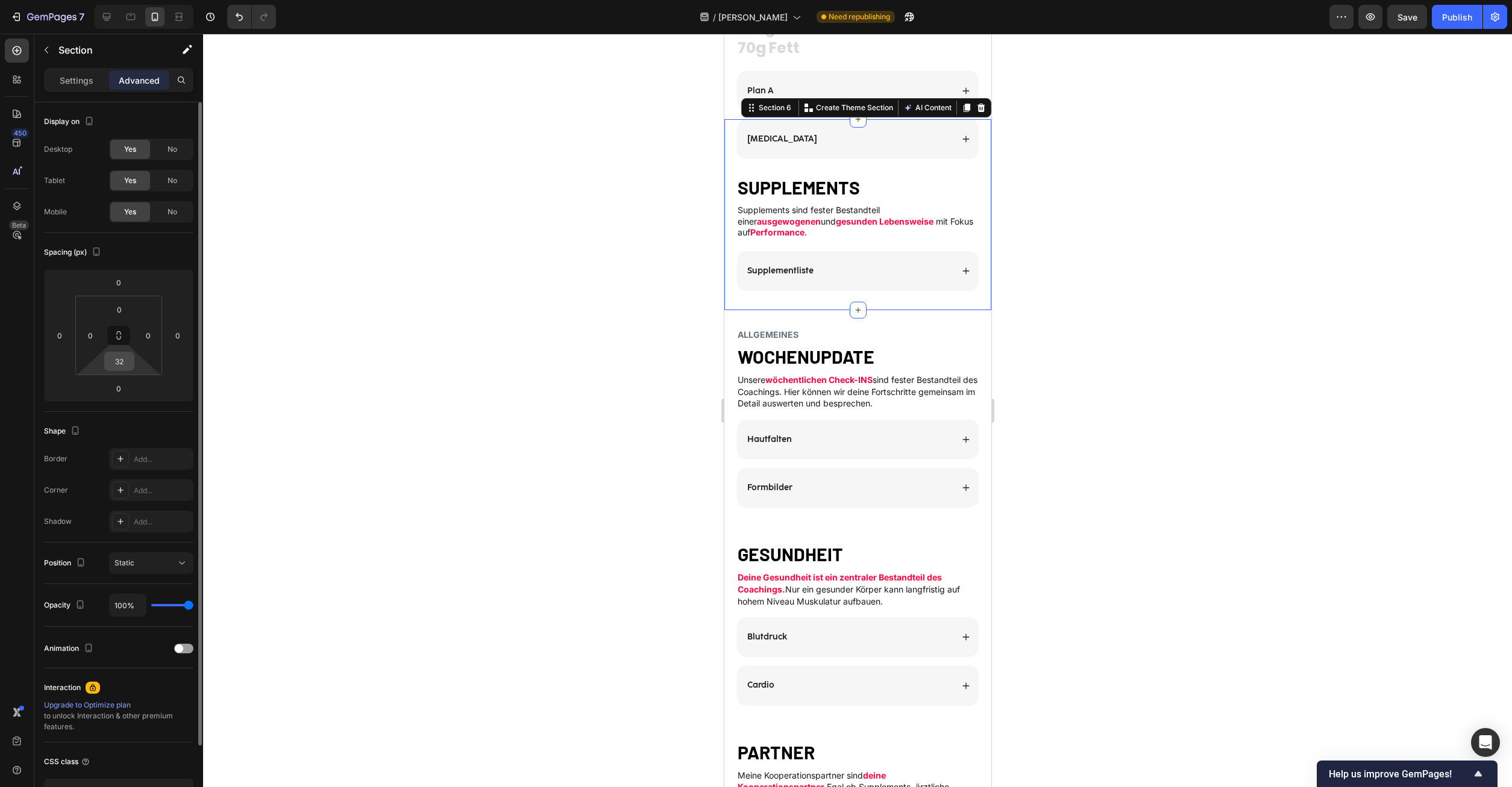
click at [122, 357] on input "32" at bounding box center [119, 361] width 24 height 18
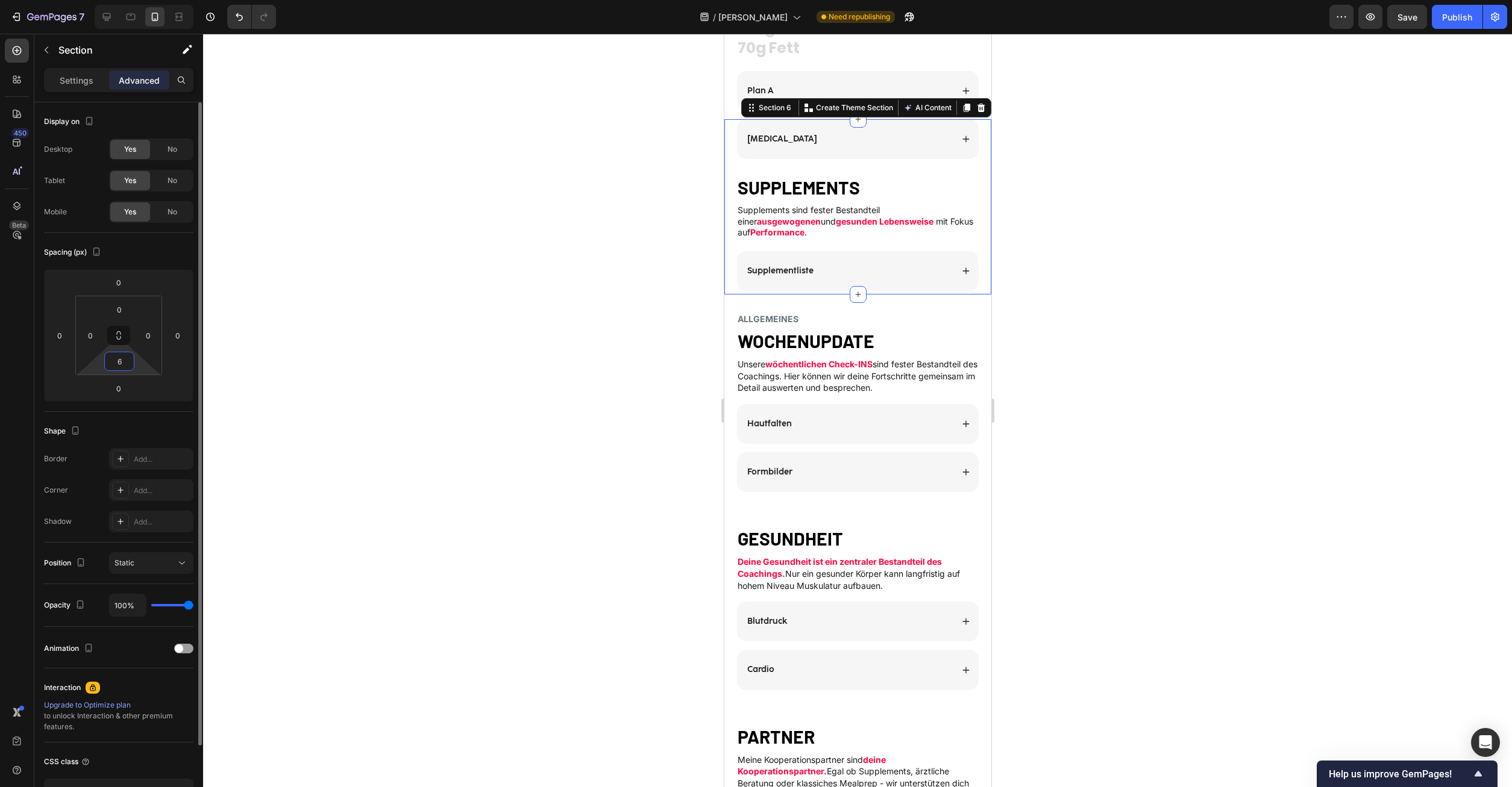
type input "60"
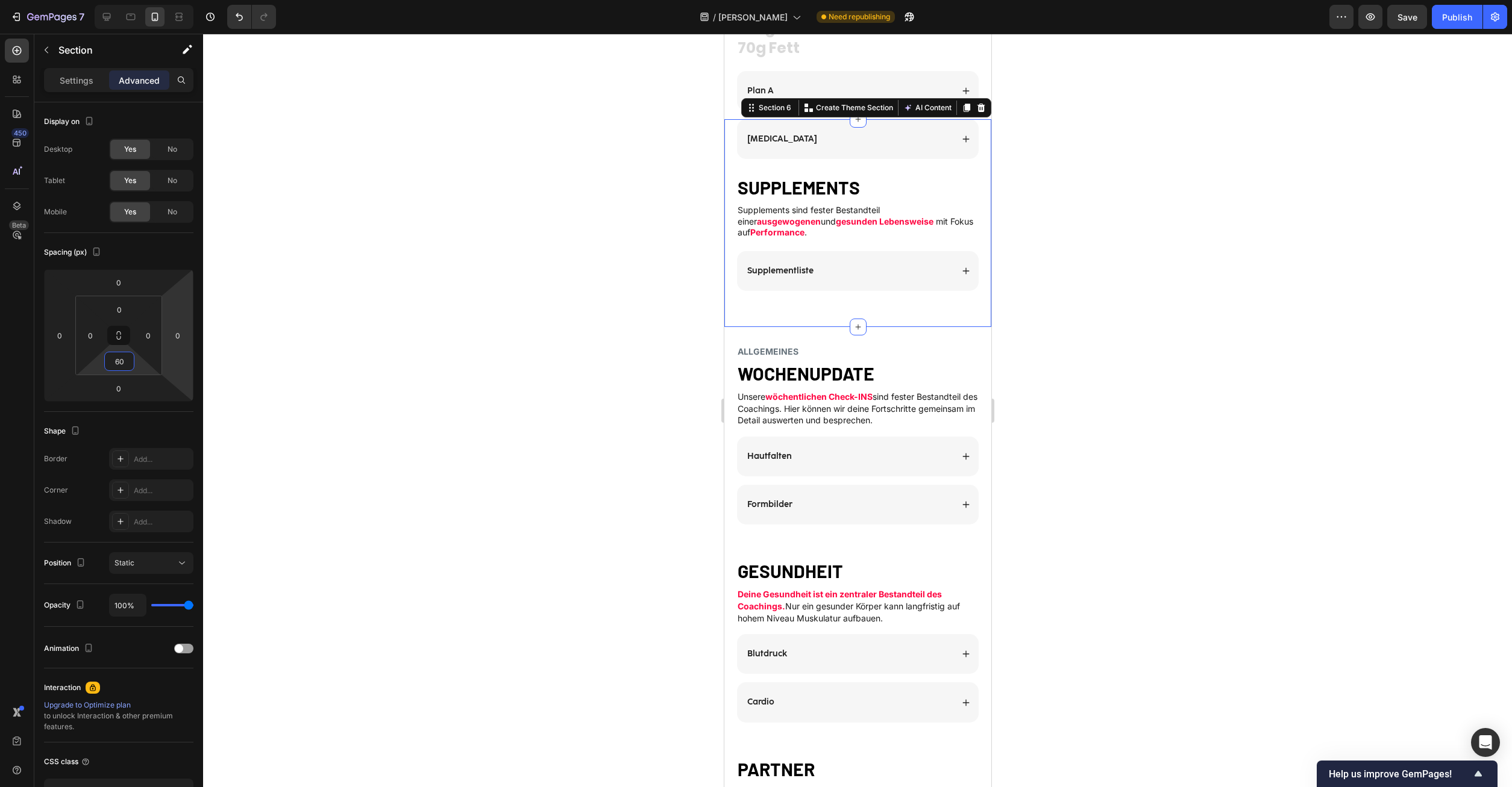
click at [798, 327] on div "ALLGEMEINES Heading WOCHENUPDATE Heading Unsere wöchentlichen Check-INS sind fe…" at bounding box center [857, 444] width 267 height 234
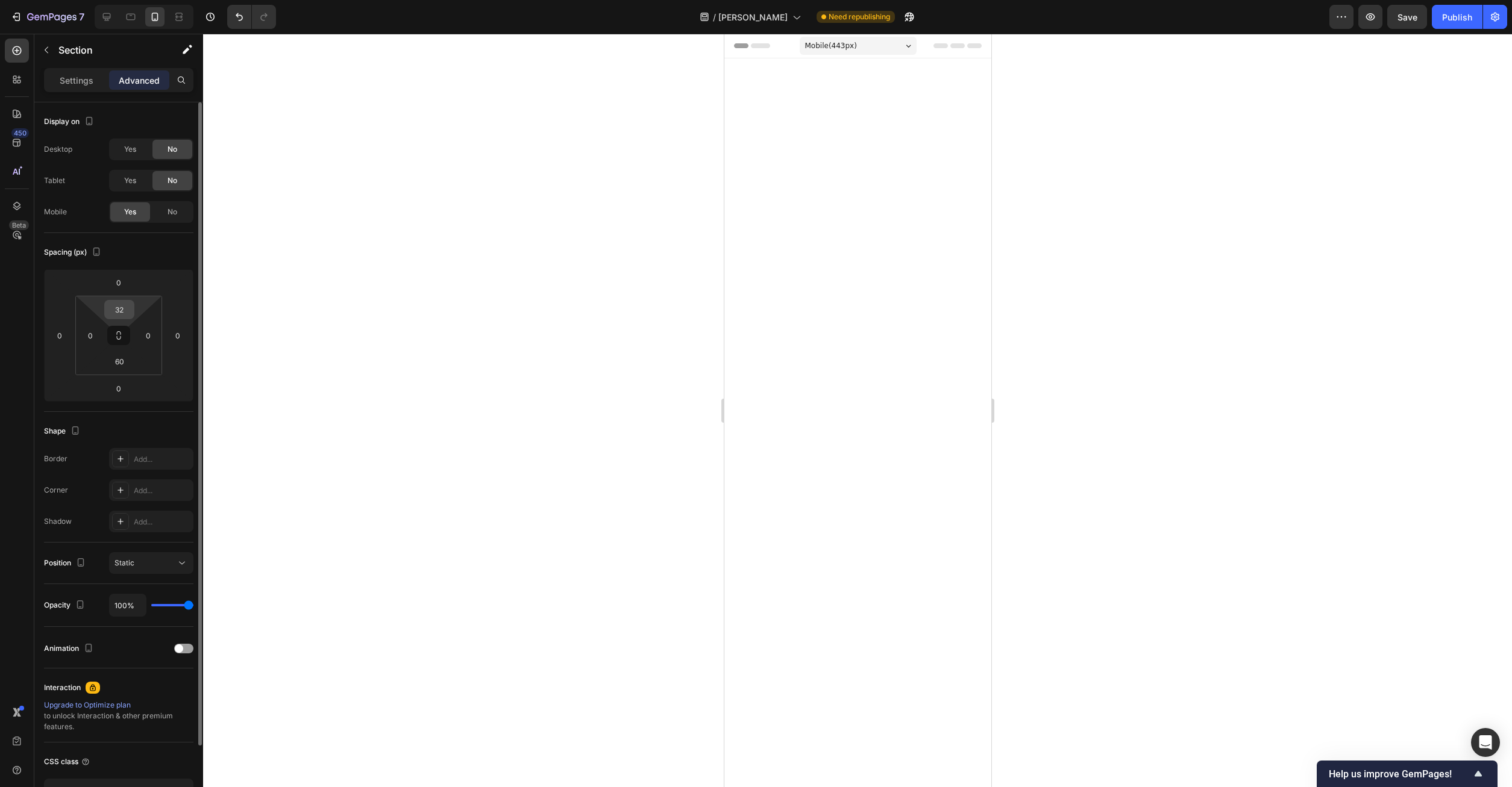
scroll to position [1846, 0]
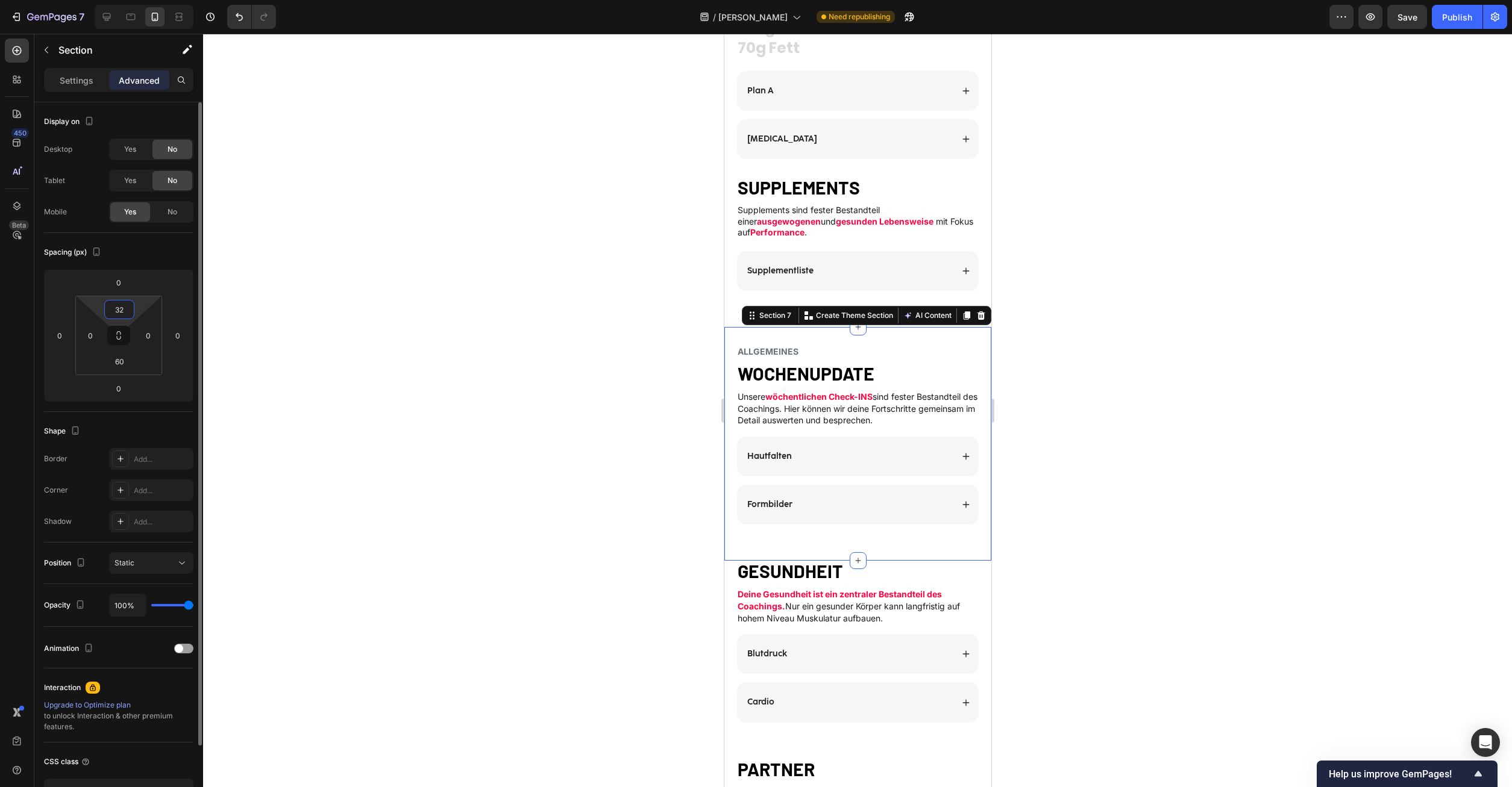
click at [115, 305] on input "32" at bounding box center [119, 309] width 24 height 18
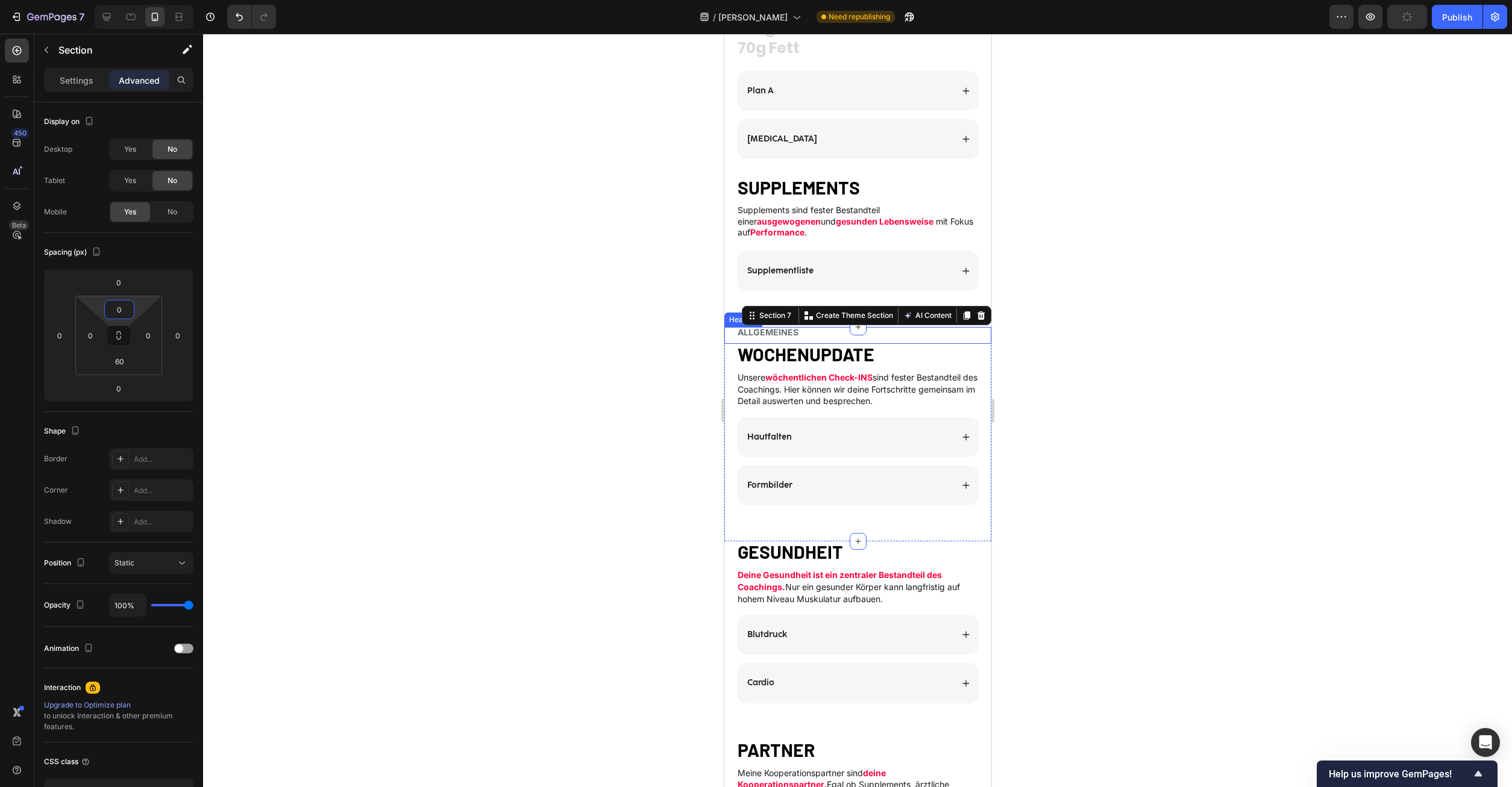
type input "0"
click at [1276, 351] on div at bounding box center [857, 410] width 1309 height 753
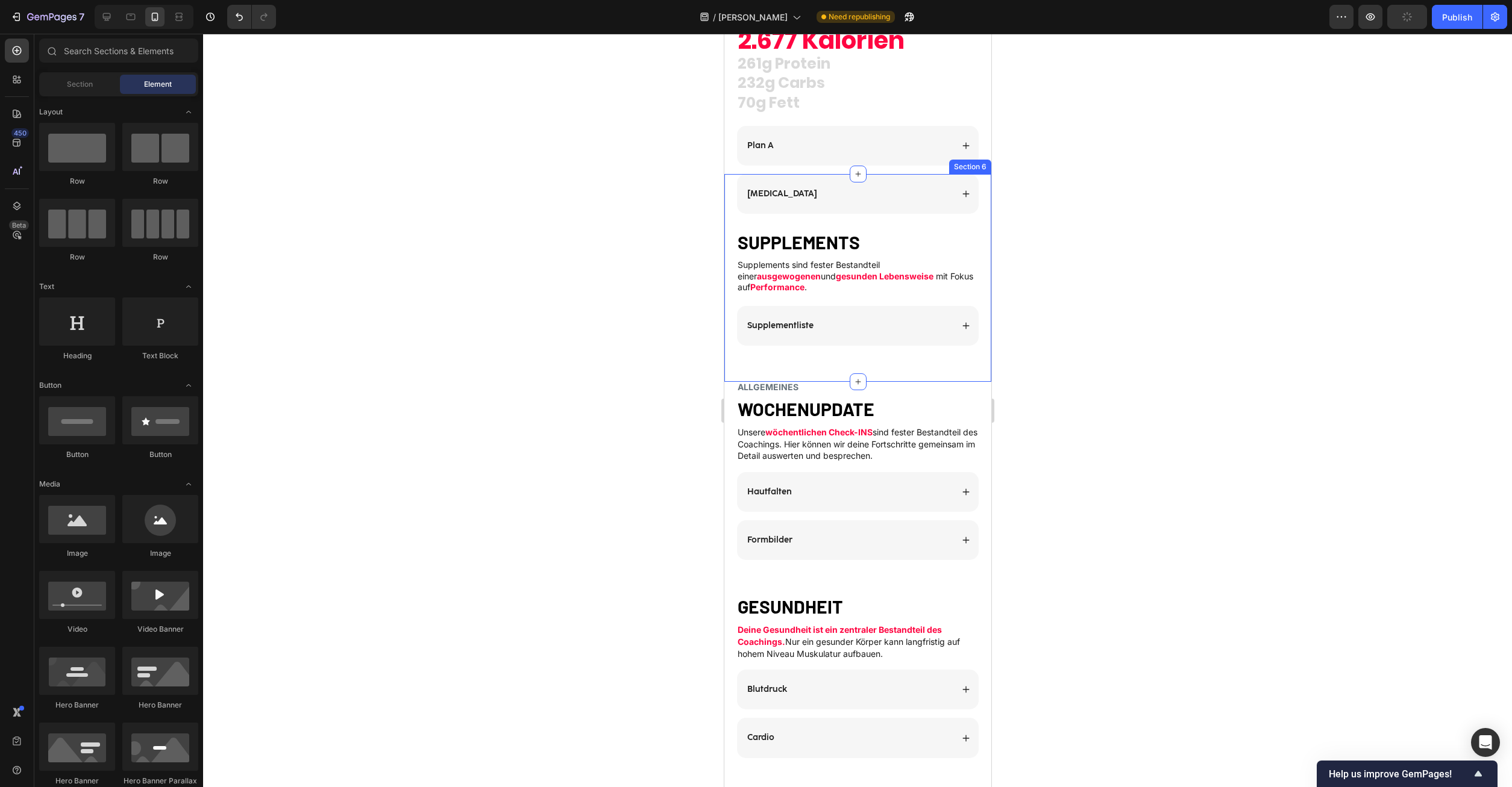
scroll to position [1723, 0]
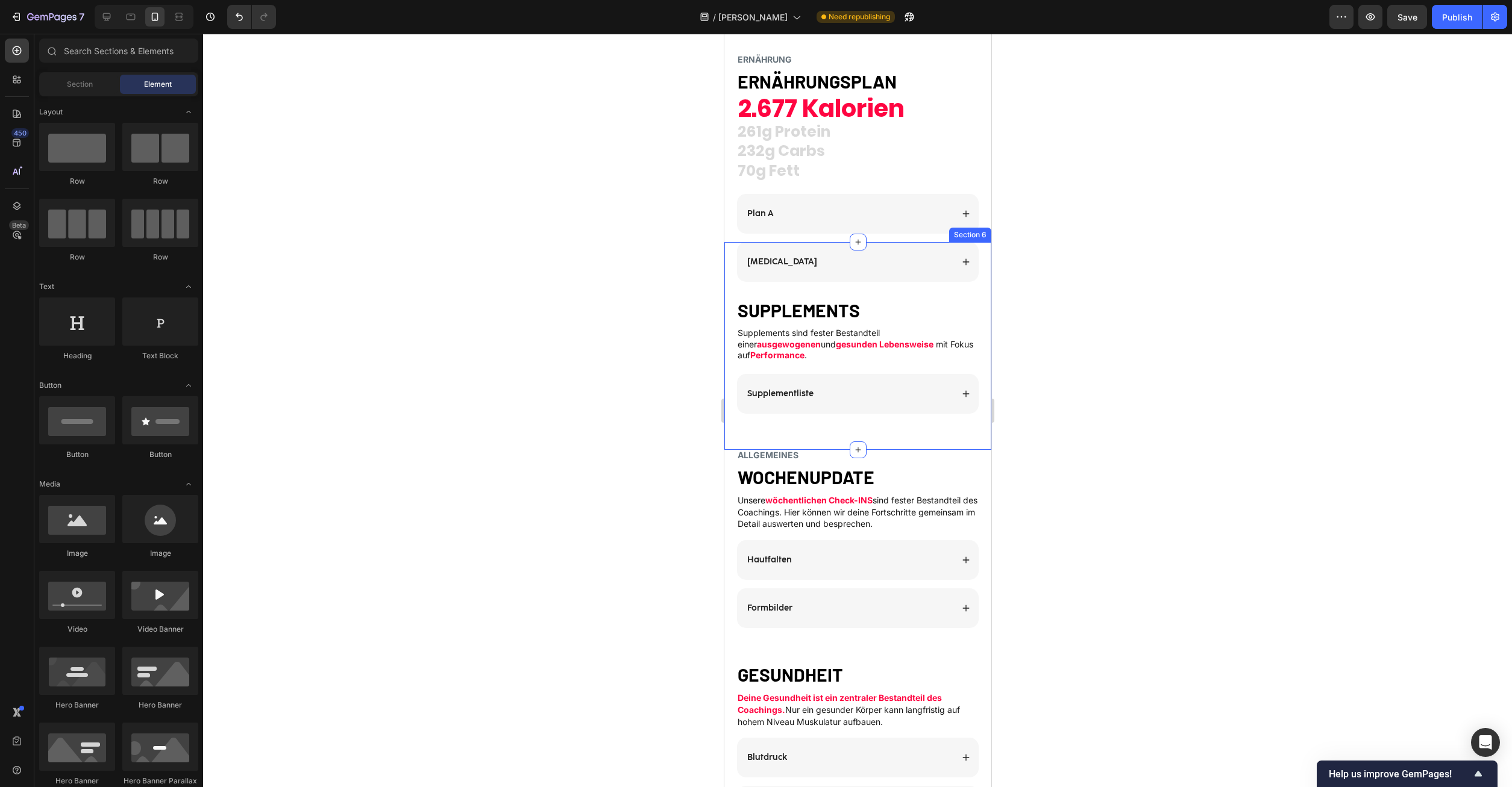
click at [806, 288] on div "[MEDICAL_DATA] Accordion SUPPLEMENTS Heading Supplements sind fester Bestandtei…" at bounding box center [857, 328] width 267 height 172
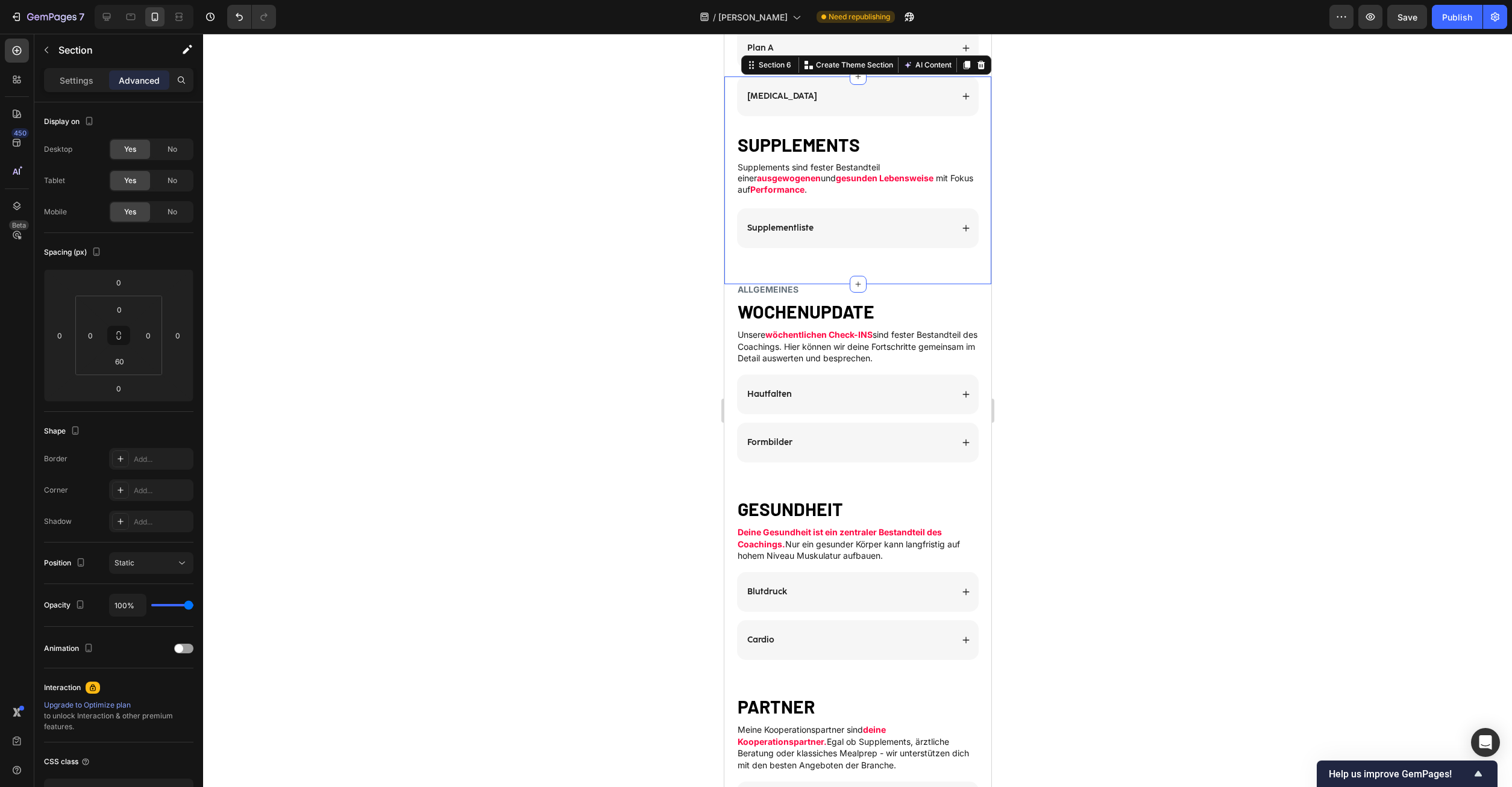
click at [1076, 272] on div at bounding box center [857, 410] width 1309 height 753
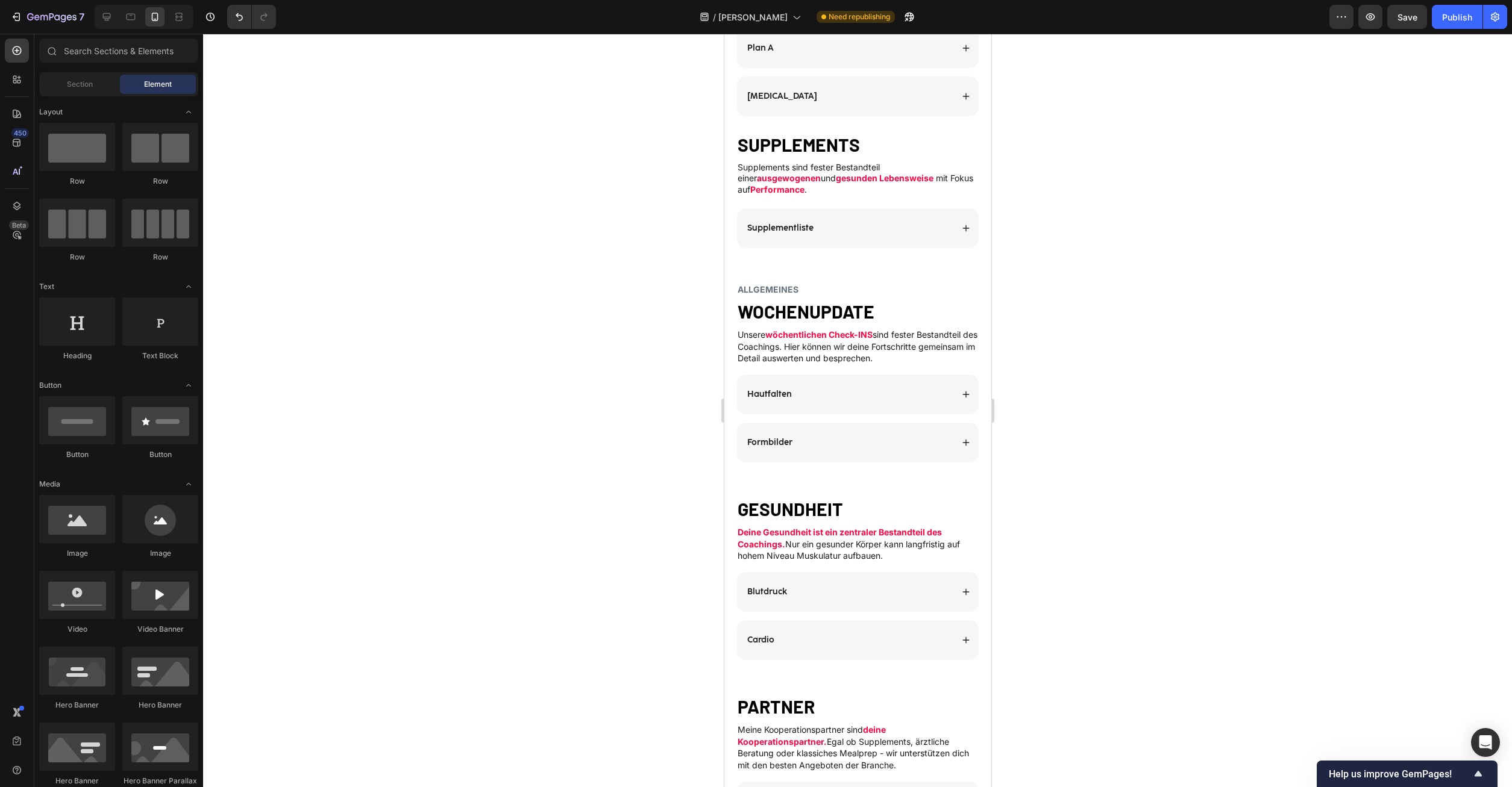
click at [979, 116] on div "[MEDICAL_DATA] Accordion" at bounding box center [857, 96] width 267 height 39
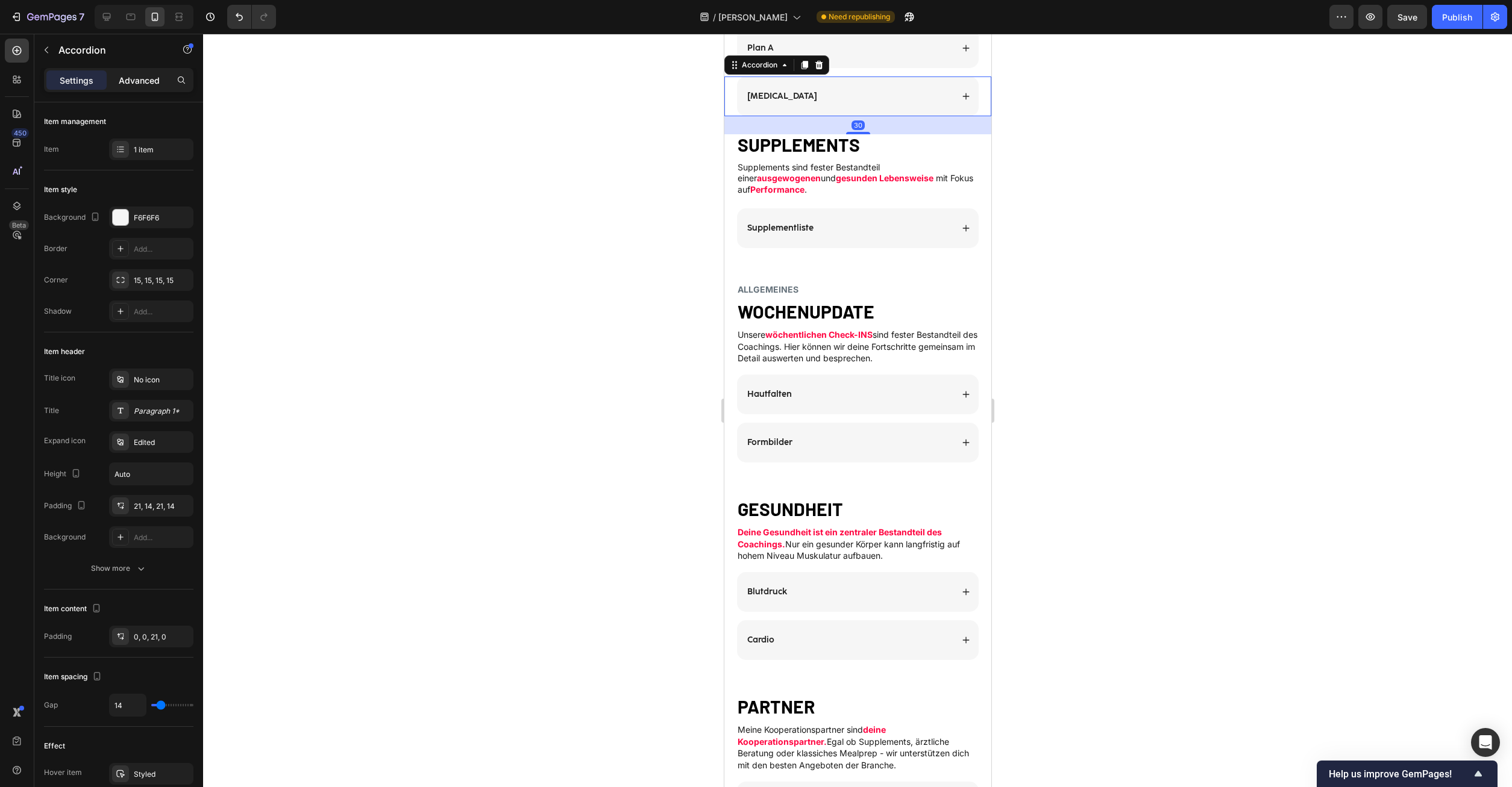
click at [133, 78] on p "Advanced" at bounding box center [139, 80] width 41 height 13
type input "100%"
type input "100"
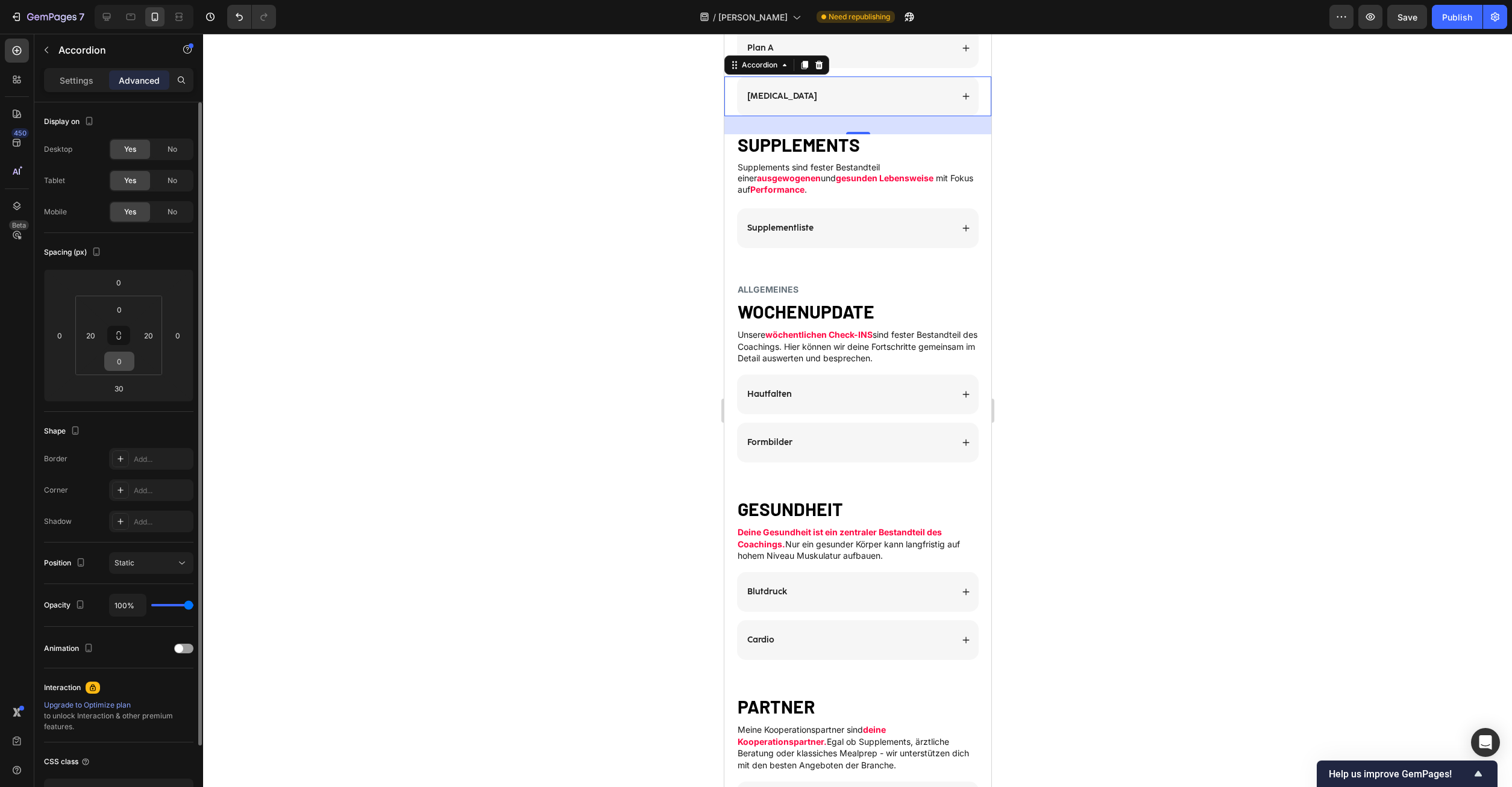
click at [119, 359] on input "0" at bounding box center [119, 361] width 24 height 18
click at [103, 0] on html "7 Version history / [PERSON_NAME] Need republishing Preview Save Publish 450 Be…" at bounding box center [756, 0] width 1512 height 0
click at [115, 388] on input "30" at bounding box center [118, 388] width 24 height 18
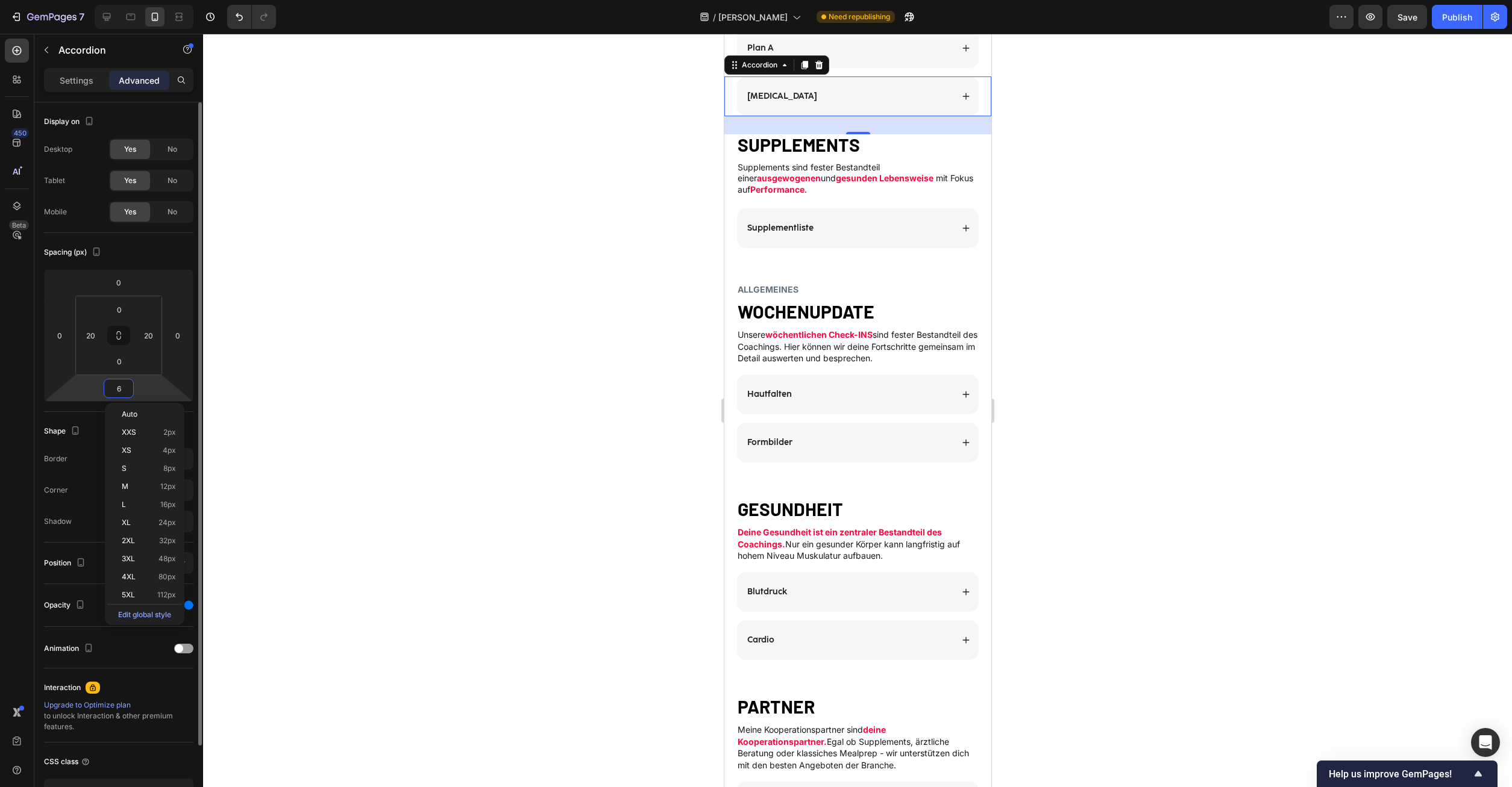
type input "60"
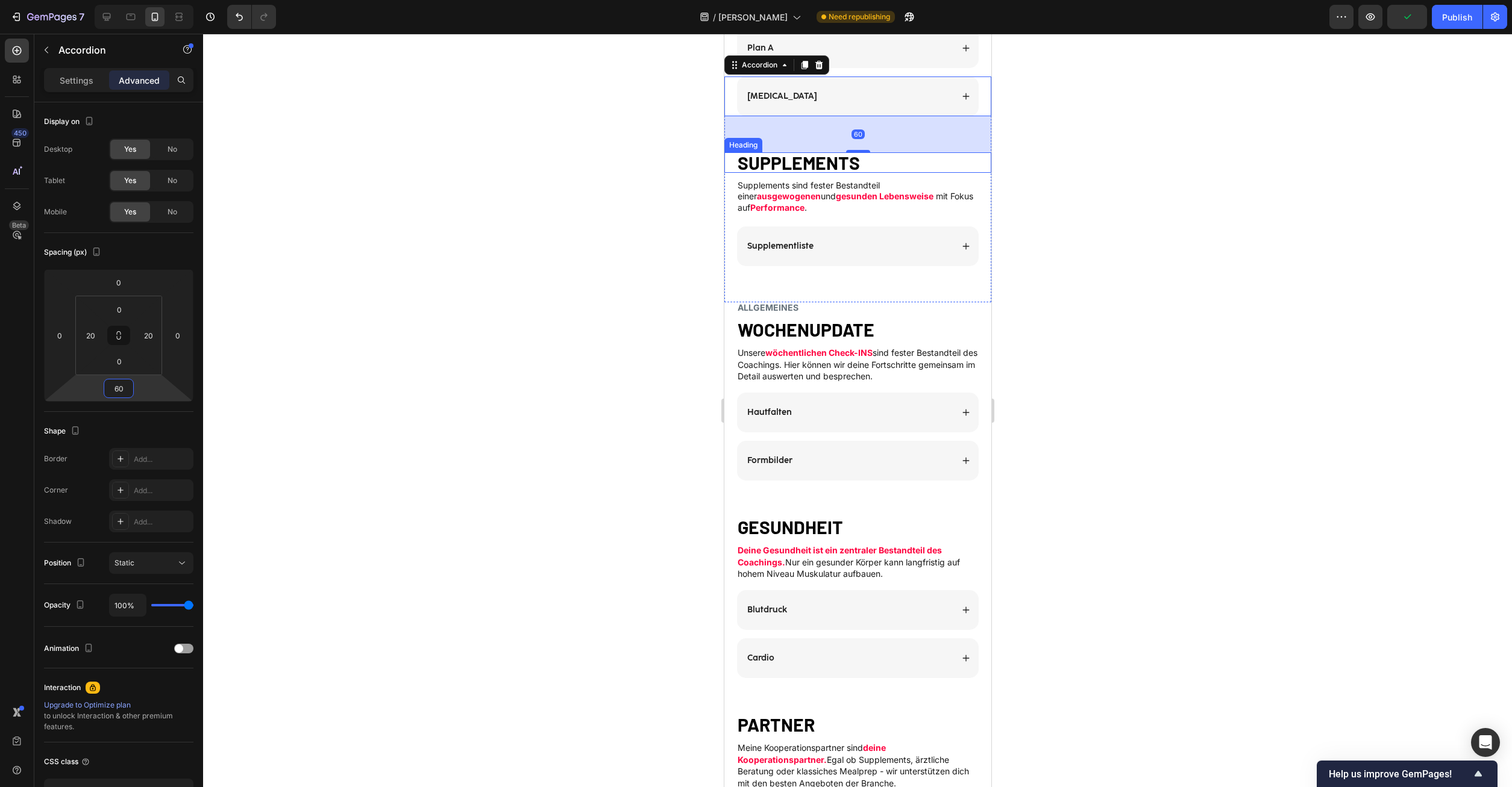
click at [1090, 340] on div at bounding box center [857, 410] width 1309 height 753
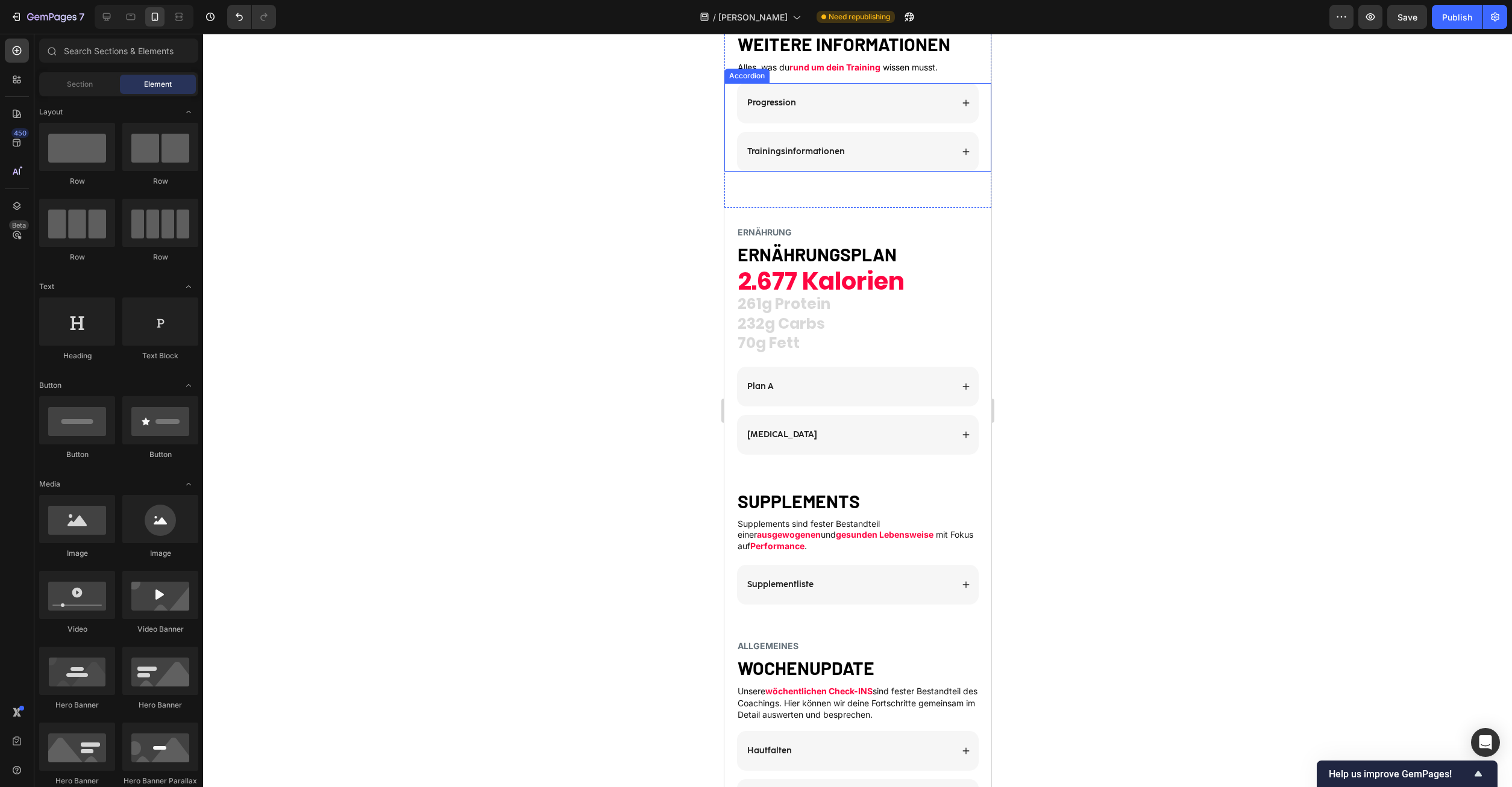
scroll to position [1354, 0]
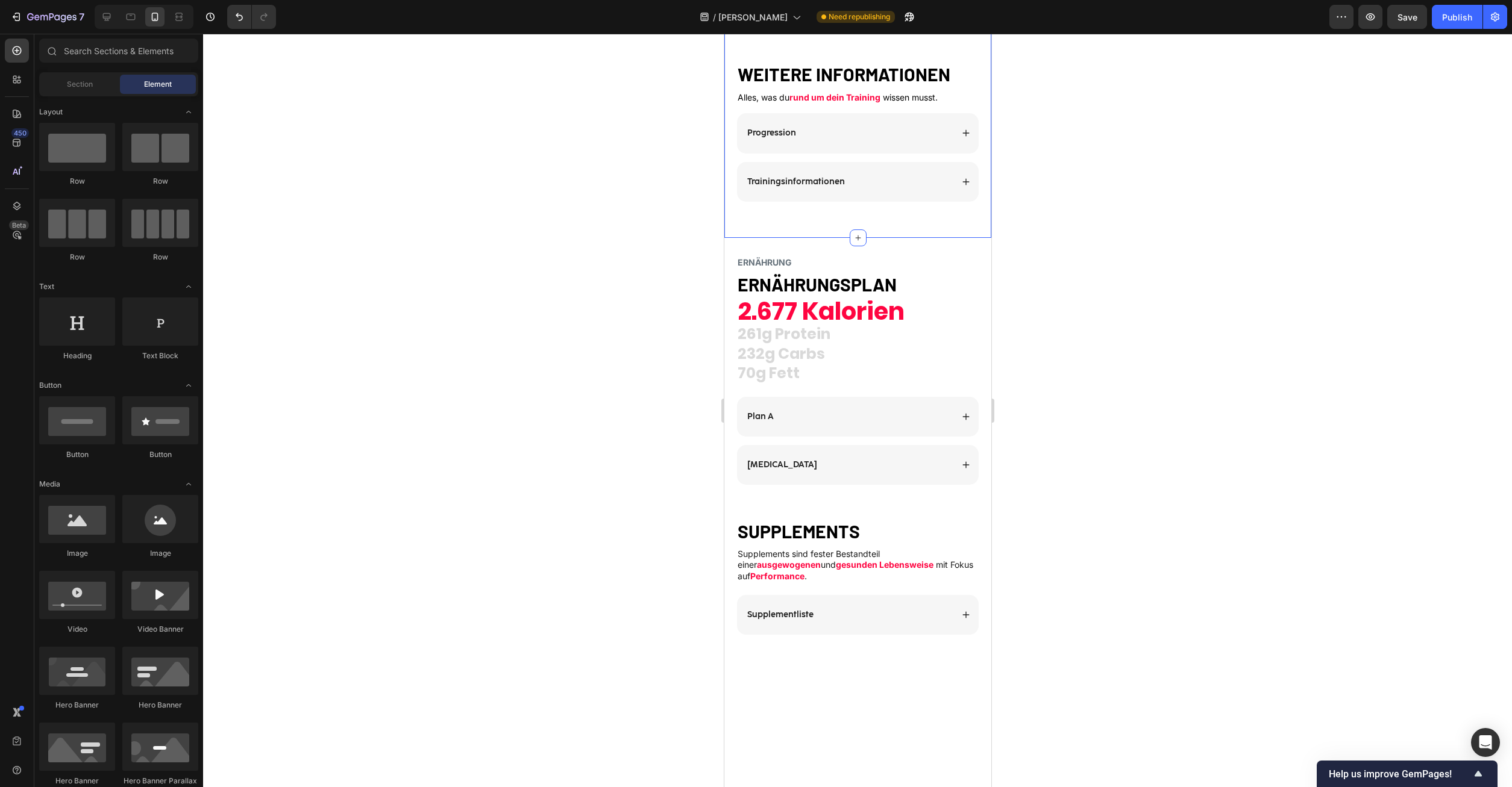
click at [812, 238] on div "TRAINING Heading TRAININGSPLAN Heading Dauerhafter Fortschritt funktioniert nur…" at bounding box center [857, 53] width 267 height 370
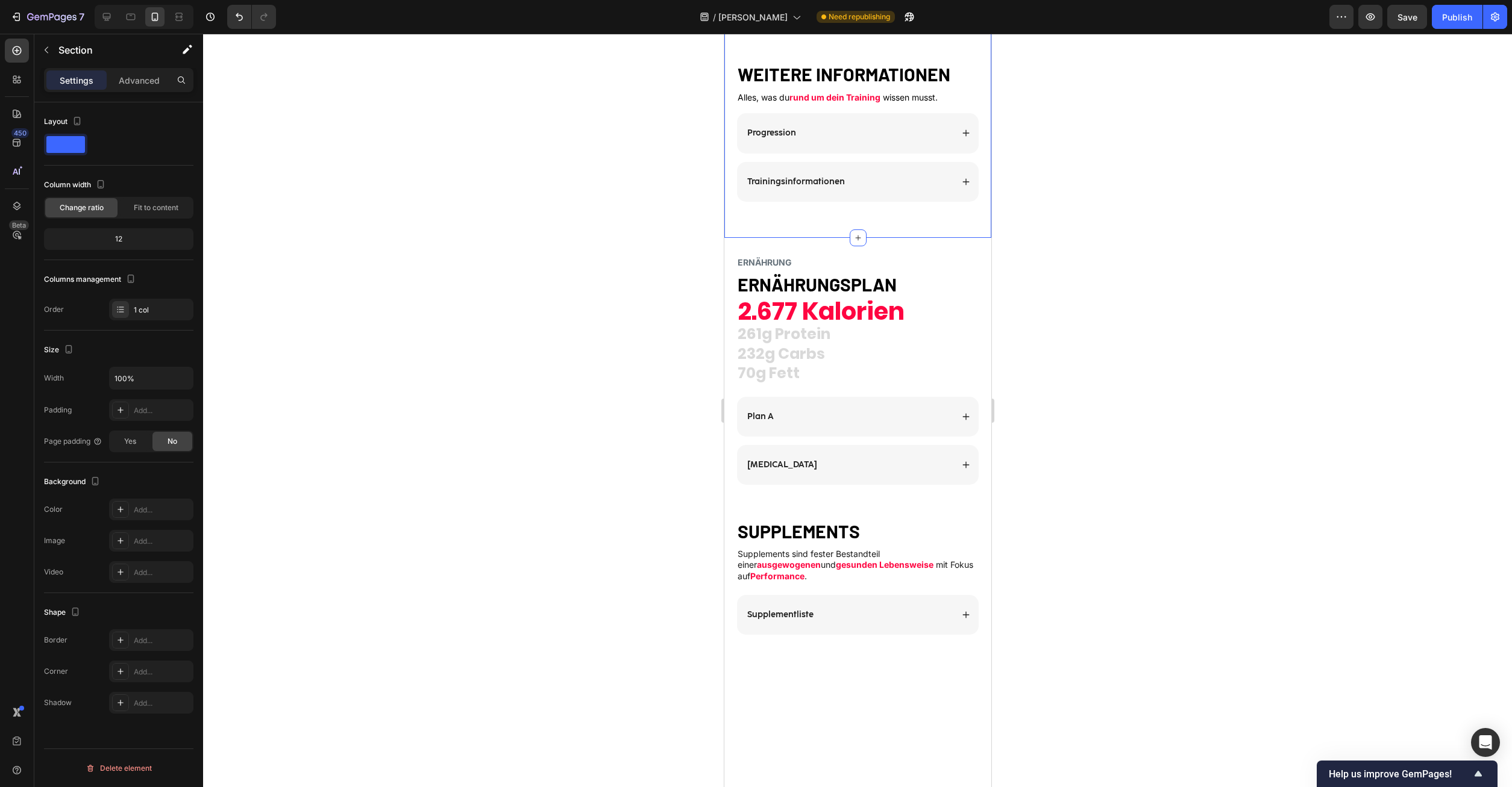
click at [149, 70] on div "Settings Advanced" at bounding box center [118, 80] width 149 height 24
click at [143, 78] on p "Advanced" at bounding box center [139, 80] width 41 height 13
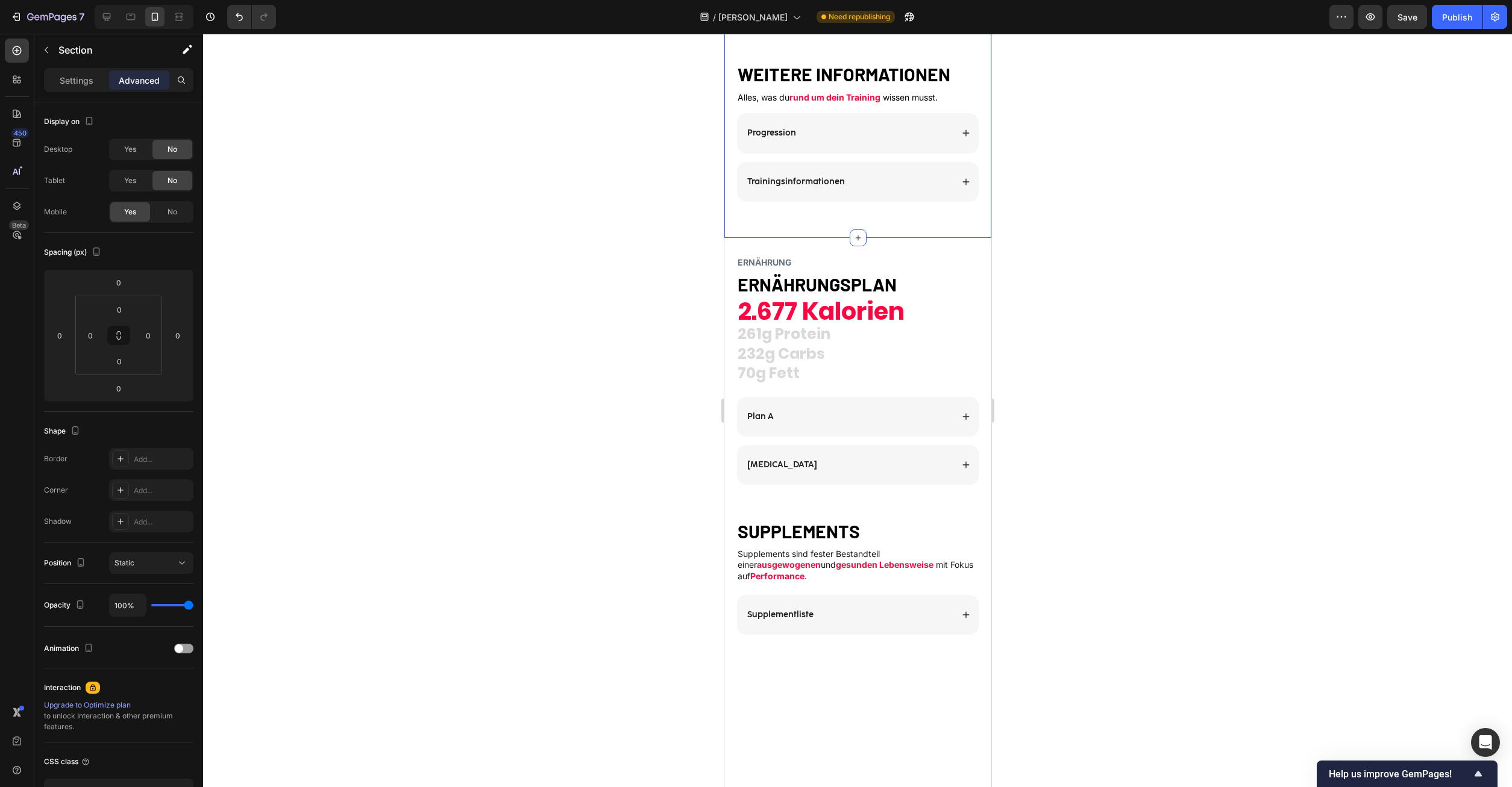
click at [981, 201] on div "Progression Trainingsinformationen Accordion" at bounding box center [857, 157] width 267 height 88
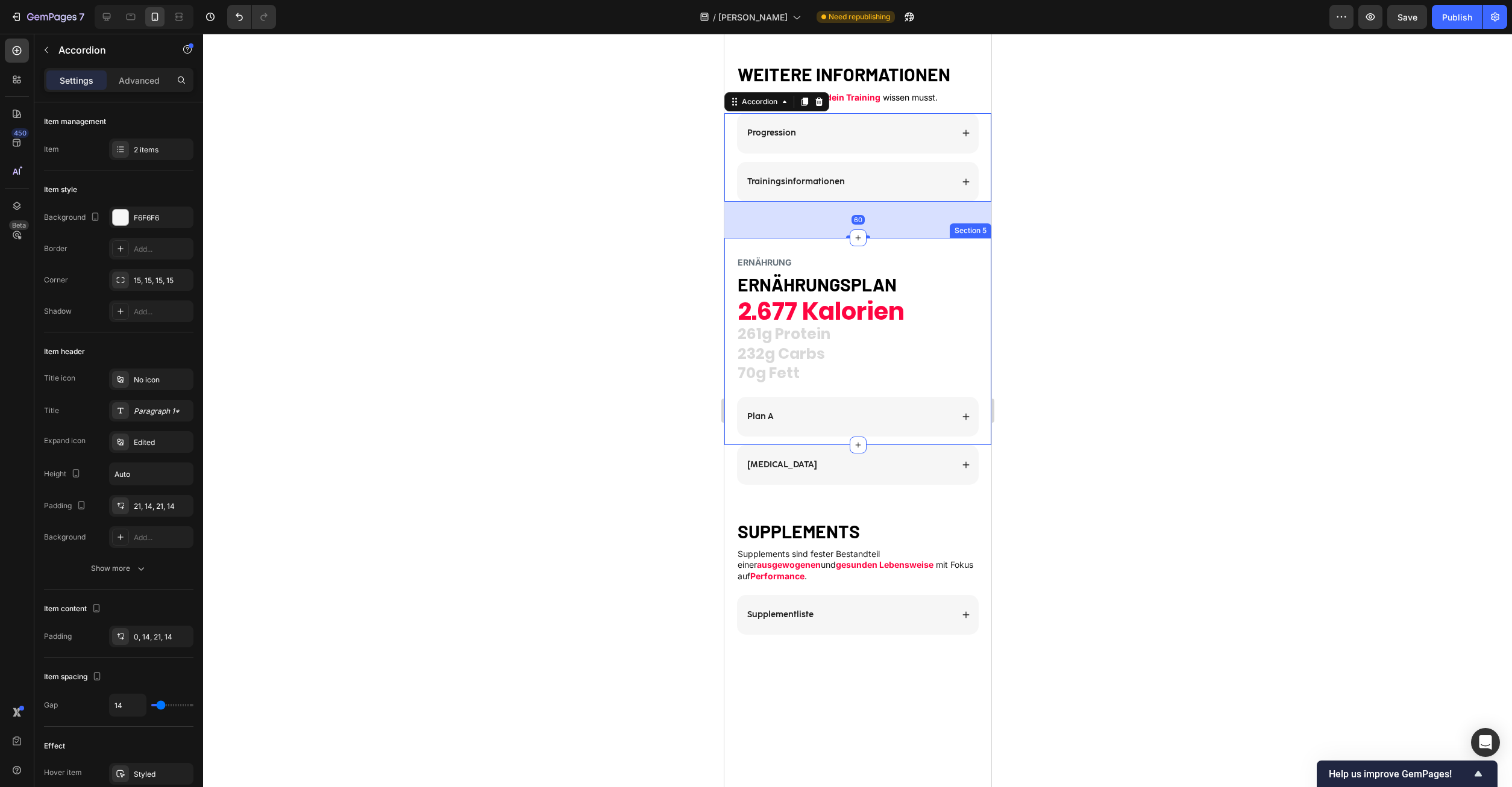
click at [853, 418] on div "ERNÄHRUNG Heading ERNÄHRUNGSPLAN Heading 2.677 Kalorien 261g Protein 232g Carbs…" at bounding box center [857, 342] width 267 height 207
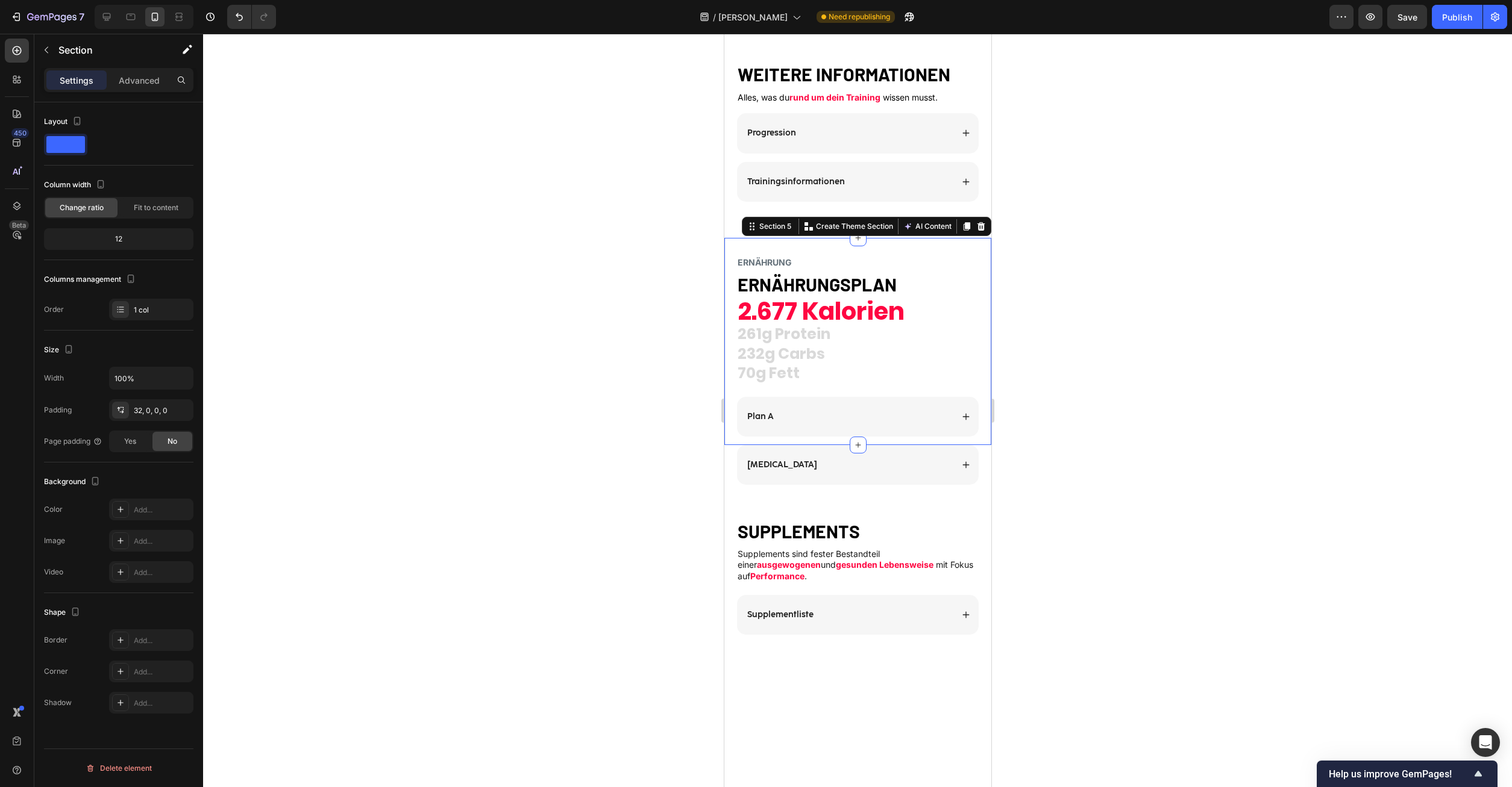
click at [142, 82] on p "Advanced" at bounding box center [139, 80] width 41 height 13
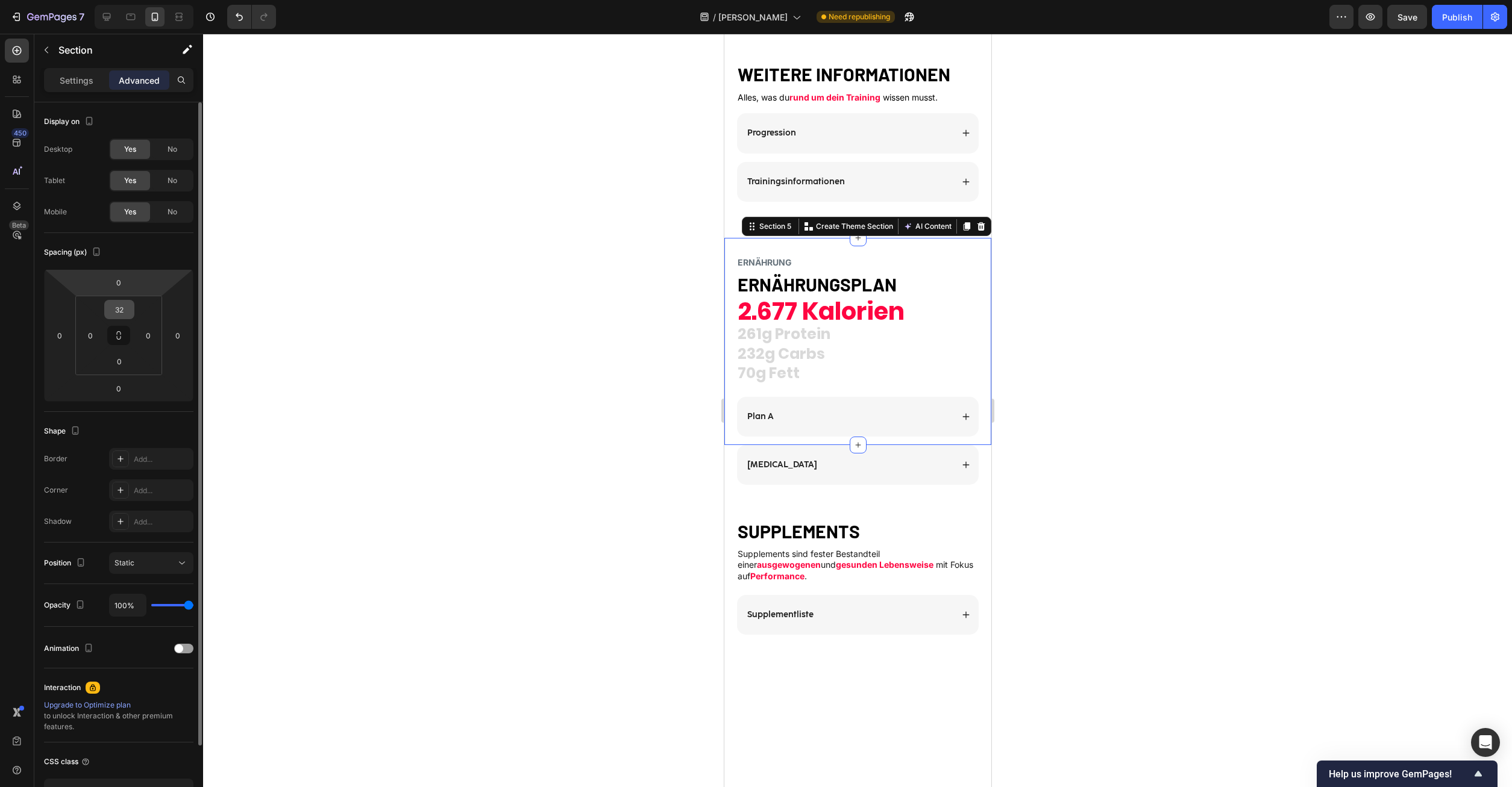
click at [123, 308] on input "32" at bounding box center [119, 309] width 24 height 18
type input "0"
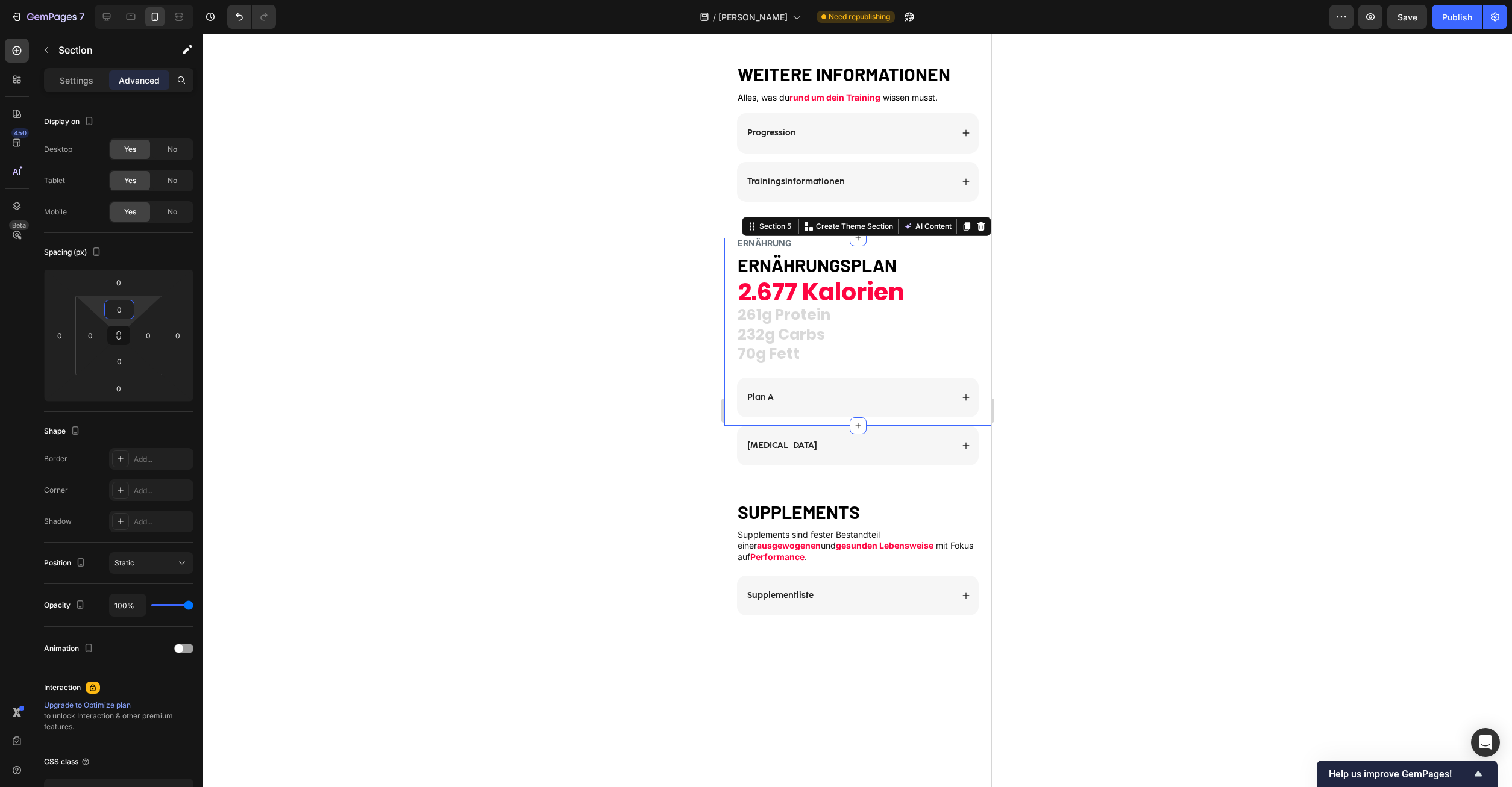
click at [1316, 415] on div at bounding box center [857, 410] width 1309 height 753
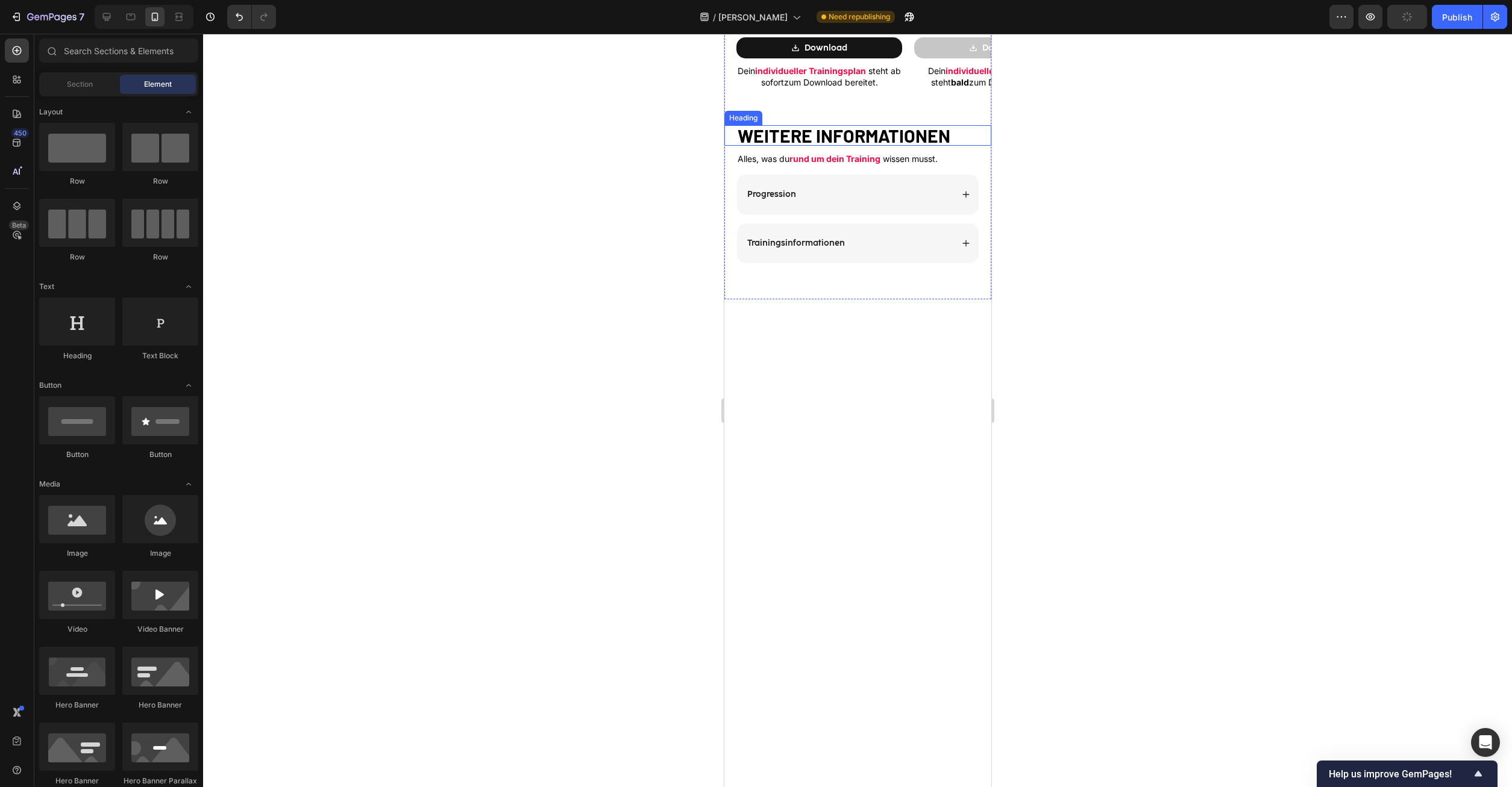
scroll to position [924, 0]
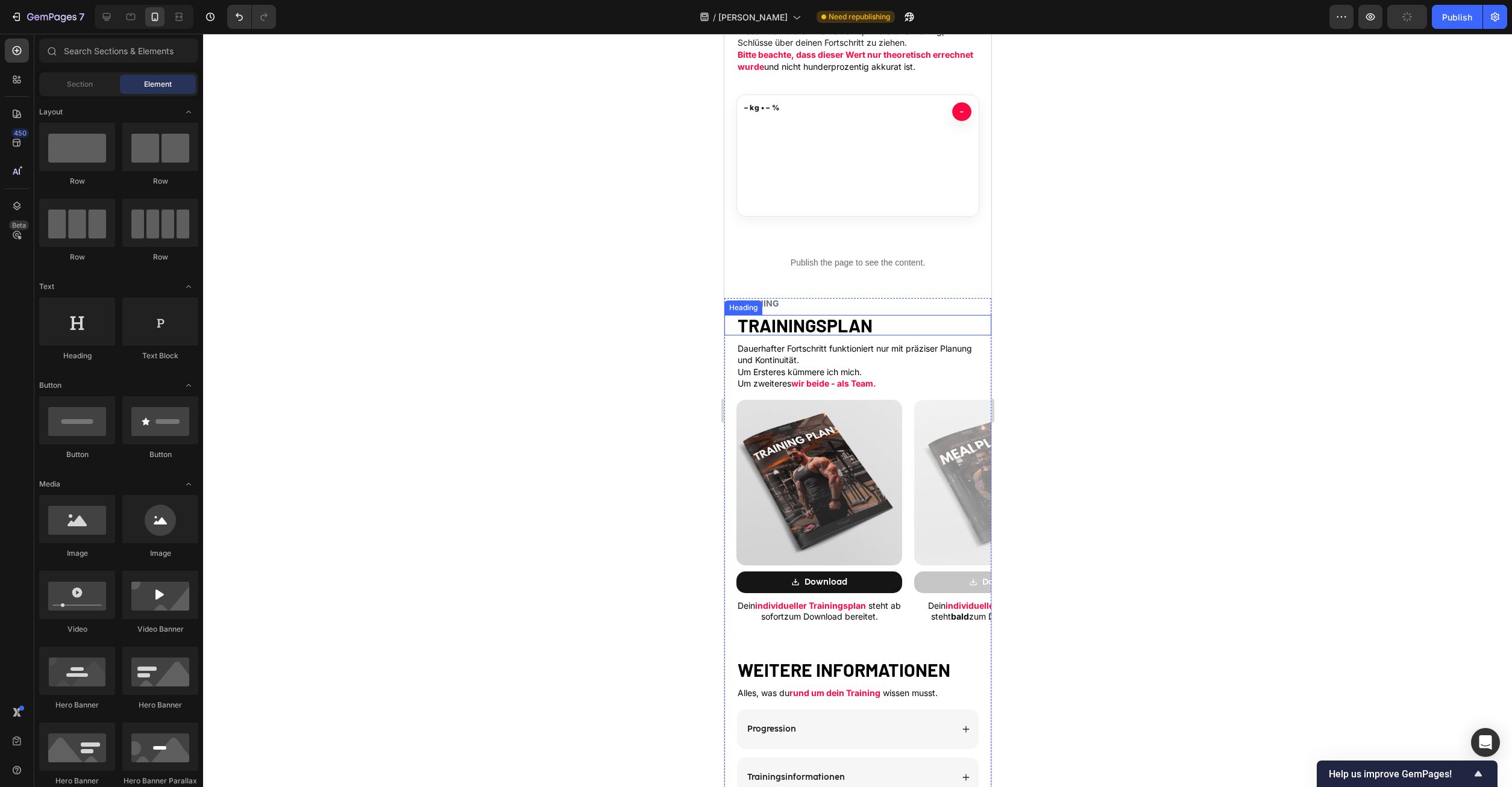
click at [848, 300] on h2 "TRAINING" at bounding box center [857, 303] width 243 height 11
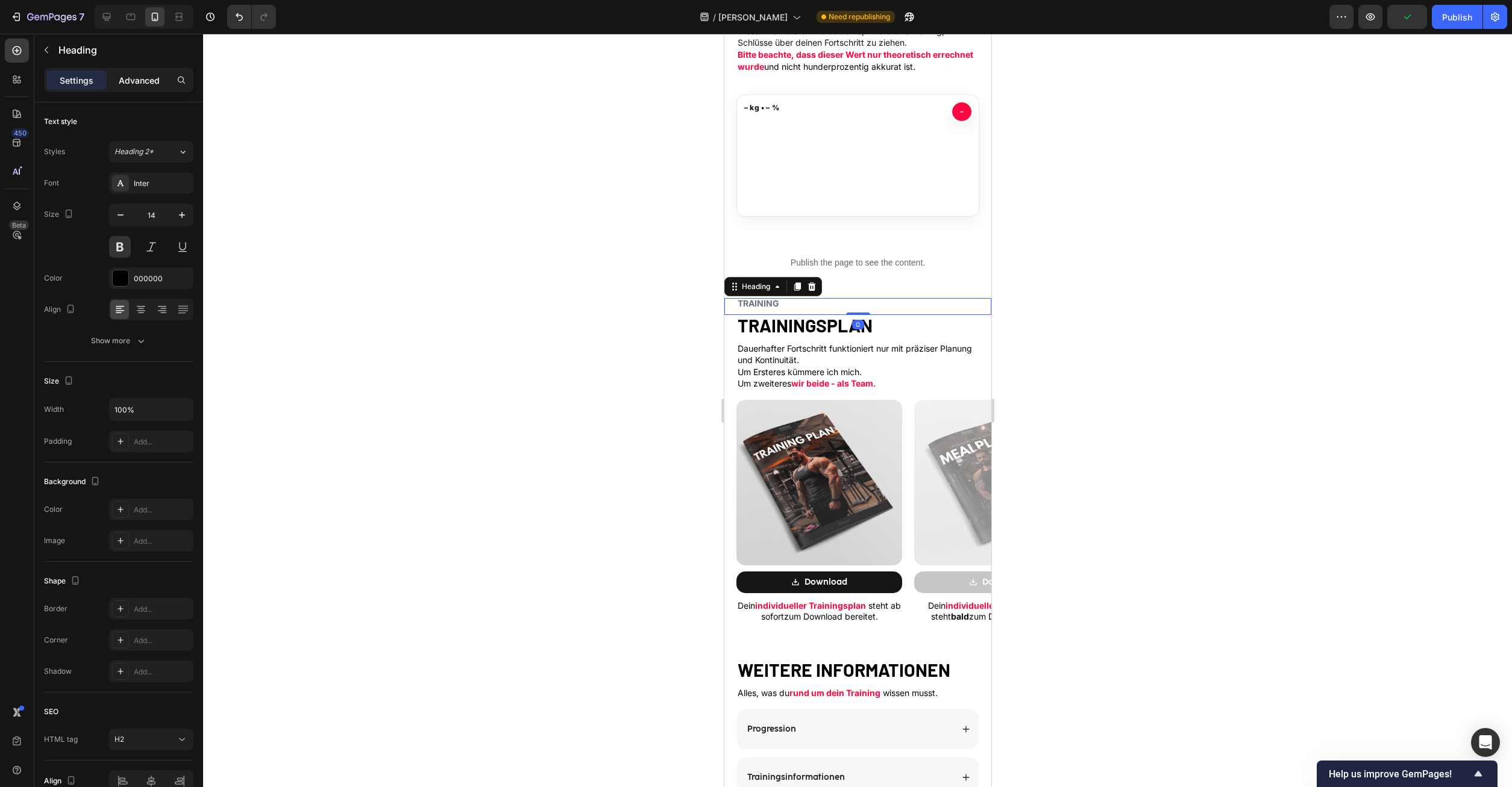
click at [143, 89] on div "Advanced" at bounding box center [140, 80] width 61 height 19
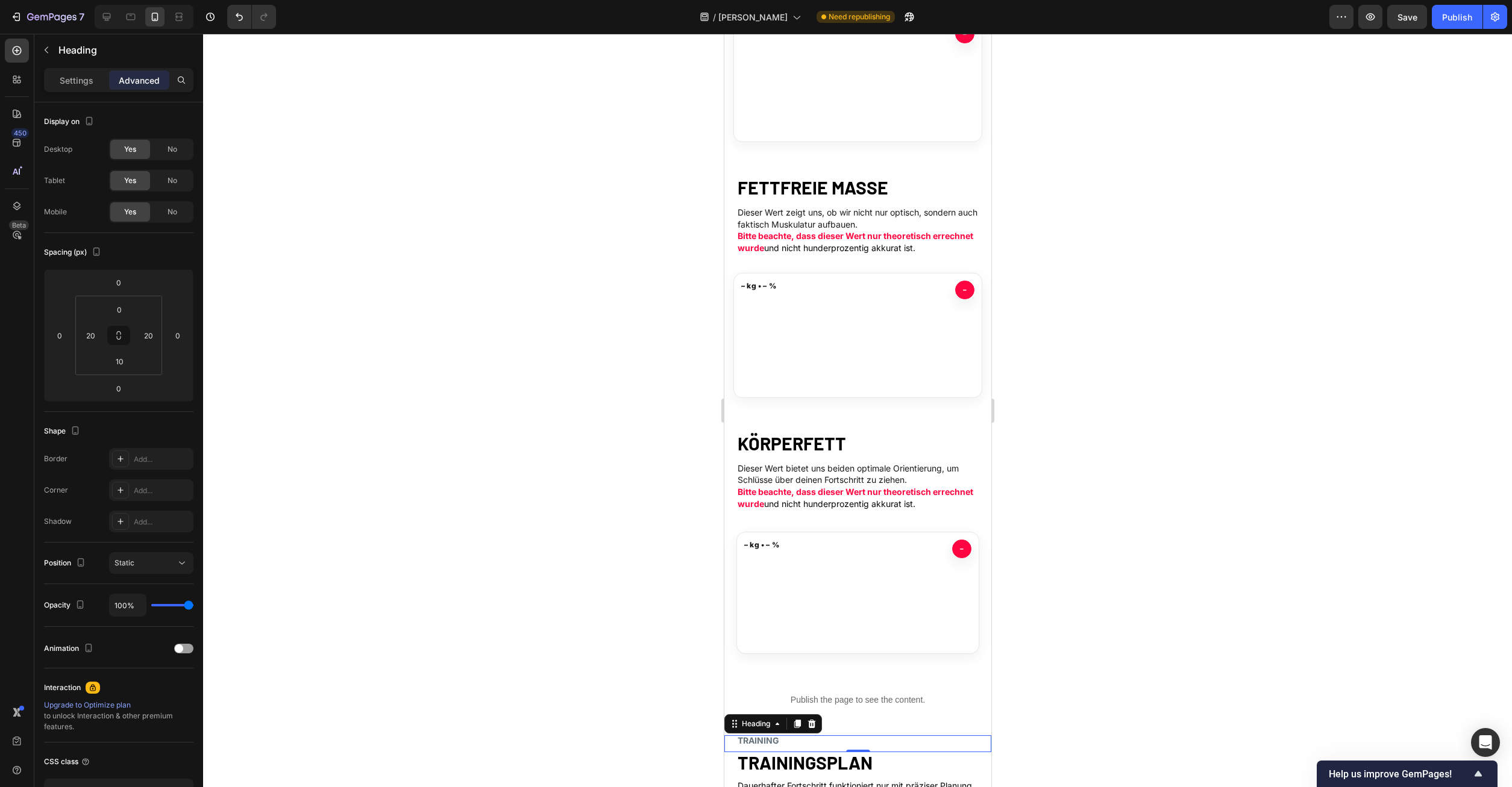
scroll to position [310, 0]
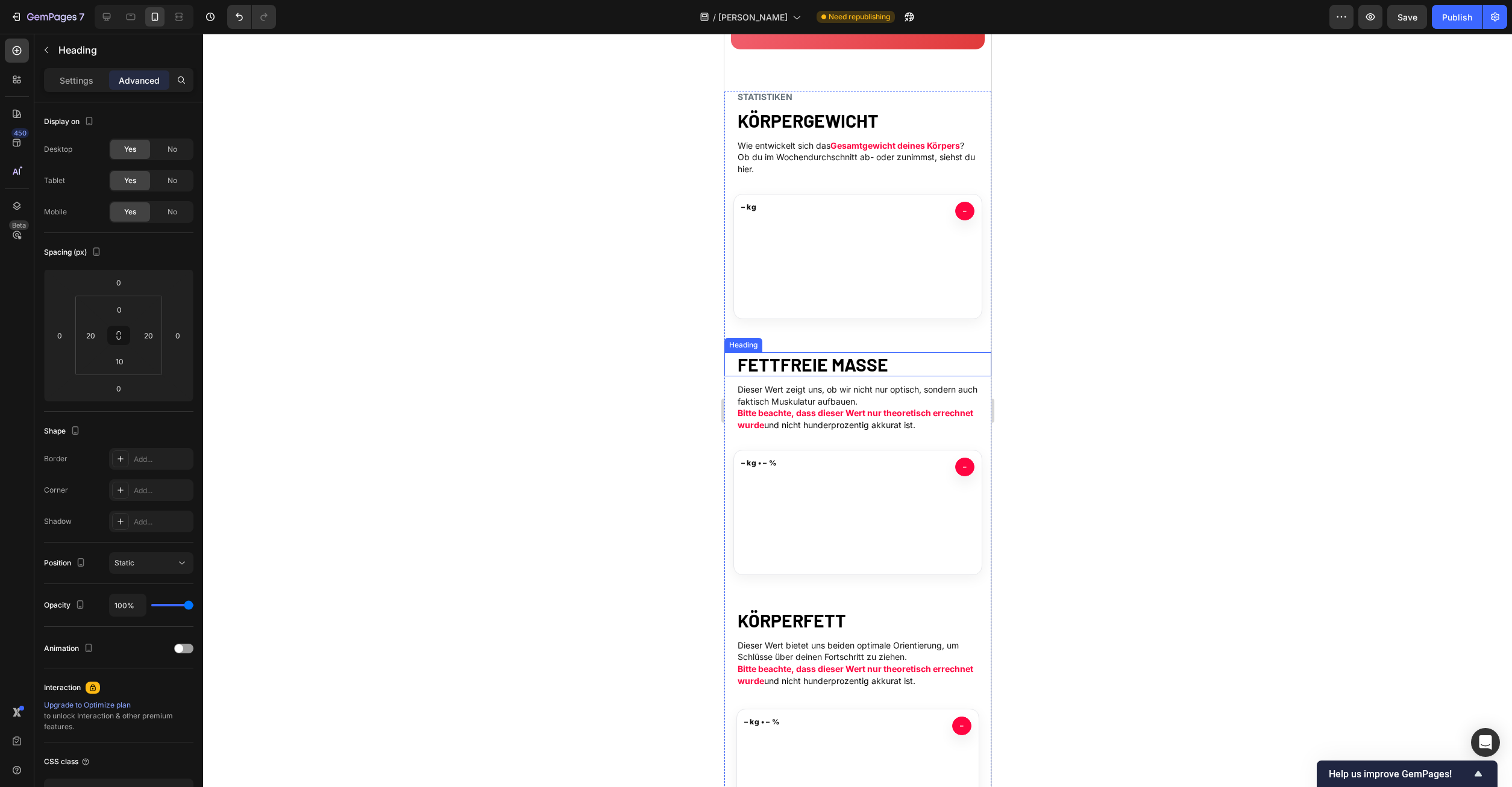
click at [835, 365] on strong "FETTFREIE MASSE" at bounding box center [812, 364] width 151 height 22
click at [1070, 399] on div at bounding box center [857, 410] width 1309 height 753
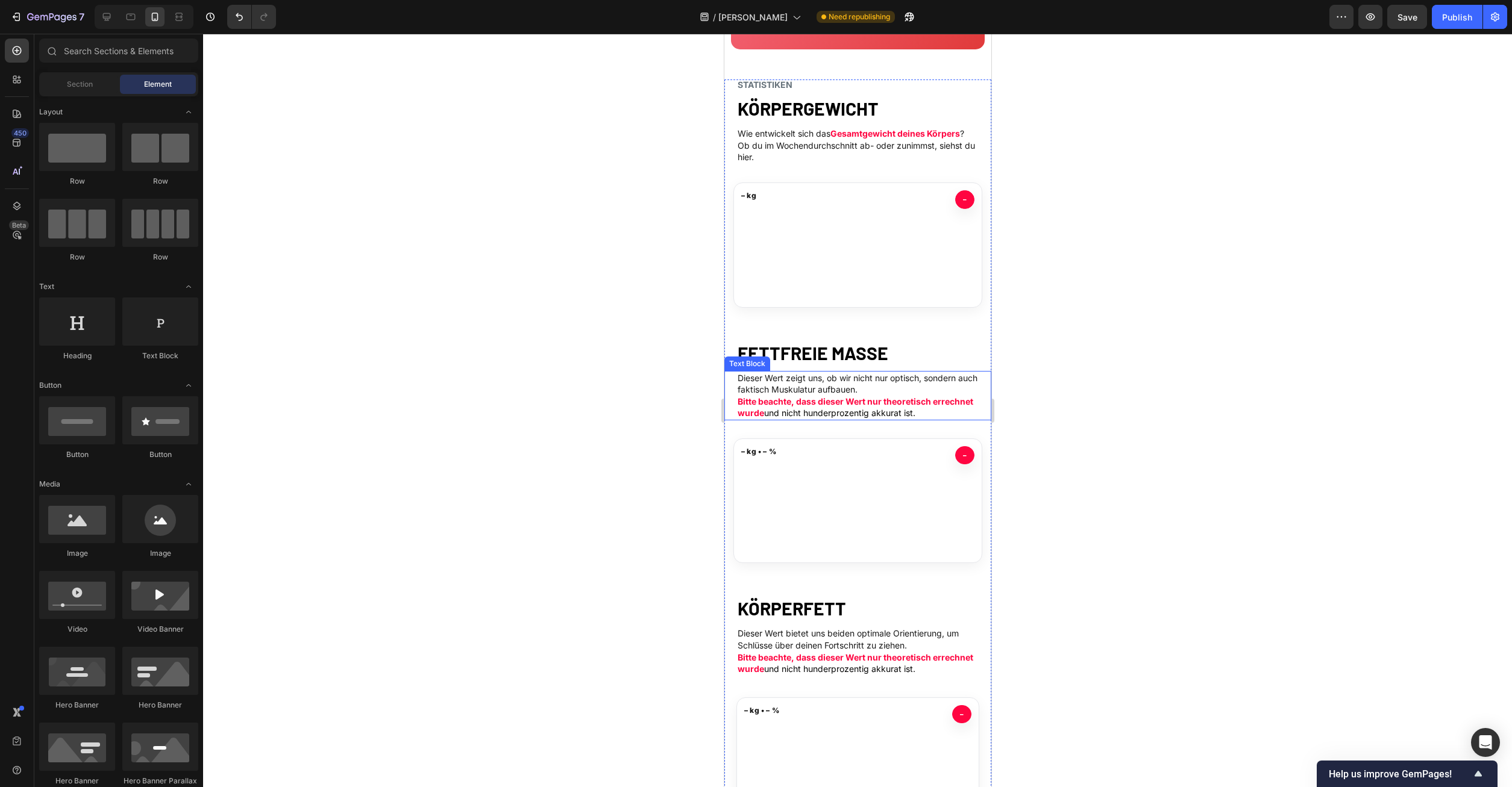
click at [1072, 395] on div at bounding box center [857, 410] width 1309 height 753
click at [1077, 398] on div at bounding box center [857, 410] width 1309 height 753
click at [1028, 447] on div at bounding box center [857, 410] width 1309 height 753
click at [1454, 13] on div "Publish" at bounding box center [1457, 16] width 30 height 13
